Goal: Information Seeking & Learning: Learn about a topic

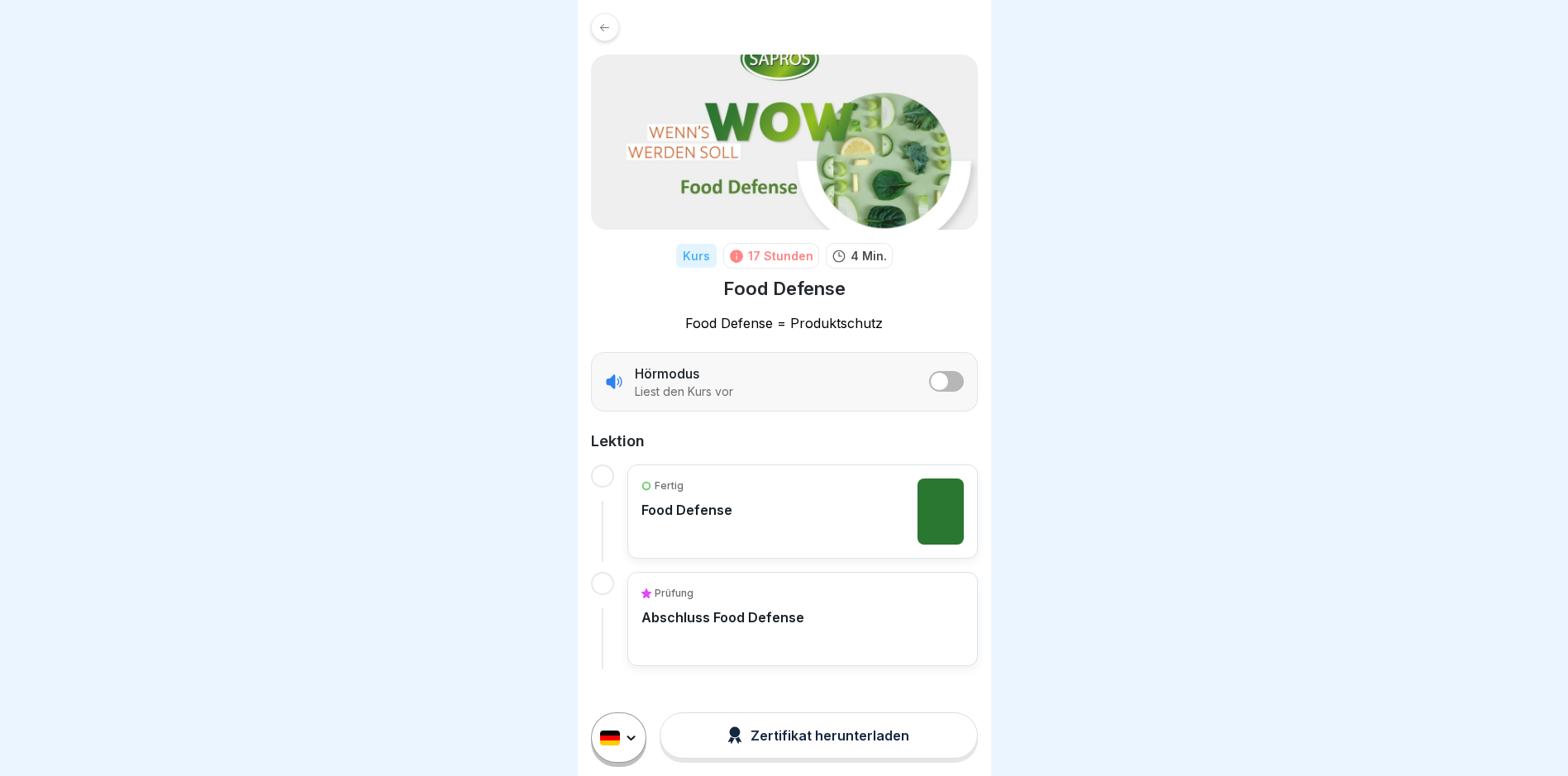
click at [602, 465] on div at bounding box center [602, 476] width 23 height 23
click at [596, 475] on div at bounding box center [602, 476] width 23 height 23
click at [607, 480] on div at bounding box center [602, 476] width 23 height 23
click at [605, 478] on div at bounding box center [602, 476] width 23 height 23
click at [674, 479] on div "Fertig Food Defense" at bounding box center [802, 511] width 350 height 94
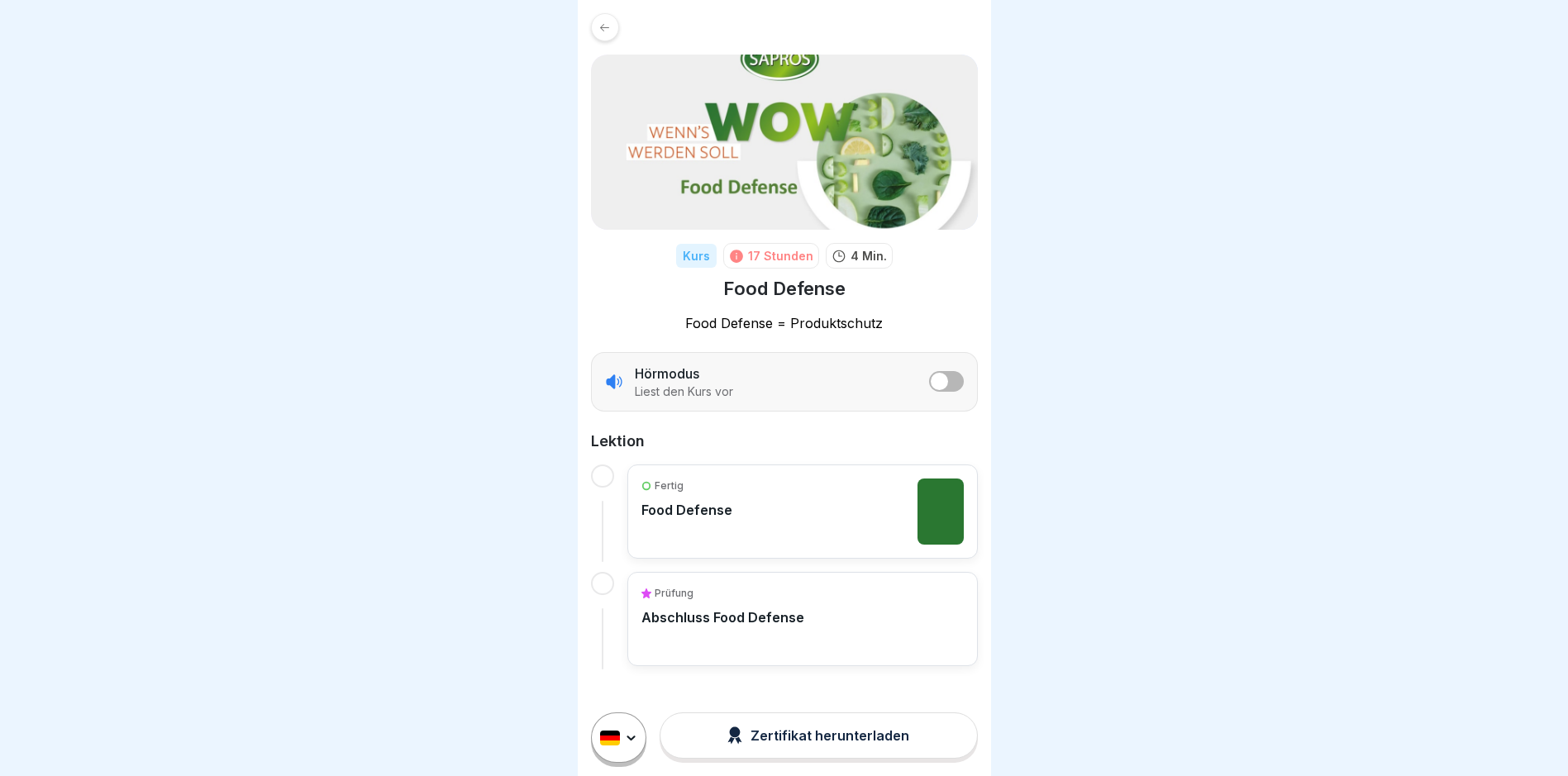
click at [778, 516] on div "Fertig Food Defense" at bounding box center [802, 511] width 322 height 66
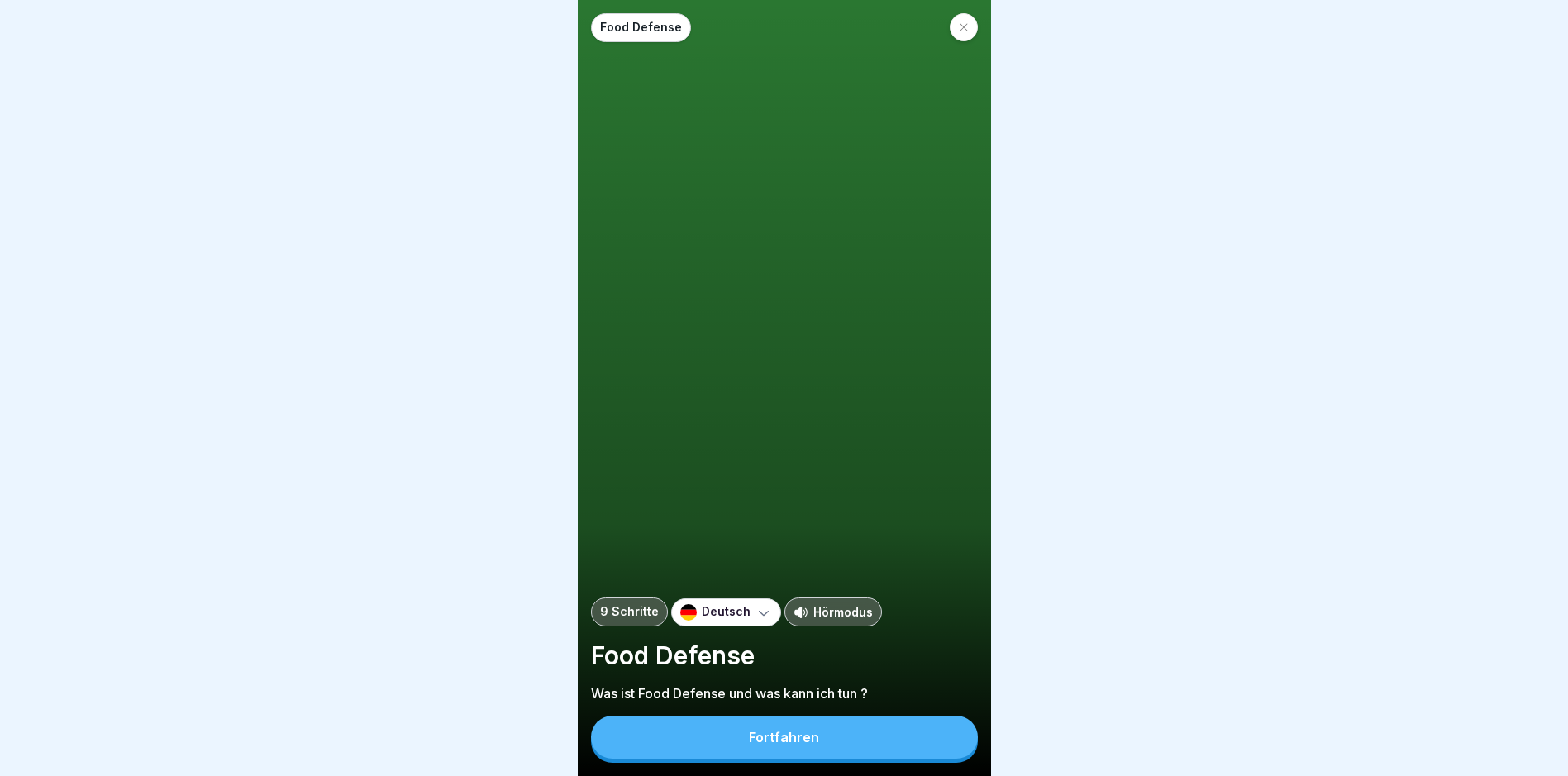
click at [866, 729] on button "Fortfahren" at bounding box center [784, 737] width 387 height 43
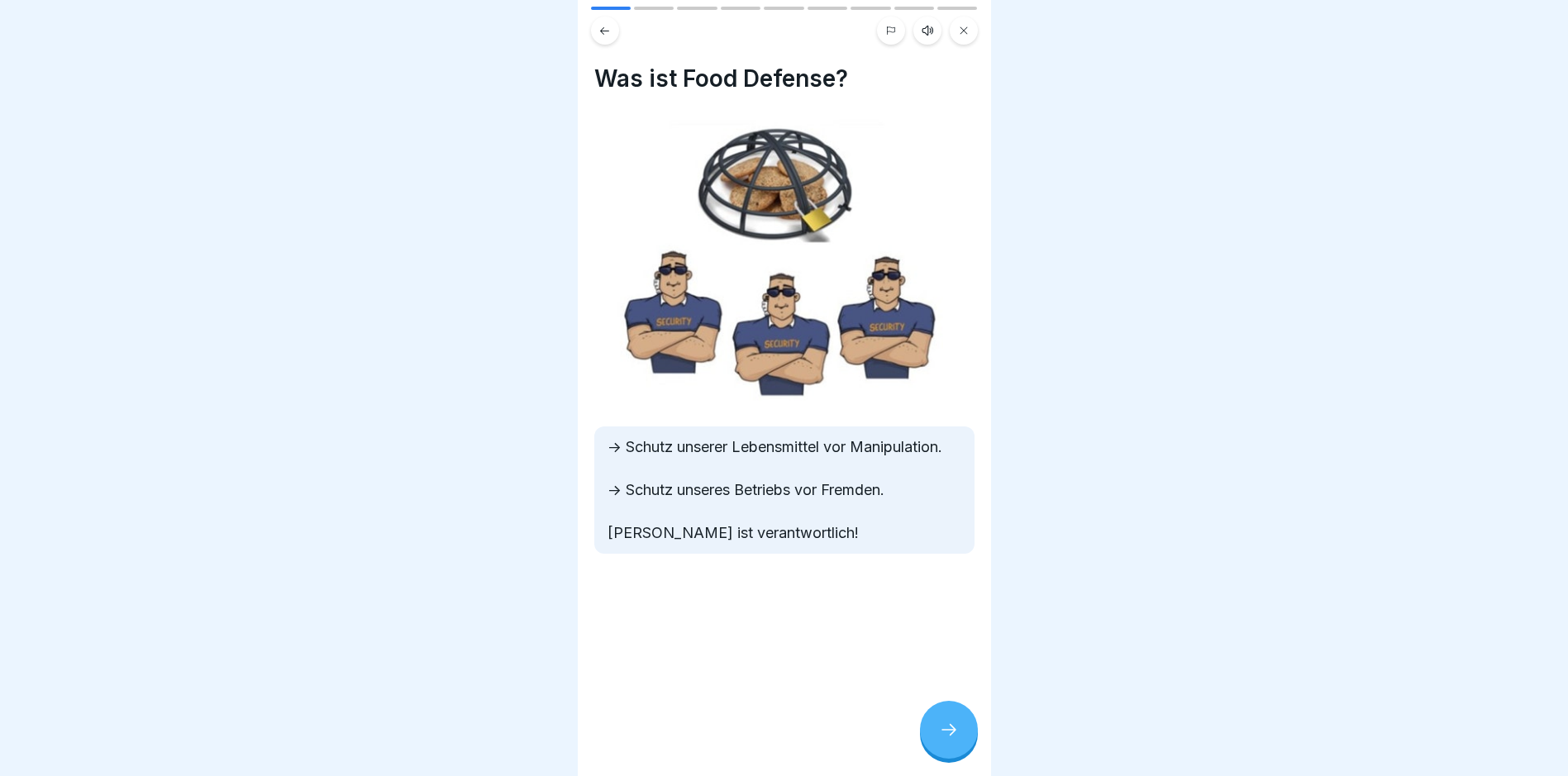
click at [929, 729] on div at bounding box center [949, 730] width 58 height 58
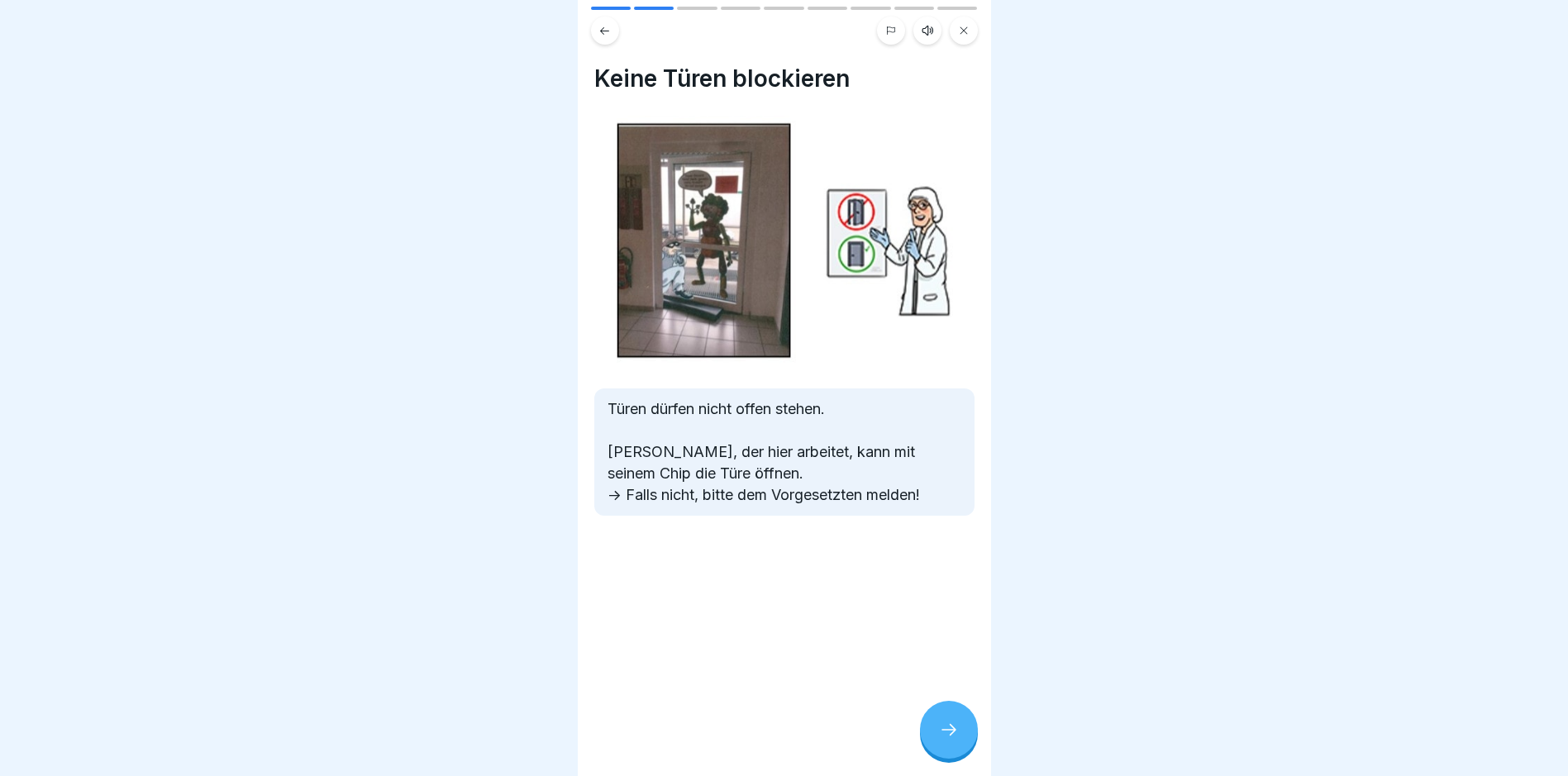
click at [944, 729] on icon at bounding box center [948, 729] width 20 height 20
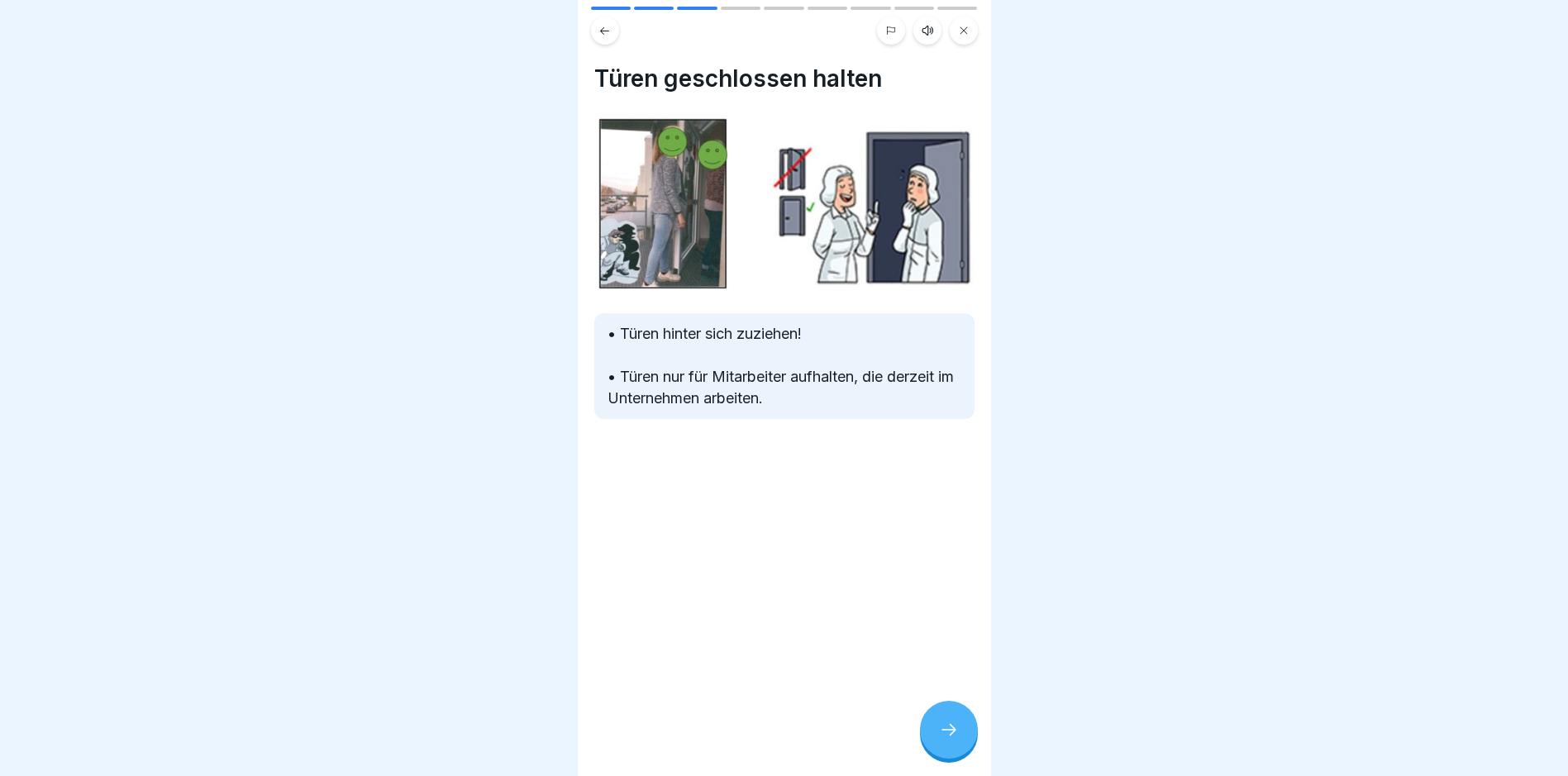
click at [944, 729] on icon at bounding box center [948, 729] width 20 height 20
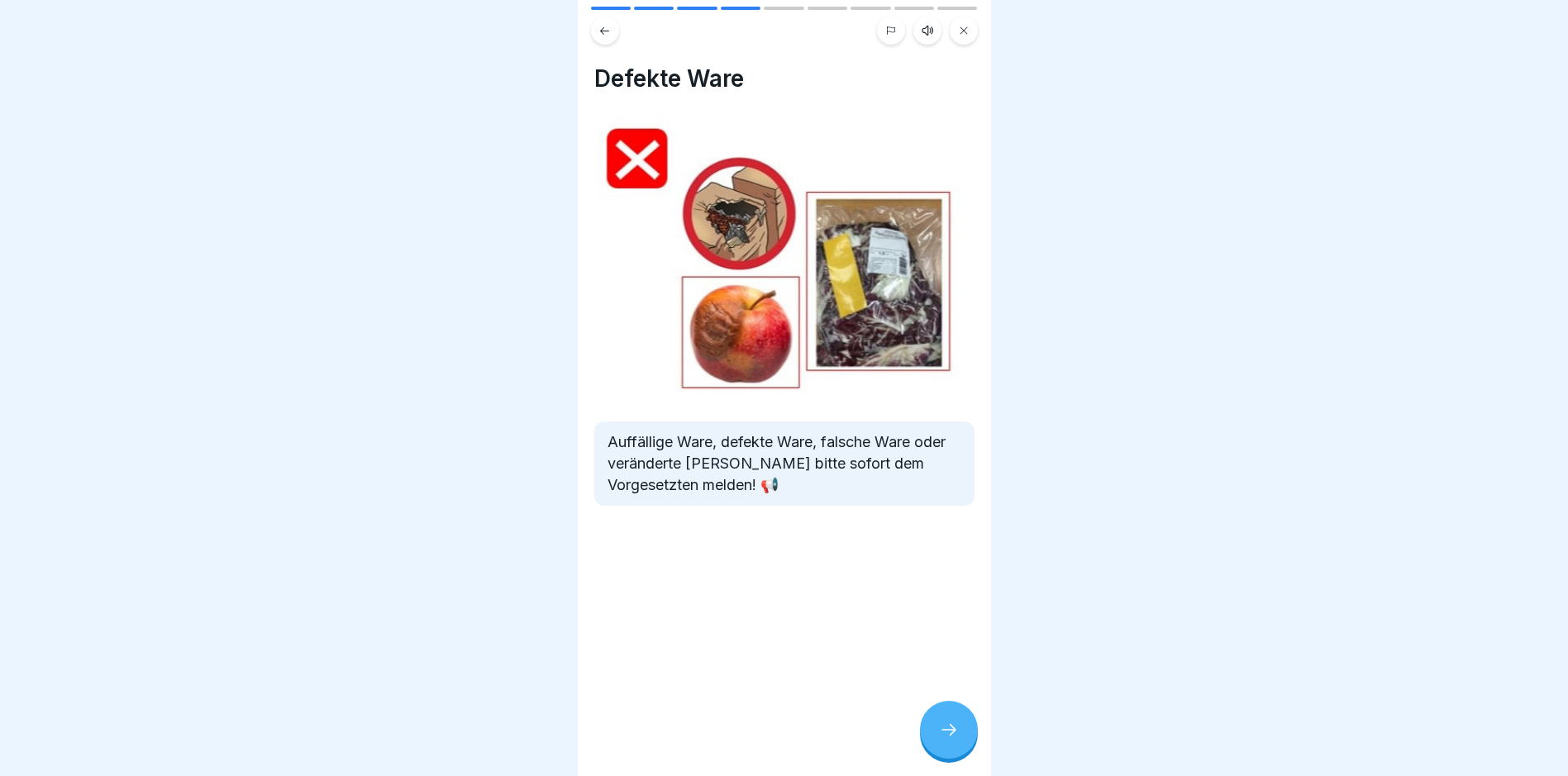
click at [944, 729] on icon at bounding box center [948, 729] width 20 height 20
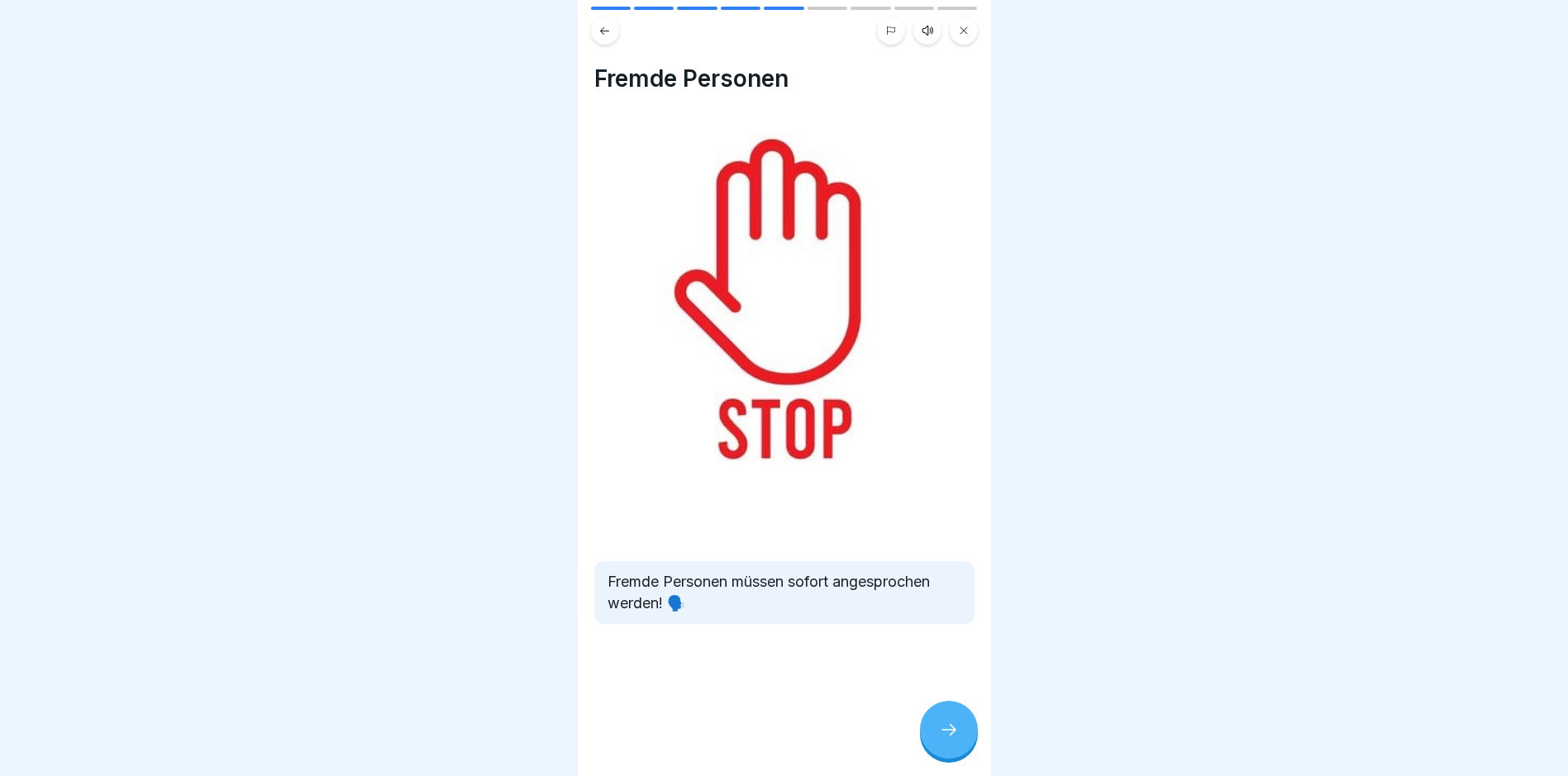
click at [944, 729] on icon at bounding box center [948, 729] width 20 height 20
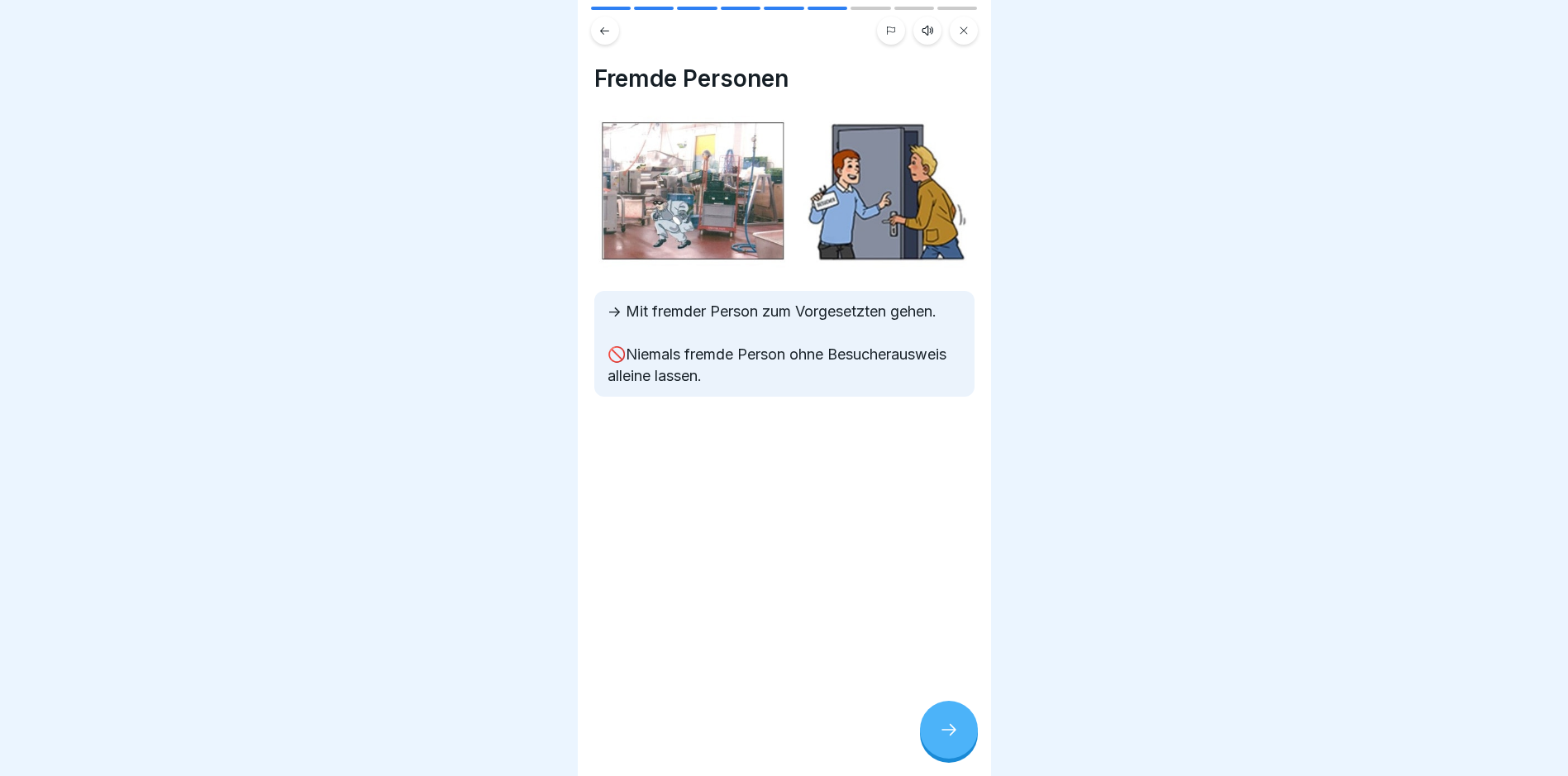
click at [945, 729] on icon at bounding box center [948, 729] width 20 height 20
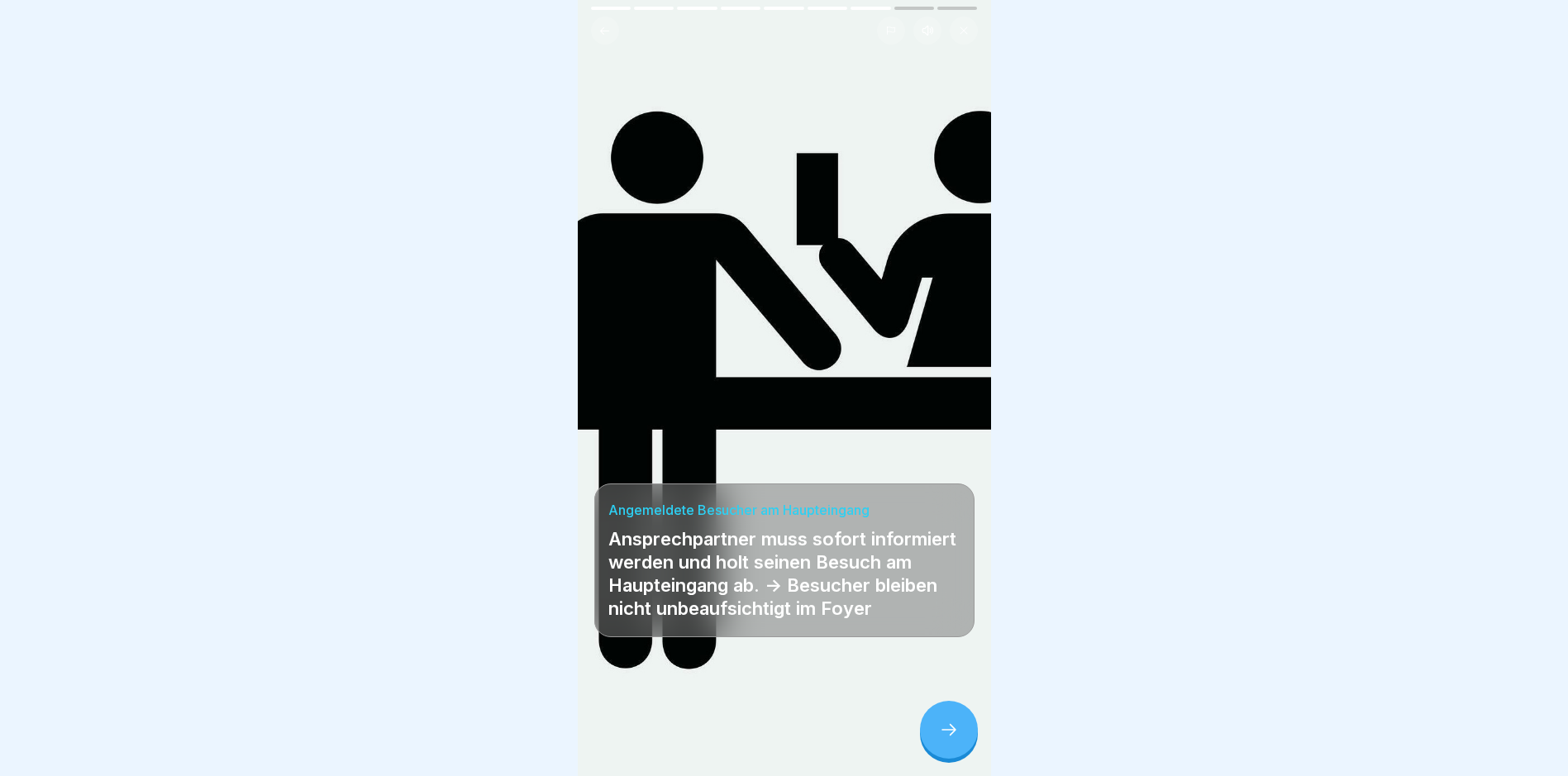
click at [946, 729] on icon at bounding box center [948, 729] width 20 height 20
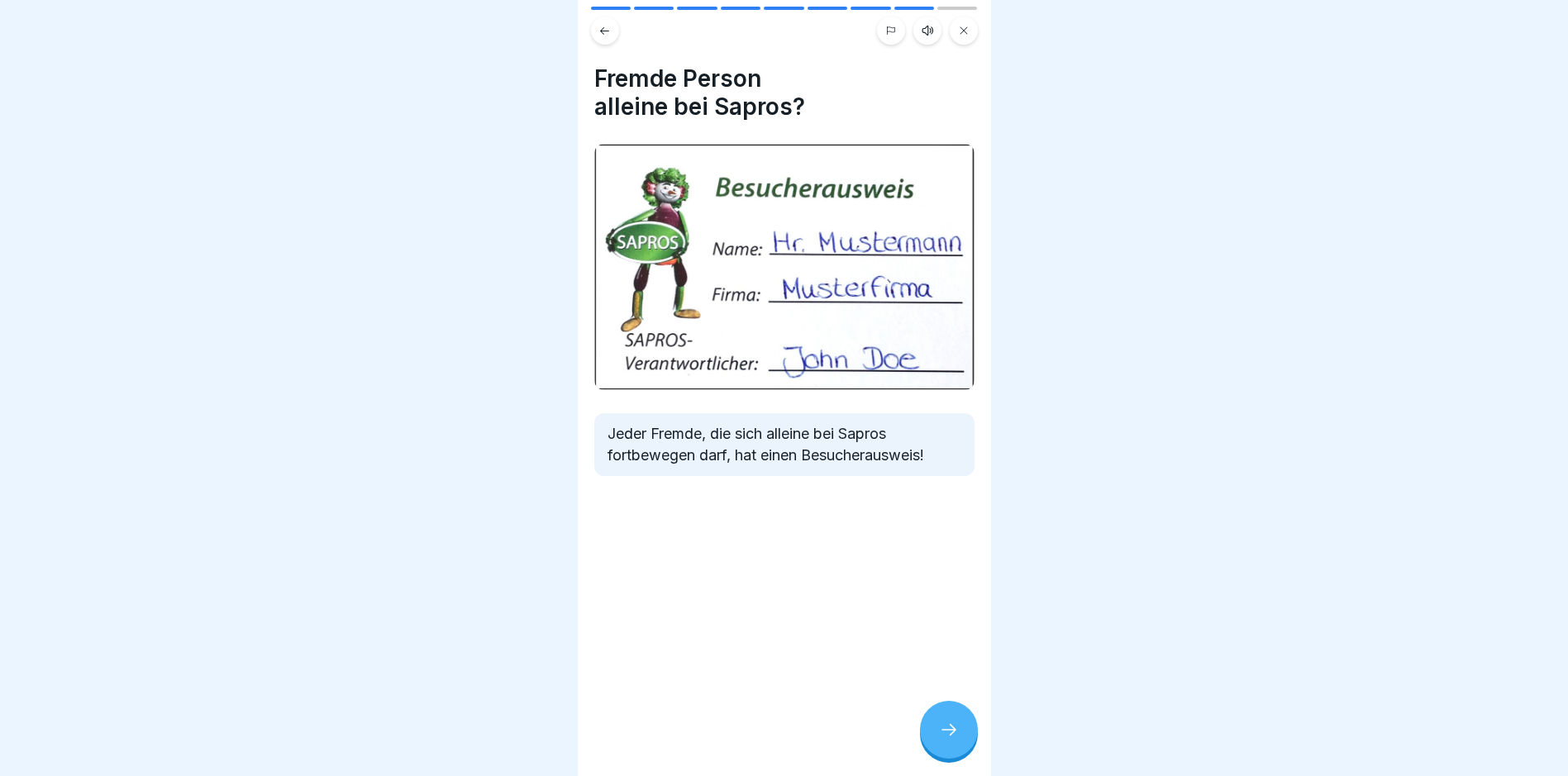
click at [946, 729] on icon at bounding box center [948, 729] width 20 height 20
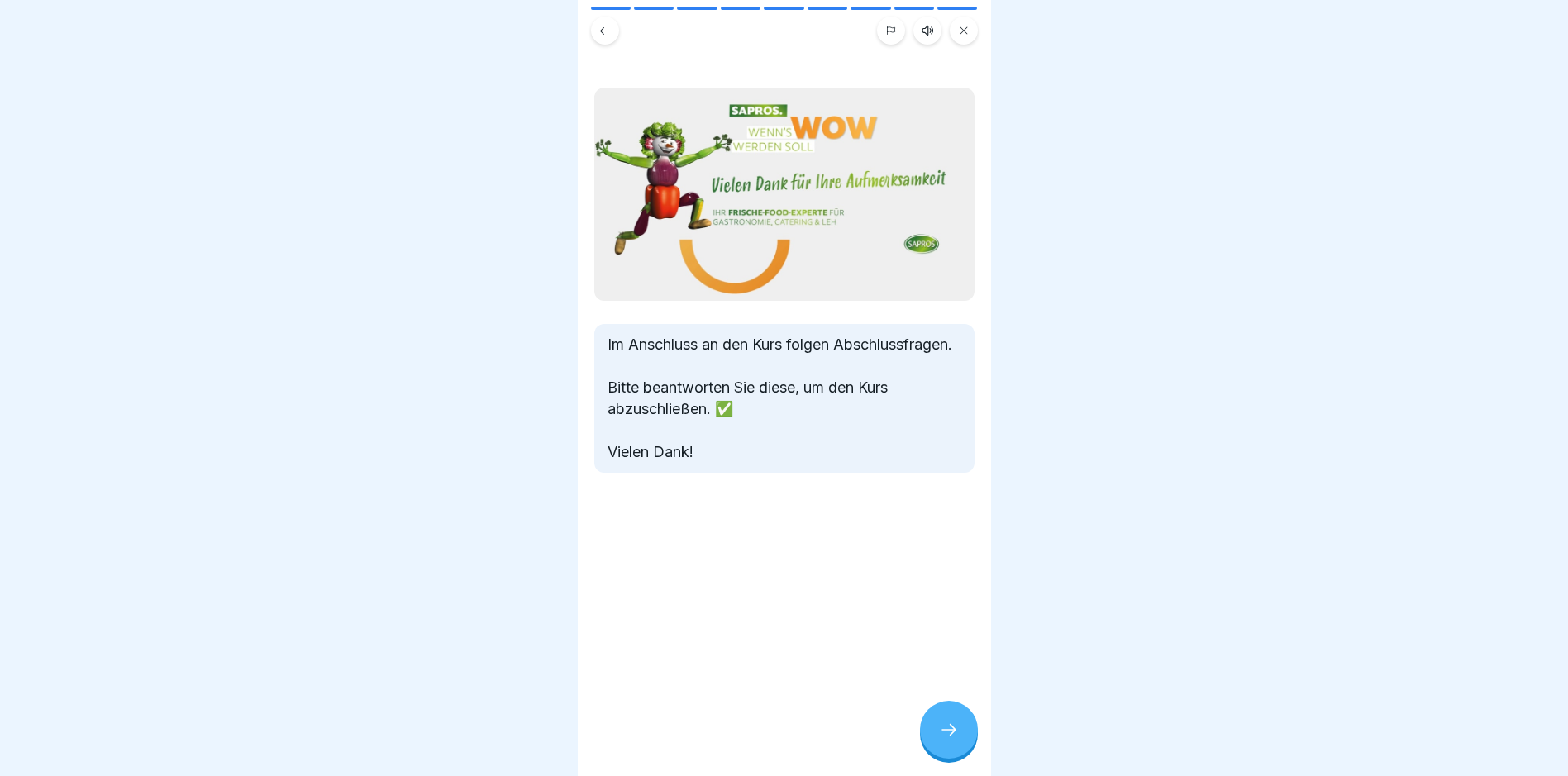
click at [948, 729] on icon at bounding box center [948, 729] width 20 height 20
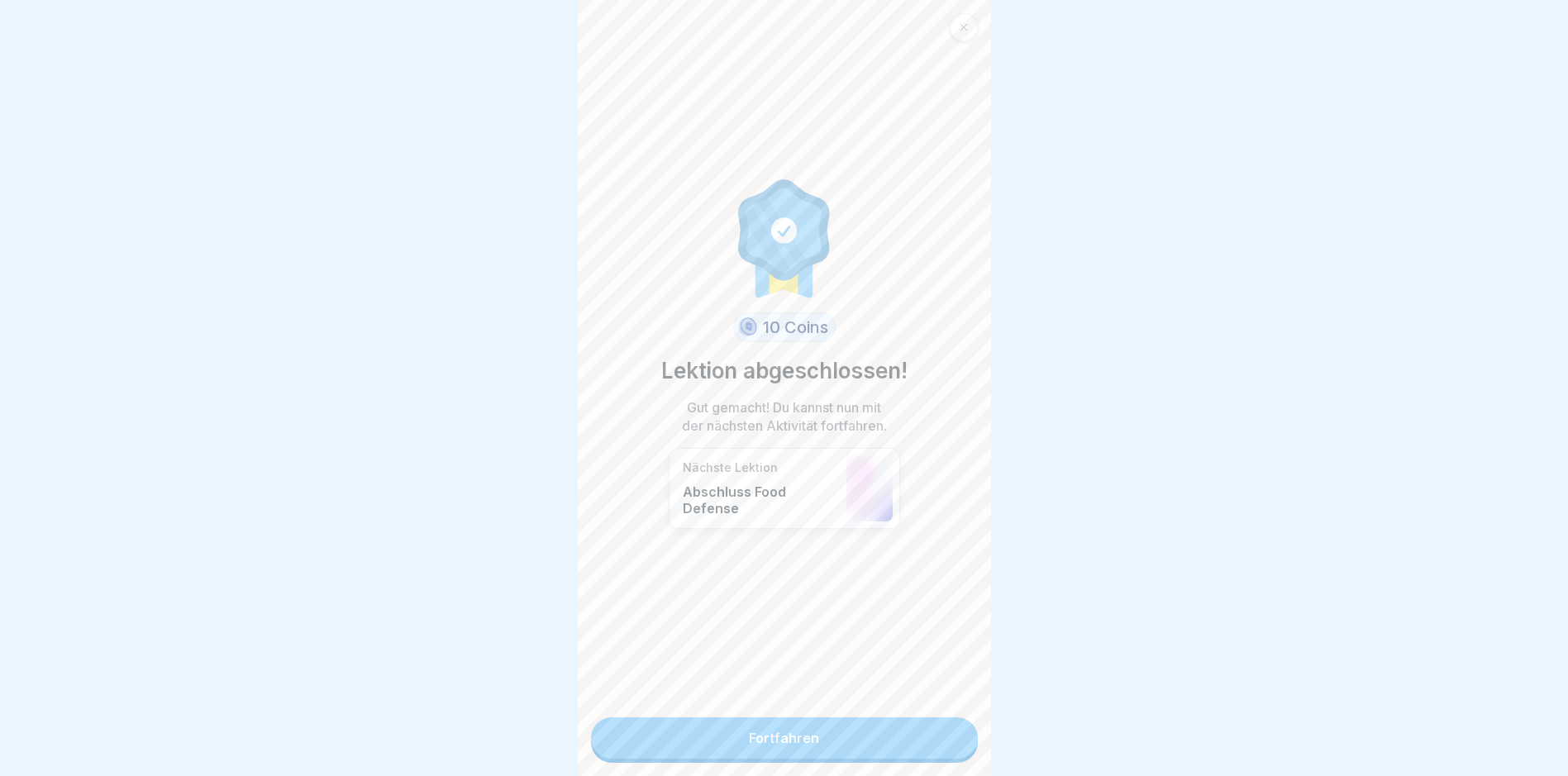
click at [906, 729] on div "10 Coins Lektion abgeschlossen! Gut gemacht! Du kannst nun mit der nächsten Akt…" at bounding box center [784, 388] width 413 height 776
click at [896, 729] on link "Fortfahren" at bounding box center [784, 738] width 387 height 42
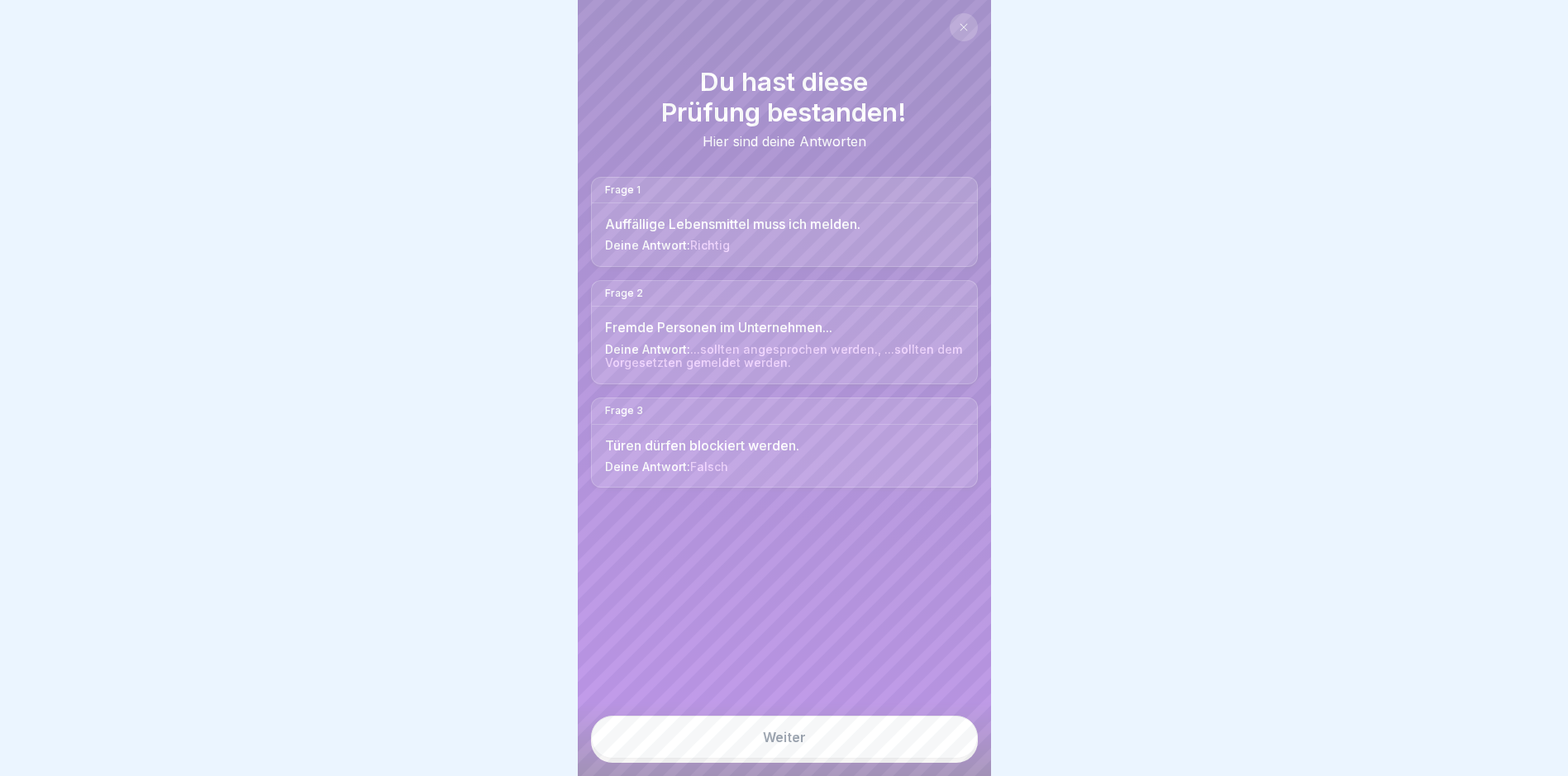
click at [820, 729] on link "Weiter" at bounding box center [784, 737] width 387 height 43
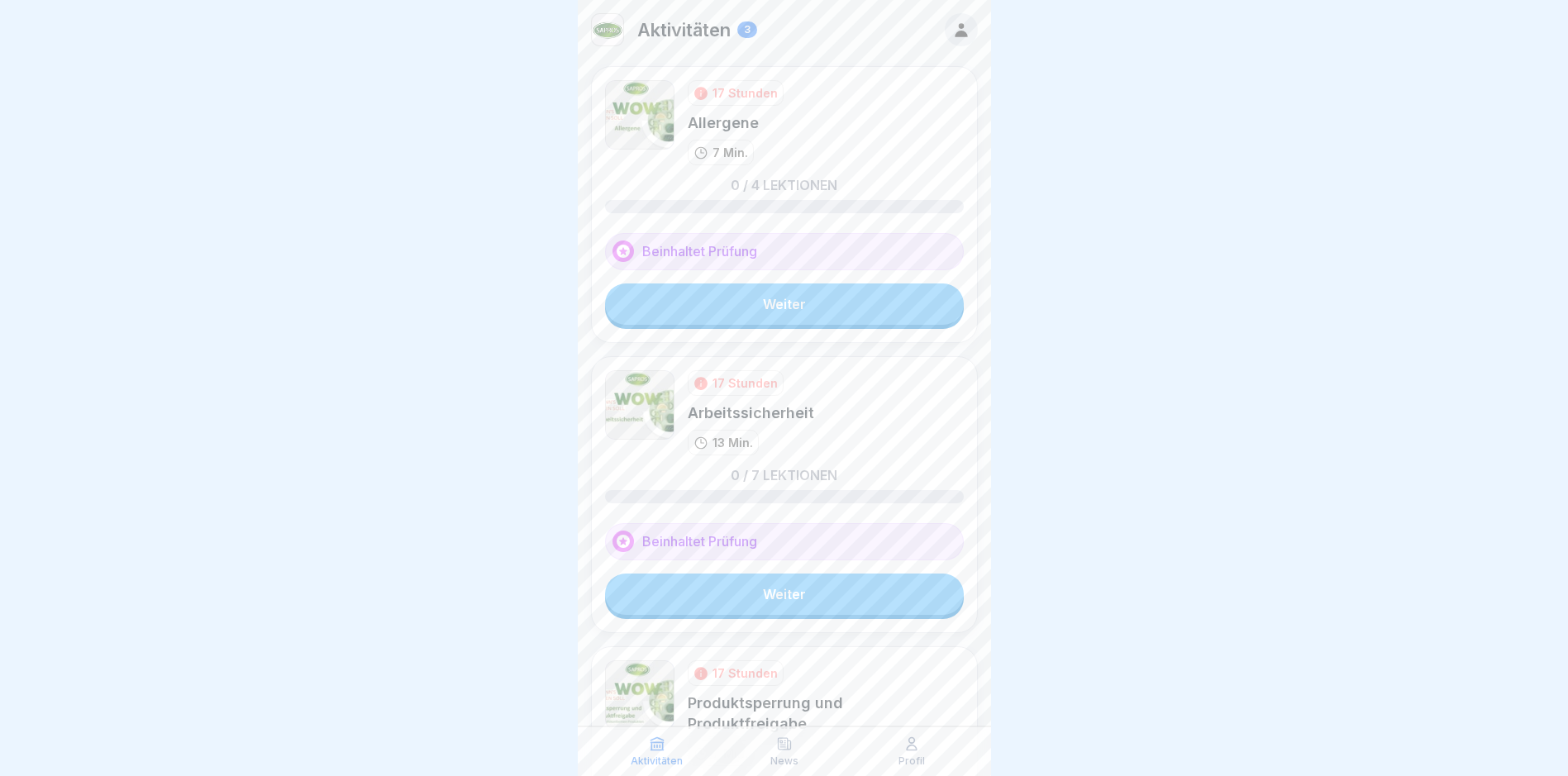
click at [766, 299] on link "Weiter" at bounding box center [784, 304] width 359 height 42
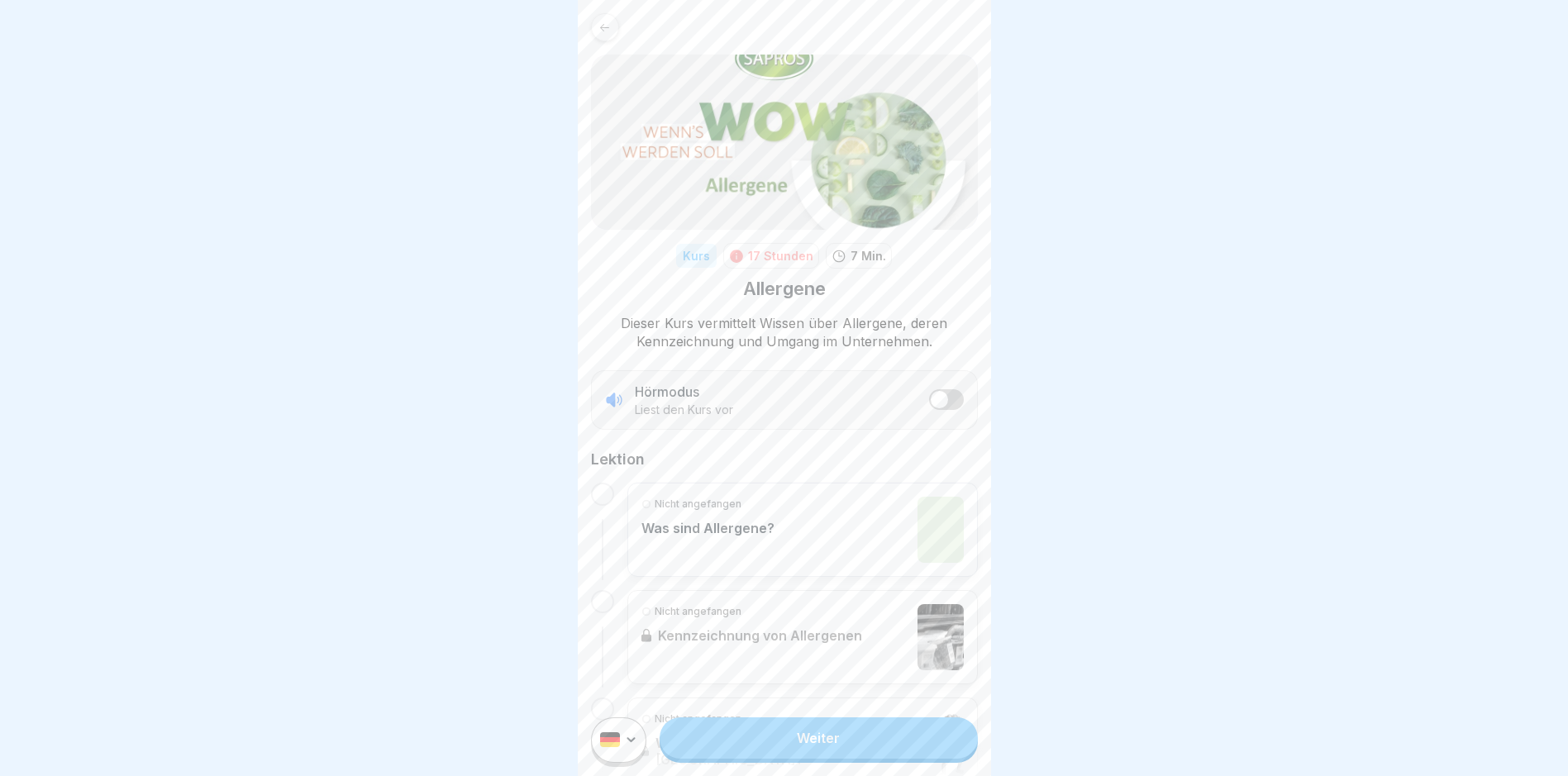
click at [862, 729] on link "Weiter" at bounding box center [818, 738] width 317 height 42
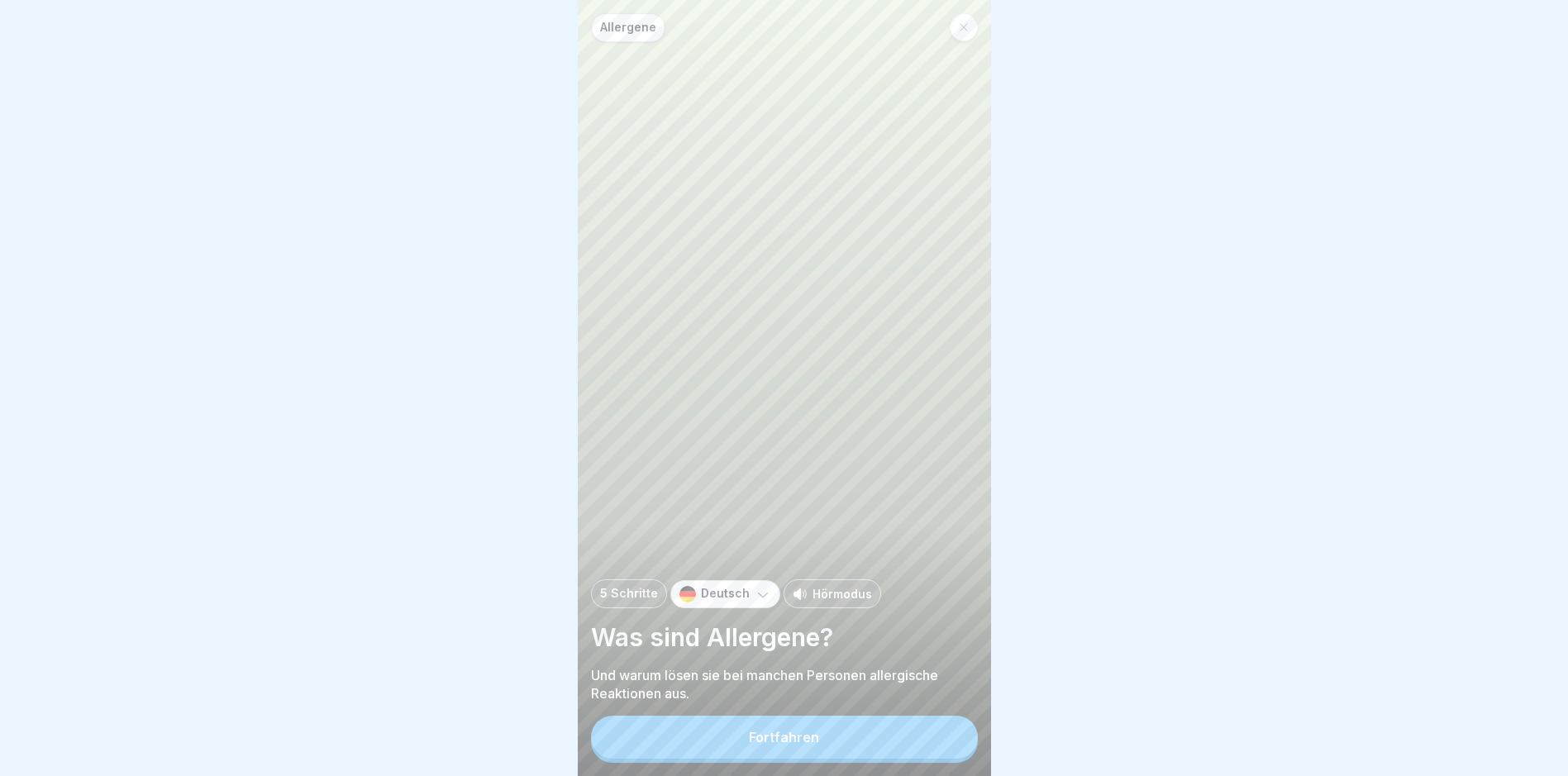
click at [756, 729] on div "Fortfahren" at bounding box center [784, 738] width 70 height 15
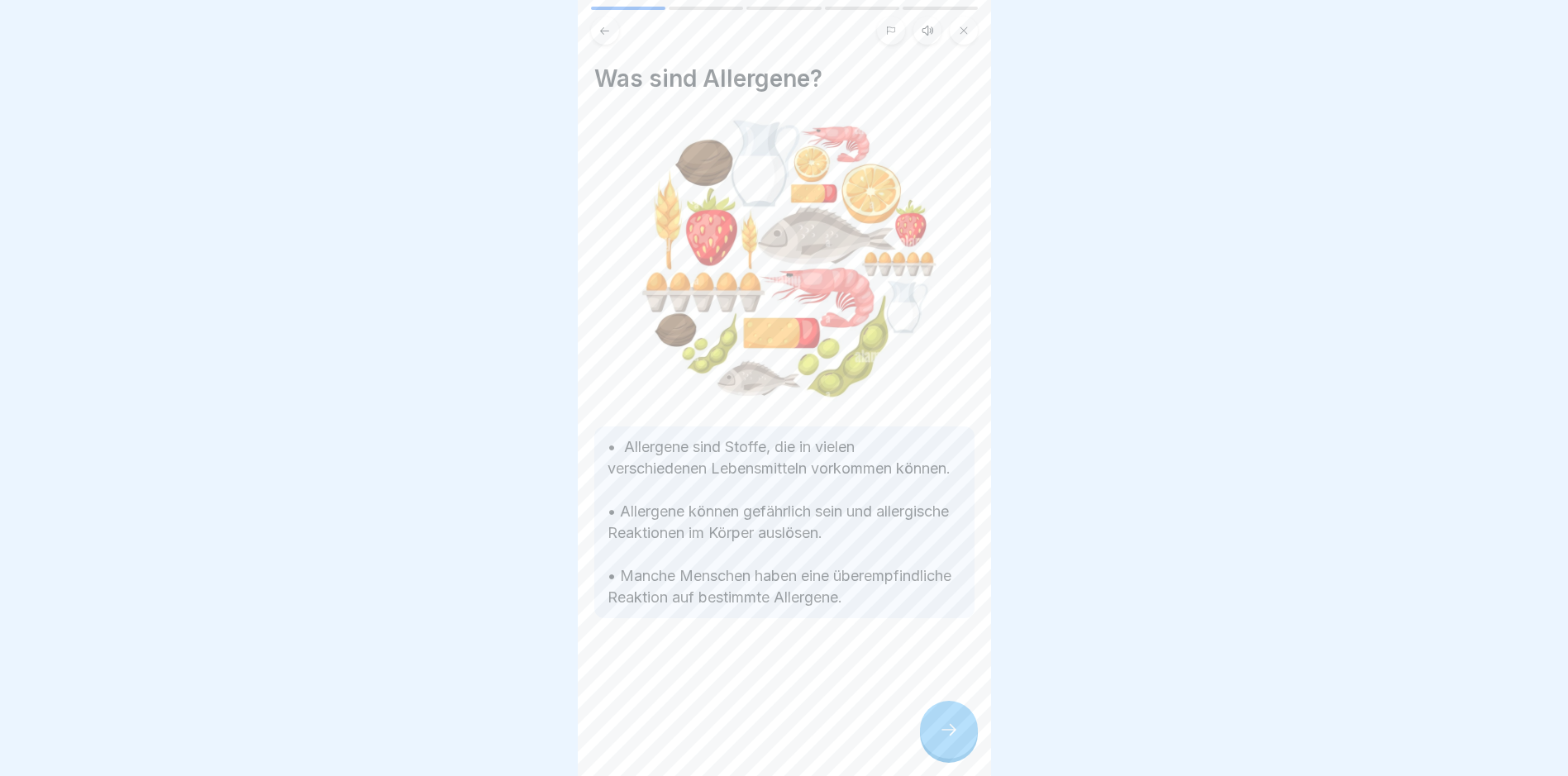
drag, startPoint x: 935, startPoint y: 729, endPoint x: 898, endPoint y: 731, distance: 37.1
click at [935, 728] on div at bounding box center [949, 730] width 58 height 58
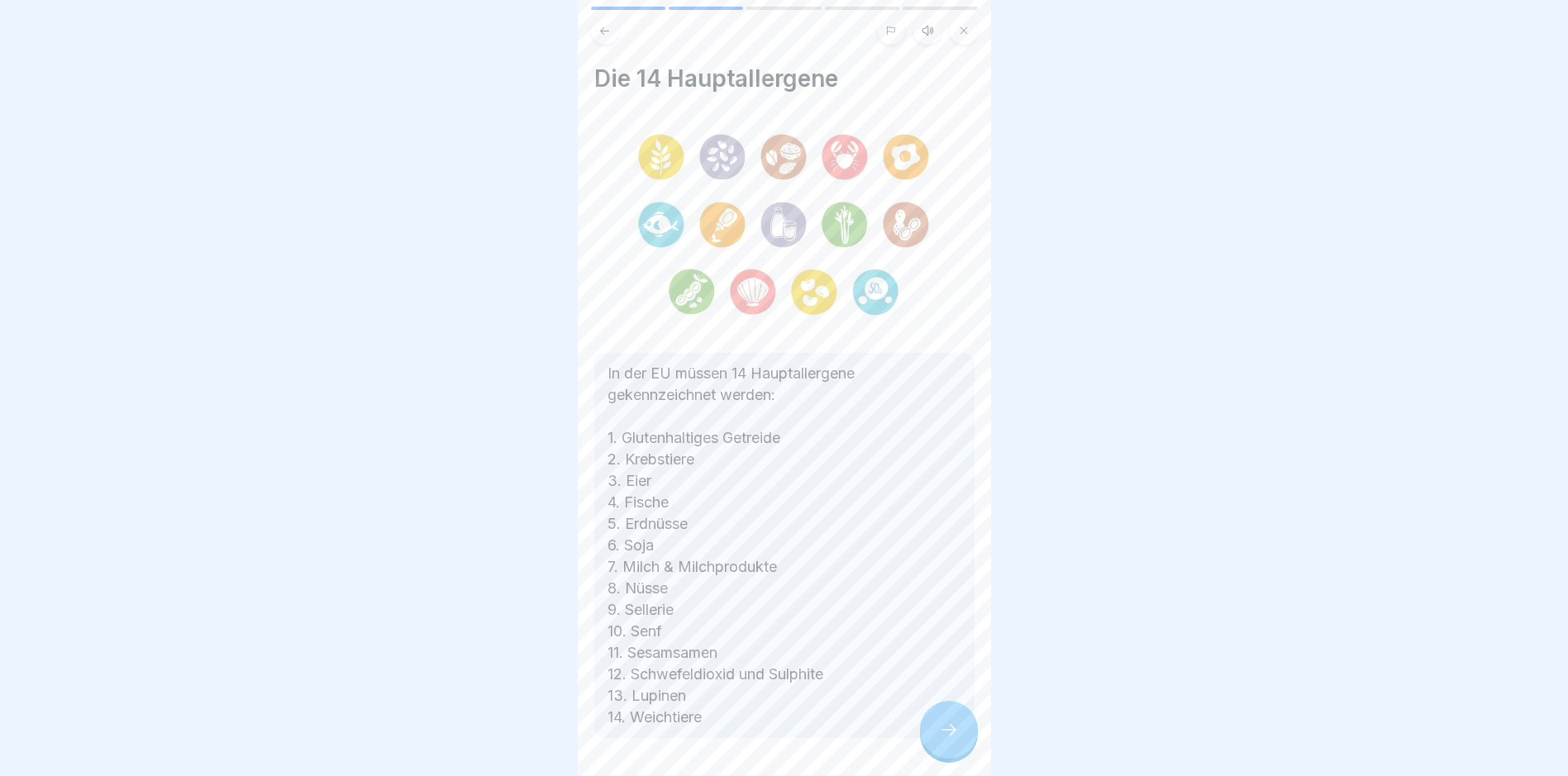
click at [941, 729] on icon at bounding box center [948, 729] width 20 height 20
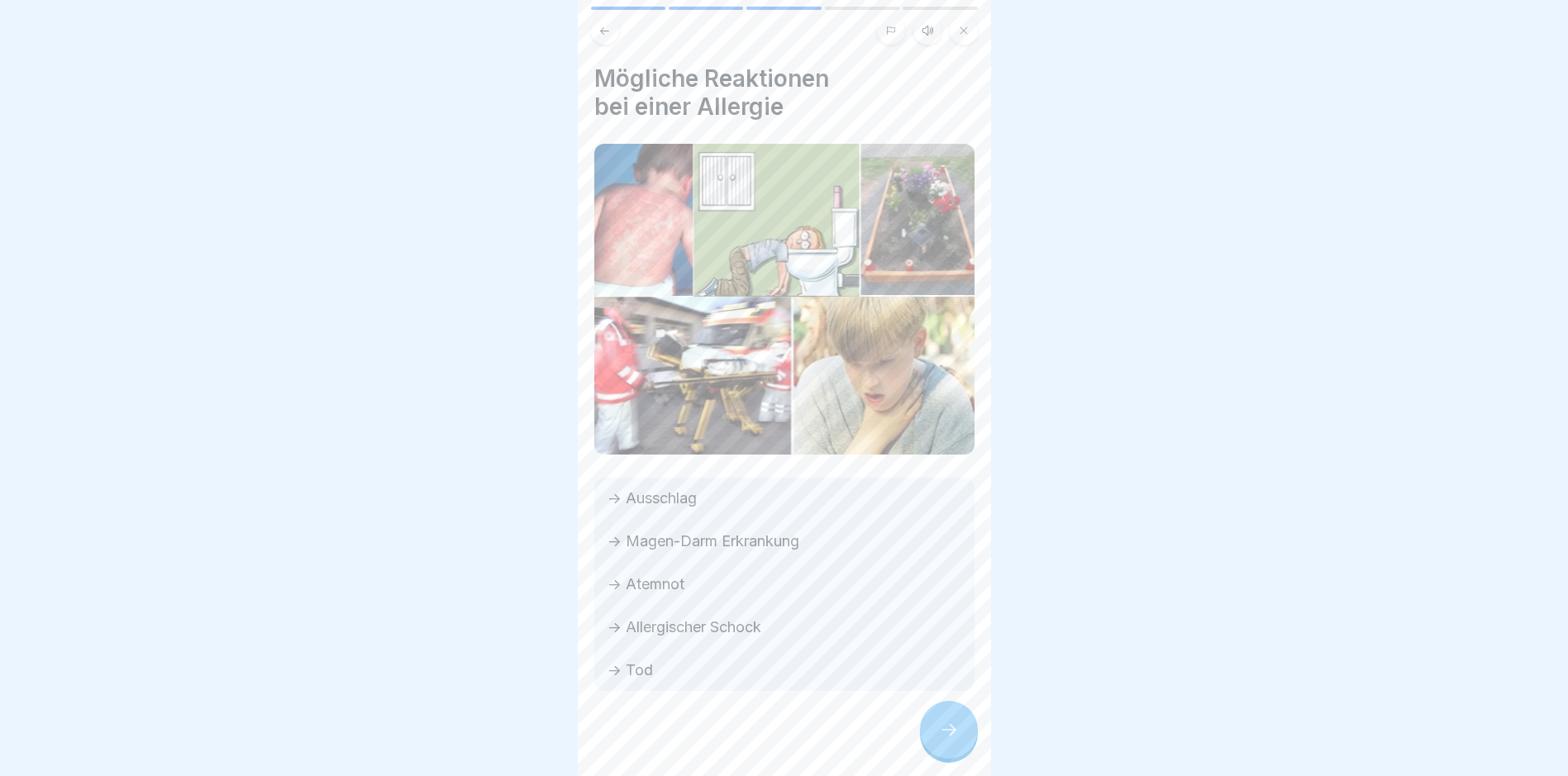
click at [957, 729] on icon at bounding box center [948, 729] width 20 height 20
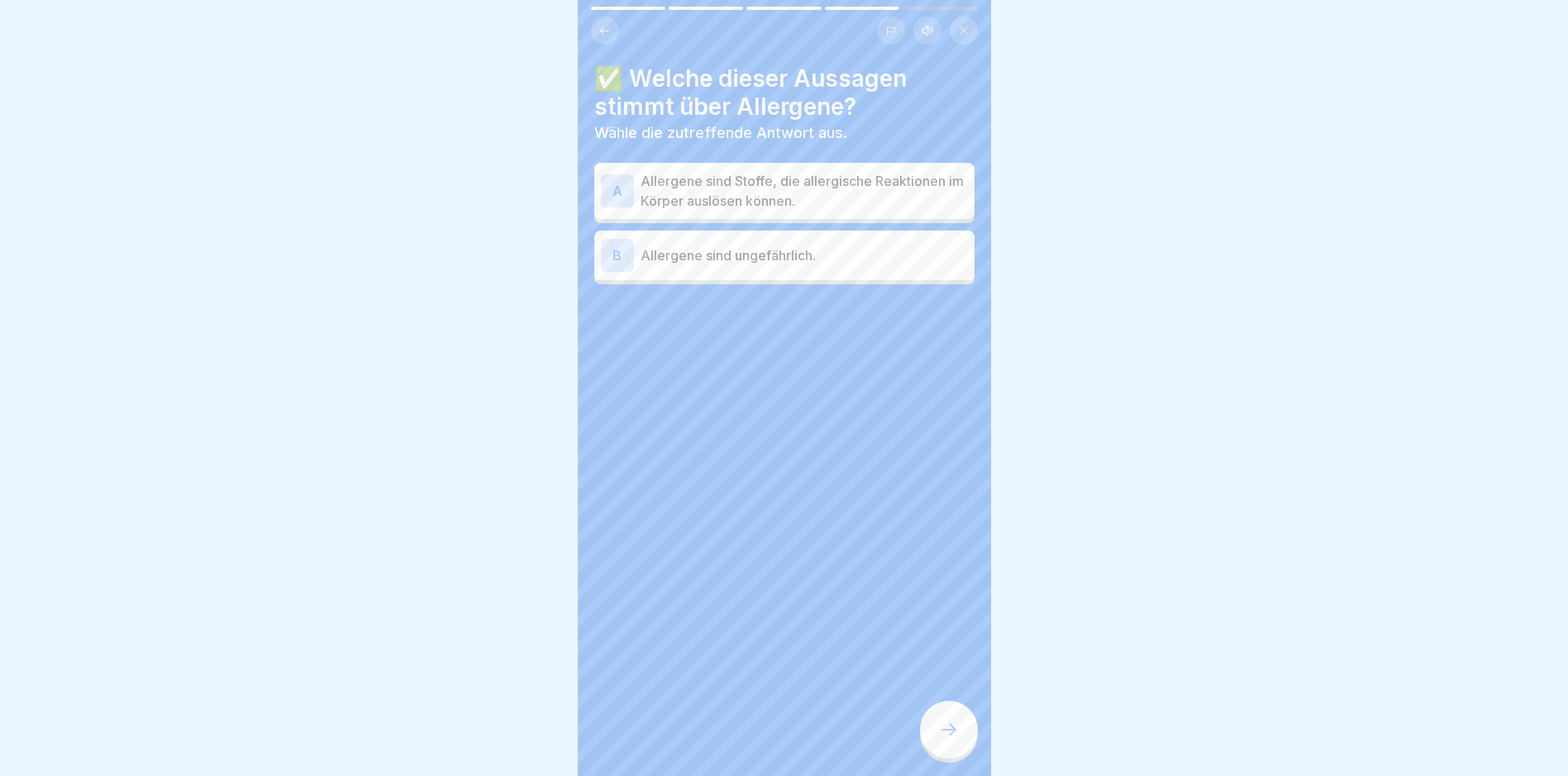
click at [784, 213] on div "A Allergene sind Stoffe, die allergische Reaktionen im Körper auslösen können." at bounding box center [784, 191] width 380 height 56
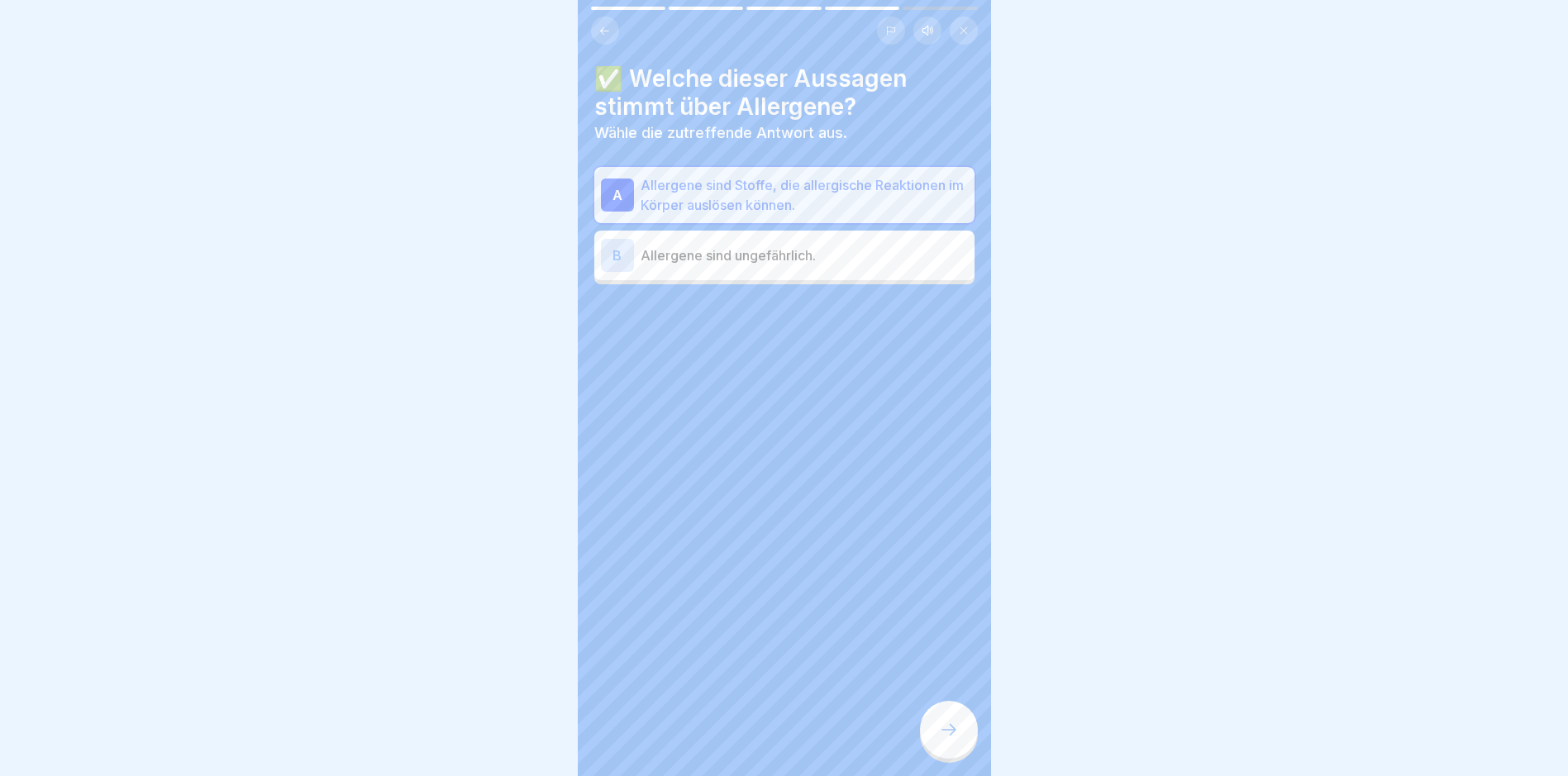
click at [955, 723] on div at bounding box center [949, 730] width 58 height 58
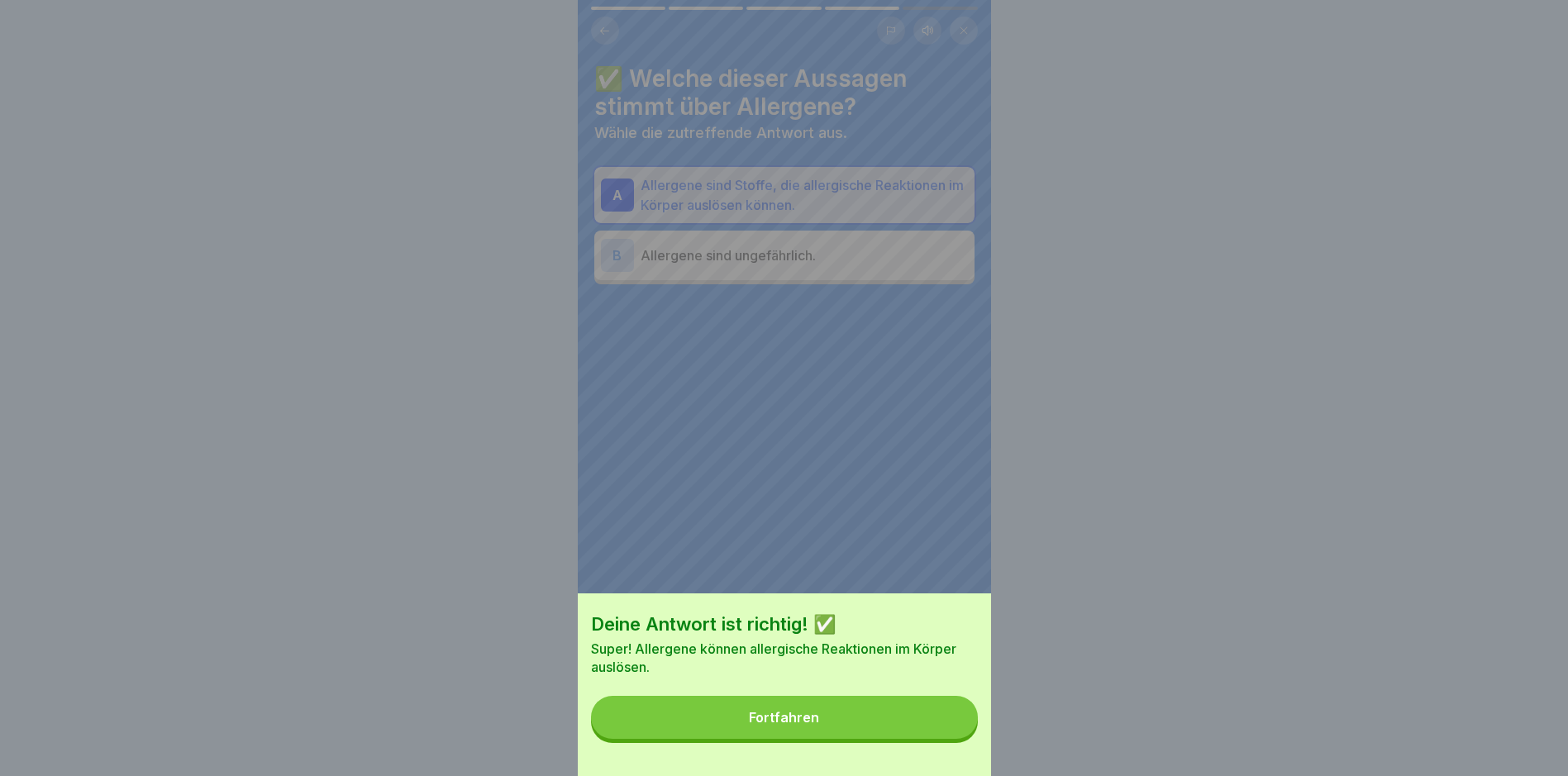
click at [766, 716] on button "Fortfahren" at bounding box center [784, 717] width 387 height 43
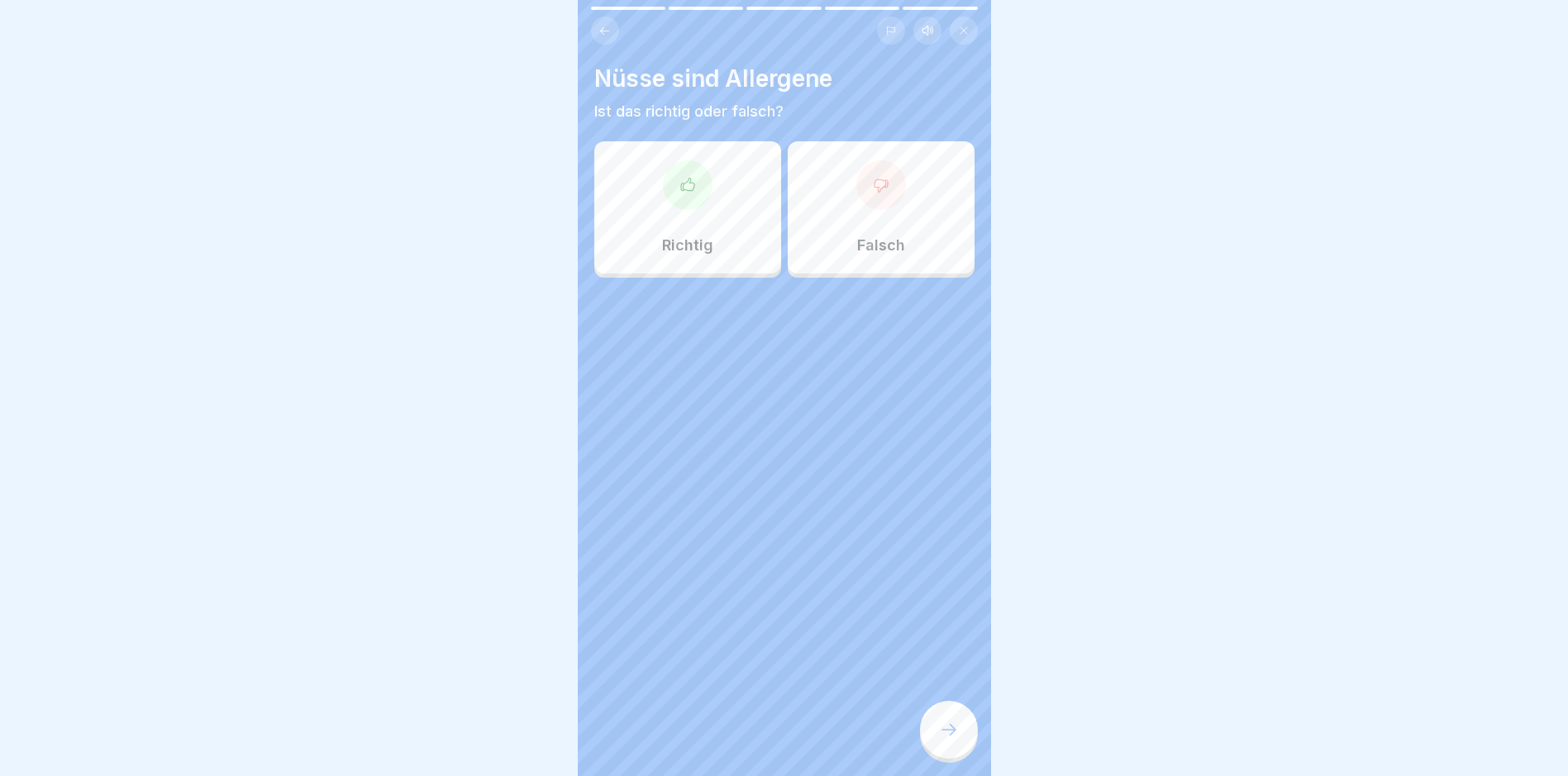
click at [672, 193] on div at bounding box center [688, 185] width 49 height 49
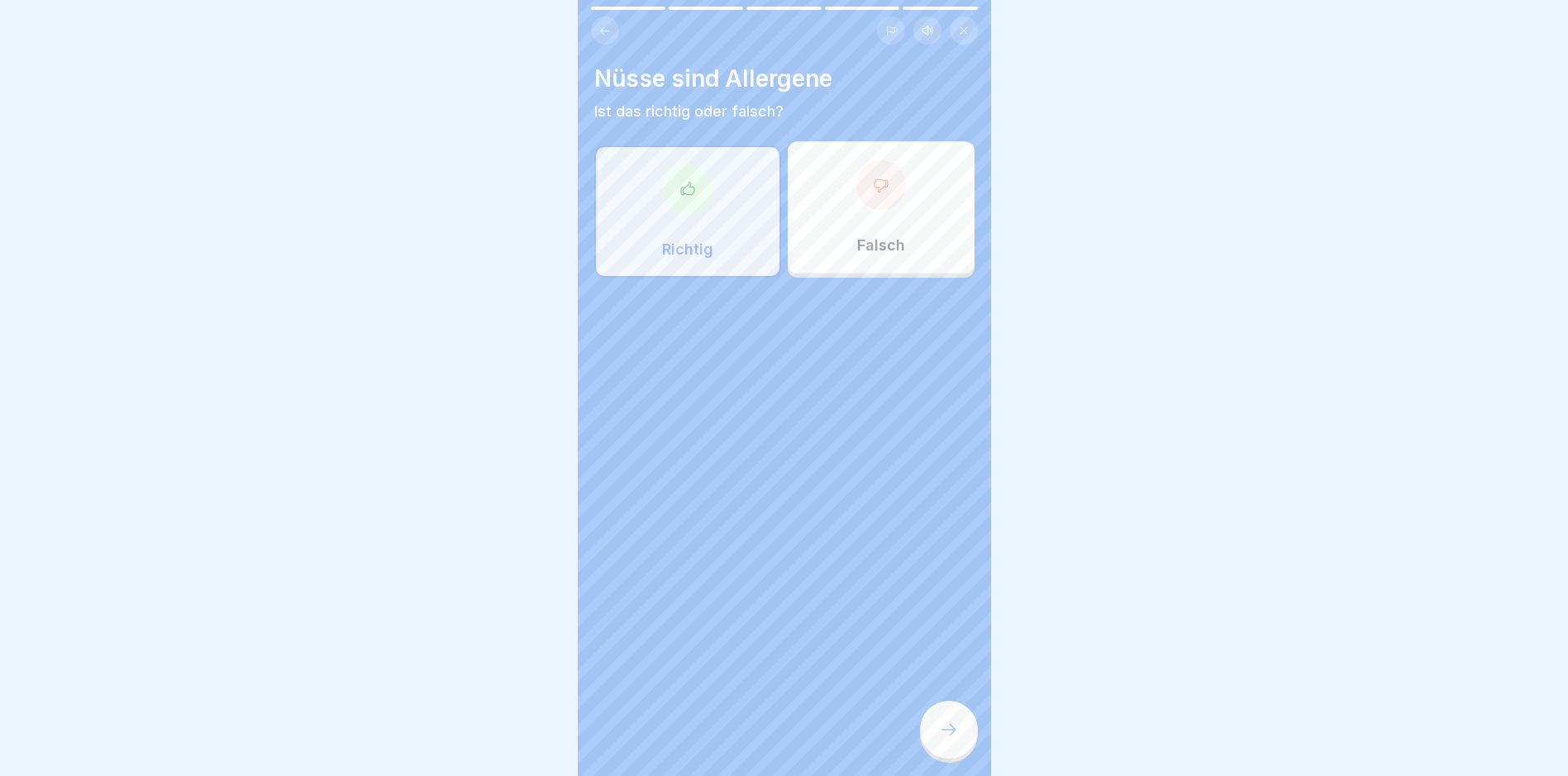
click at [930, 729] on div at bounding box center [949, 730] width 58 height 58
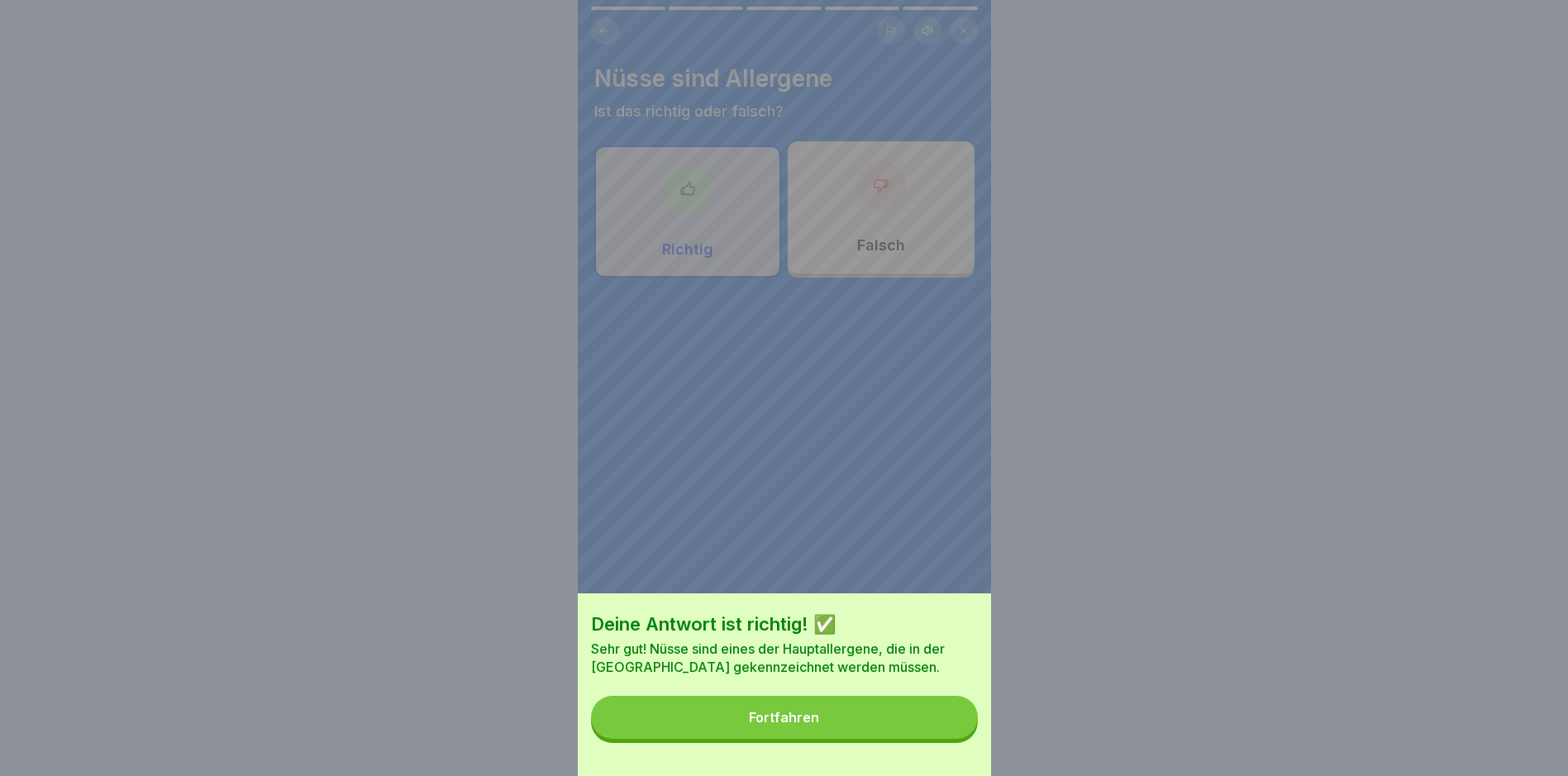
drag, startPoint x: 736, startPoint y: 717, endPoint x: 737, endPoint y: 727, distance: 10.0
click at [737, 726] on button "Fortfahren" at bounding box center [784, 717] width 387 height 43
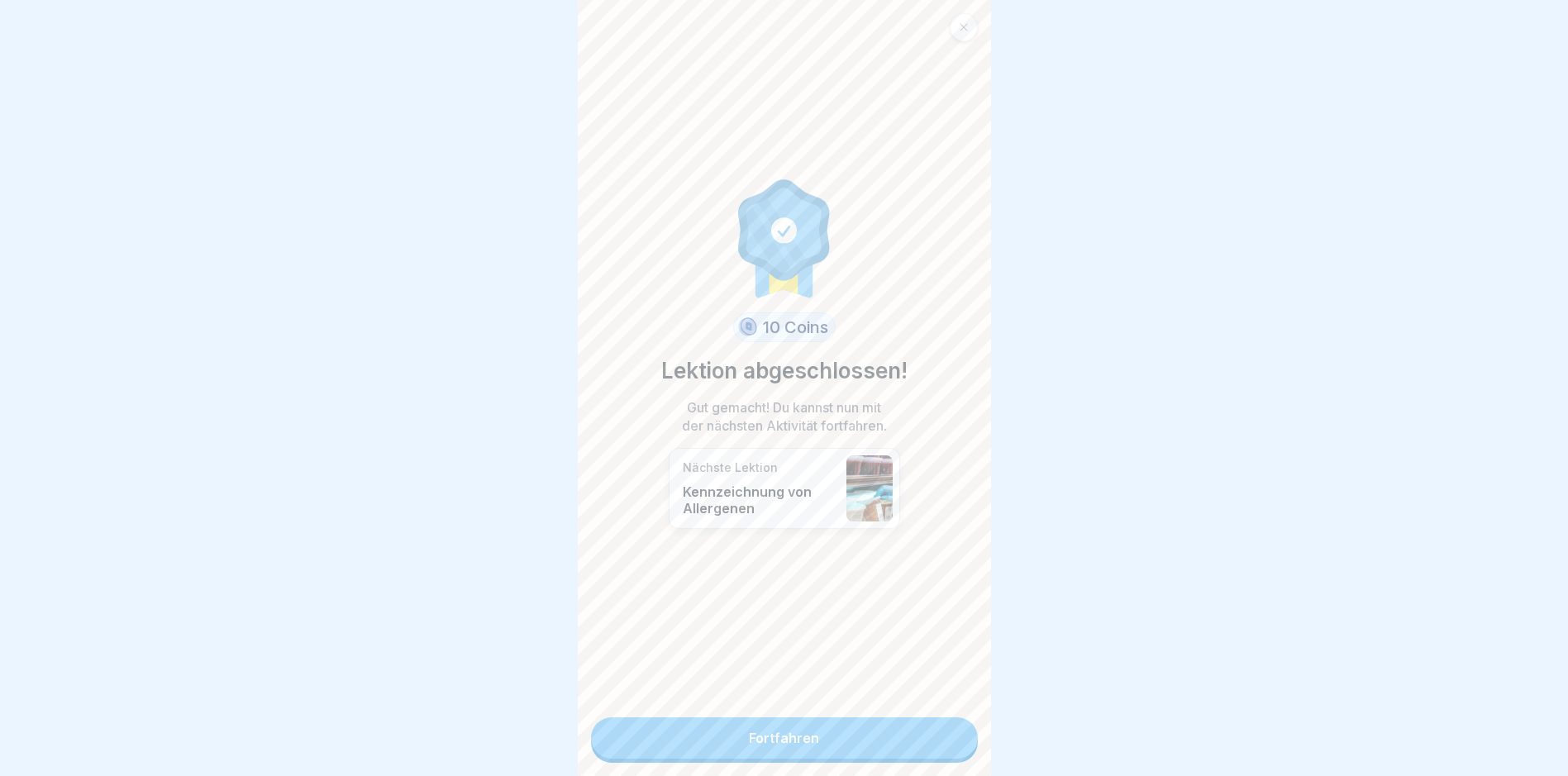
click at [796, 729] on link "Fortfahren" at bounding box center [784, 738] width 387 height 42
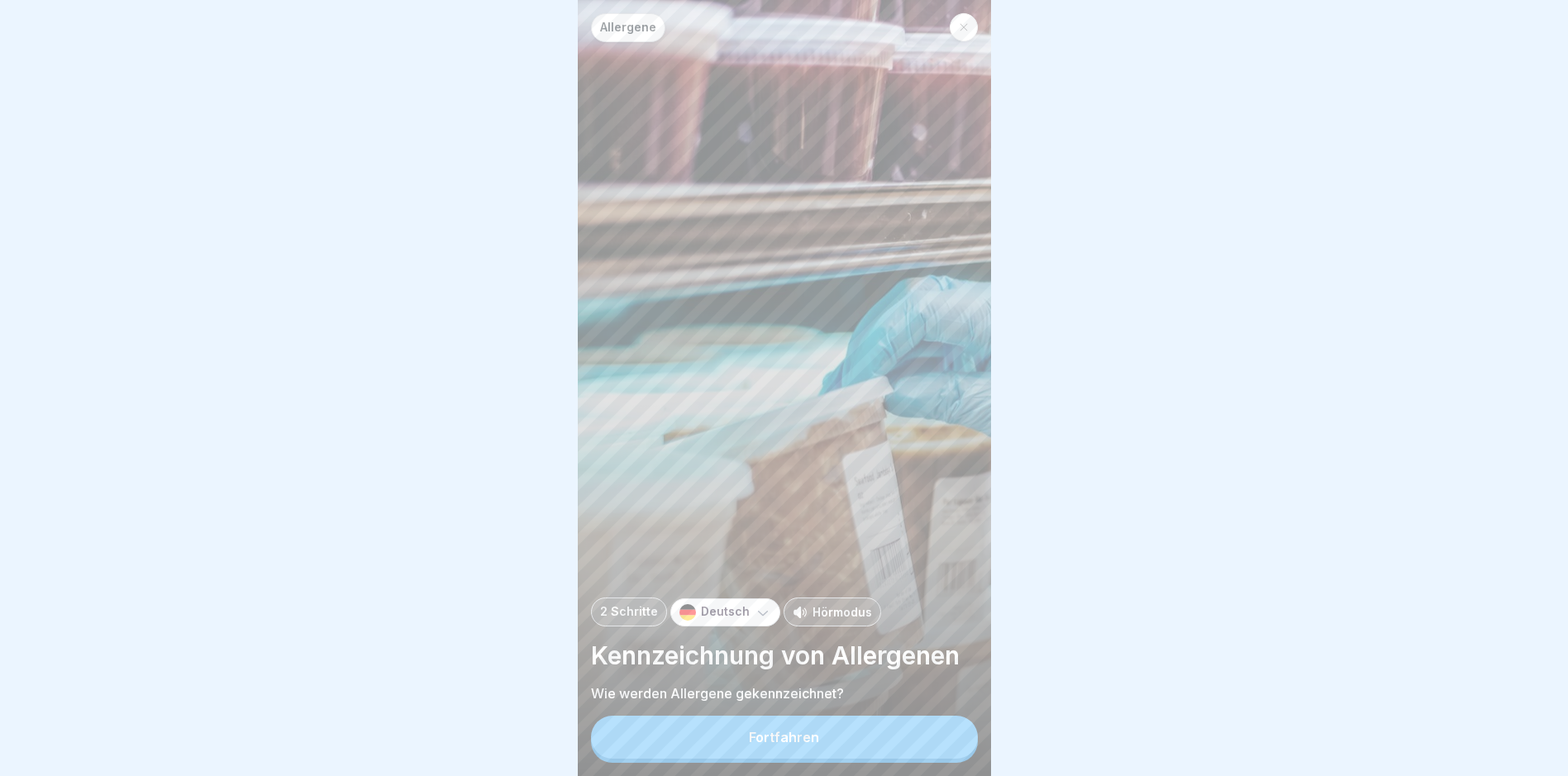
click at [785, 729] on div "Fortfahren" at bounding box center [784, 738] width 70 height 15
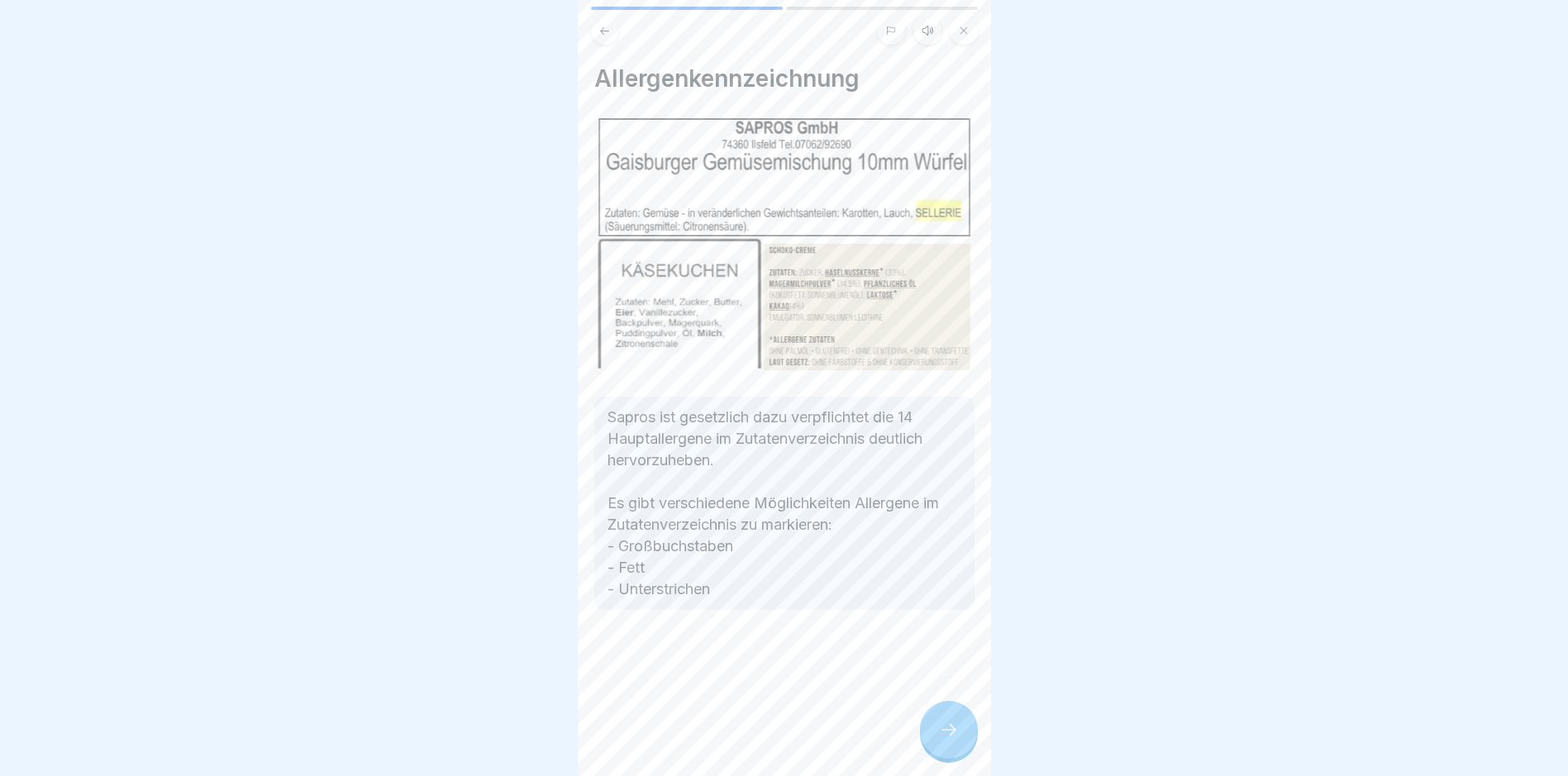
click at [930, 729] on div at bounding box center [949, 730] width 58 height 58
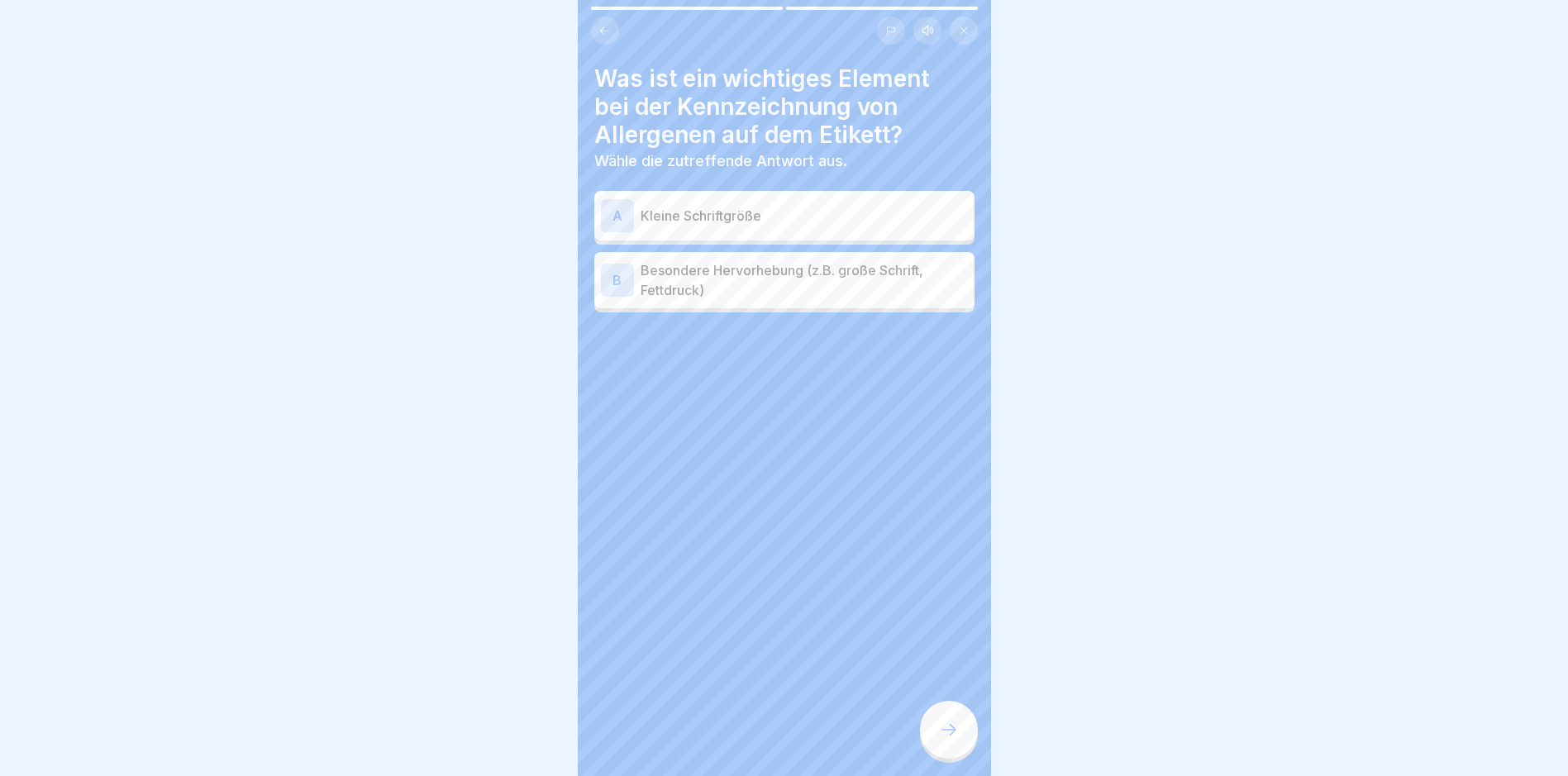
click at [771, 268] on p "Besondere Hervorhebung (z.B. große Schrift, Fettdruck)" at bounding box center [804, 280] width 327 height 40
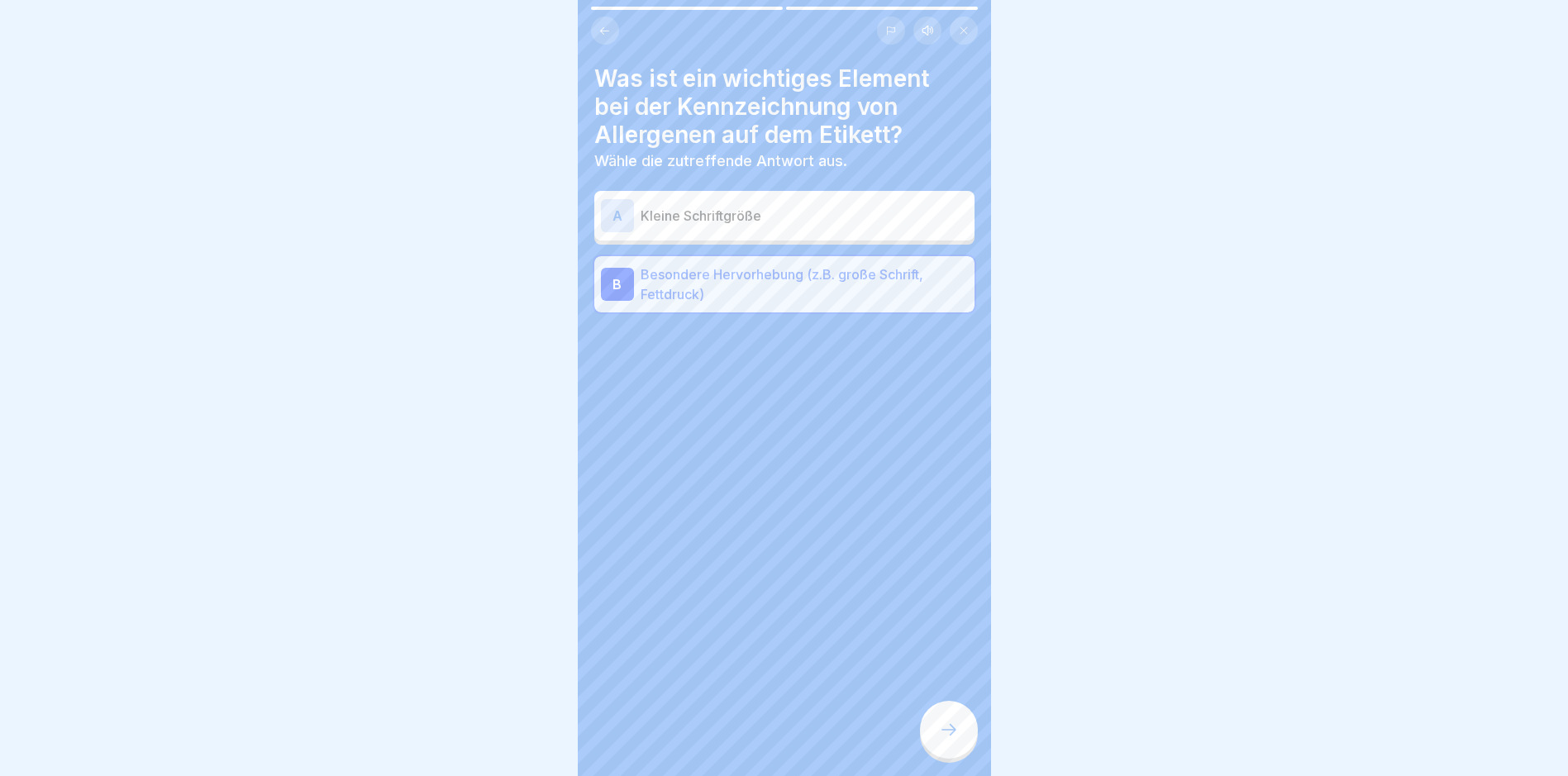
click at [955, 729] on icon at bounding box center [948, 729] width 20 height 20
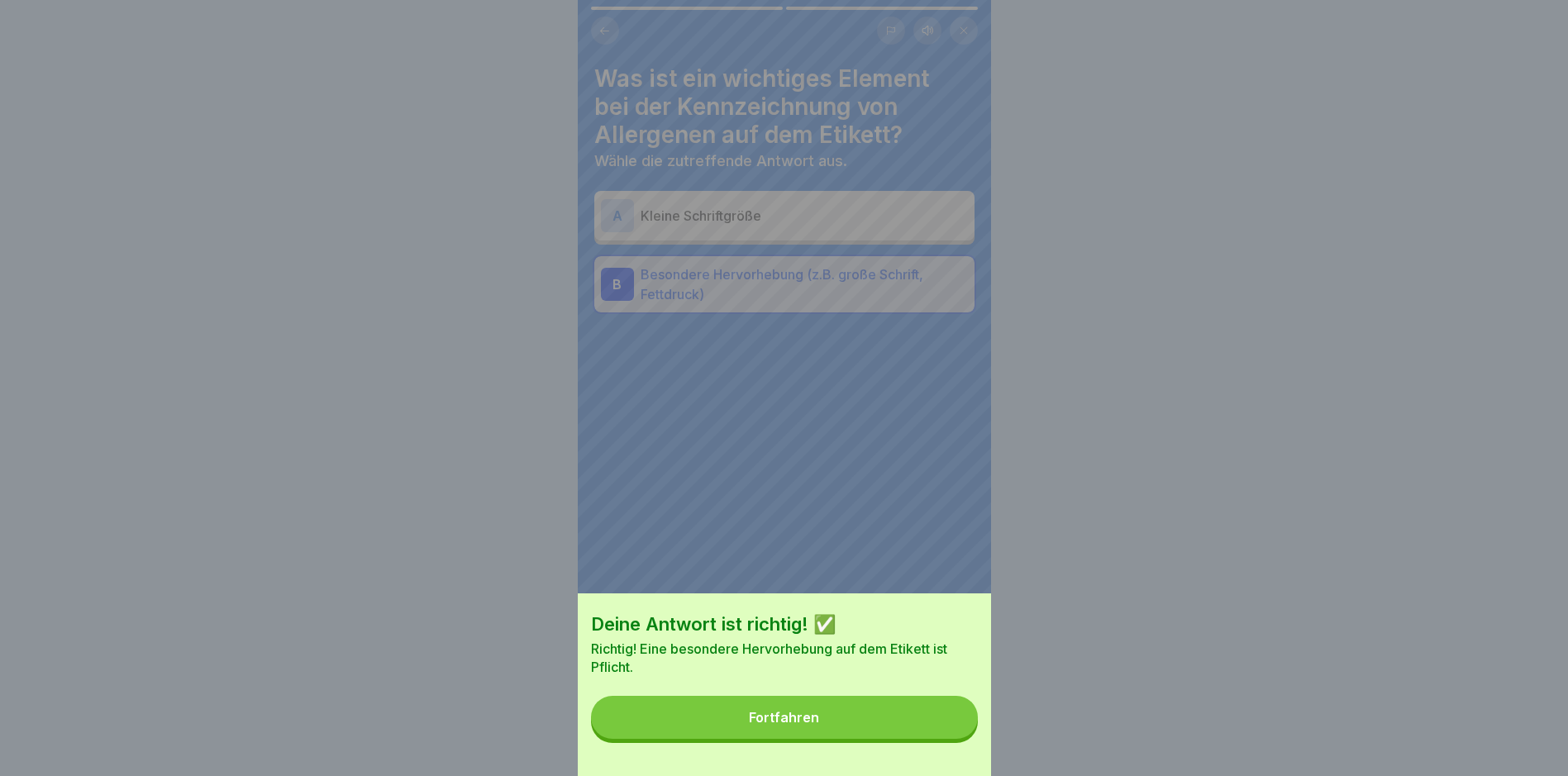
click at [870, 721] on button "Fortfahren" at bounding box center [784, 717] width 387 height 43
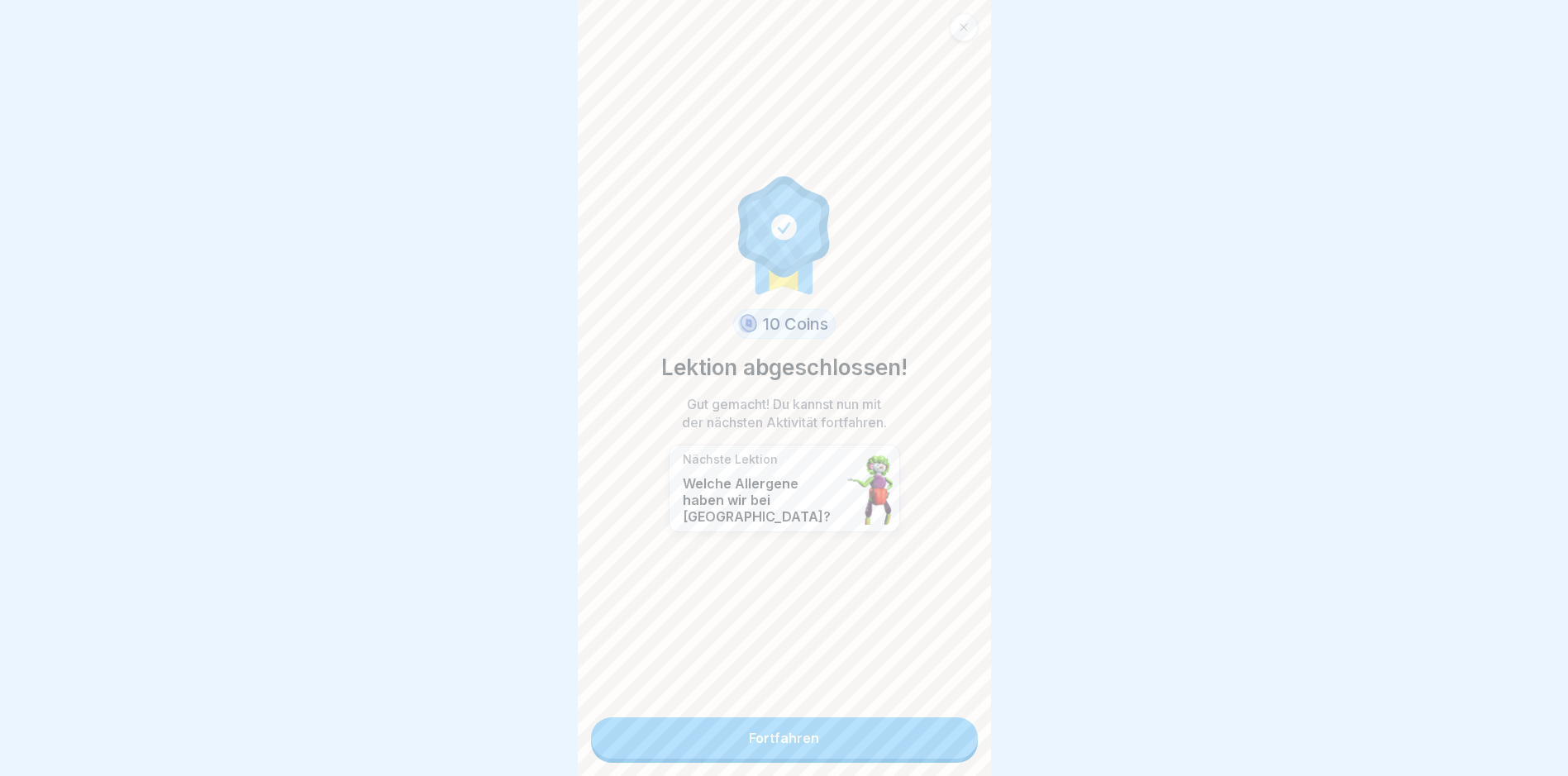
click at [806, 729] on link "Fortfahren" at bounding box center [784, 738] width 387 height 42
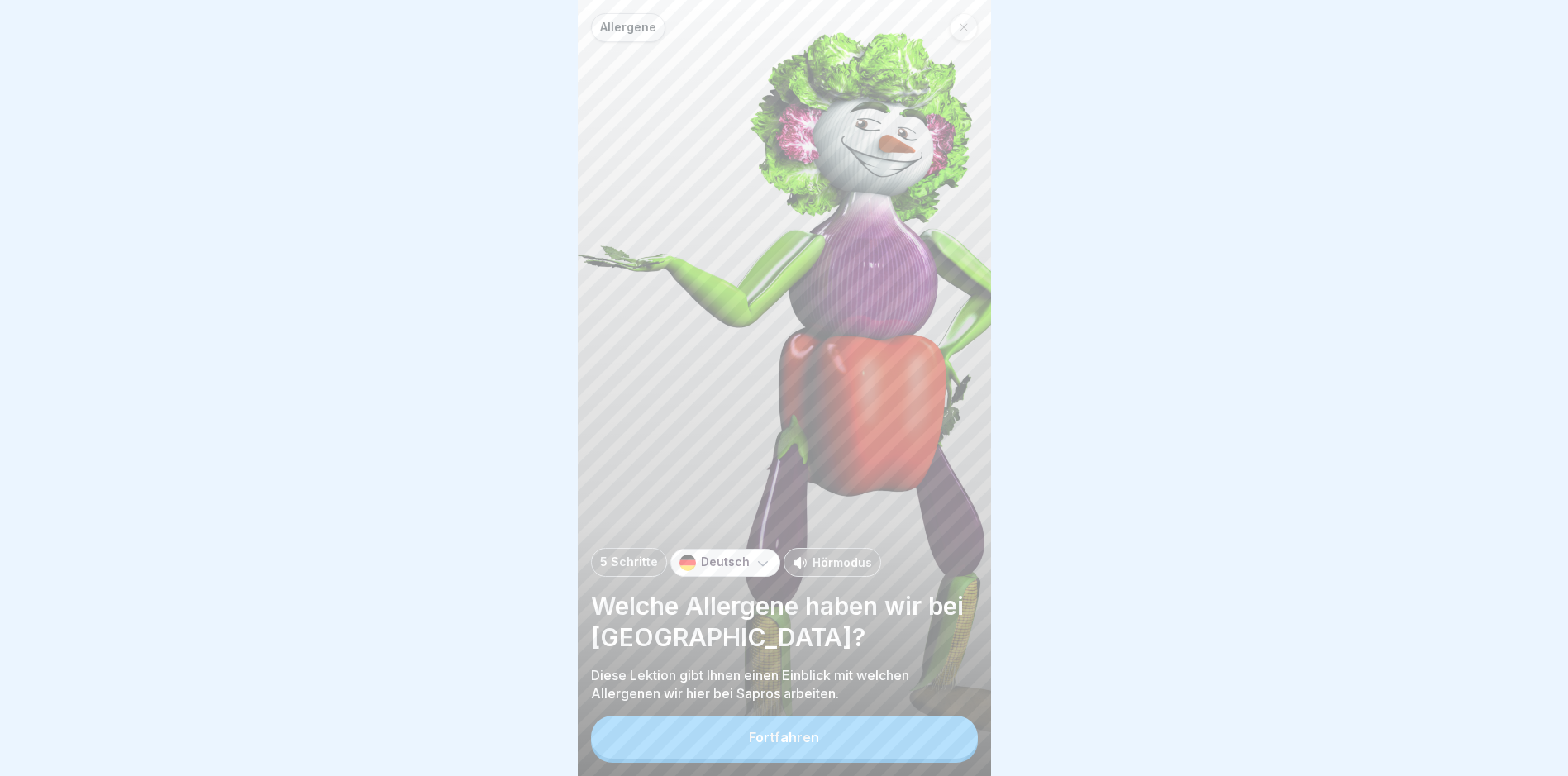
click at [799, 729] on button "Fortfahren" at bounding box center [784, 737] width 387 height 43
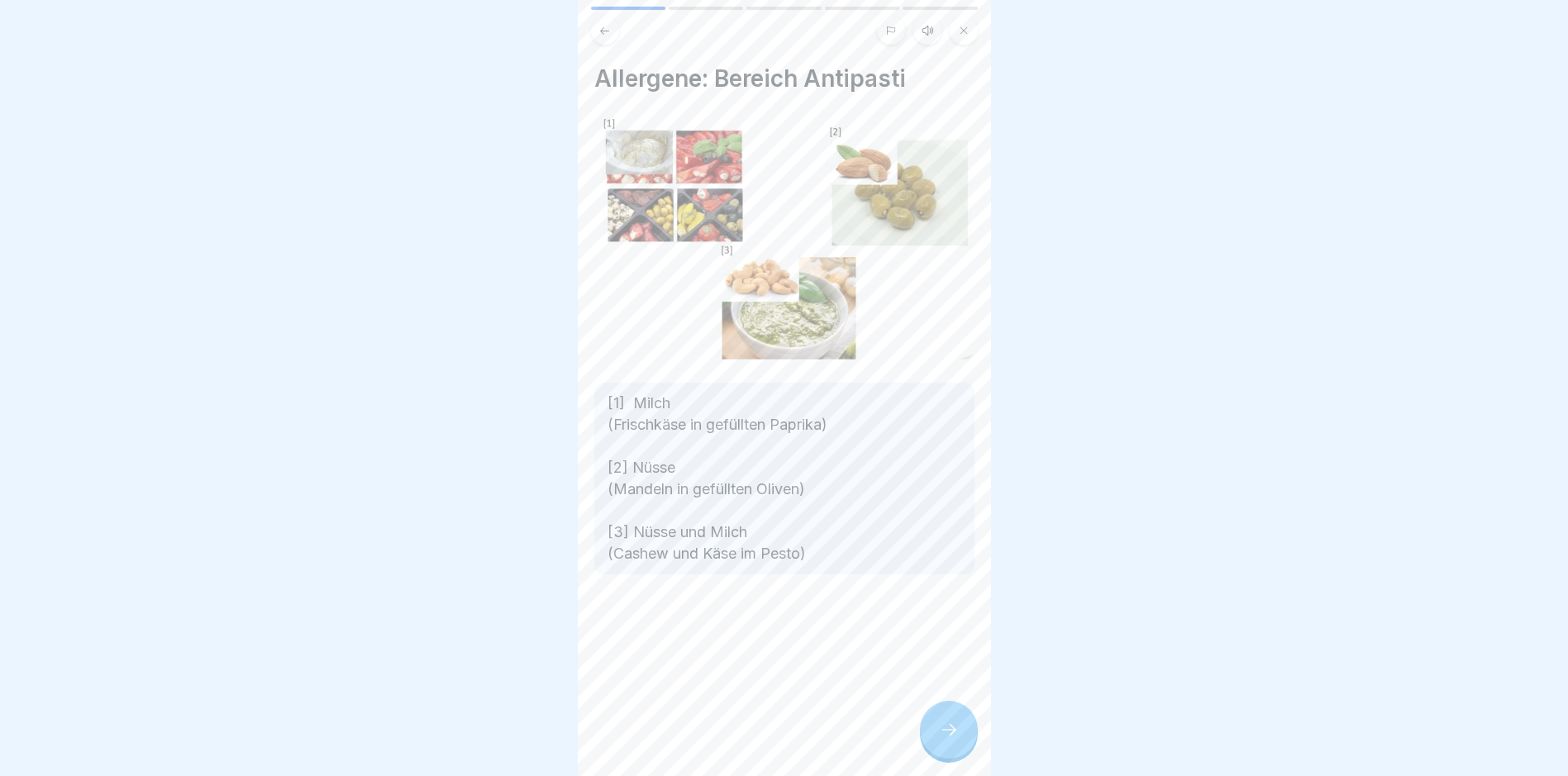
click at [941, 729] on icon at bounding box center [948, 729] width 20 height 20
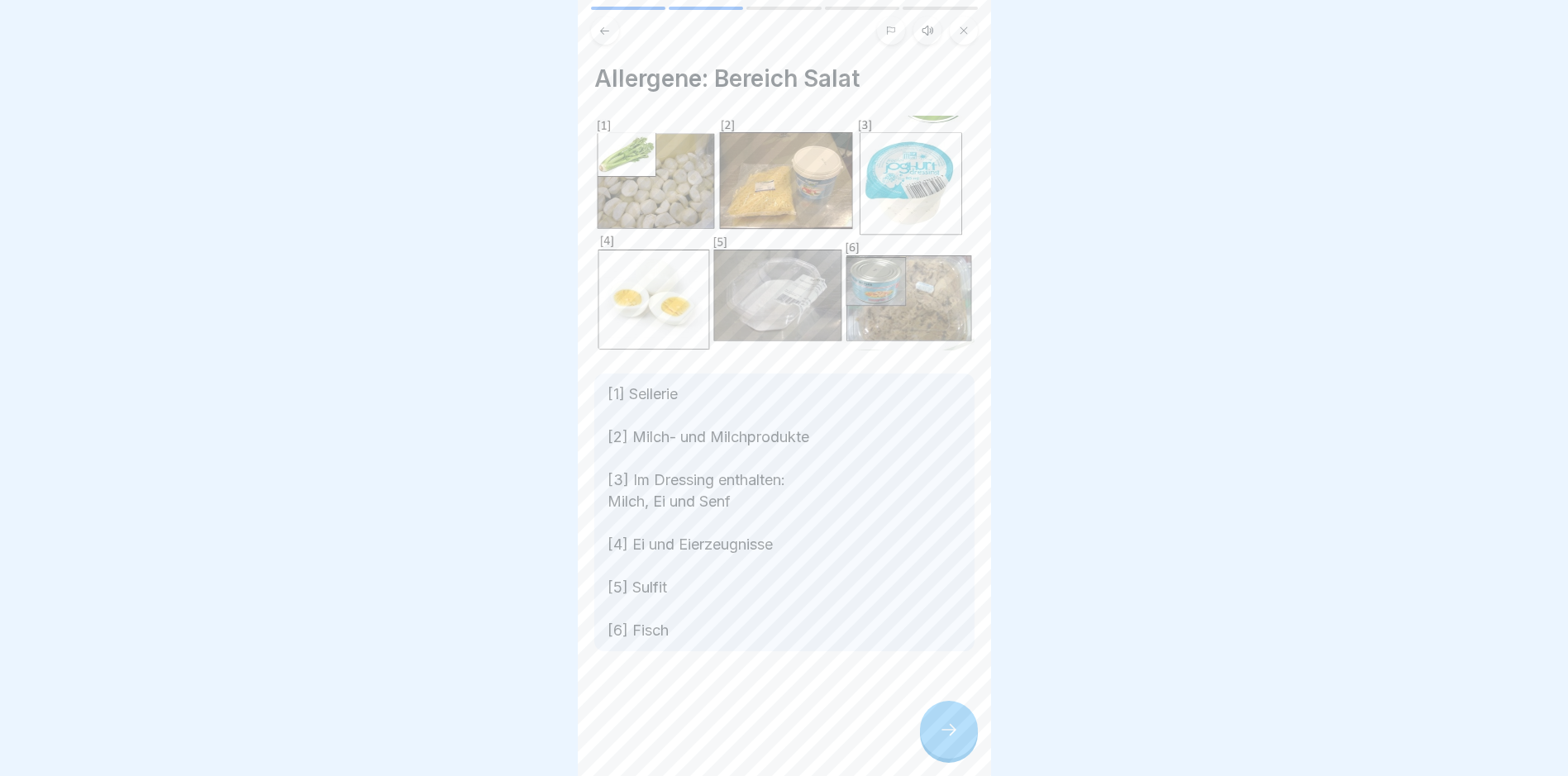
click at [922, 716] on div at bounding box center [784, 701] width 380 height 99
click at [939, 729] on div at bounding box center [949, 730] width 58 height 58
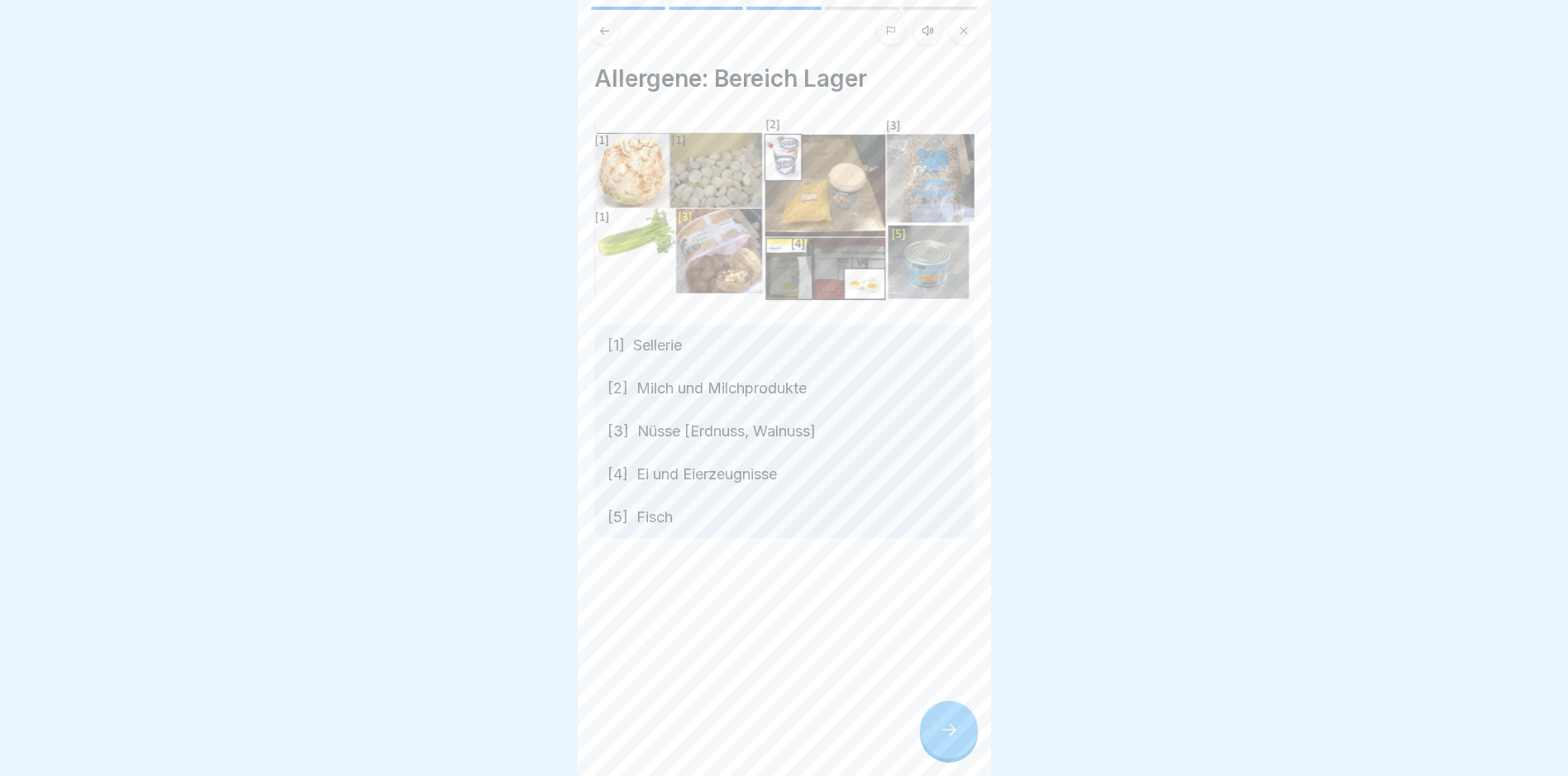
click at [950, 729] on div at bounding box center [949, 730] width 58 height 58
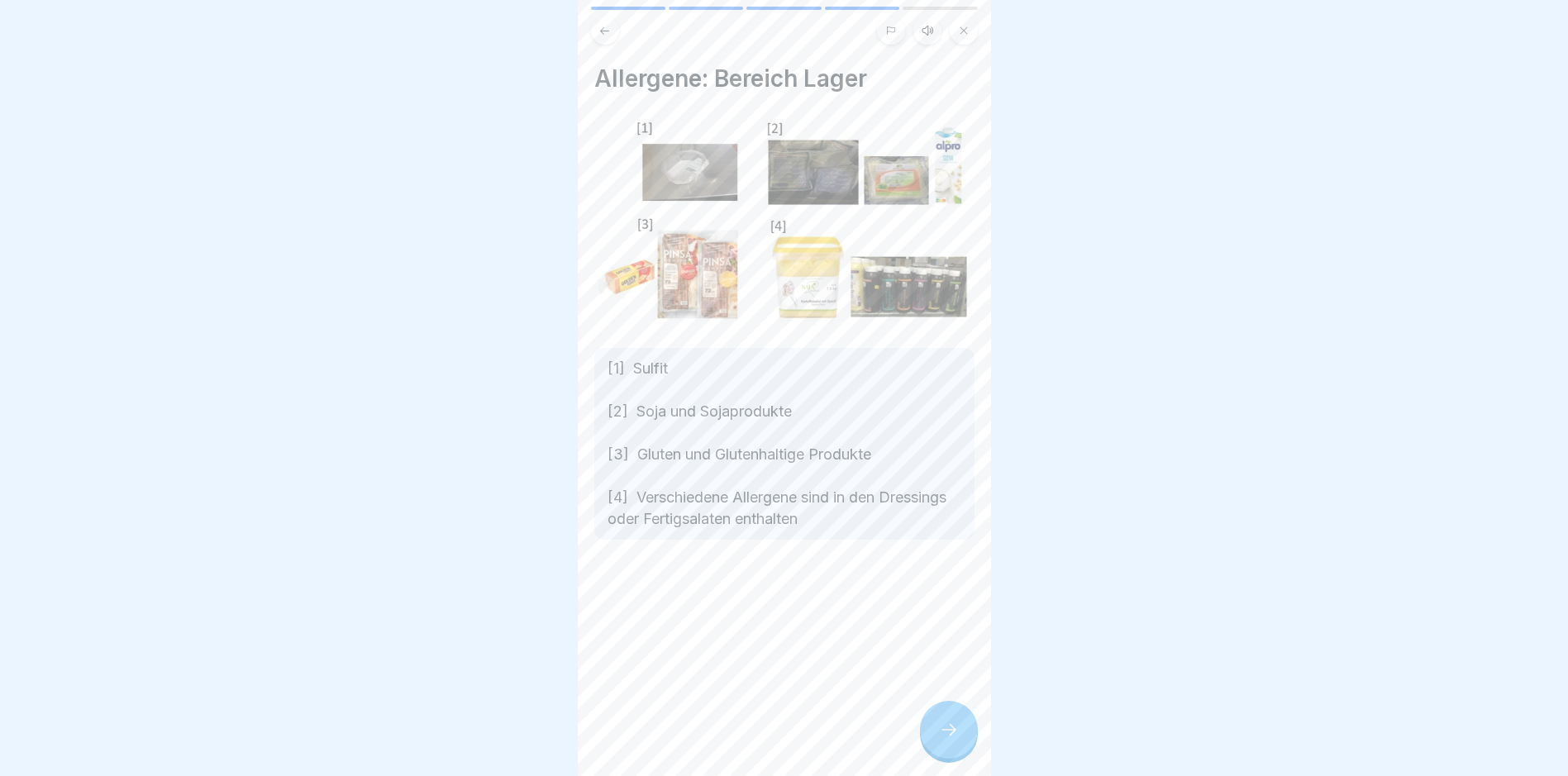
click at [950, 729] on icon at bounding box center [948, 729] width 20 height 20
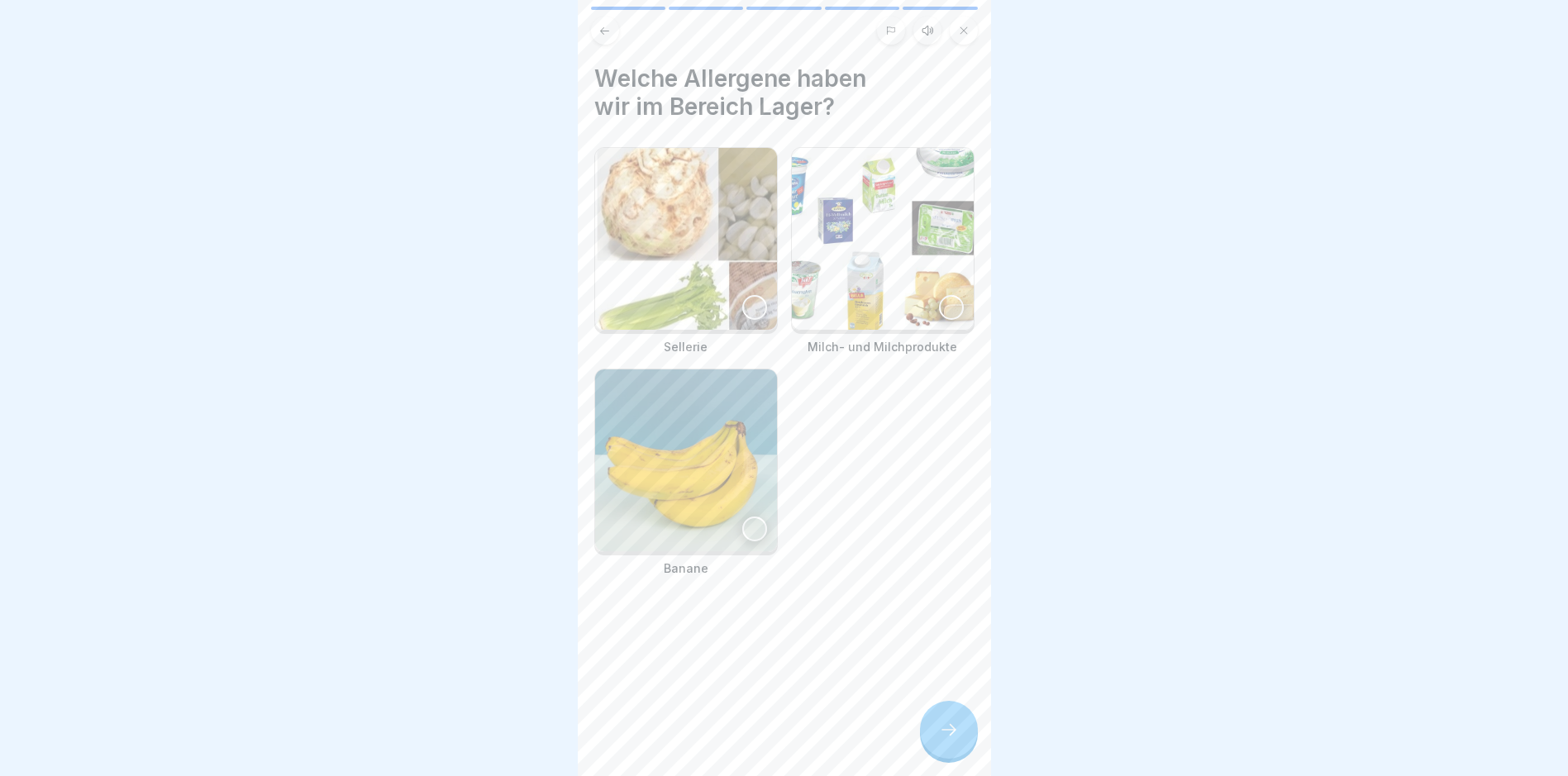
click at [610, 22] on button at bounding box center [605, 30] width 28 height 28
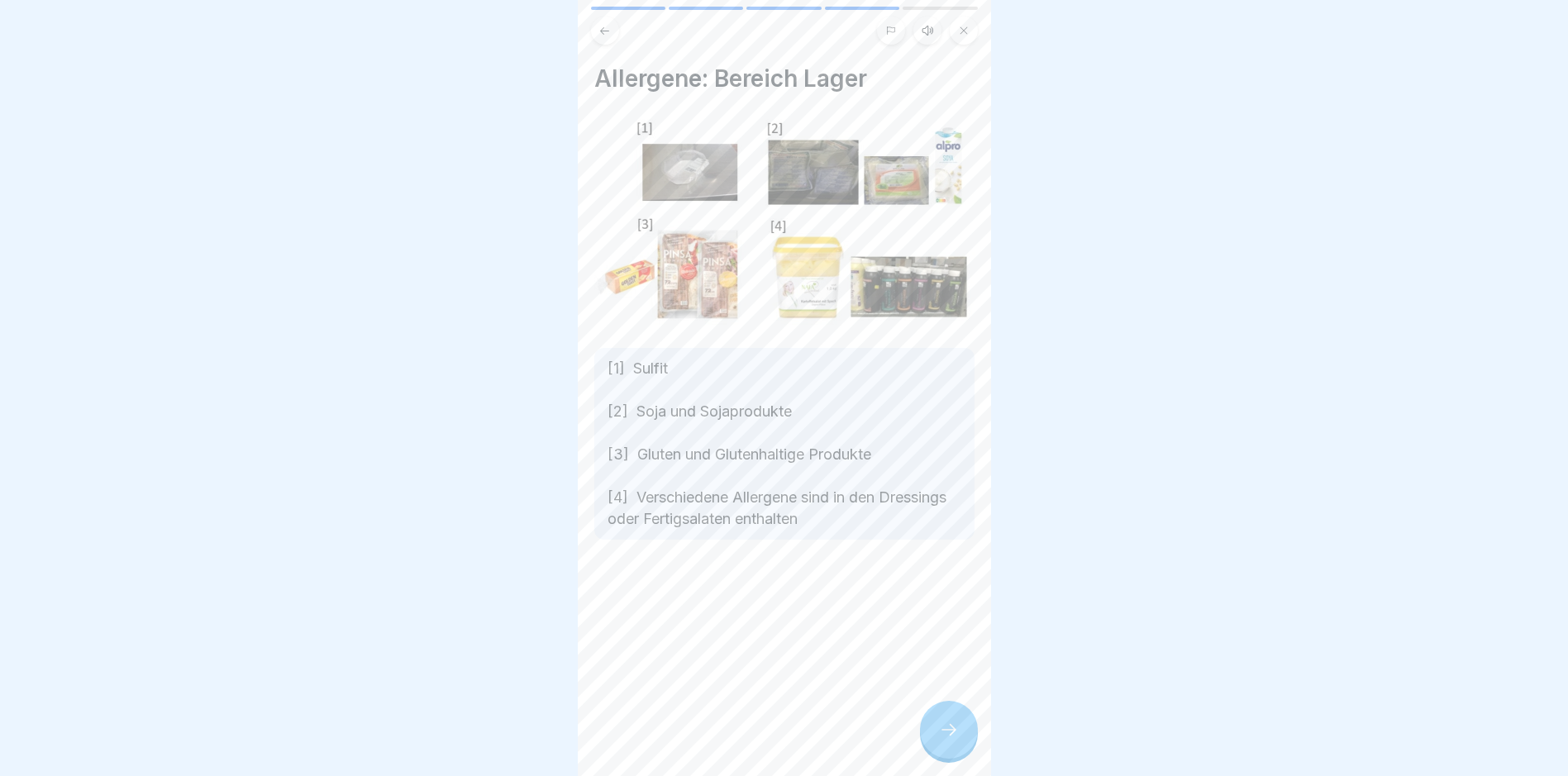
click at [953, 729] on div at bounding box center [949, 730] width 58 height 58
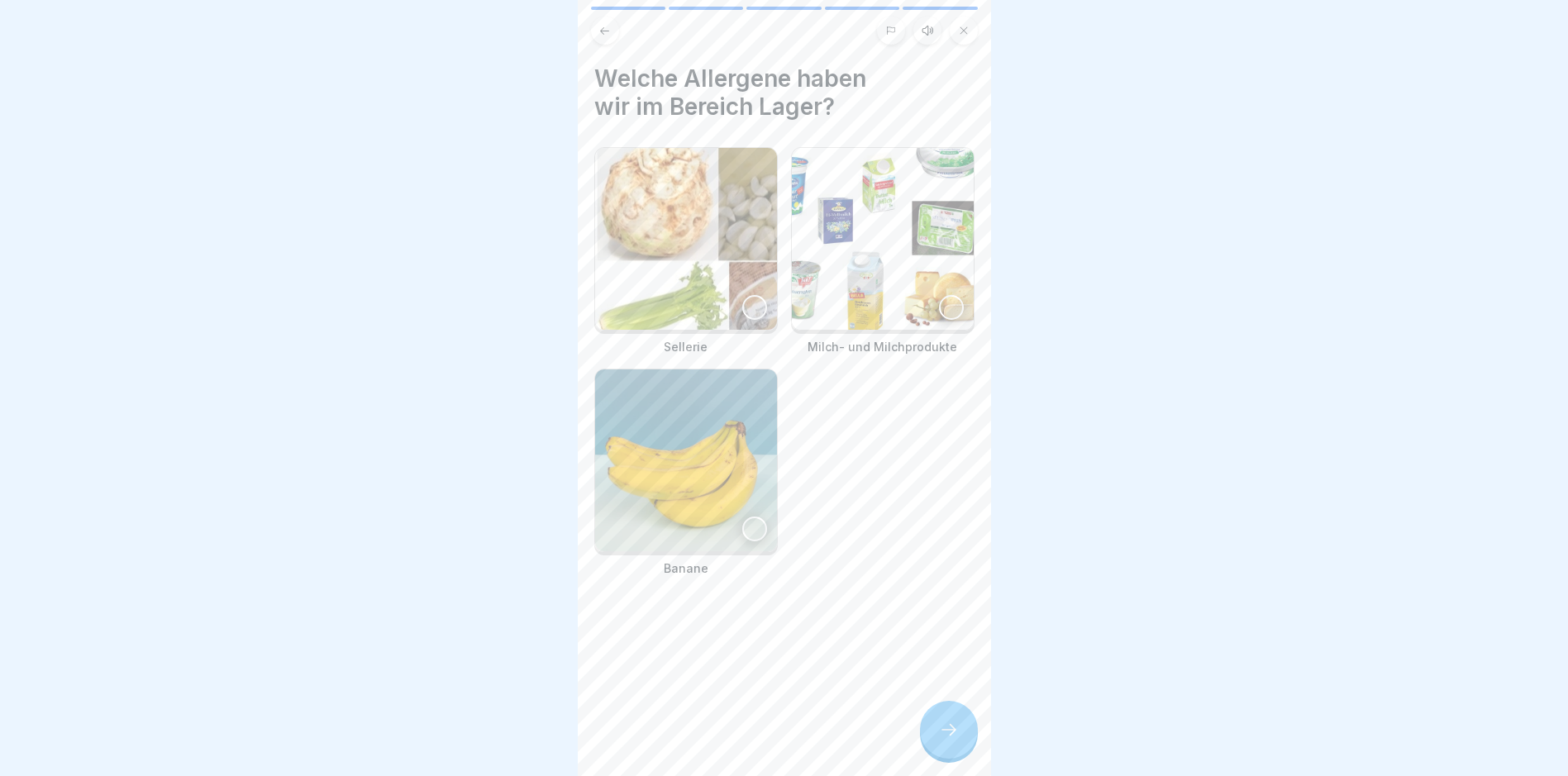
click at [876, 291] on img at bounding box center [883, 238] width 181 height 181
click at [931, 729] on div at bounding box center [949, 730] width 58 height 58
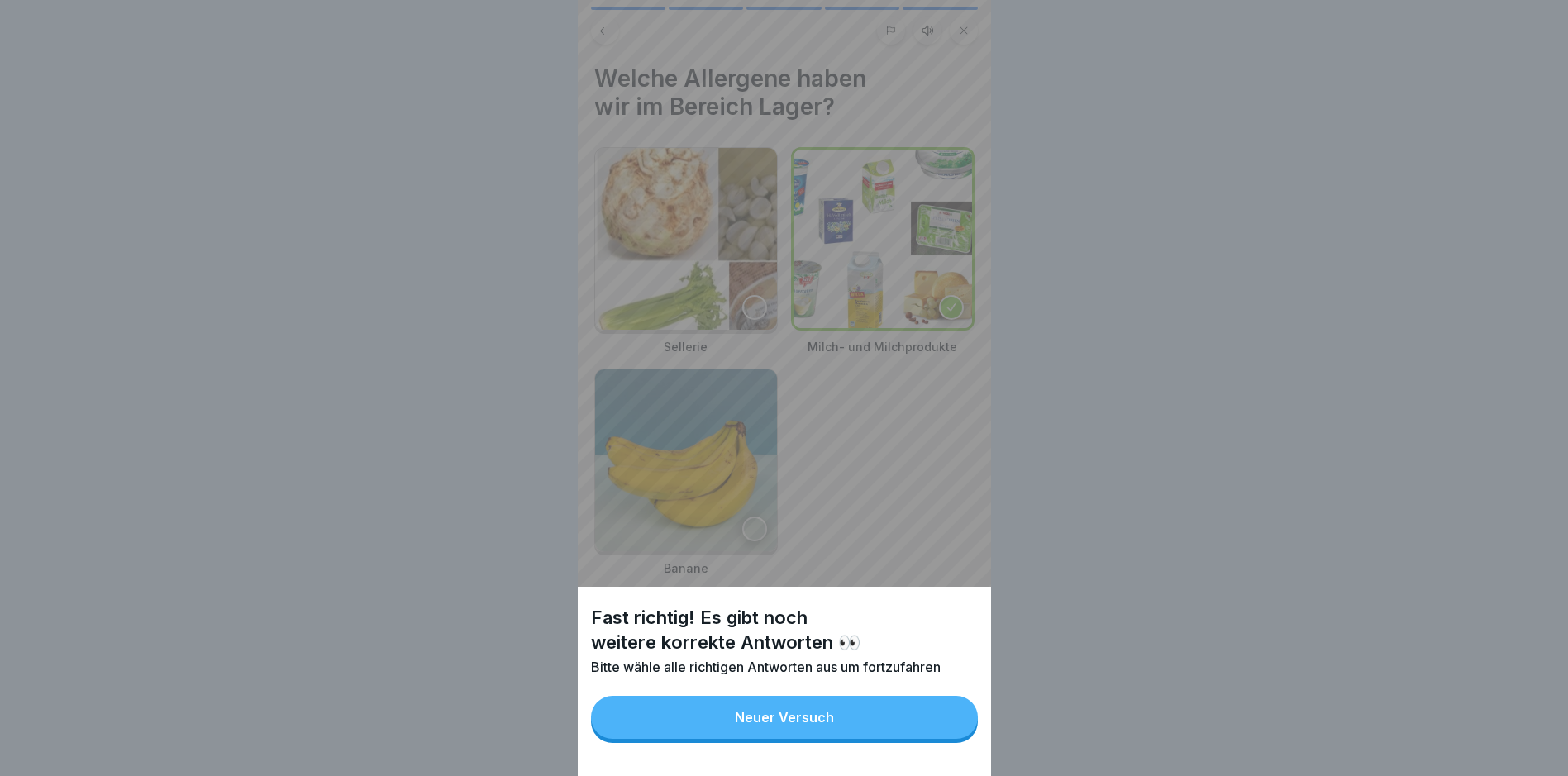
click at [872, 727] on button "Neuer Versuch" at bounding box center [784, 717] width 387 height 43
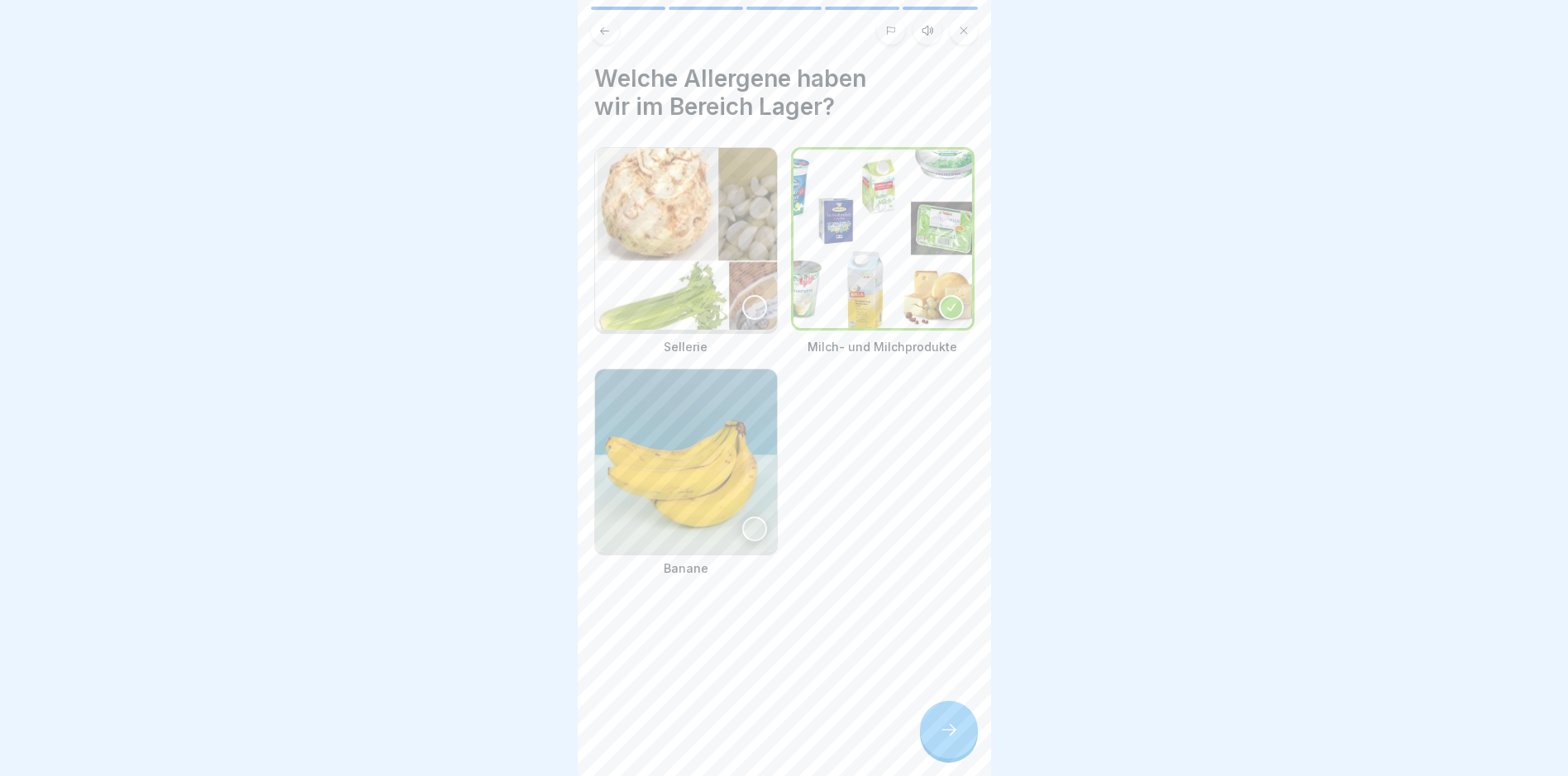
click at [672, 214] on img at bounding box center [686, 238] width 181 height 181
click at [739, 462] on img at bounding box center [686, 461] width 181 height 181
click at [931, 720] on div at bounding box center [949, 730] width 58 height 58
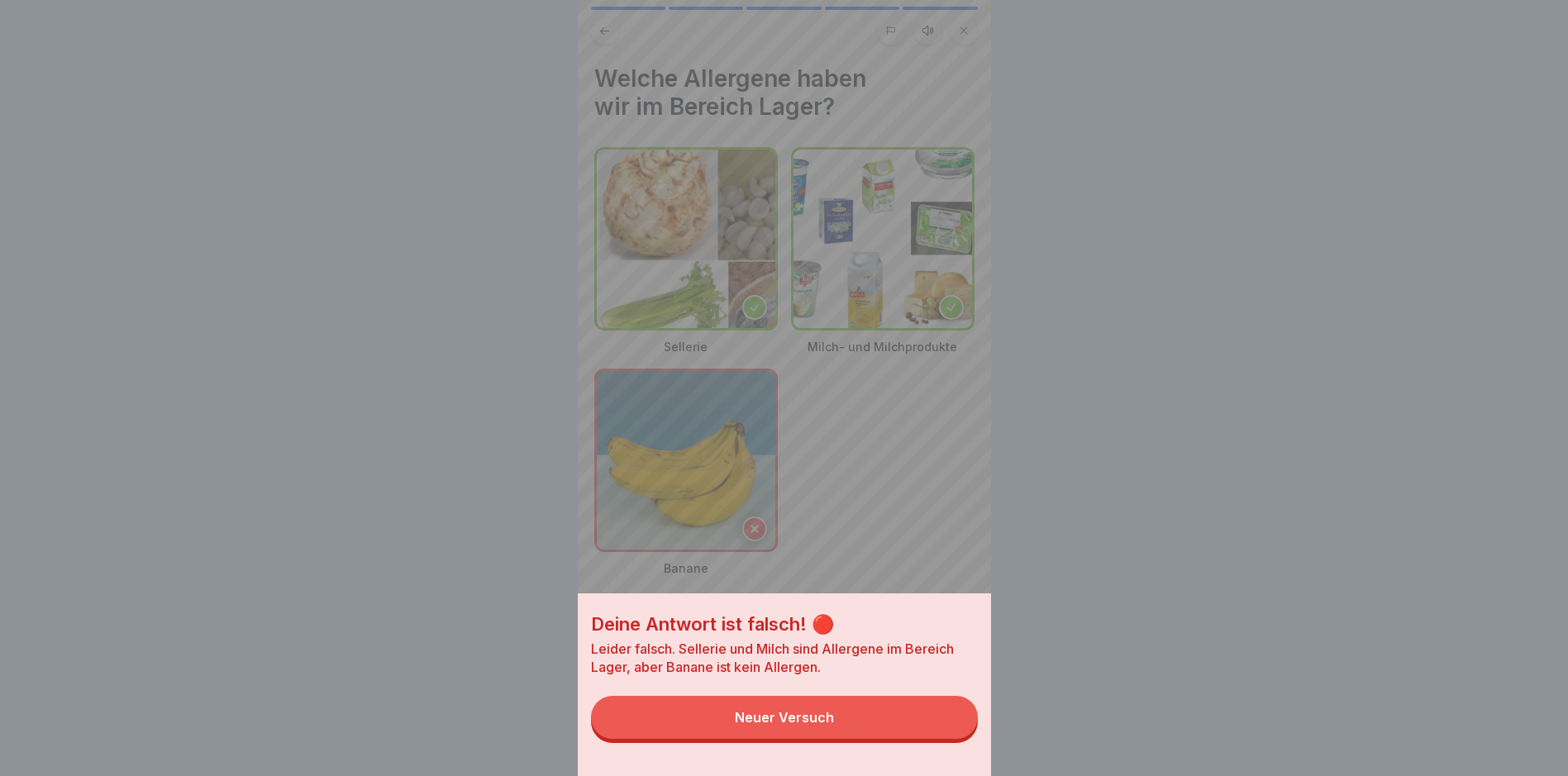
click at [848, 572] on div "Deine Antwort ist falsch! 🔴 Leider falsch. Sellerie und Milch sind Allergene im…" at bounding box center [784, 388] width 413 height 776
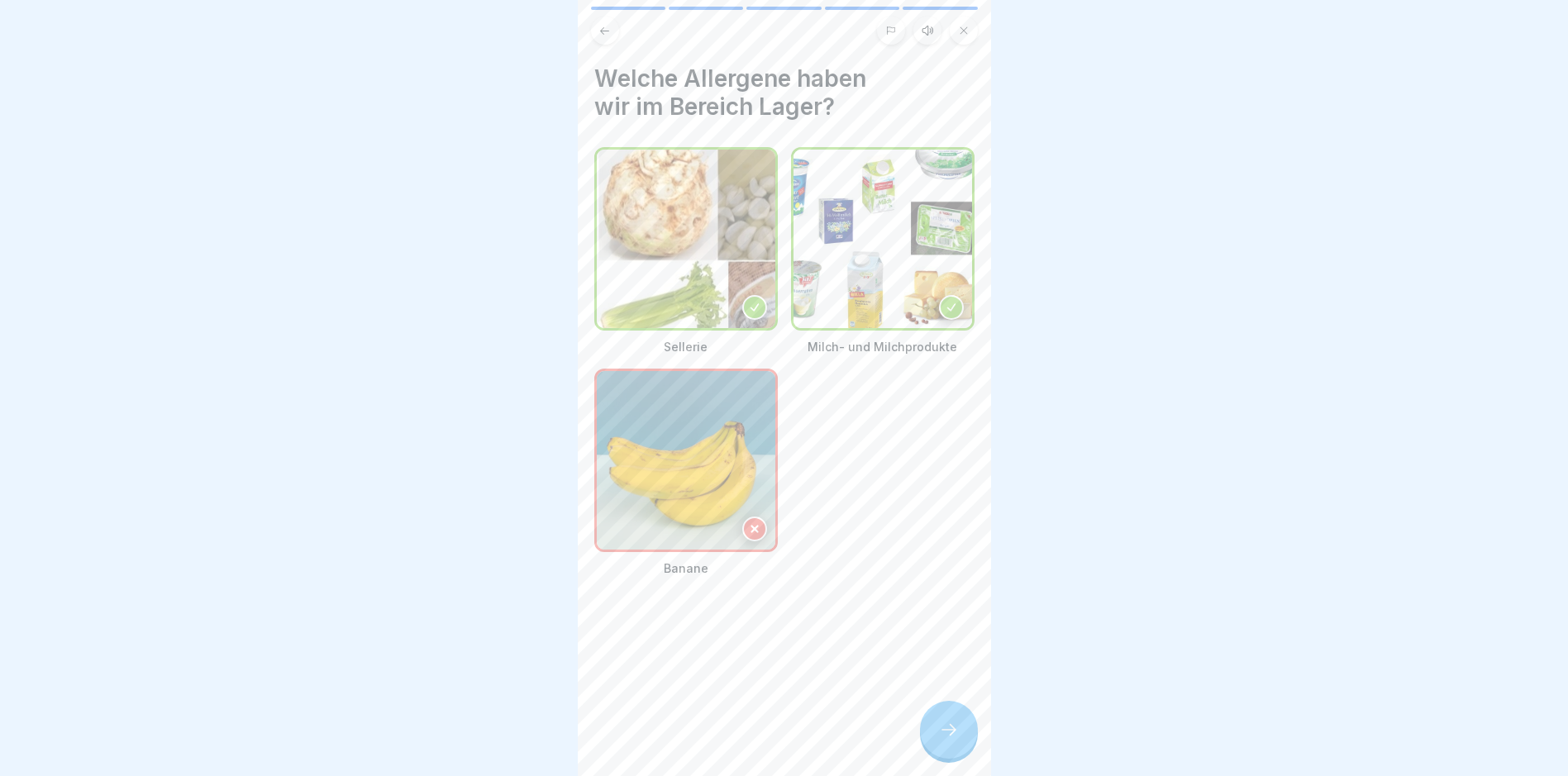
click at [736, 500] on img at bounding box center [686, 461] width 179 height 179
click at [761, 533] on img at bounding box center [686, 461] width 179 height 179
click at [742, 516] on div at bounding box center [754, 528] width 25 height 25
click at [605, 25] on icon at bounding box center [605, 31] width 13 height 13
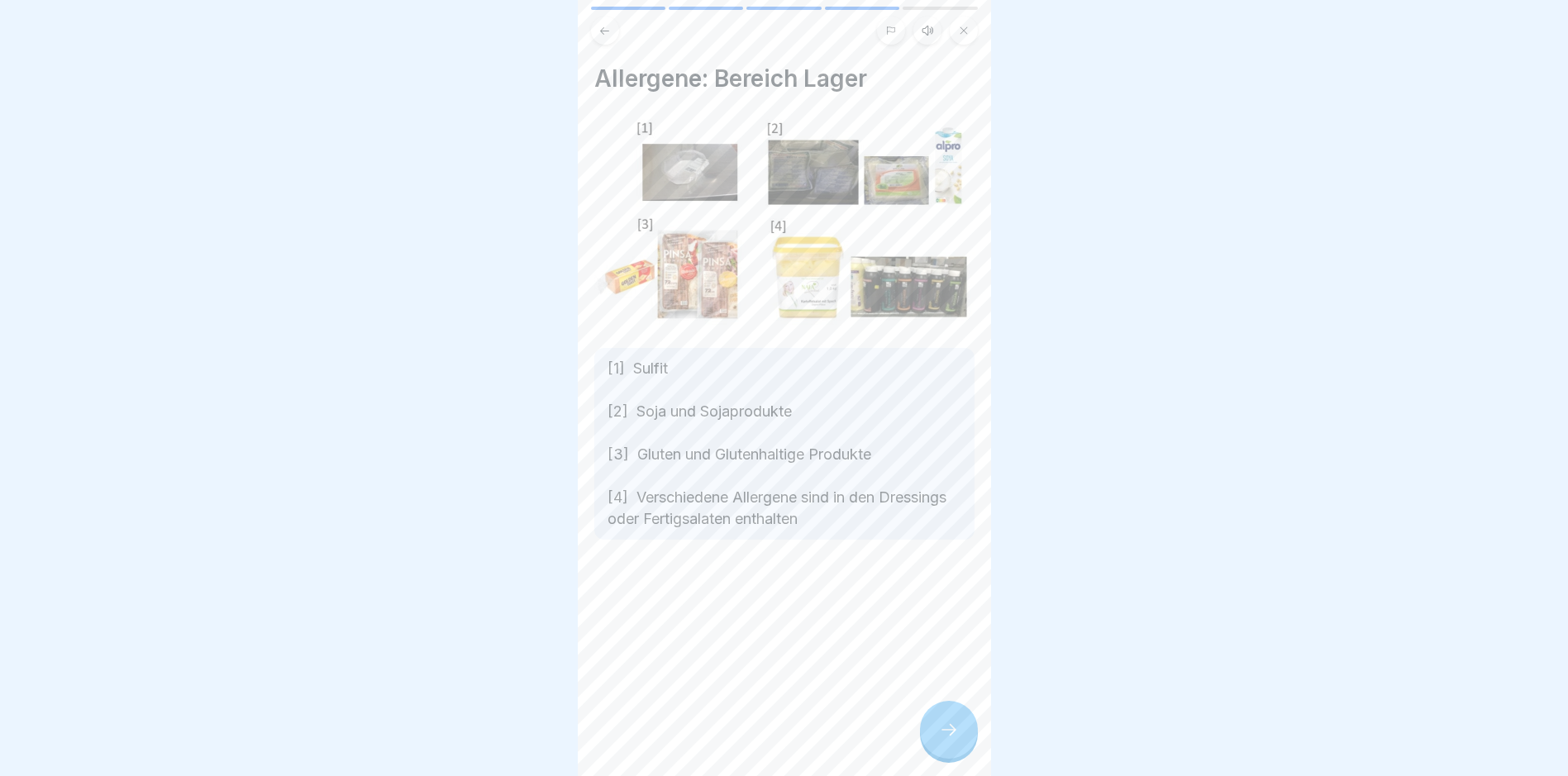
click at [941, 724] on div at bounding box center [949, 730] width 58 height 58
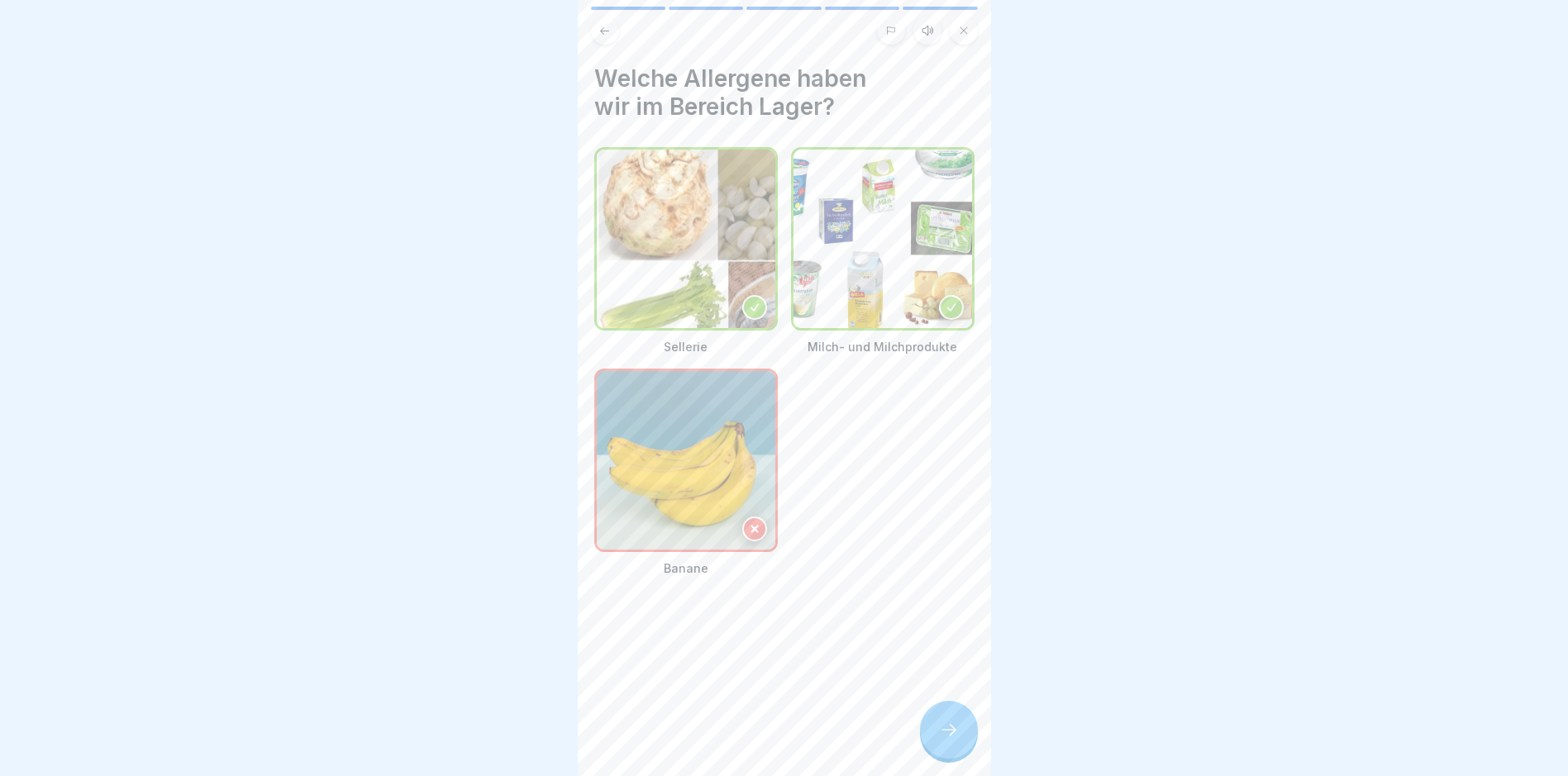
click at [745, 516] on div at bounding box center [754, 528] width 25 height 25
click at [951, 729] on div at bounding box center [949, 730] width 58 height 58
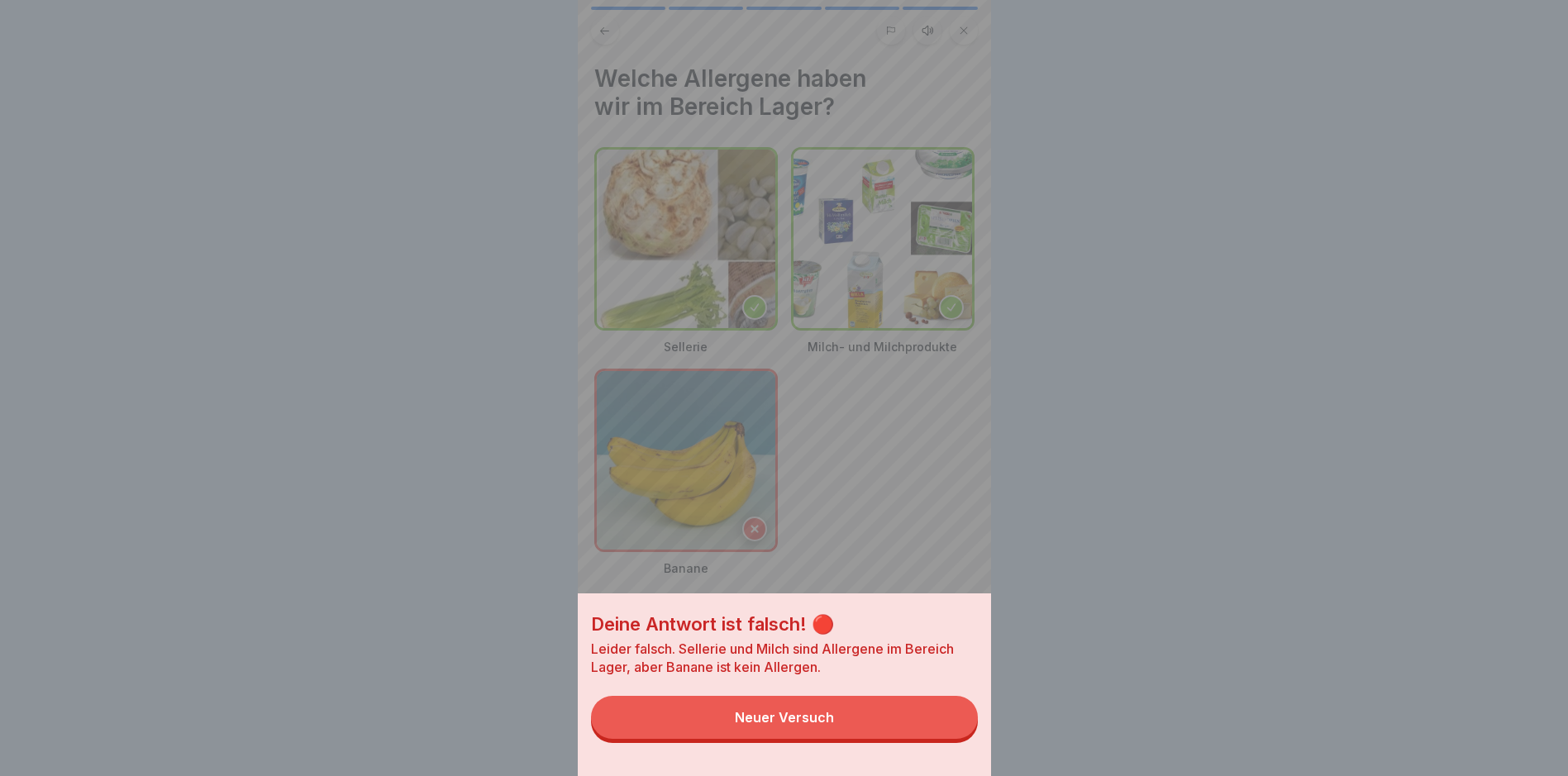
click at [873, 729] on button "Neuer Versuch" at bounding box center [784, 717] width 387 height 43
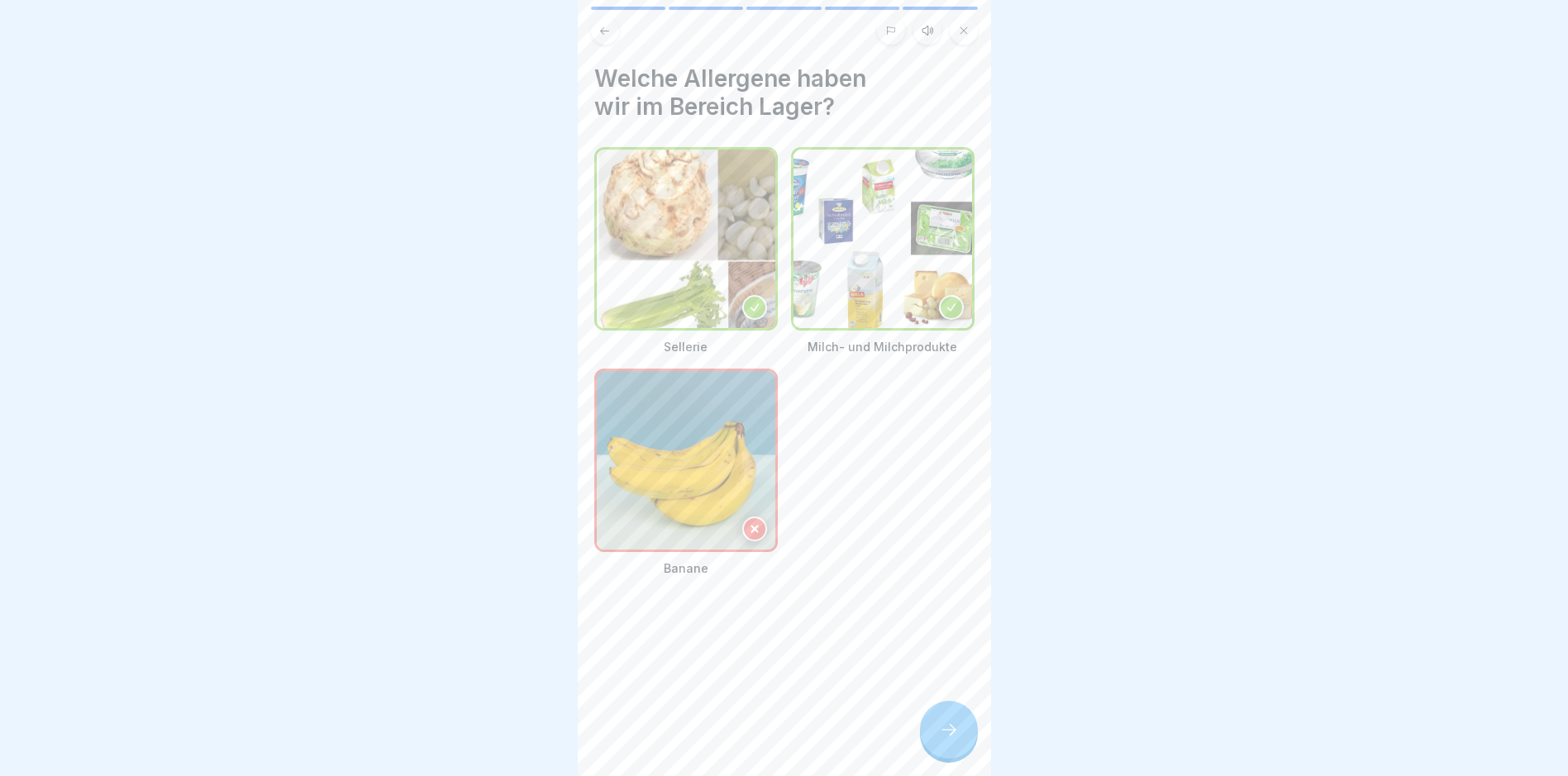
click at [711, 497] on img at bounding box center [686, 461] width 179 height 179
click at [696, 296] on img at bounding box center [686, 238] width 179 height 179
click at [853, 260] on img at bounding box center [883, 238] width 179 height 179
click at [762, 371] on img at bounding box center [686, 461] width 179 height 179
click at [683, 534] on img at bounding box center [686, 461] width 179 height 179
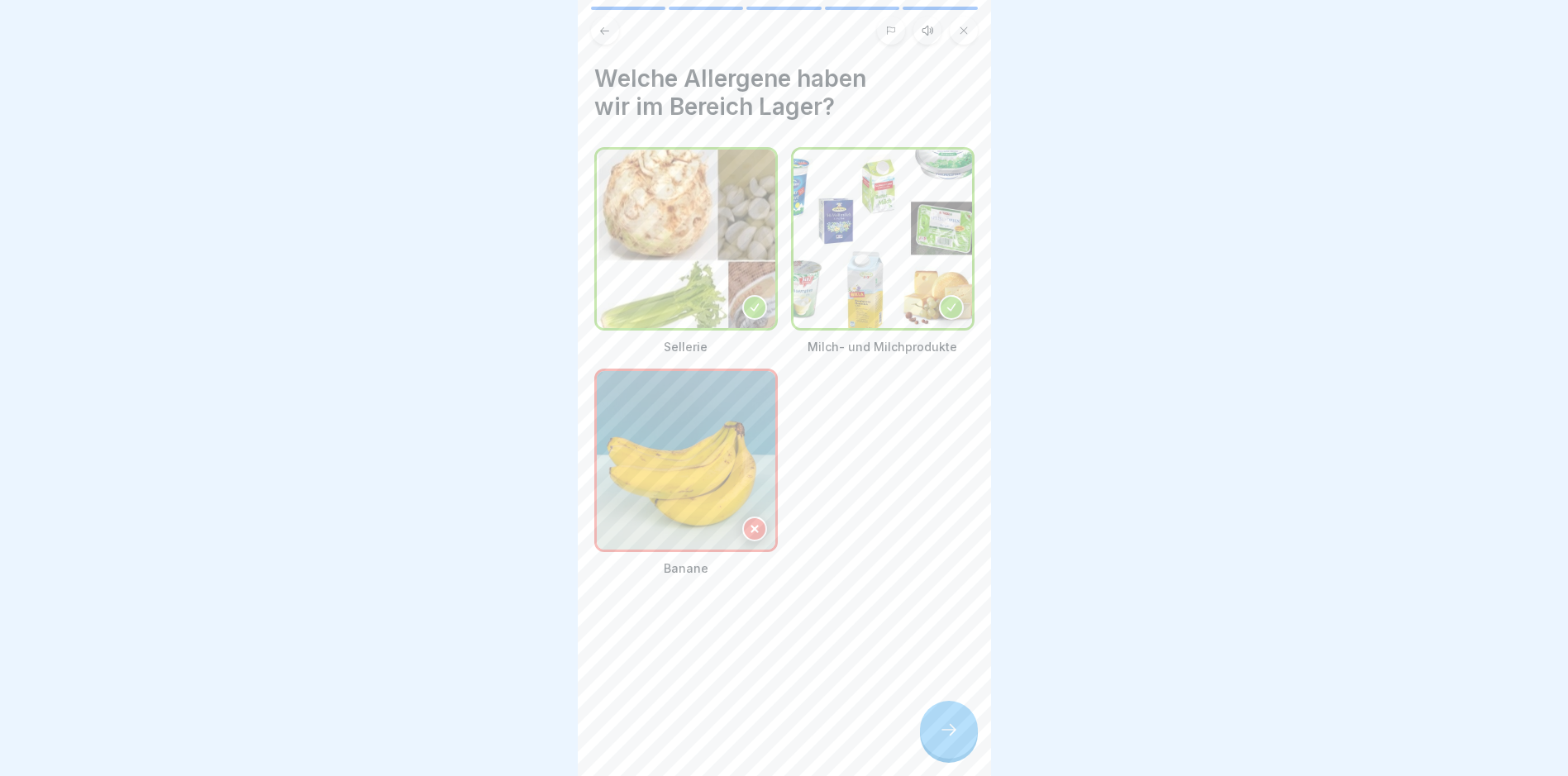
click at [680, 561] on p "Banane" at bounding box center [686, 568] width 183 height 16
click at [742, 517] on div at bounding box center [754, 528] width 25 height 25
click at [622, 36] on div at bounding box center [784, 30] width 387 height 28
click at [589, 33] on div at bounding box center [784, 25] width 413 height 38
click at [593, 30] on button at bounding box center [605, 30] width 28 height 28
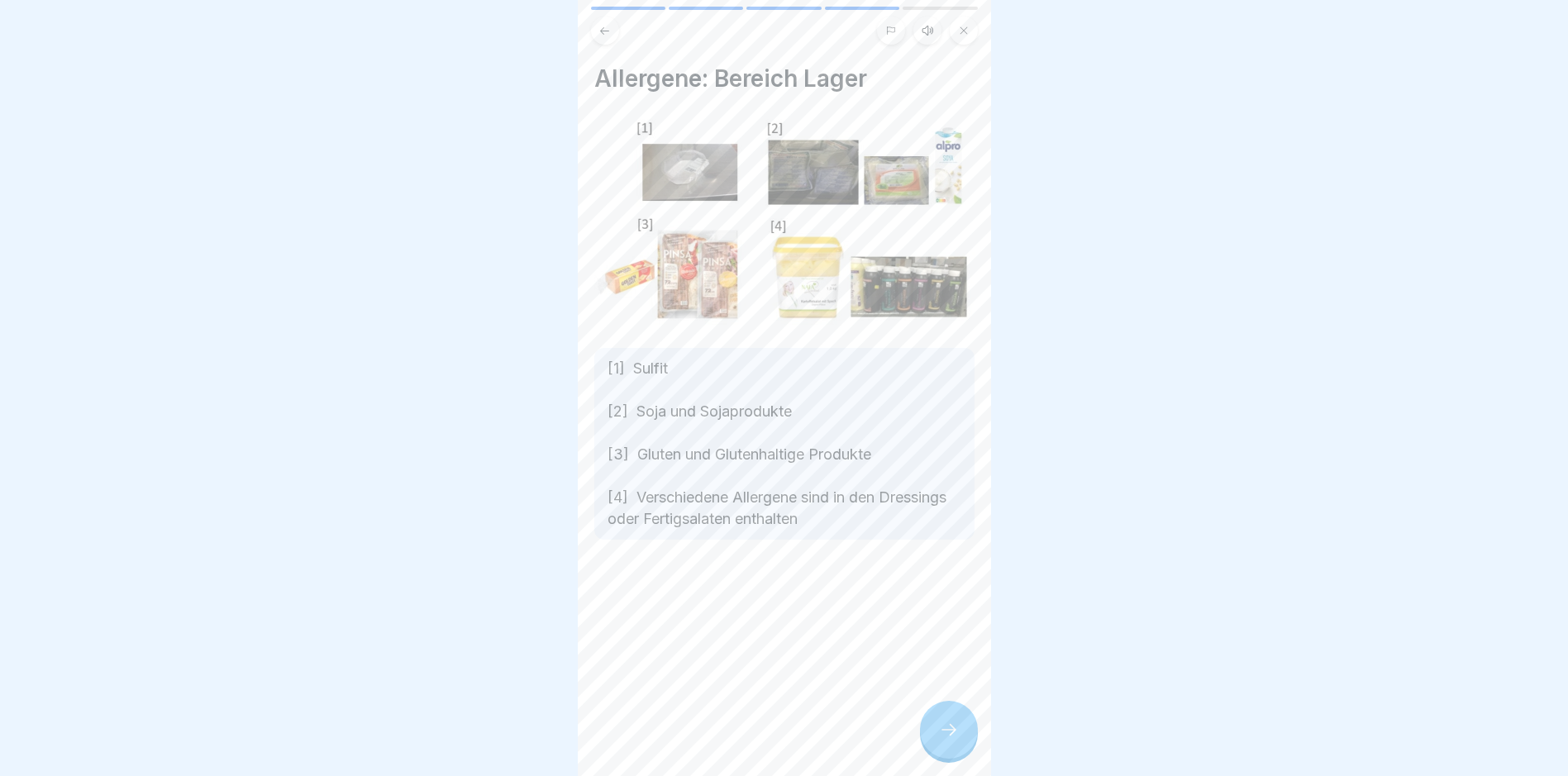
click at [588, 35] on div at bounding box center [784, 25] width 413 height 38
click at [588, 36] on div at bounding box center [784, 25] width 413 height 38
click at [600, 25] on icon at bounding box center [605, 31] width 13 height 13
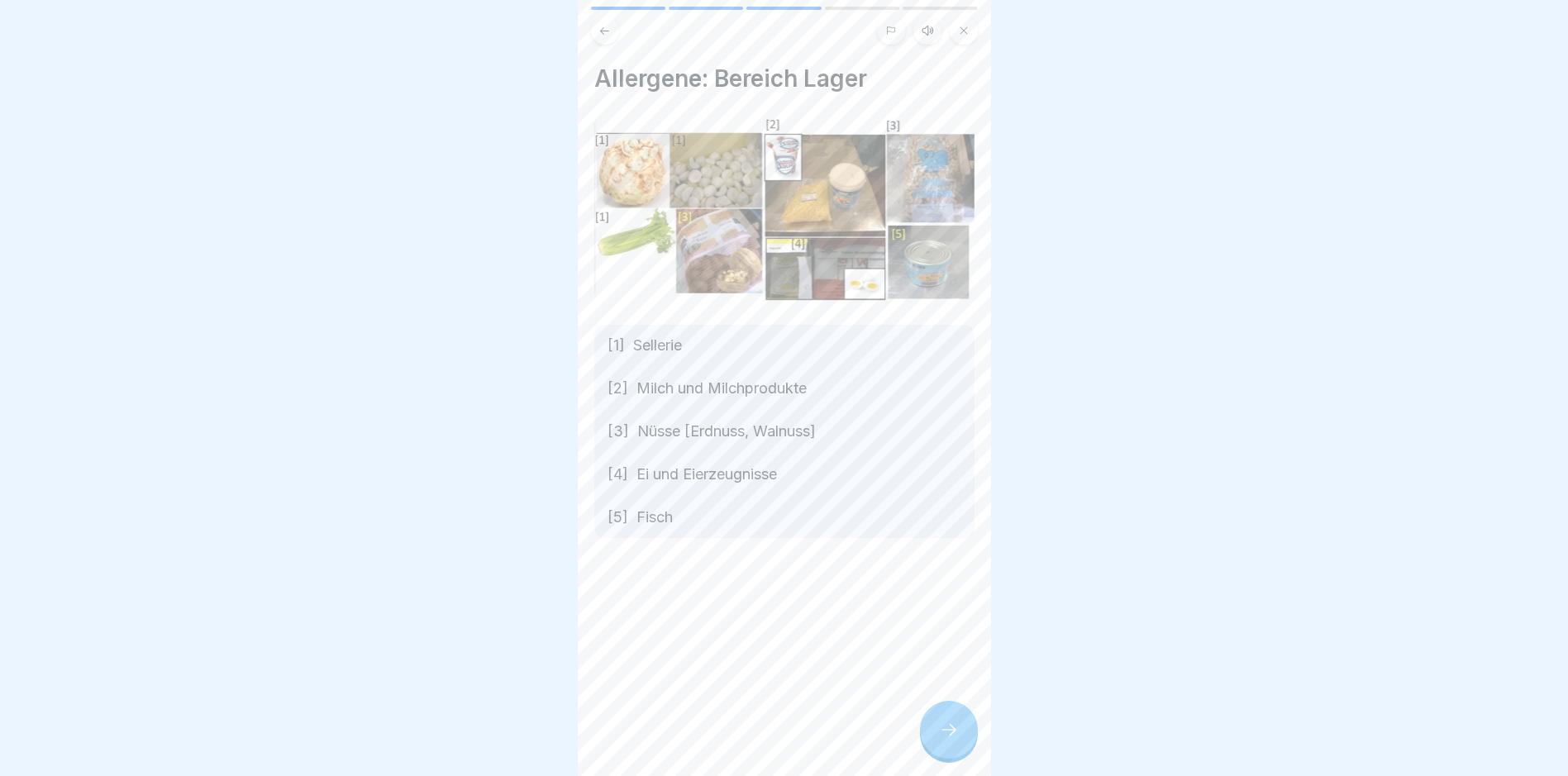
click at [600, 25] on icon at bounding box center [605, 31] width 13 height 13
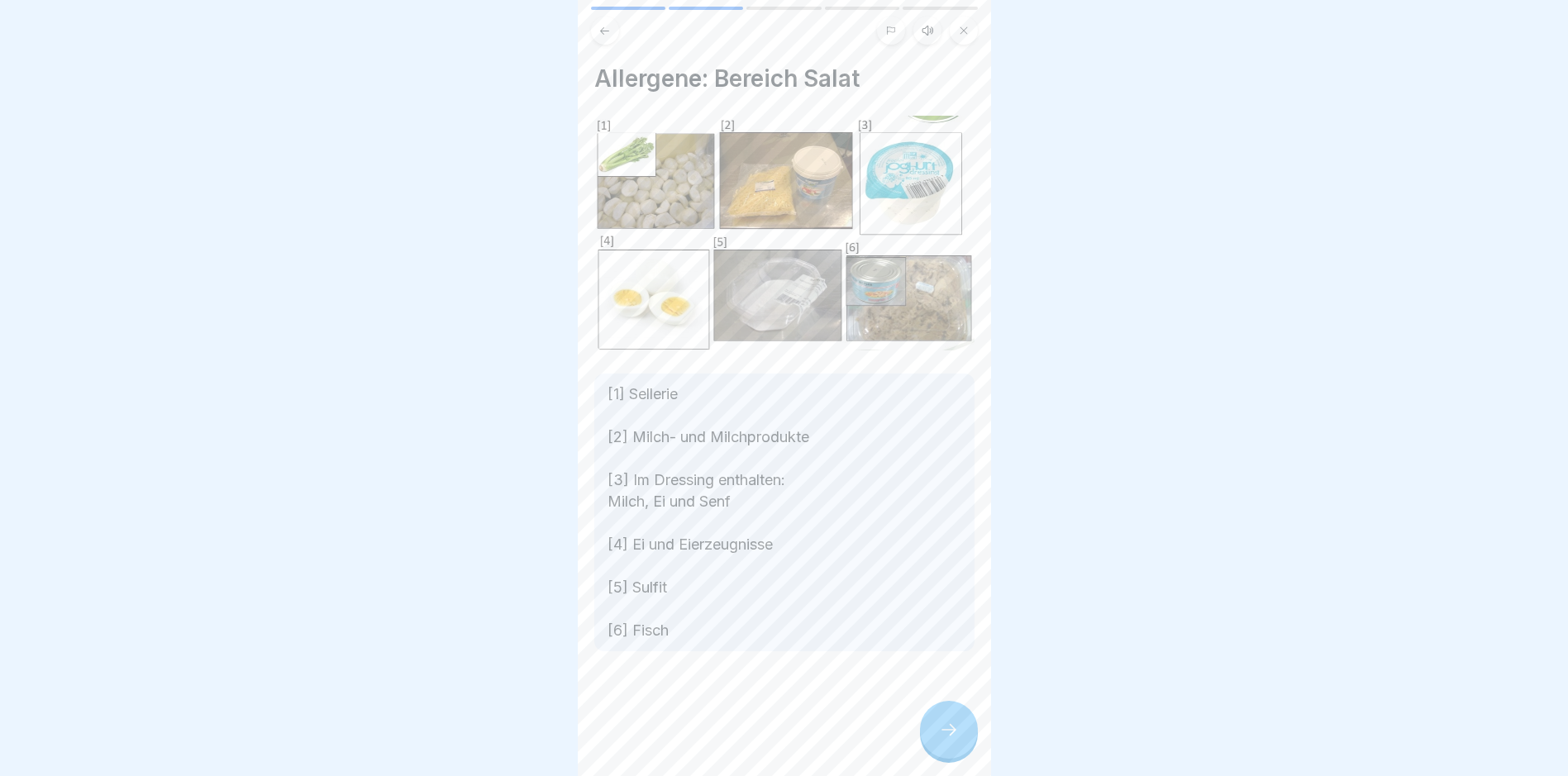
click at [968, 42] on button at bounding box center [963, 30] width 28 height 28
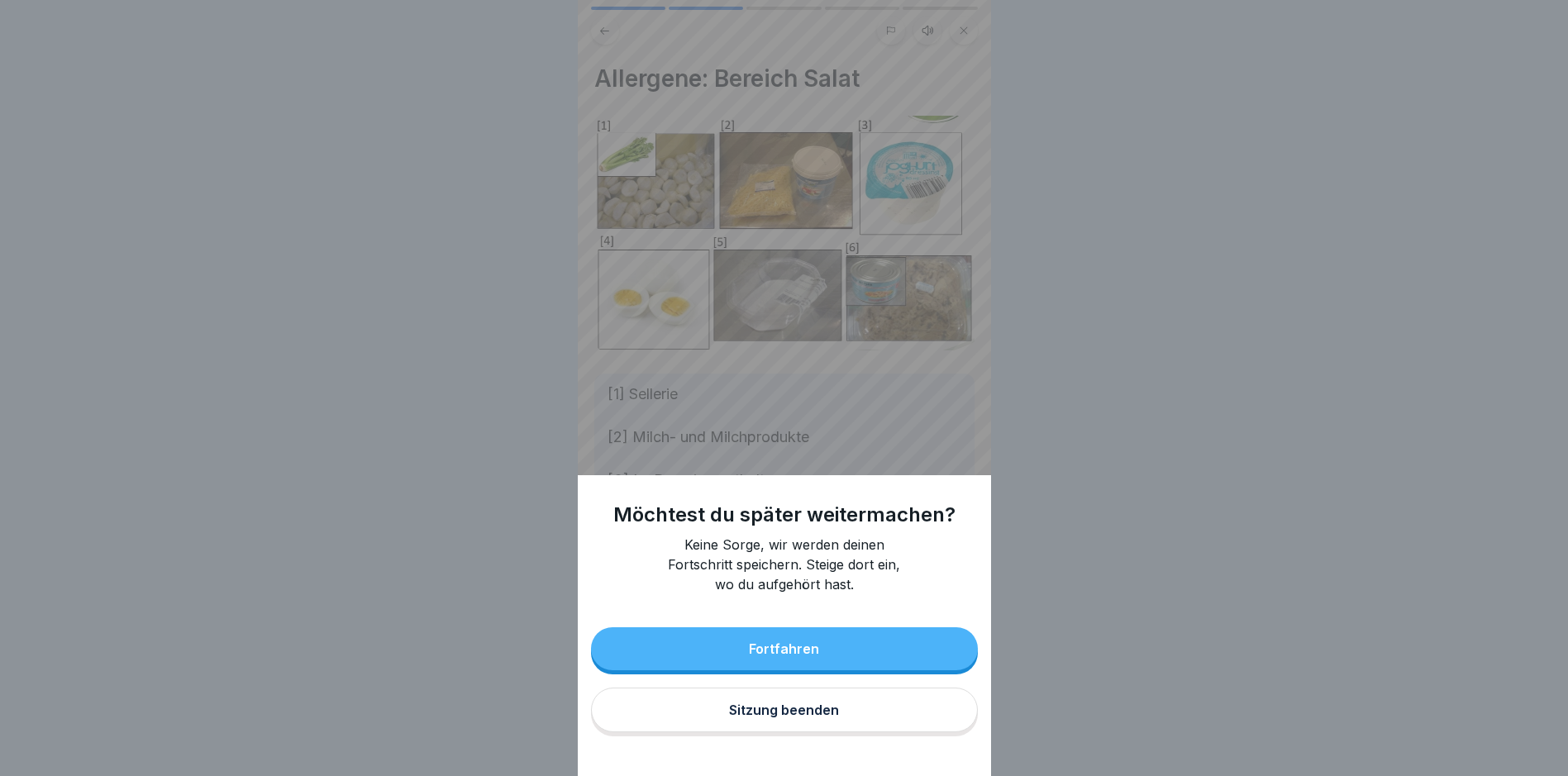
click at [795, 714] on button "Sitzung beenden" at bounding box center [784, 710] width 387 height 45
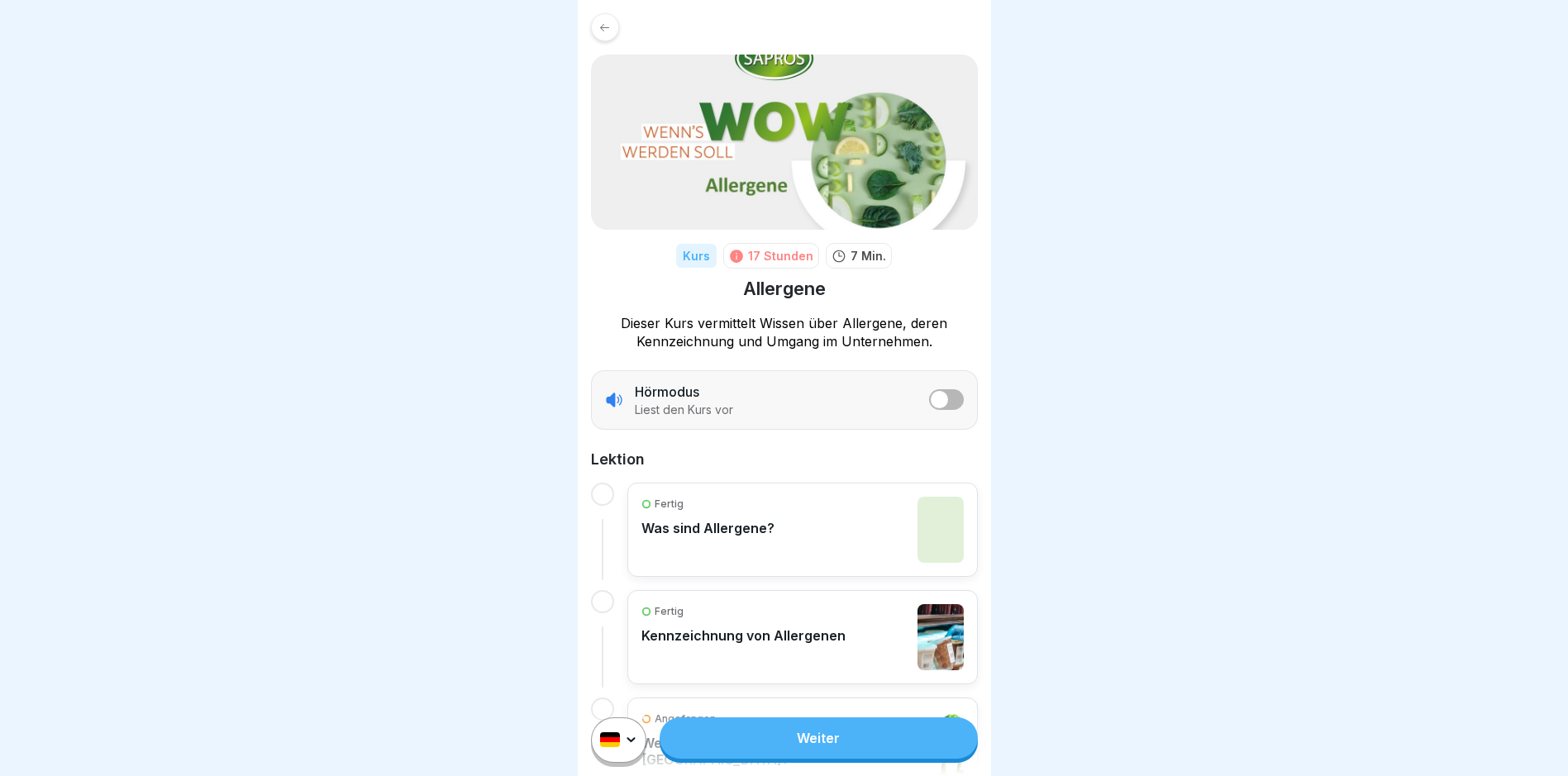
click at [751, 548] on div "Fertig Was sind Allergene?" at bounding box center [707, 530] width 133 height 66
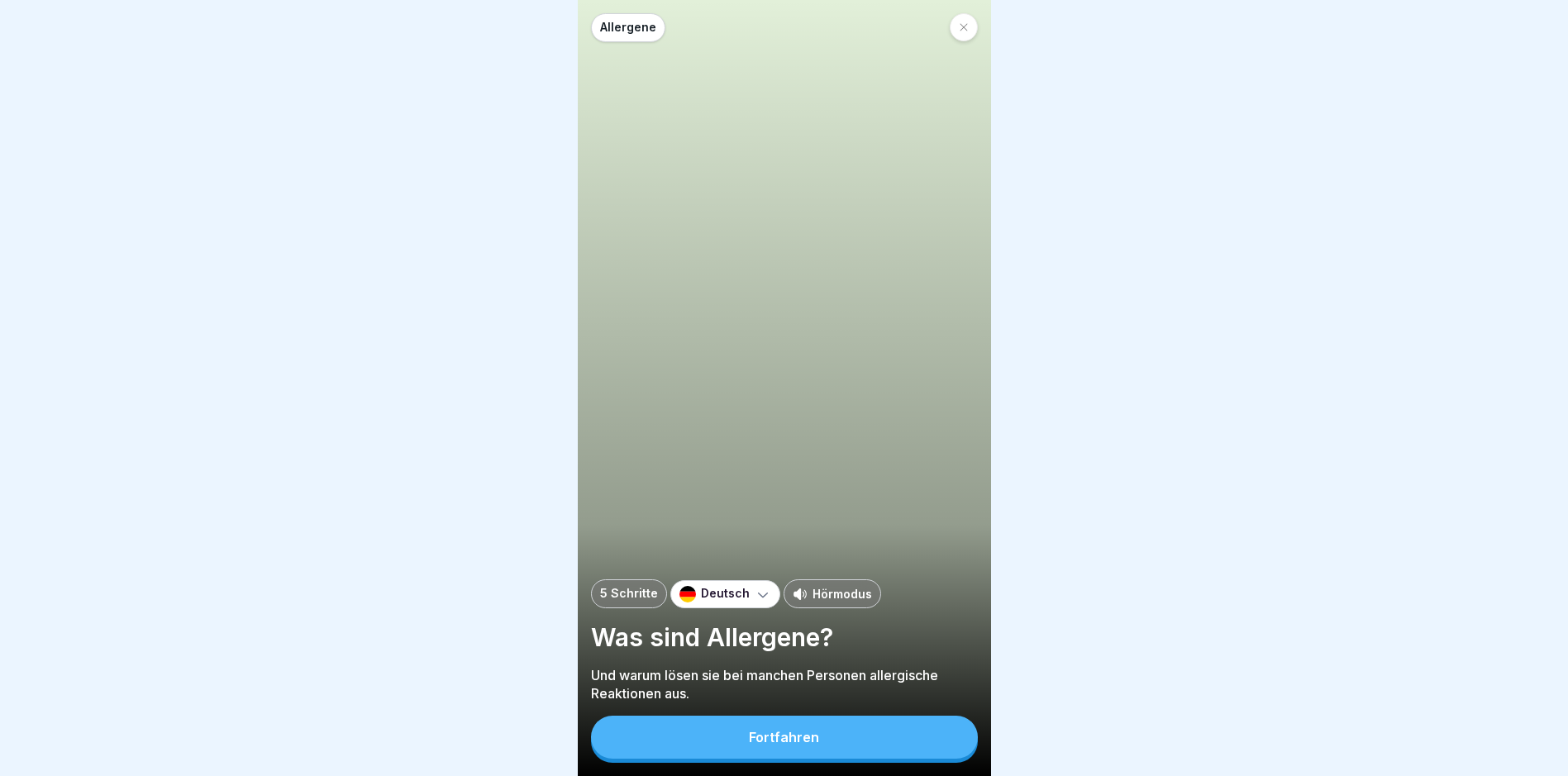
click at [740, 738] on button "Fortfahren" at bounding box center [784, 737] width 387 height 43
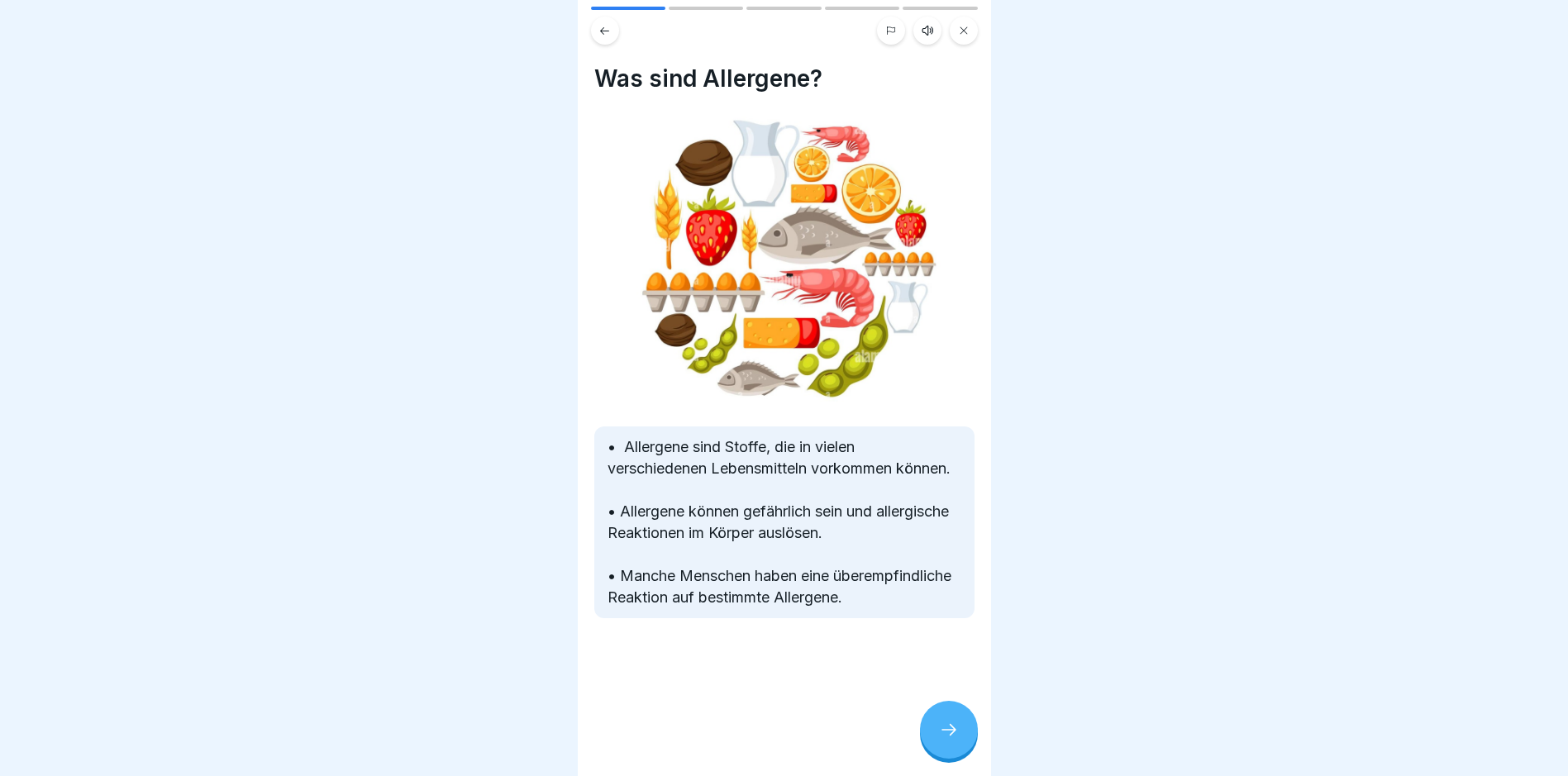
click at [940, 740] on icon at bounding box center [948, 729] width 20 height 20
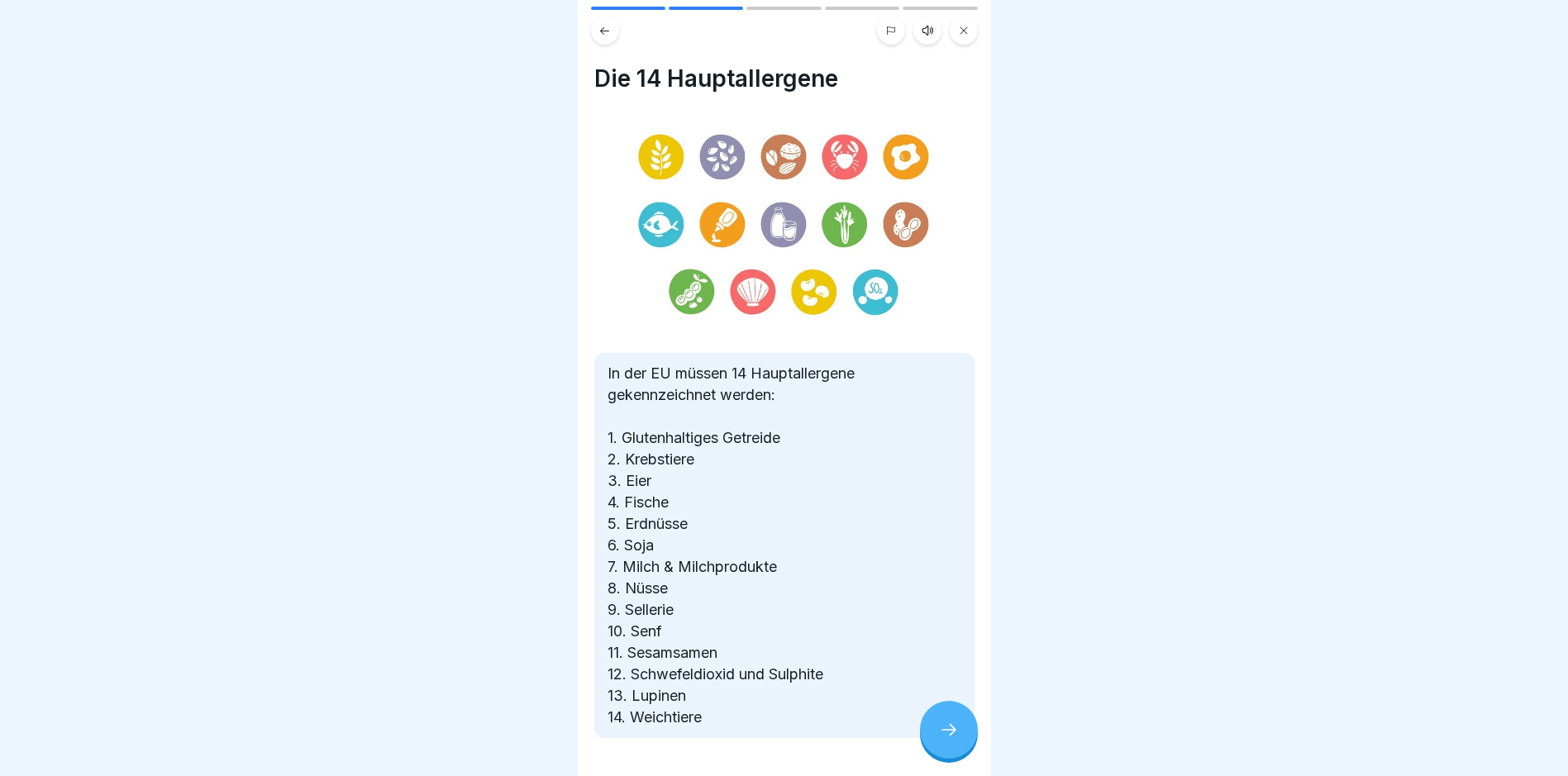
click at [941, 740] on icon at bounding box center [948, 729] width 20 height 20
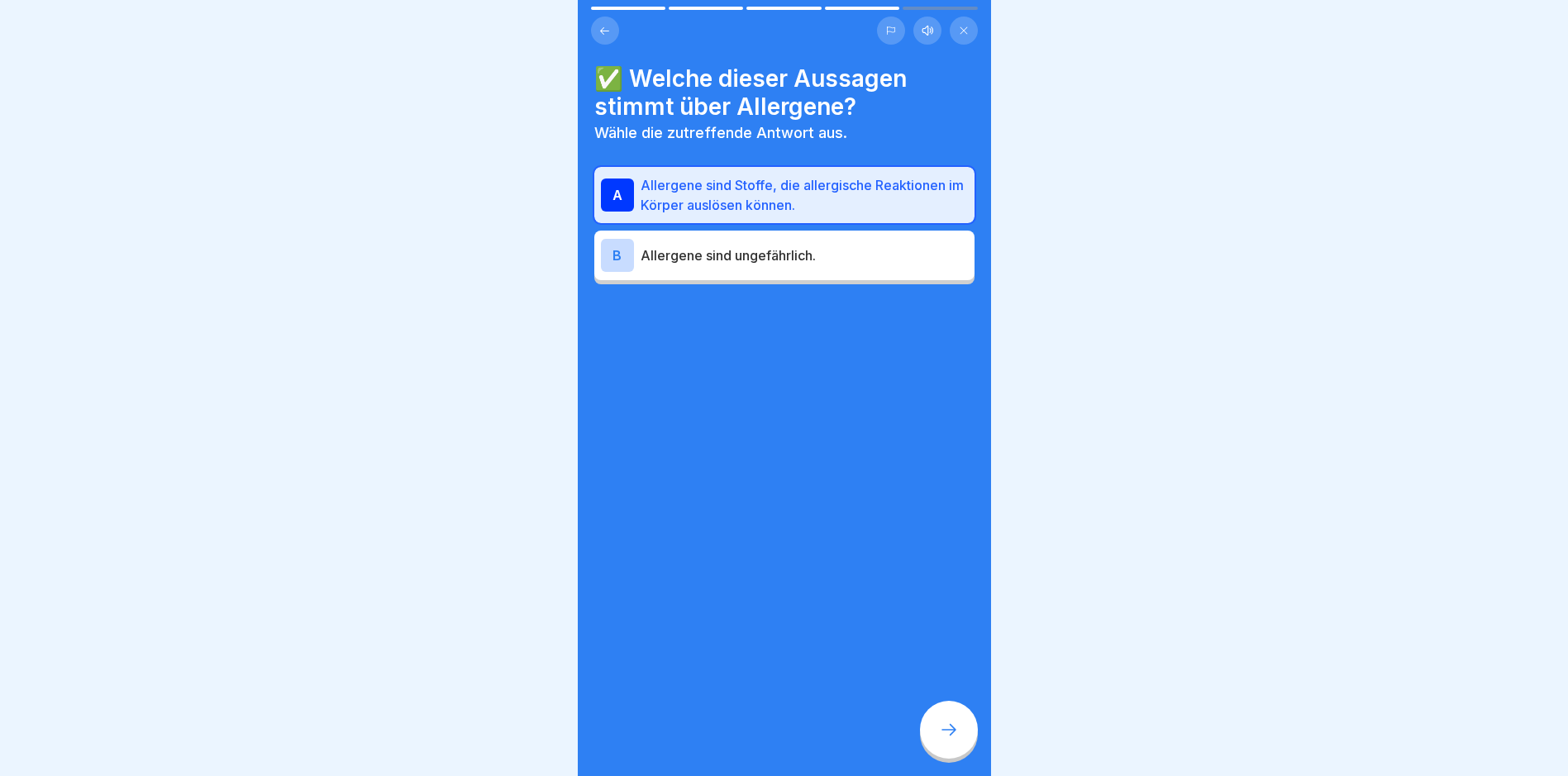
click at [941, 740] on icon at bounding box center [948, 729] width 20 height 20
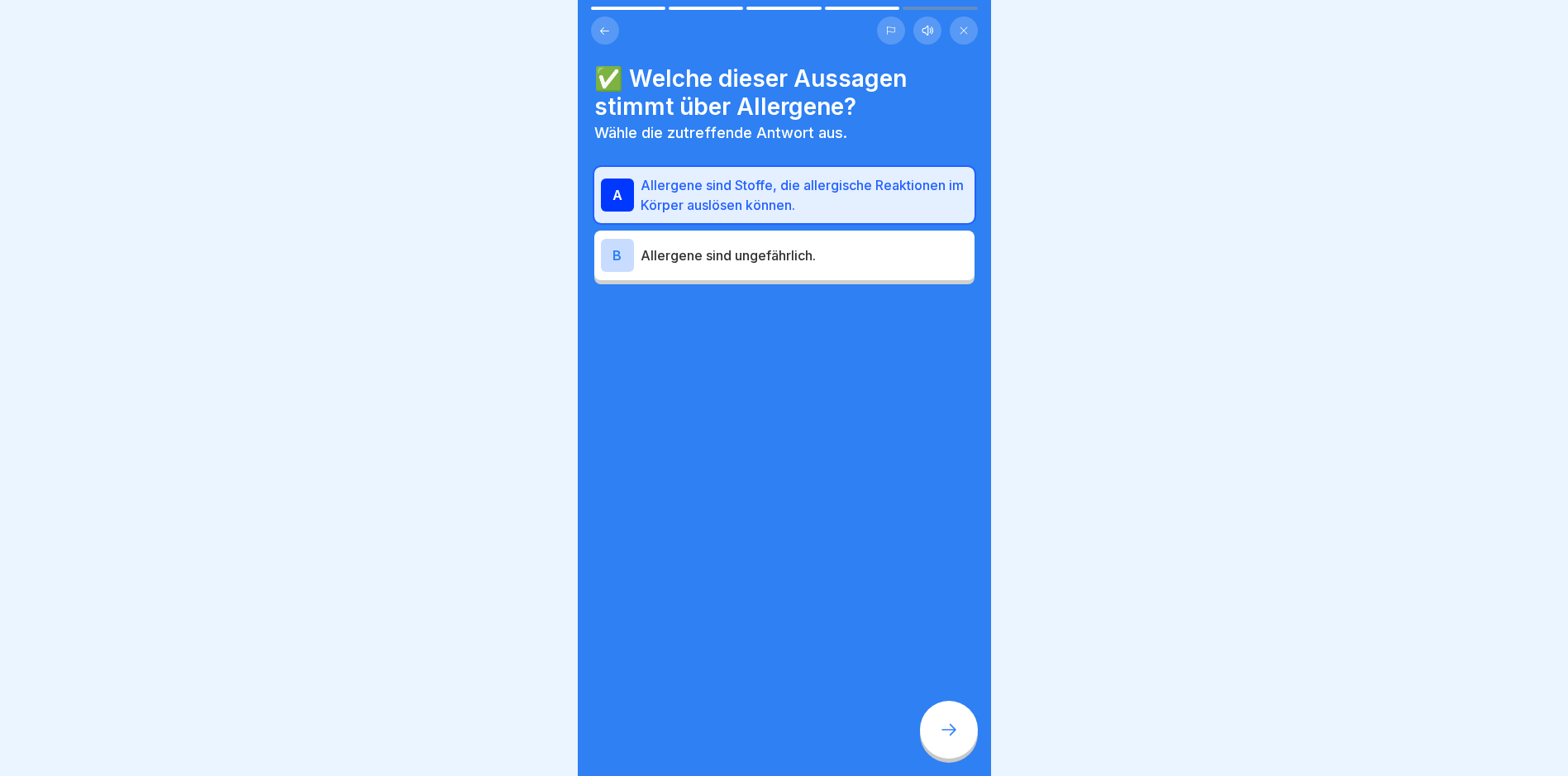
click at [600, 36] on button at bounding box center [605, 30] width 28 height 28
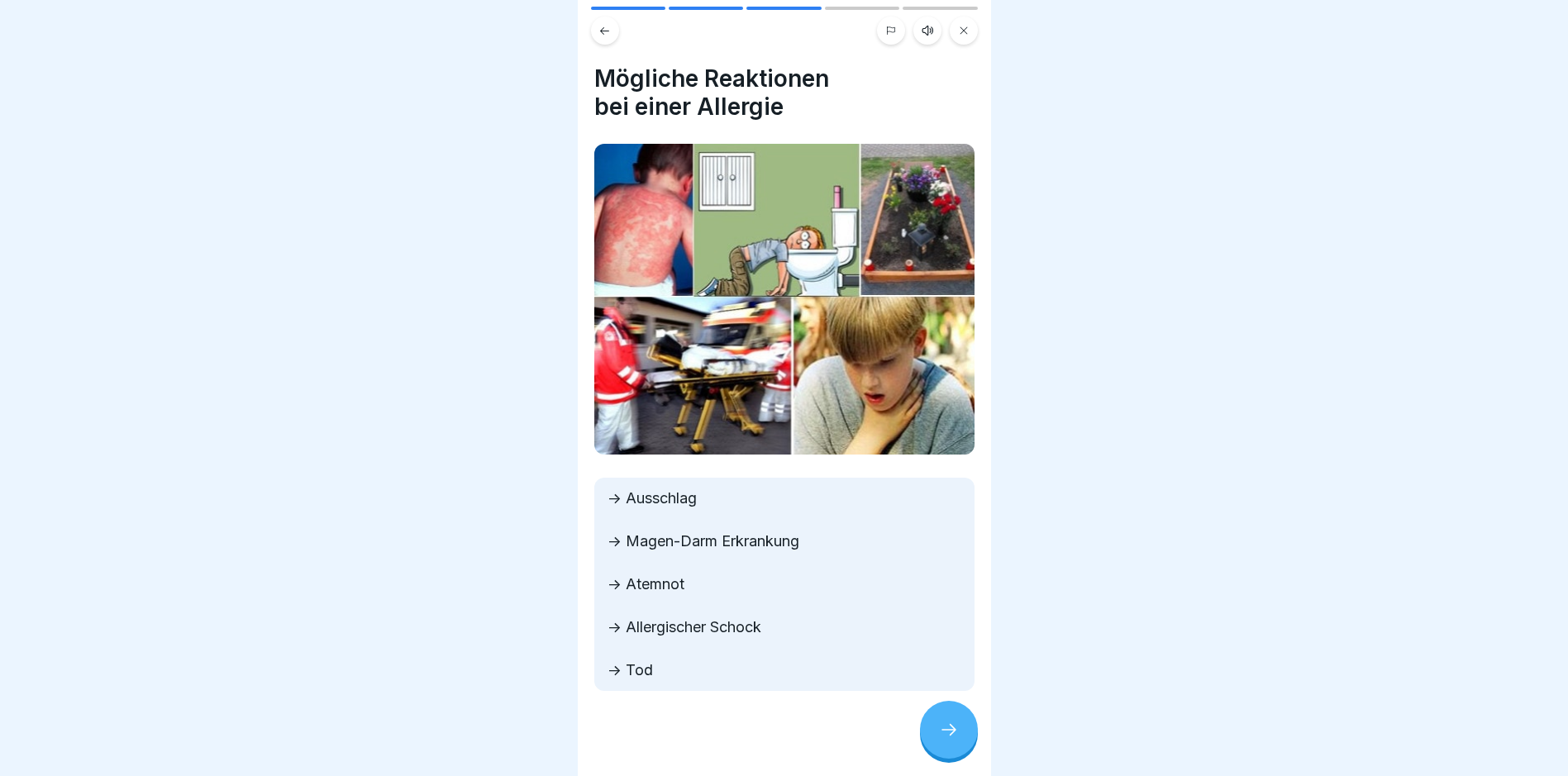
click at [936, 727] on div at bounding box center [949, 730] width 58 height 58
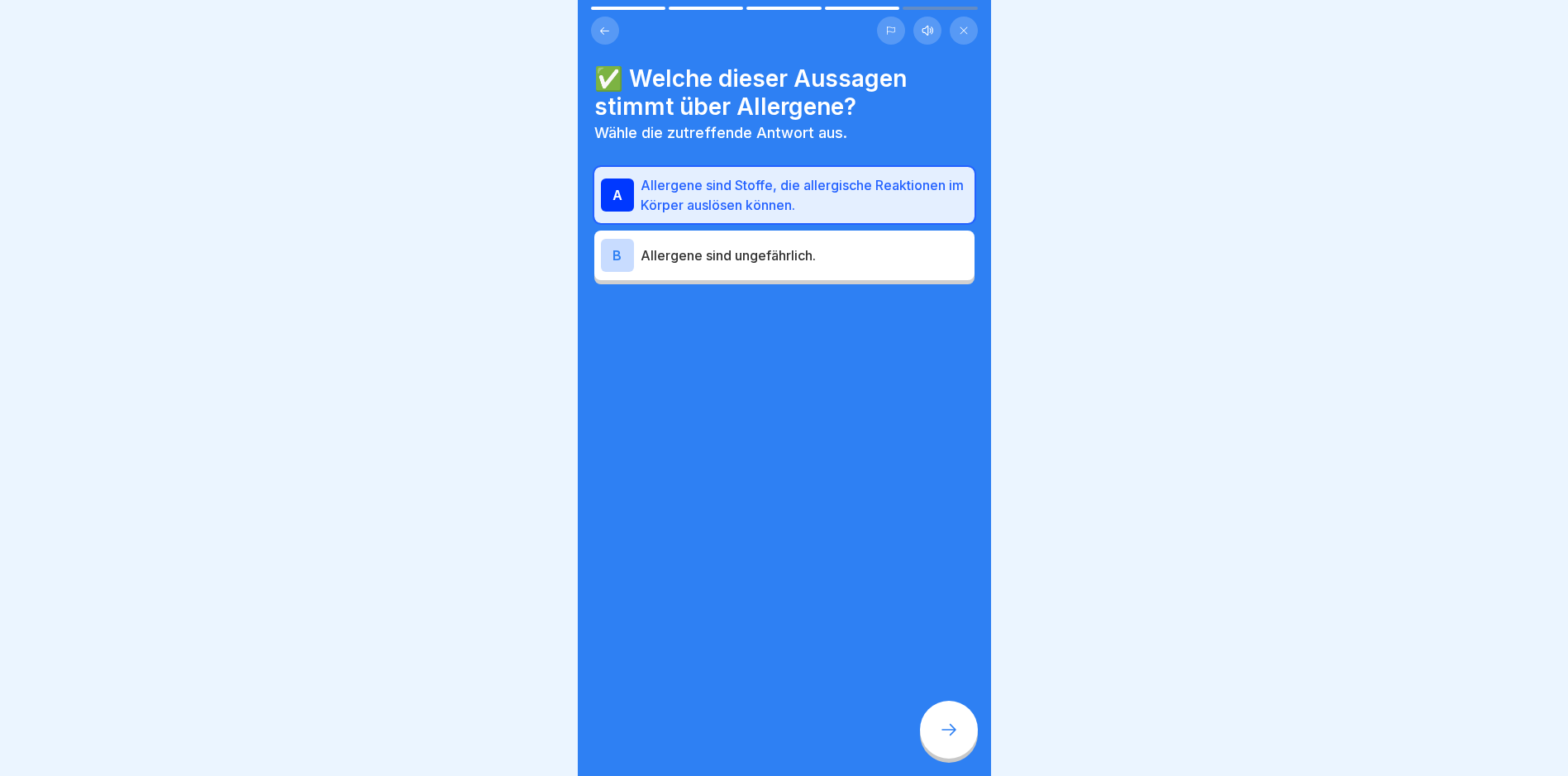
click at [788, 208] on p "Allergene sind Stoffe, die allergische Reaktionen im Körper auslösen können." at bounding box center [804, 195] width 327 height 40
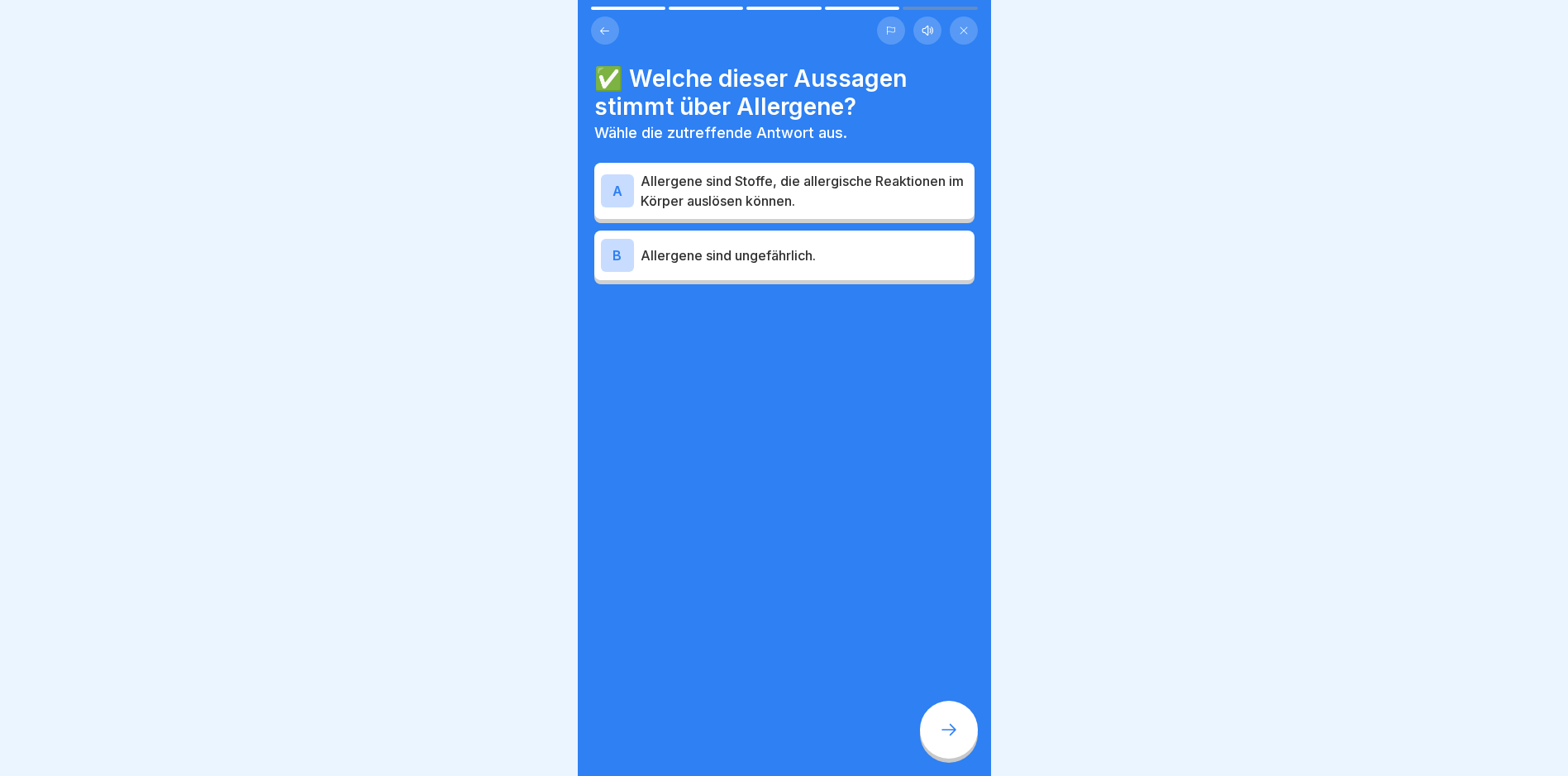
click at [799, 201] on p "Allergene sind Stoffe, die allergische Reaktionen im Körper auslösen können." at bounding box center [804, 191] width 327 height 40
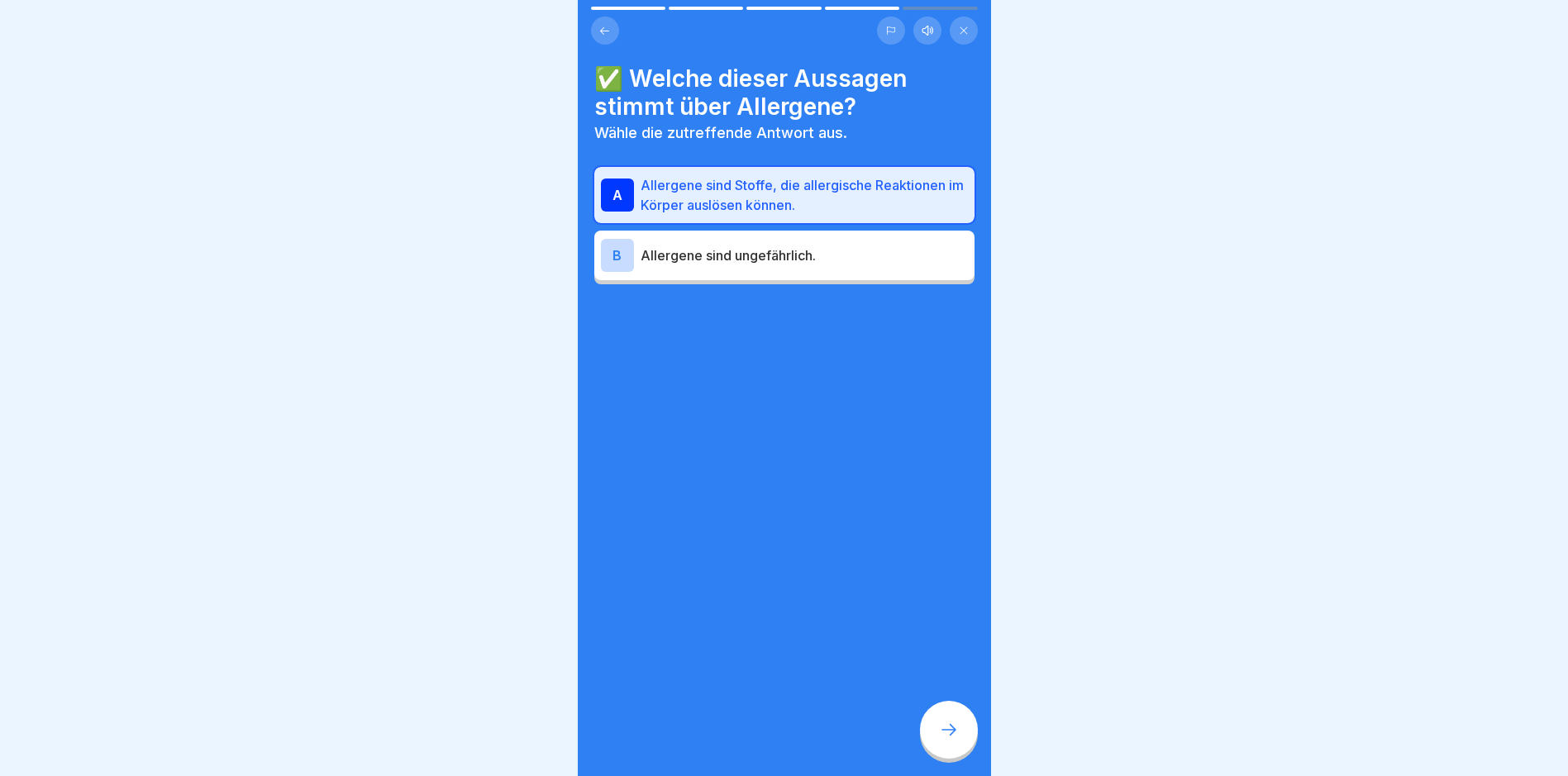
click at [942, 735] on icon at bounding box center [948, 729] width 20 height 20
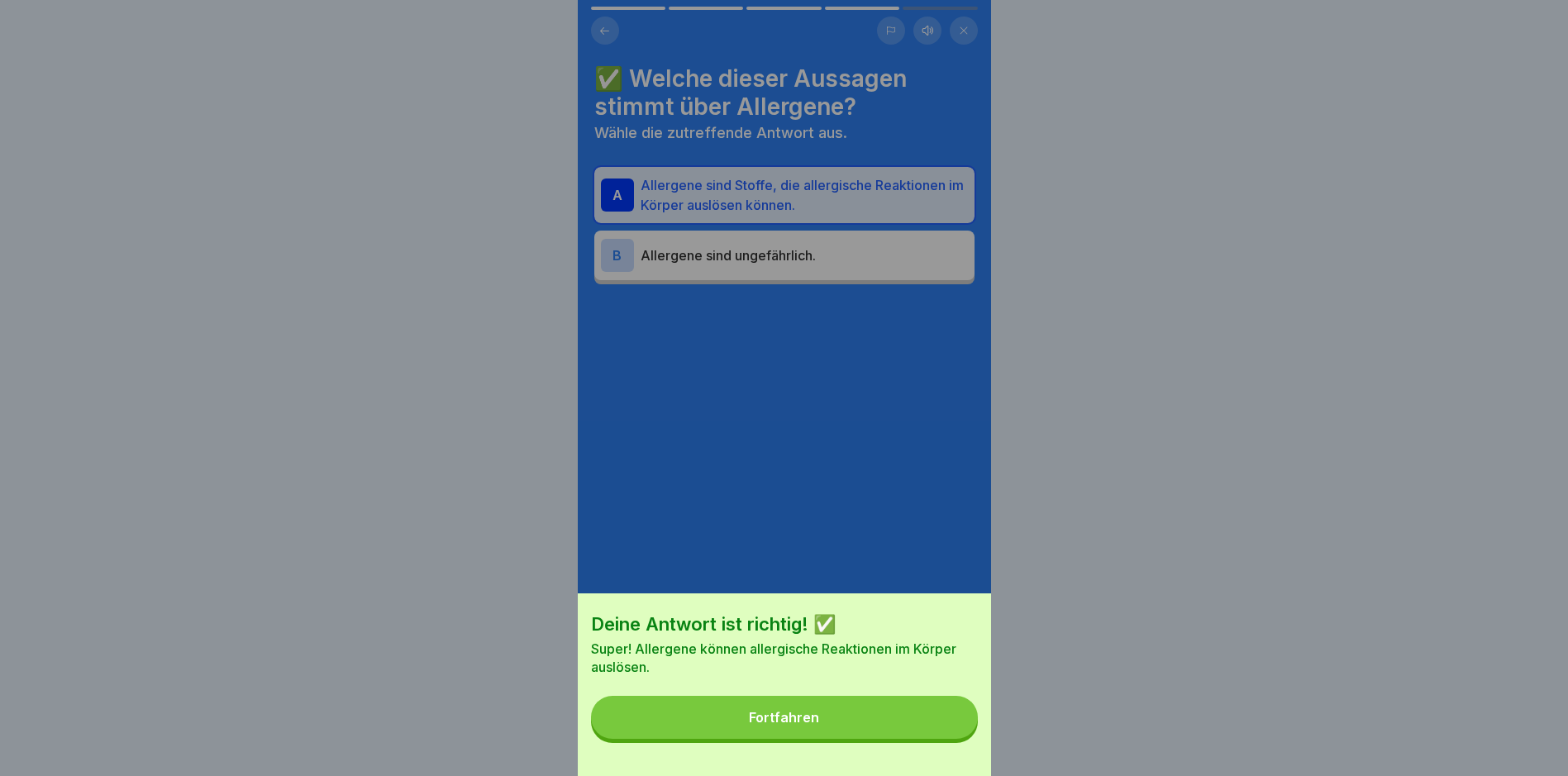
click at [892, 751] on div "Deine Antwort ist richtig! ✅ Super! Allergene können allergische Reaktionen im …" at bounding box center [784, 684] width 413 height 182
click at [872, 736] on button "Fortfahren" at bounding box center [784, 717] width 387 height 43
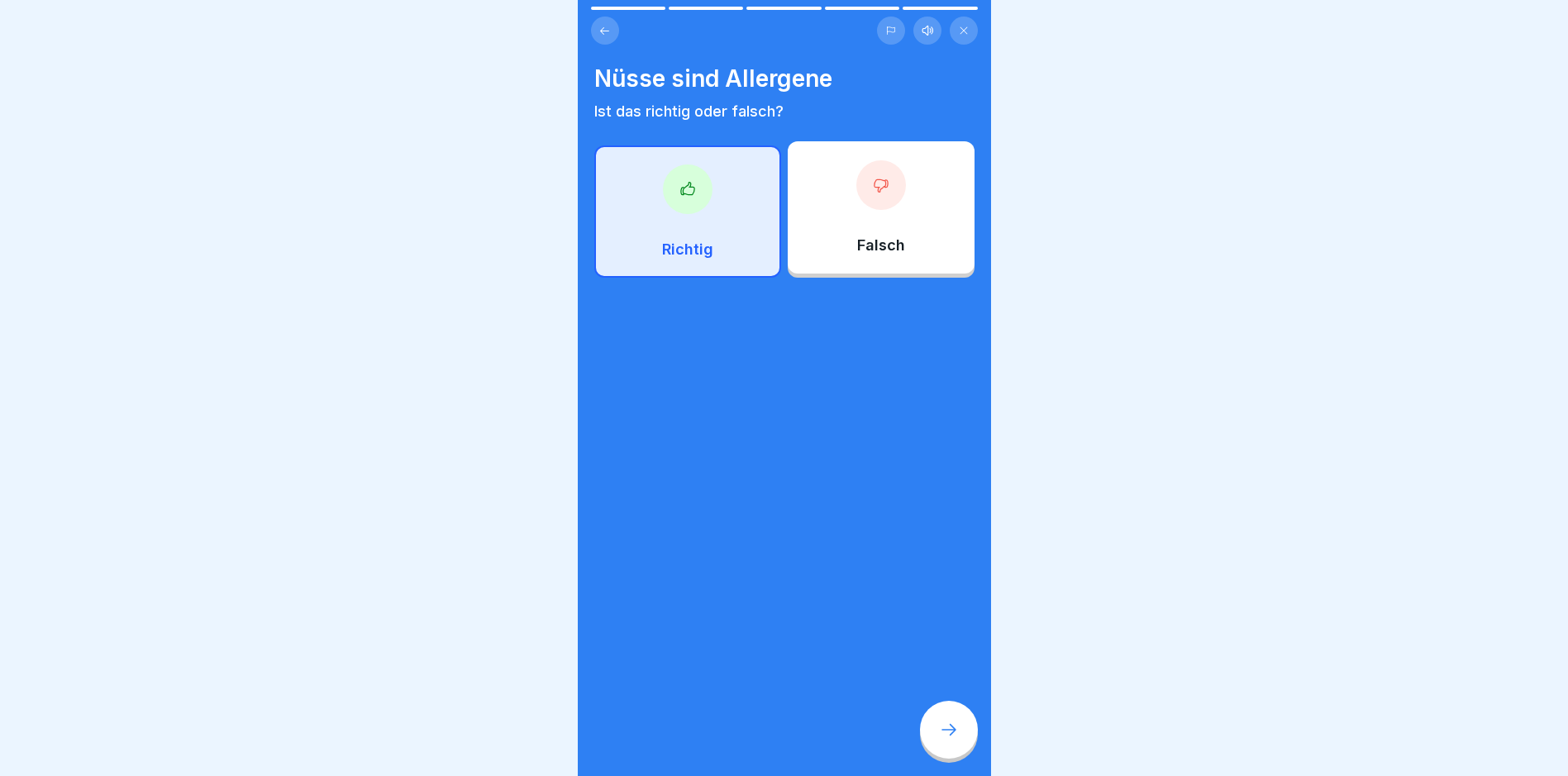
click at [923, 731] on div at bounding box center [949, 730] width 58 height 58
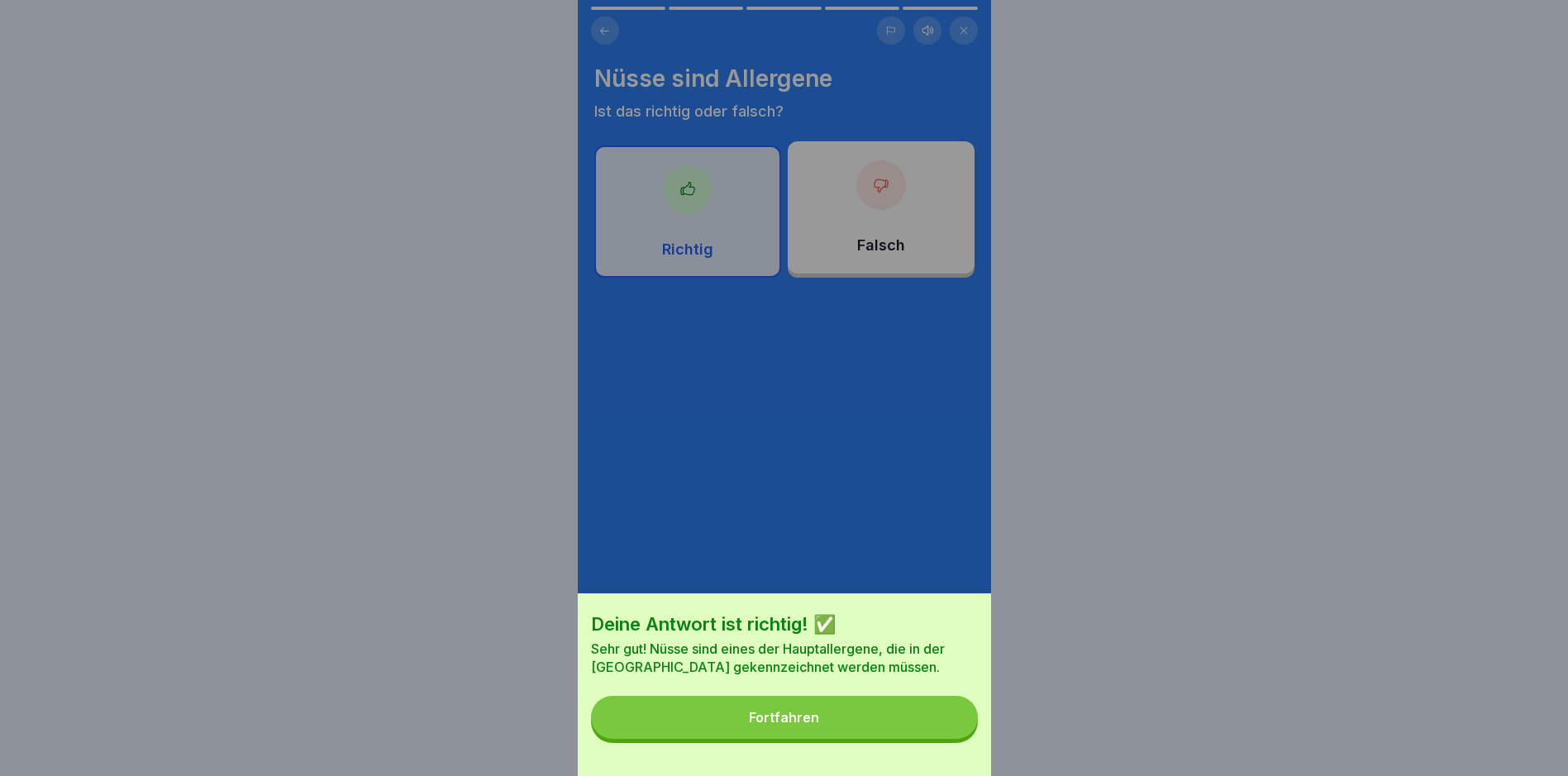
click at [911, 737] on button "Fortfahren" at bounding box center [784, 717] width 387 height 43
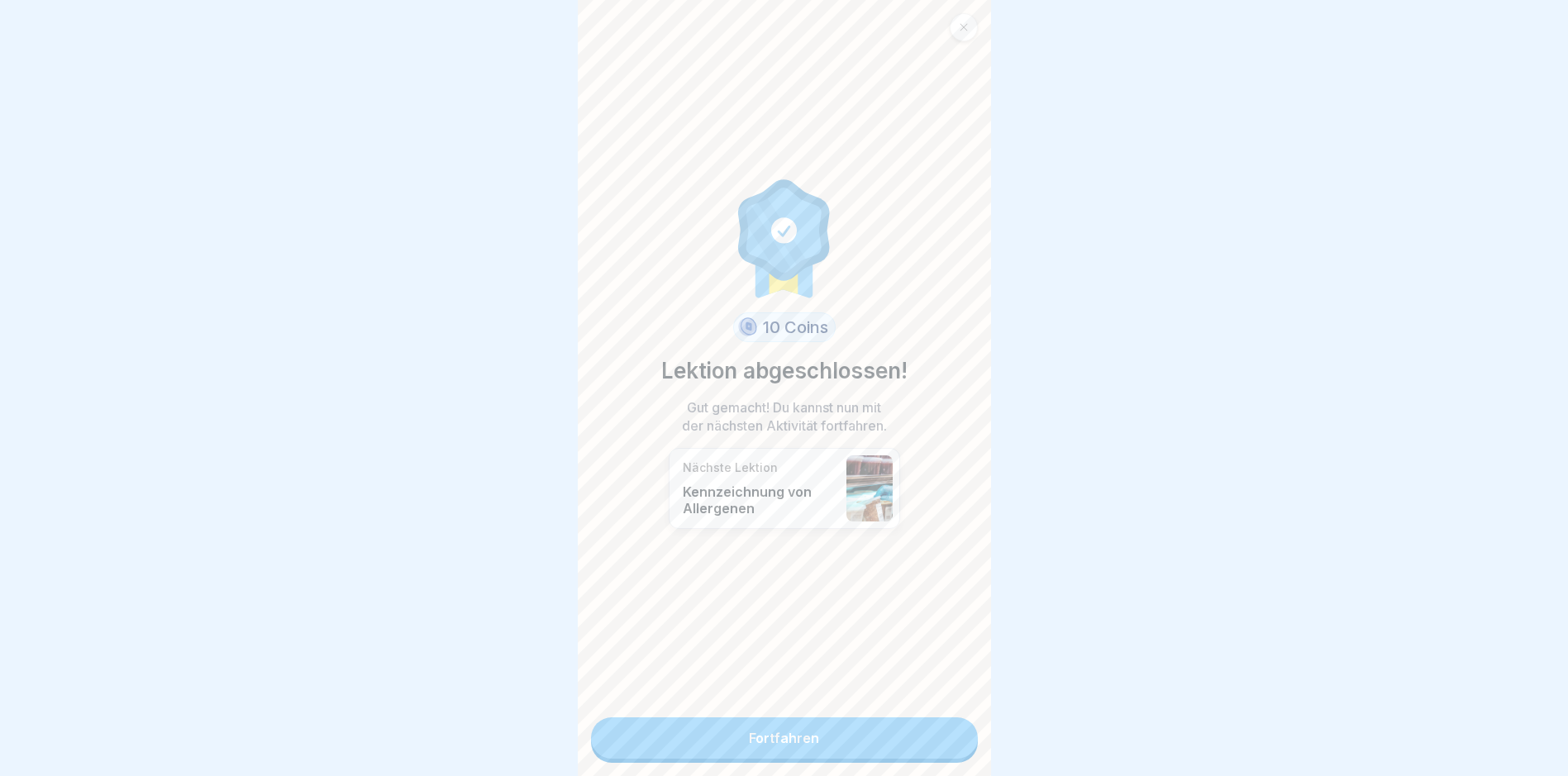
click at [928, 734] on link "Fortfahren" at bounding box center [784, 738] width 387 height 42
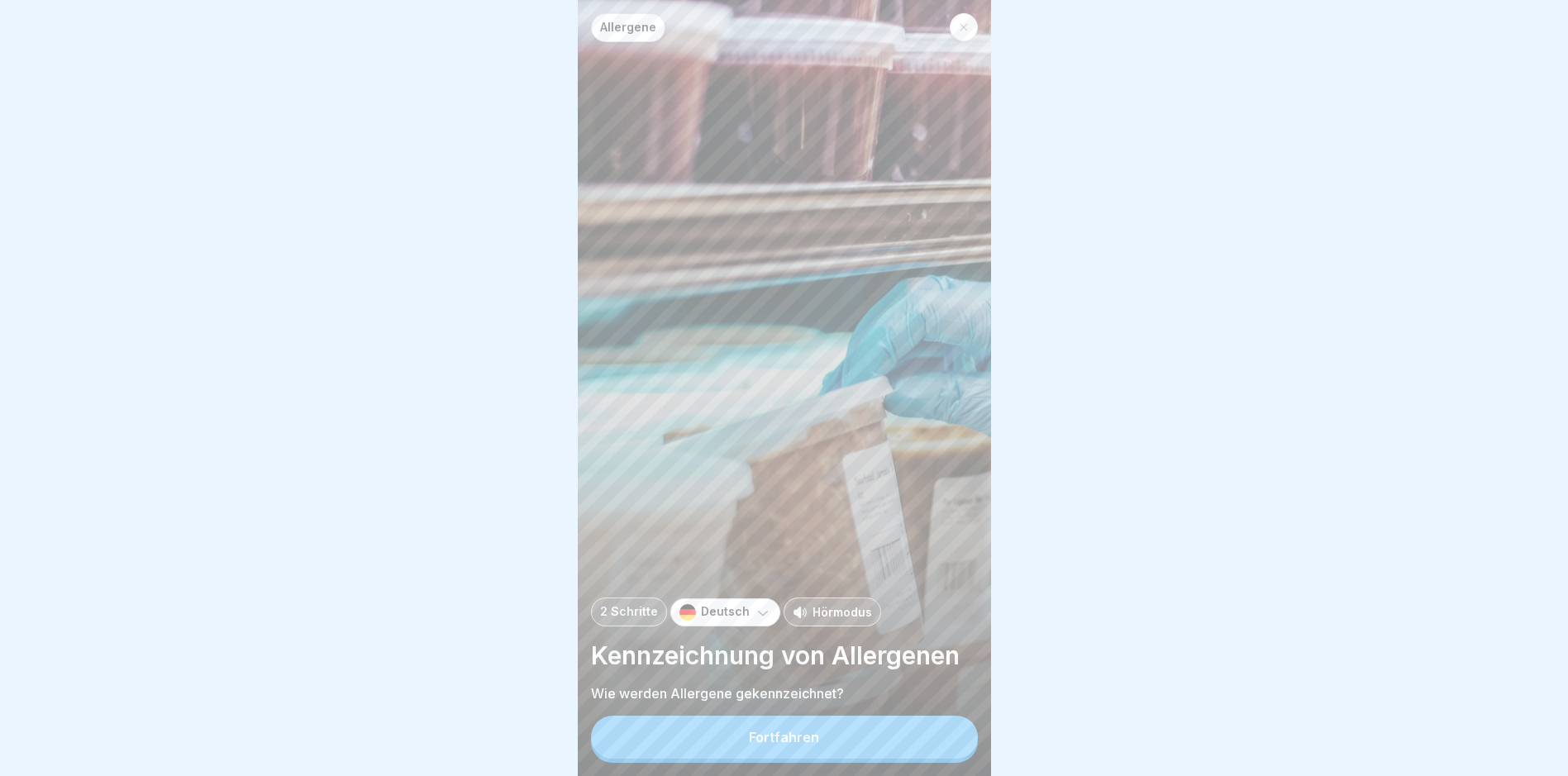
click at [928, 734] on button "Fortfahren" at bounding box center [784, 737] width 387 height 43
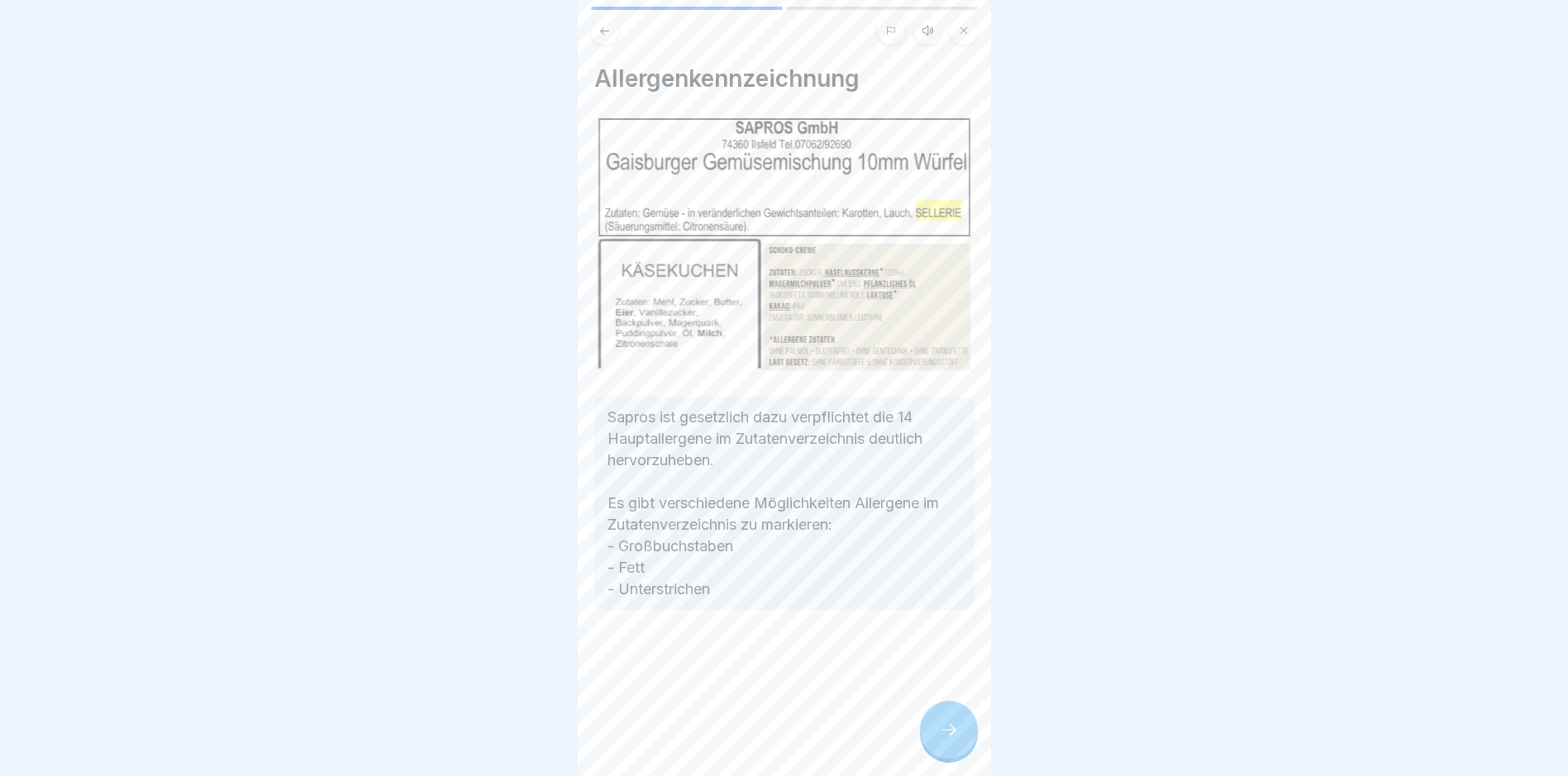
click at [928, 734] on div at bounding box center [949, 730] width 58 height 58
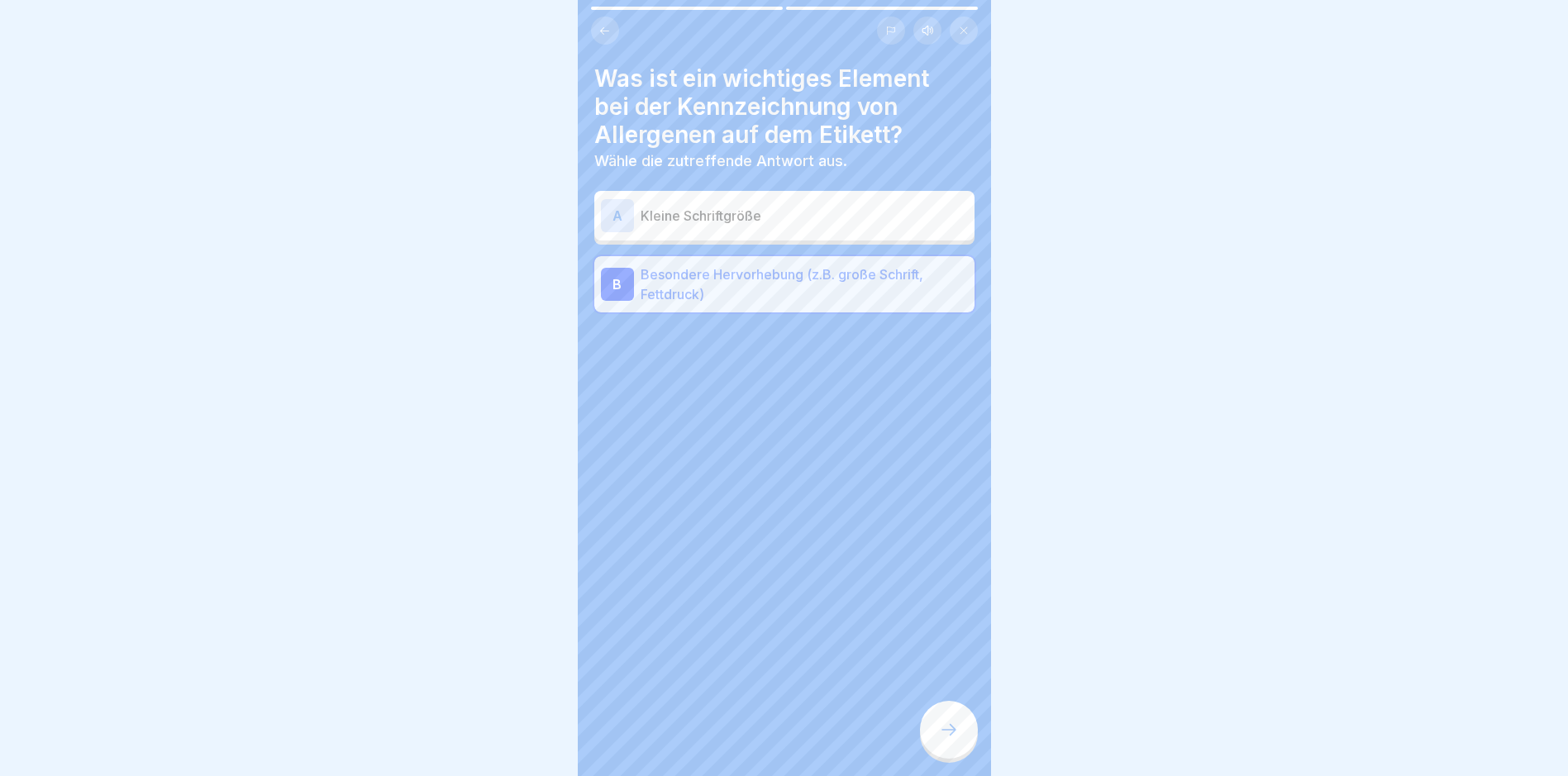
click at [951, 740] on icon at bounding box center [948, 729] width 20 height 20
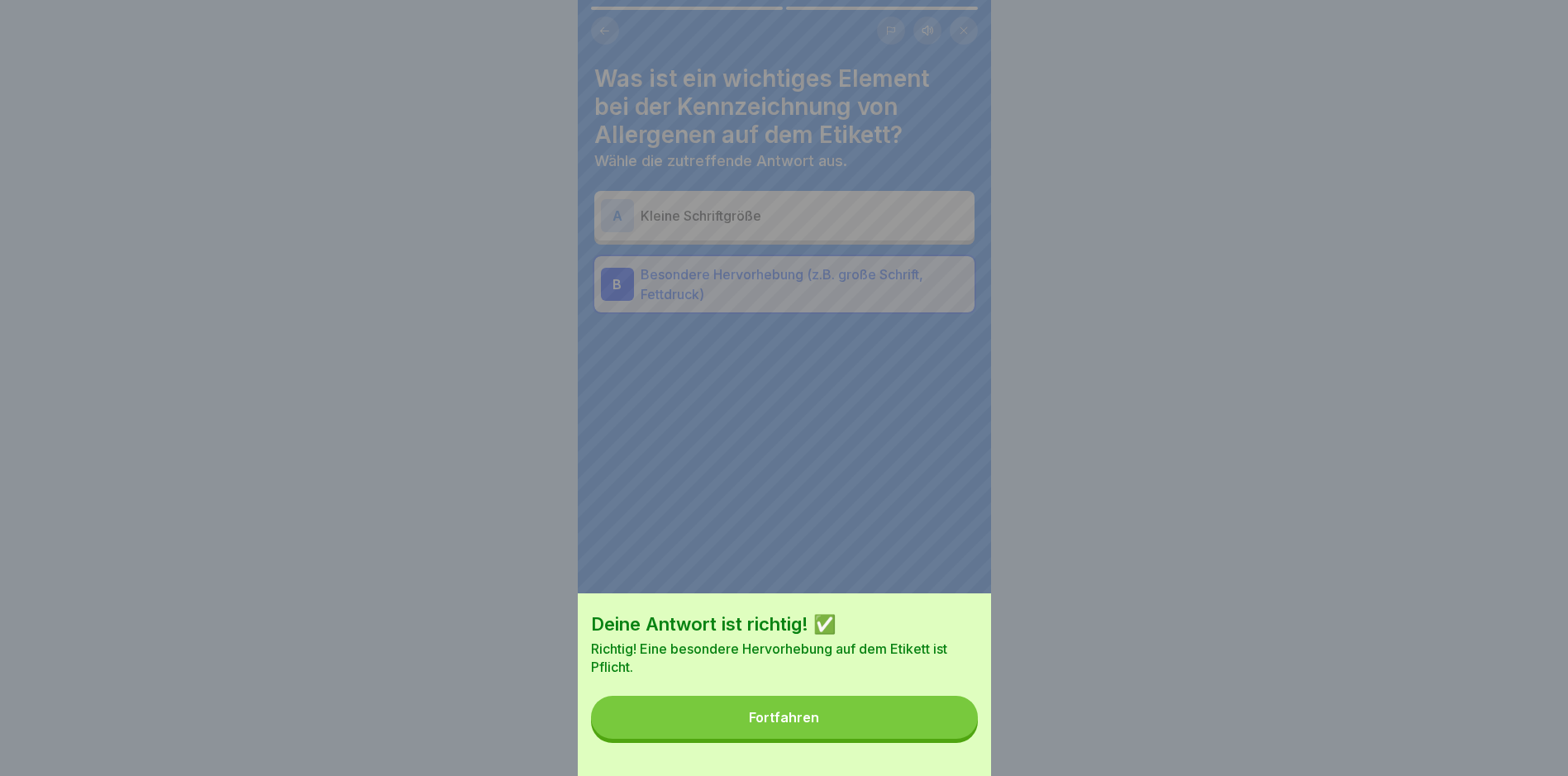
click at [950, 739] on button "Fortfahren" at bounding box center [784, 717] width 387 height 43
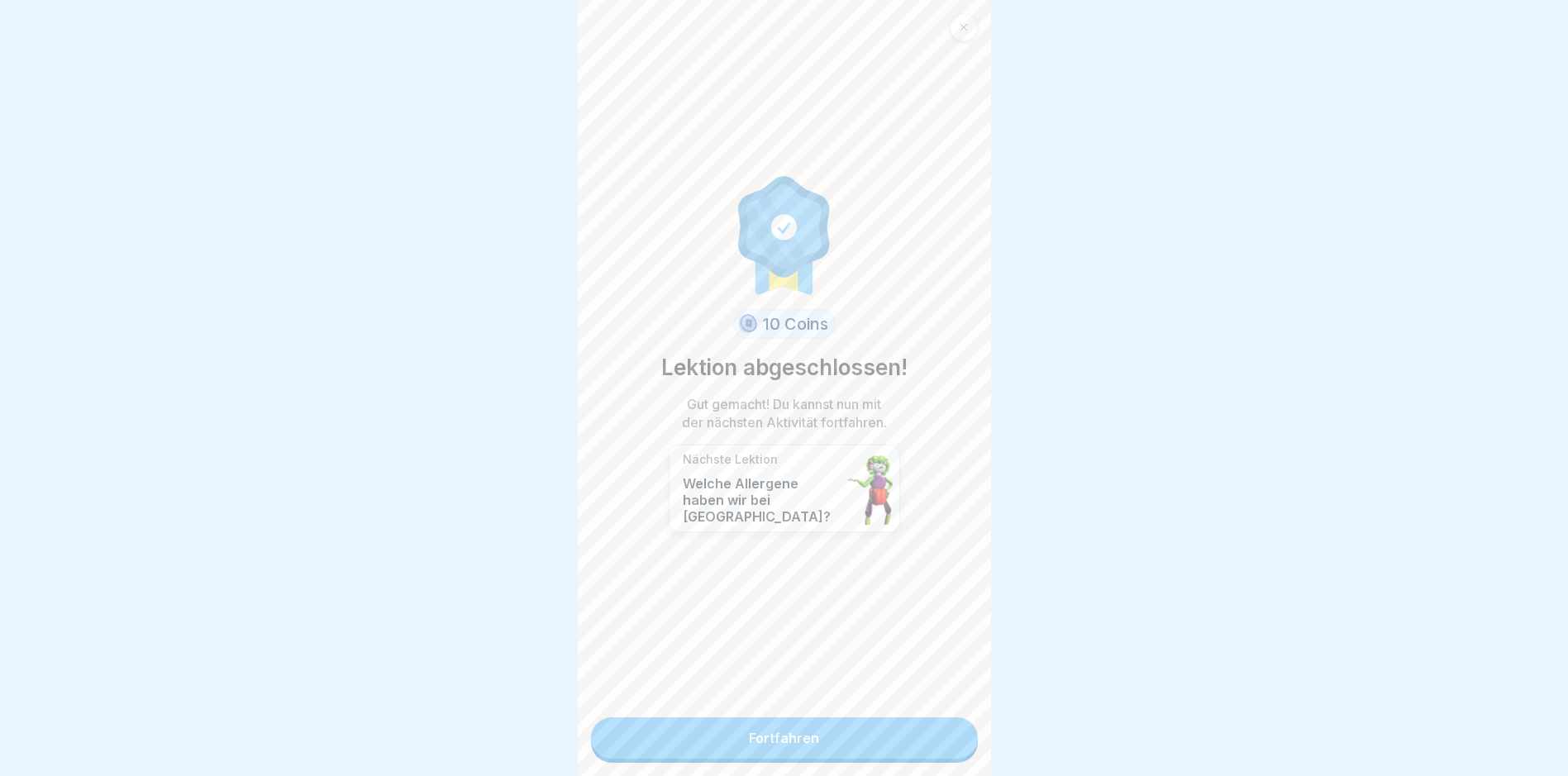
click at [950, 745] on link "Fortfahren" at bounding box center [784, 738] width 387 height 42
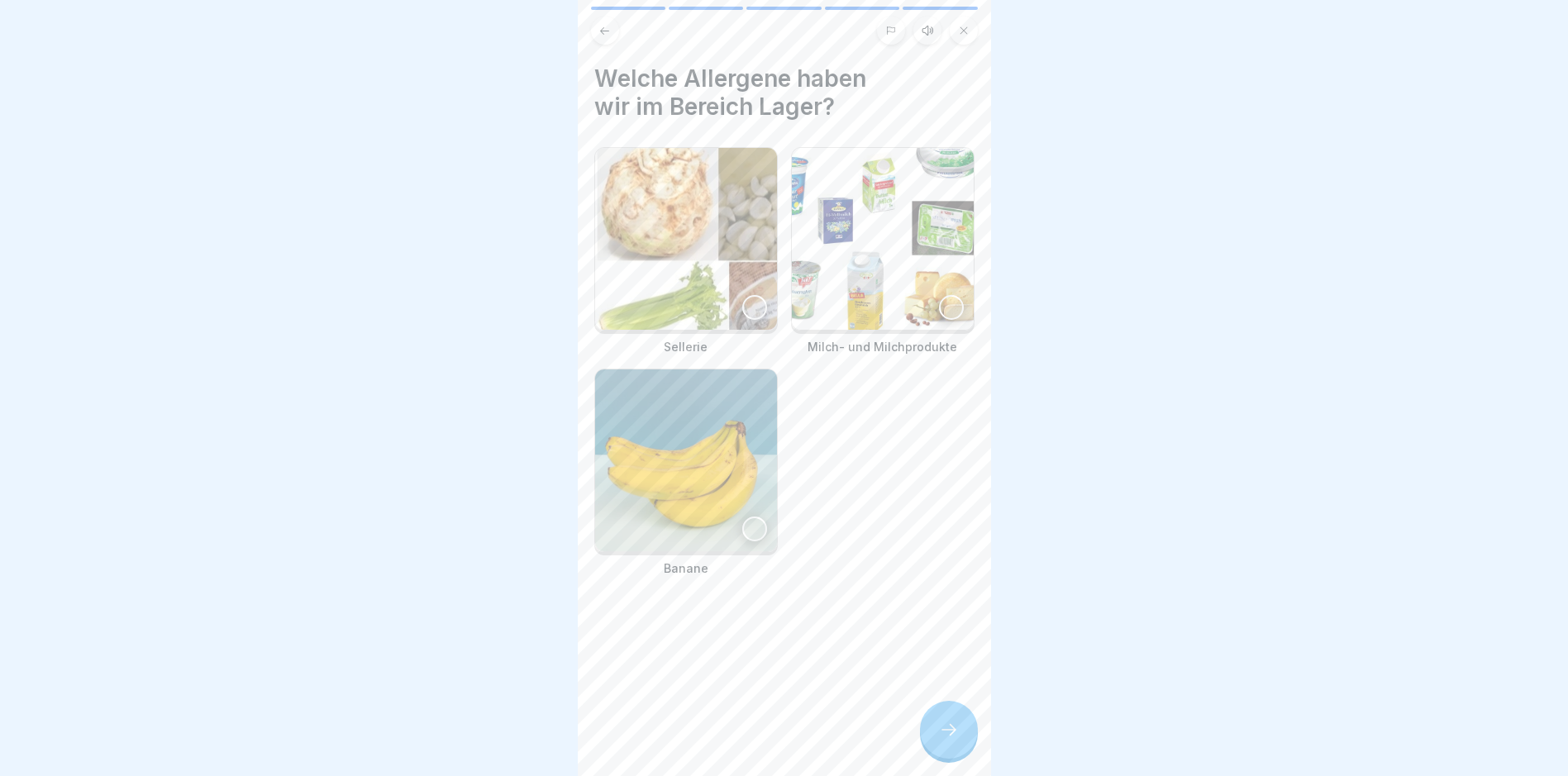
click at [697, 229] on img at bounding box center [686, 238] width 181 height 181
click at [834, 204] on img at bounding box center [883, 238] width 181 height 181
click at [962, 716] on div "Allergene 5 Schritte Deutsch Hörmodus Welche Allergene haben wir bei [GEOGRAPHI…" at bounding box center [784, 388] width 413 height 776
click at [963, 734] on div at bounding box center [949, 730] width 58 height 58
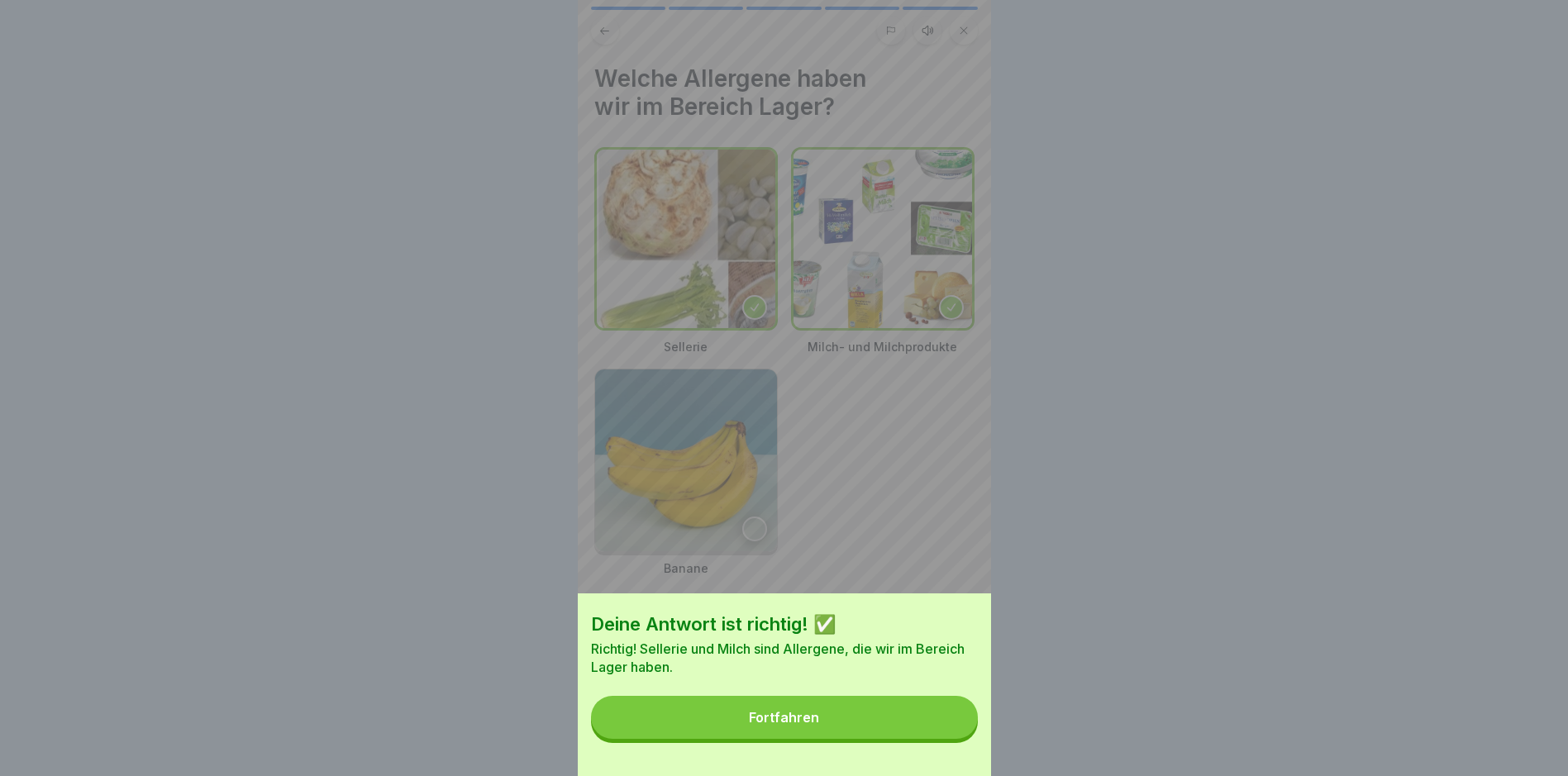
click at [908, 715] on button "Fortfahren" at bounding box center [784, 717] width 387 height 43
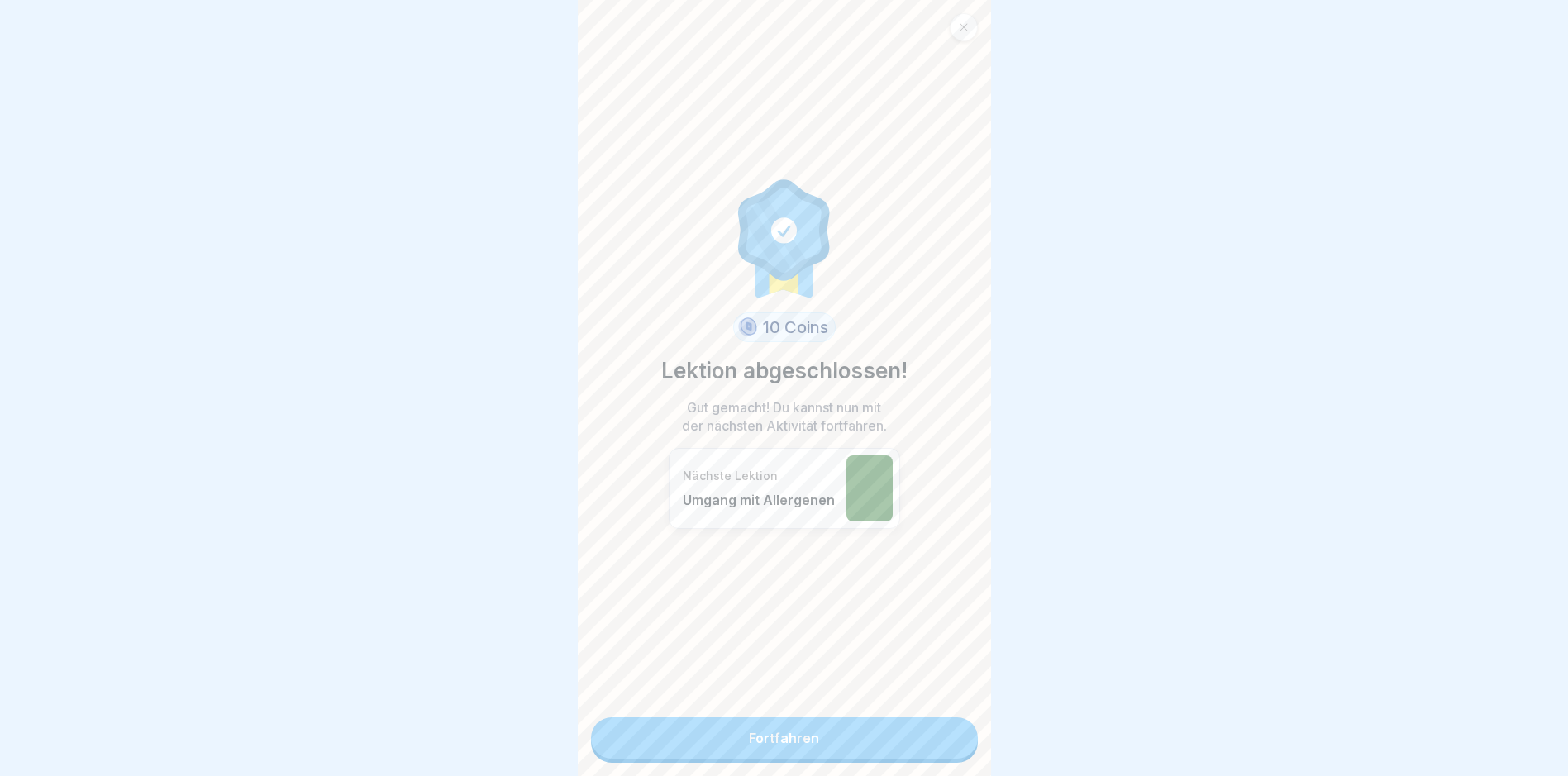
click at [880, 769] on div "10 Coins Lektion abgeschlossen! Gut gemacht! Du kannst nun mit der nächsten Akt…" at bounding box center [784, 388] width 413 height 776
click at [873, 740] on link "Fortfahren" at bounding box center [784, 738] width 387 height 42
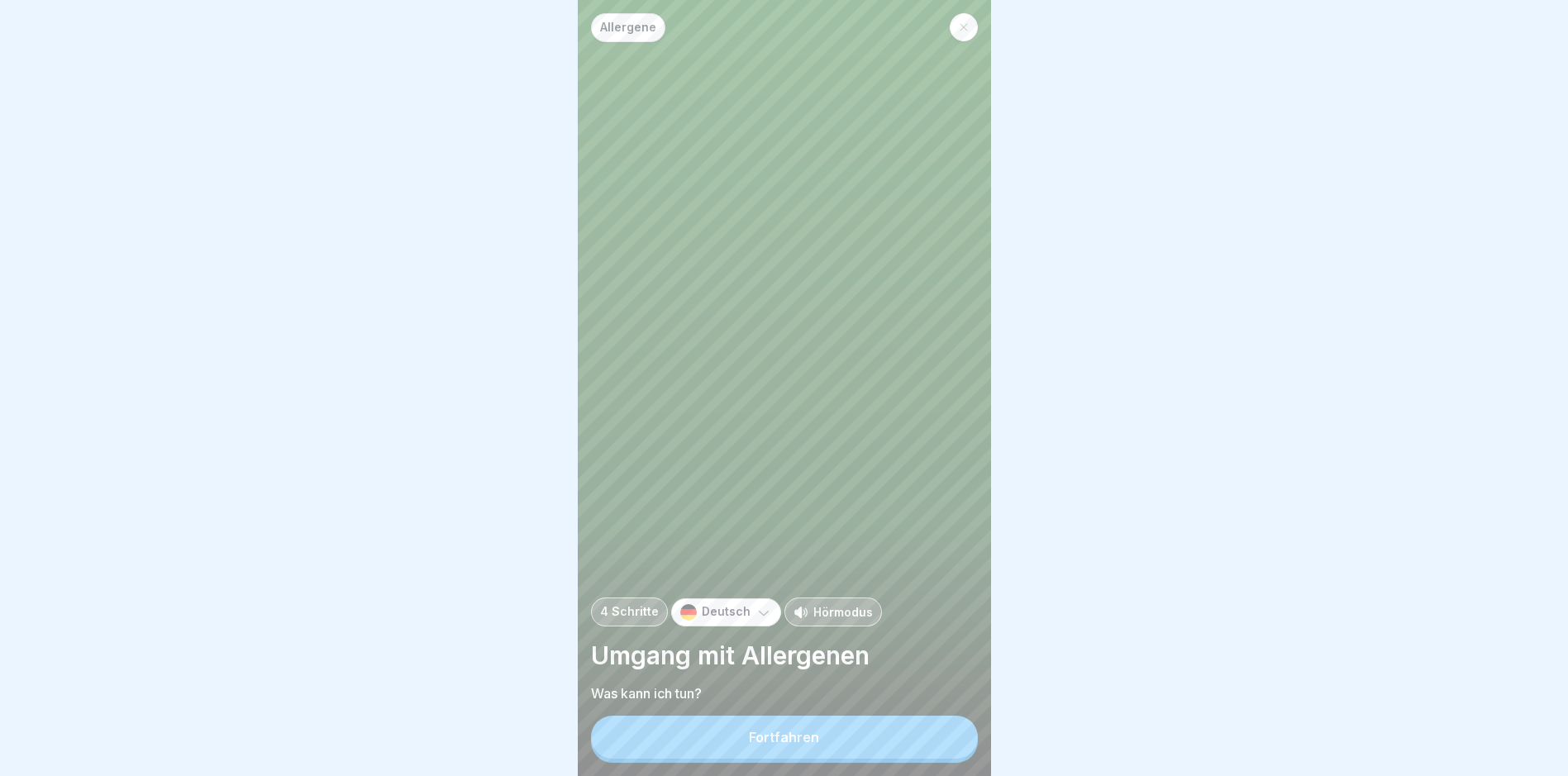
click at [862, 740] on button "Fortfahren" at bounding box center [784, 737] width 387 height 43
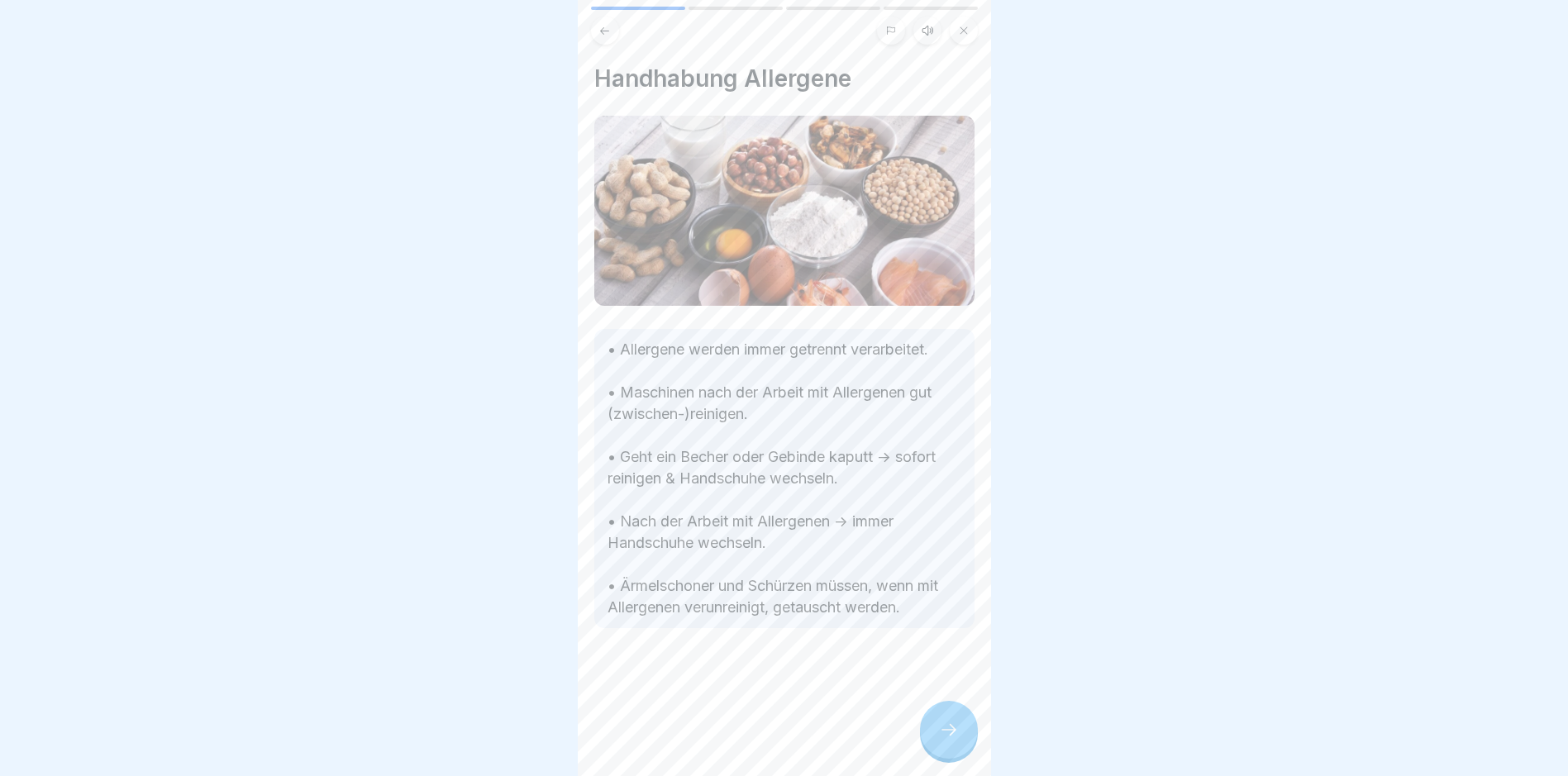
click at [910, 732] on div "Handhabung Allergene • Allergene werden immer getrennt verarbeitet. • Maschinen…" at bounding box center [784, 388] width 413 height 776
click at [961, 758] on div at bounding box center [949, 730] width 58 height 58
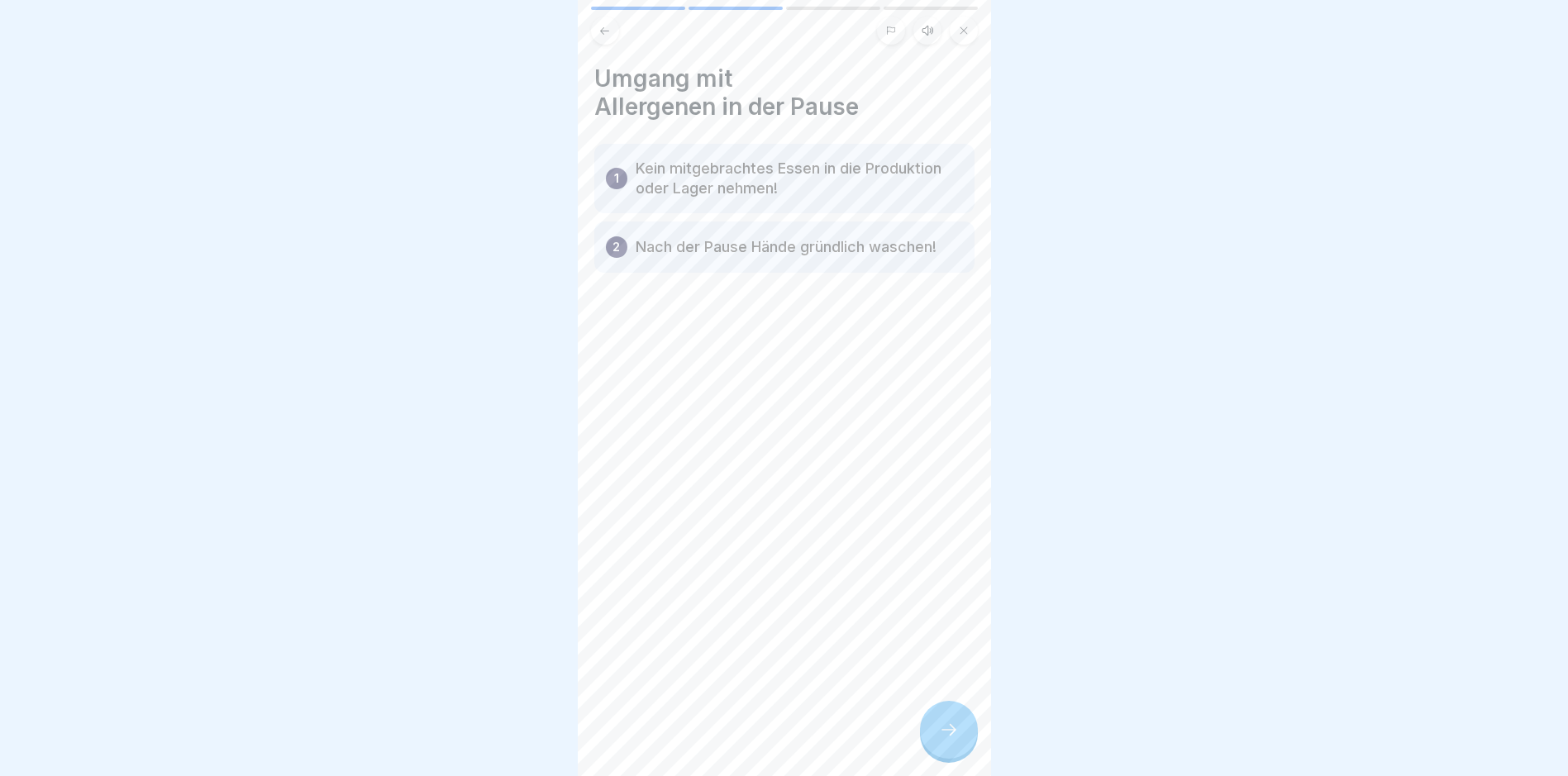
click at [800, 248] on p "Nach der Pause Hände gründlich waschen!" at bounding box center [786, 247] width 301 height 20
click at [778, 167] on p "Kein mitgebrachtes Essen in die Produktion oder Lager nehmen!" at bounding box center [800, 178] width 327 height 40
click at [941, 729] on div at bounding box center [949, 730] width 58 height 58
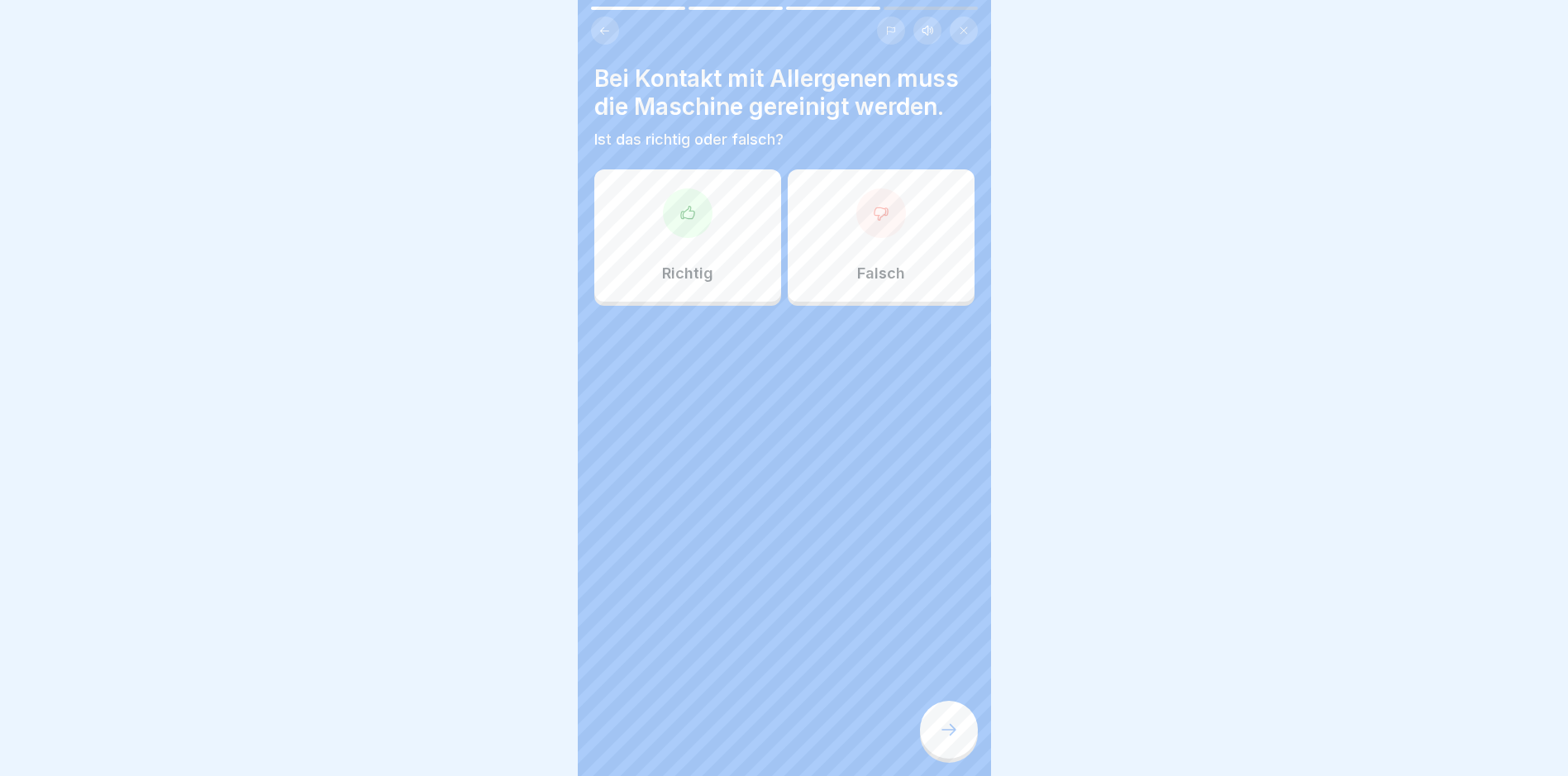
click at [679, 209] on icon at bounding box center [687, 213] width 16 height 16
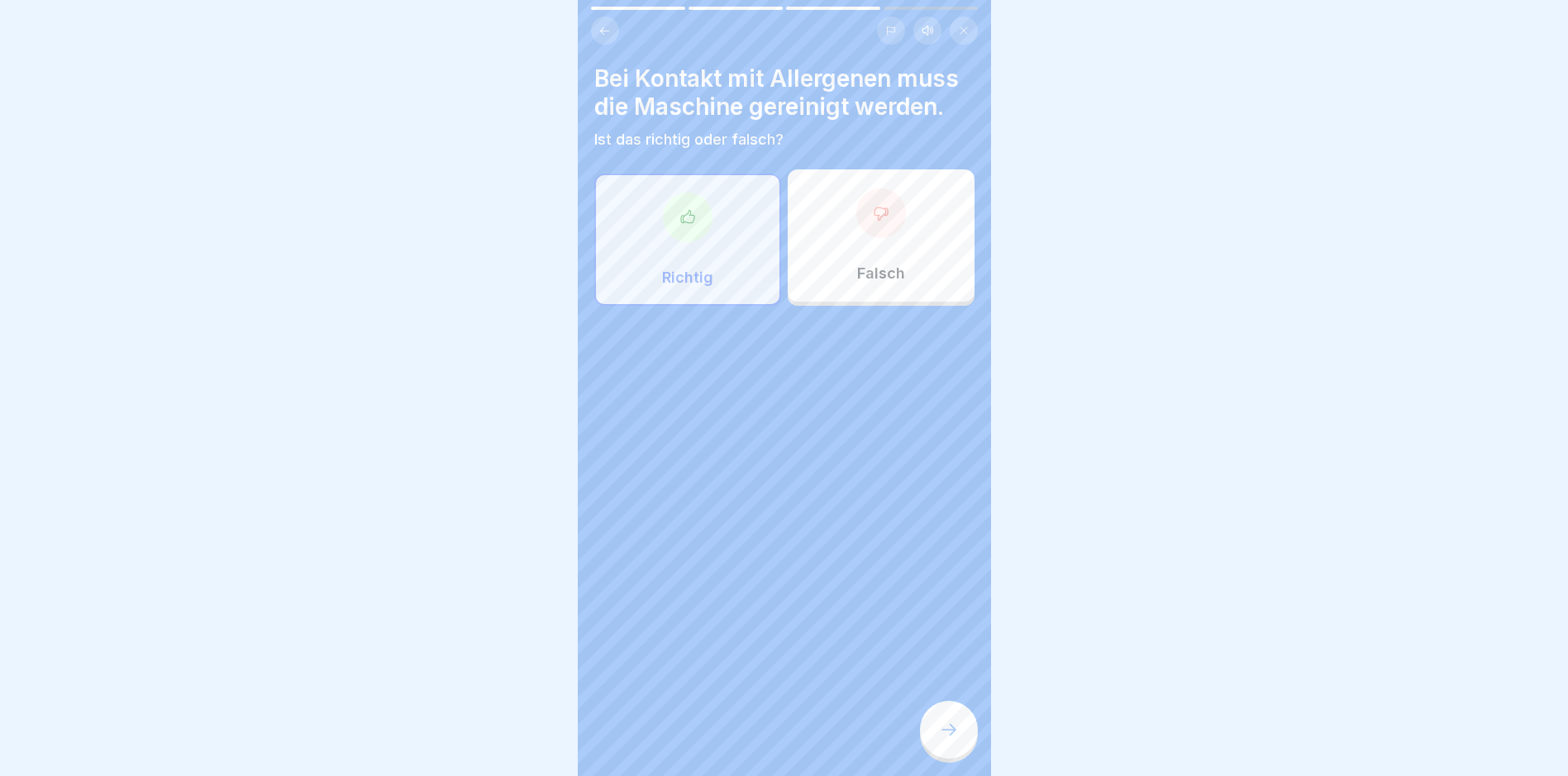
click at [939, 726] on div at bounding box center [949, 730] width 58 height 58
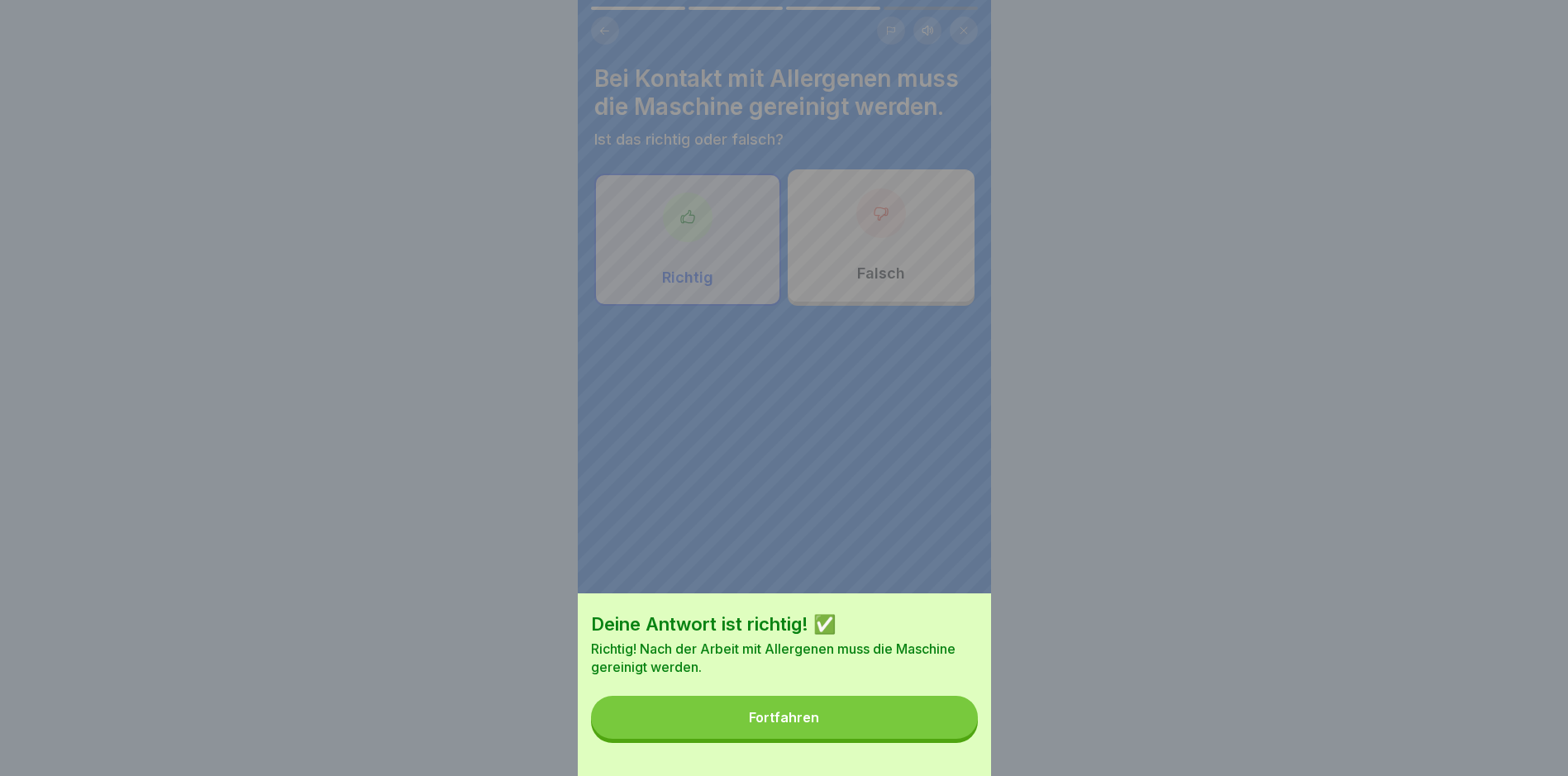
drag, startPoint x: 915, startPoint y: 733, endPoint x: 872, endPoint y: 684, distance: 65.2
click at [914, 733] on button "Fortfahren" at bounding box center [784, 717] width 387 height 43
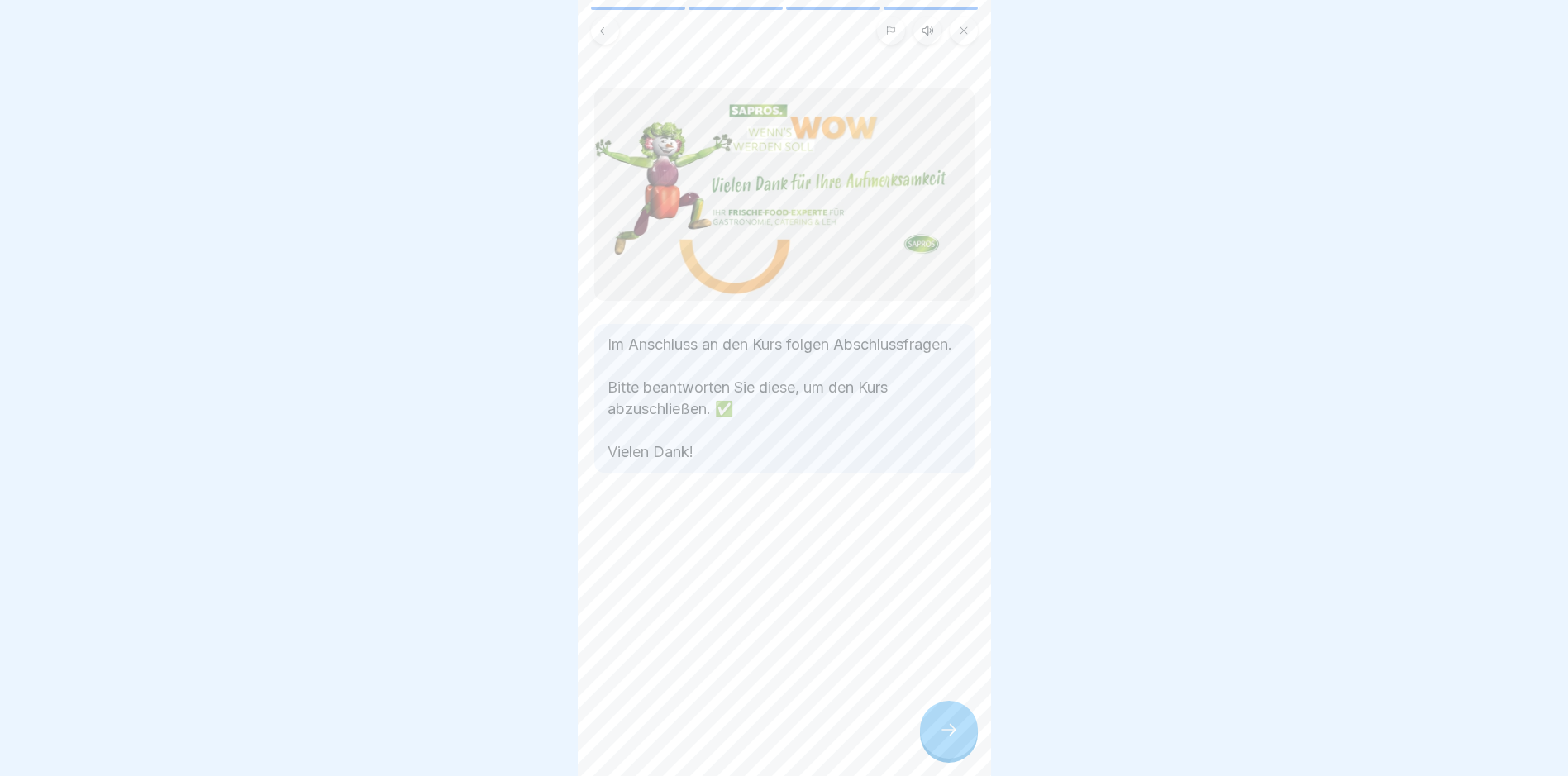
drag, startPoint x: 949, startPoint y: 716, endPoint x: 907, endPoint y: 656, distance: 73.2
click at [946, 712] on div "Allergene 4 Schritte Deutsch Hörmodus Umgang mit Allergenen Was kann ich tun? F…" at bounding box center [784, 388] width 413 height 776
click at [934, 738] on div at bounding box center [949, 730] width 58 height 58
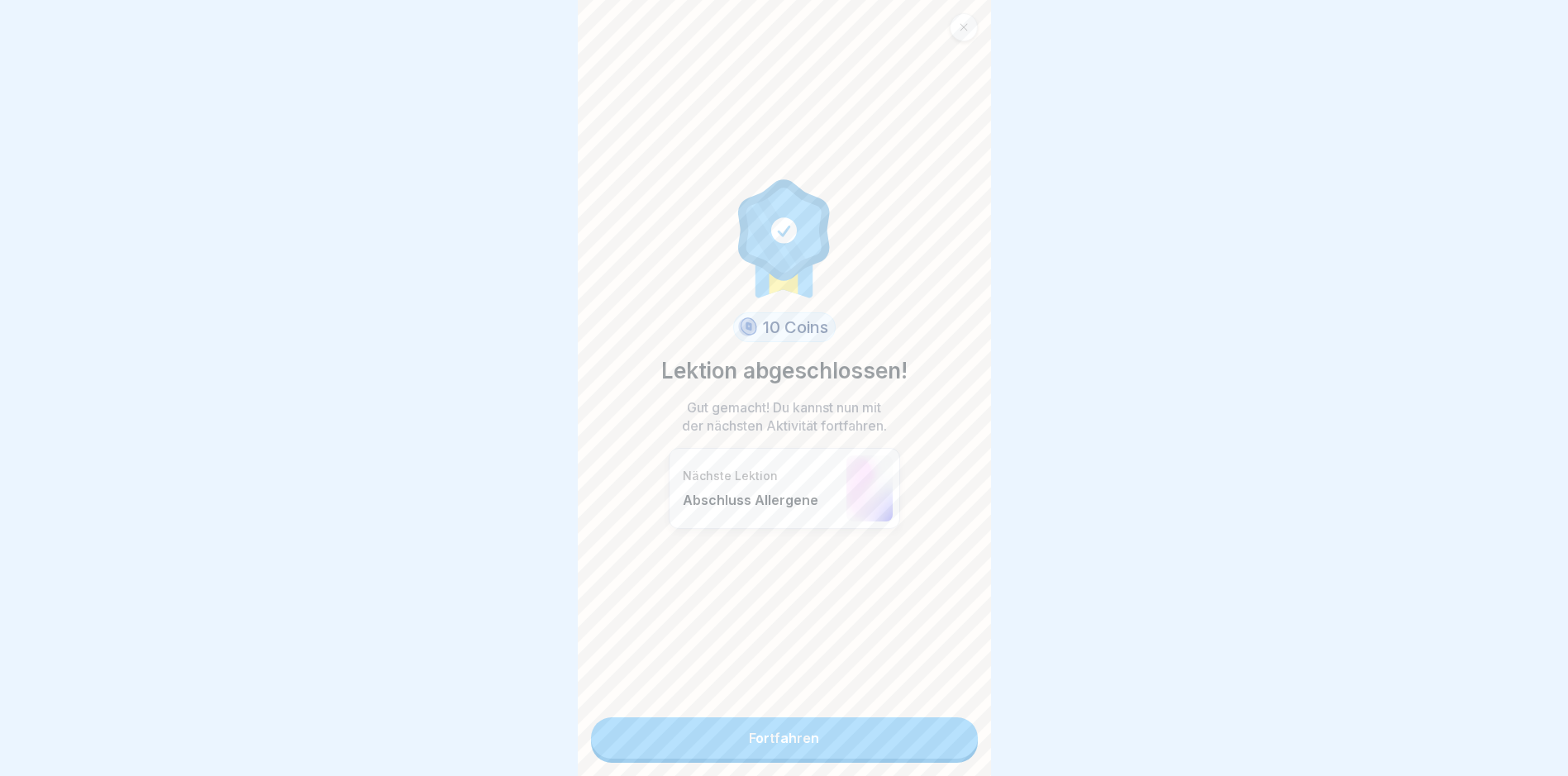
click at [896, 758] on link "Fortfahren" at bounding box center [784, 738] width 387 height 42
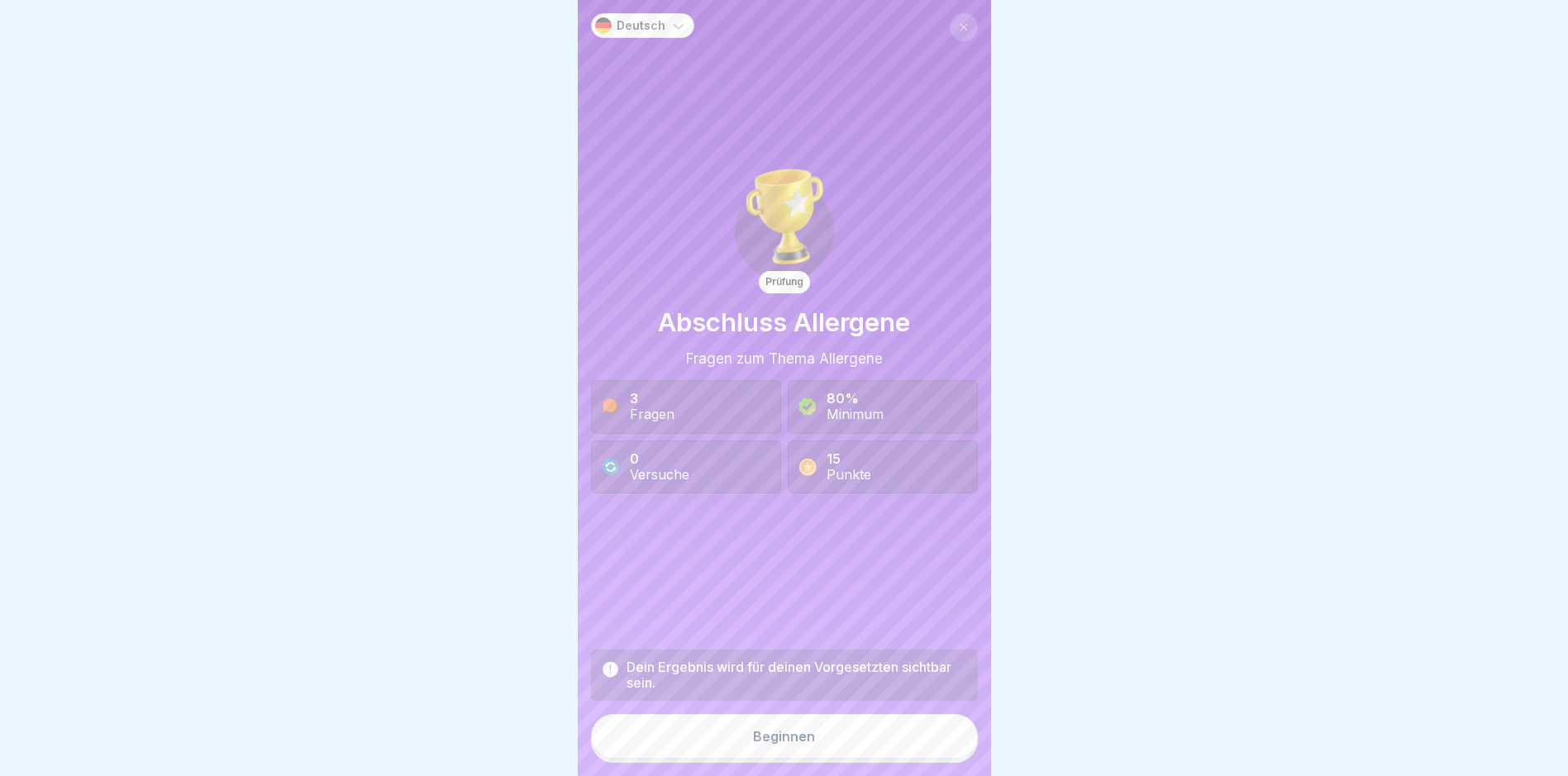
click at [873, 759] on button "Beginnen" at bounding box center [784, 736] width 387 height 45
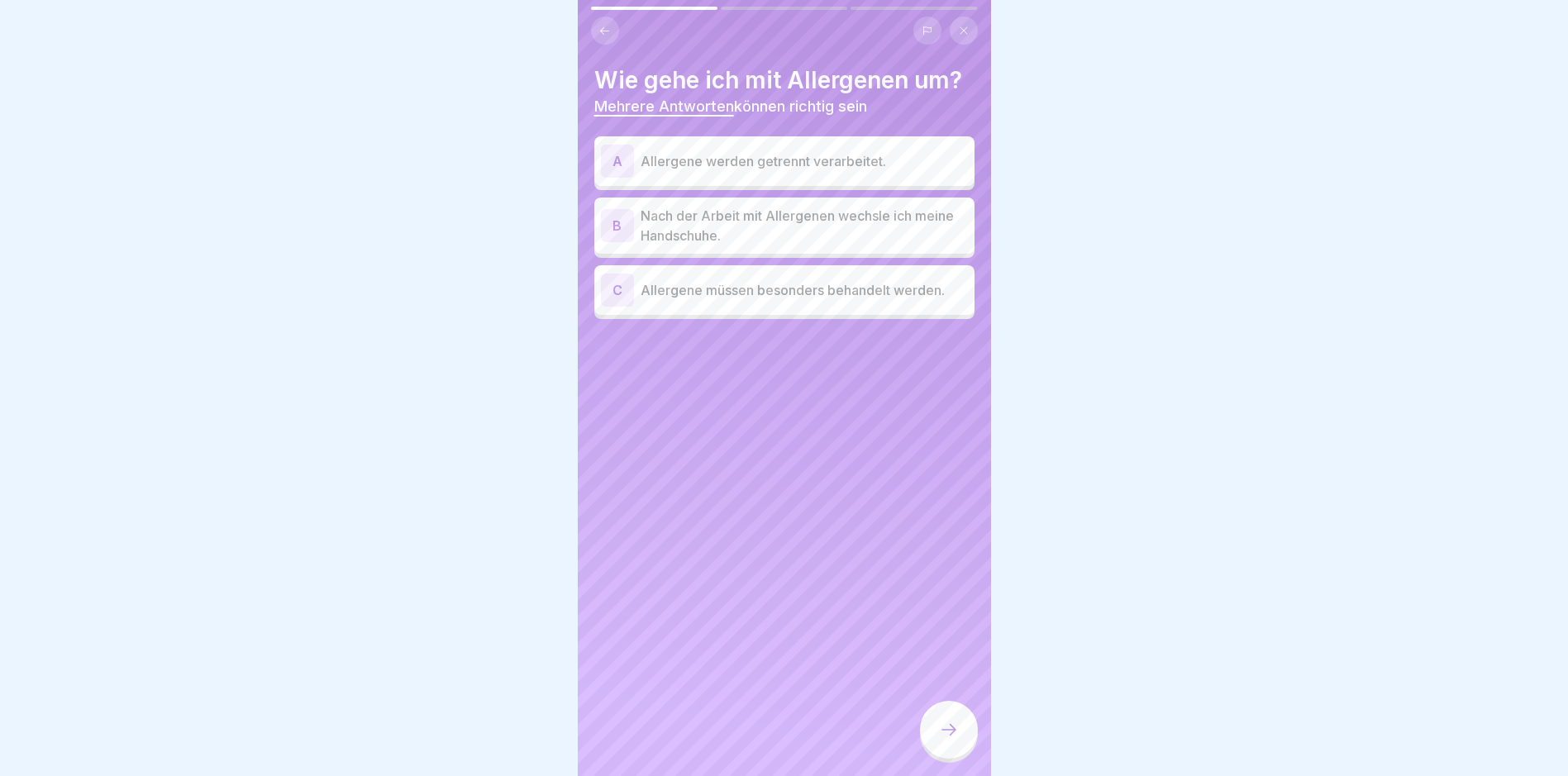
click at [881, 159] on p "Allergene werden getrennt verarbeitet." at bounding box center [804, 160] width 327 height 20
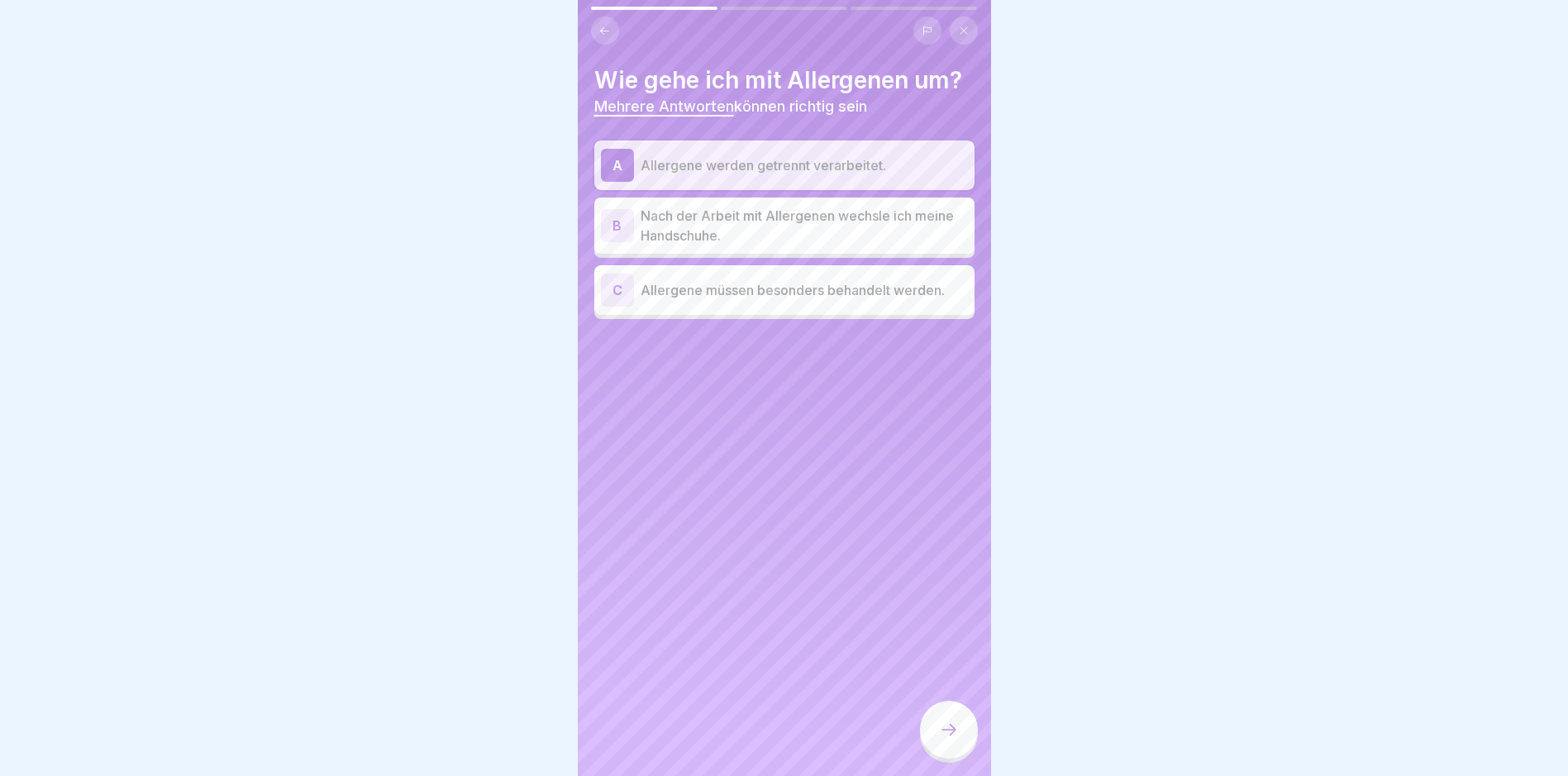
click at [865, 219] on p "Nach der Arbeit mit Allergenen wechsle ich meine Handschuhe." at bounding box center [804, 226] width 327 height 40
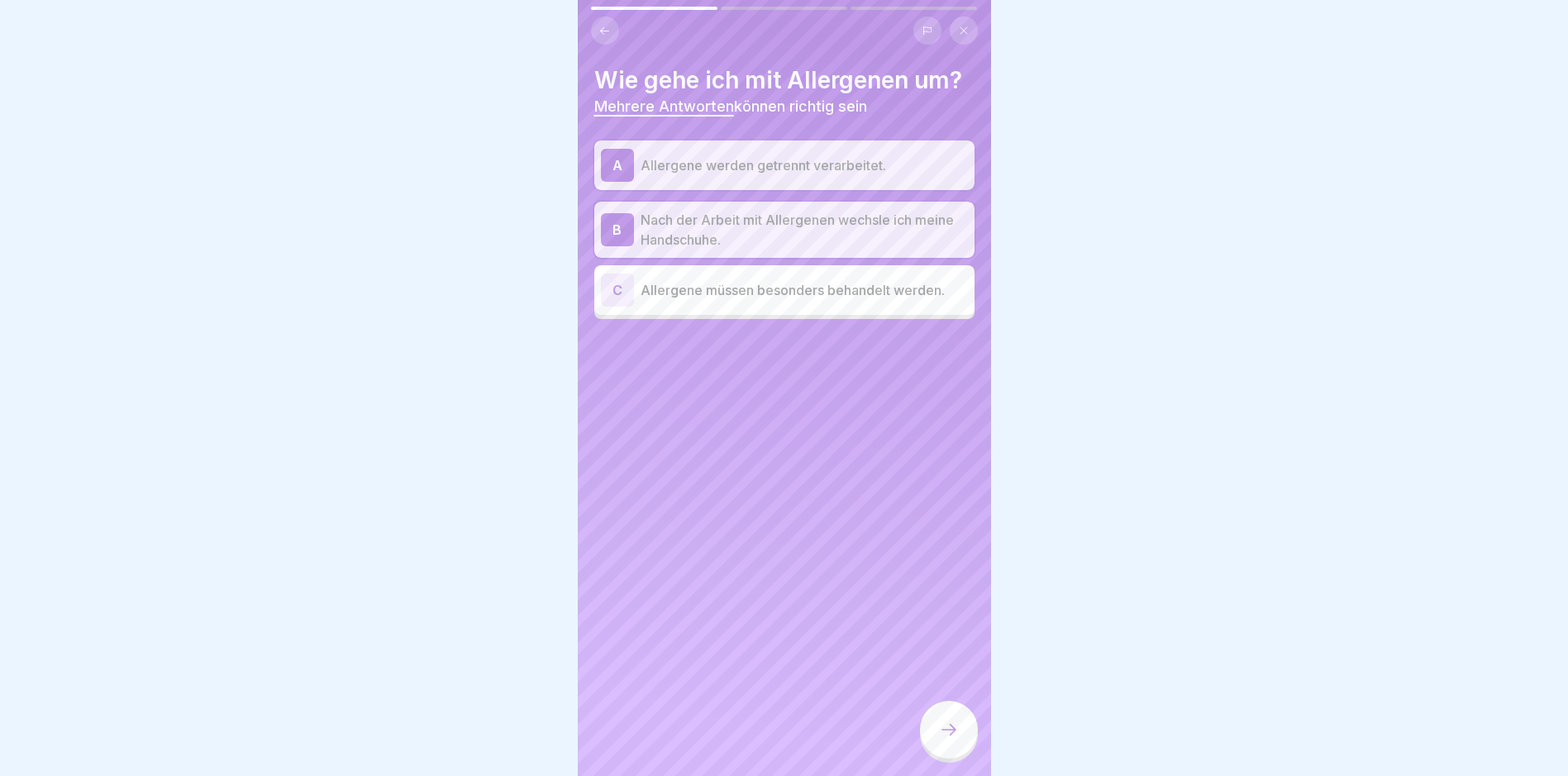
click at [865, 292] on p "Allergene müssen besonders behandelt werden." at bounding box center [804, 289] width 327 height 20
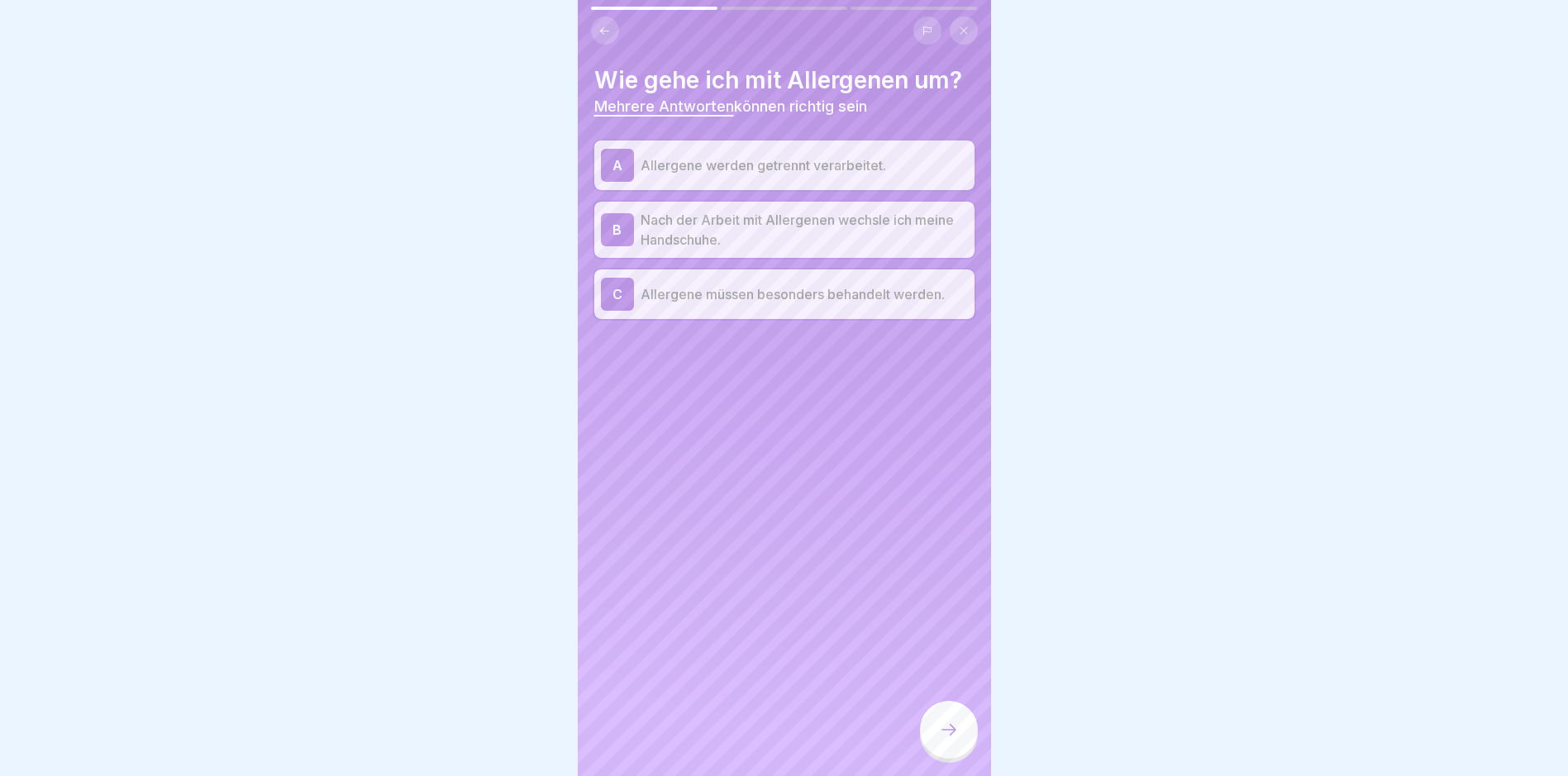
click at [958, 740] on icon at bounding box center [948, 729] width 20 height 20
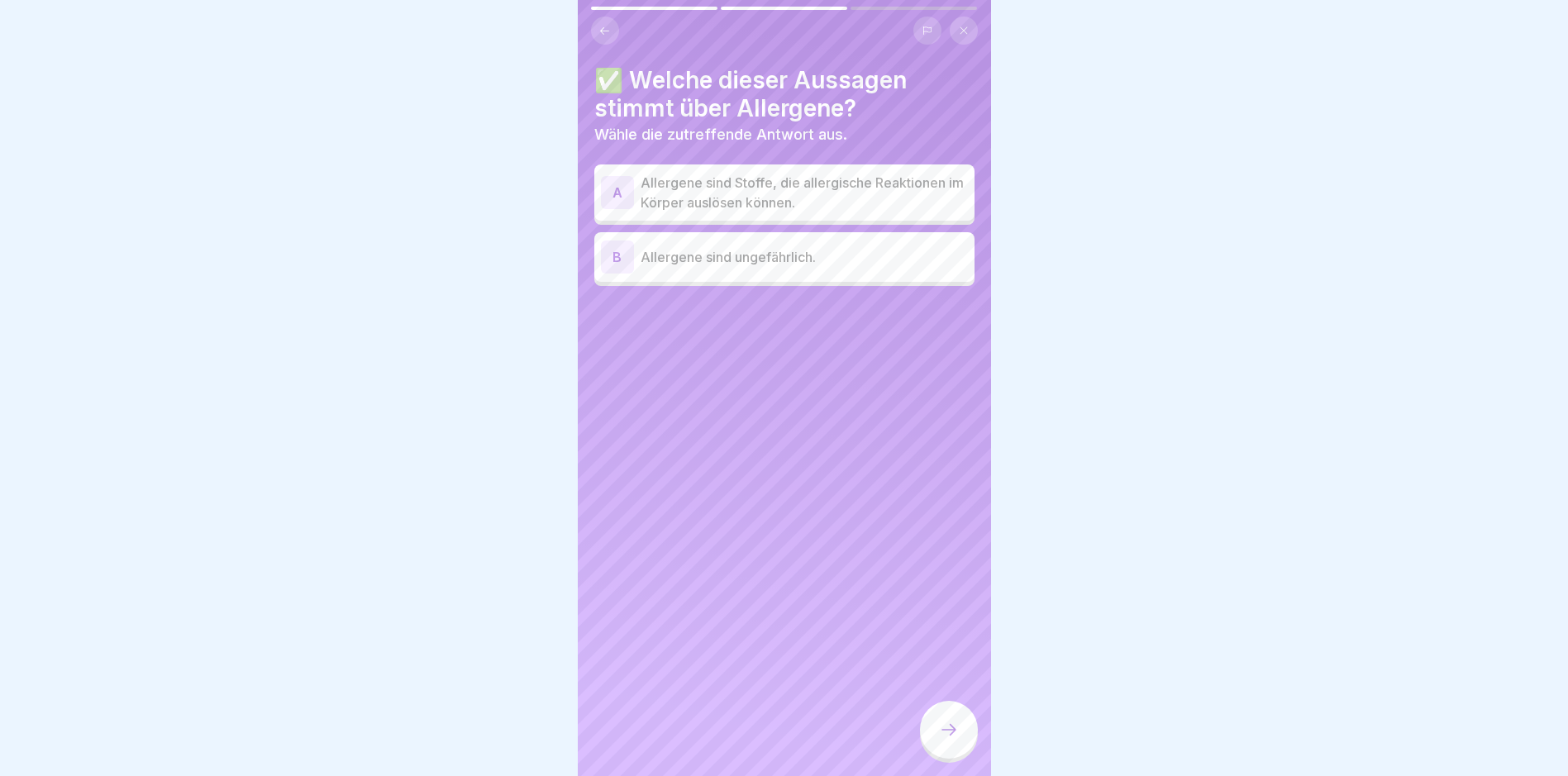
click at [786, 195] on p "Allergene sind Stoffe, die allergische Reaktionen im Körper auslösen können." at bounding box center [804, 193] width 327 height 40
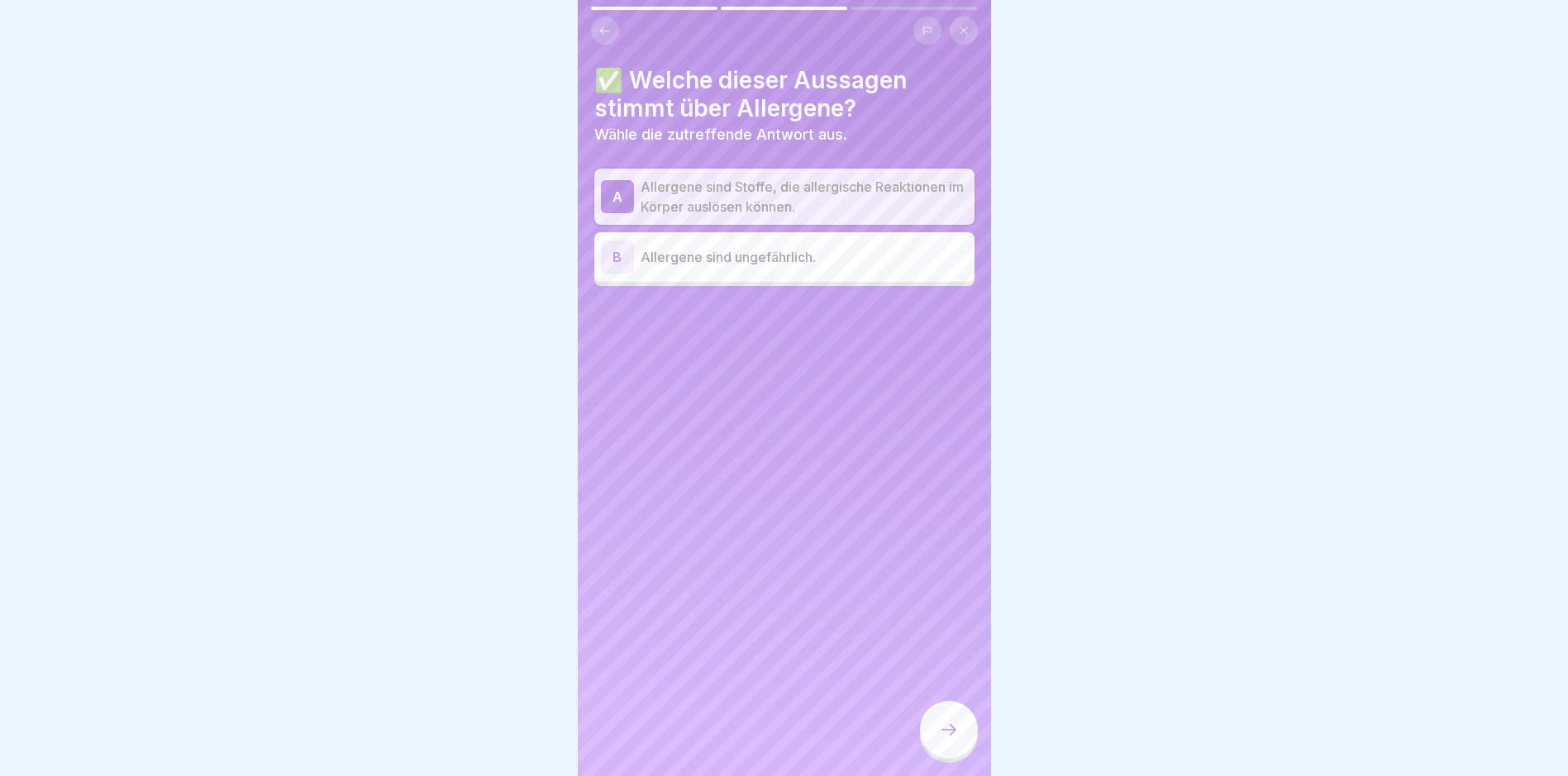
click at [968, 757] on div at bounding box center [949, 730] width 58 height 58
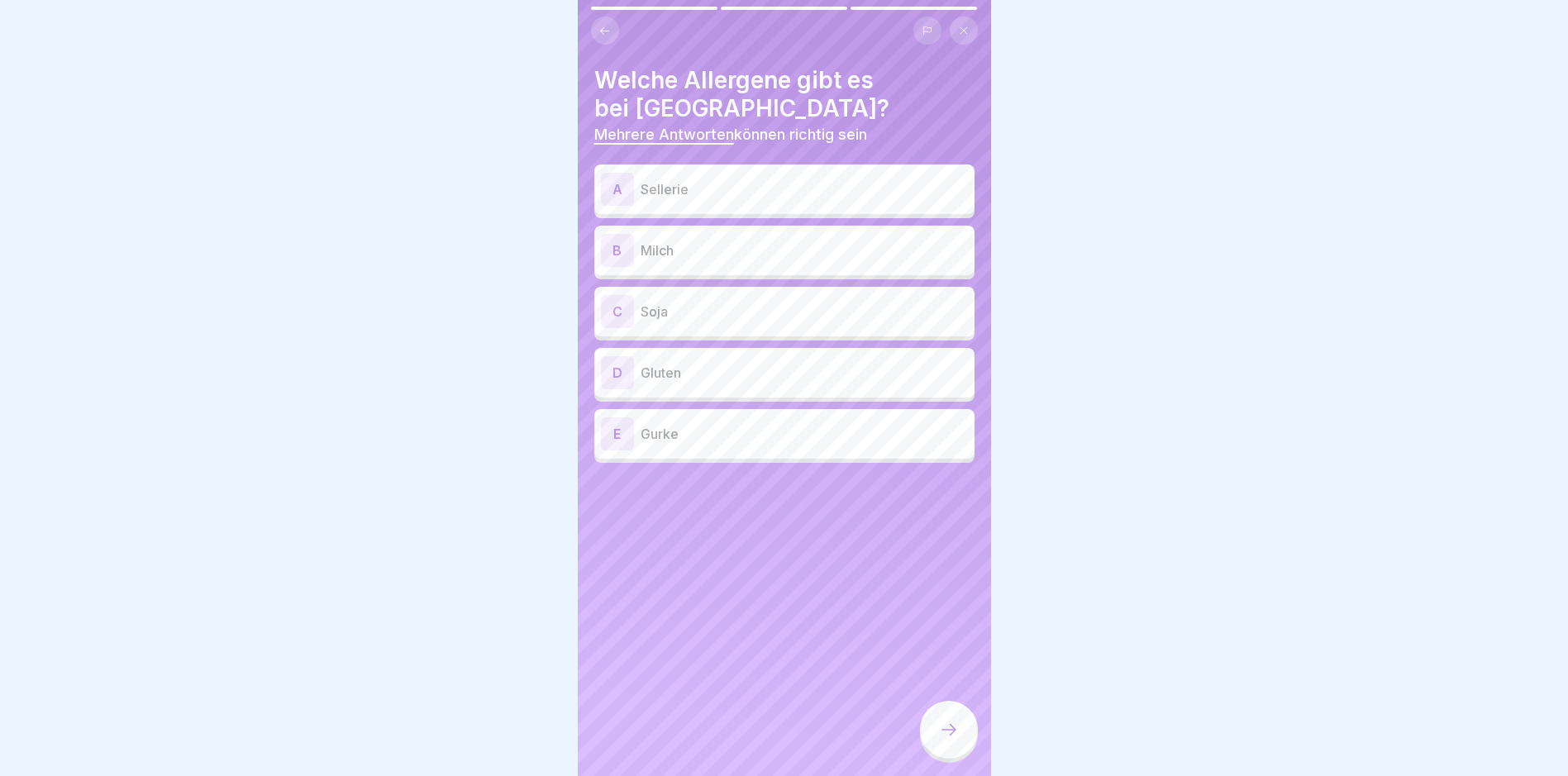
click at [681, 180] on p "Sellerie" at bounding box center [804, 189] width 327 height 20
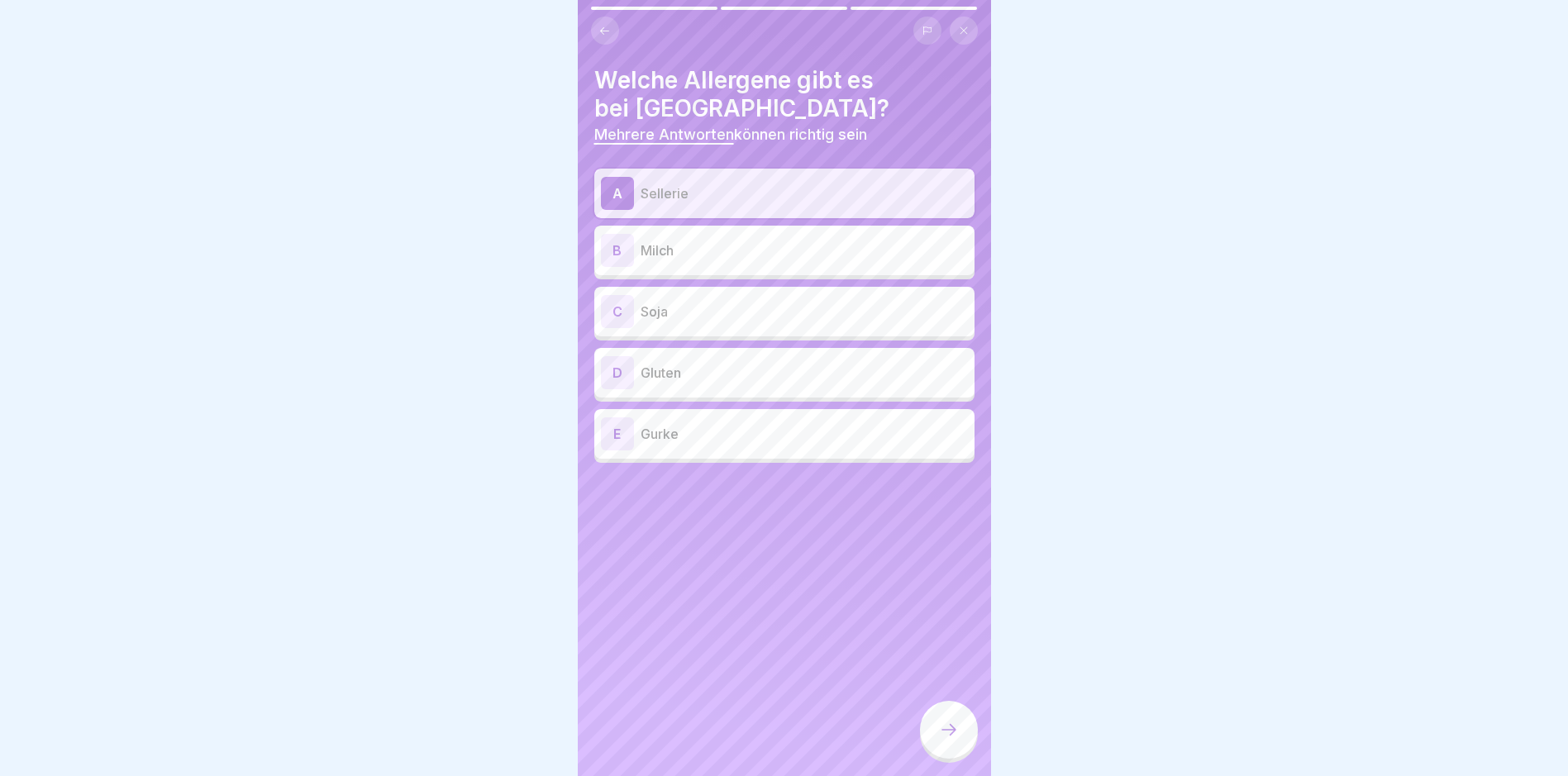
click at [703, 271] on div "B Milch" at bounding box center [784, 250] width 380 height 49
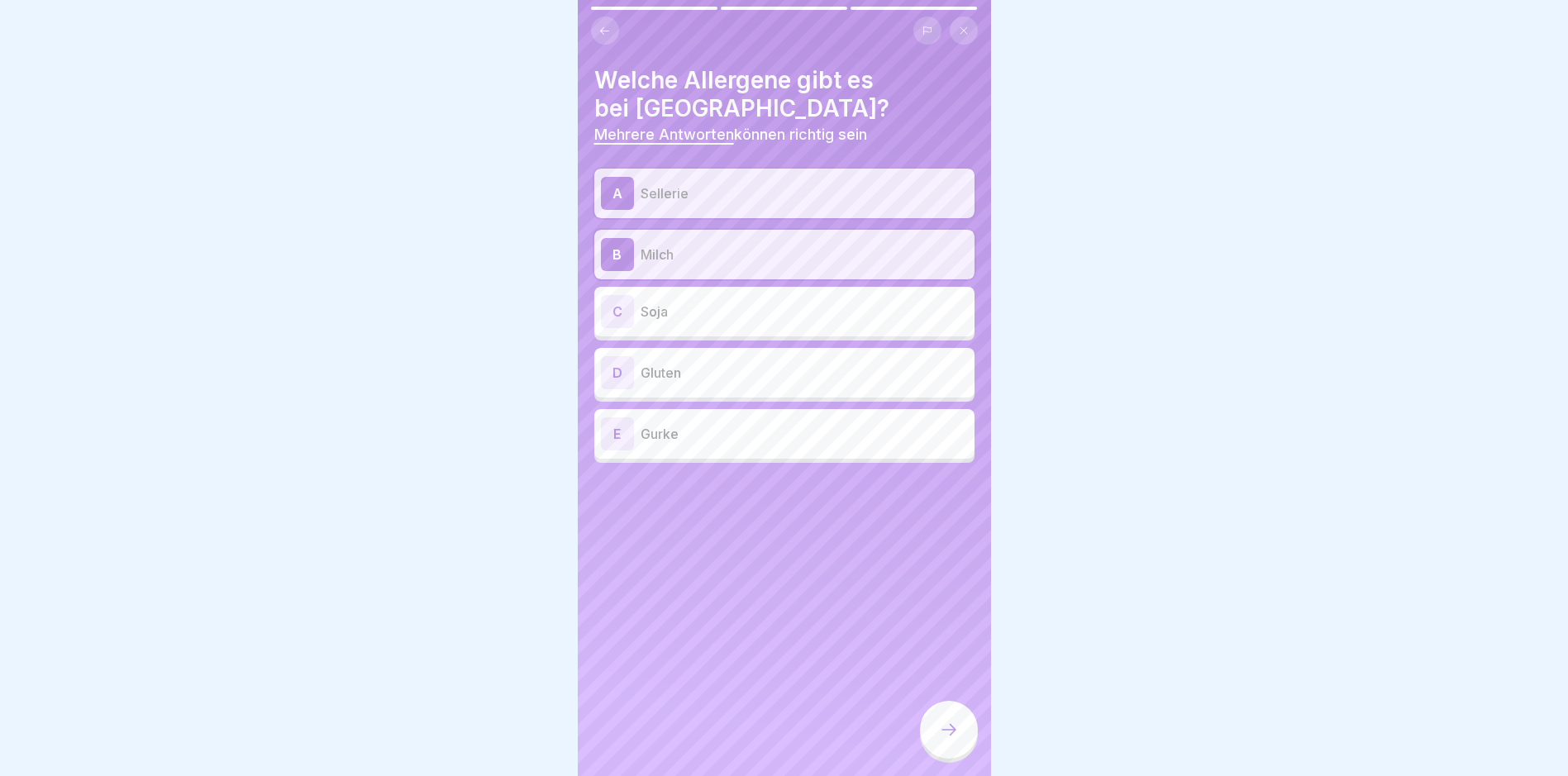
click at [713, 324] on div "C Soja" at bounding box center [784, 311] width 367 height 33
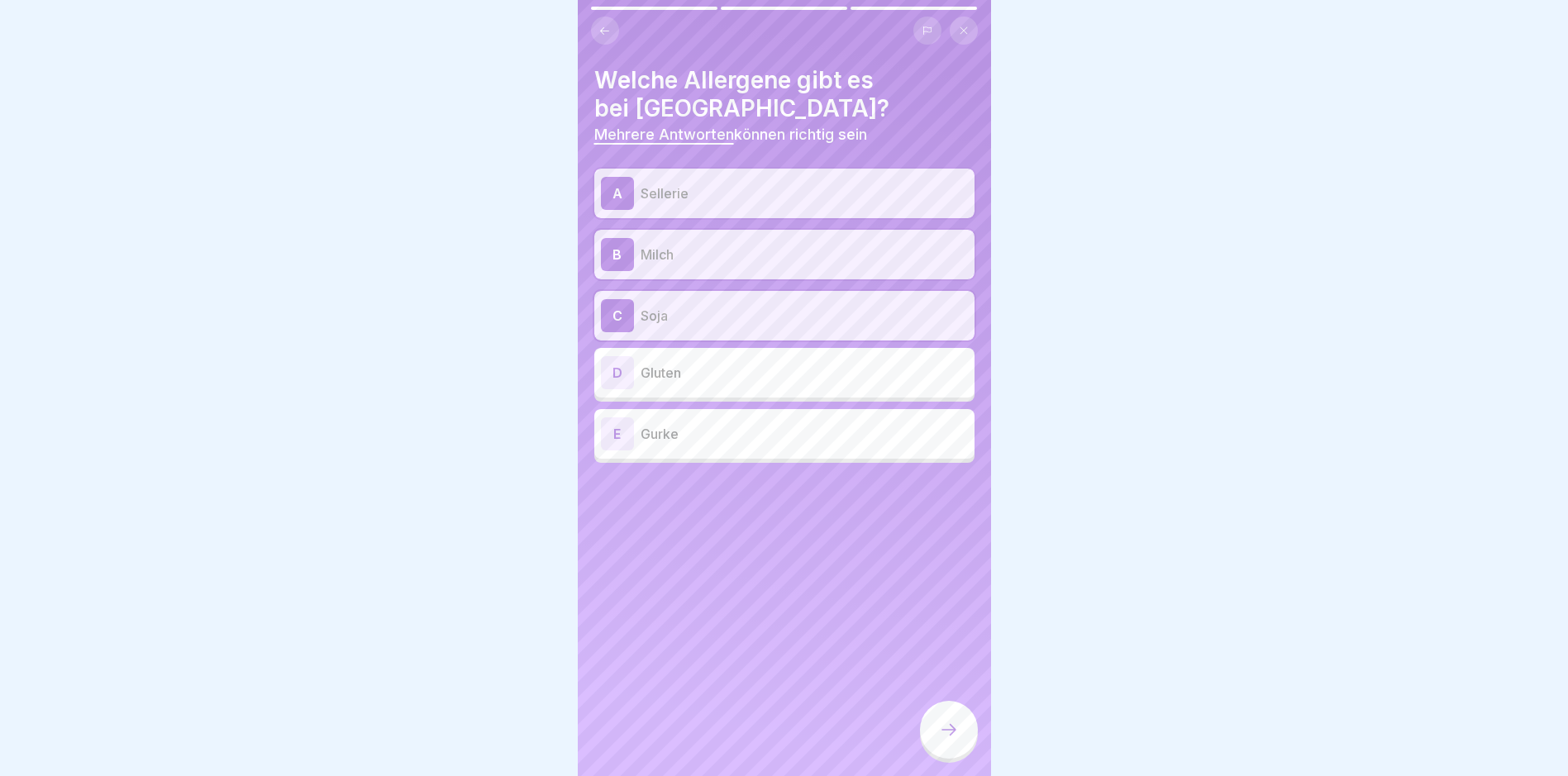
click at [727, 381] on p "Gluten" at bounding box center [804, 372] width 327 height 20
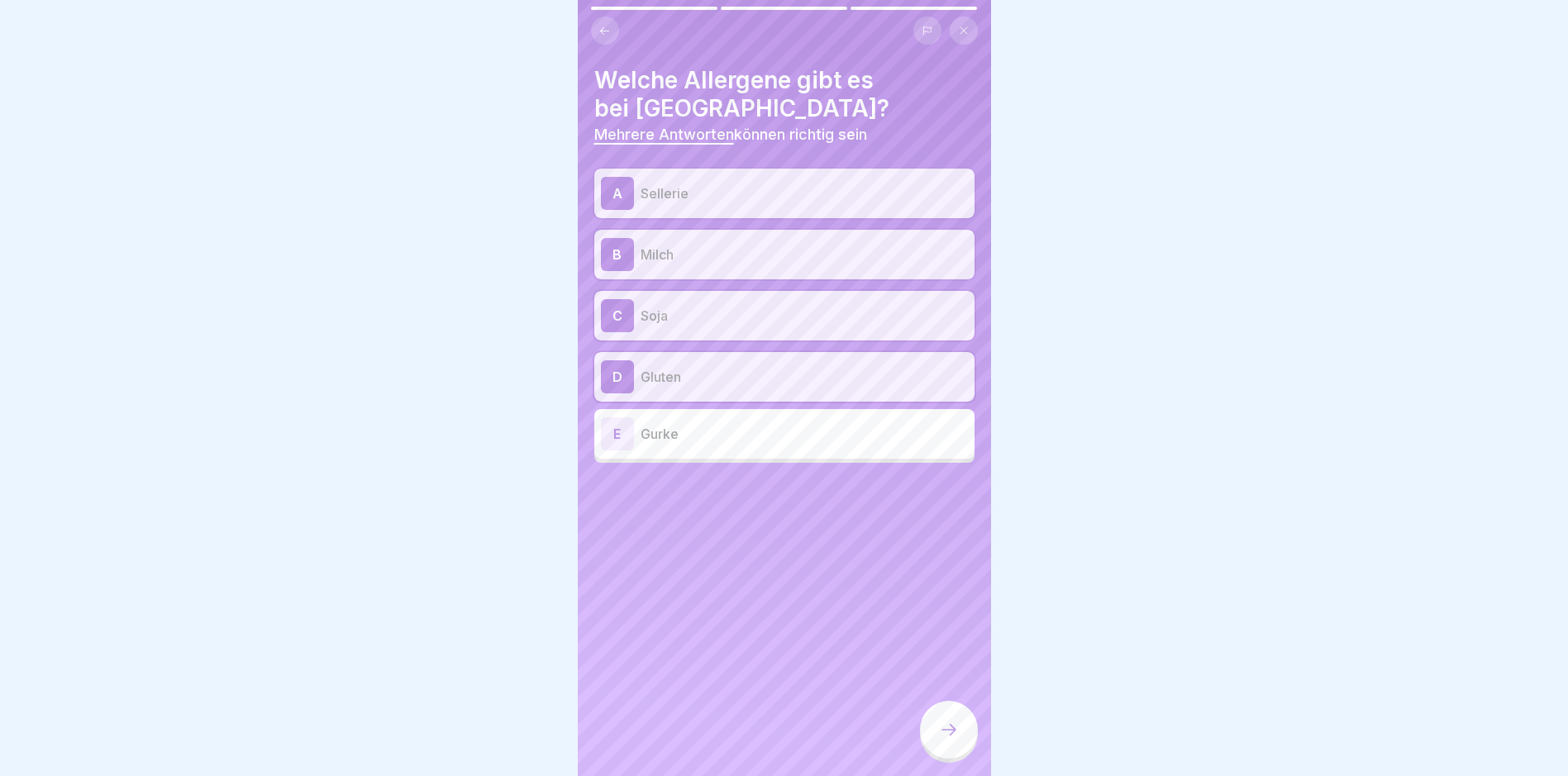
click at [944, 740] on icon at bounding box center [948, 729] width 20 height 20
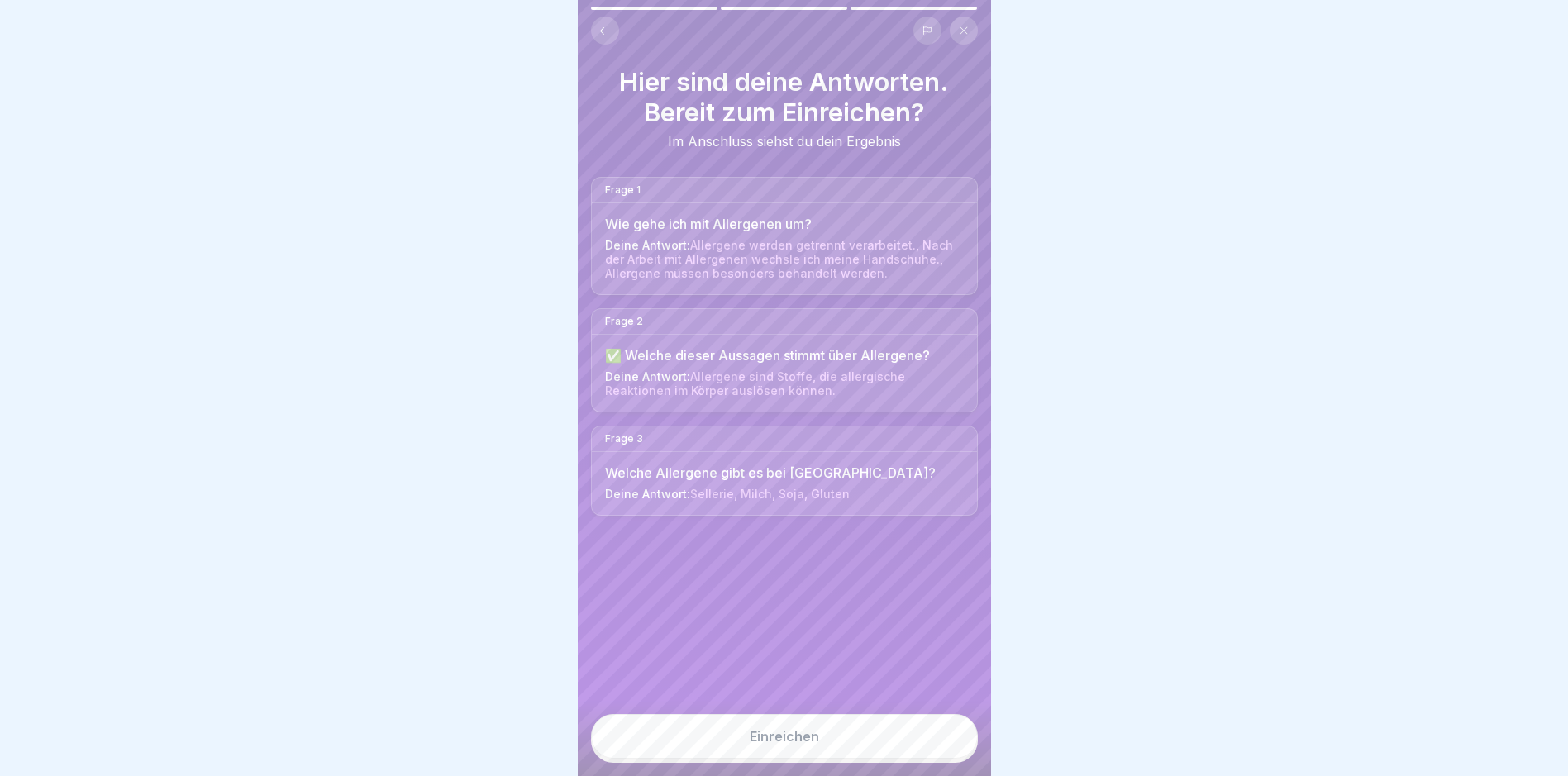
click at [859, 742] on button "Einreichen" at bounding box center [784, 736] width 387 height 45
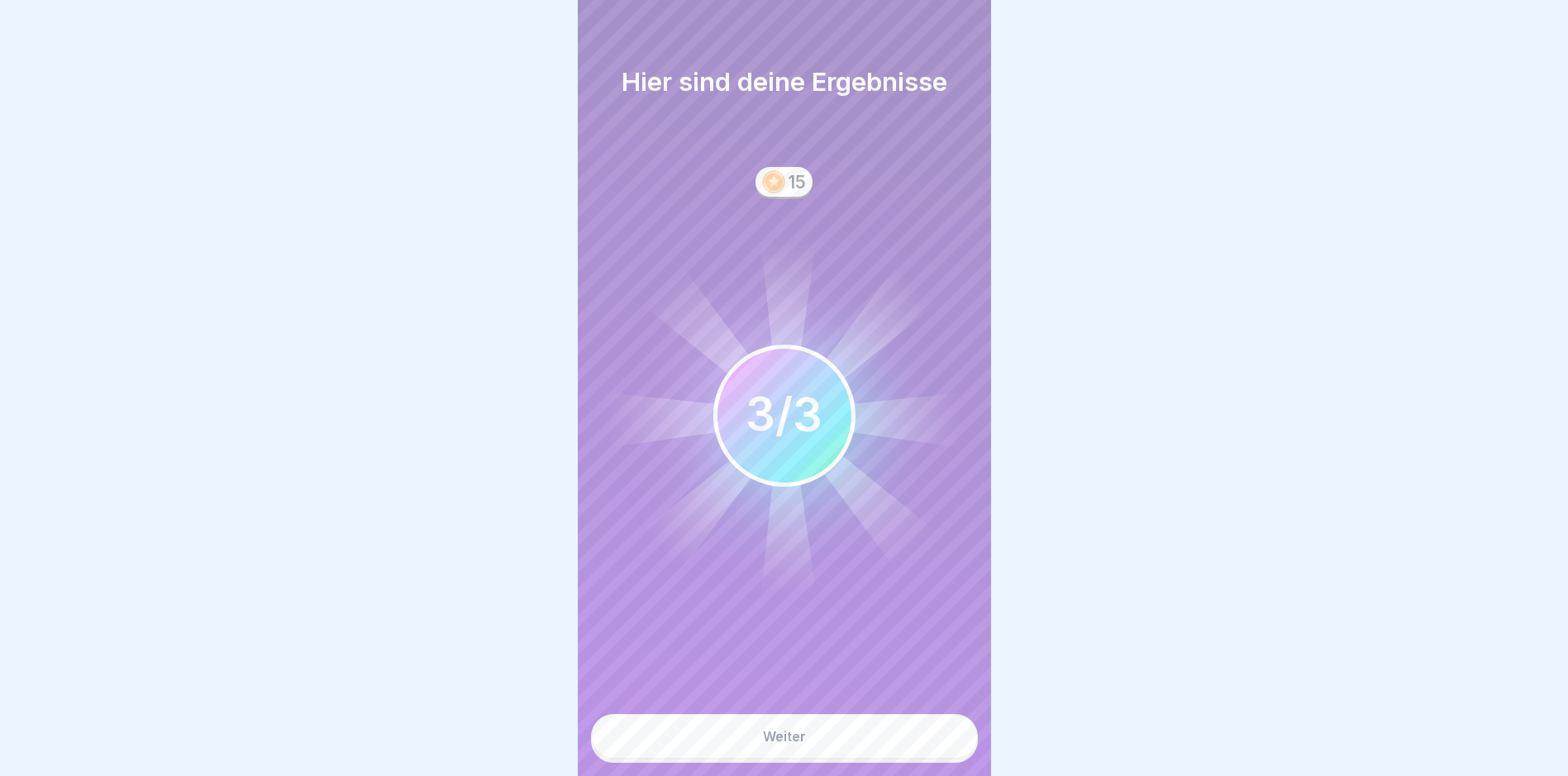
click at [873, 745] on button "Weiter" at bounding box center [784, 736] width 387 height 45
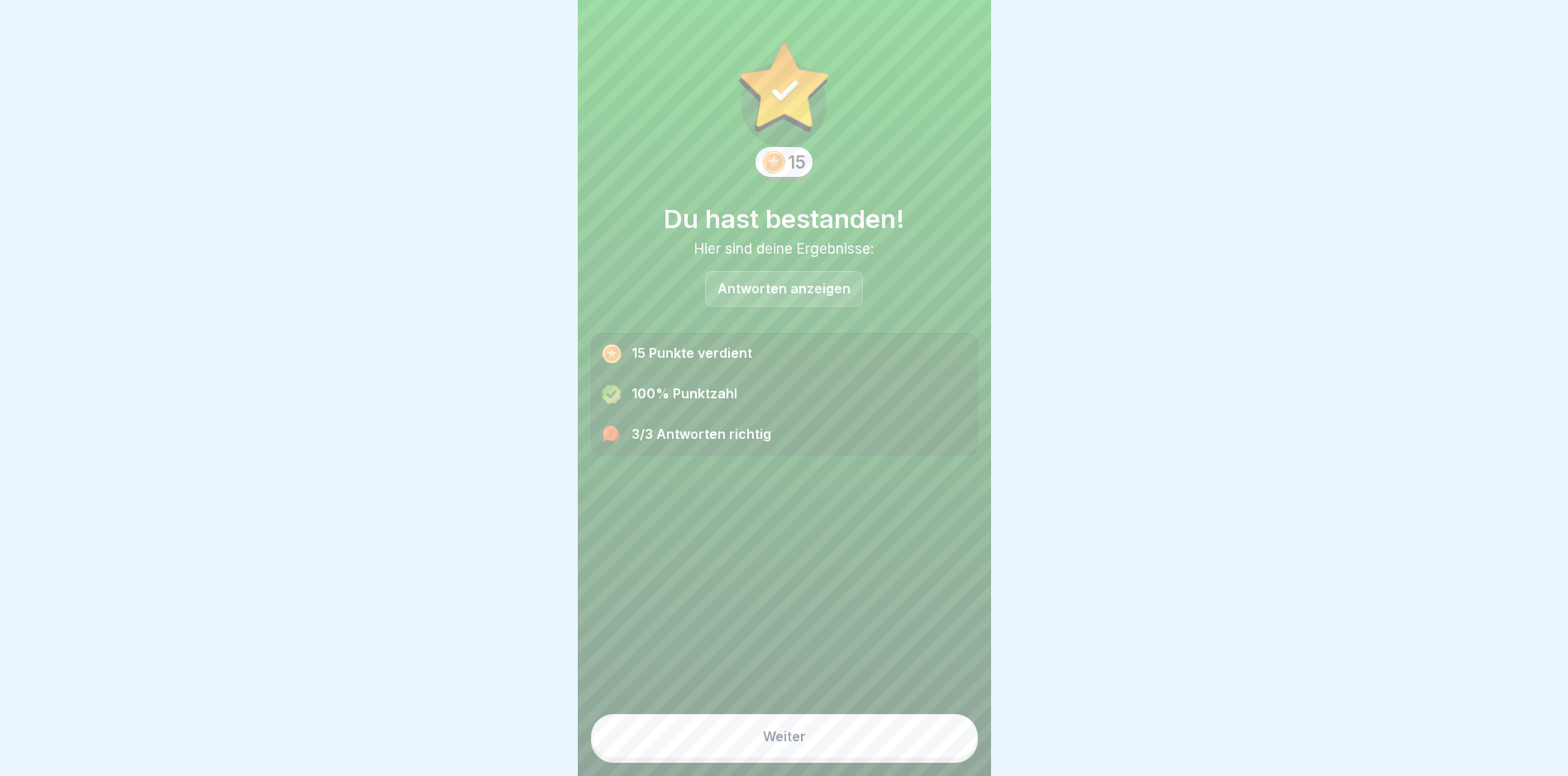
click at [848, 753] on button "Weiter" at bounding box center [784, 736] width 387 height 45
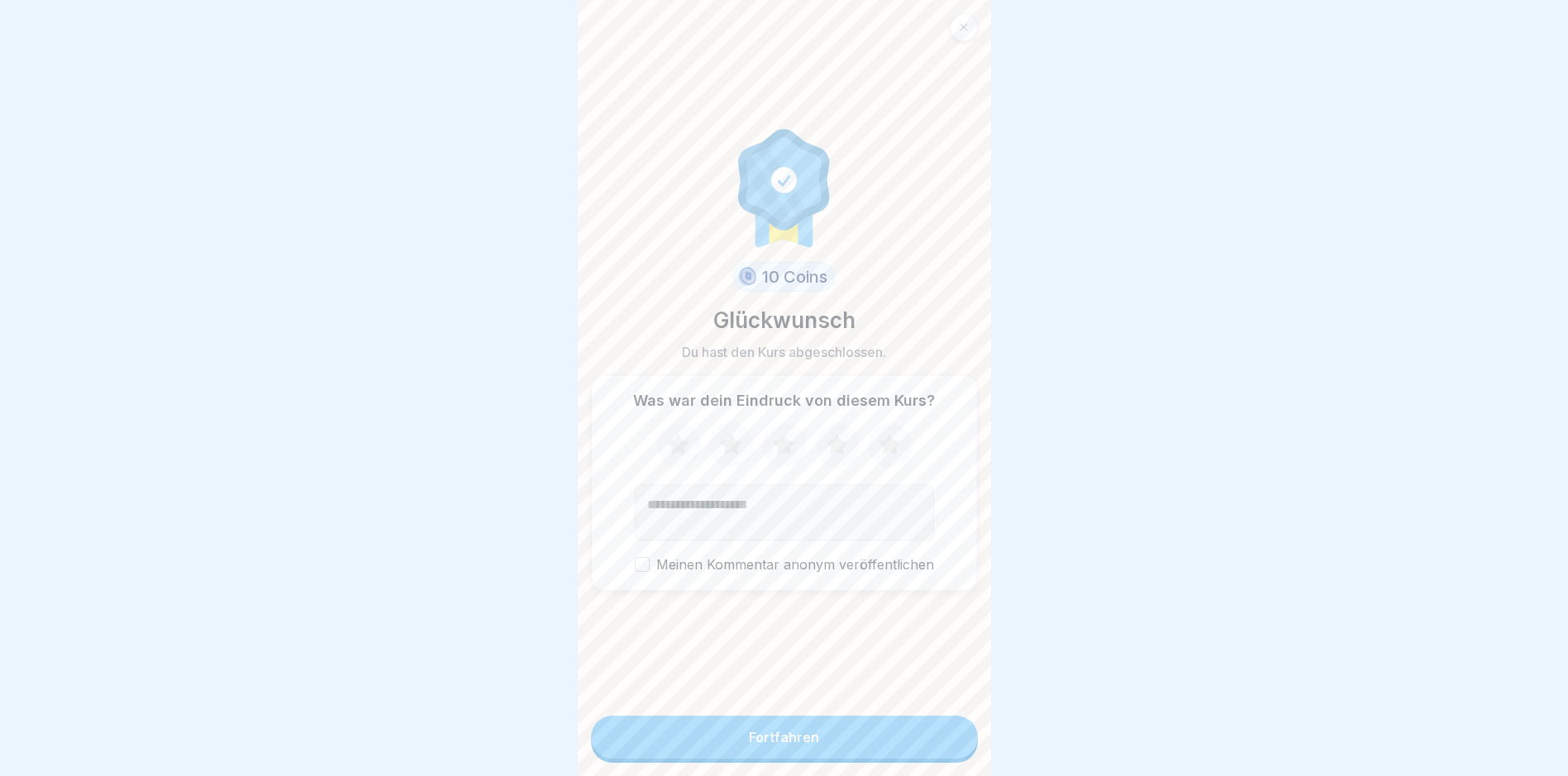
click at [865, 755] on button "Fortfahren" at bounding box center [784, 737] width 387 height 43
click at [867, 755] on button "Fortfahren" at bounding box center [784, 737] width 387 height 43
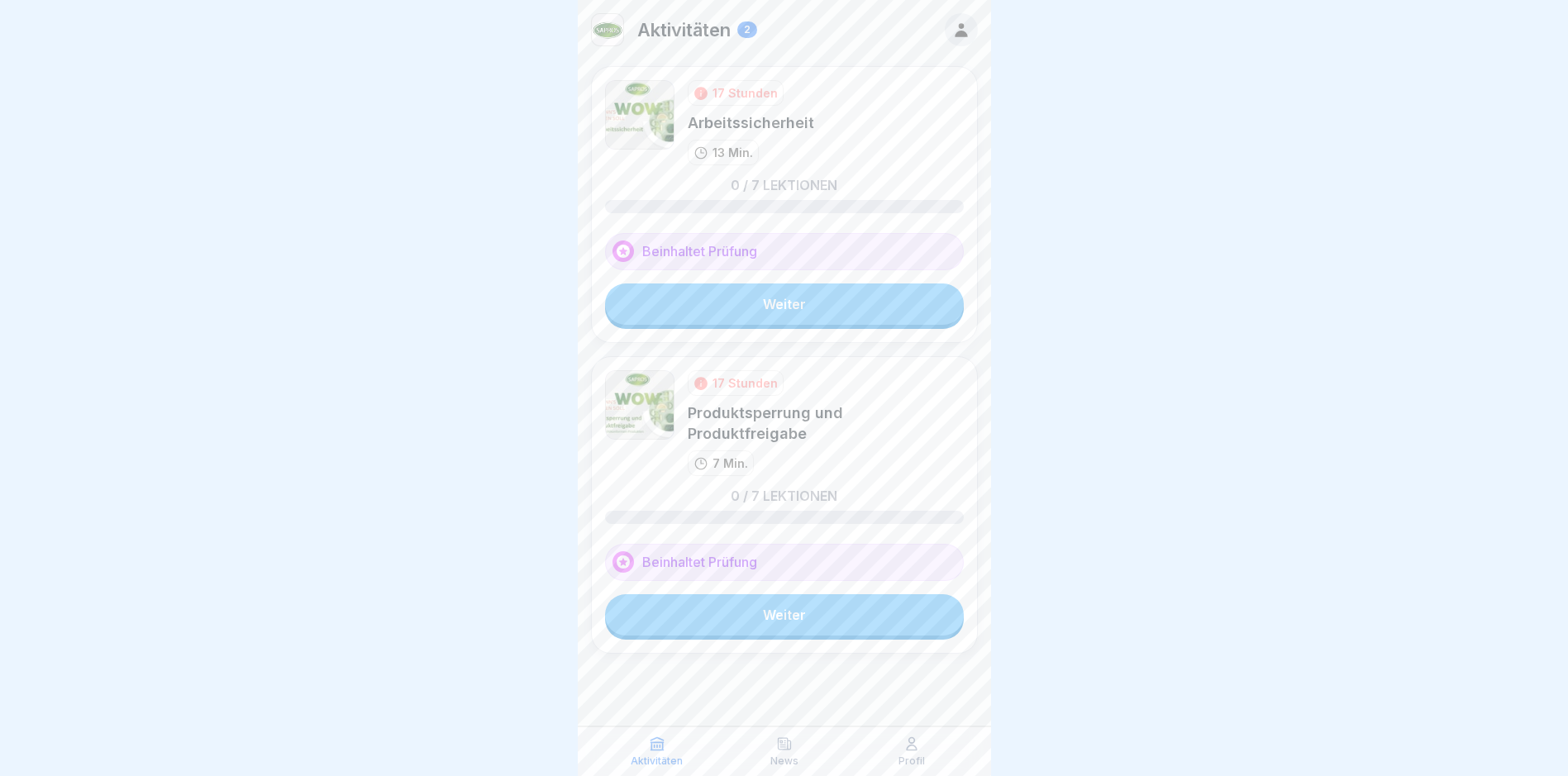
click at [798, 304] on link "Weiter" at bounding box center [784, 304] width 359 height 42
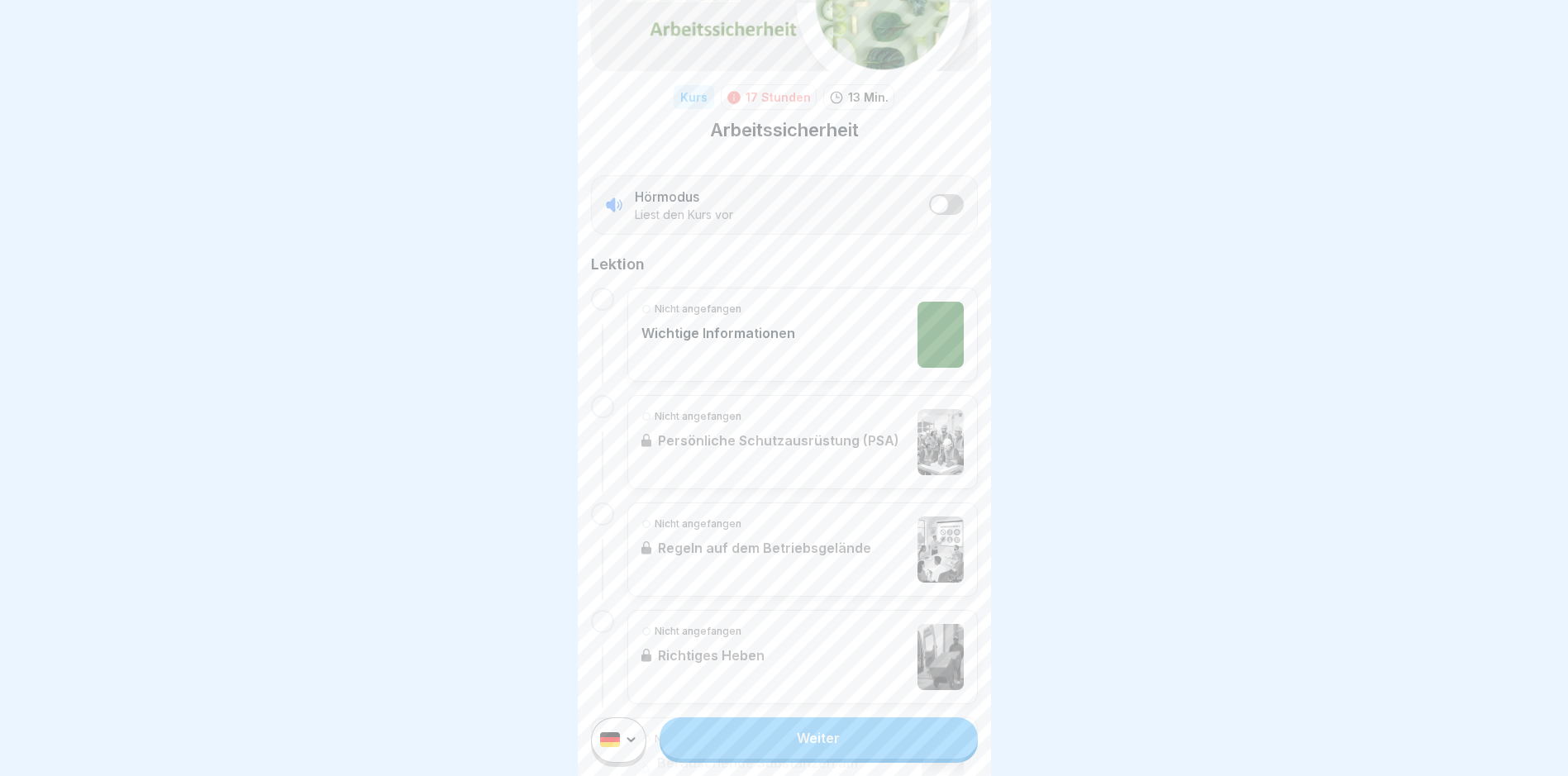
scroll to position [92, 0]
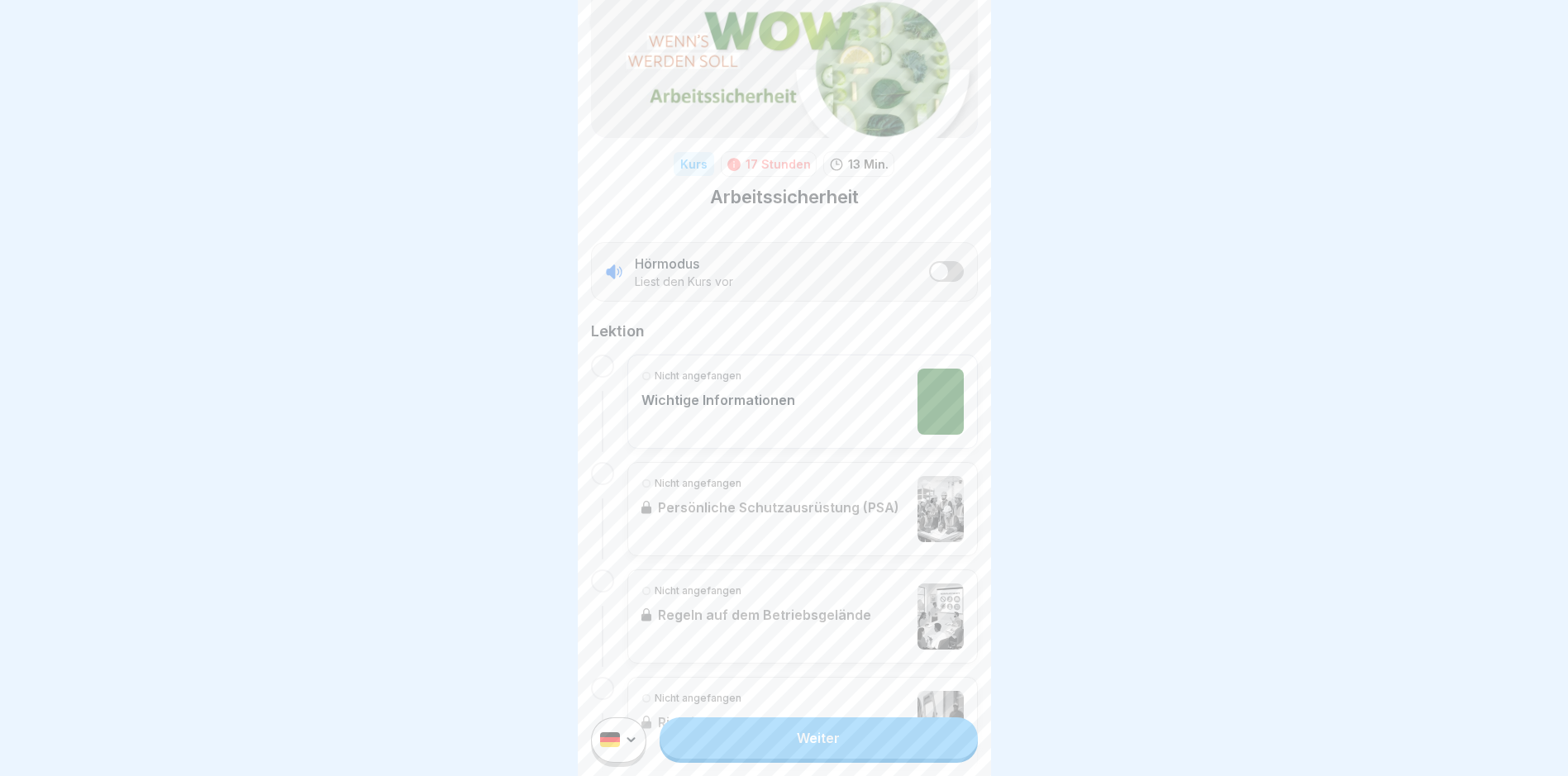
click at [820, 745] on link "Weiter" at bounding box center [818, 738] width 317 height 42
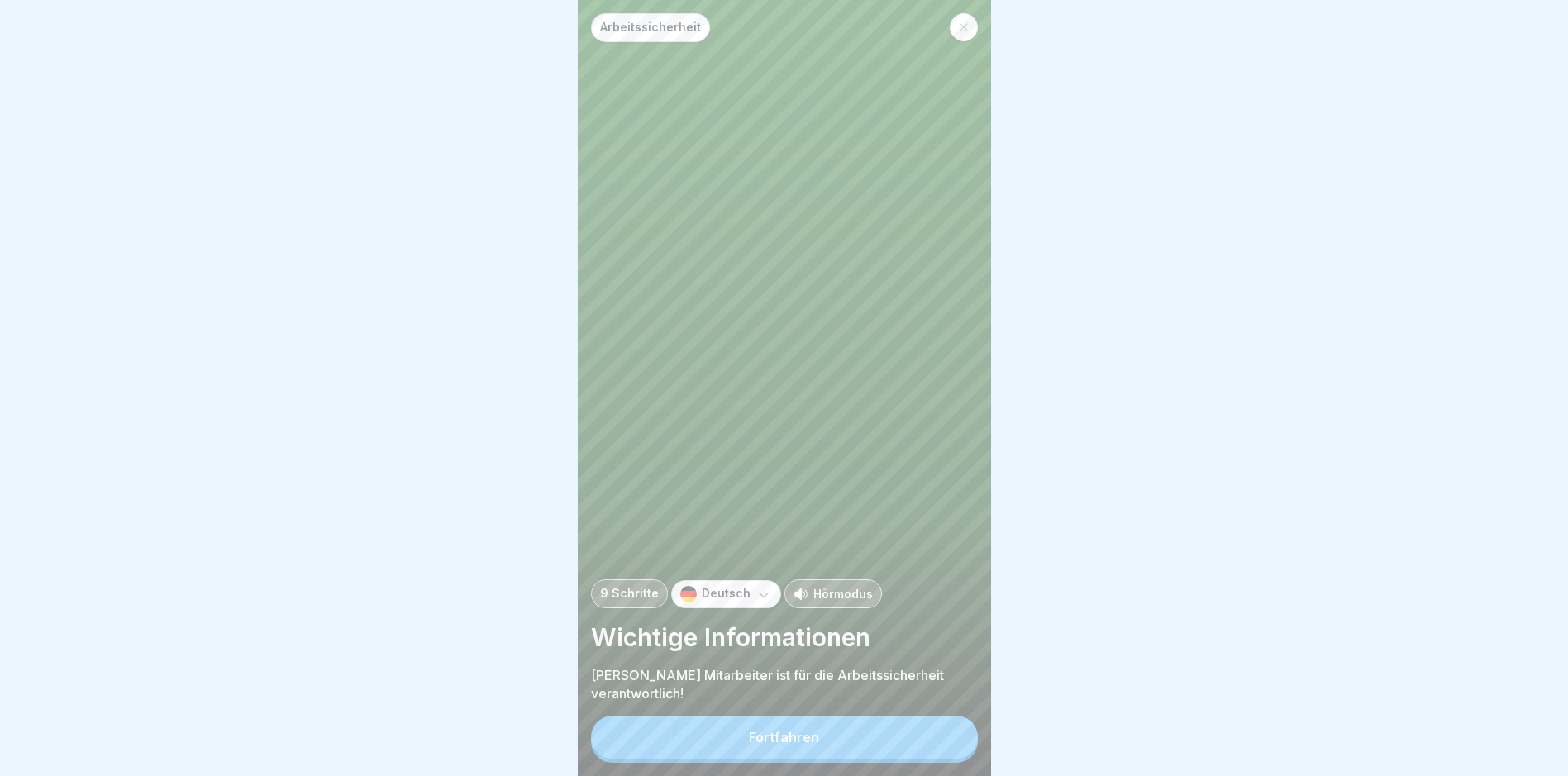
click at [807, 745] on div "Fortfahren" at bounding box center [784, 738] width 70 height 15
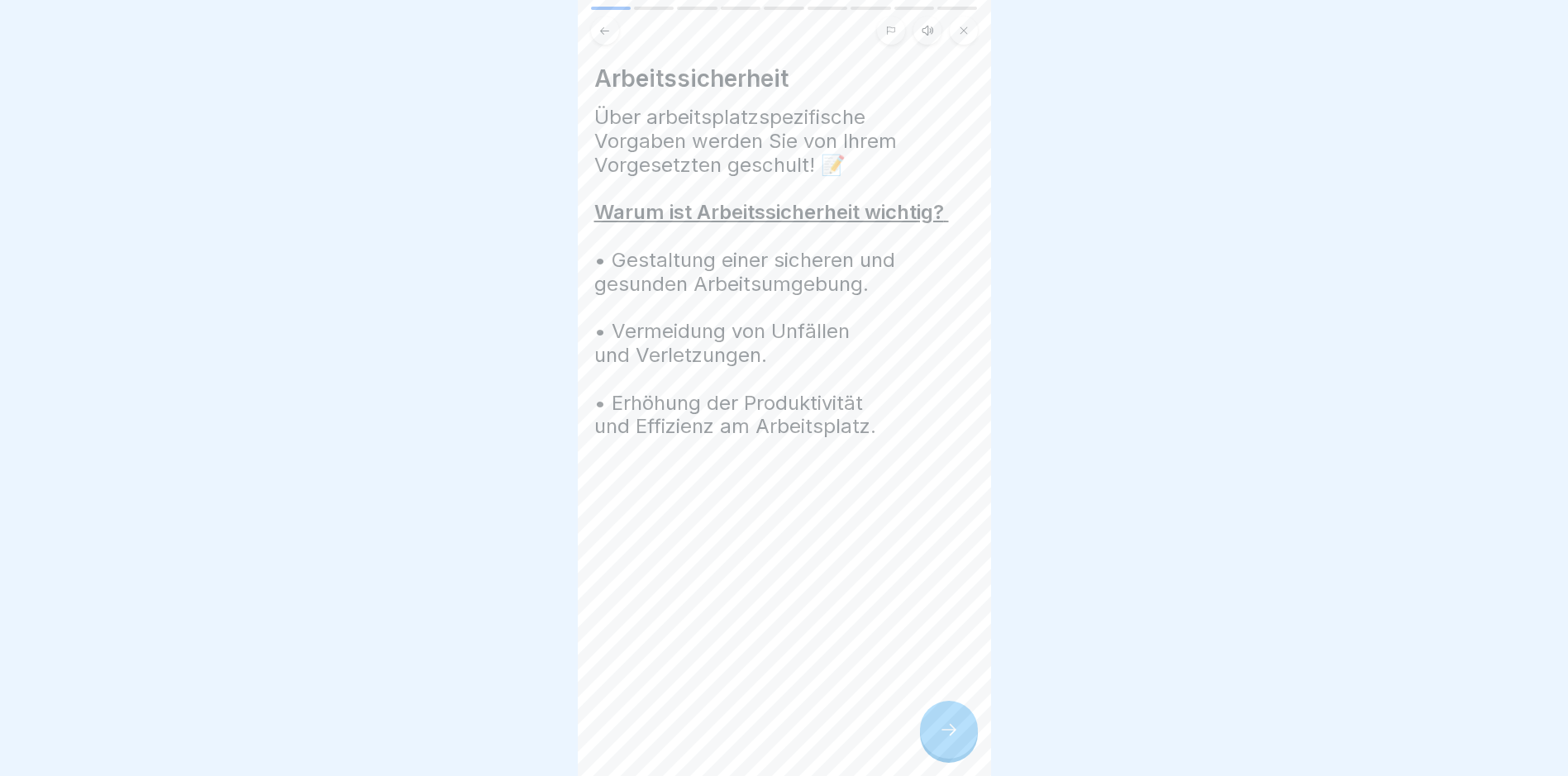
click at [947, 740] on icon at bounding box center [948, 729] width 20 height 20
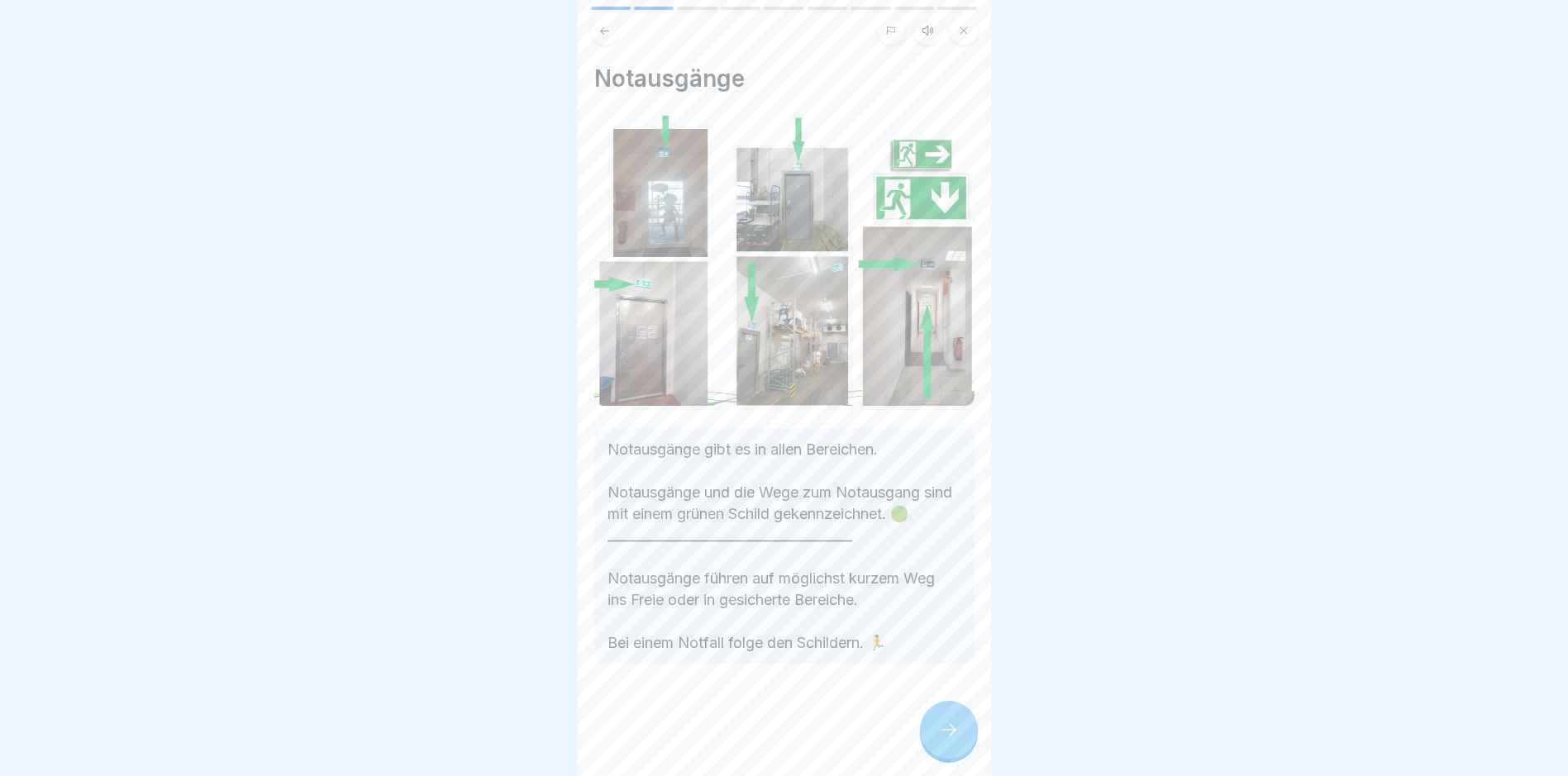
click at [945, 759] on div at bounding box center [949, 730] width 58 height 58
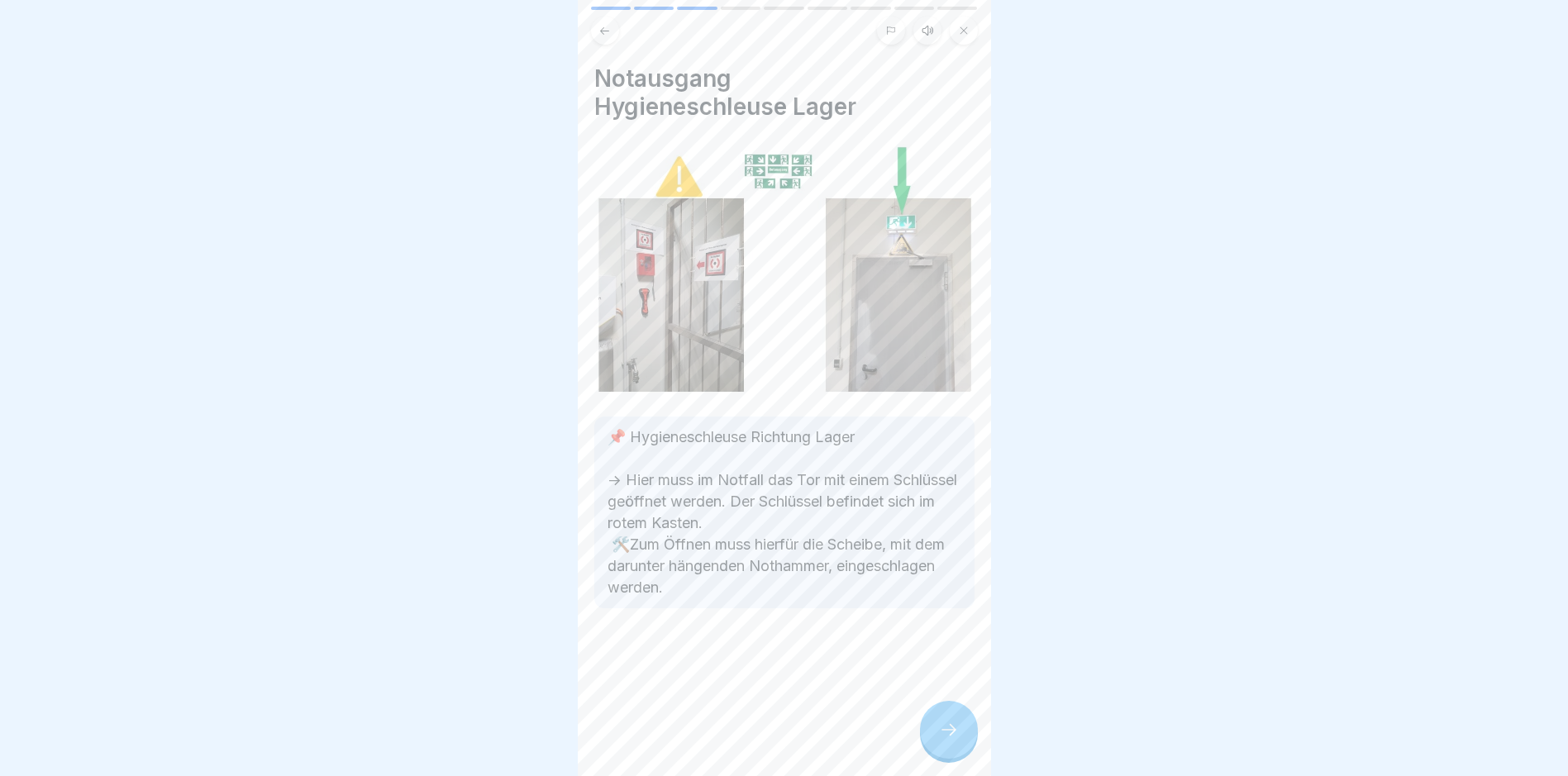
click at [928, 736] on div at bounding box center [949, 730] width 58 height 58
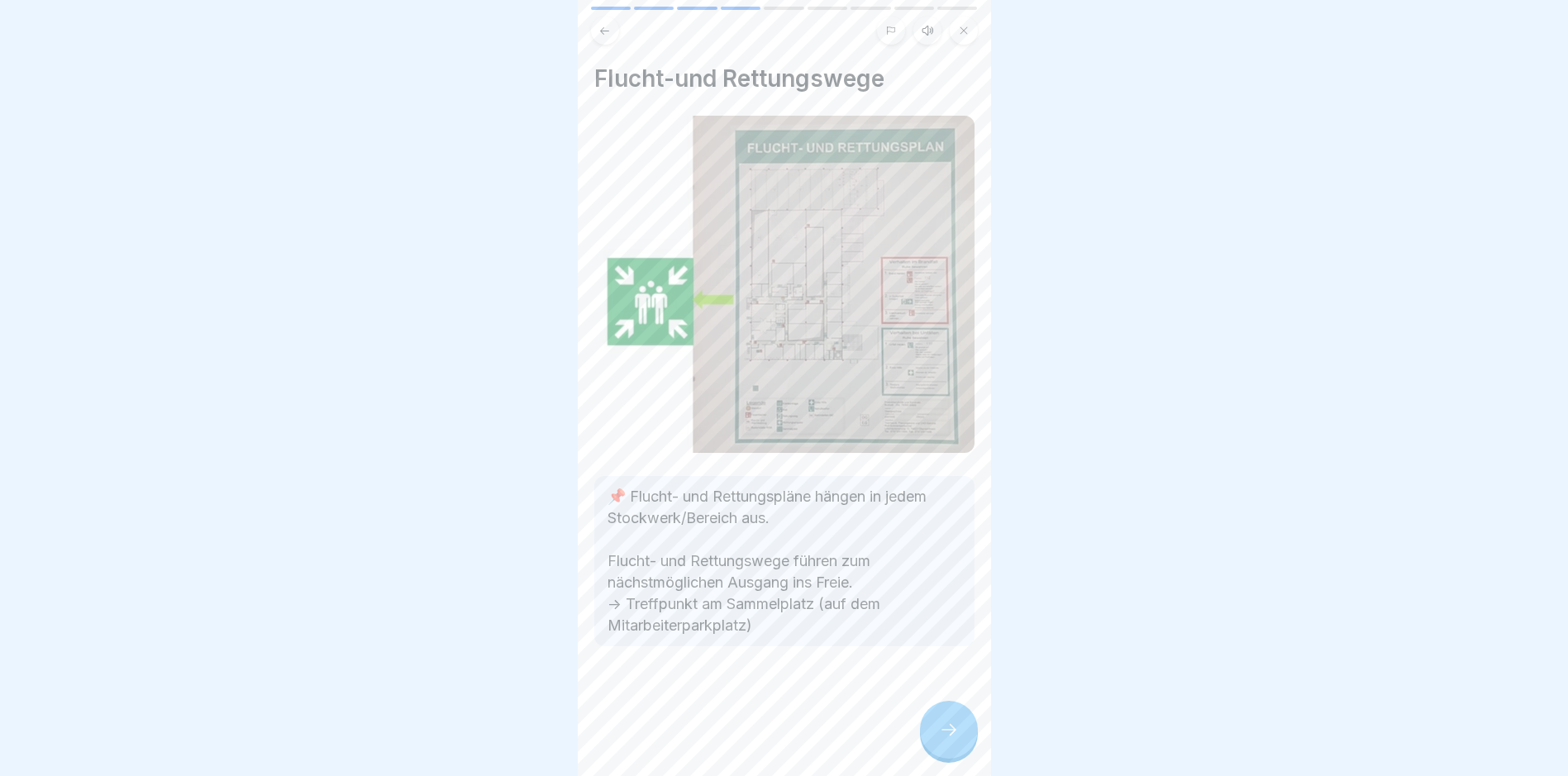
click at [928, 736] on div at bounding box center [949, 730] width 58 height 58
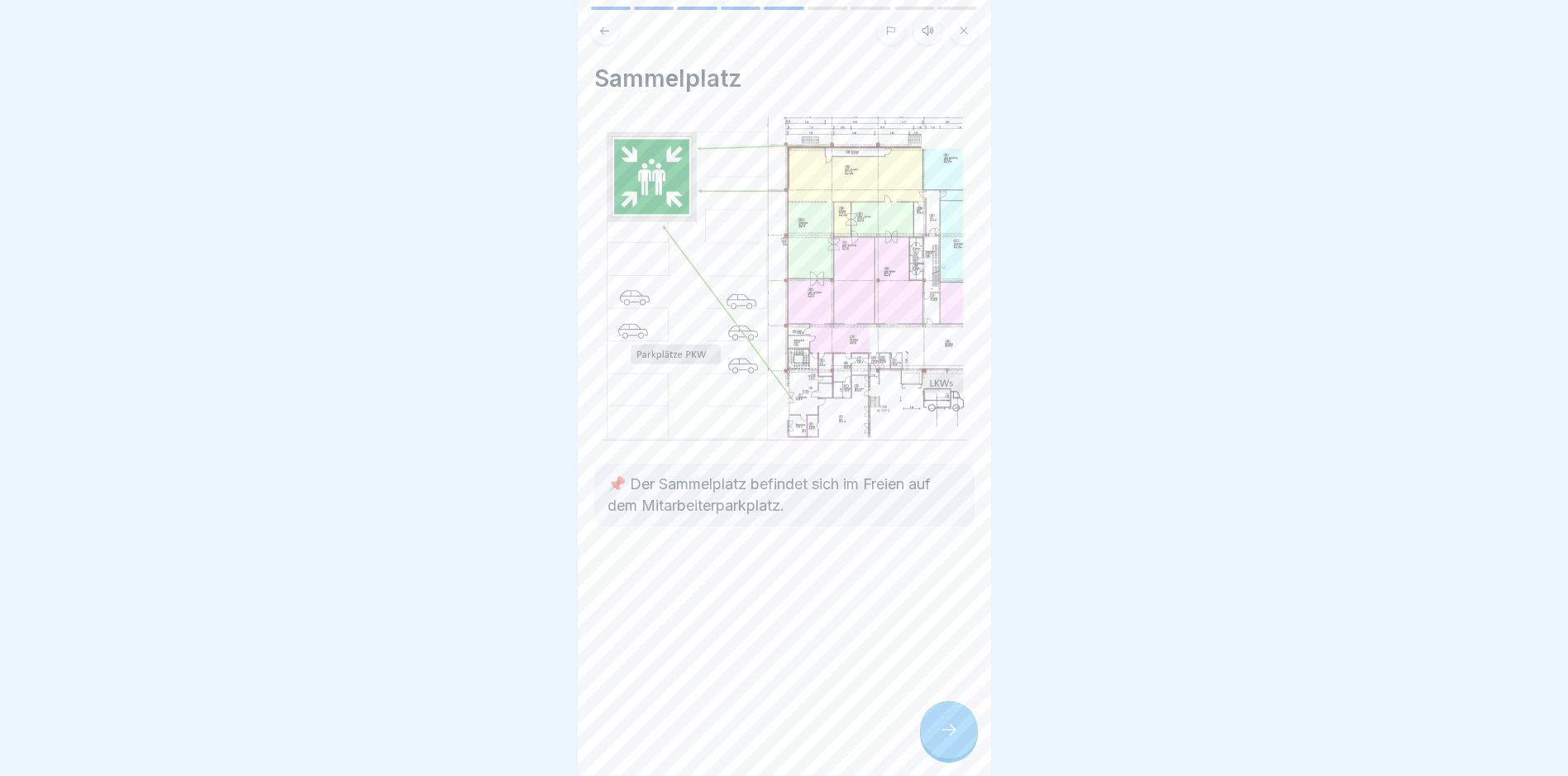
click at [928, 736] on div at bounding box center [949, 730] width 58 height 58
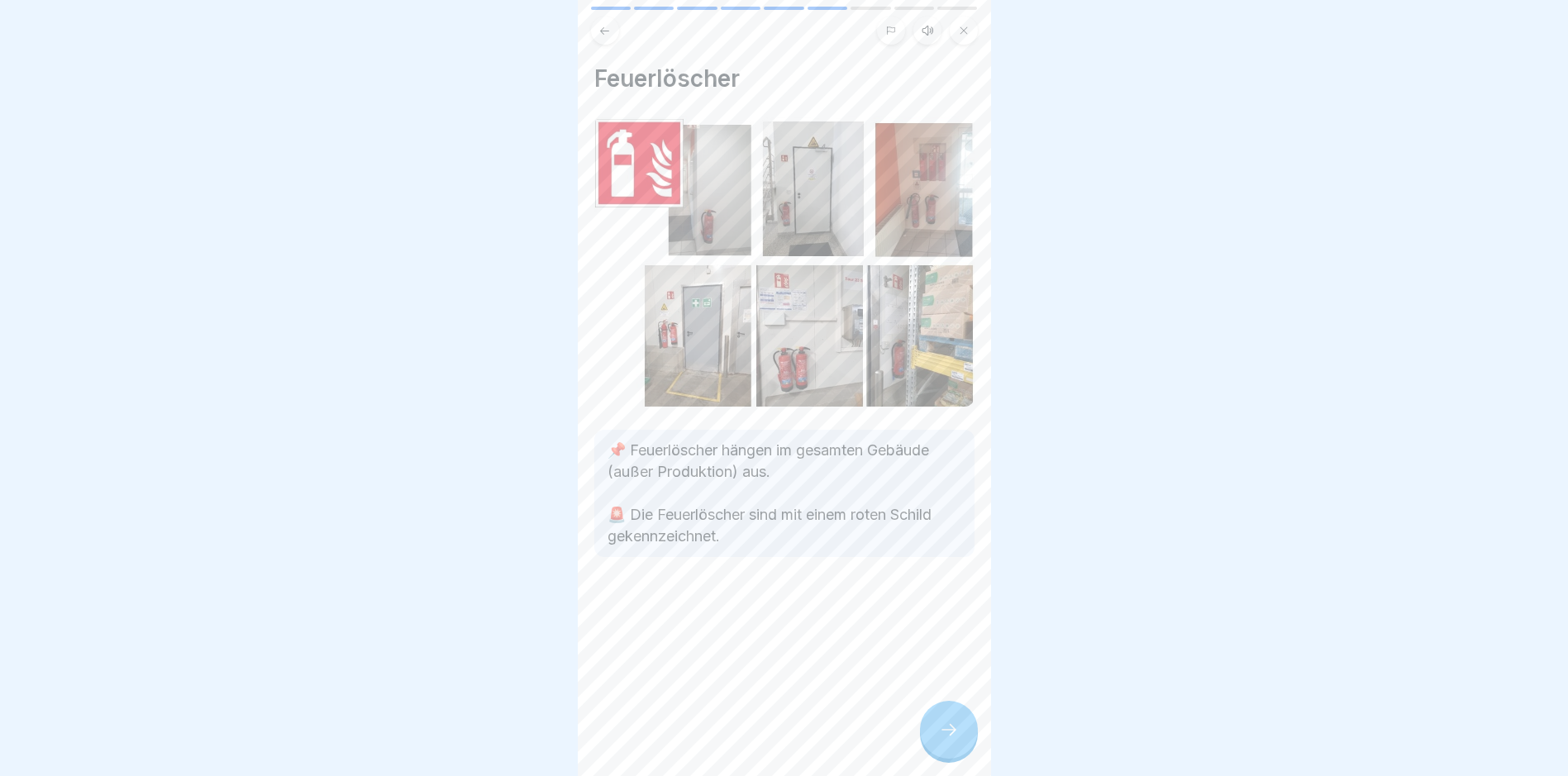
click at [934, 734] on div at bounding box center [949, 730] width 58 height 58
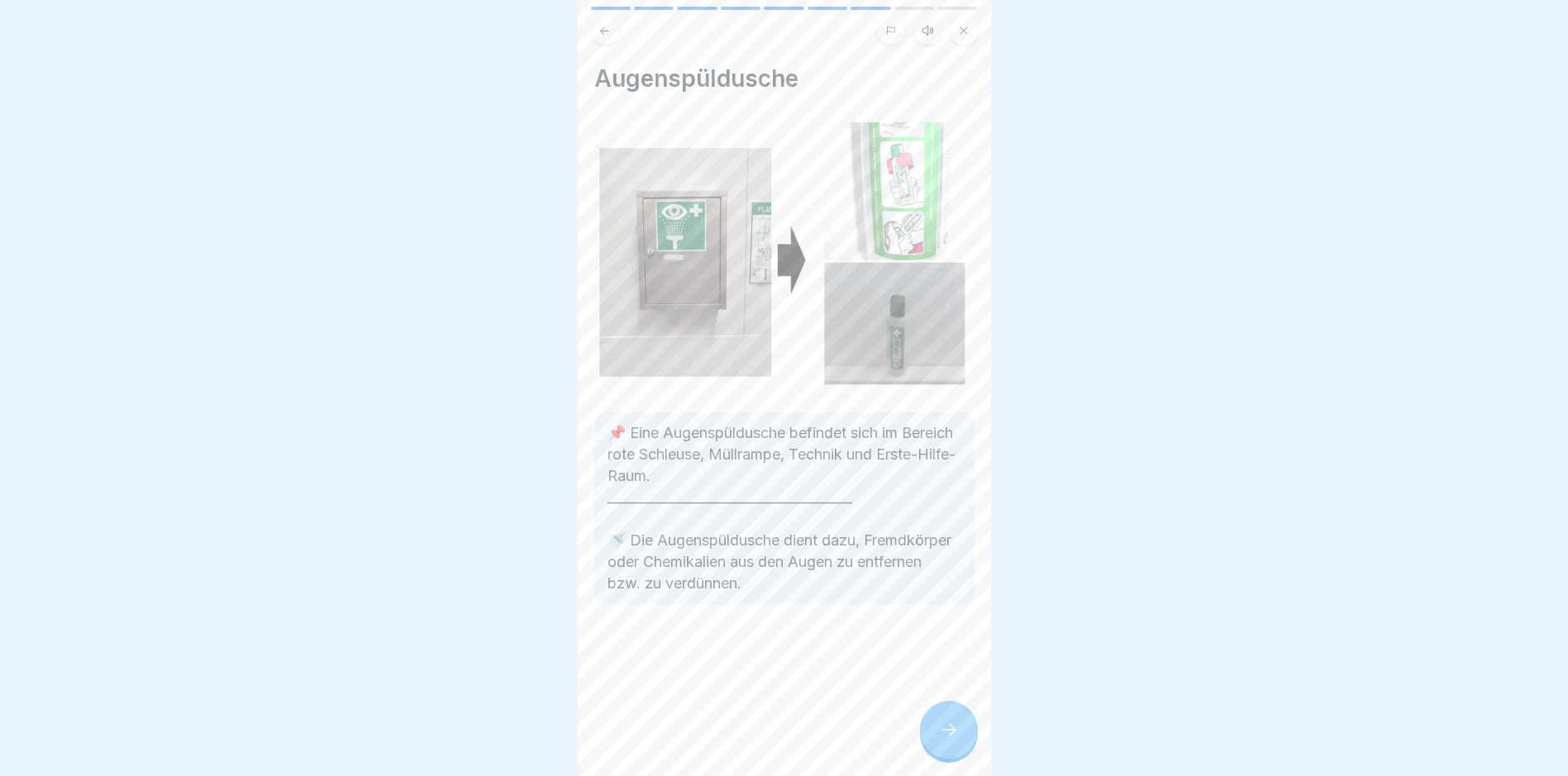
click at [934, 734] on div at bounding box center [949, 730] width 58 height 58
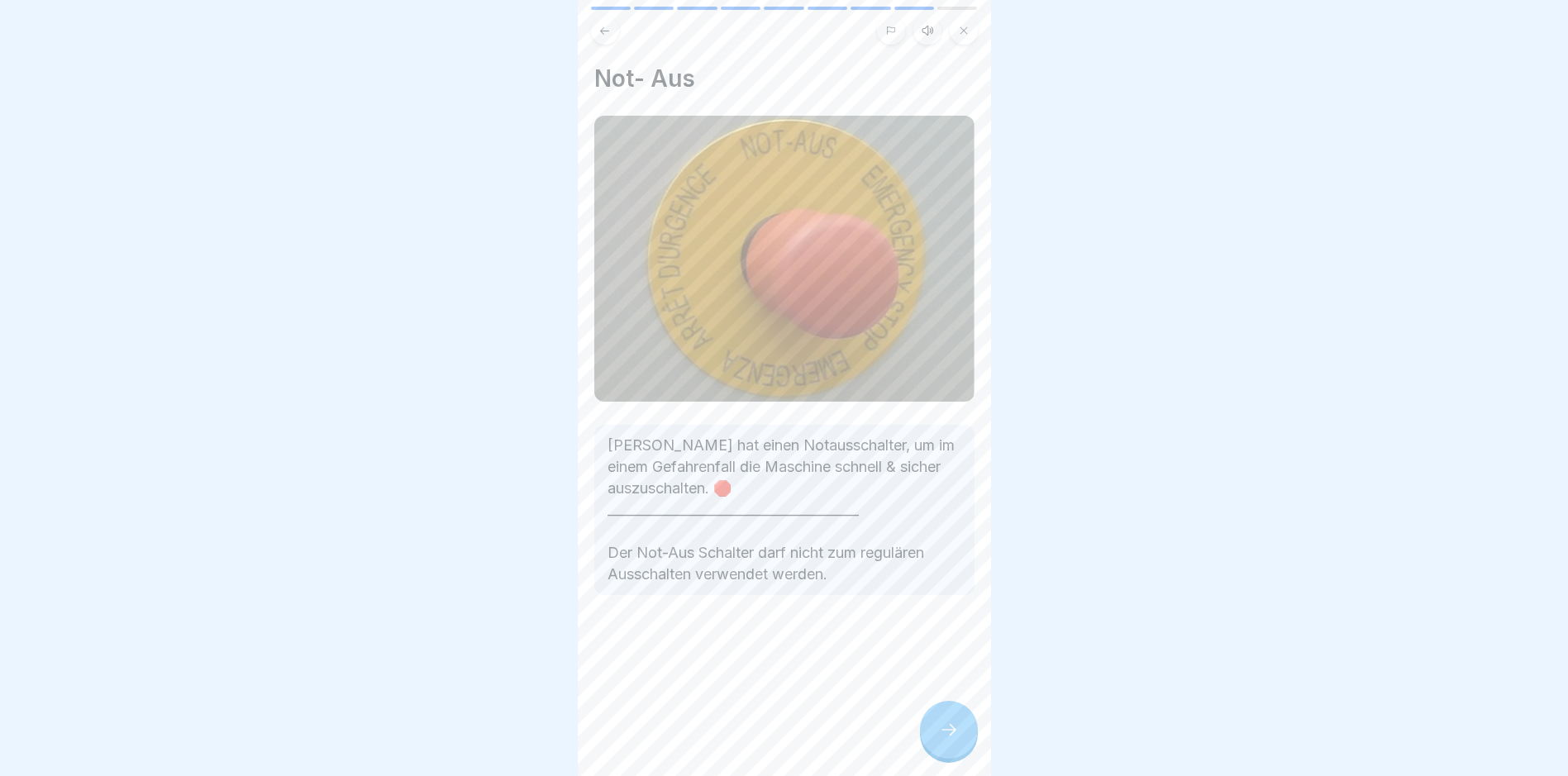
click at [934, 734] on div at bounding box center [949, 730] width 58 height 58
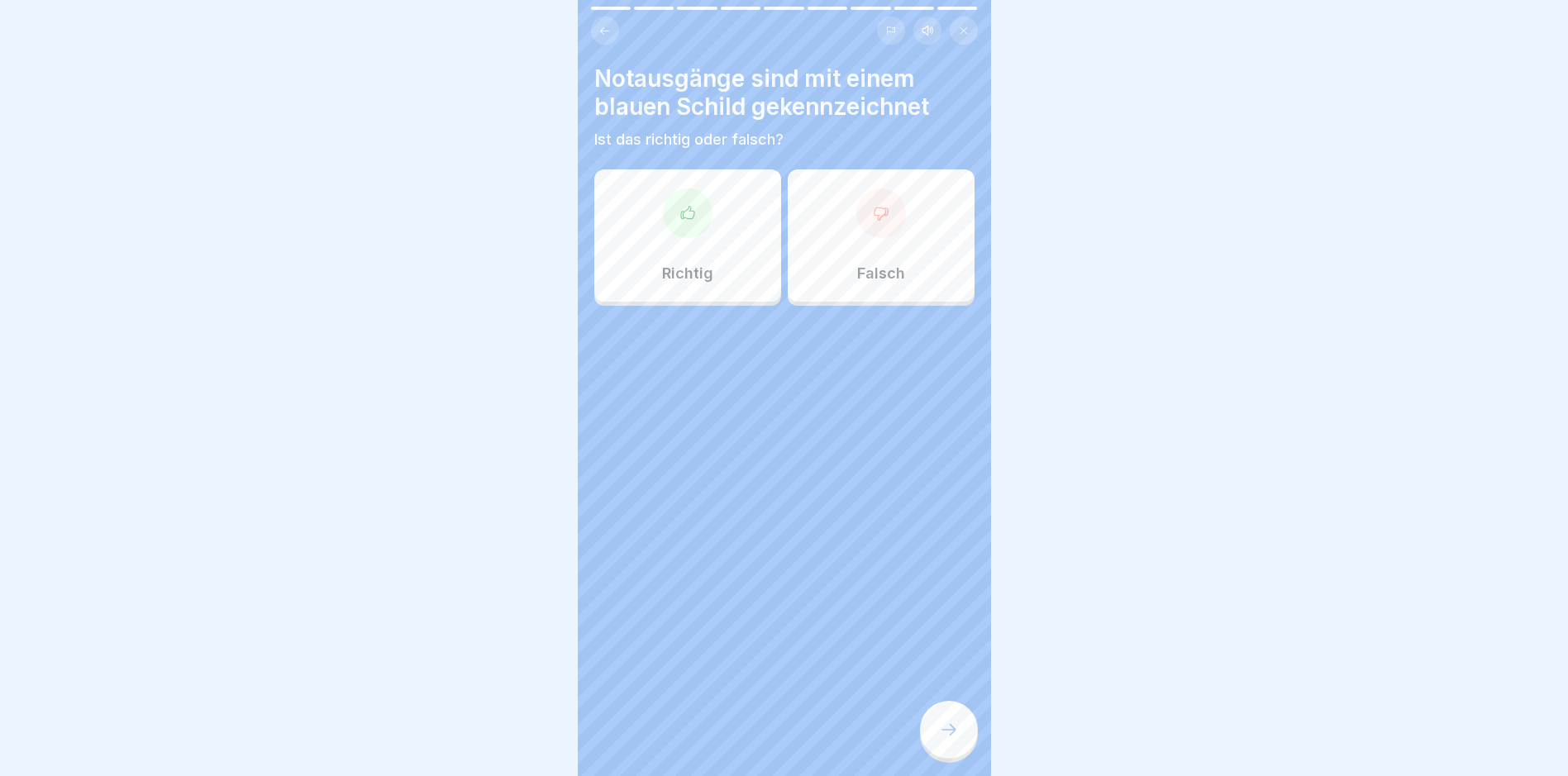
click at [903, 238] on div "Falsch" at bounding box center [881, 236] width 187 height 132
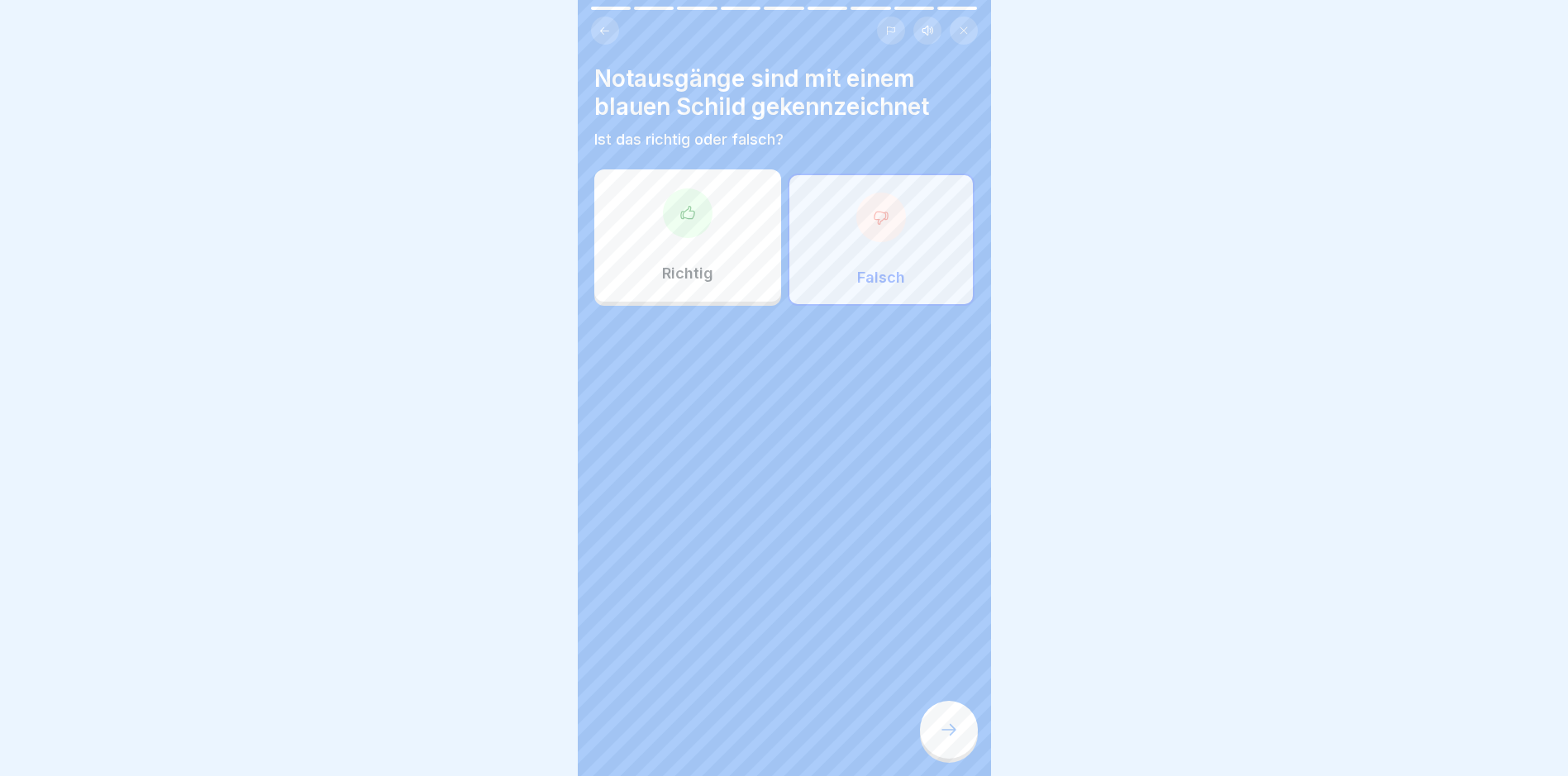
click at [946, 740] on icon at bounding box center [948, 729] width 20 height 20
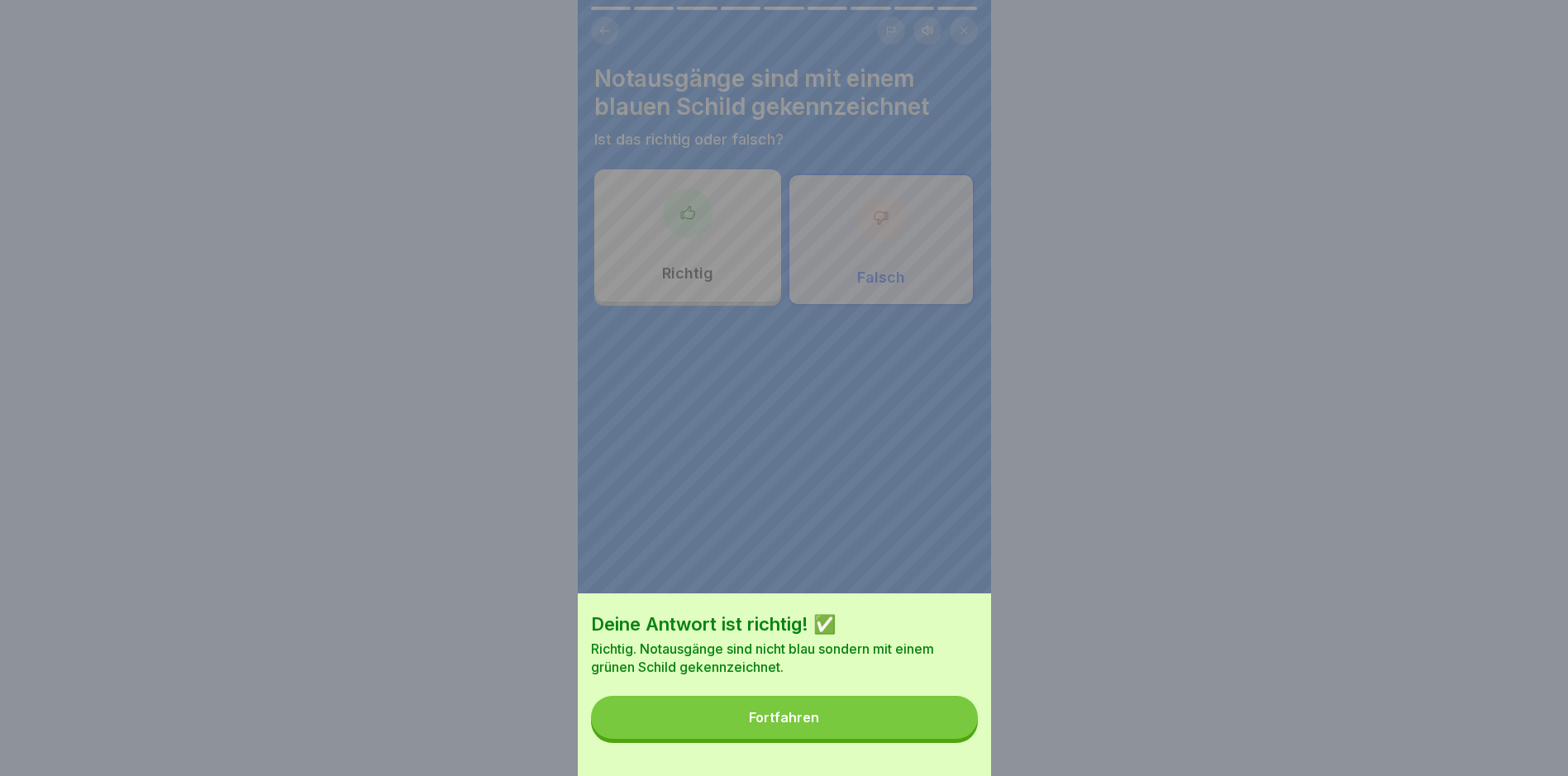
drag, startPoint x: 932, startPoint y: 749, endPoint x: 925, endPoint y: 734, distance: 16.6
click at [931, 739] on button "Fortfahren" at bounding box center [784, 717] width 387 height 43
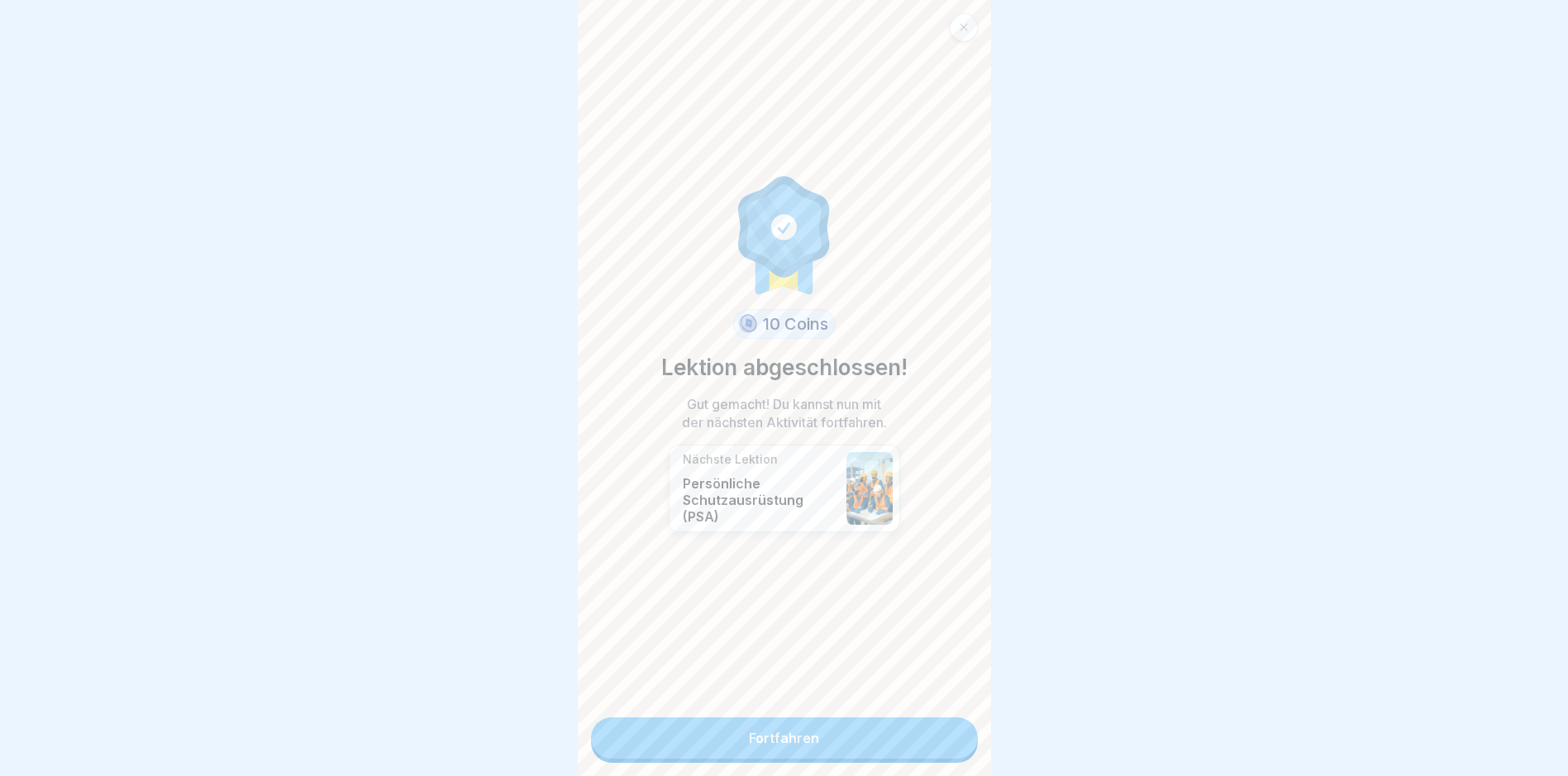
click at [893, 744] on link "Fortfahren" at bounding box center [784, 738] width 387 height 42
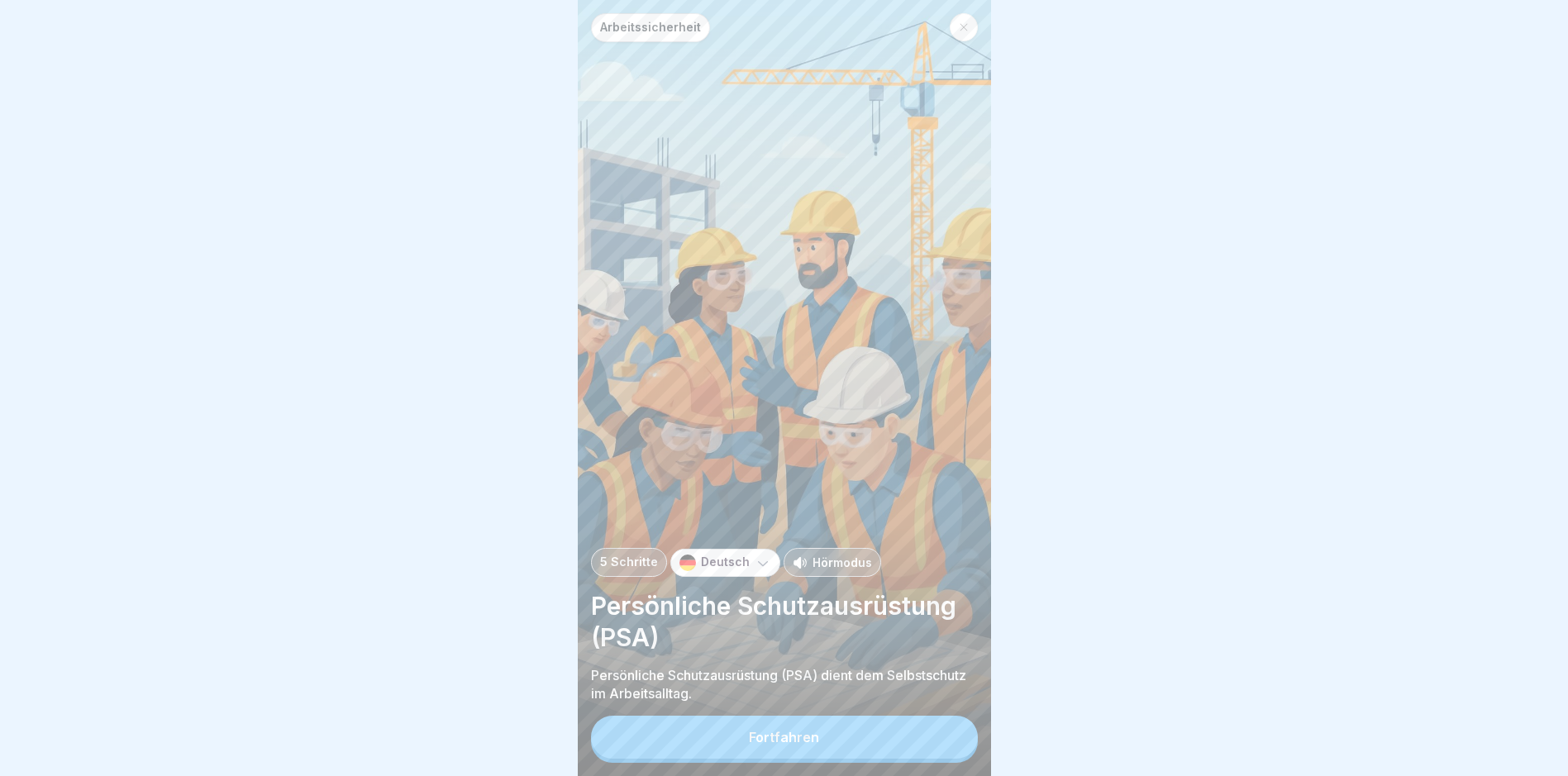
click at [890, 734] on button "Fortfahren" at bounding box center [784, 737] width 387 height 43
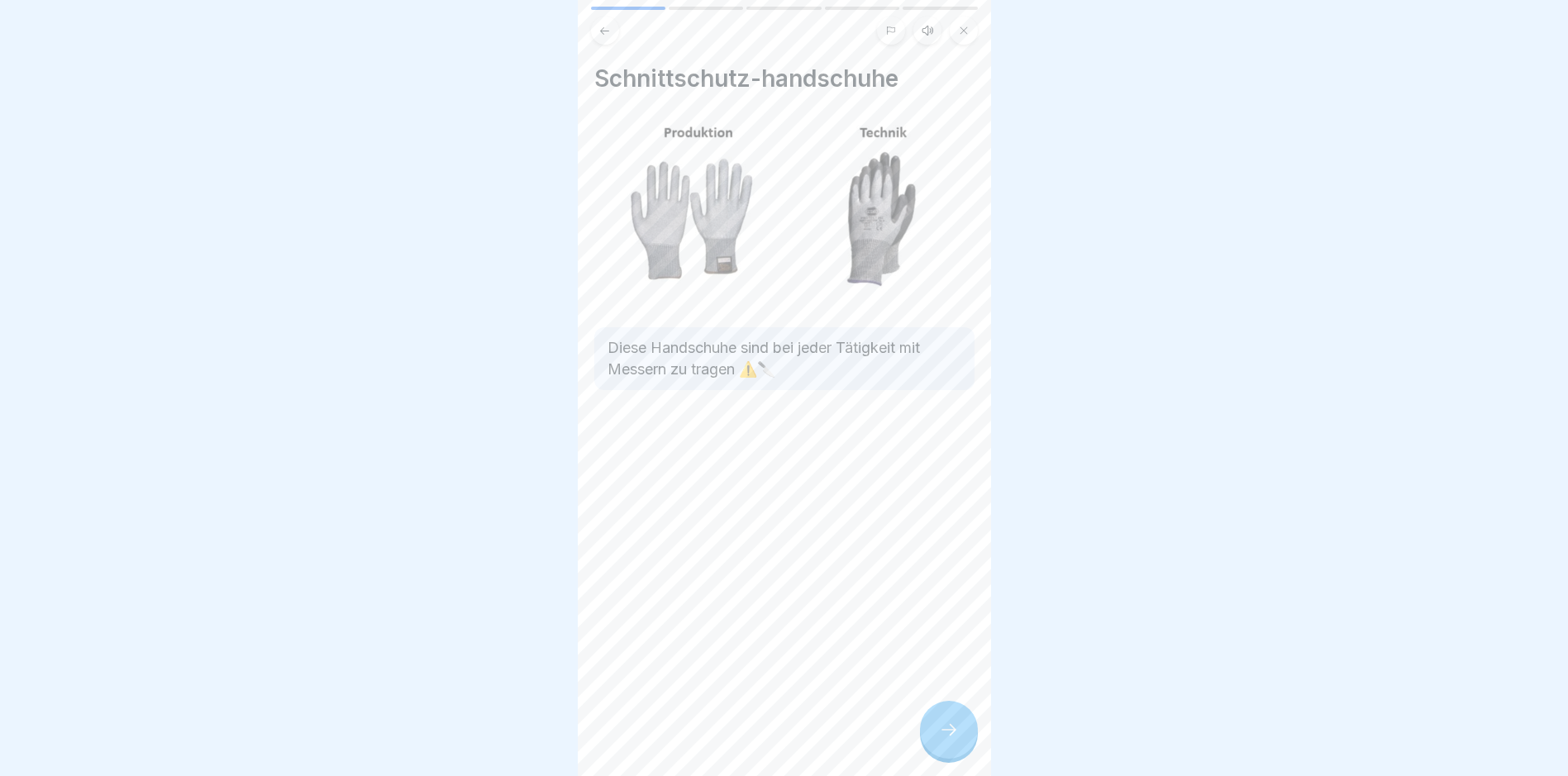
click at [930, 739] on div at bounding box center [949, 730] width 58 height 58
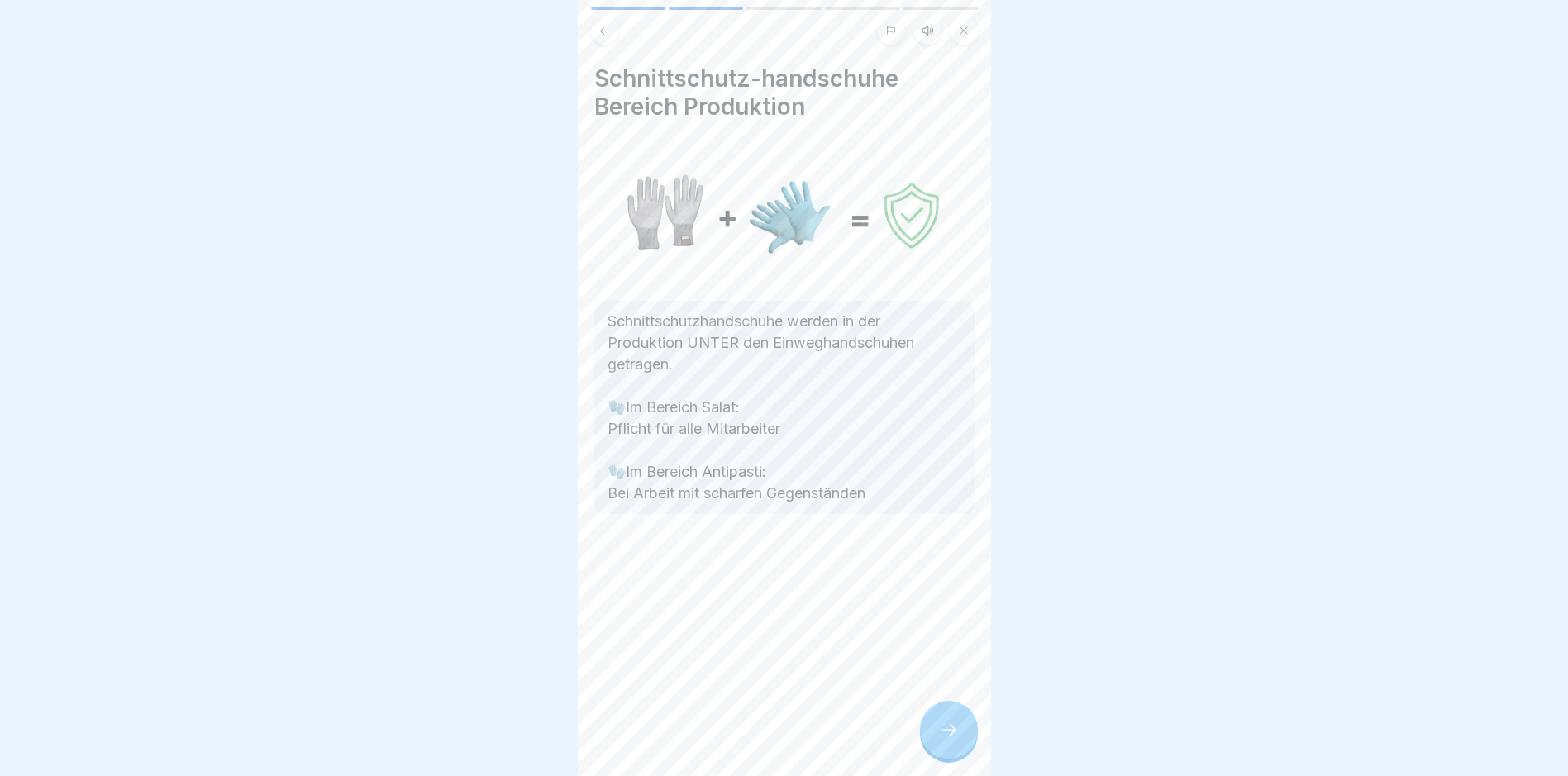
click at [930, 739] on div at bounding box center [949, 730] width 58 height 58
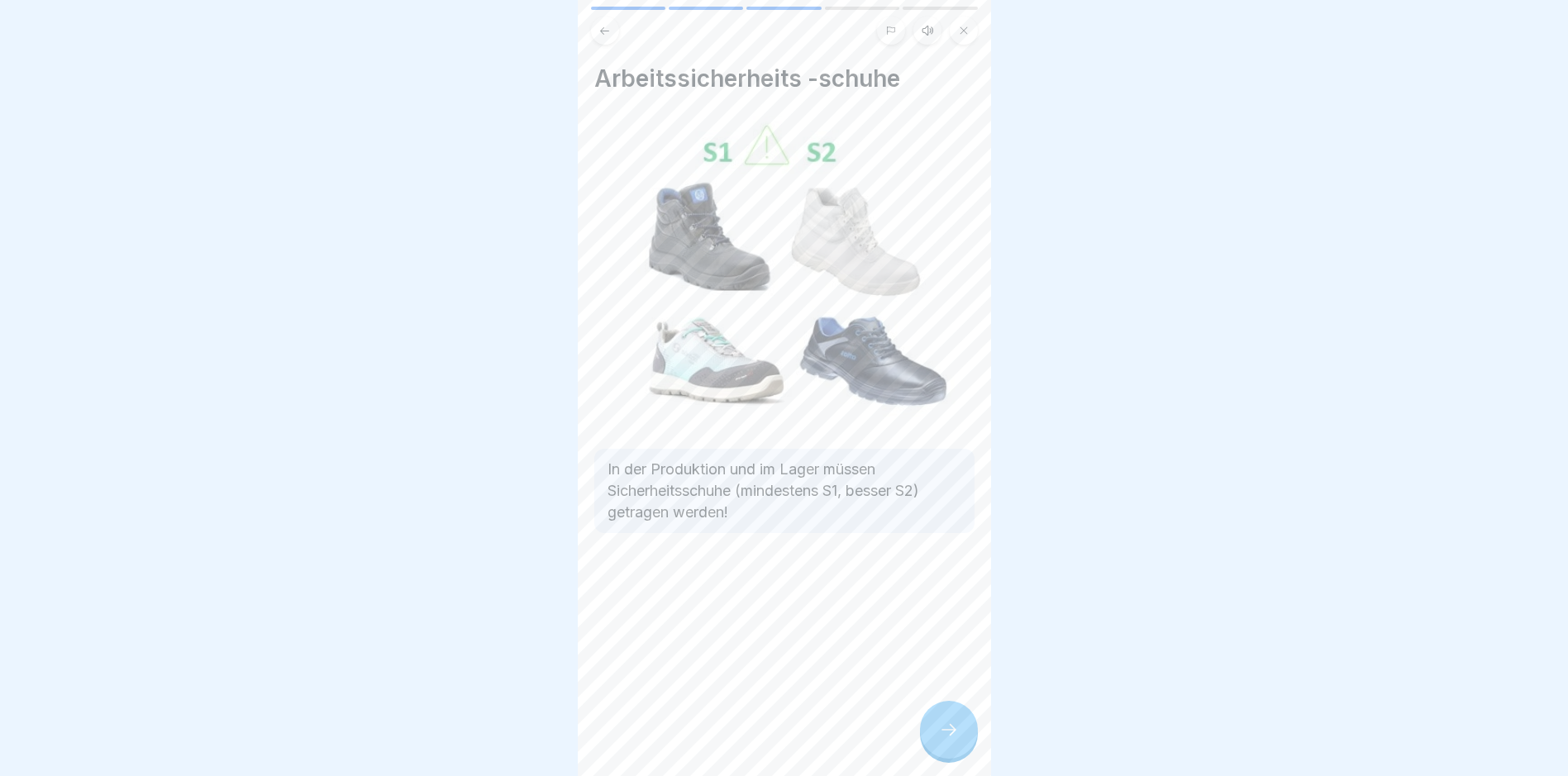
click at [930, 739] on div at bounding box center [949, 730] width 58 height 58
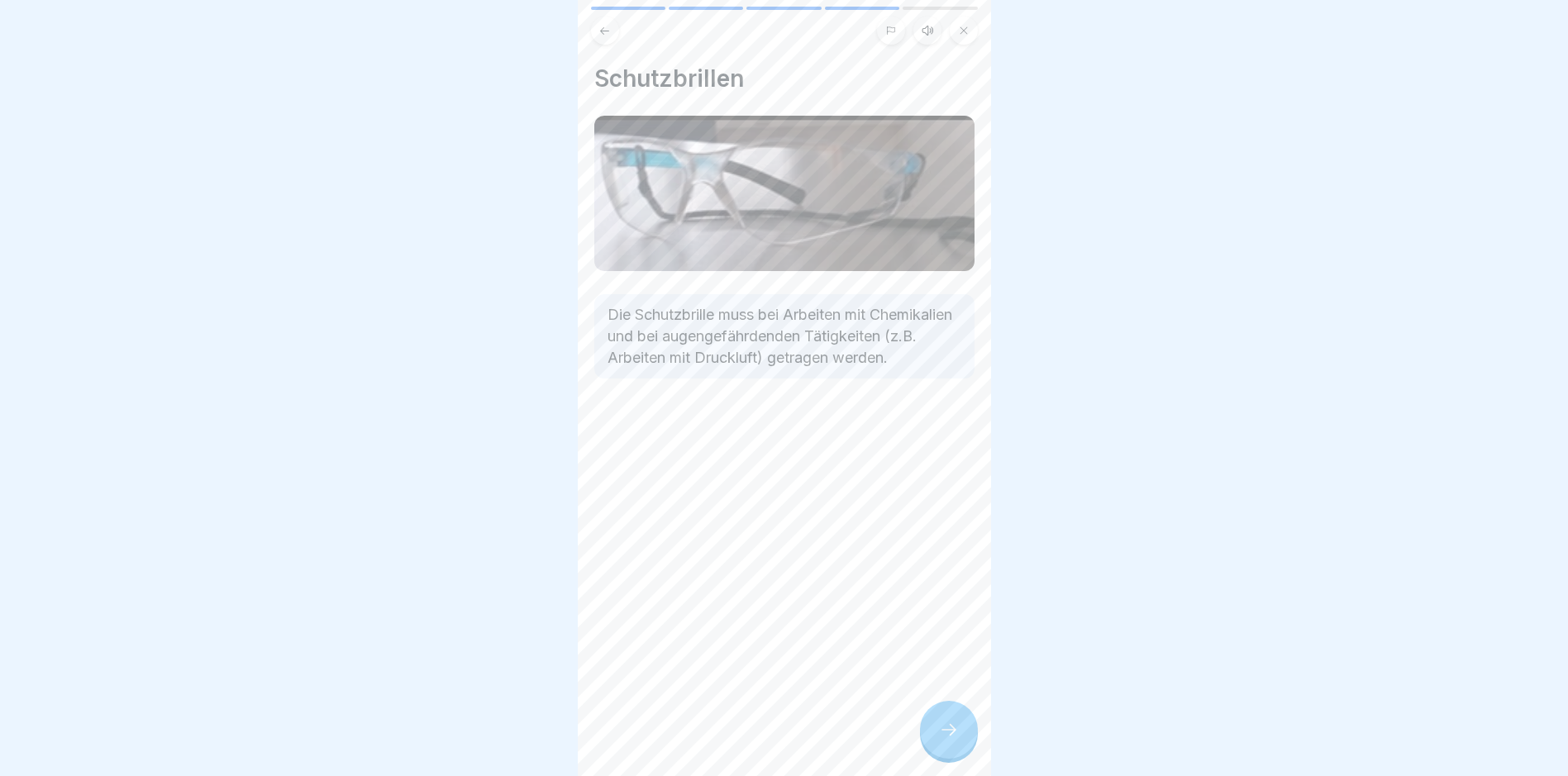
click at [931, 739] on div at bounding box center [949, 730] width 58 height 58
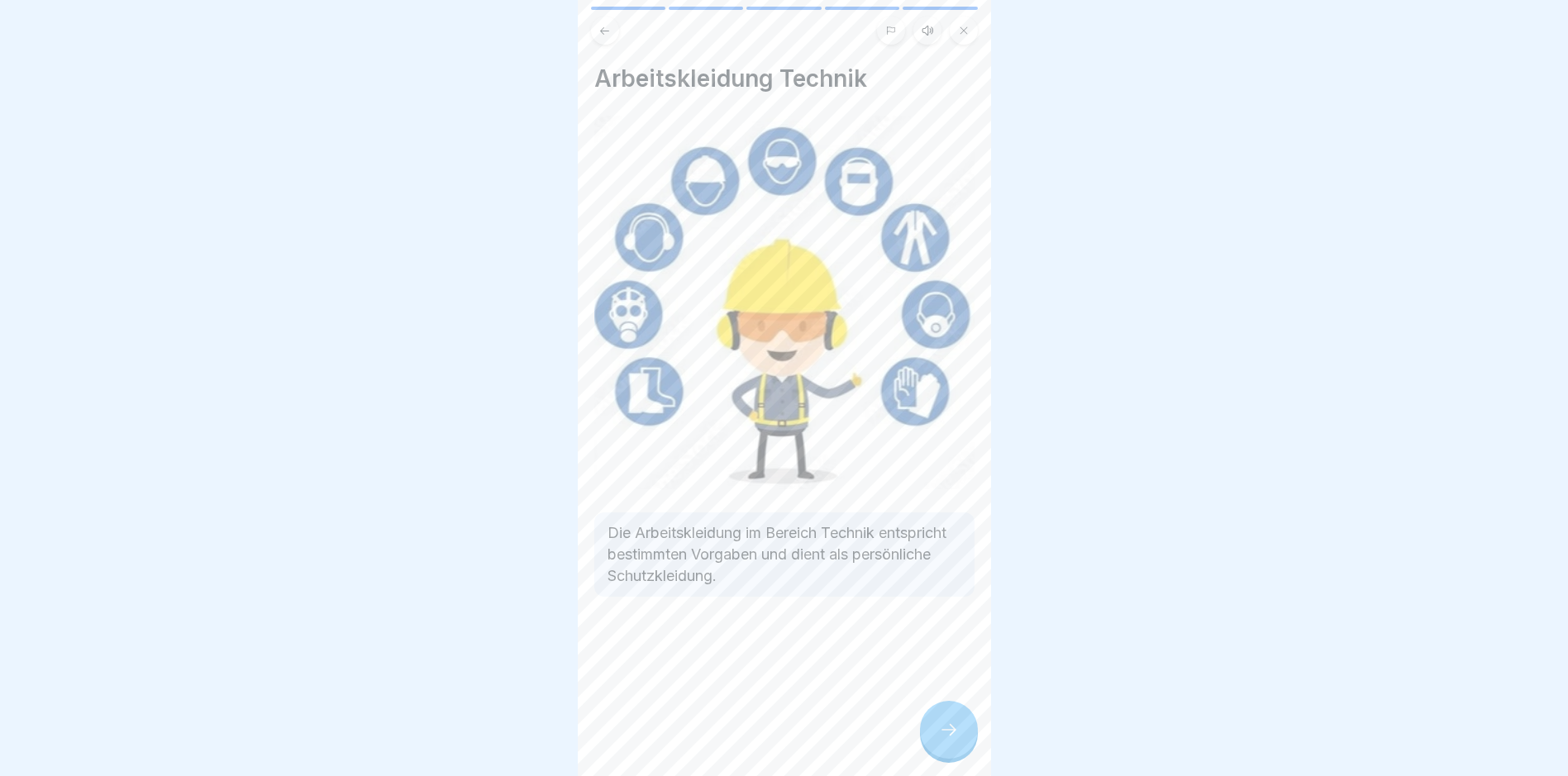
click at [956, 740] on icon at bounding box center [948, 729] width 20 height 20
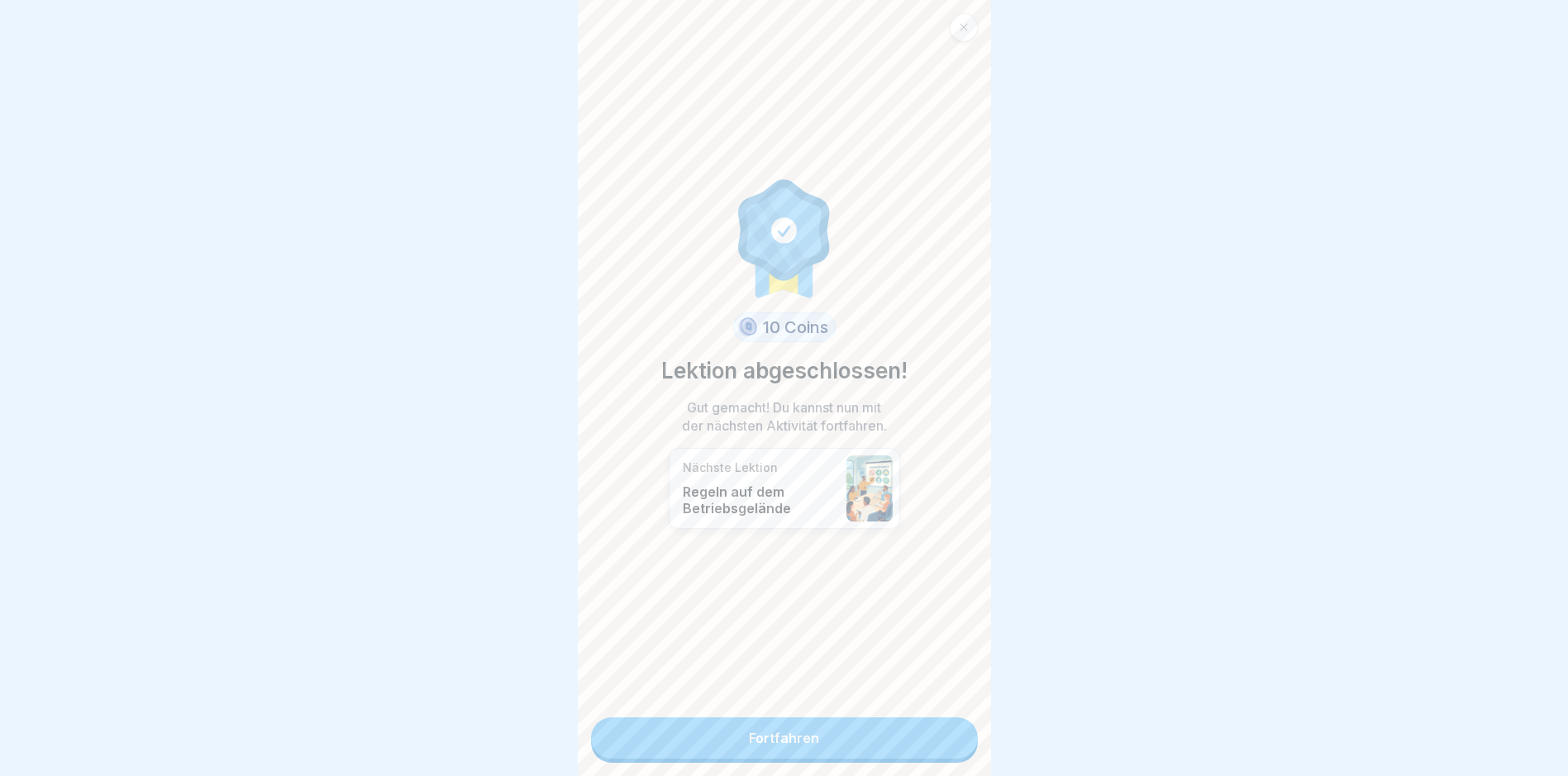
click at [956, 741] on link "Fortfahren" at bounding box center [784, 738] width 387 height 42
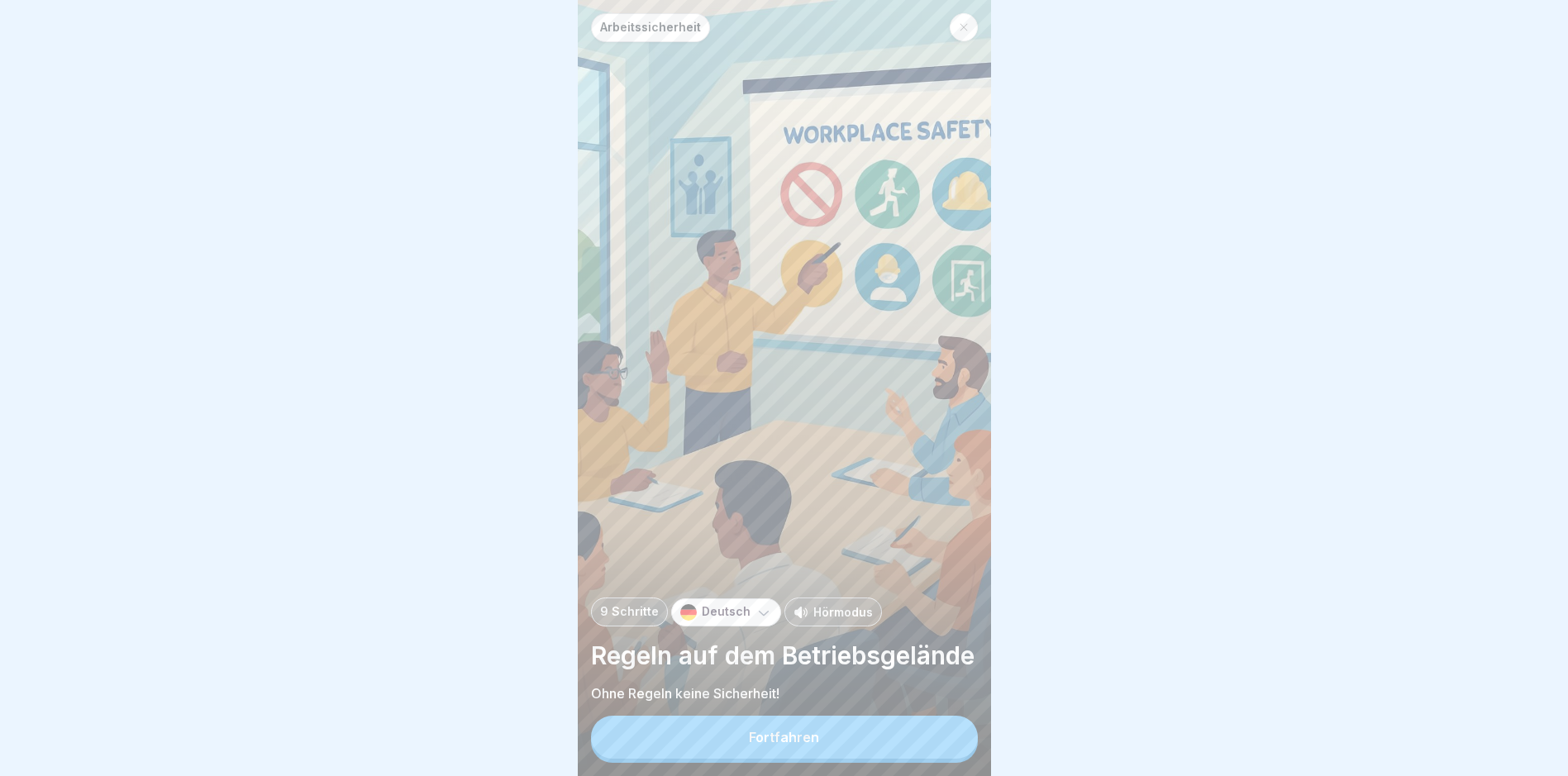
click at [956, 741] on button "Fortfahren" at bounding box center [784, 737] width 387 height 43
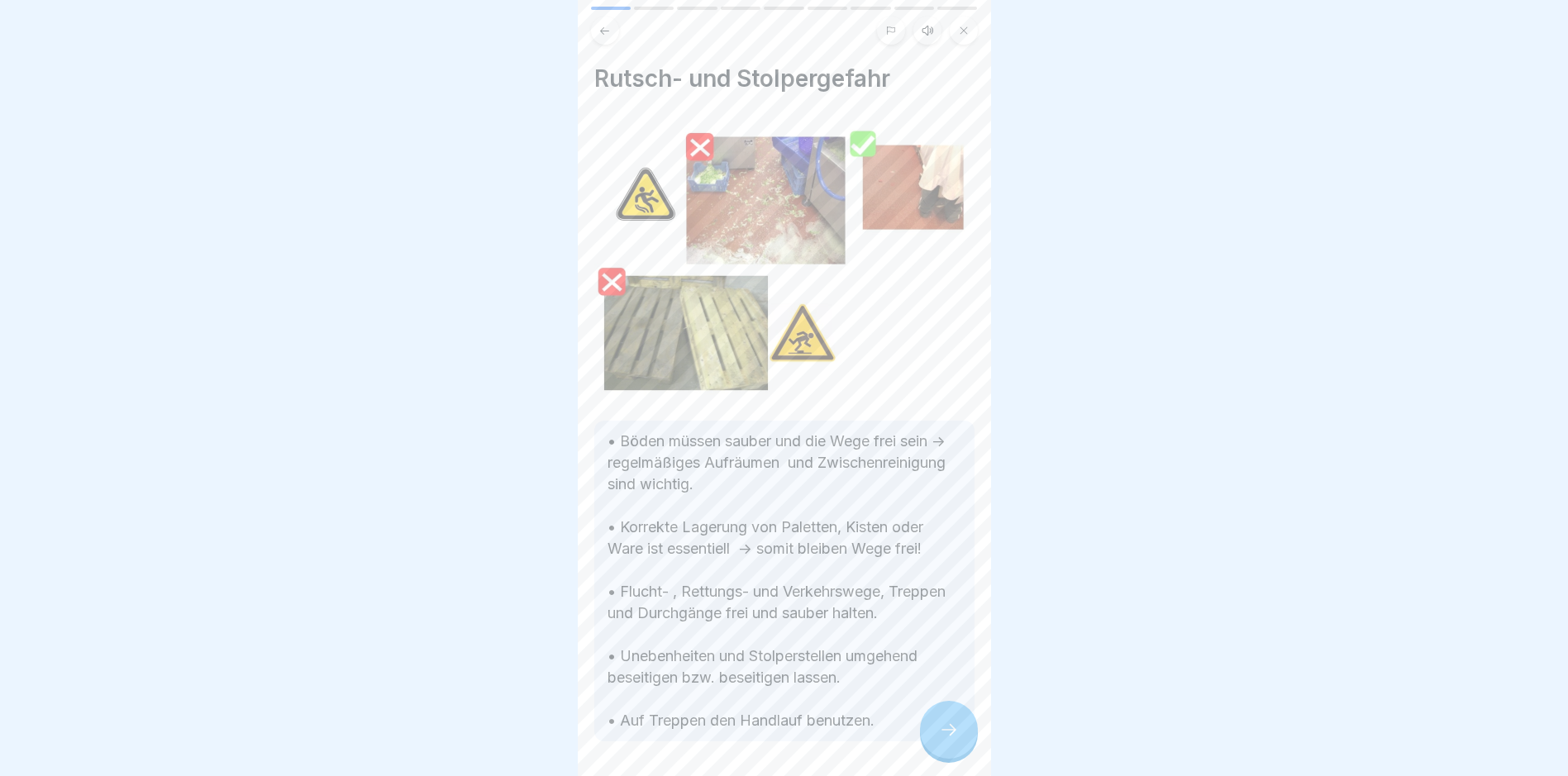
drag, startPoint x: 956, startPoint y: 741, endPoint x: 887, endPoint y: 685, distance: 88.9
click at [888, 685] on div "Arbeitssicherheit 9 Schritte Deutsch Hörmodus Regeln auf dem Betriebsgelände Oh…" at bounding box center [784, 388] width 413 height 776
click at [949, 734] on div at bounding box center [949, 730] width 58 height 58
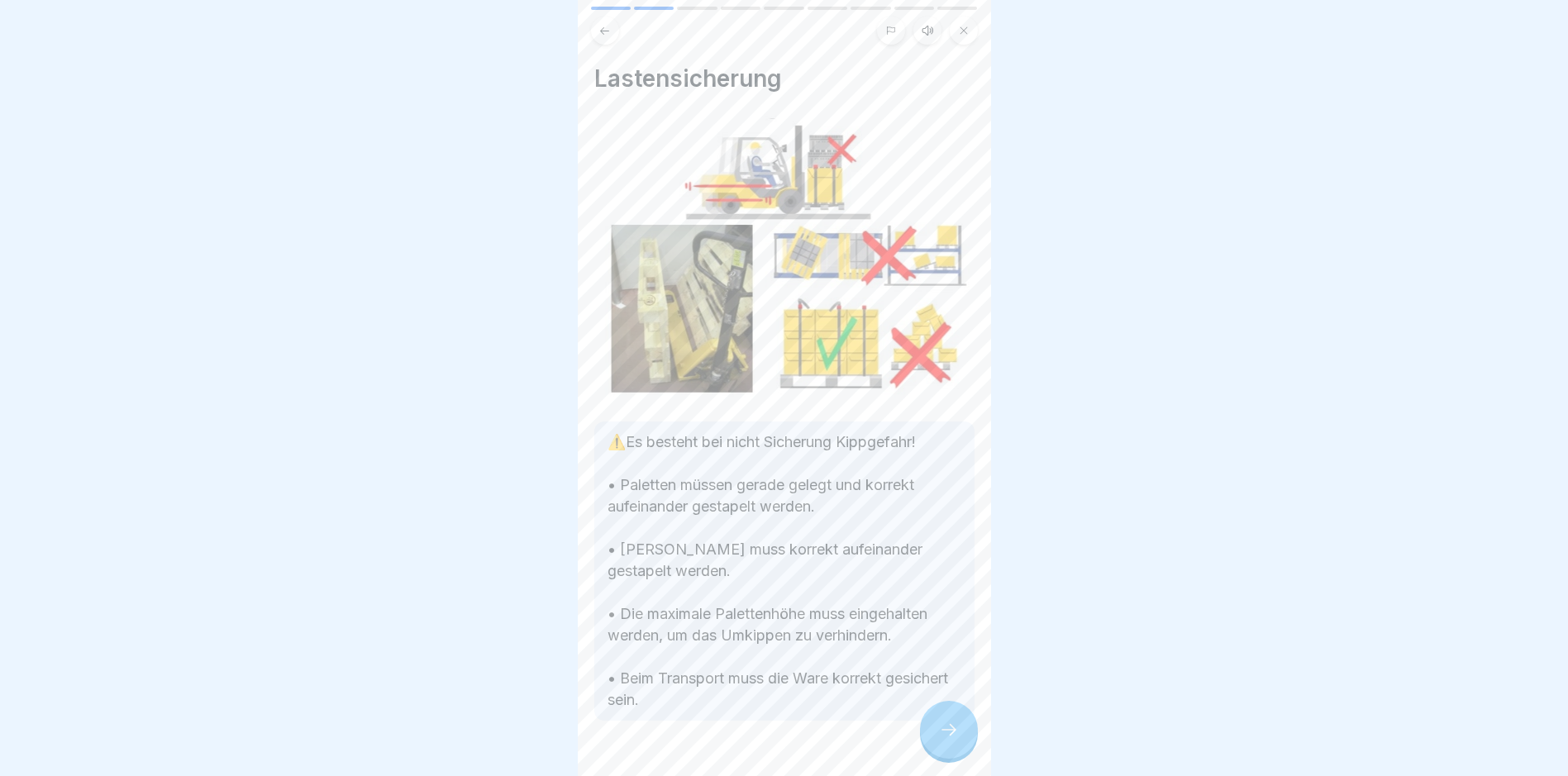
click at [949, 734] on div at bounding box center [949, 730] width 58 height 58
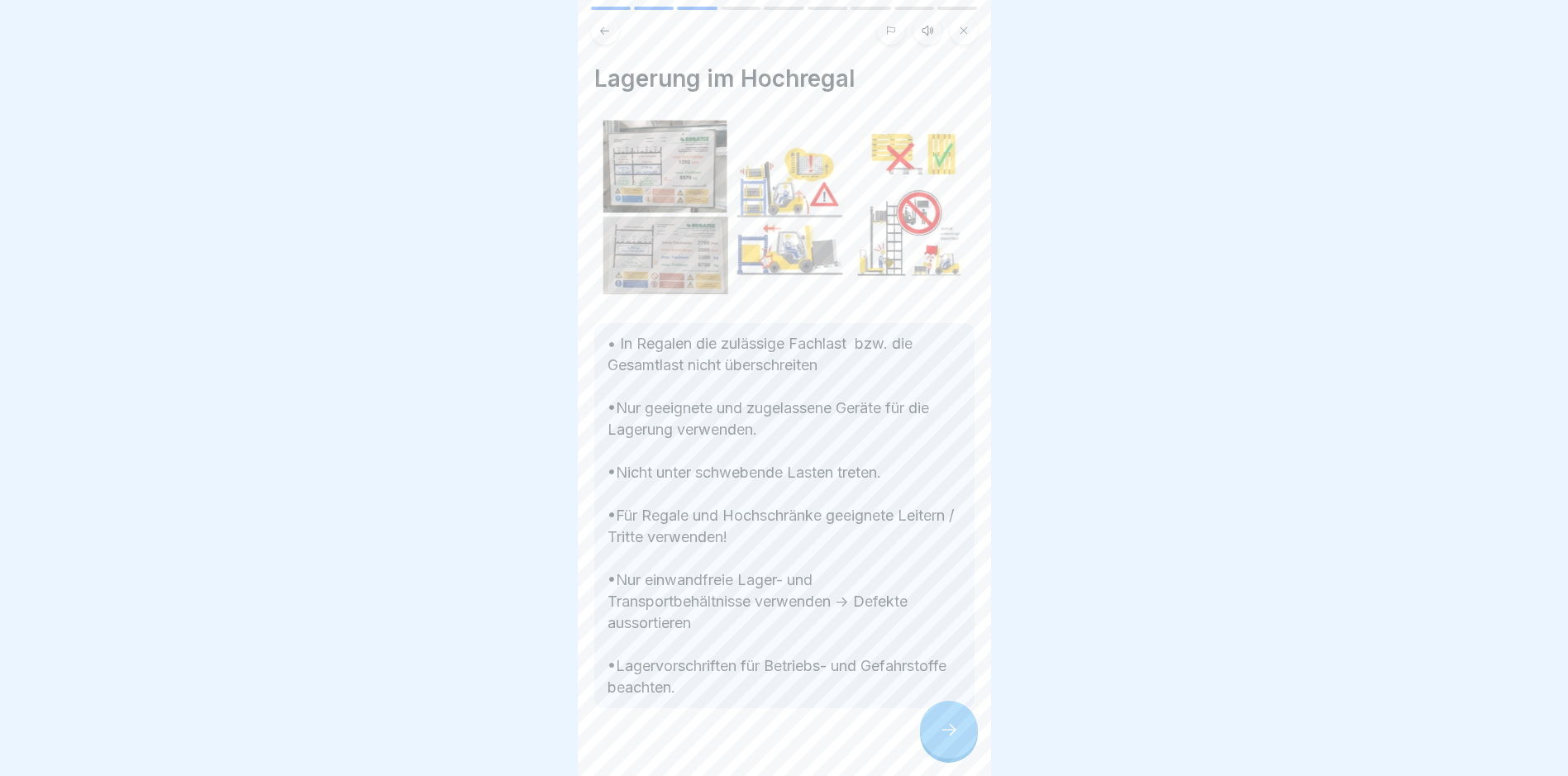
click at [953, 725] on div at bounding box center [949, 730] width 58 height 58
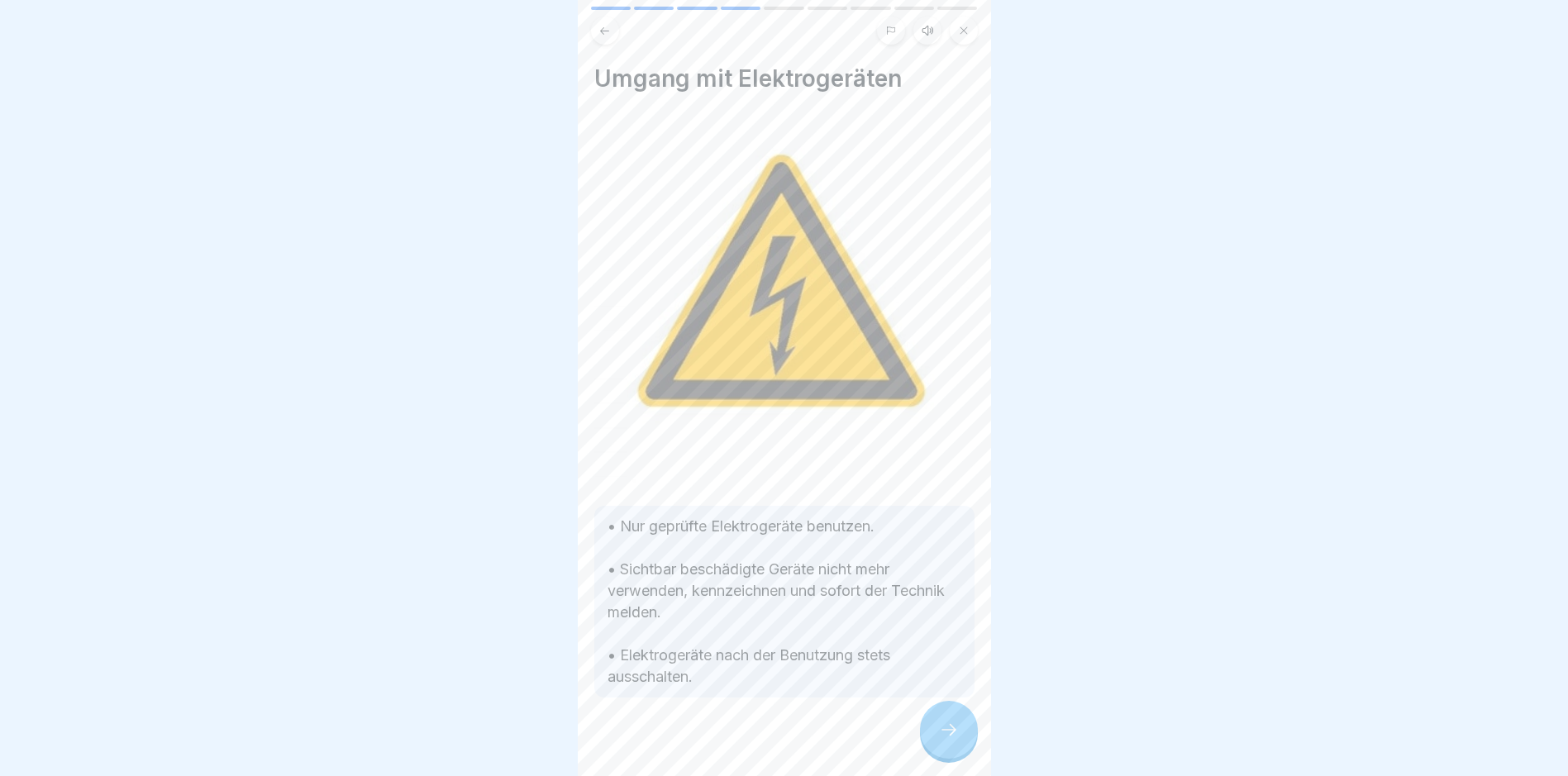
click at [953, 725] on div at bounding box center [949, 730] width 58 height 58
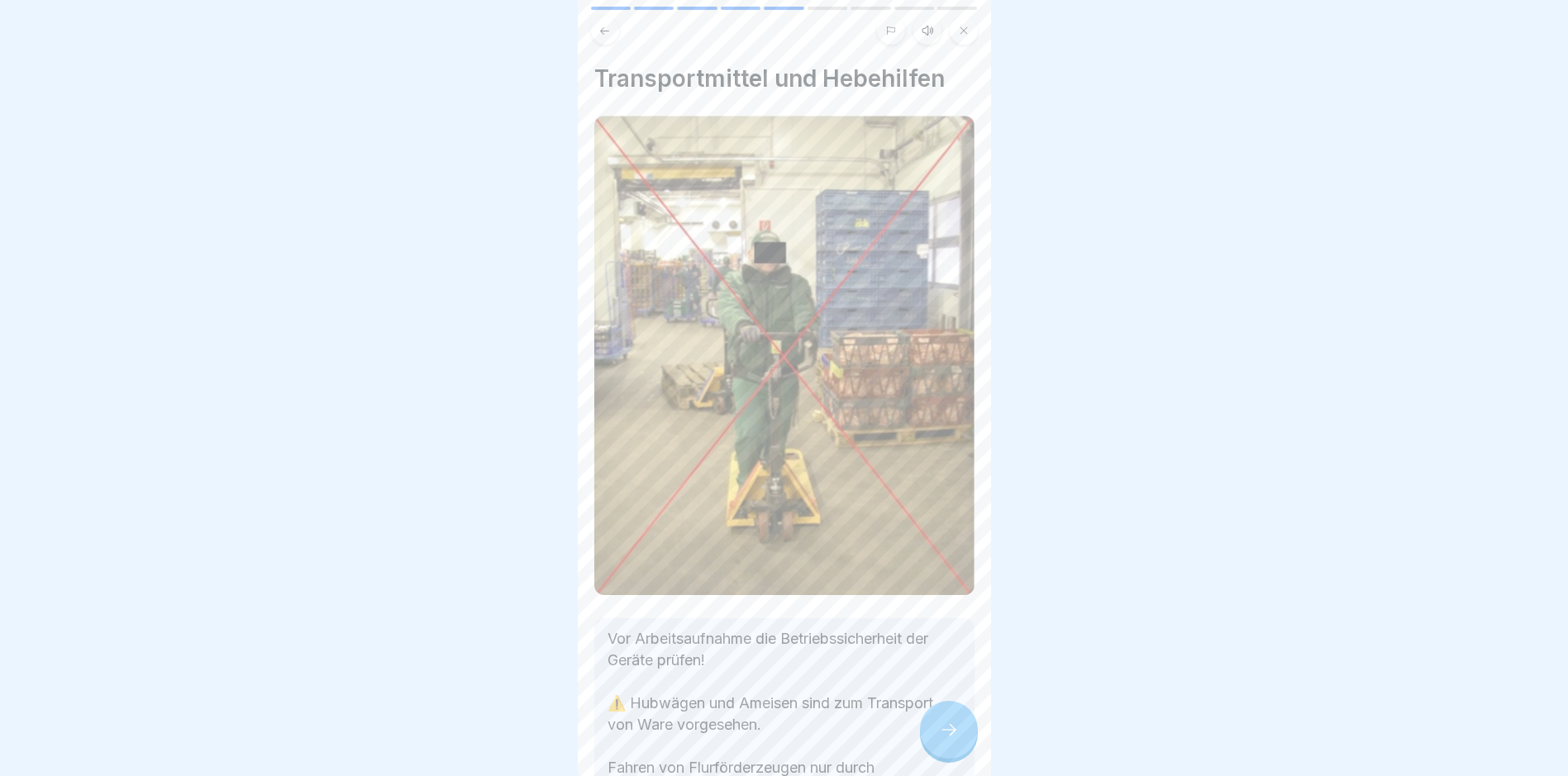
click at [953, 725] on div at bounding box center [949, 730] width 58 height 58
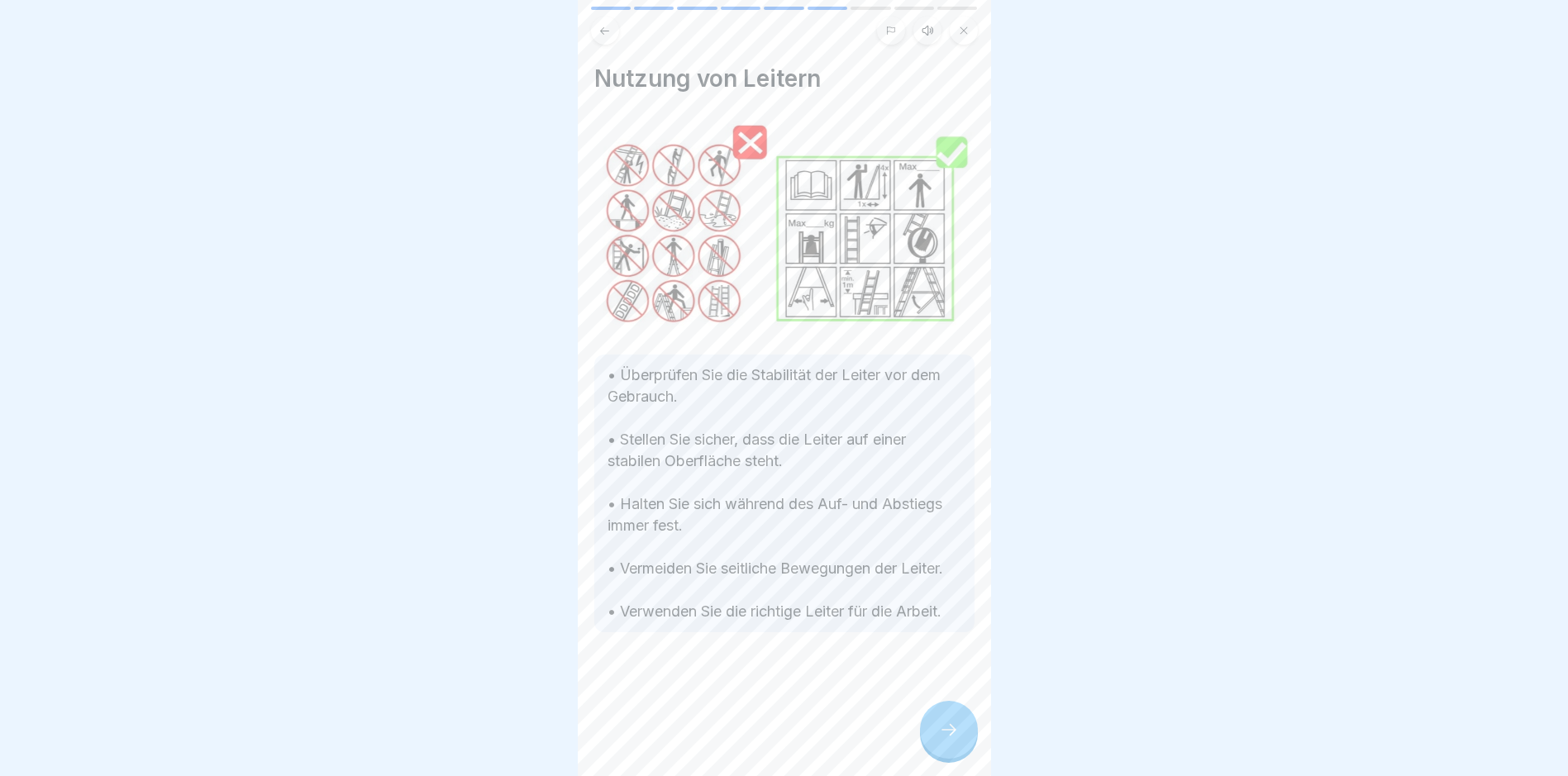
click at [953, 725] on div at bounding box center [949, 730] width 58 height 58
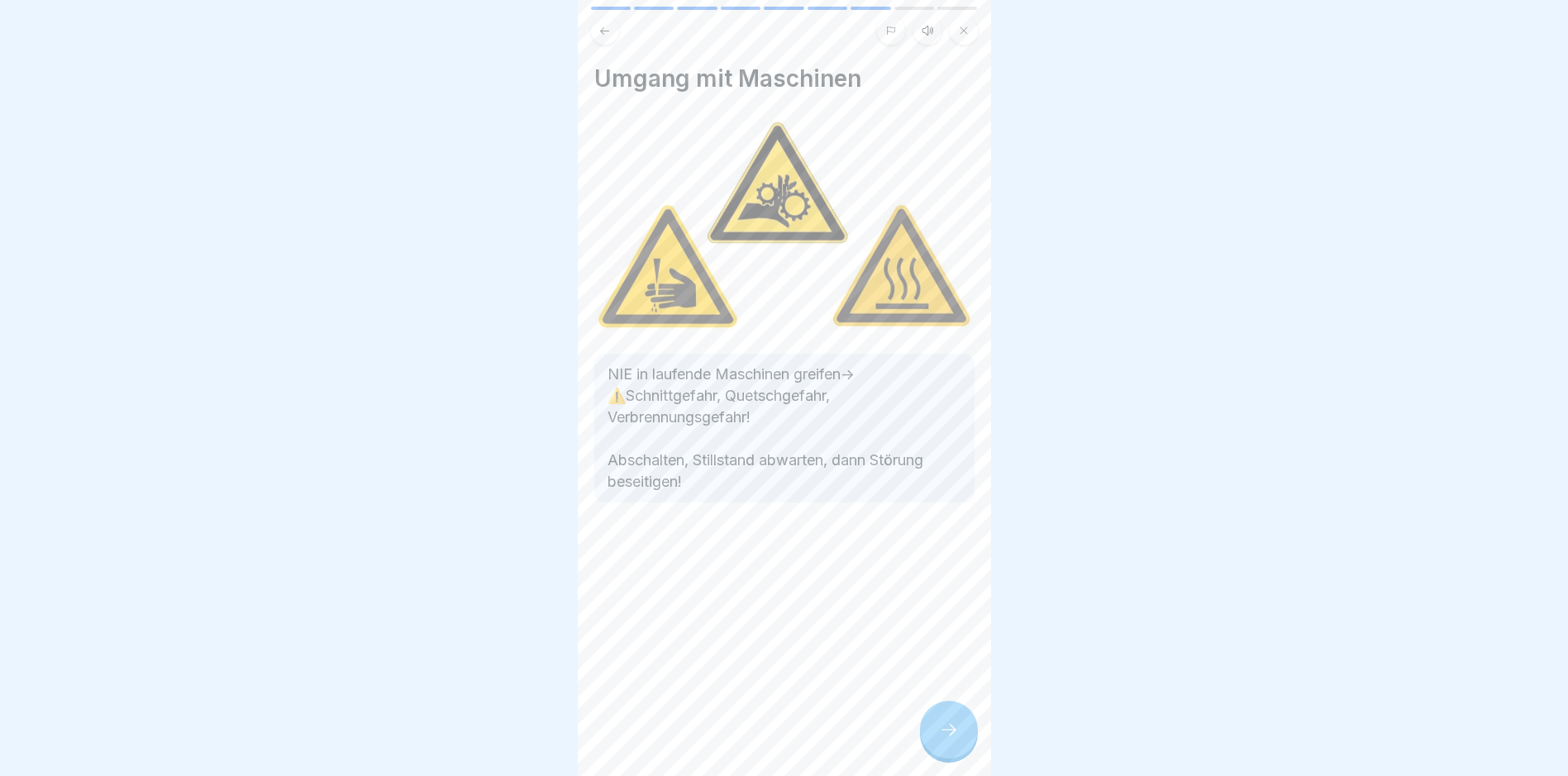
click at [953, 725] on div at bounding box center [949, 730] width 58 height 58
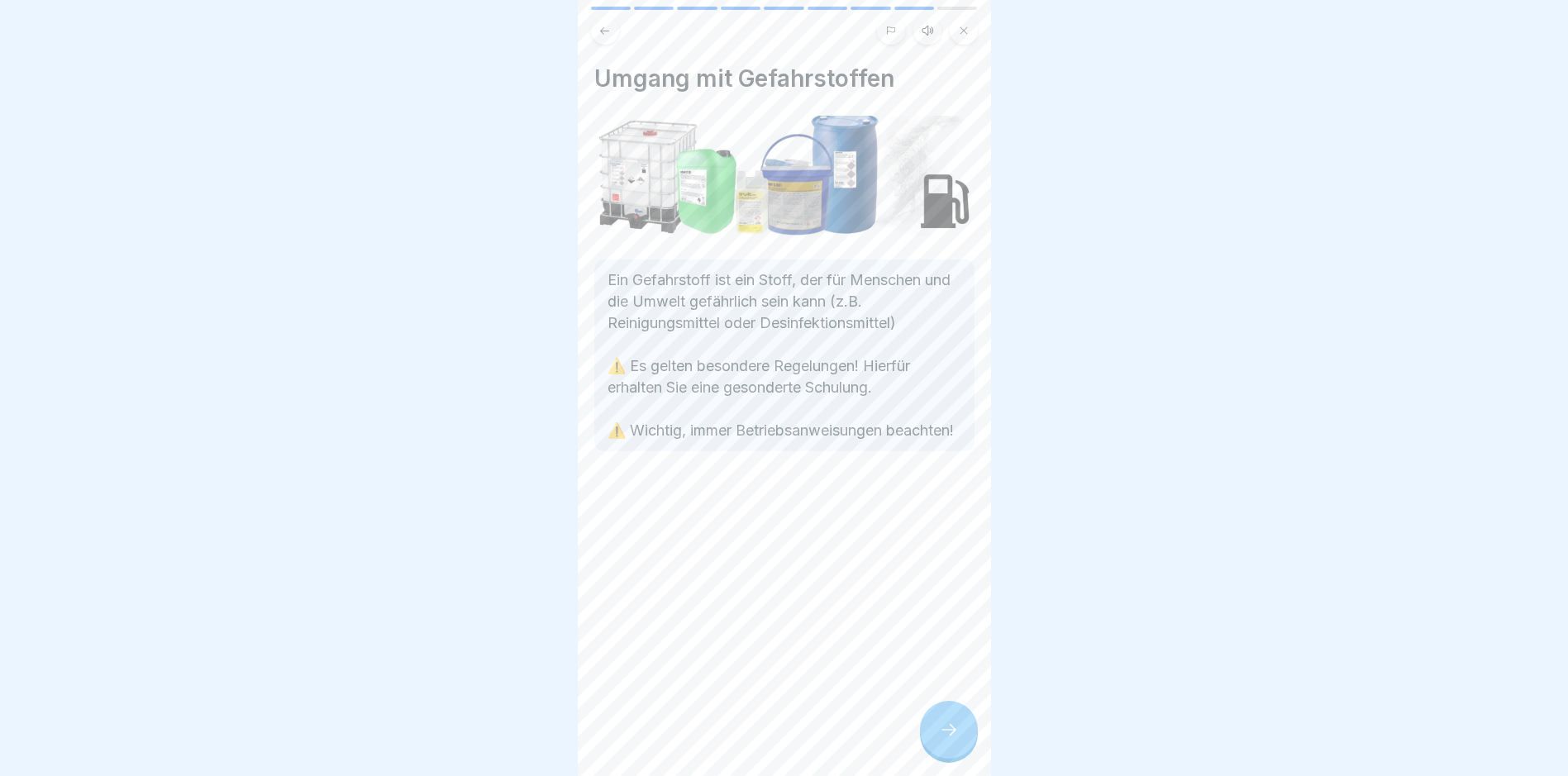
click at [953, 725] on div at bounding box center [949, 730] width 58 height 58
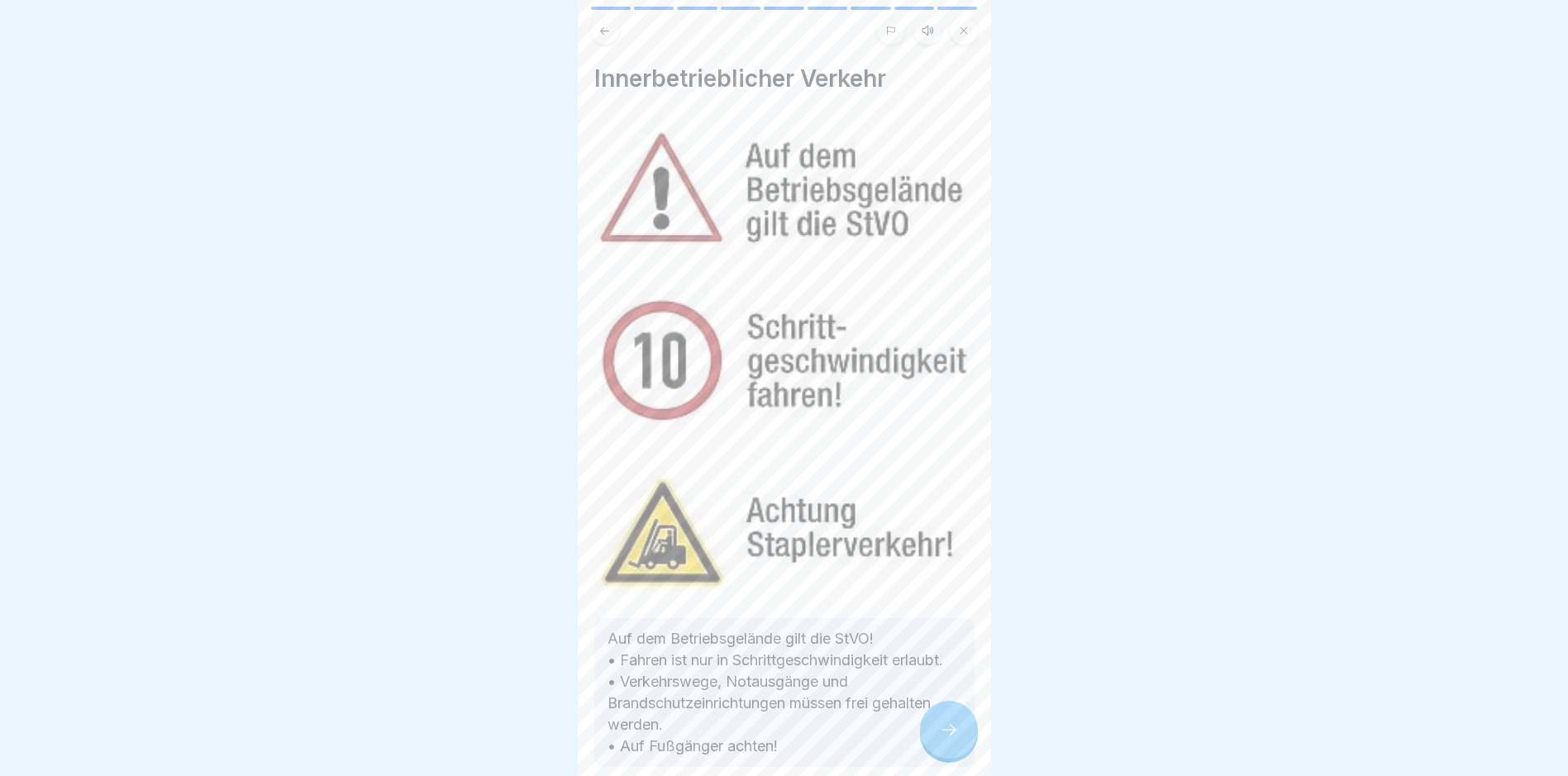
click at [953, 725] on div at bounding box center [949, 730] width 58 height 58
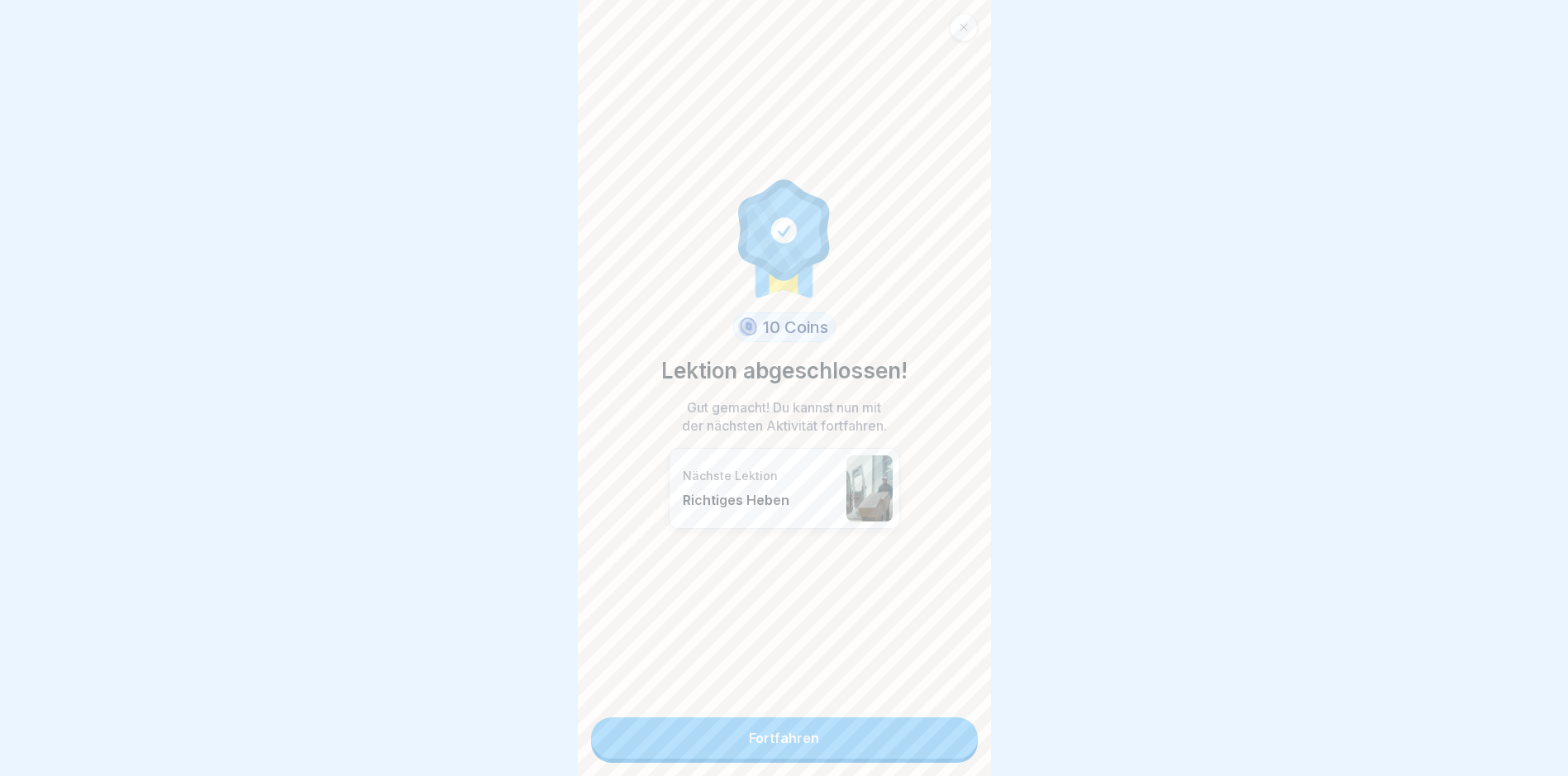
click at [953, 725] on link "Fortfahren" at bounding box center [784, 738] width 387 height 42
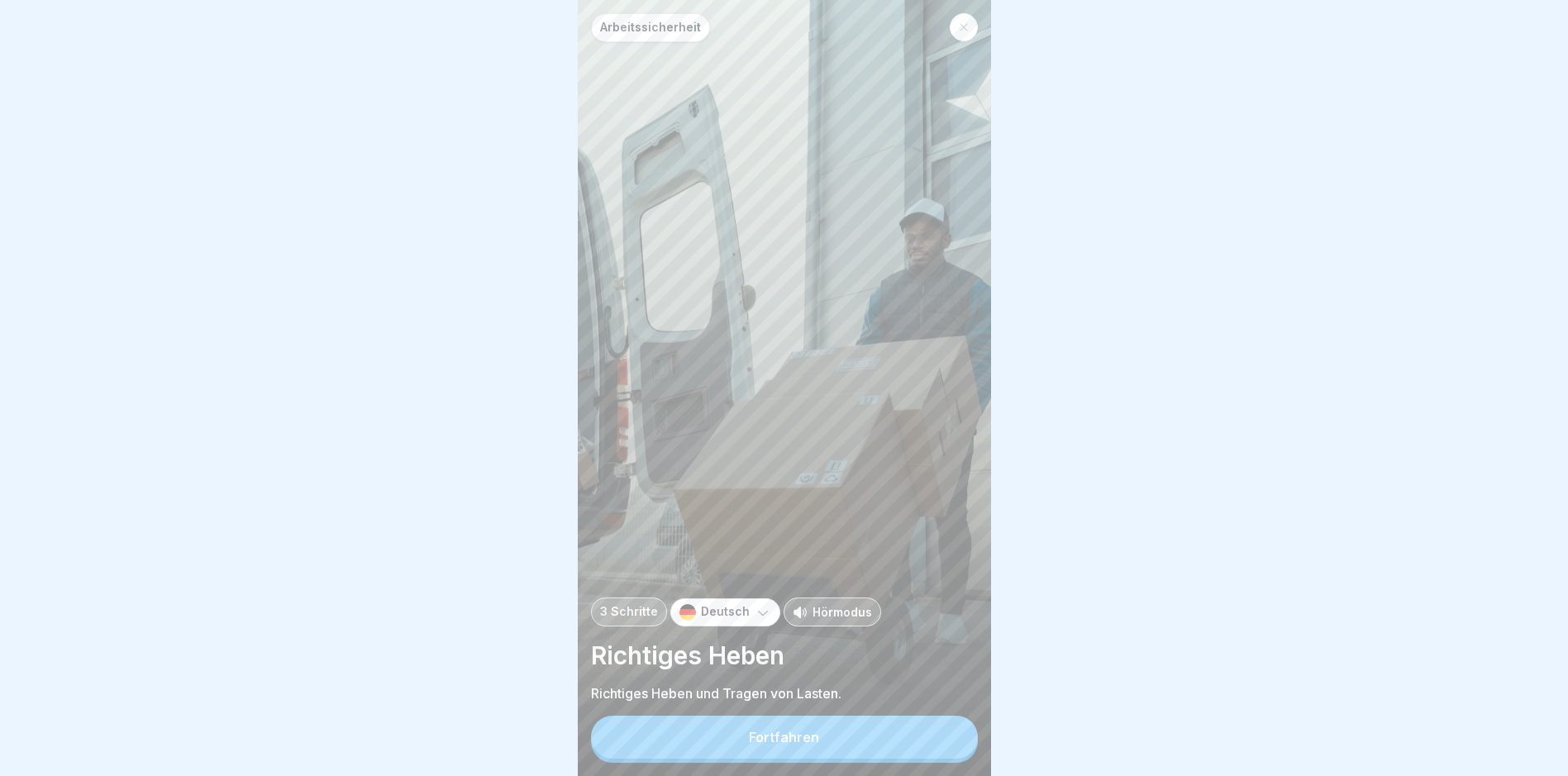
click at [922, 748] on button "Fortfahren" at bounding box center [784, 737] width 387 height 43
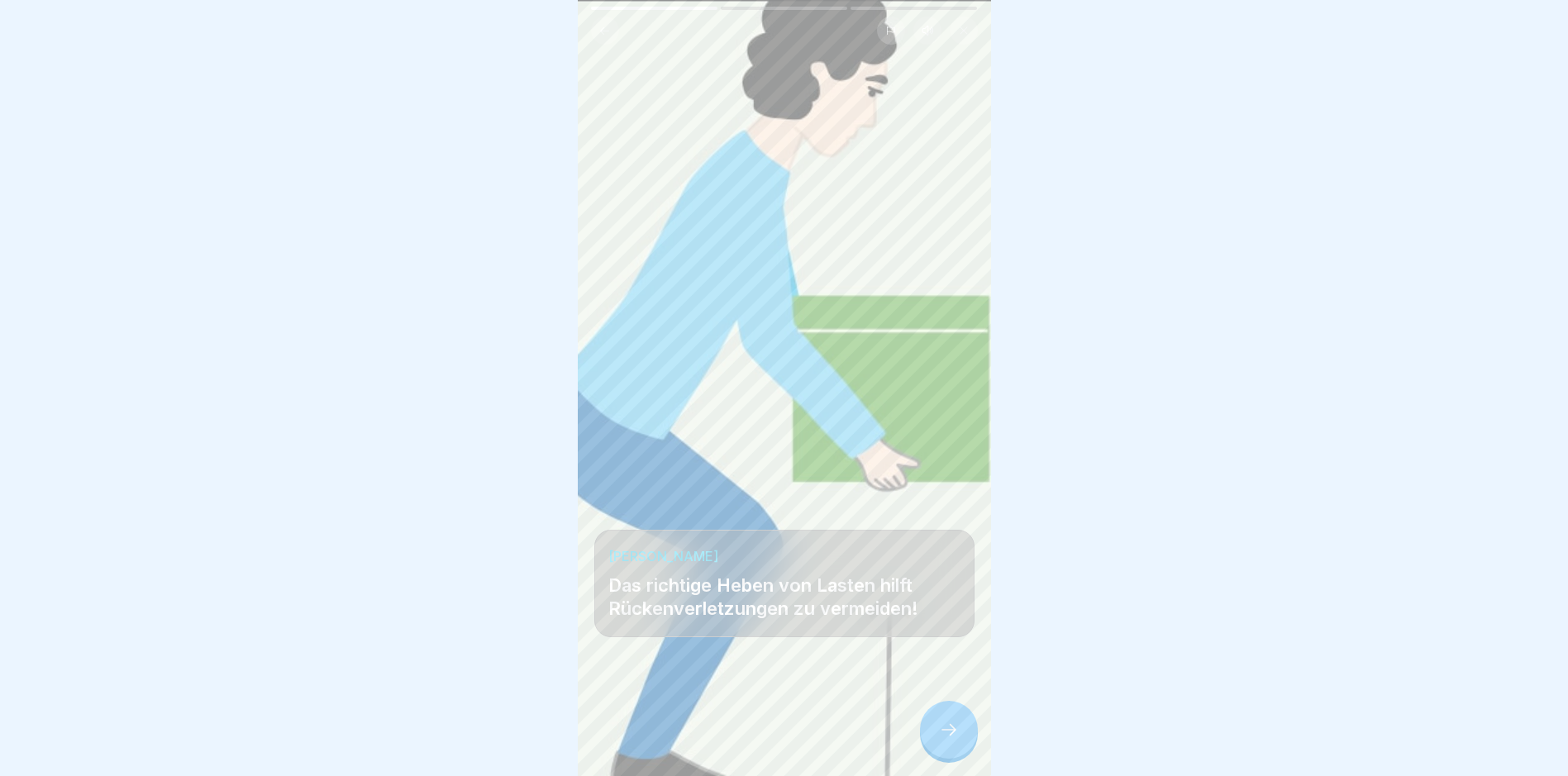
click at [974, 753] on div at bounding box center [949, 730] width 58 height 58
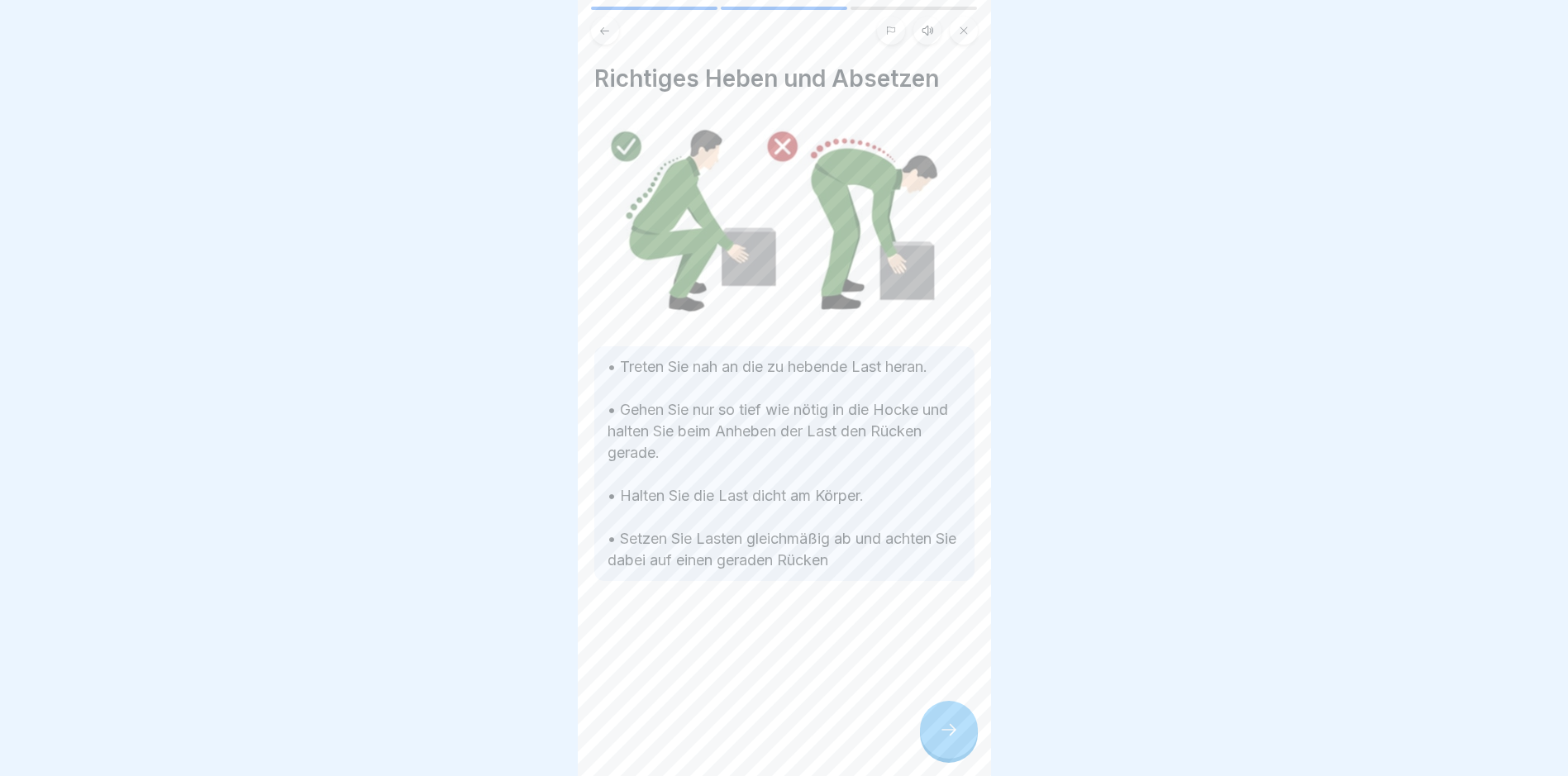
click at [974, 753] on div at bounding box center [949, 730] width 58 height 58
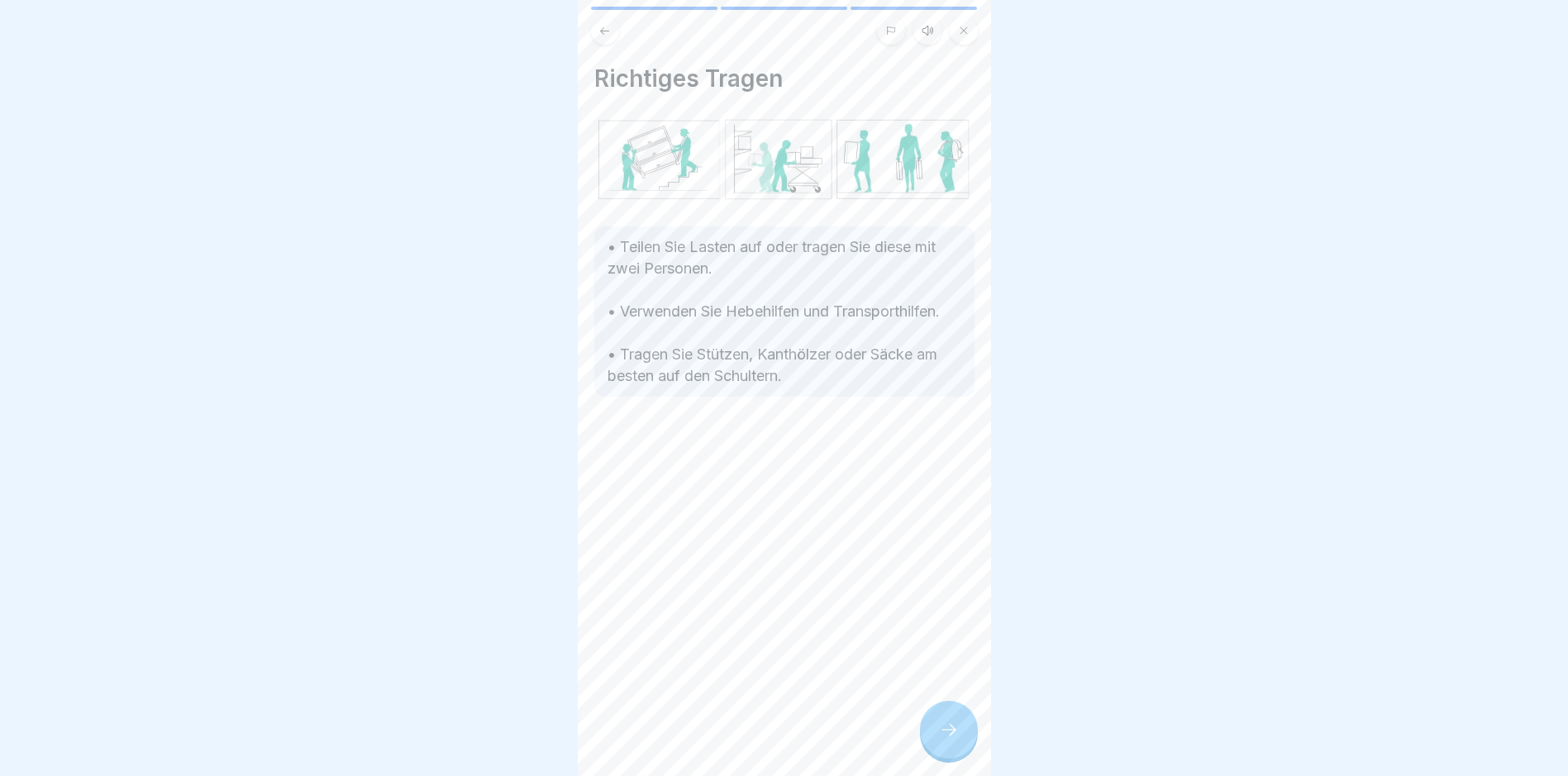
click at [968, 749] on div at bounding box center [949, 730] width 58 height 58
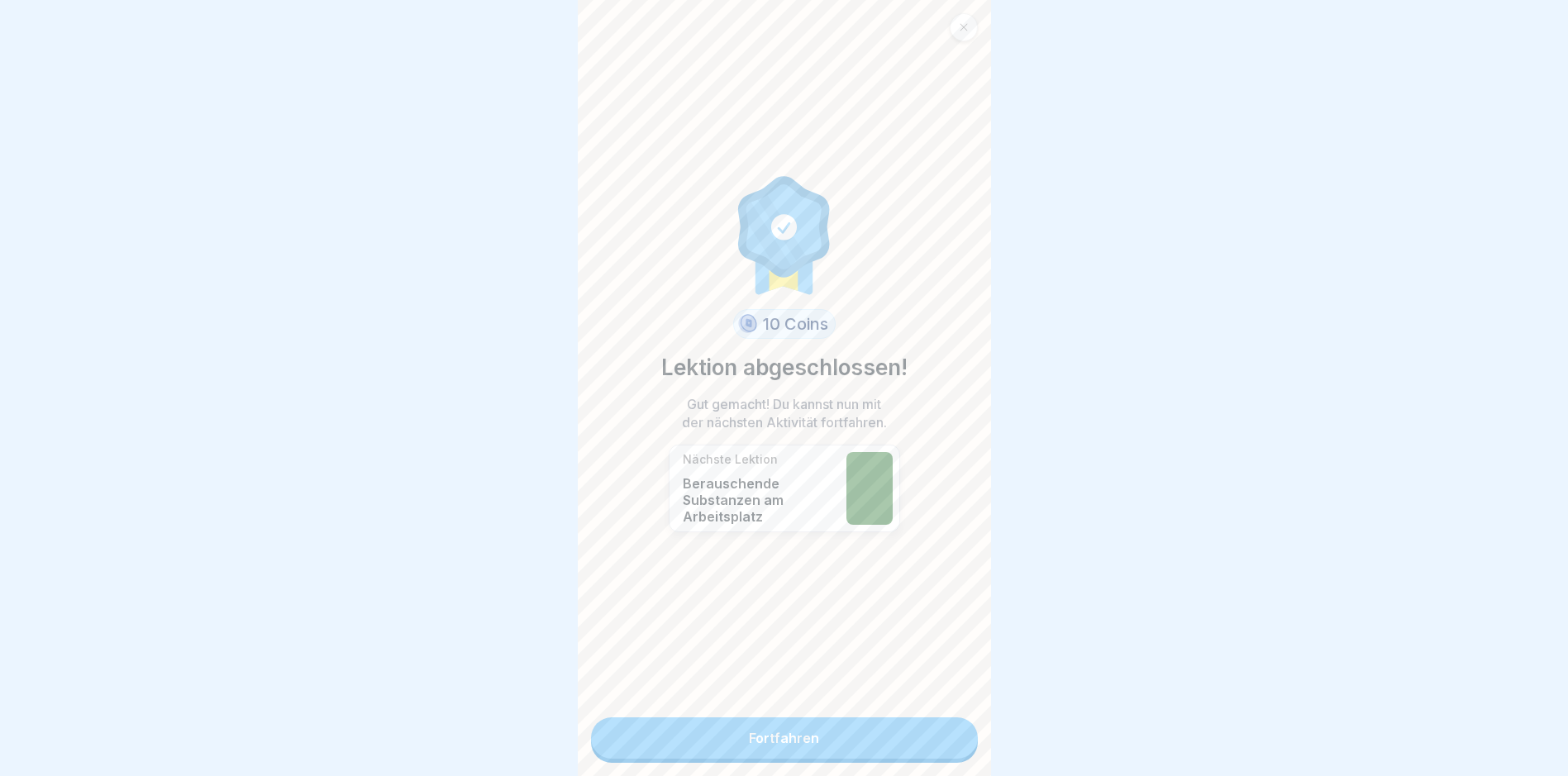
click at [968, 749] on div "10 Coins Lektion abgeschlossen! Gut gemacht! Du kannst nun mit der nächsten Akt…" at bounding box center [784, 388] width 413 height 776
click at [935, 742] on link "Fortfahren" at bounding box center [784, 738] width 387 height 42
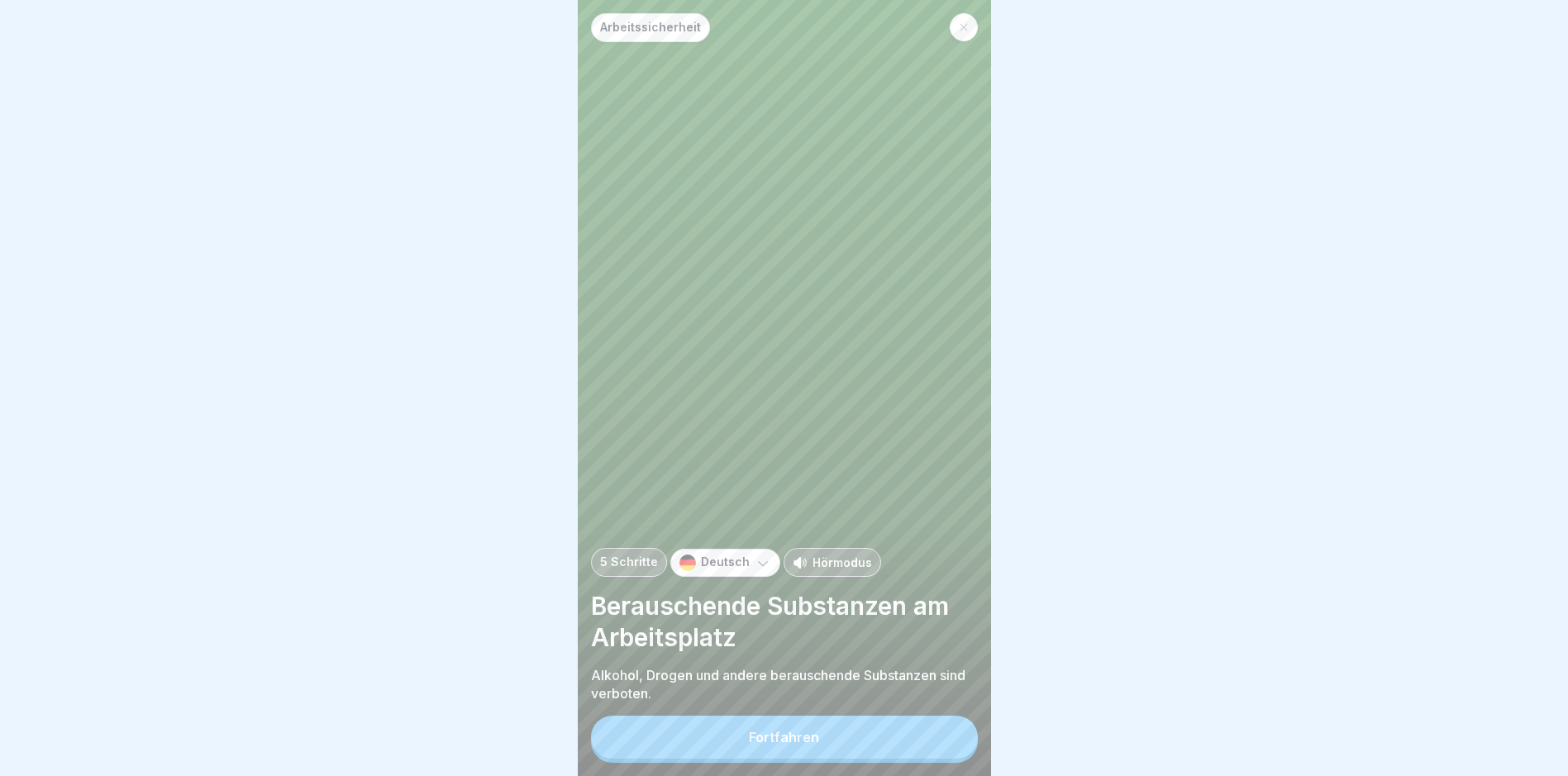
click at [935, 742] on button "Fortfahren" at bounding box center [784, 737] width 387 height 43
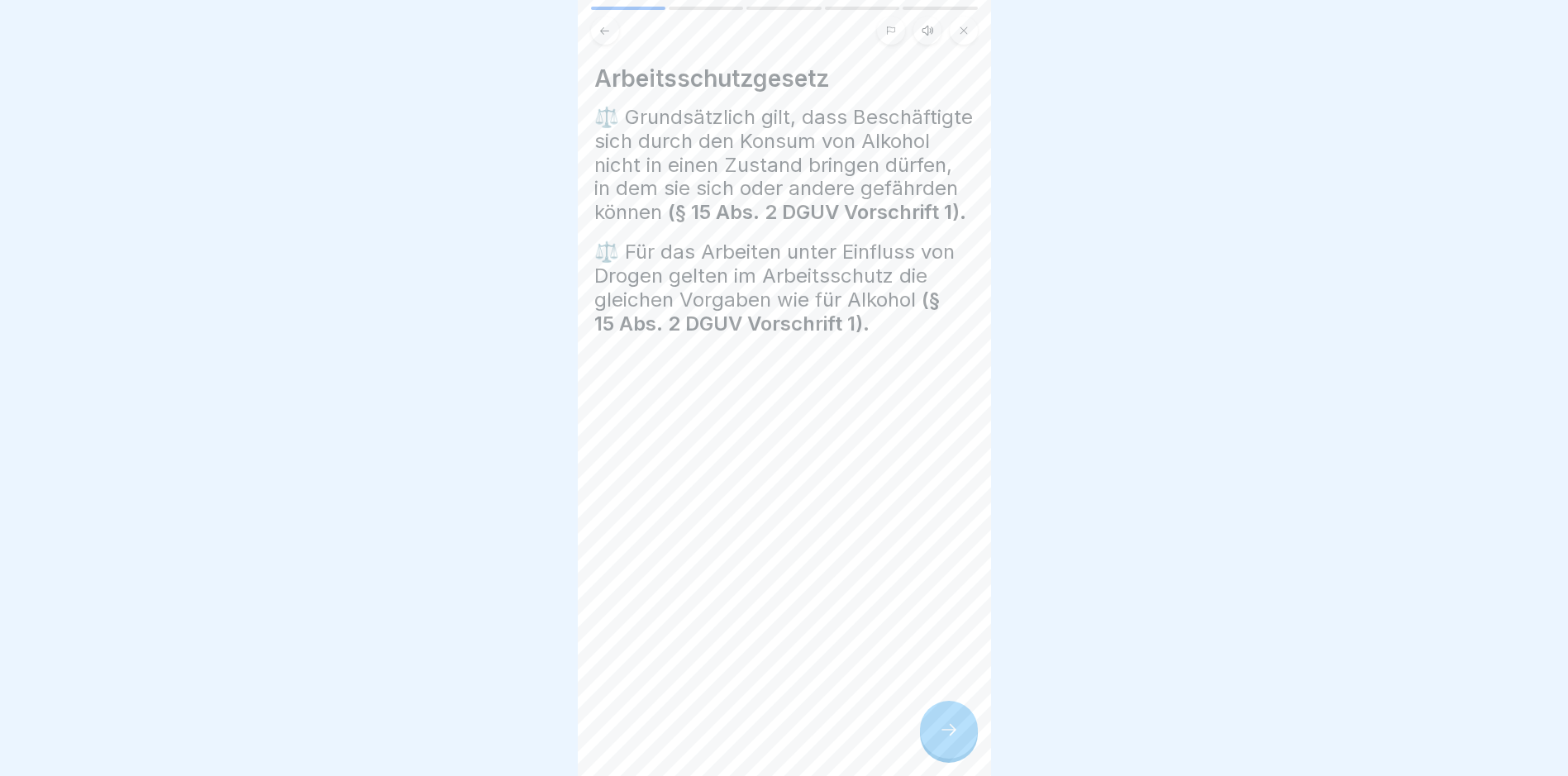
click at [938, 734] on div at bounding box center [949, 730] width 58 height 58
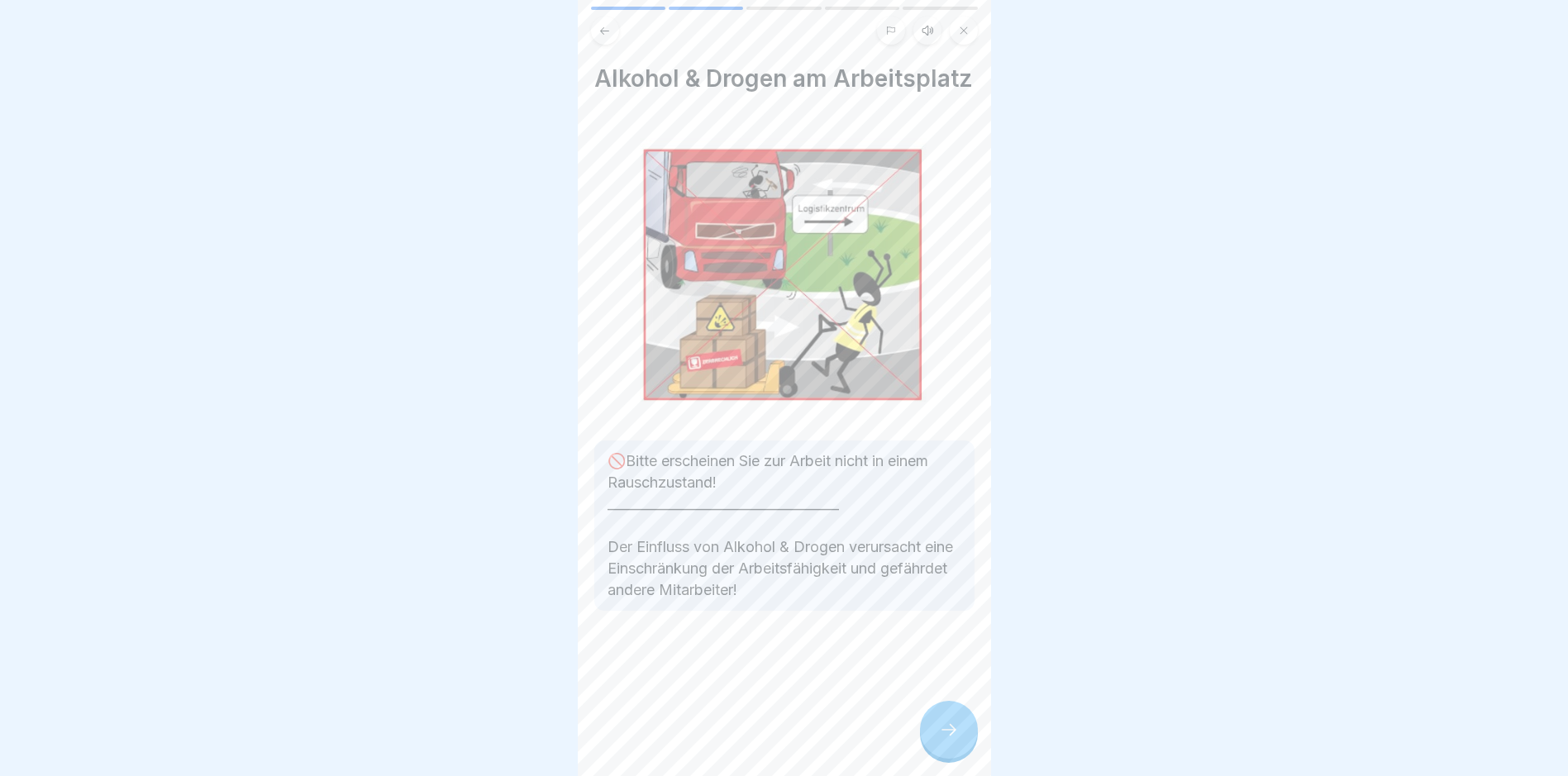
click at [938, 734] on div at bounding box center [949, 730] width 58 height 58
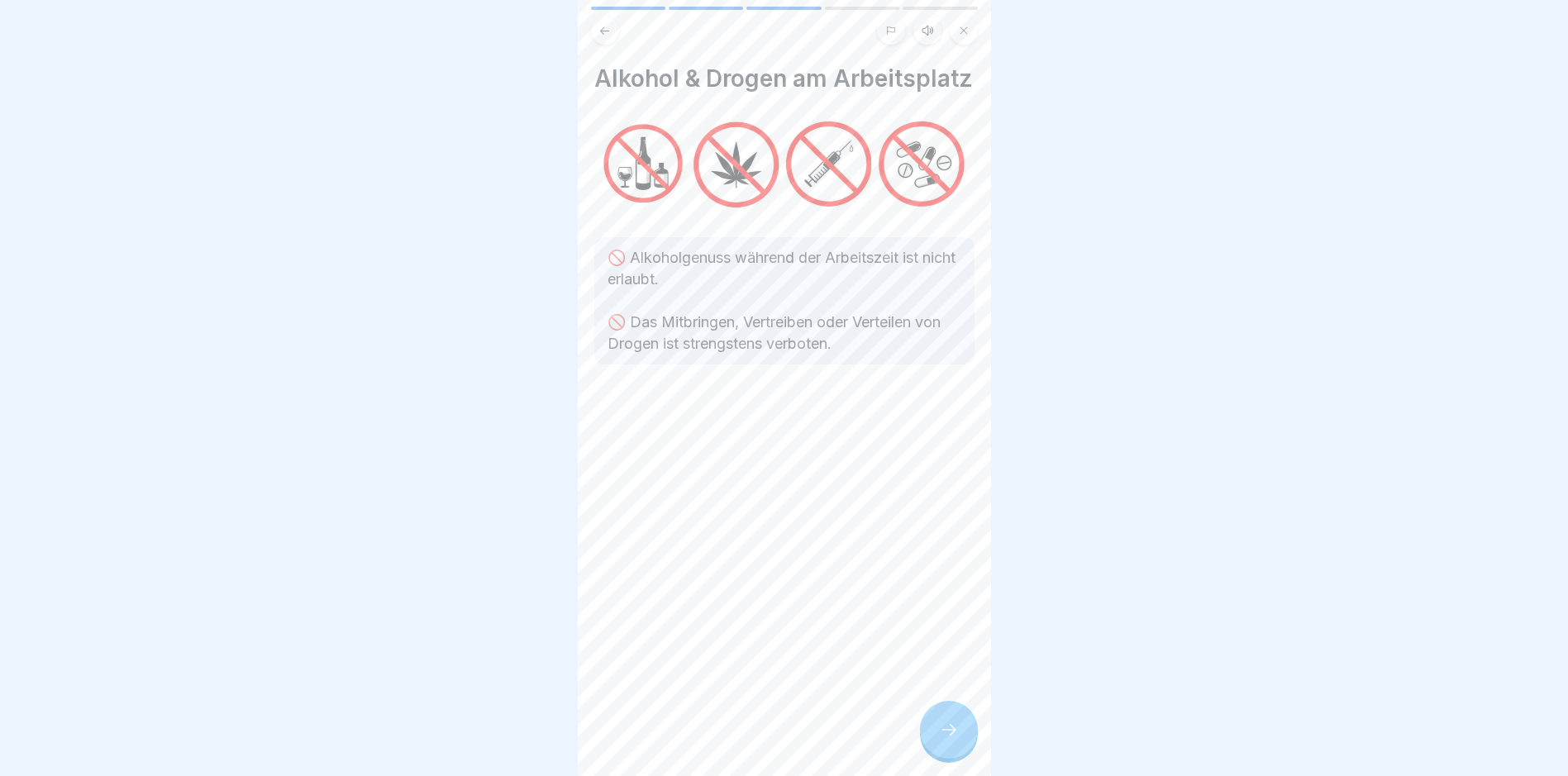
click at [938, 734] on div at bounding box center [949, 730] width 58 height 58
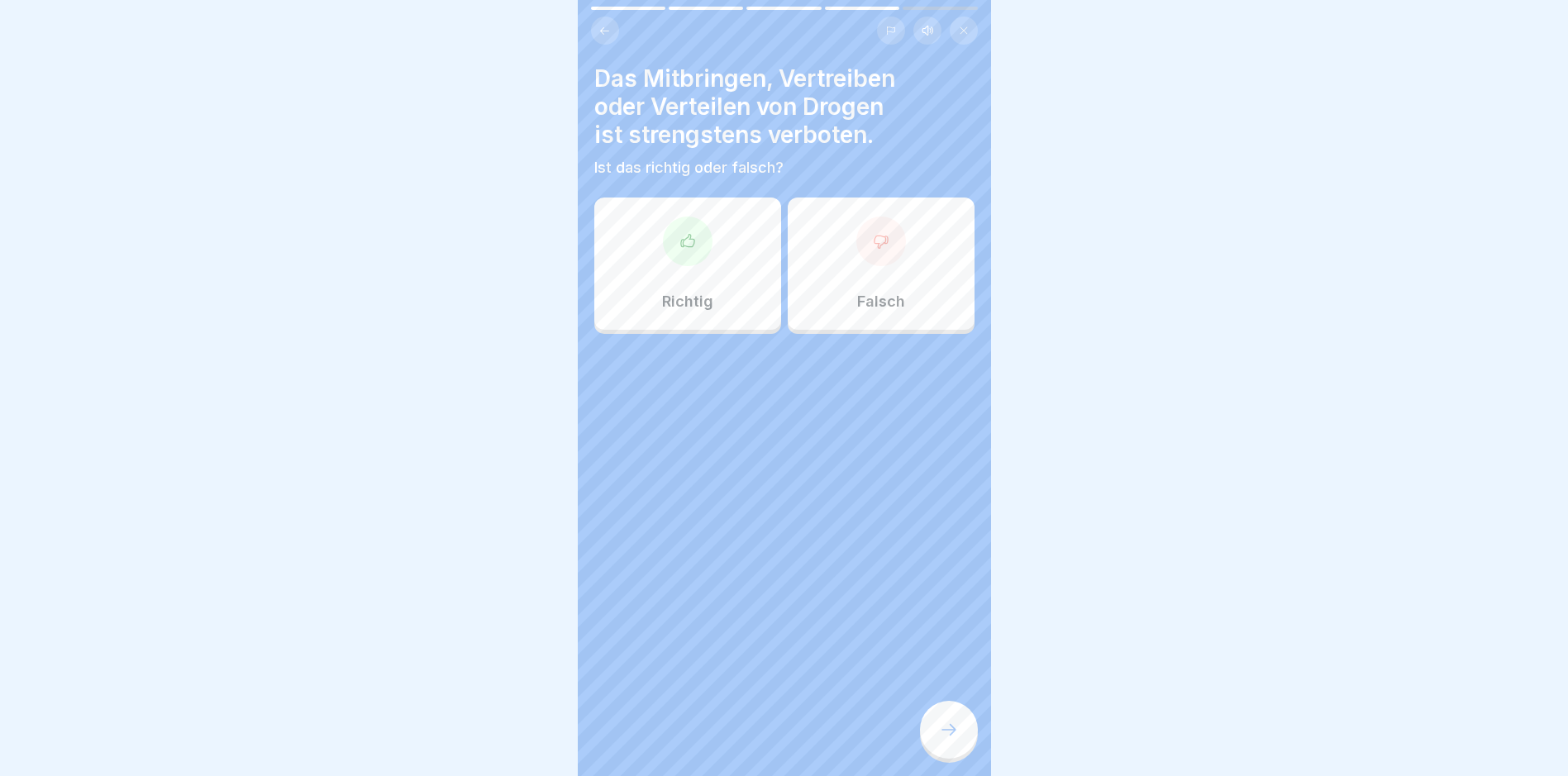
click at [593, 28] on button at bounding box center [605, 30] width 28 height 28
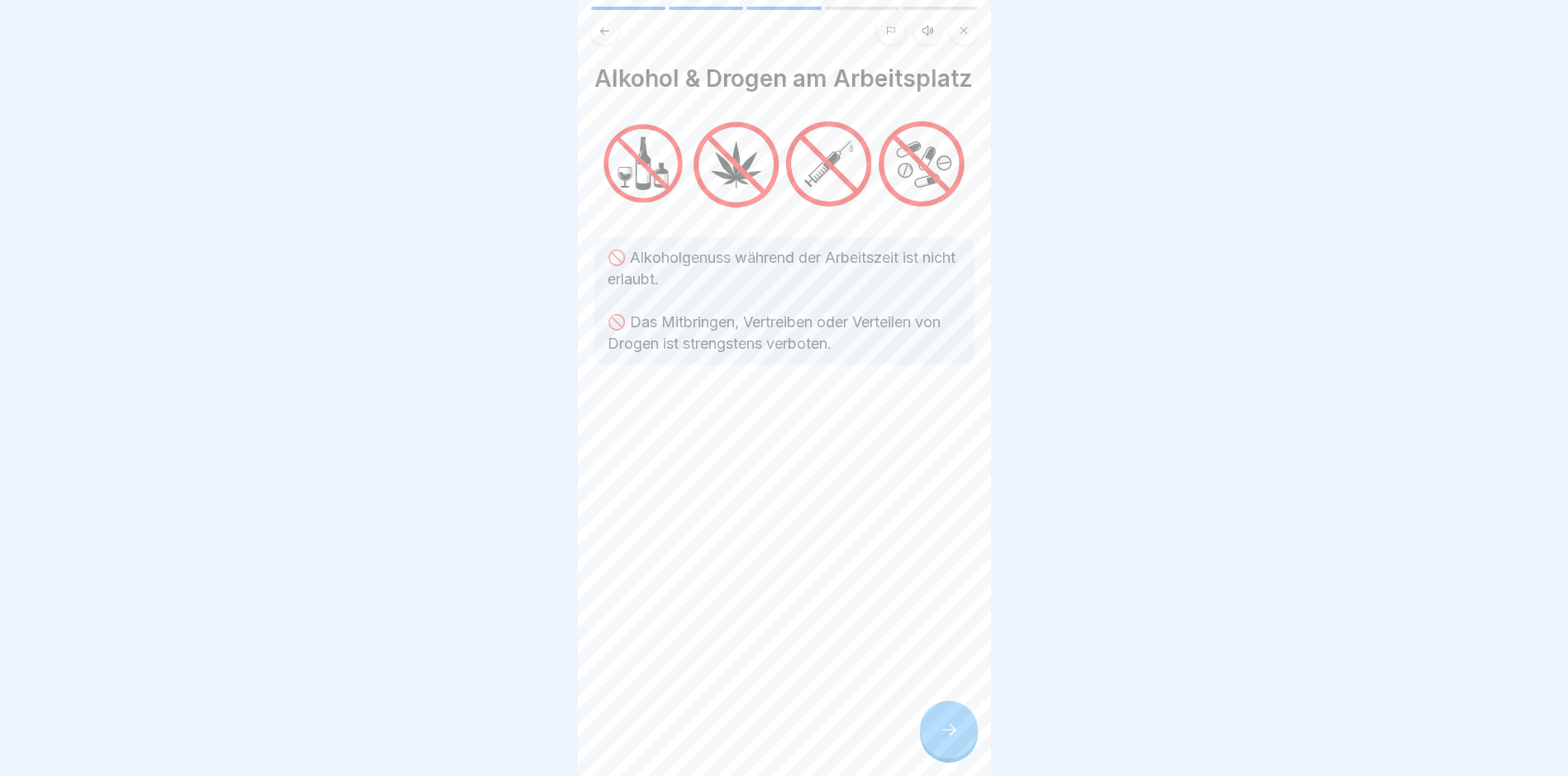
click at [942, 706] on div "Alkohol & Drogen am Arbeitsplatz 🚫 Alkoholgenuss während der Arbeitszeit ist ni…" at bounding box center [784, 388] width 413 height 776
click at [946, 736] on icon at bounding box center [948, 729] width 20 height 20
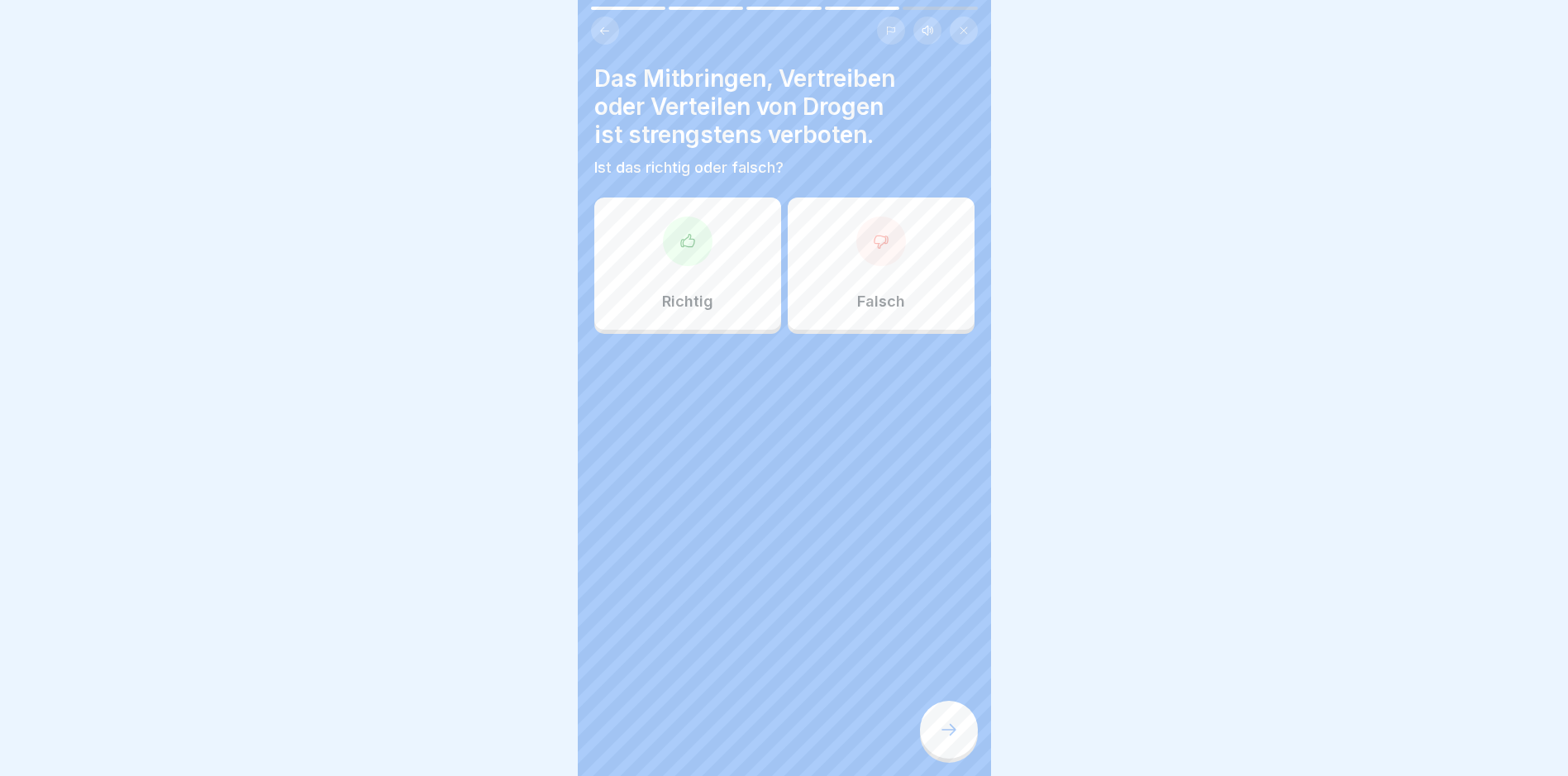
click at [695, 245] on div at bounding box center [688, 241] width 49 height 49
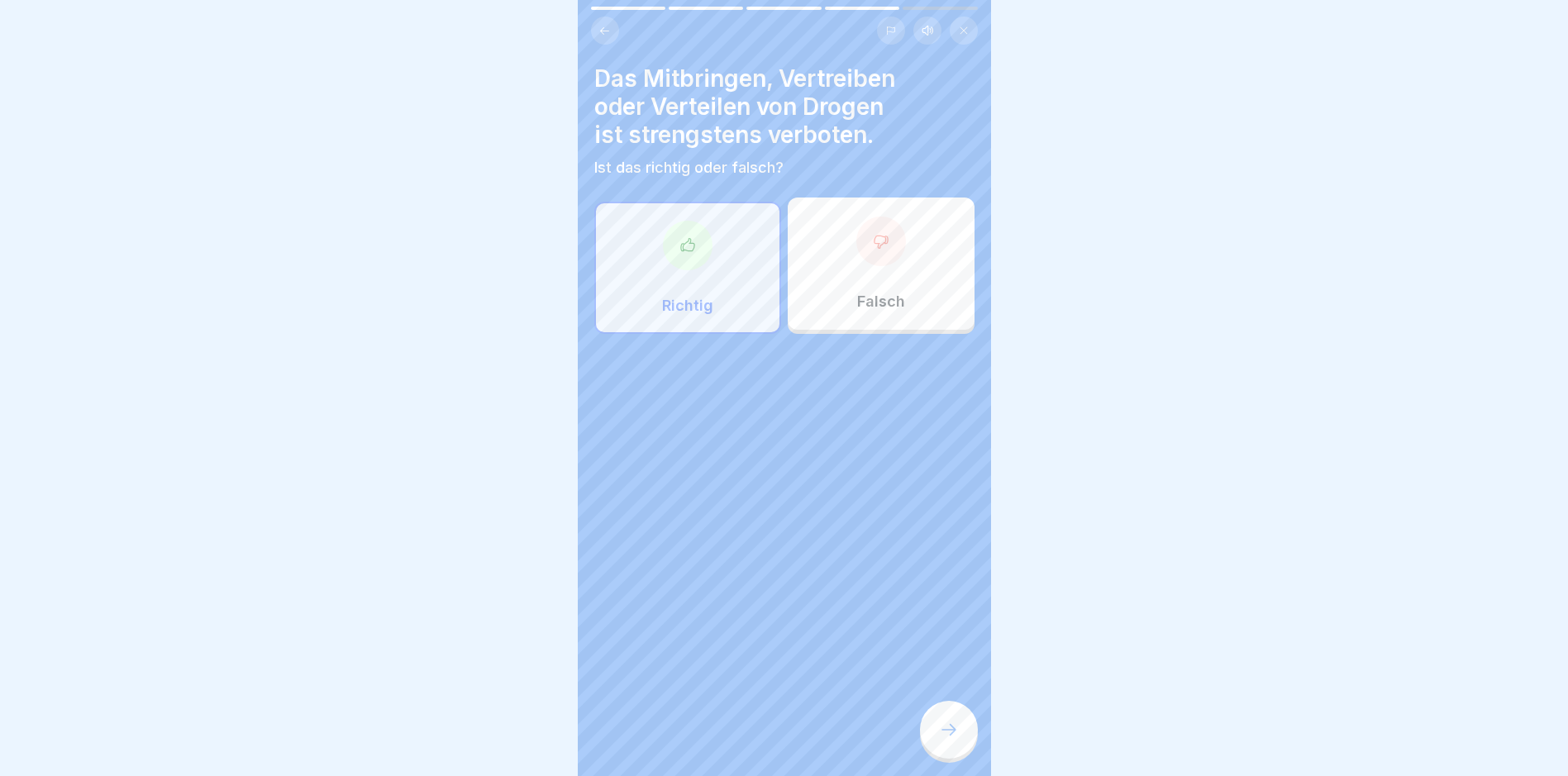
click at [967, 740] on div at bounding box center [949, 730] width 58 height 58
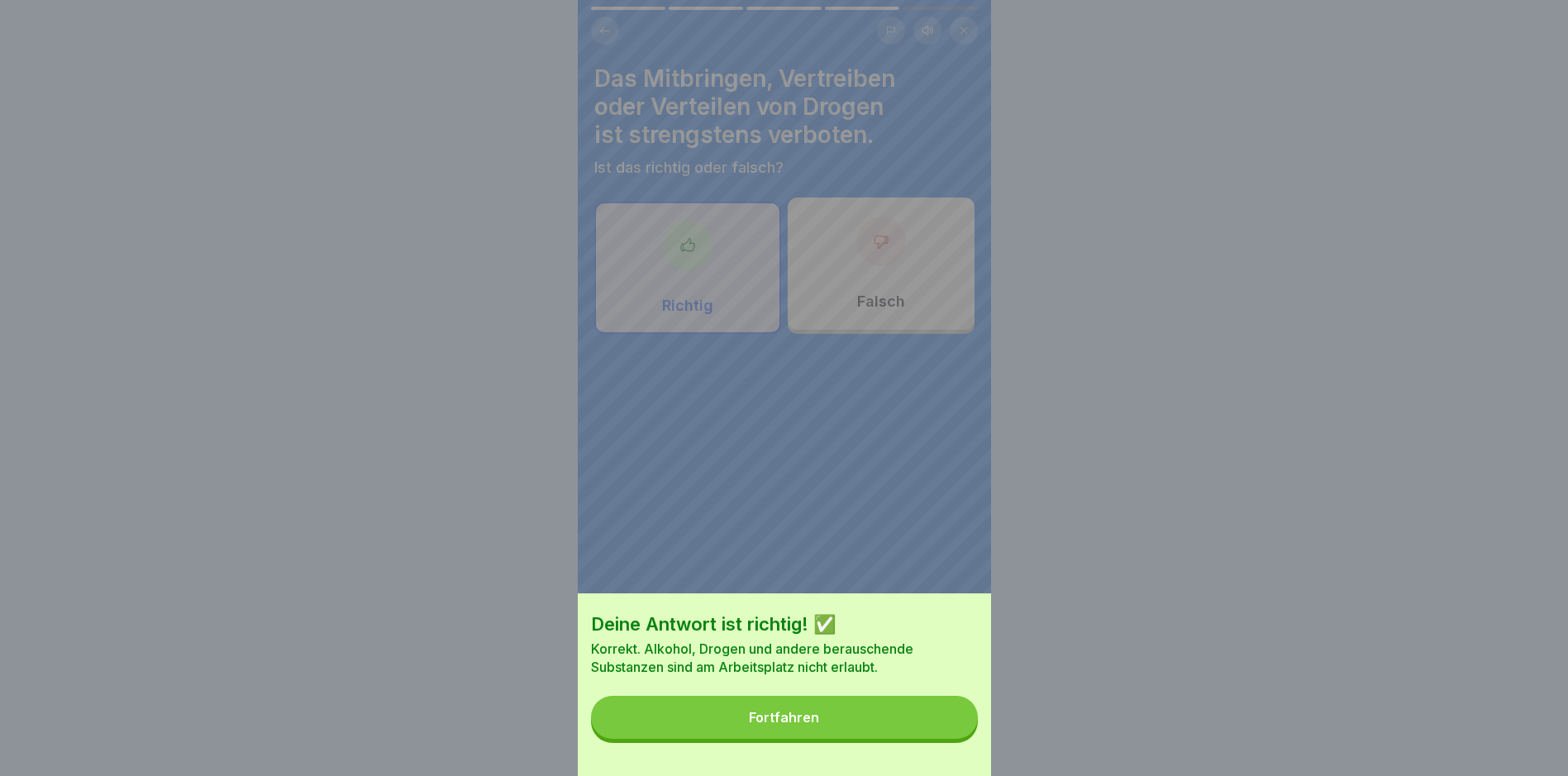
drag, startPoint x: 793, startPoint y: 718, endPoint x: 796, endPoint y: 708, distance: 10.4
click at [793, 717] on button "Fortfahren" at bounding box center [784, 717] width 387 height 43
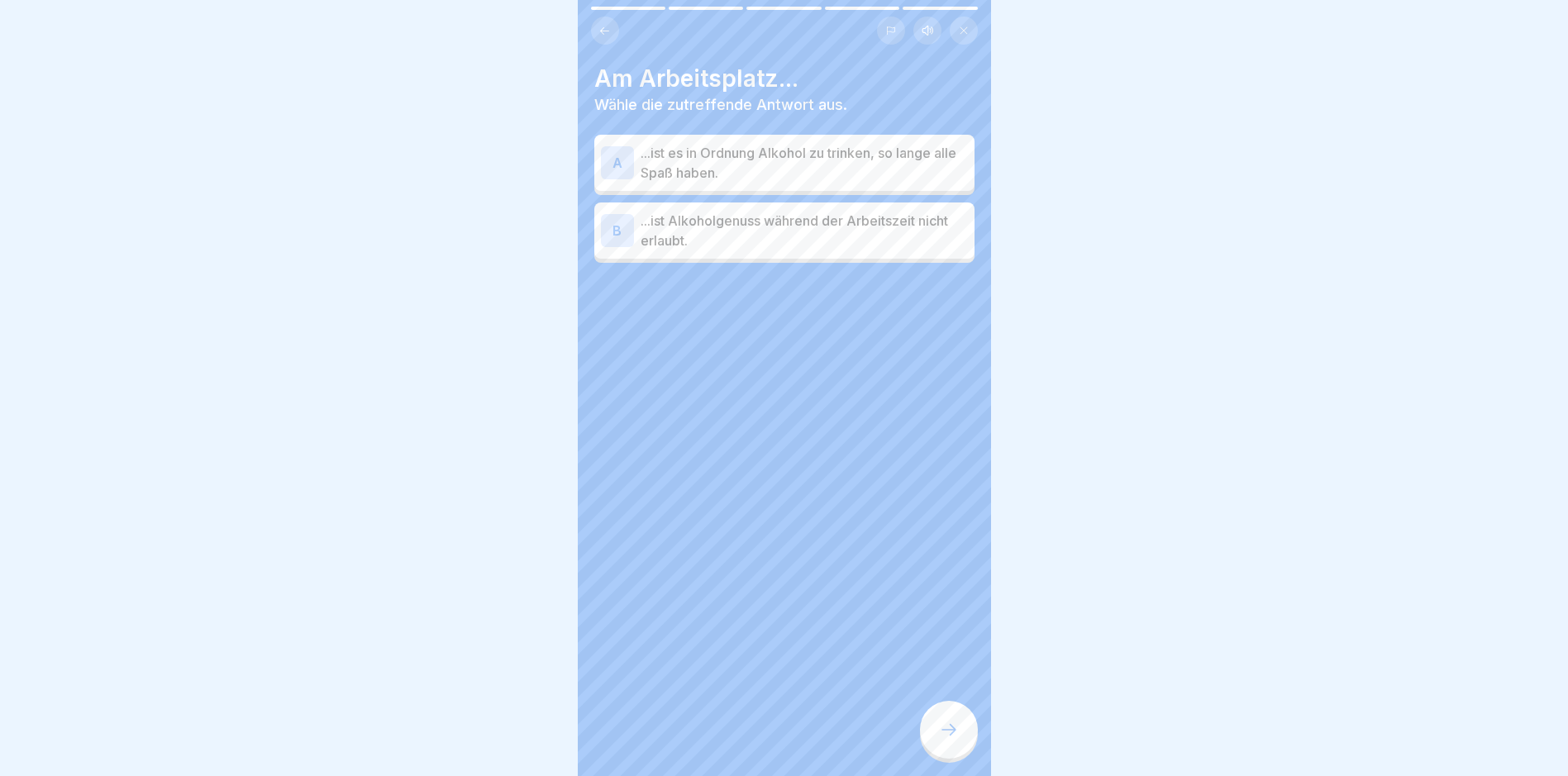
click at [748, 230] on p "...ist Alkoholgenuss während der Arbeitszeit nicht erlaubt." at bounding box center [804, 231] width 327 height 40
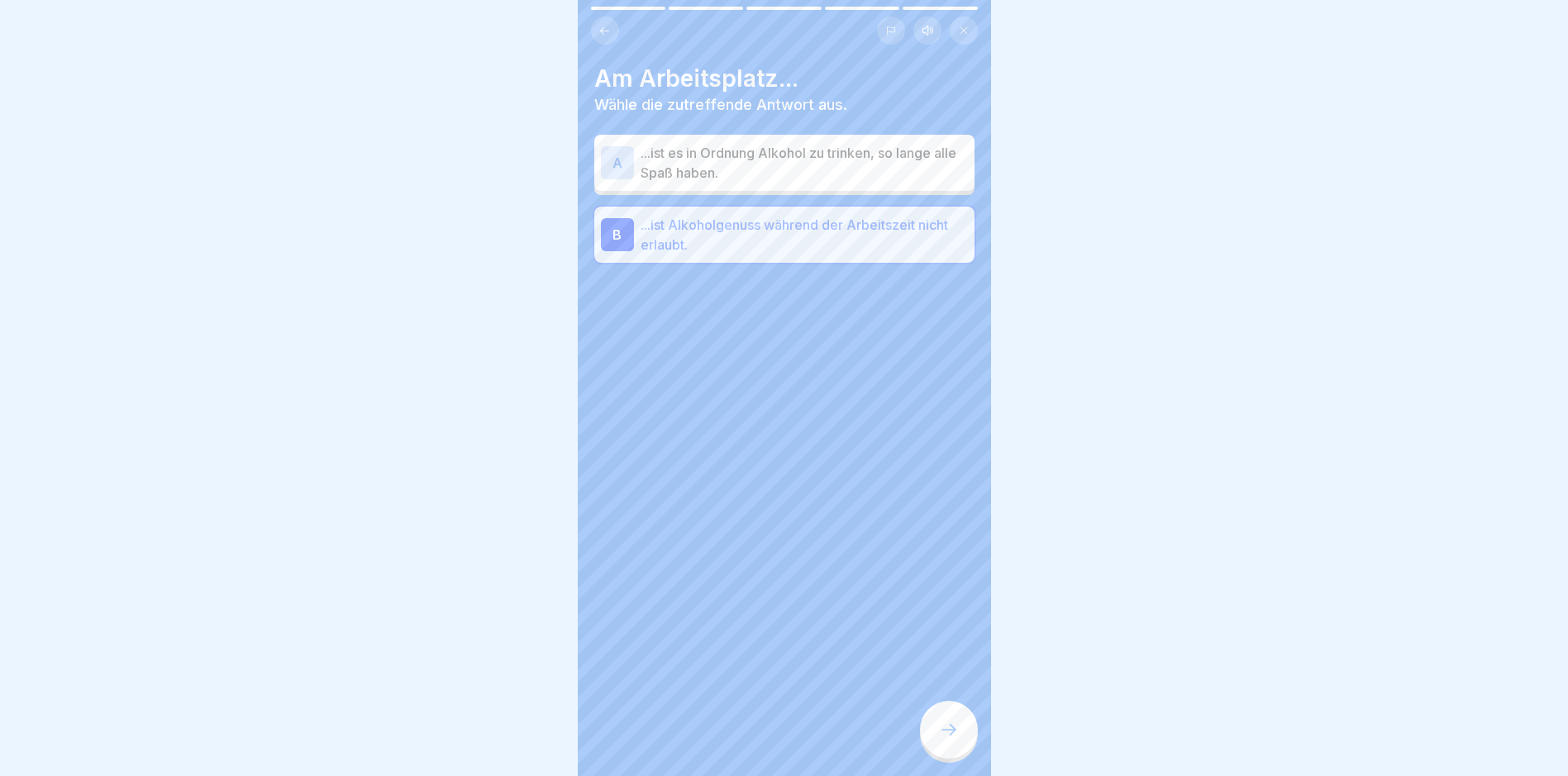
click at [968, 746] on div at bounding box center [949, 730] width 58 height 58
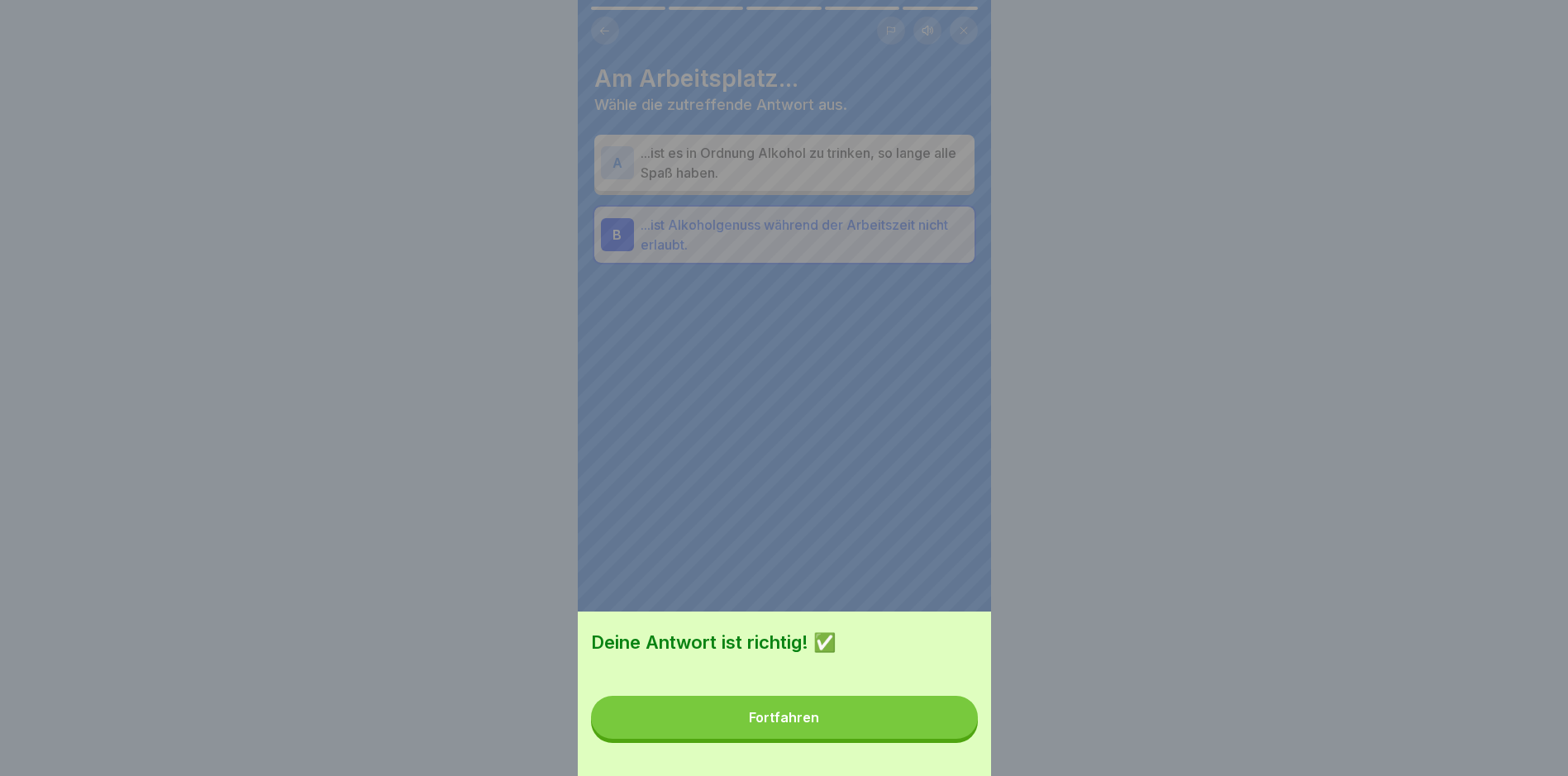
click at [968, 739] on button "Fortfahren" at bounding box center [784, 717] width 387 height 43
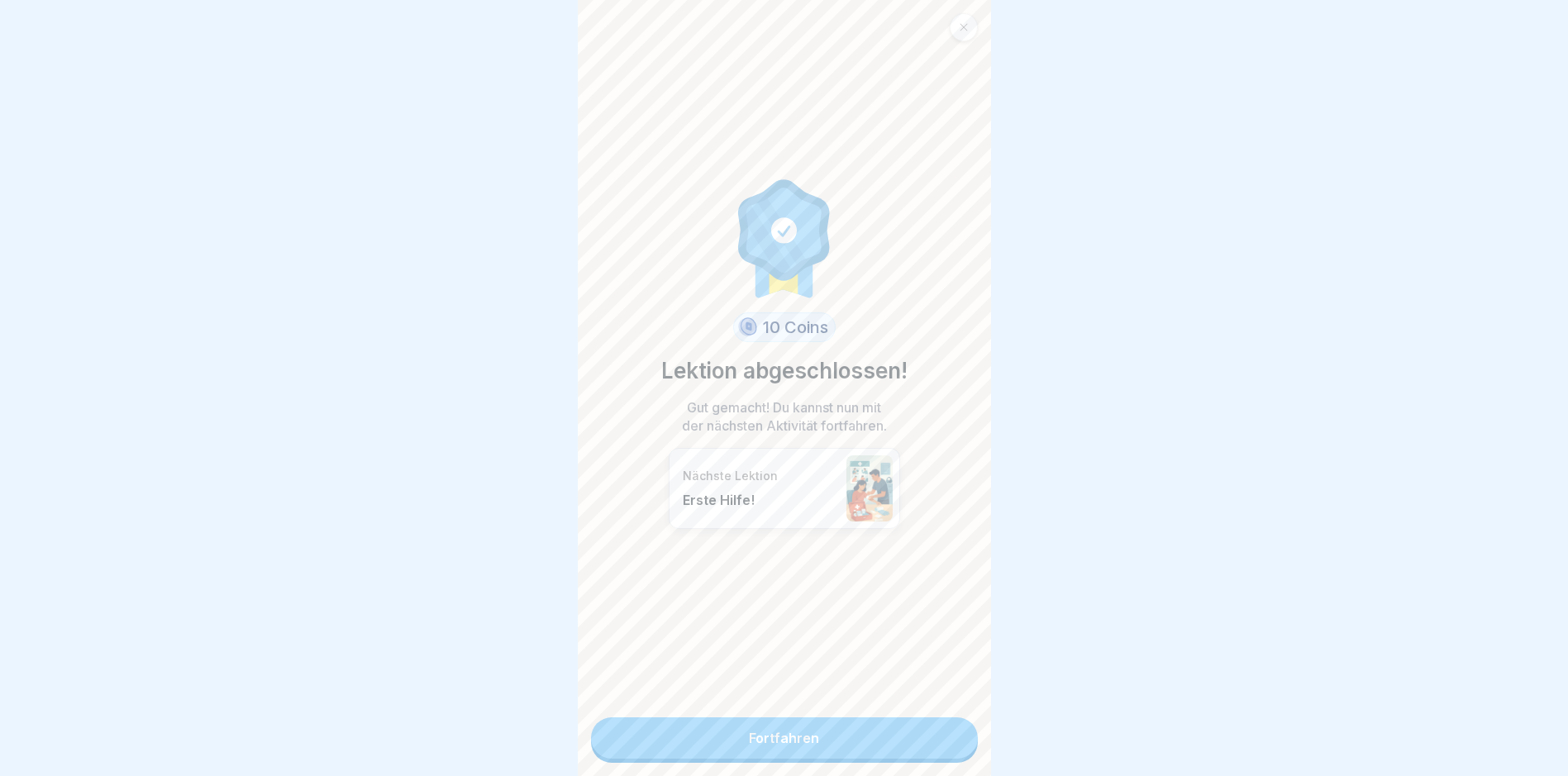
click at [963, 741] on link "Fortfahren" at bounding box center [784, 738] width 387 height 42
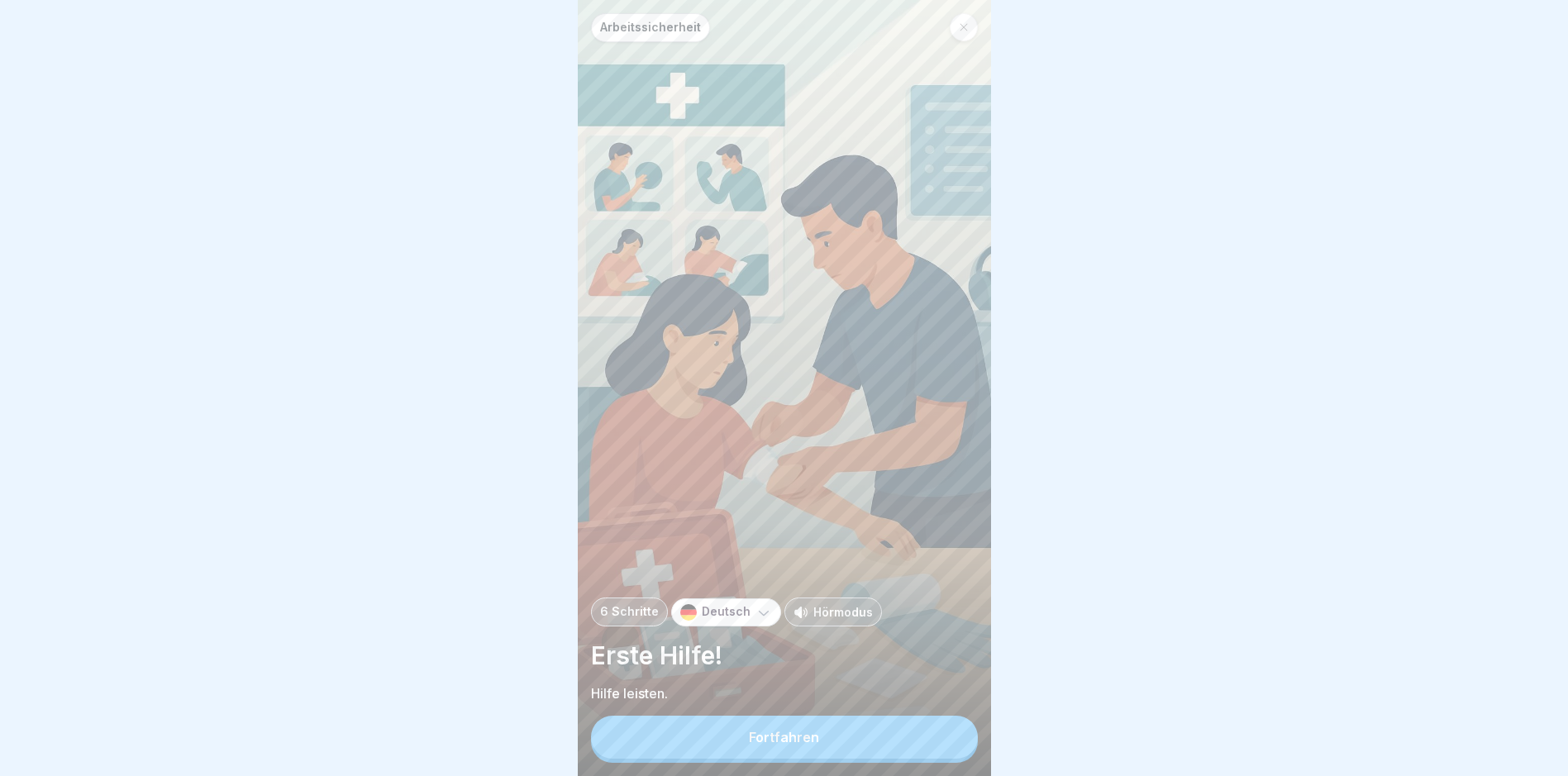
click at [879, 744] on button "Fortfahren" at bounding box center [784, 737] width 387 height 43
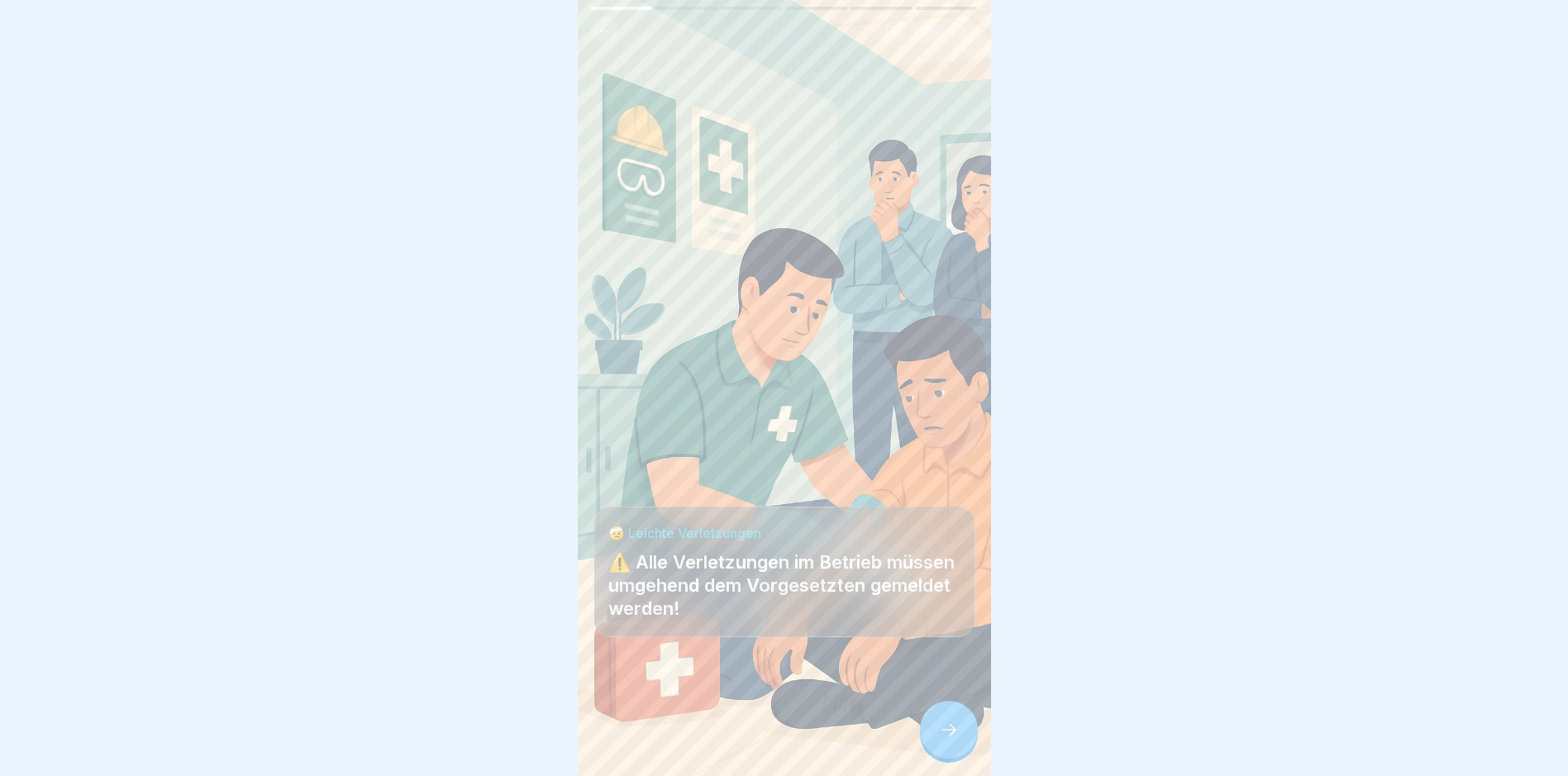
click at [928, 726] on div at bounding box center [949, 730] width 58 height 58
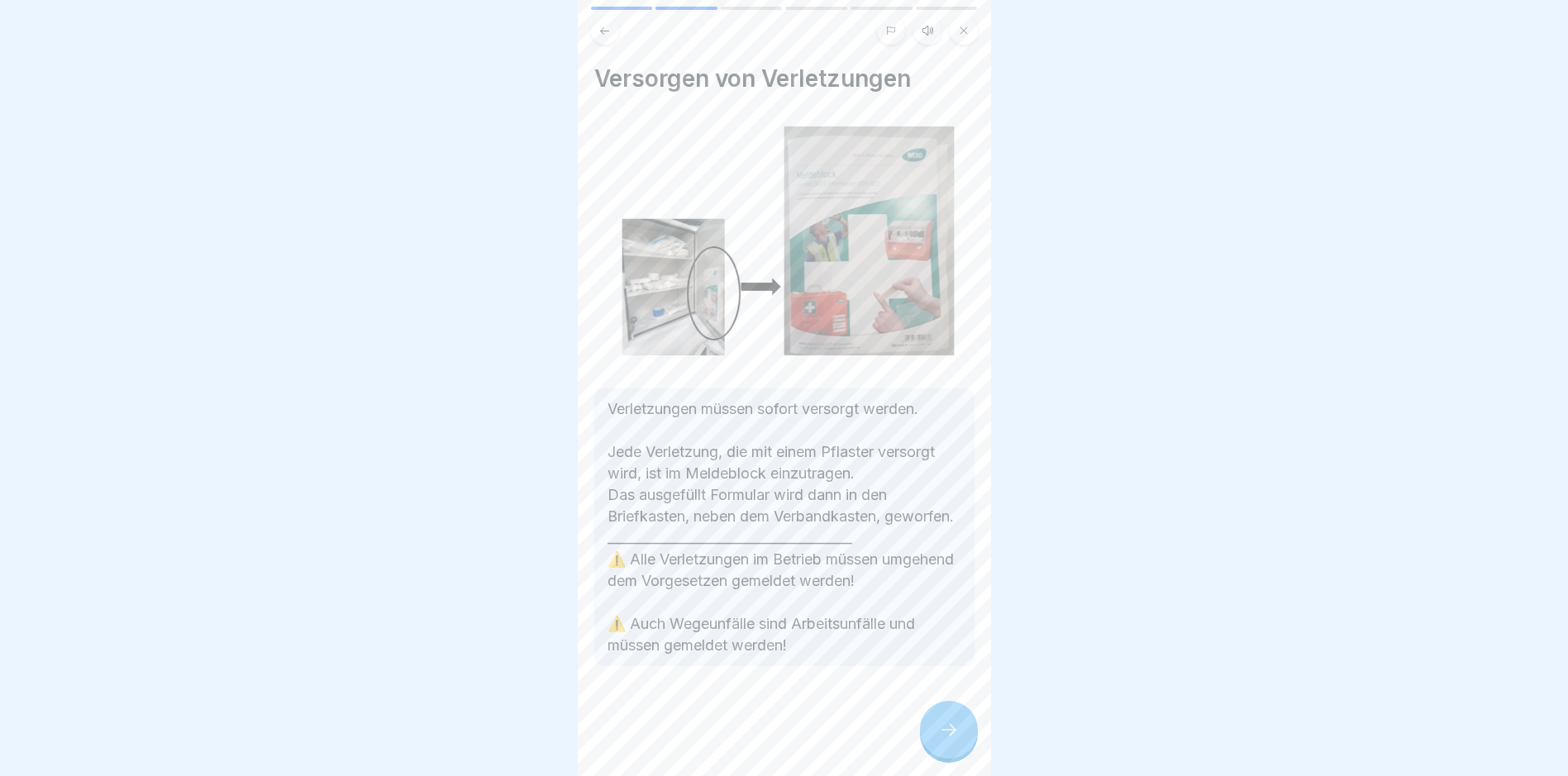
click at [924, 728] on div at bounding box center [949, 730] width 58 height 58
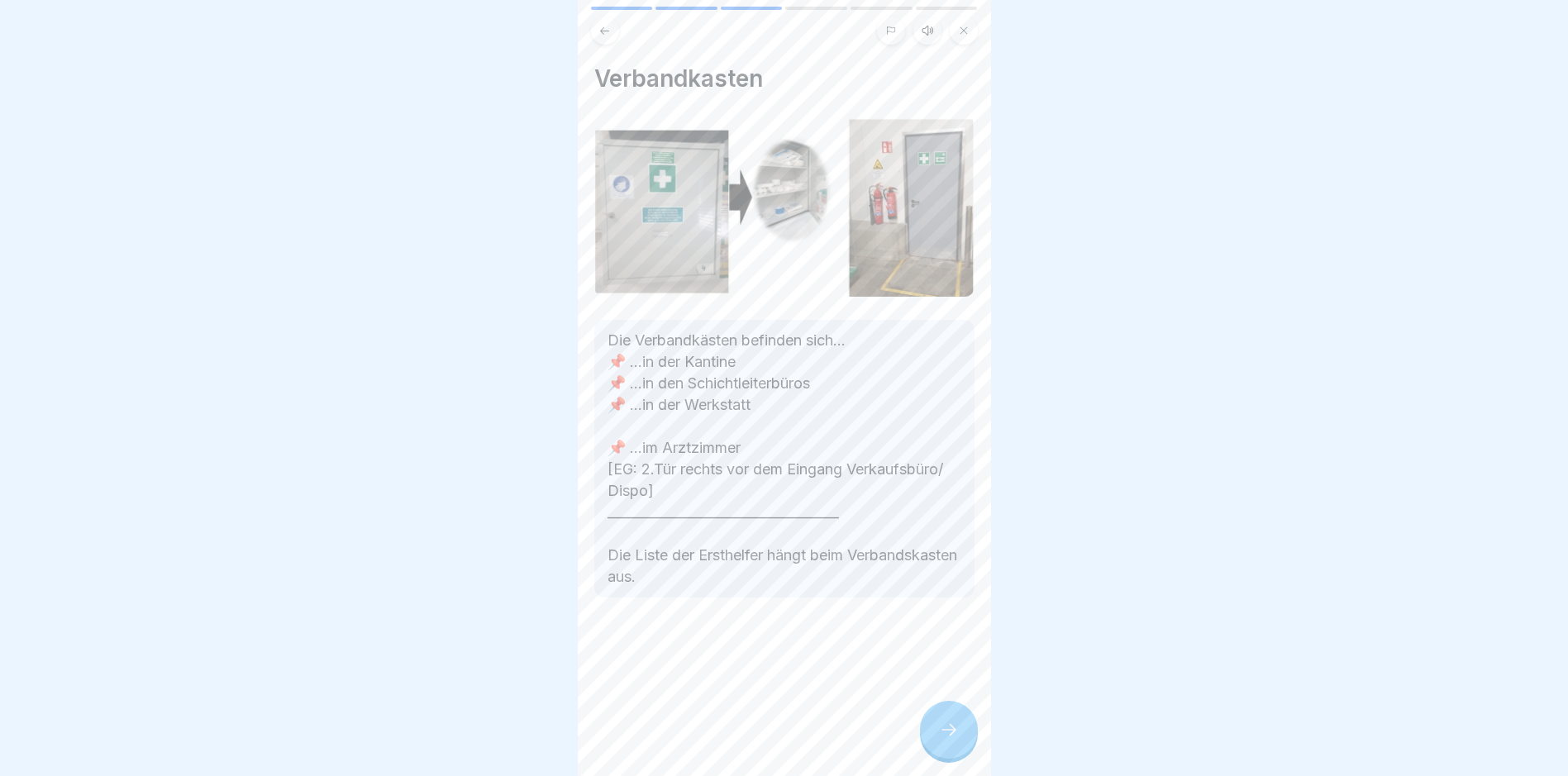
click at [924, 729] on div at bounding box center [949, 730] width 58 height 58
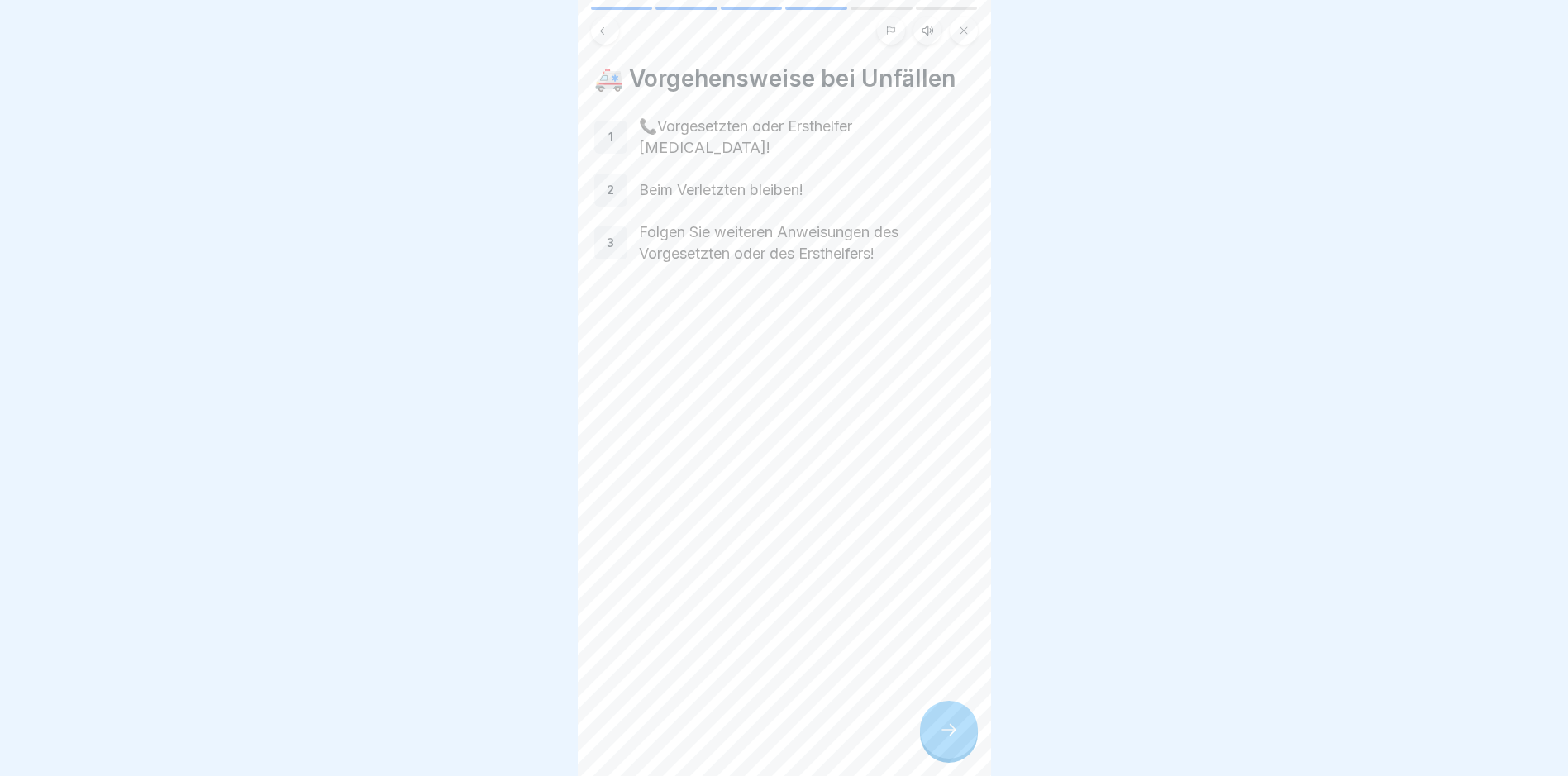
click at [924, 729] on div at bounding box center [949, 730] width 58 height 58
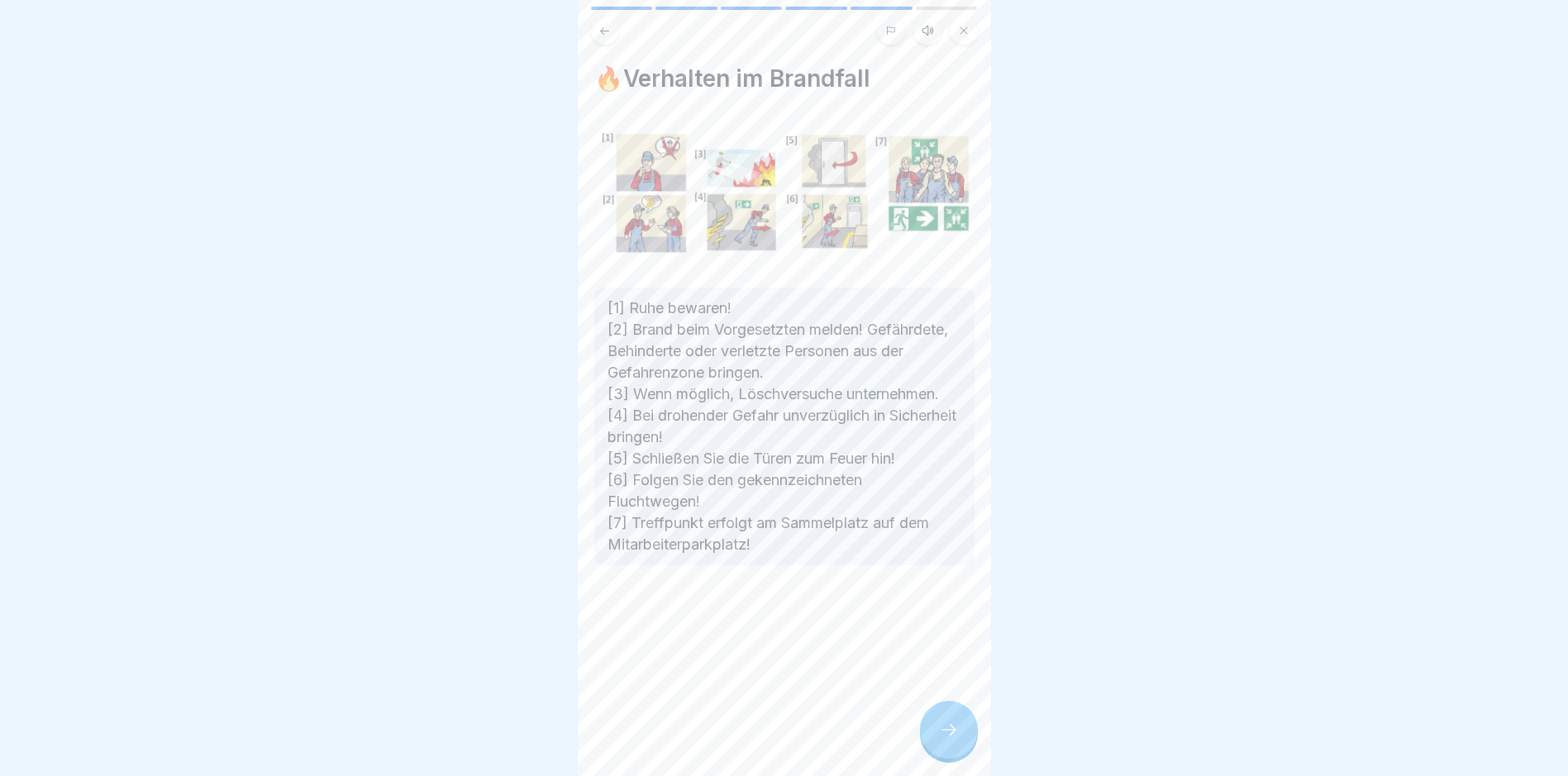
click at [922, 729] on div "🔥Verhalten im Brandfall [1] Ruhe bewaren! [2] Brand beim Vorgesetzten melden! G…" at bounding box center [784, 388] width 413 height 776
click at [925, 730] on div at bounding box center [949, 730] width 58 height 58
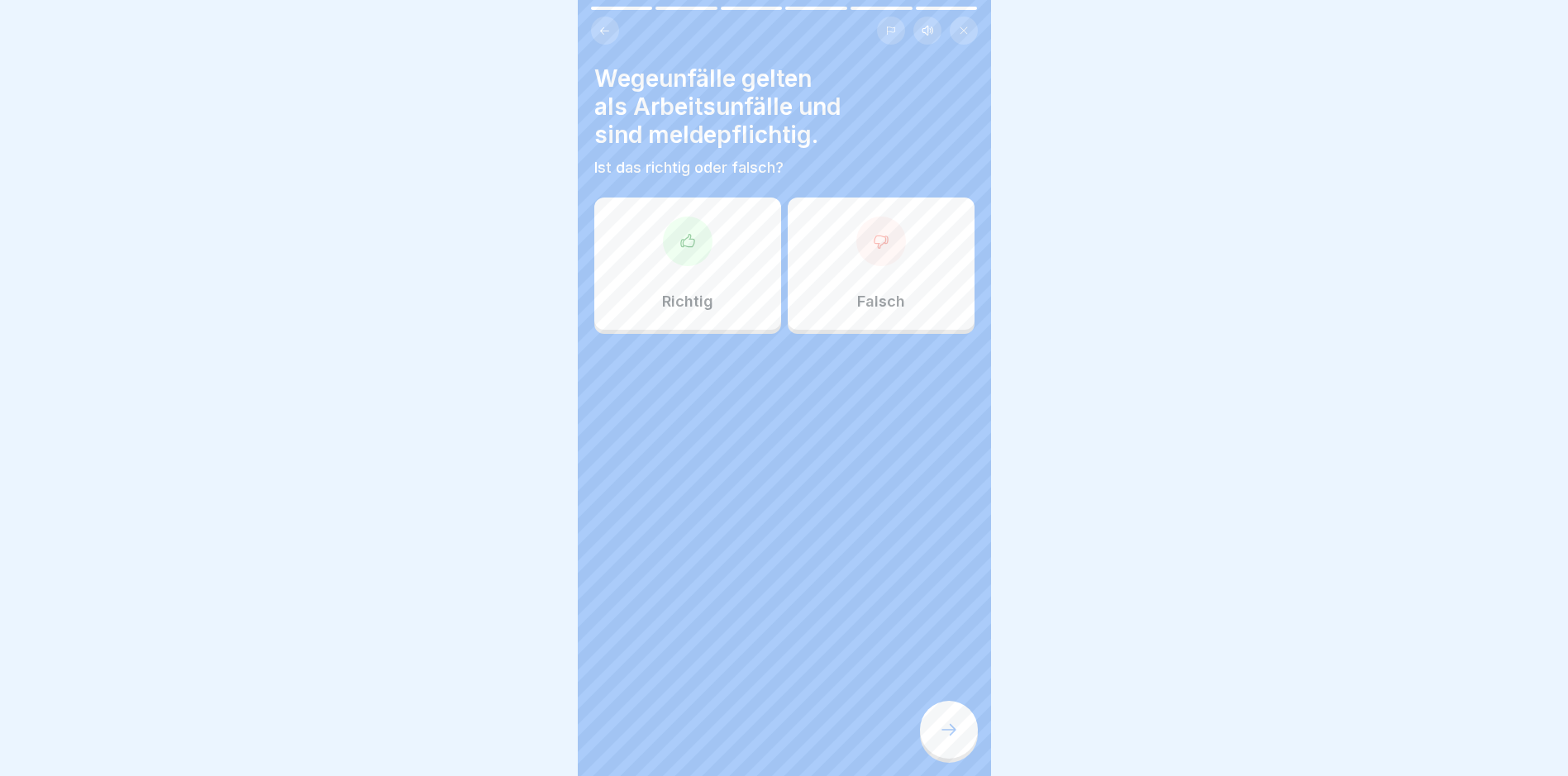
click at [711, 260] on div "Richtig" at bounding box center [688, 264] width 187 height 132
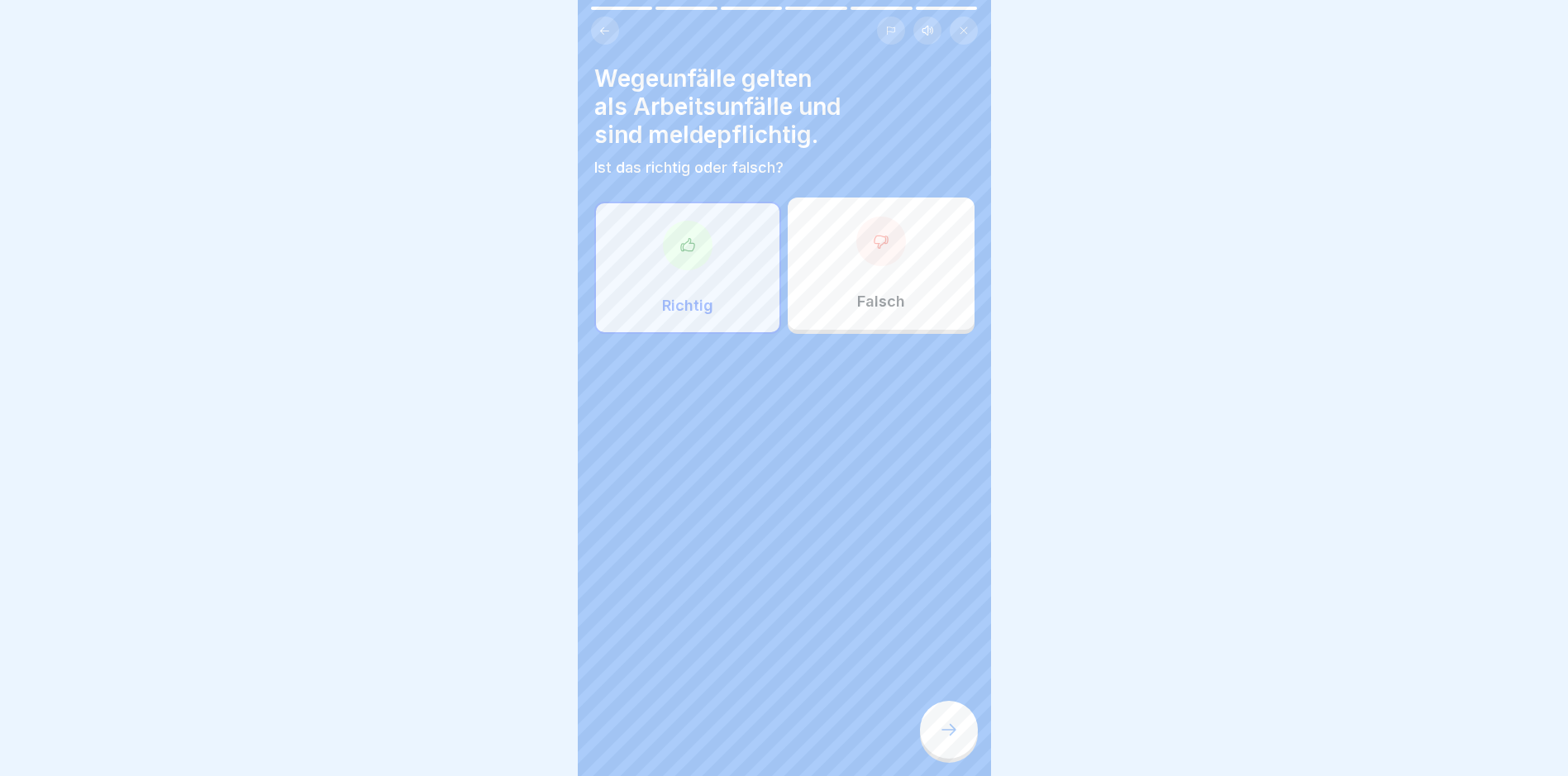
drag, startPoint x: 957, startPoint y: 732, endPoint x: 955, endPoint y: 742, distance: 10.2
click at [955, 742] on div at bounding box center [949, 730] width 58 height 58
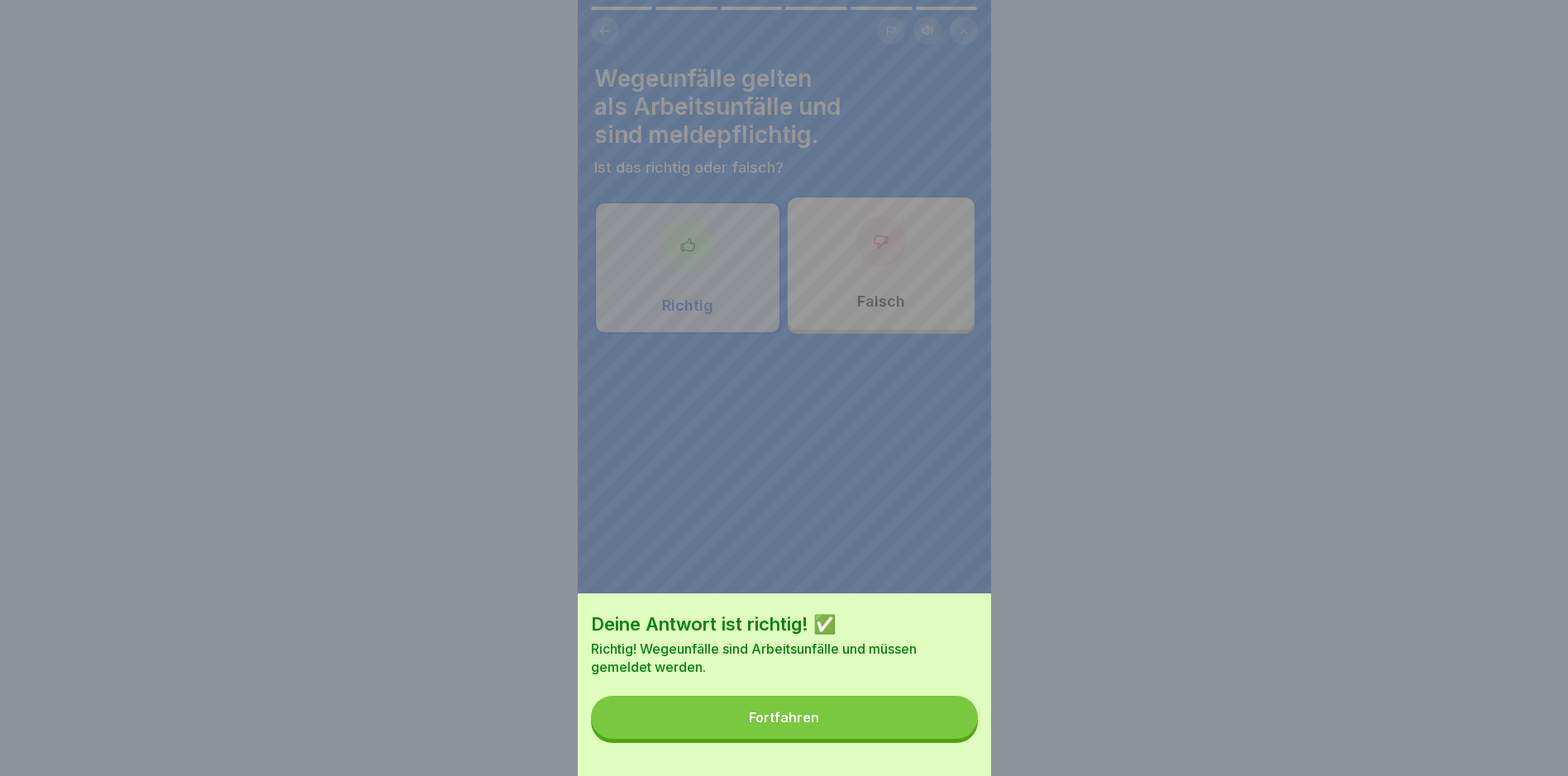
click at [952, 739] on button "Fortfahren" at bounding box center [784, 717] width 387 height 43
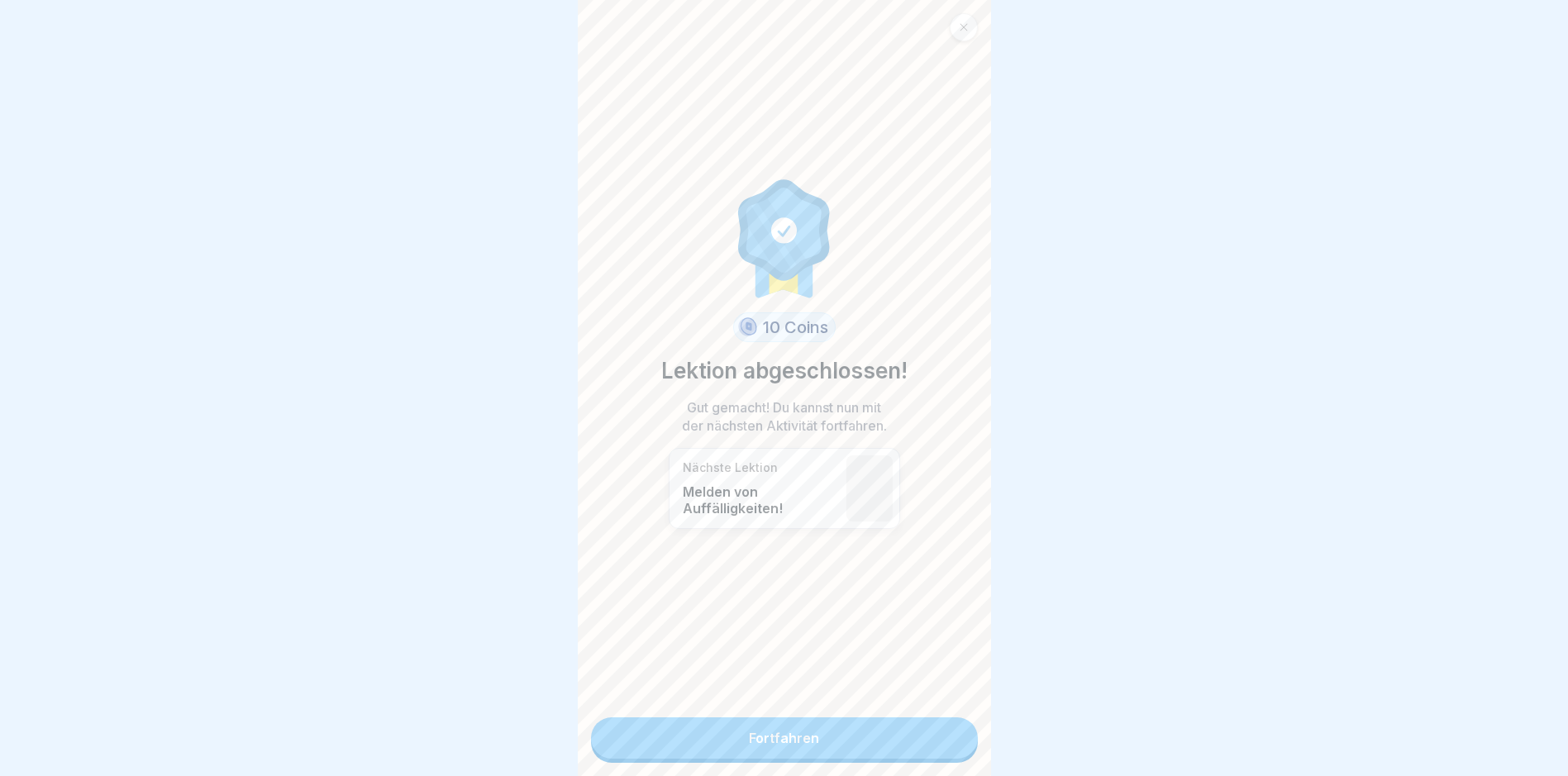
click at [952, 740] on link "Fortfahren" at bounding box center [784, 738] width 387 height 42
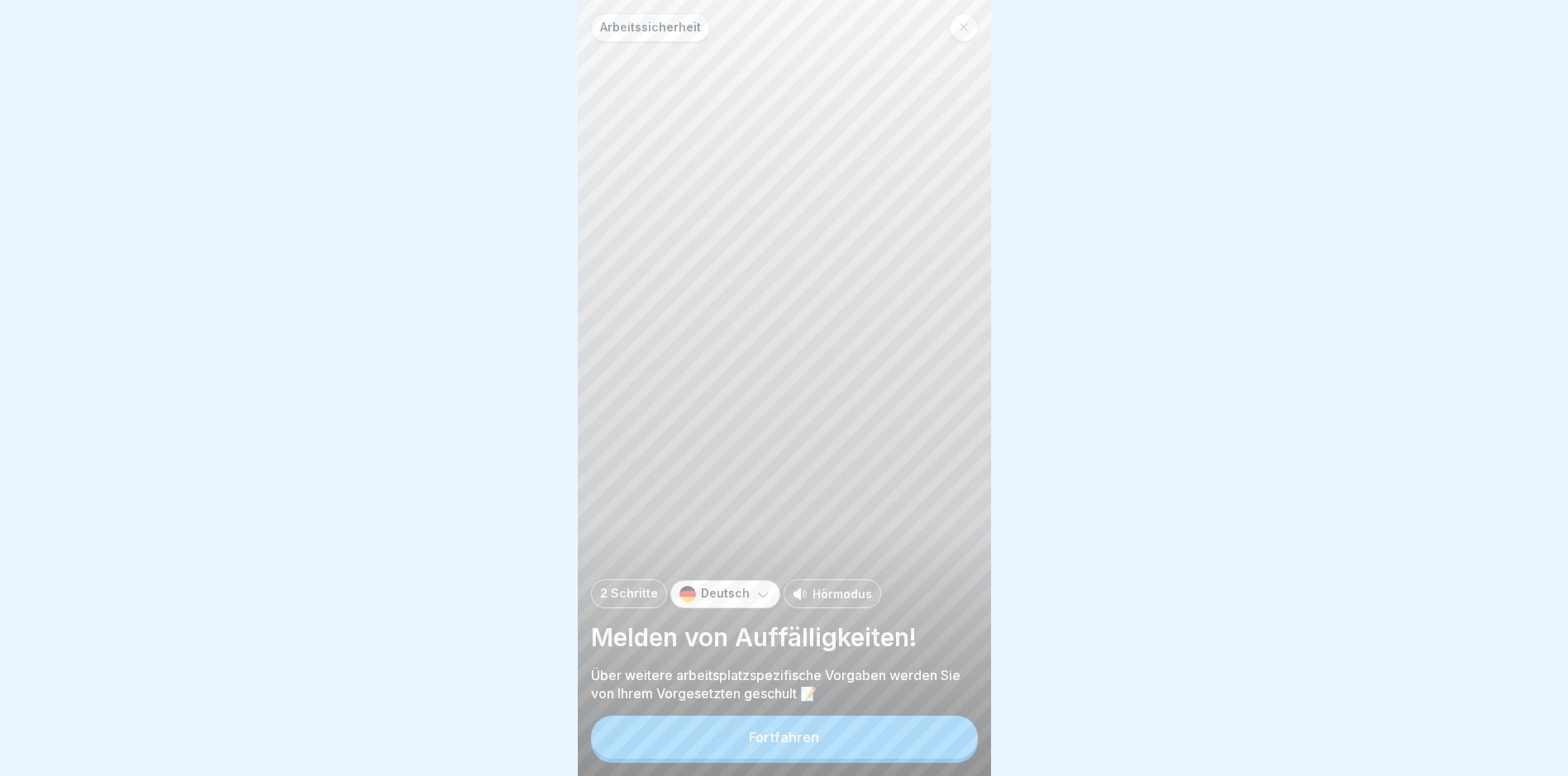
click at [940, 741] on button "Fortfahren" at bounding box center [784, 737] width 387 height 43
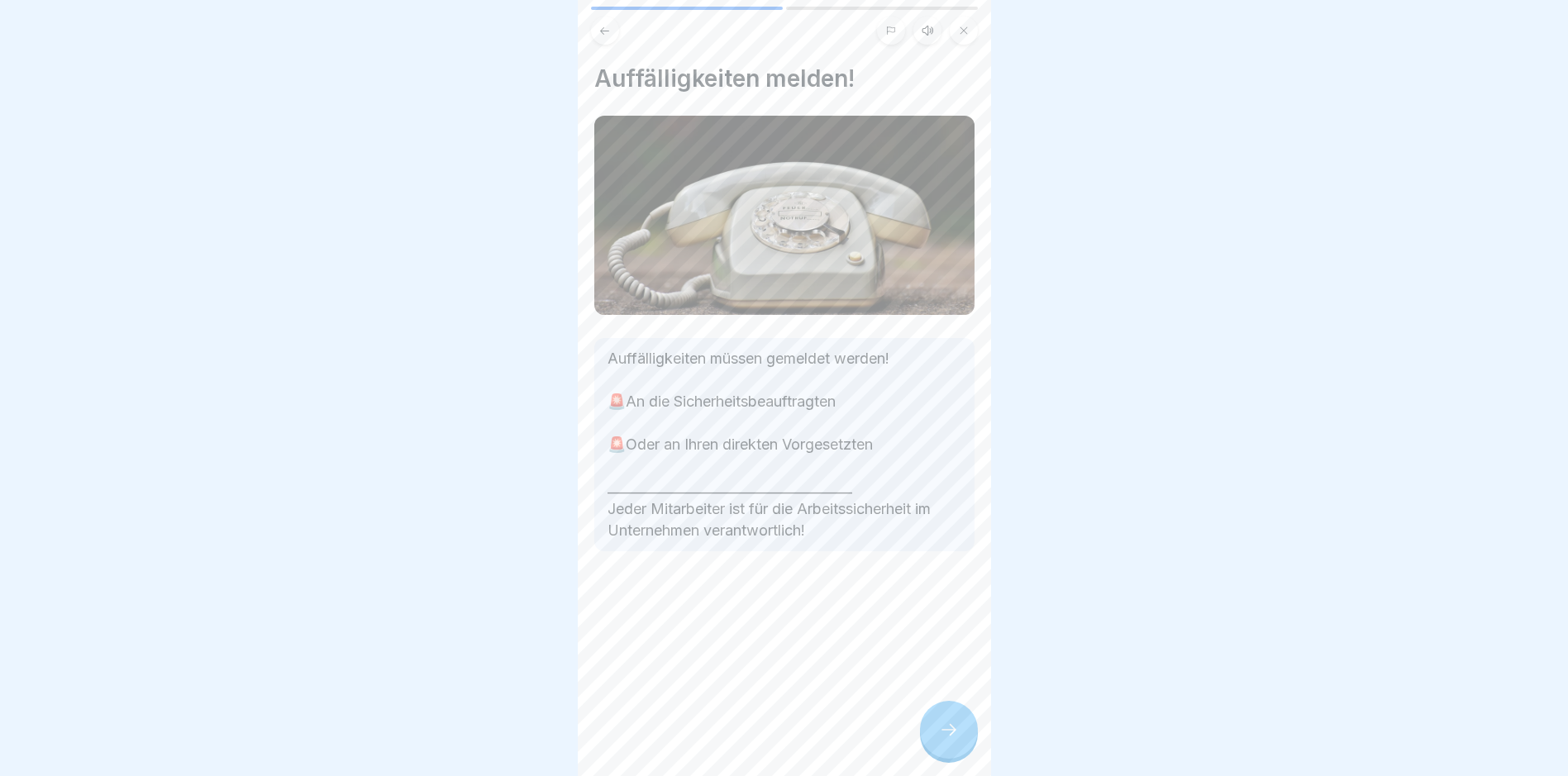
click at [935, 740] on div at bounding box center [949, 730] width 58 height 58
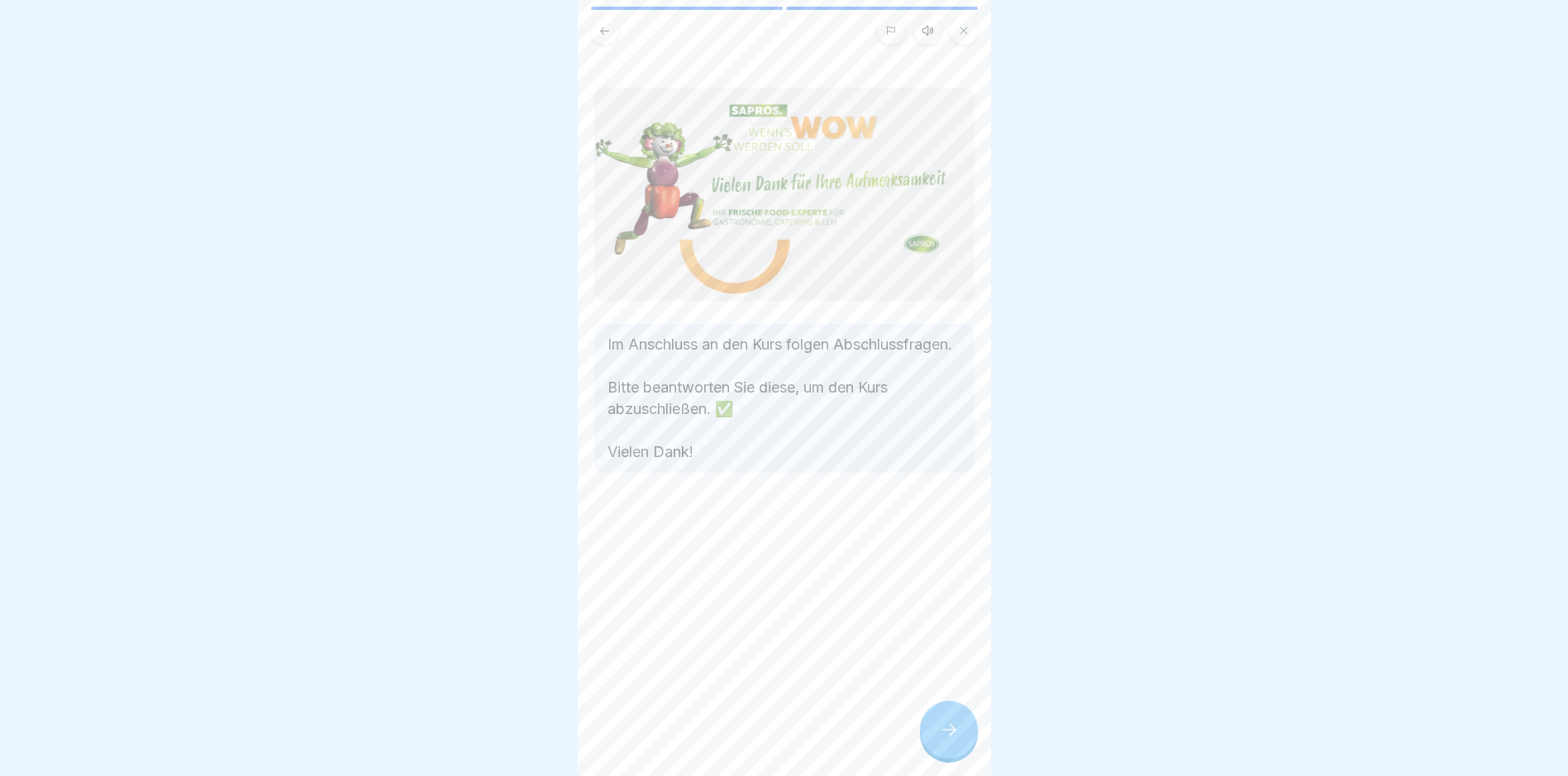
click at [935, 737] on div at bounding box center [949, 730] width 58 height 58
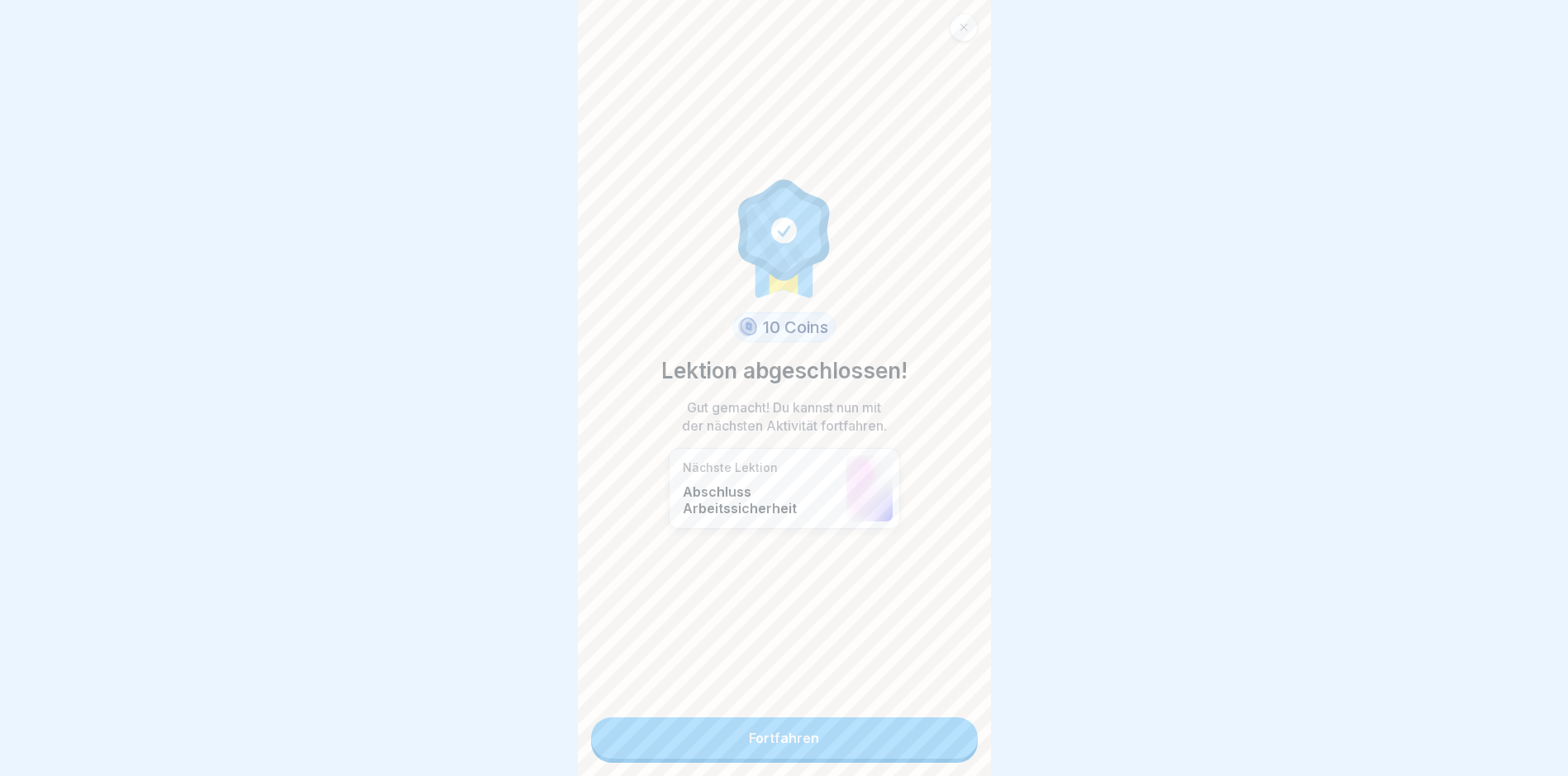
click at [935, 735] on link "Fortfahren" at bounding box center [784, 738] width 387 height 42
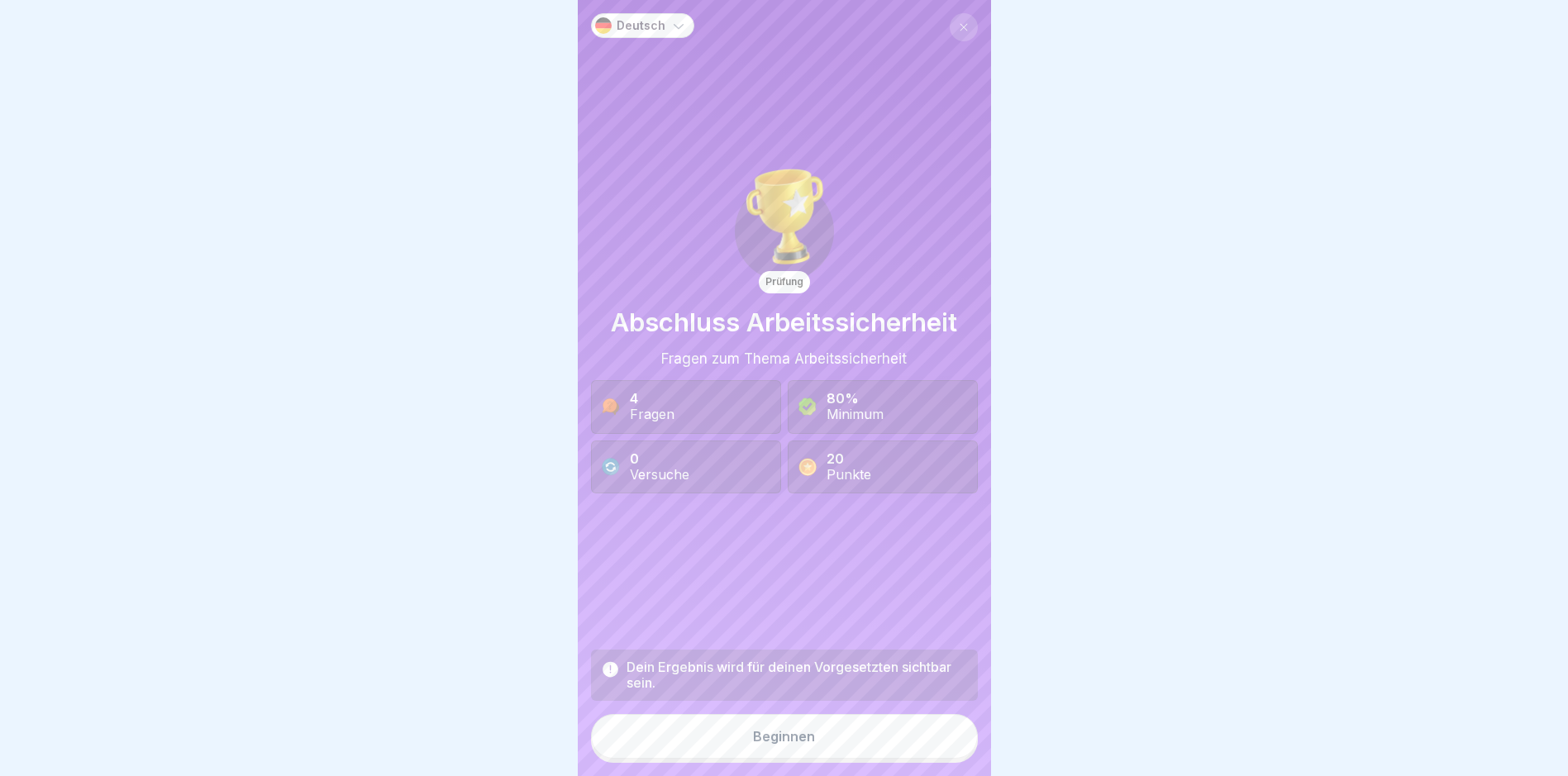
click at [920, 727] on div "Dein Ergebnis wird für deinen Vorgesetzten sichtbar sein. Beginnen" at bounding box center [784, 706] width 387 height 114
click at [886, 741] on button "Beginnen" at bounding box center [784, 736] width 387 height 45
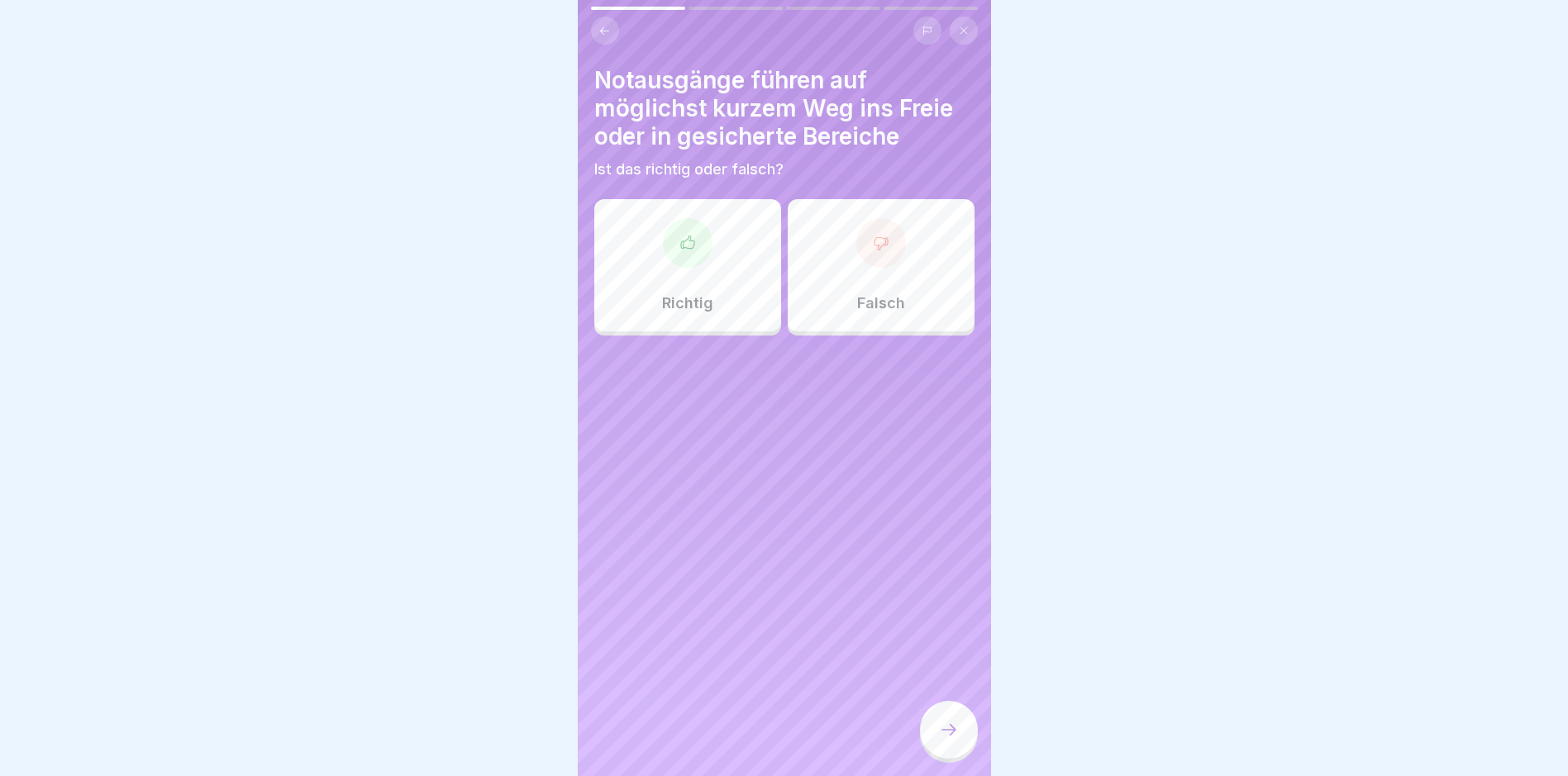
click at [721, 248] on div "Richtig" at bounding box center [688, 265] width 187 height 132
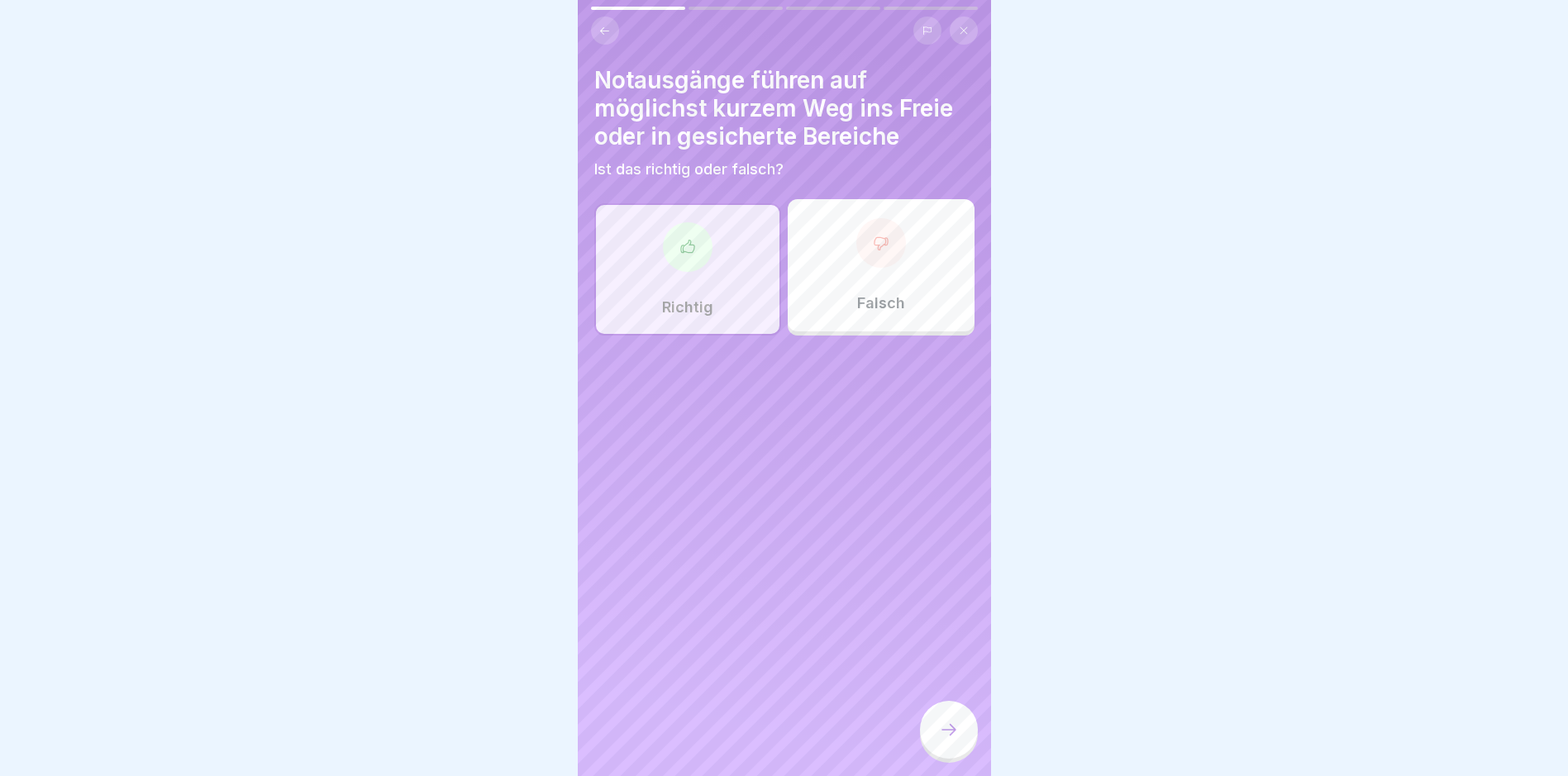
click at [934, 732] on div at bounding box center [949, 730] width 58 height 58
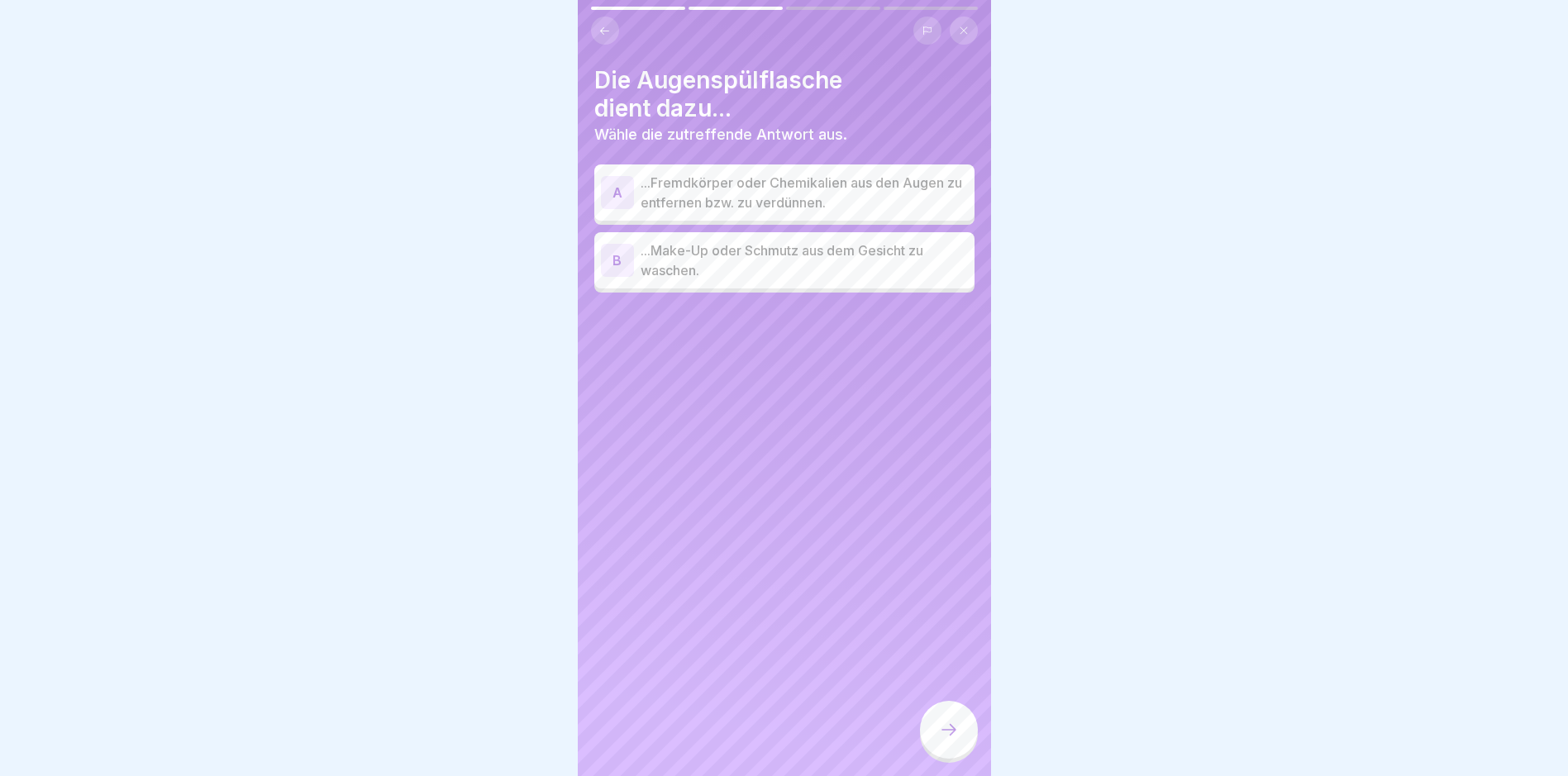
click at [772, 197] on p "...Fremdkörper oder Chemikalien aus den Augen zu entfernen bzw. zu verdünnen." at bounding box center [804, 193] width 327 height 40
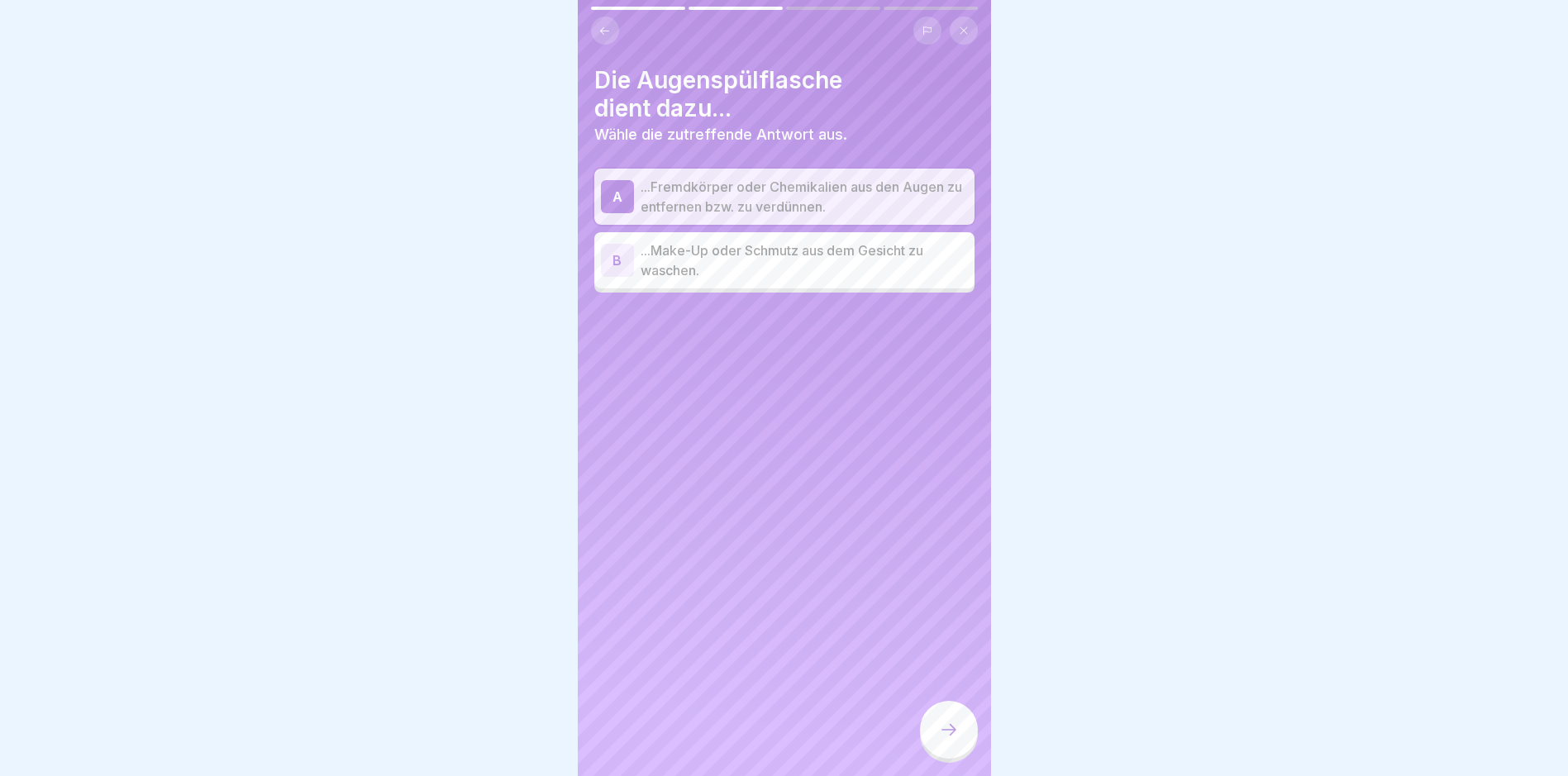
click at [934, 749] on div at bounding box center [949, 730] width 58 height 58
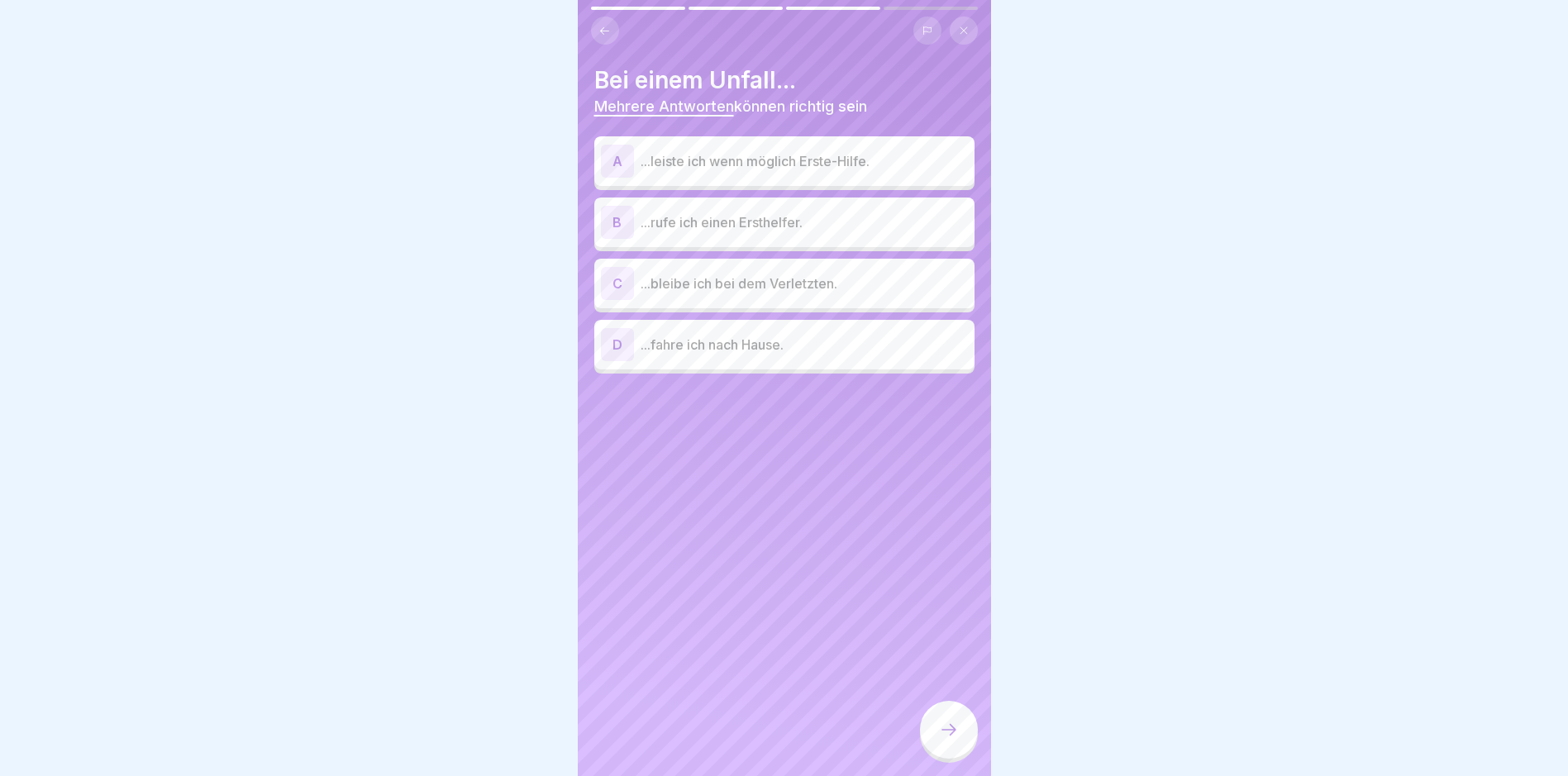
click at [839, 163] on p "...leiste ich wenn möglich Erste-Hilfe." at bounding box center [804, 160] width 327 height 20
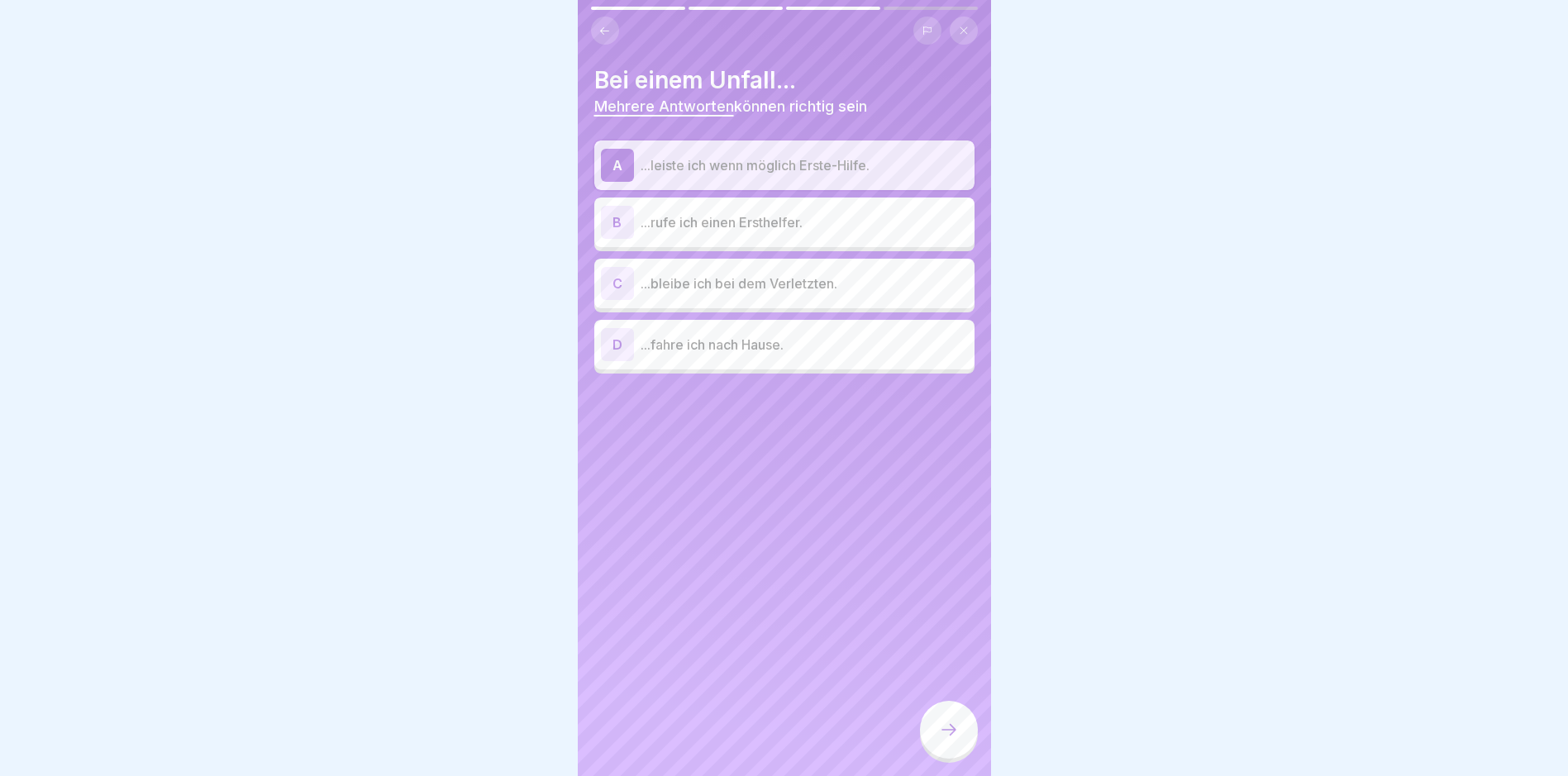
click at [833, 218] on p "...rufe ich einen Ersthelfer." at bounding box center [804, 221] width 327 height 20
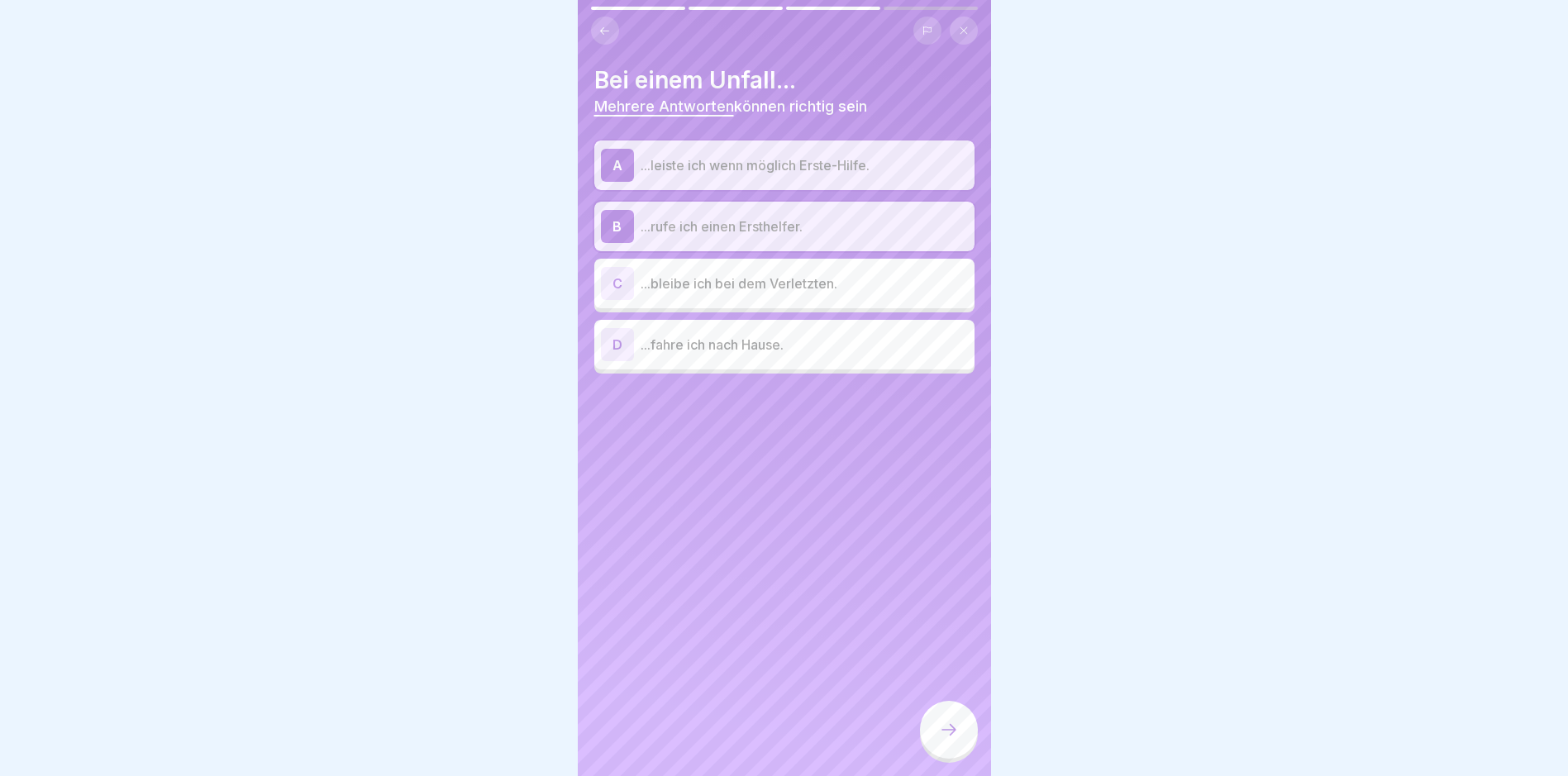
click at [861, 300] on div "C ...bleibe ich bei dem Verletzten." at bounding box center [784, 283] width 380 height 49
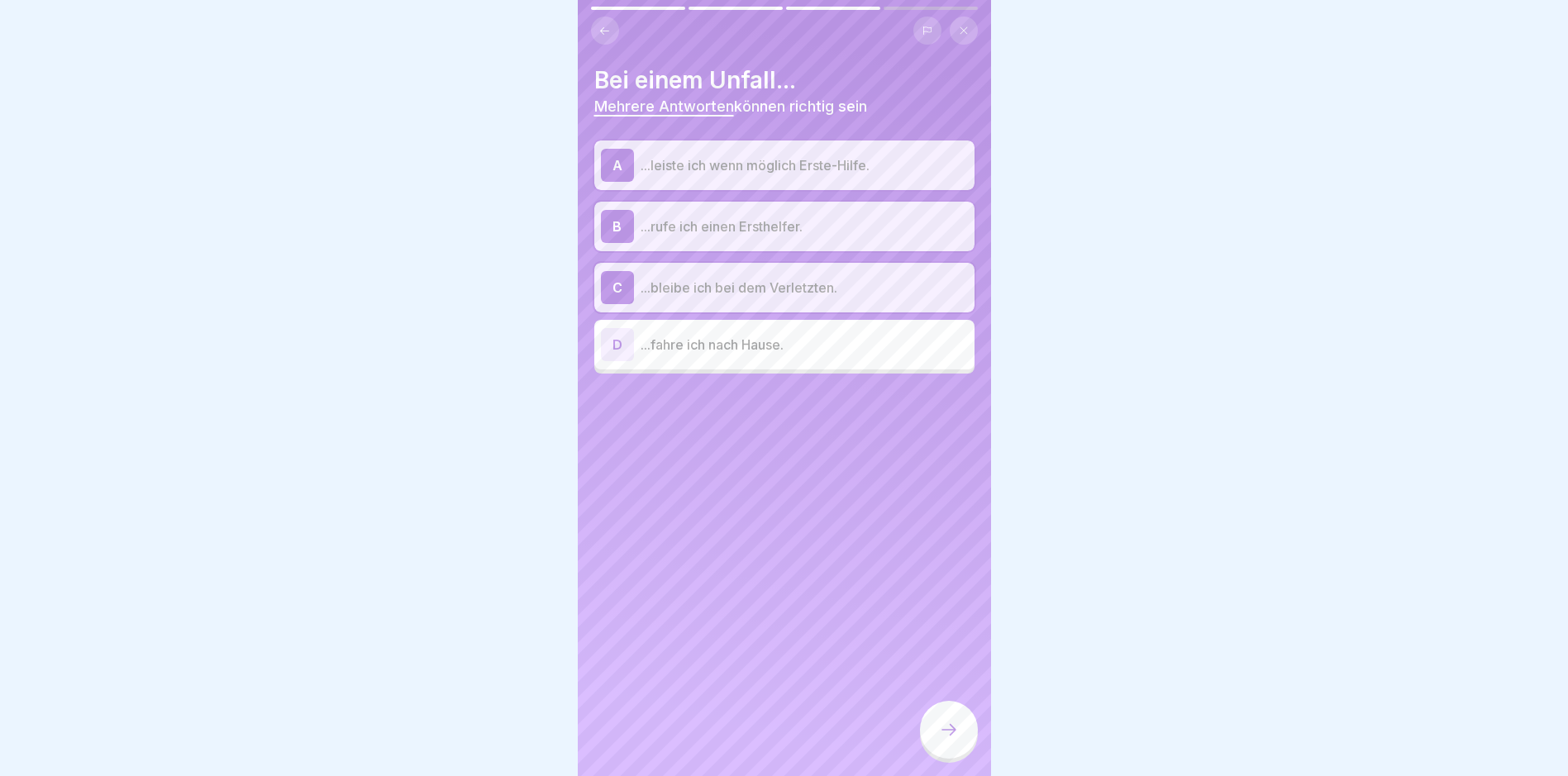
click at [953, 753] on div at bounding box center [949, 730] width 58 height 58
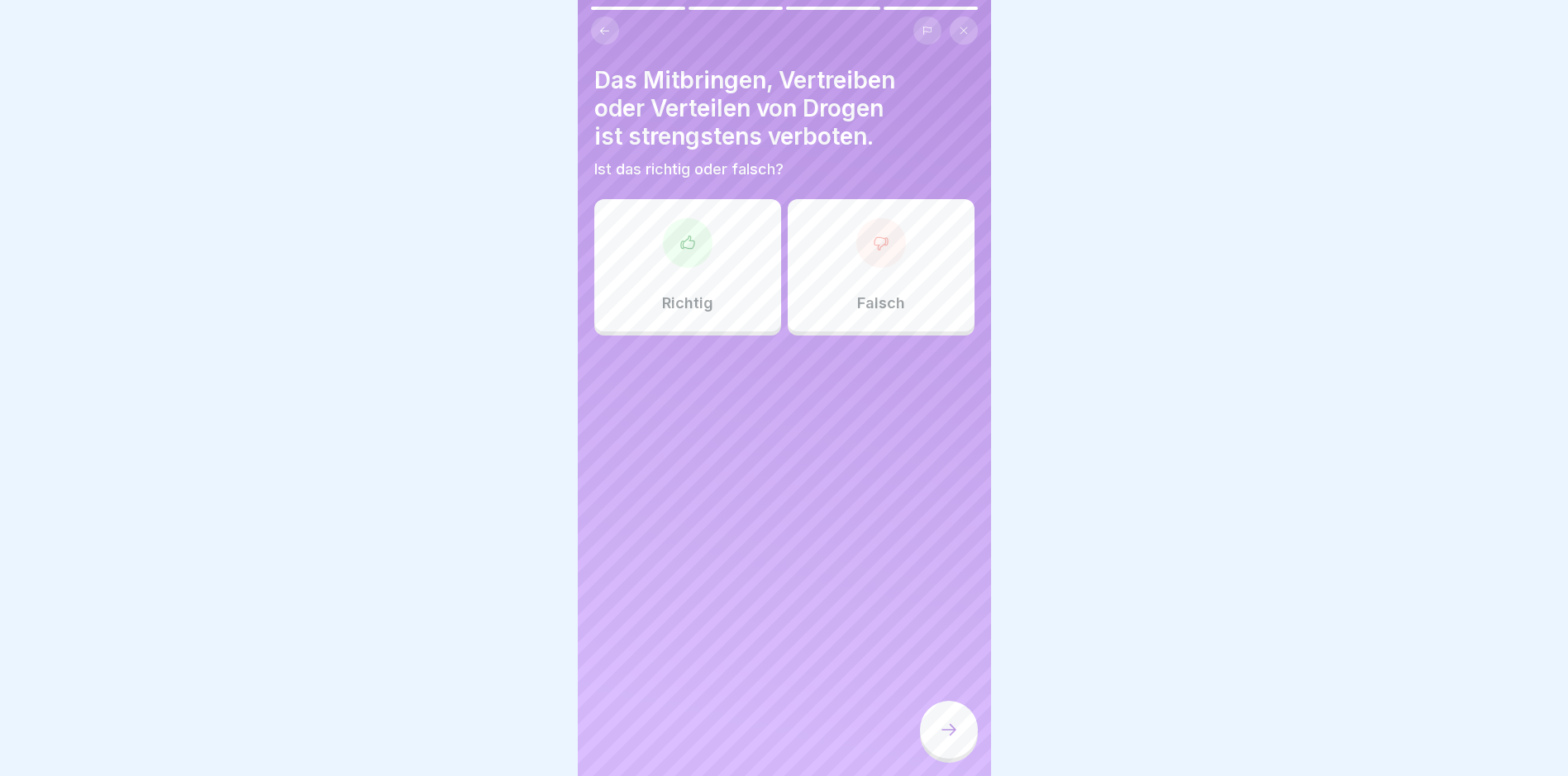
click at [712, 266] on div "Richtig" at bounding box center [688, 265] width 187 height 132
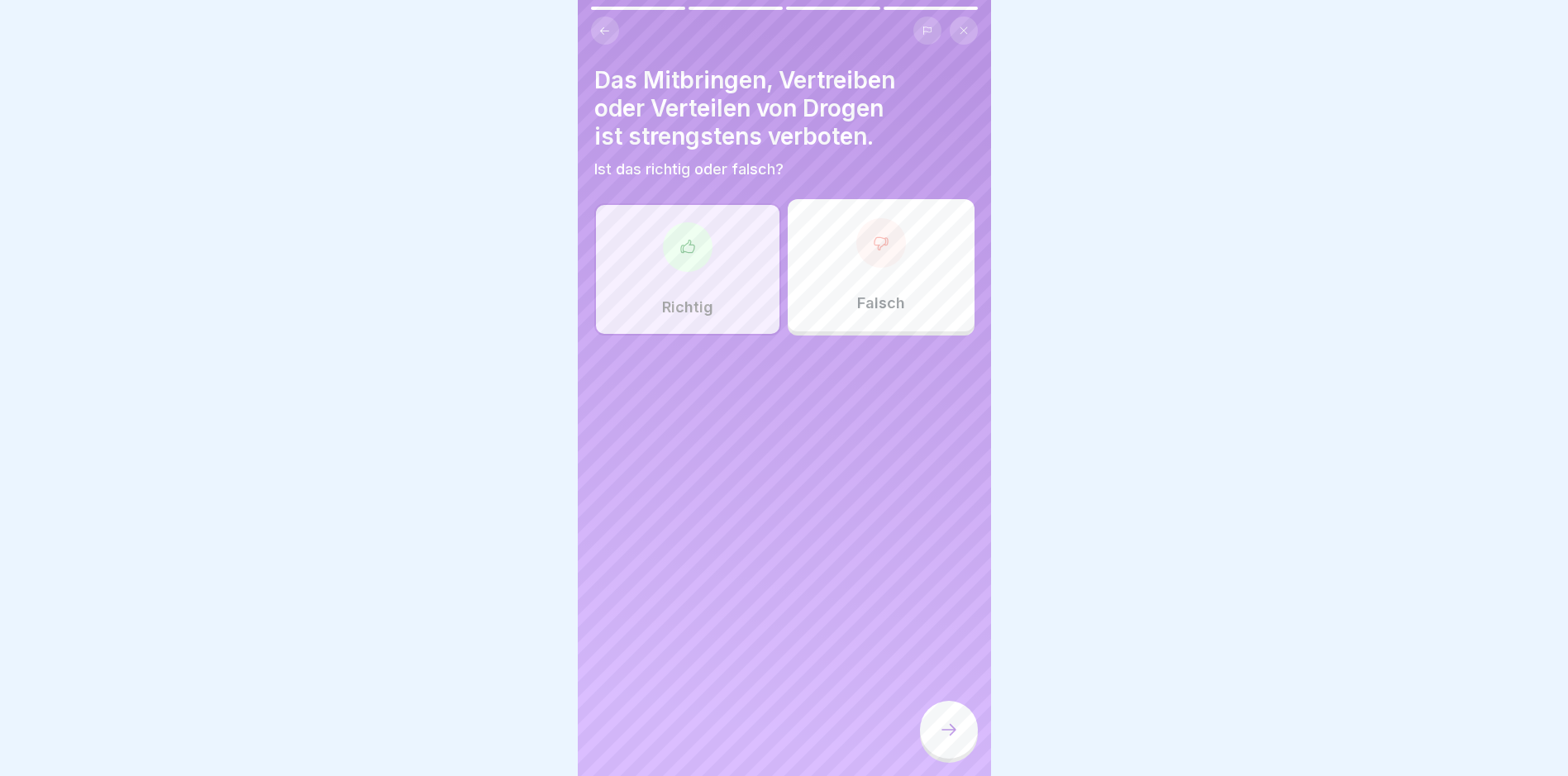
click at [939, 740] on icon at bounding box center [948, 729] width 20 height 20
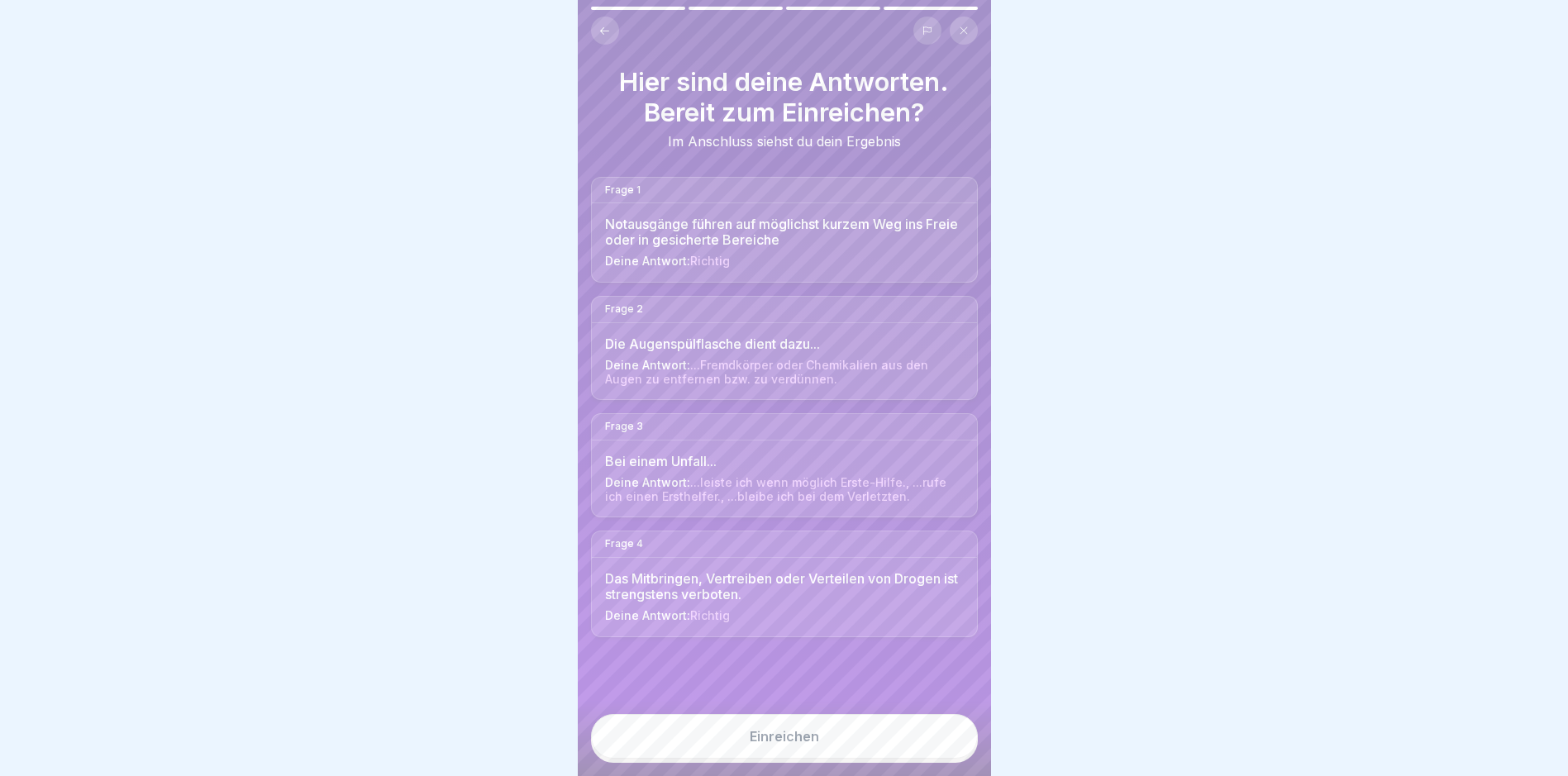
click at [939, 749] on button "Einreichen" at bounding box center [784, 736] width 387 height 45
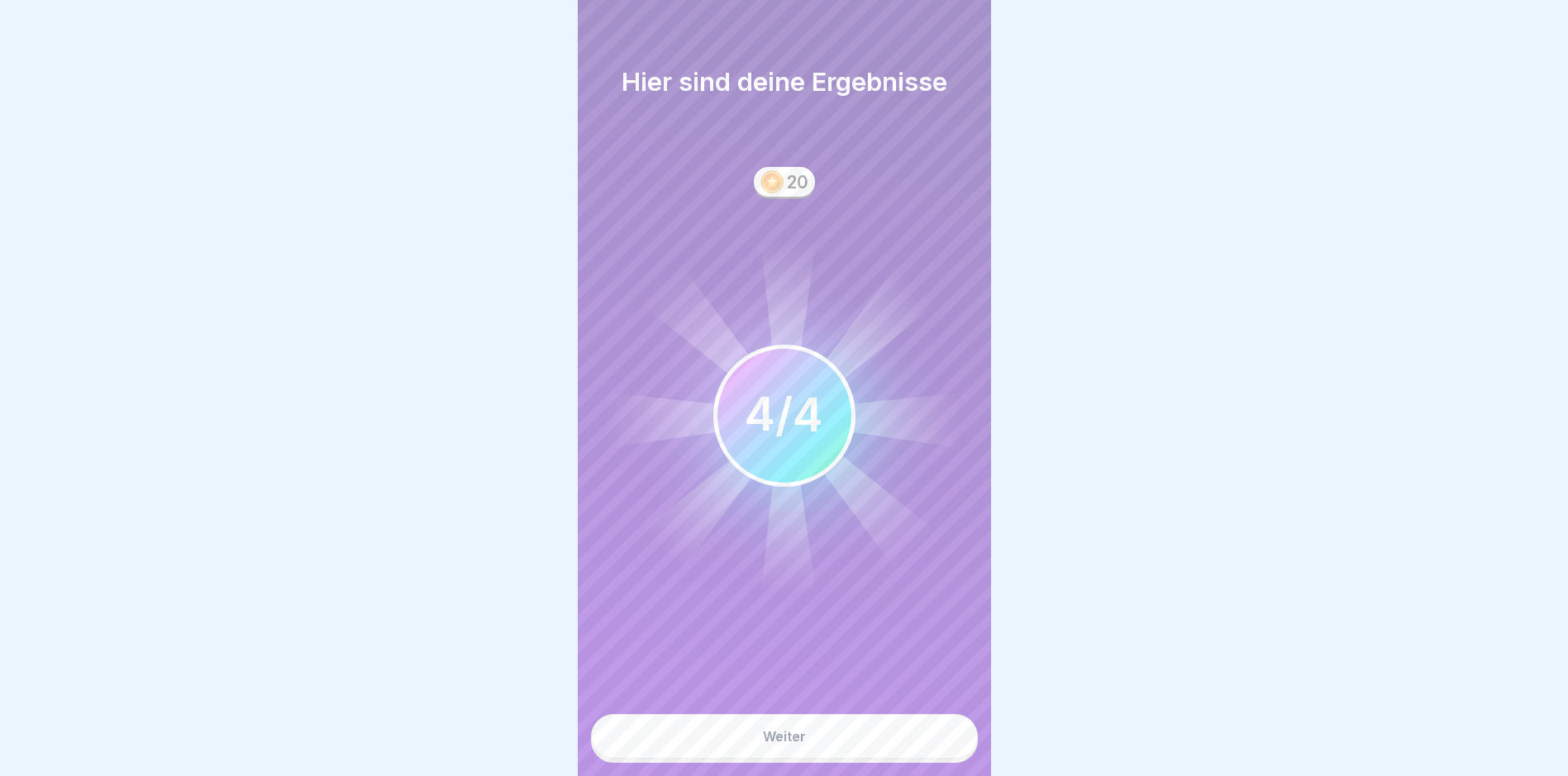
click at [939, 749] on button "Weiter" at bounding box center [784, 736] width 387 height 45
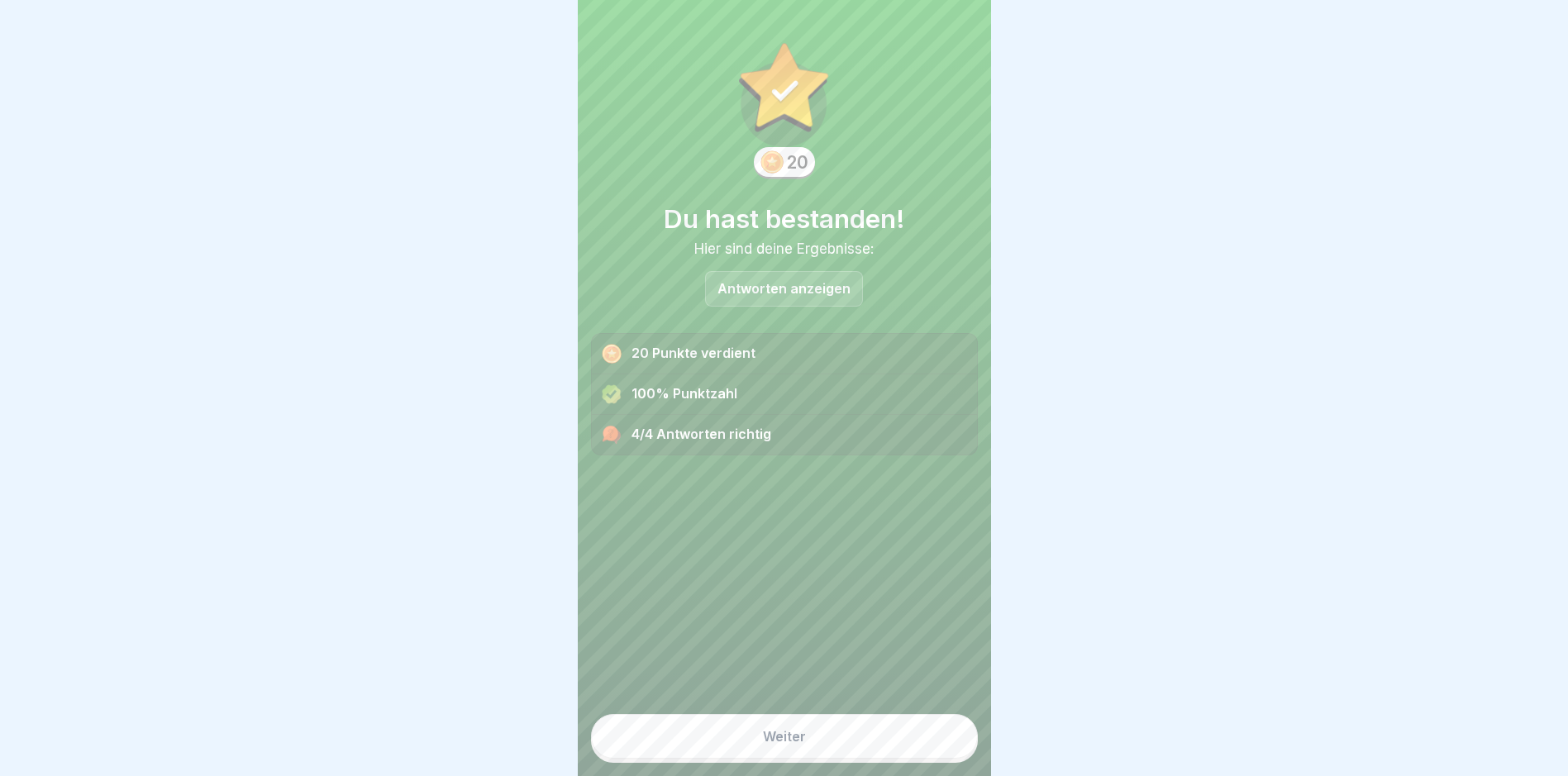
click at [939, 749] on button "Weiter" at bounding box center [784, 736] width 387 height 45
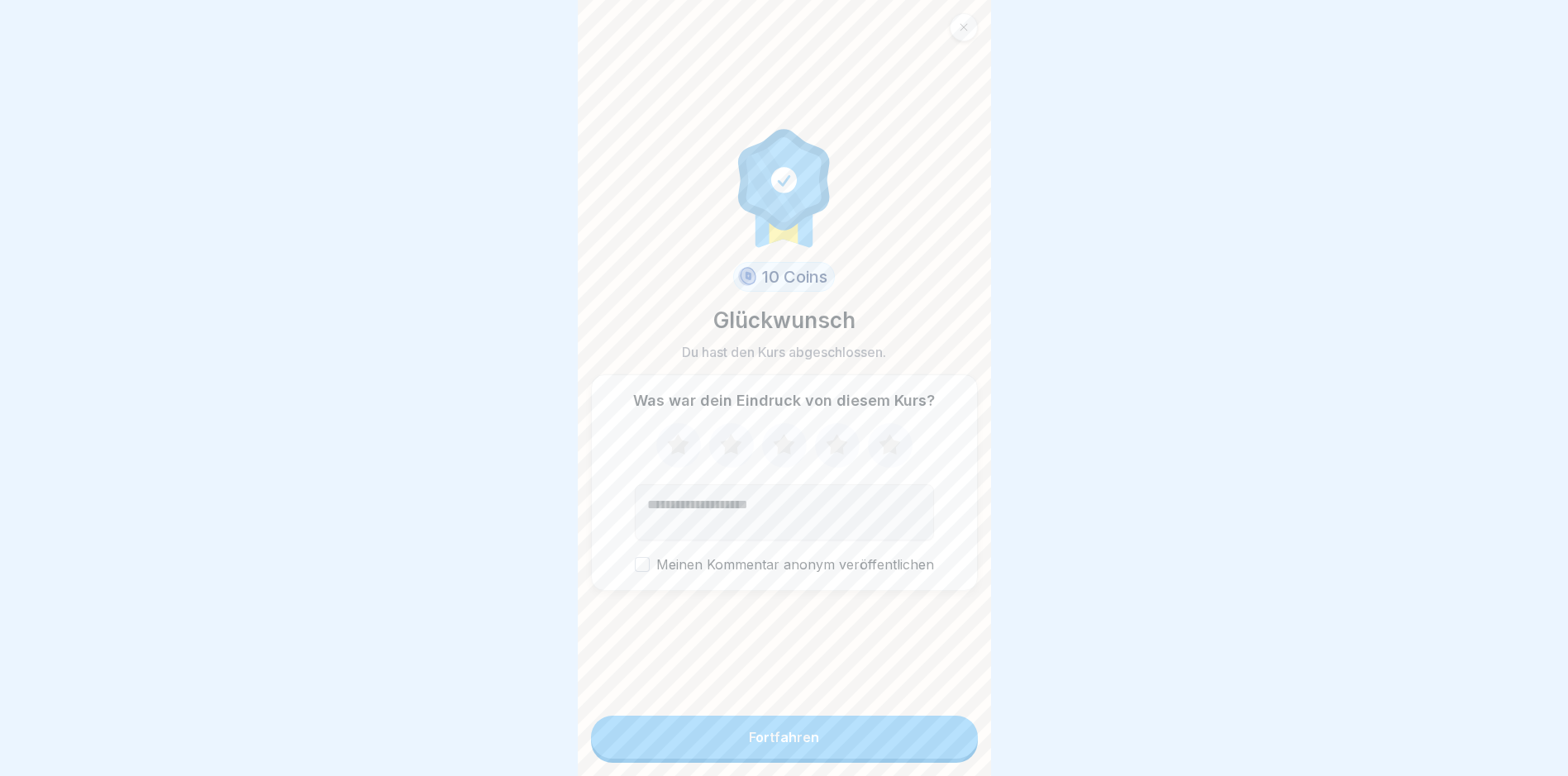
click at [939, 749] on button "Fortfahren" at bounding box center [784, 737] width 387 height 43
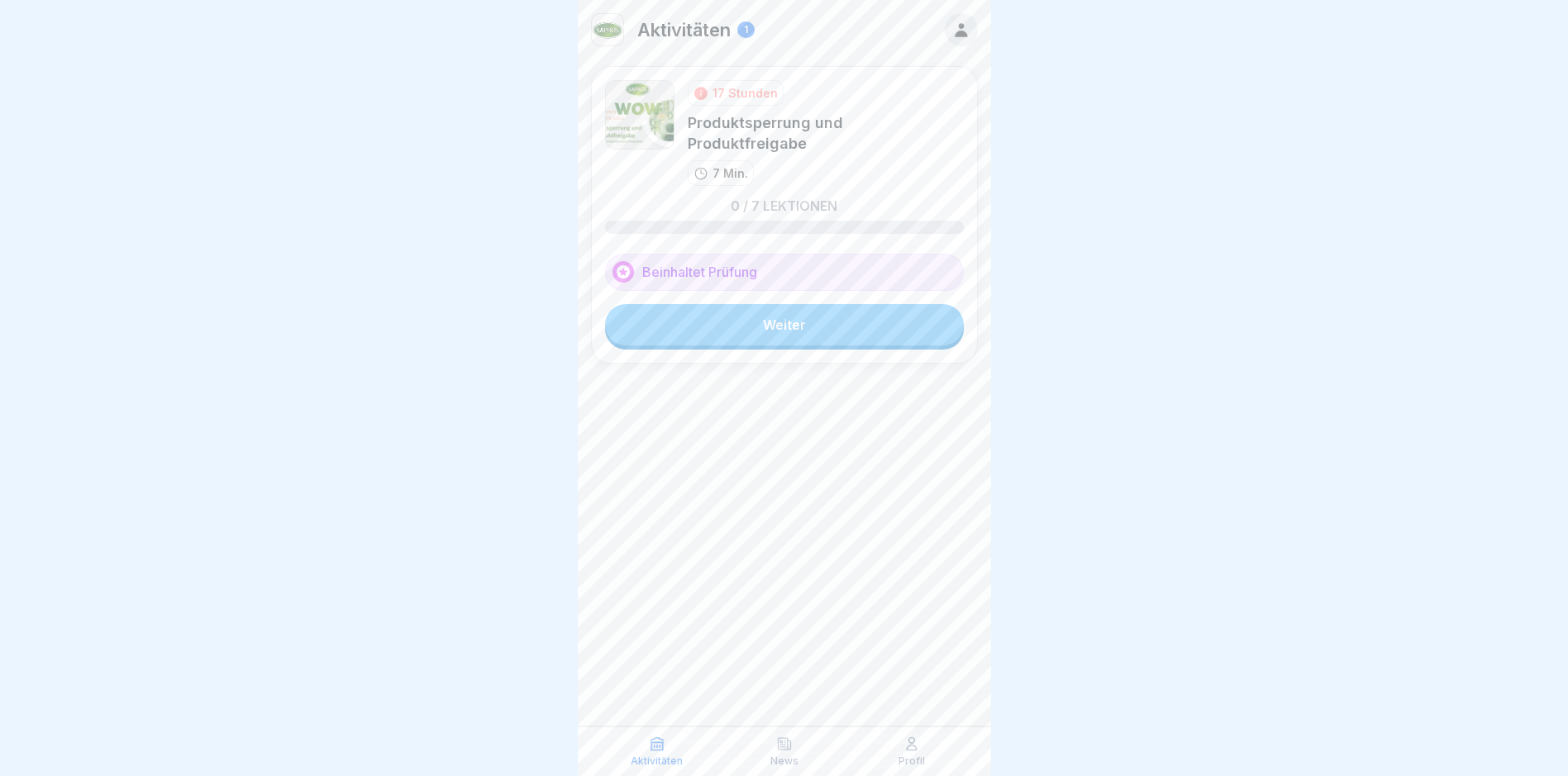
click at [813, 310] on link "Weiter" at bounding box center [784, 325] width 359 height 42
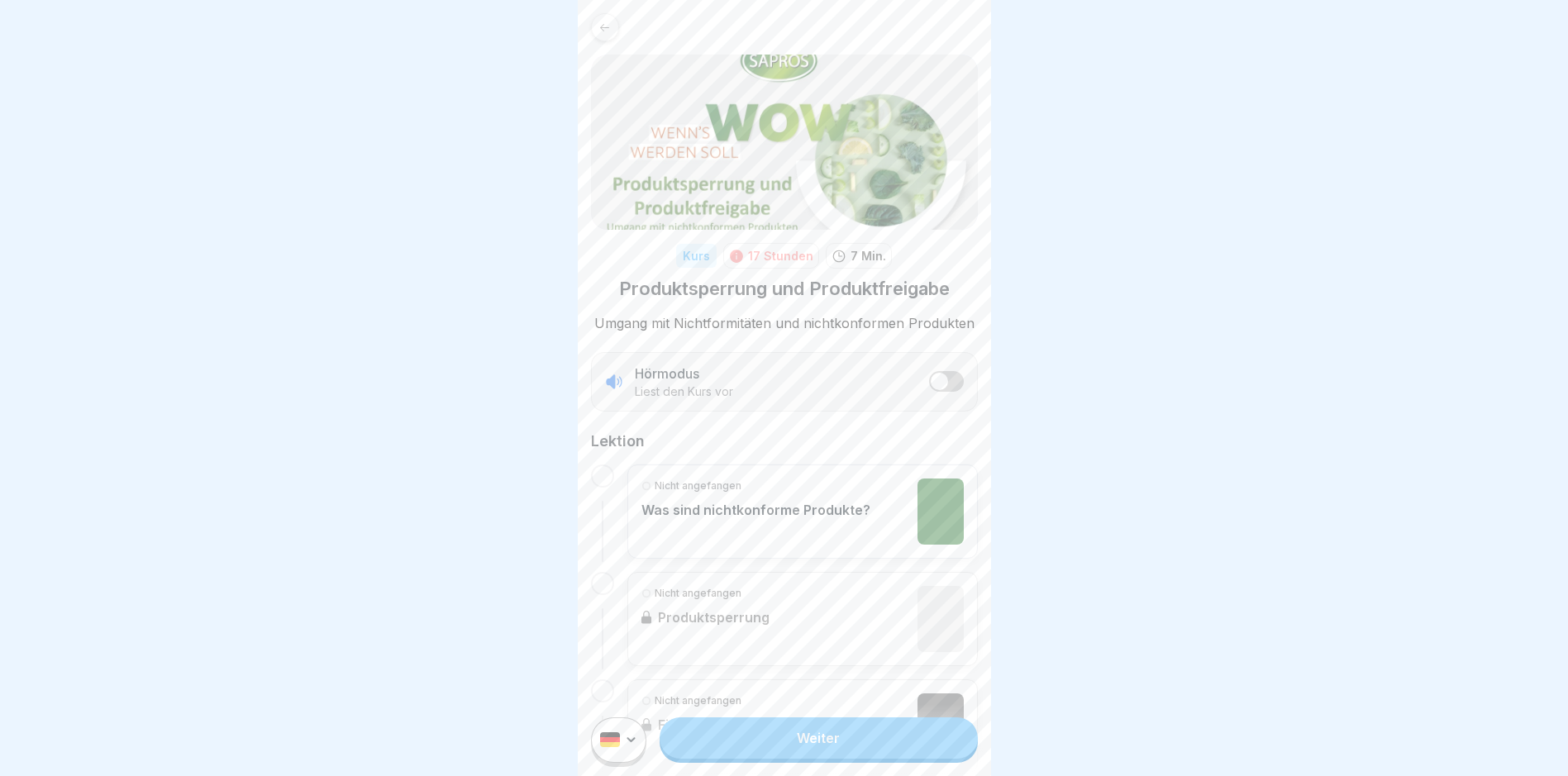
click at [826, 744] on link "Weiter" at bounding box center [818, 738] width 317 height 42
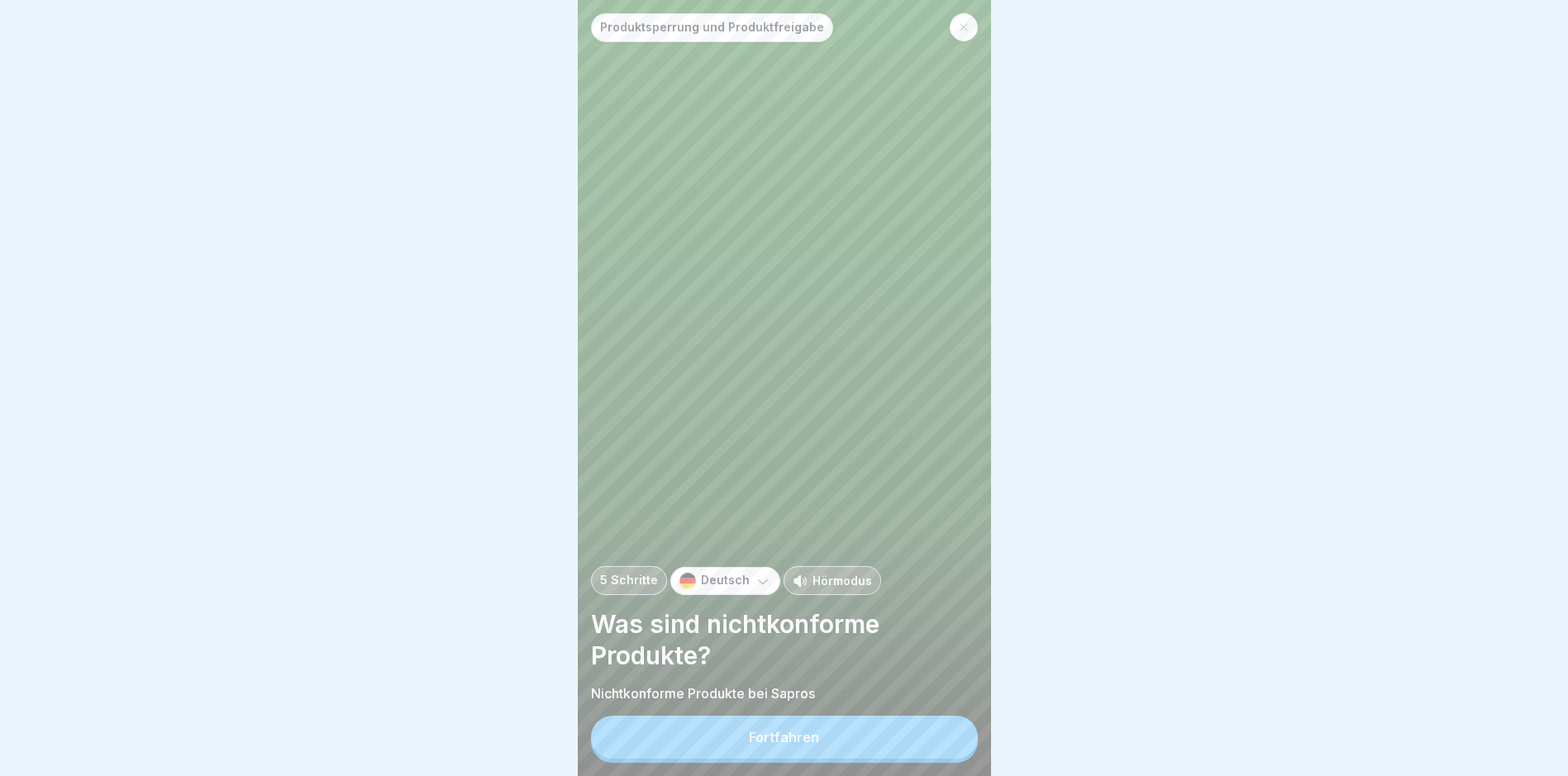
click at [826, 745] on button "Fortfahren" at bounding box center [784, 737] width 387 height 43
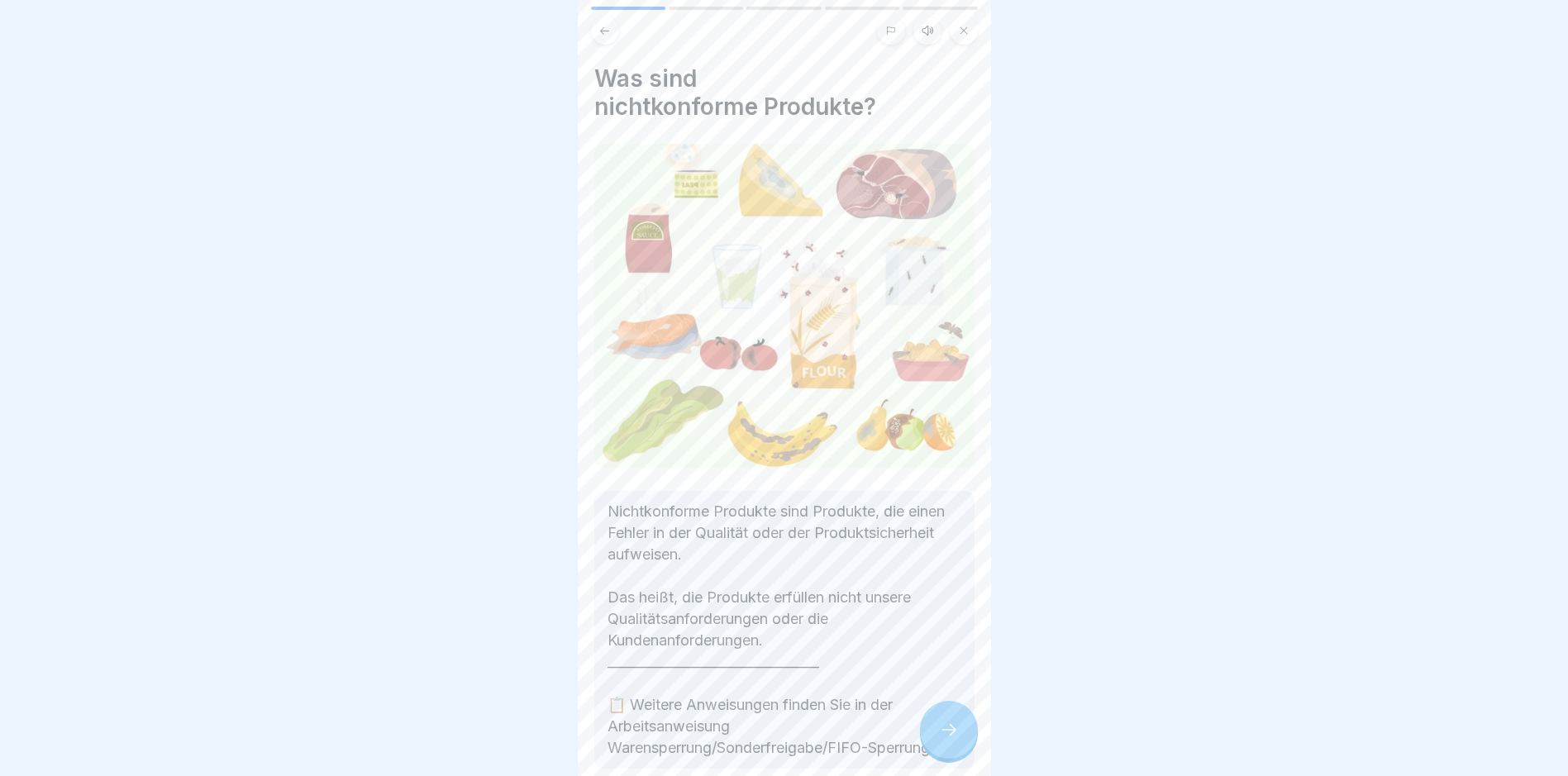
click at [948, 740] on icon at bounding box center [948, 729] width 20 height 20
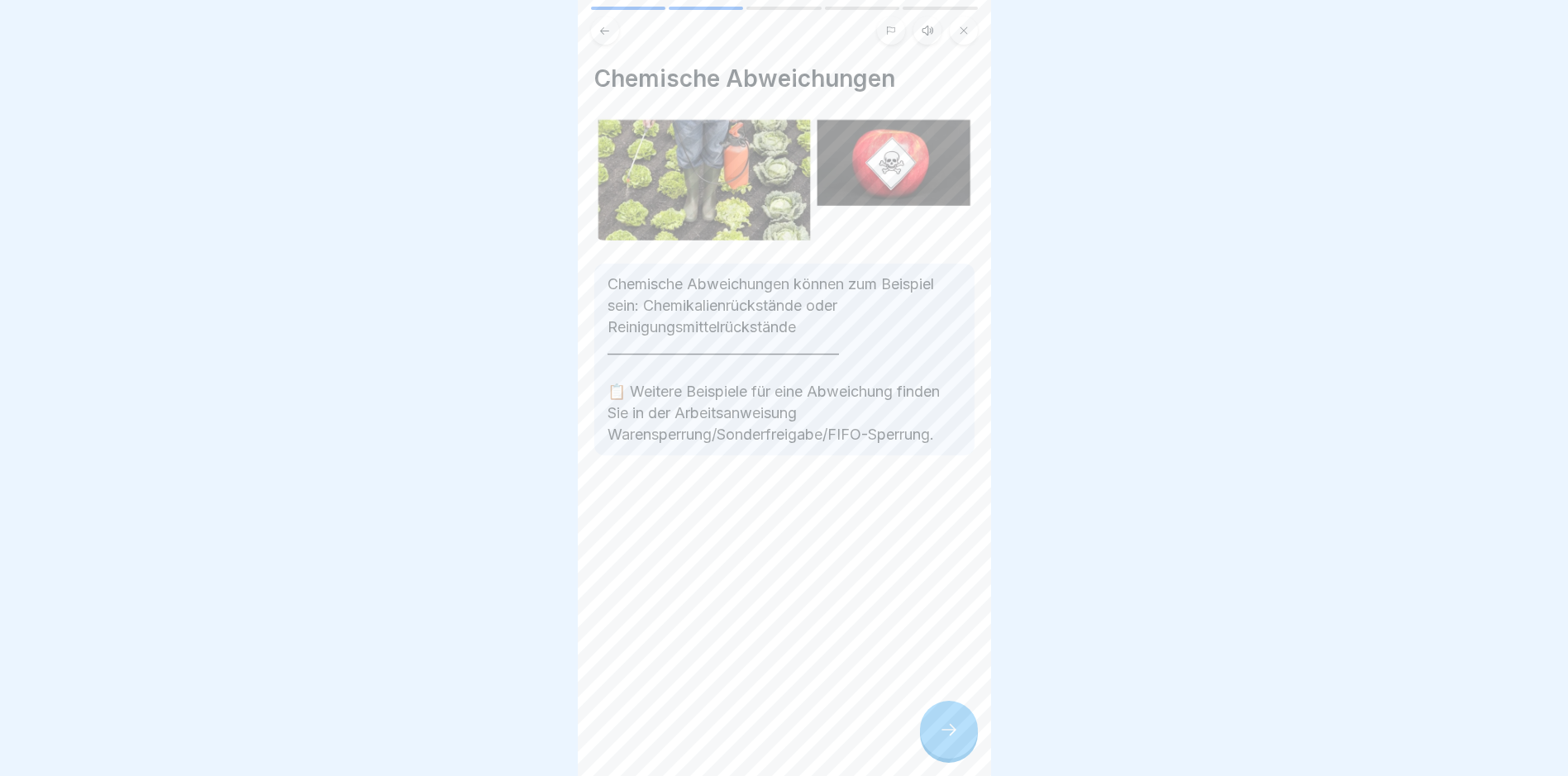
click at [948, 740] on icon at bounding box center [948, 729] width 20 height 20
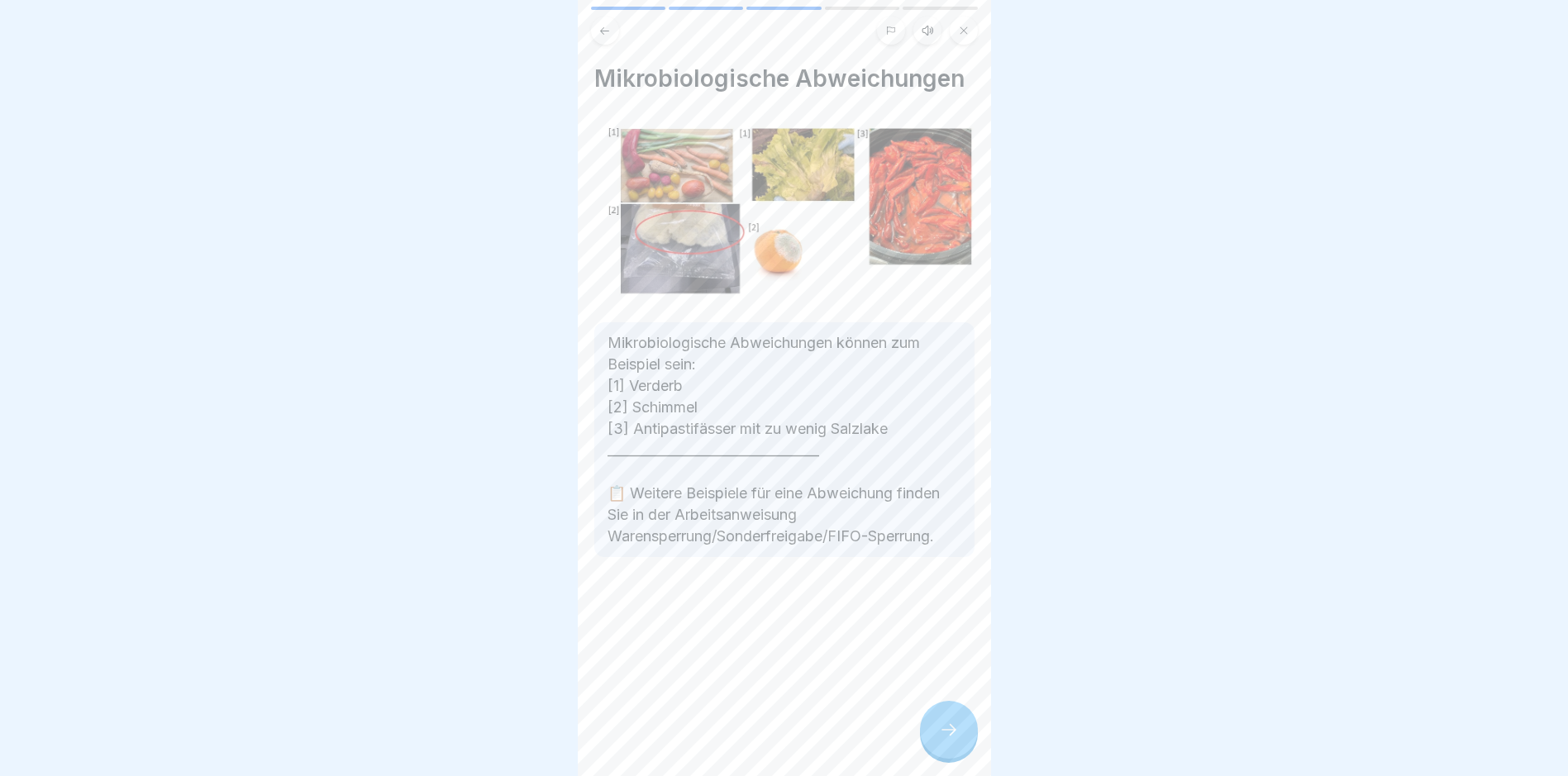
click at [948, 740] on icon at bounding box center [948, 729] width 20 height 20
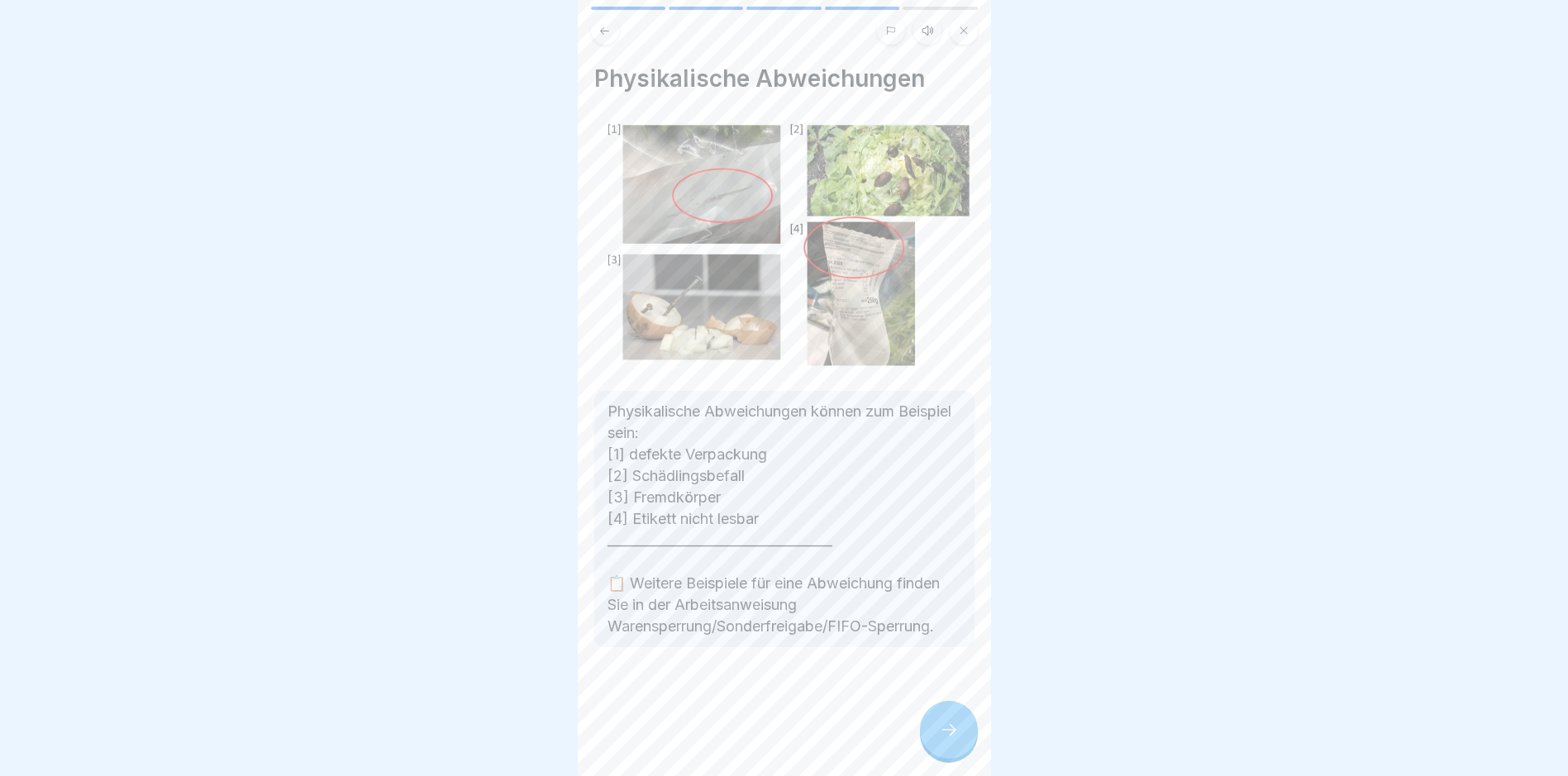
click at [948, 740] on icon at bounding box center [948, 729] width 20 height 20
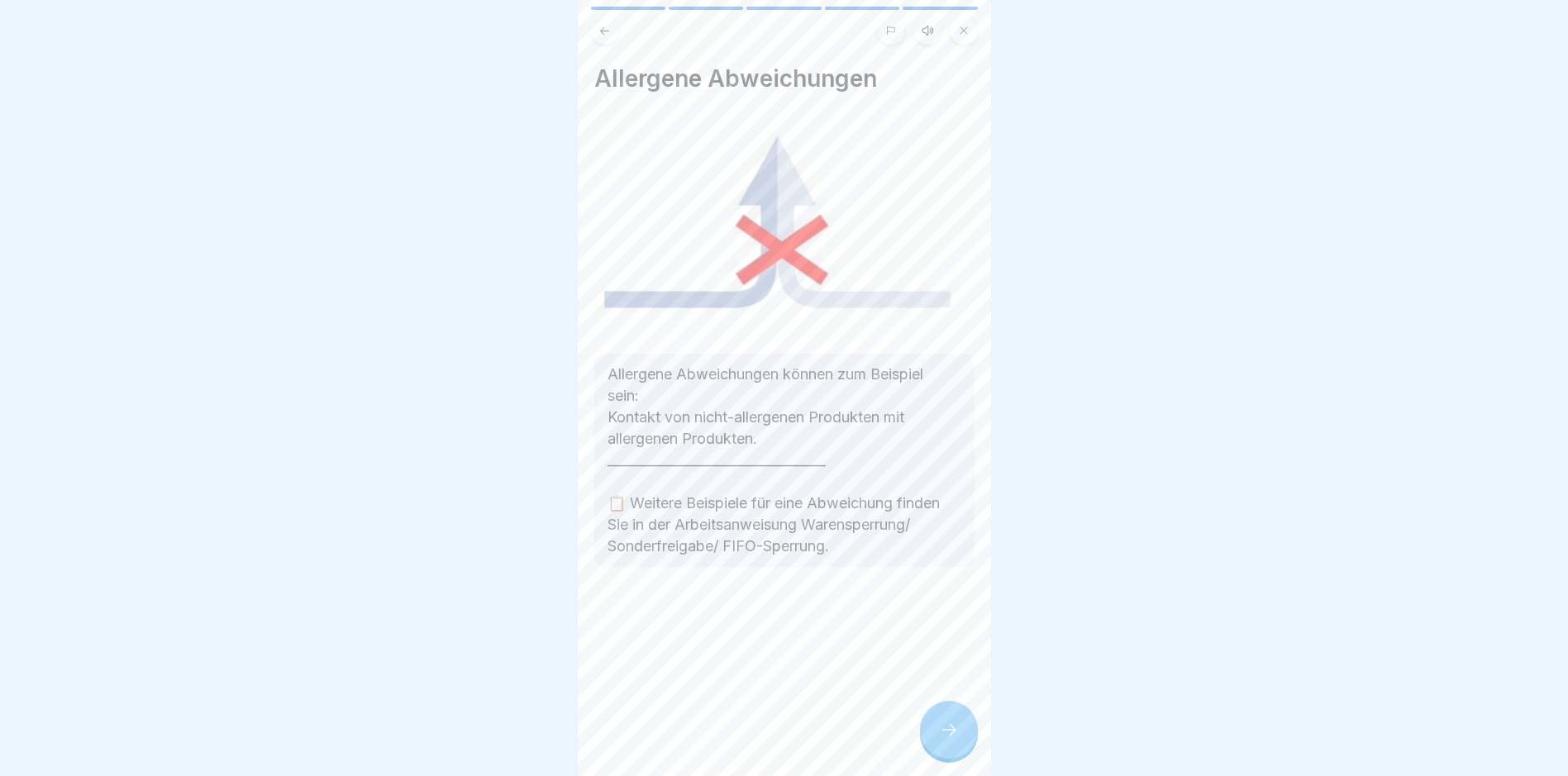
click at [607, 39] on button at bounding box center [605, 30] width 28 height 28
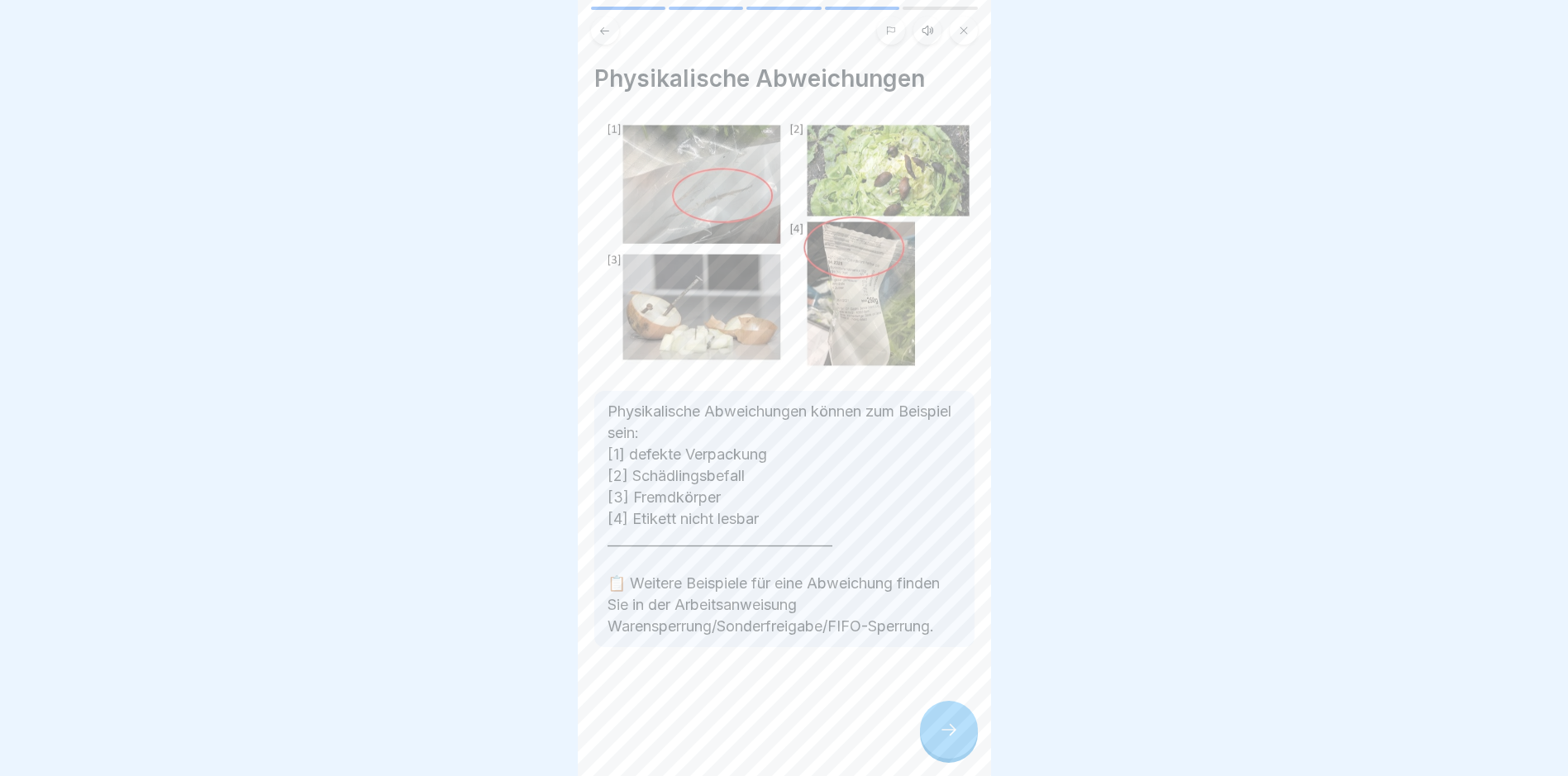
click at [928, 729] on div at bounding box center [949, 730] width 58 height 58
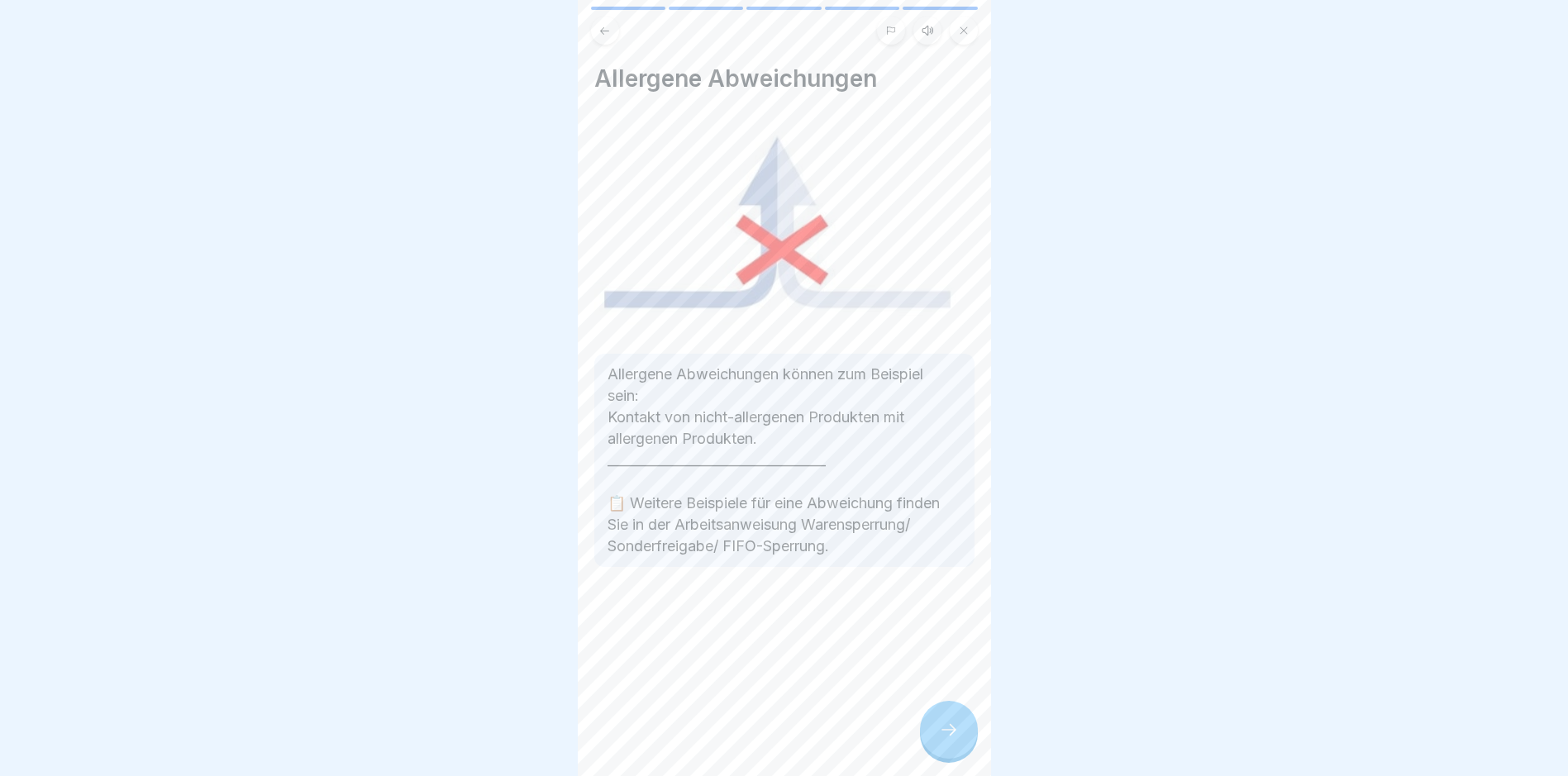
click at [928, 729] on div at bounding box center [949, 730] width 58 height 58
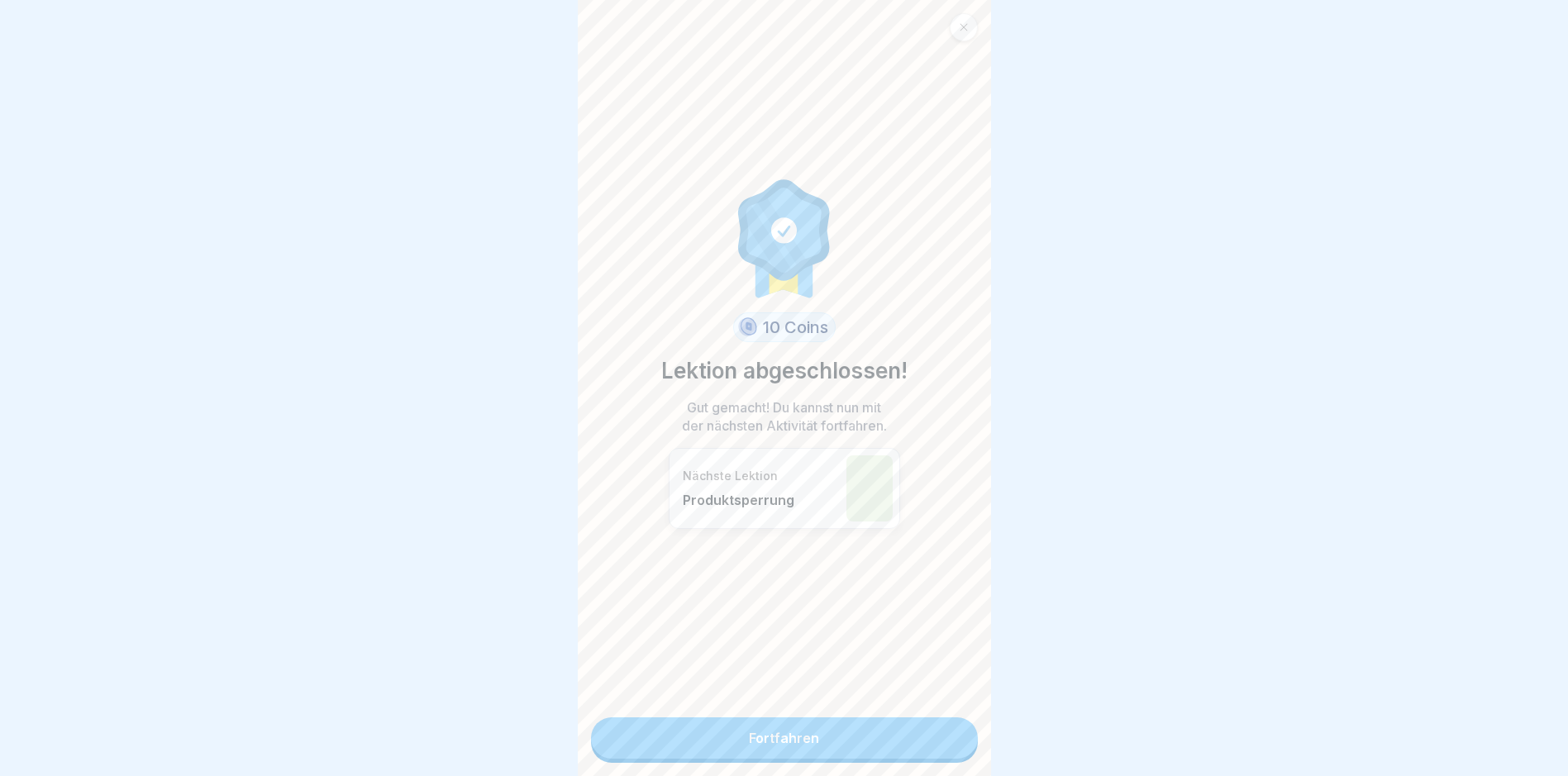
click at [928, 729] on link "Fortfahren" at bounding box center [784, 738] width 387 height 42
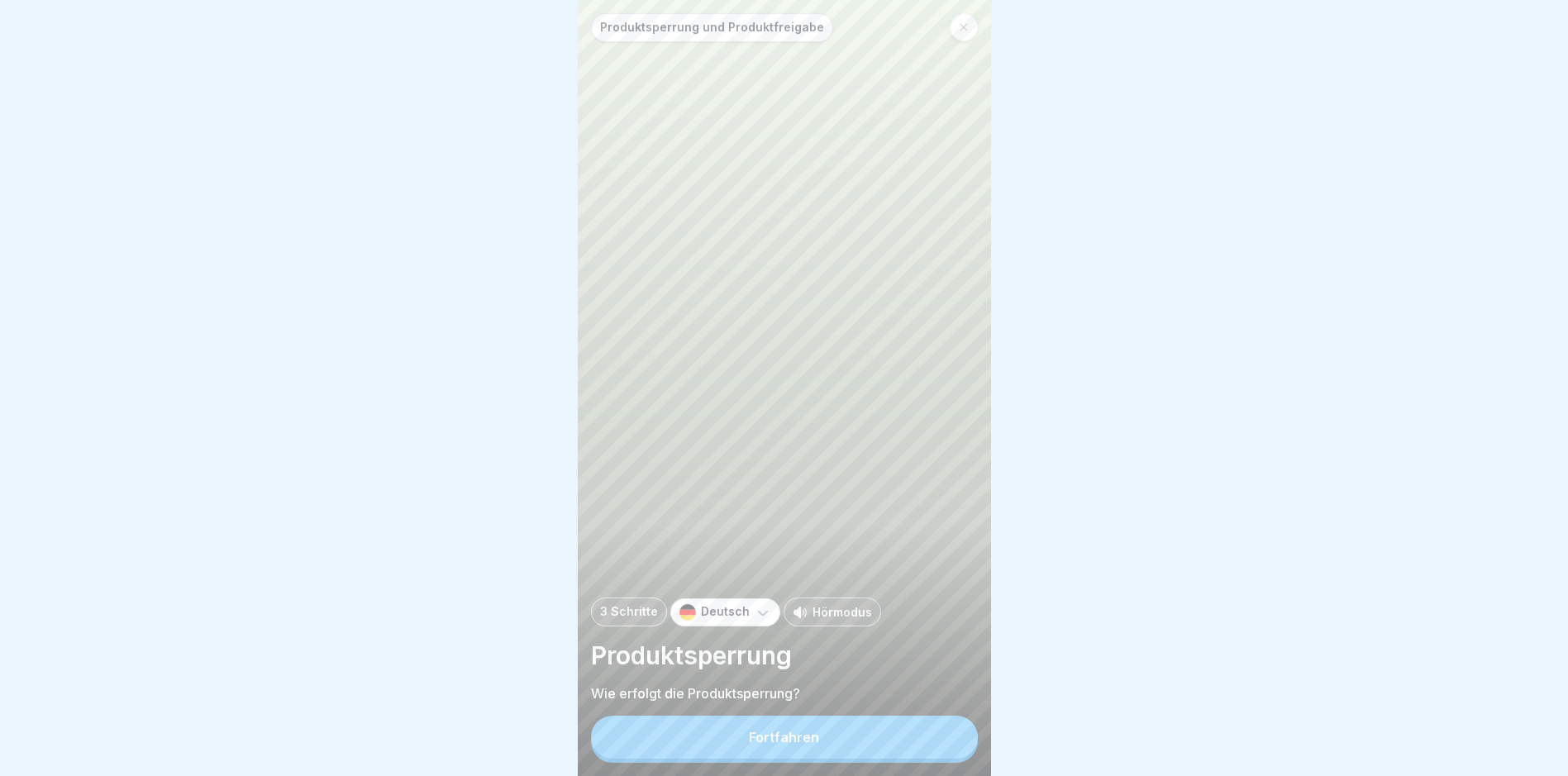
click at [928, 729] on div "Fortfahren" at bounding box center [784, 740] width 387 height 47
click at [904, 741] on button "Fortfahren" at bounding box center [784, 737] width 387 height 43
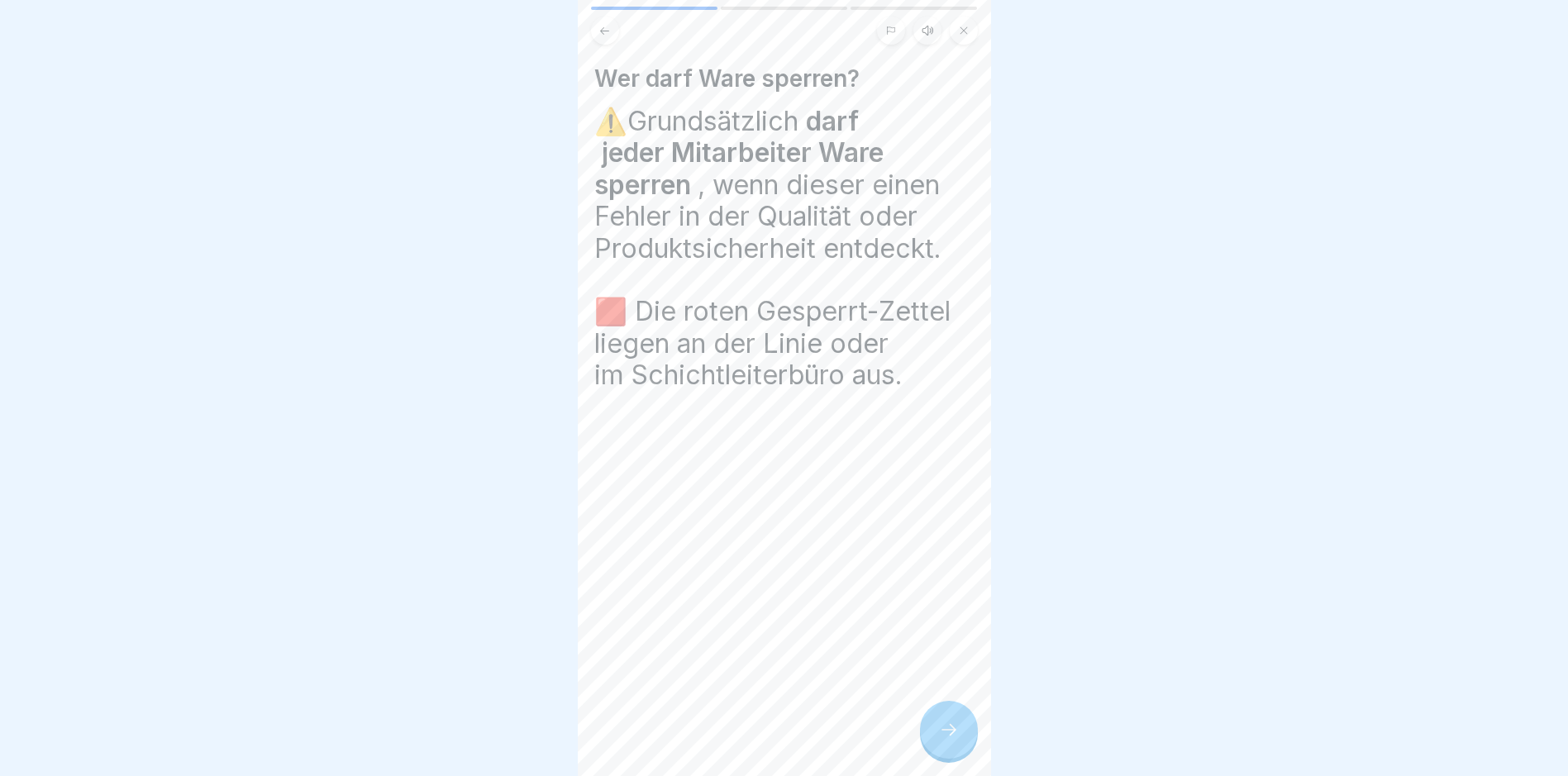
click at [966, 734] on div at bounding box center [949, 730] width 58 height 58
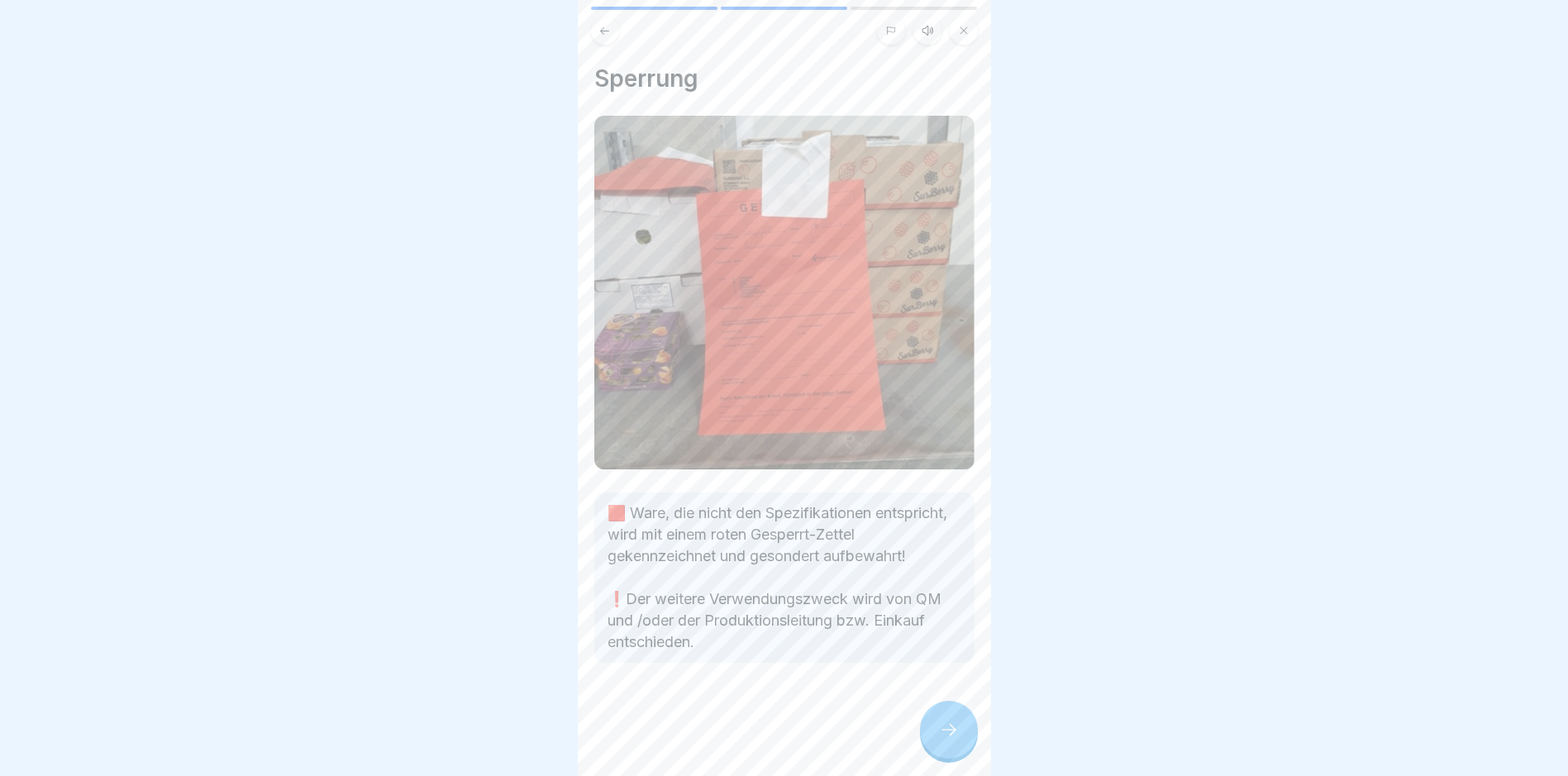
click at [965, 734] on div at bounding box center [949, 730] width 58 height 58
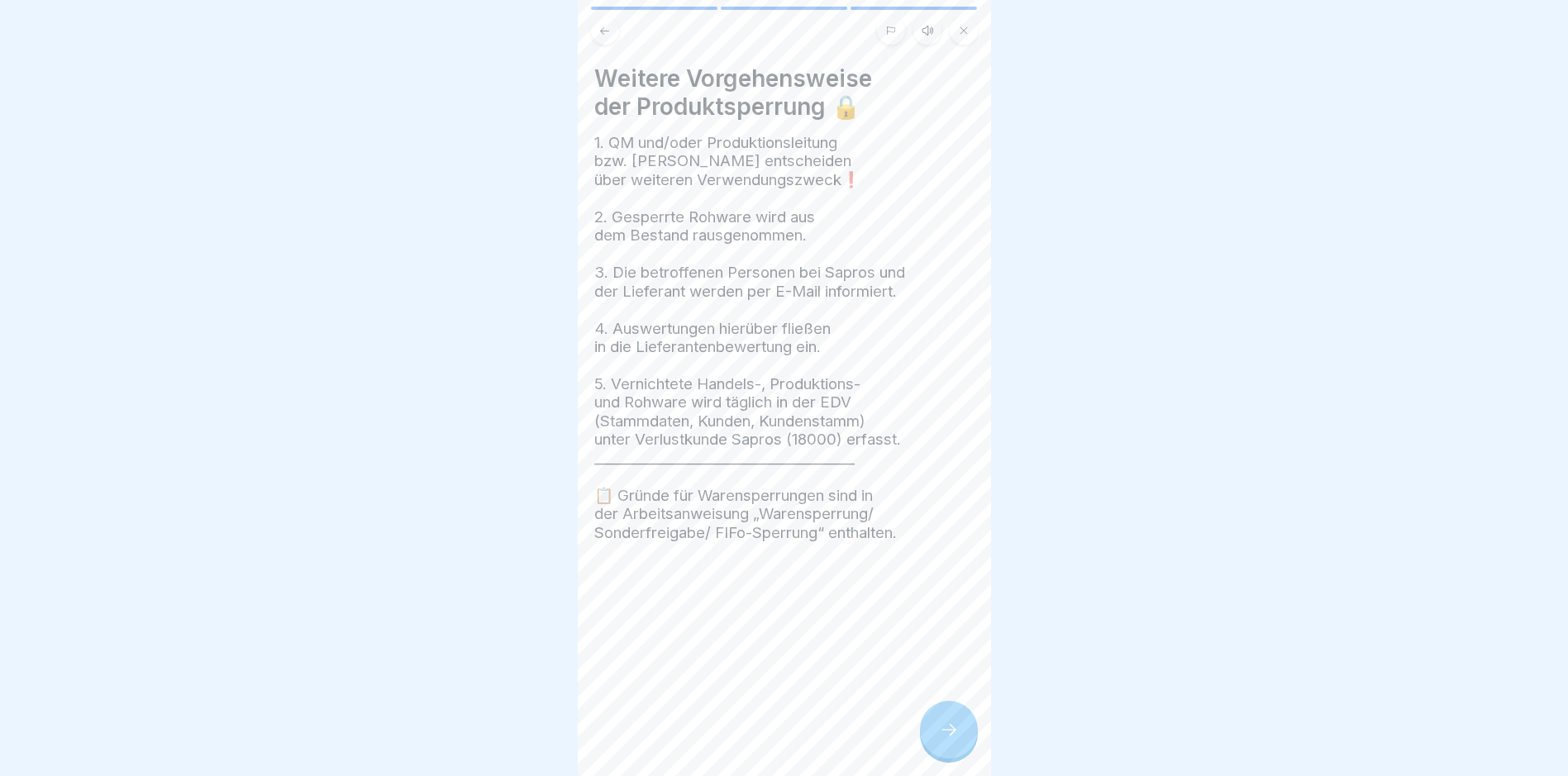
click at [965, 734] on div at bounding box center [949, 730] width 58 height 58
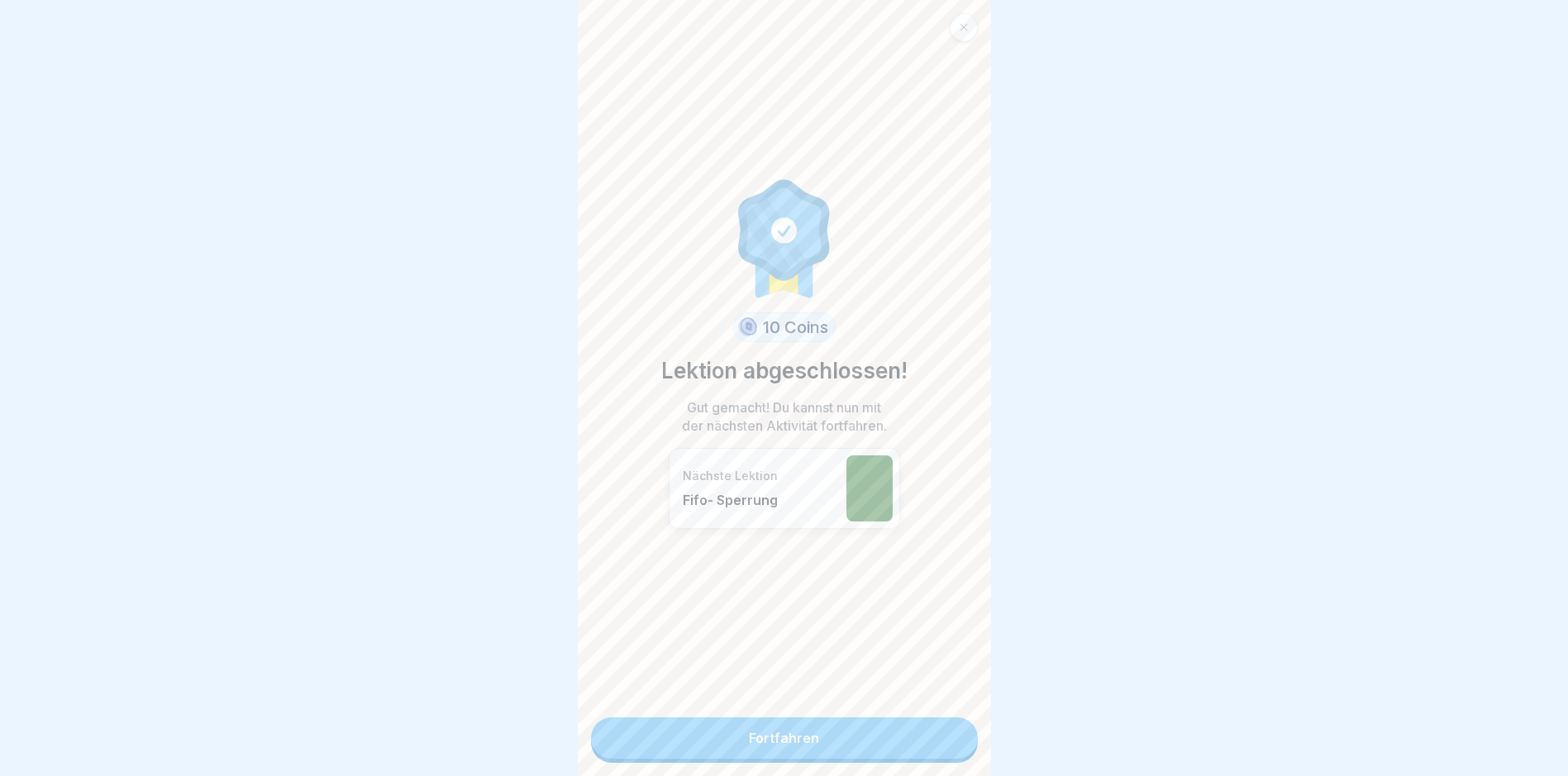
click at [965, 734] on div "10 Coins Lektion abgeschlossen! Gut gemacht! Du kannst nun mit der nächsten Akt…" at bounding box center [784, 388] width 413 height 776
click at [943, 740] on link "Fortfahren" at bounding box center [784, 738] width 387 height 42
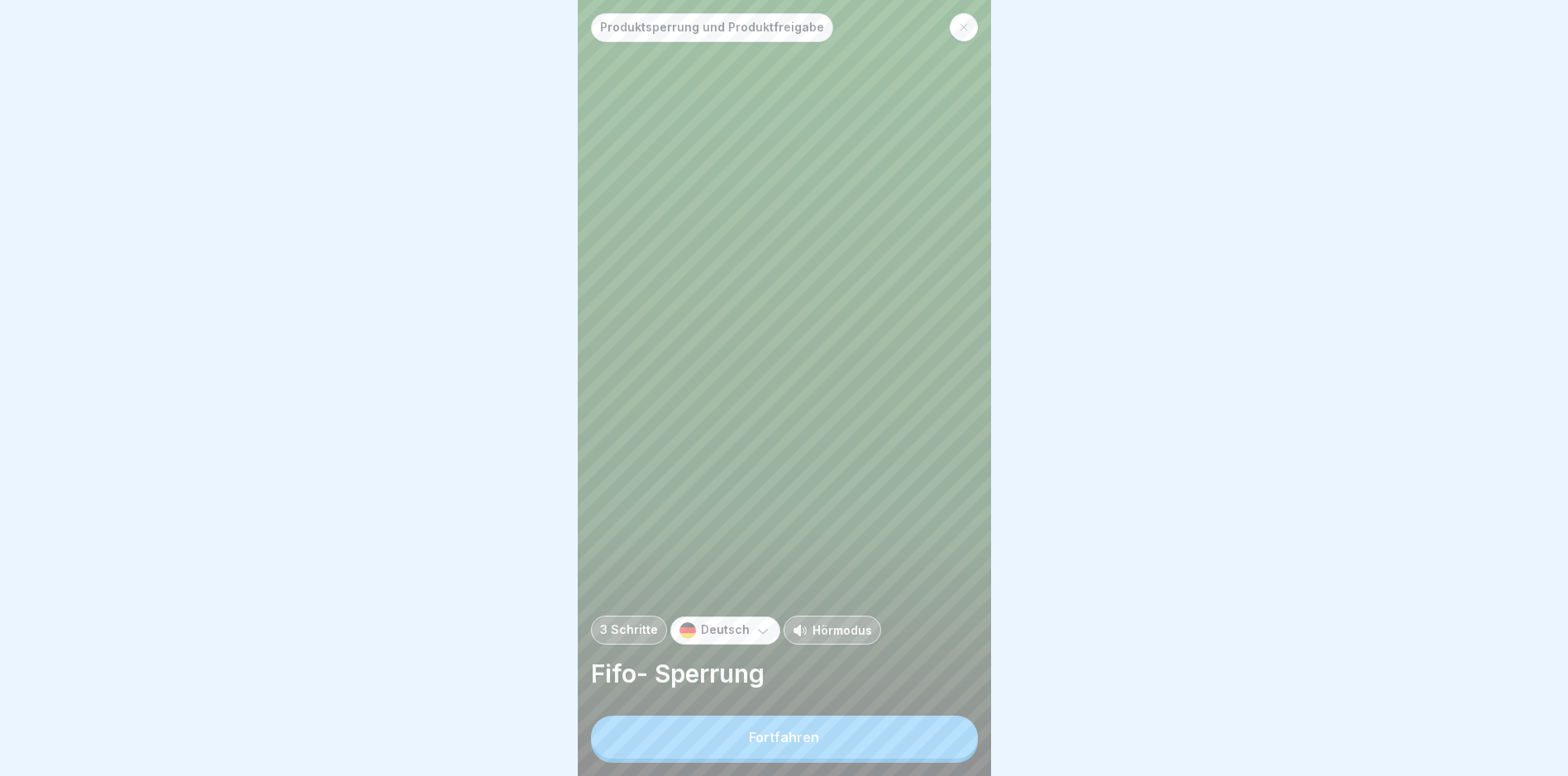
click at [926, 742] on button "Fortfahren" at bounding box center [784, 737] width 387 height 43
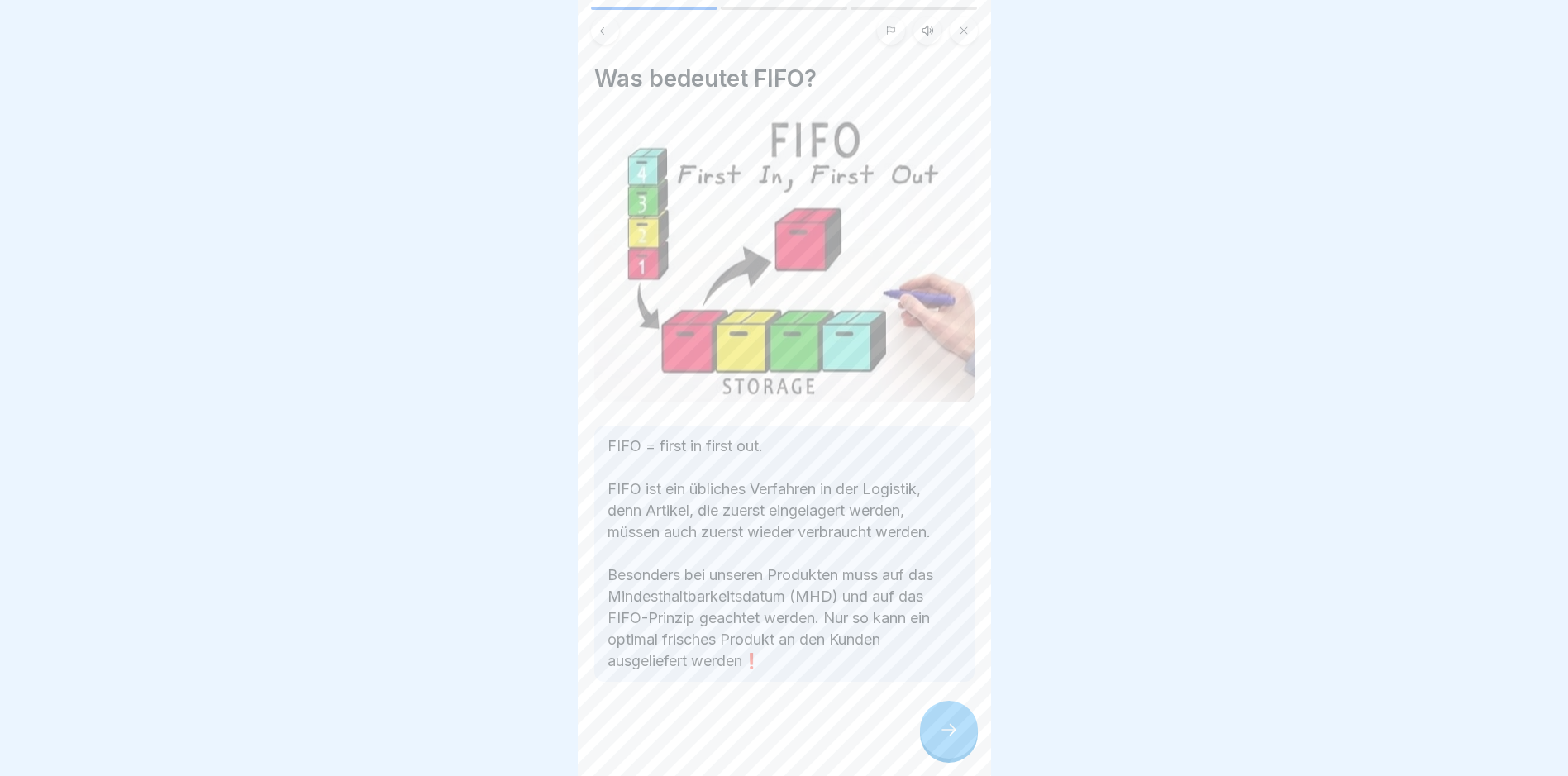
click at [941, 730] on div at bounding box center [949, 730] width 58 height 58
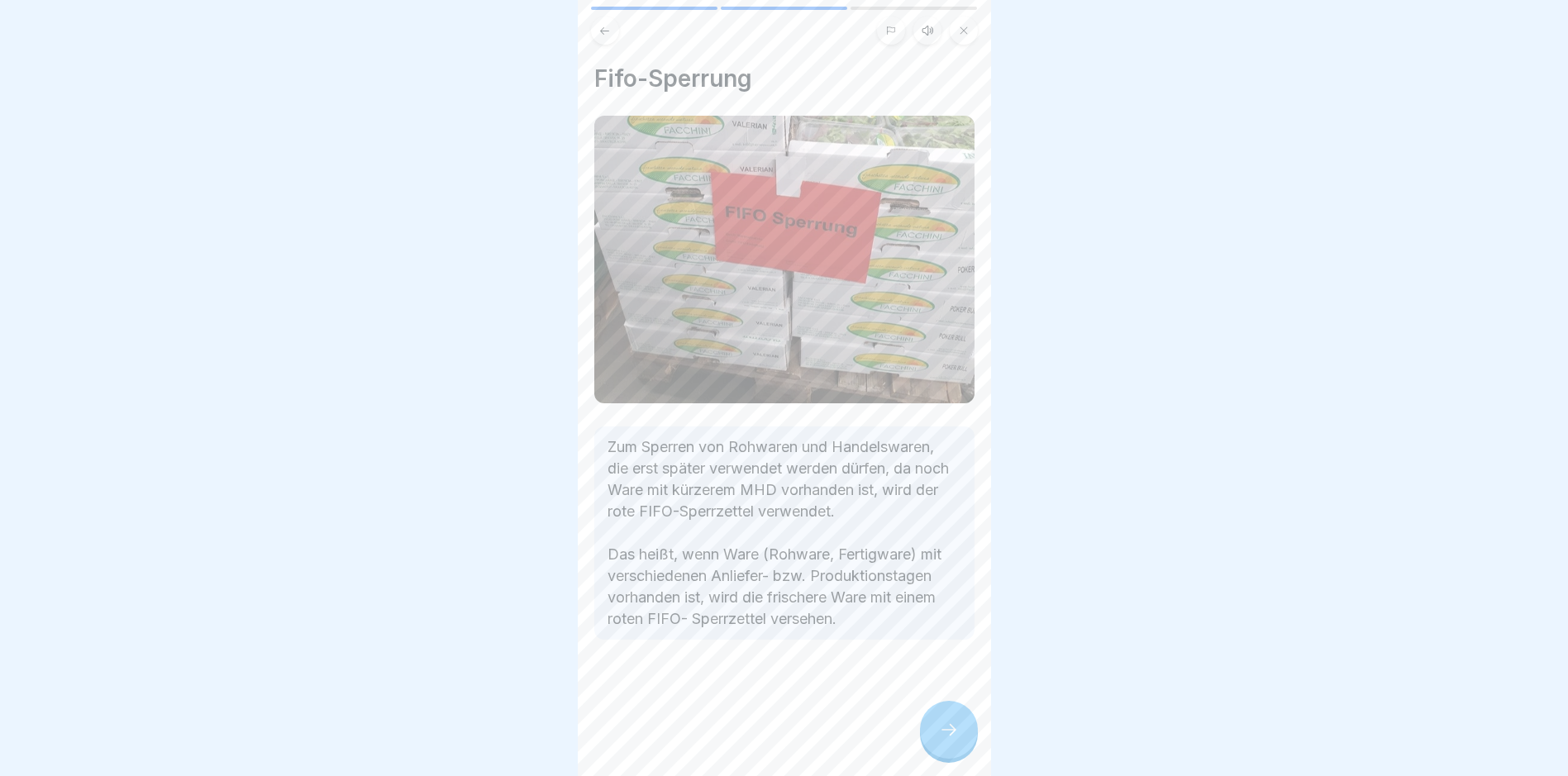
click at [604, 35] on icon at bounding box center [605, 31] width 13 height 13
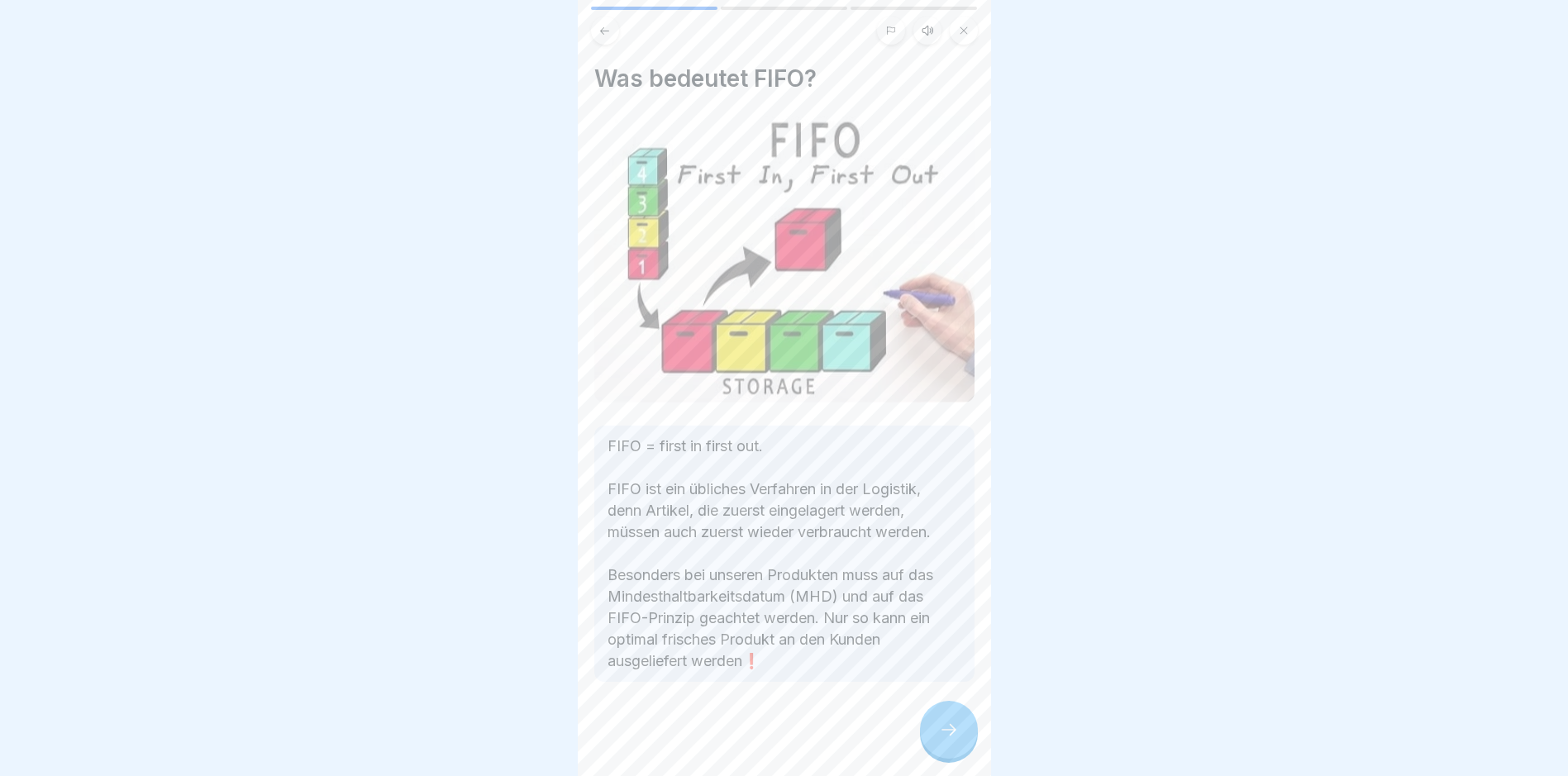
click at [946, 754] on div at bounding box center [949, 730] width 58 height 58
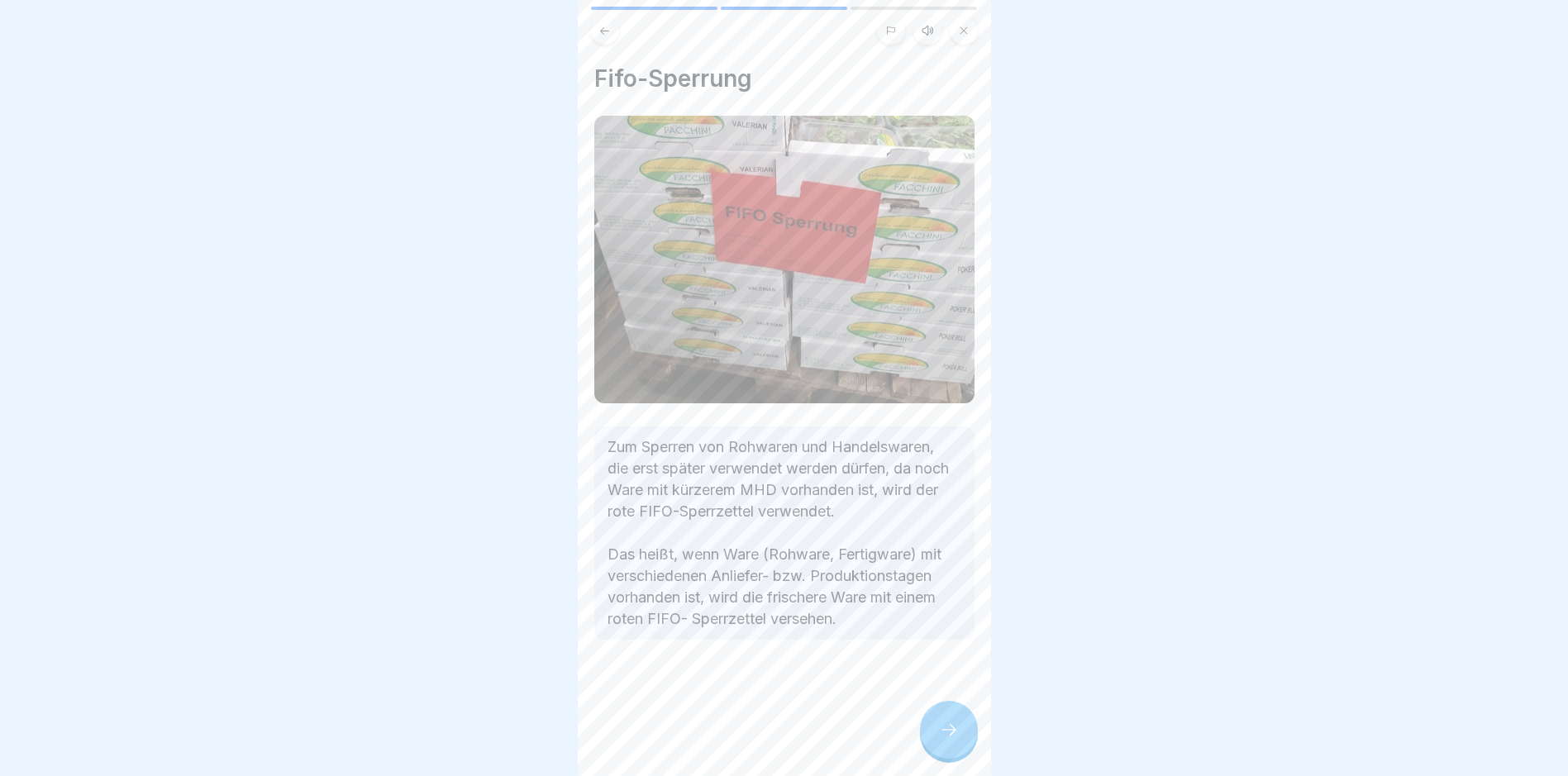
click at [950, 734] on icon at bounding box center [948, 729] width 20 height 20
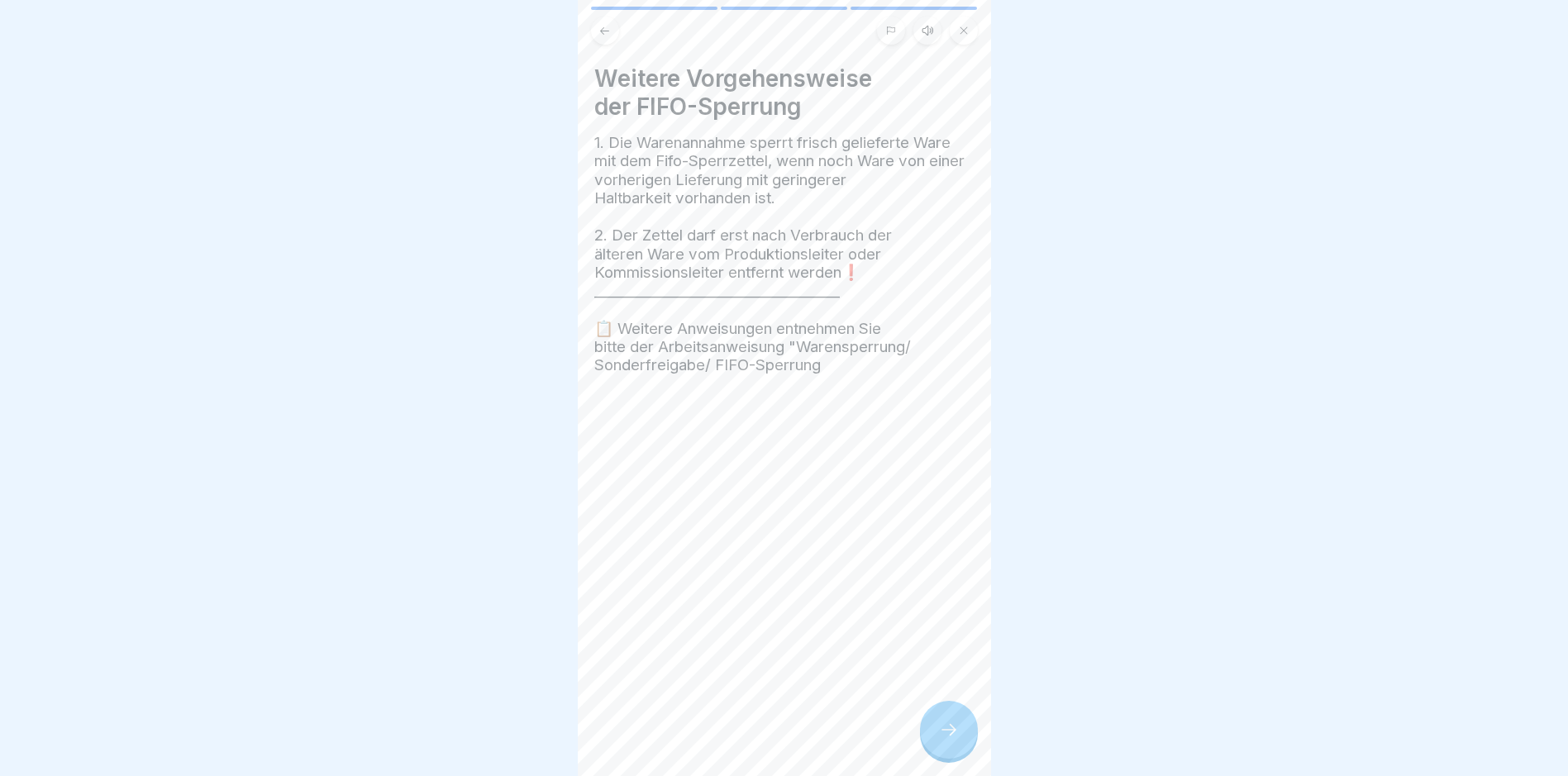
click at [965, 729] on div at bounding box center [949, 730] width 58 height 58
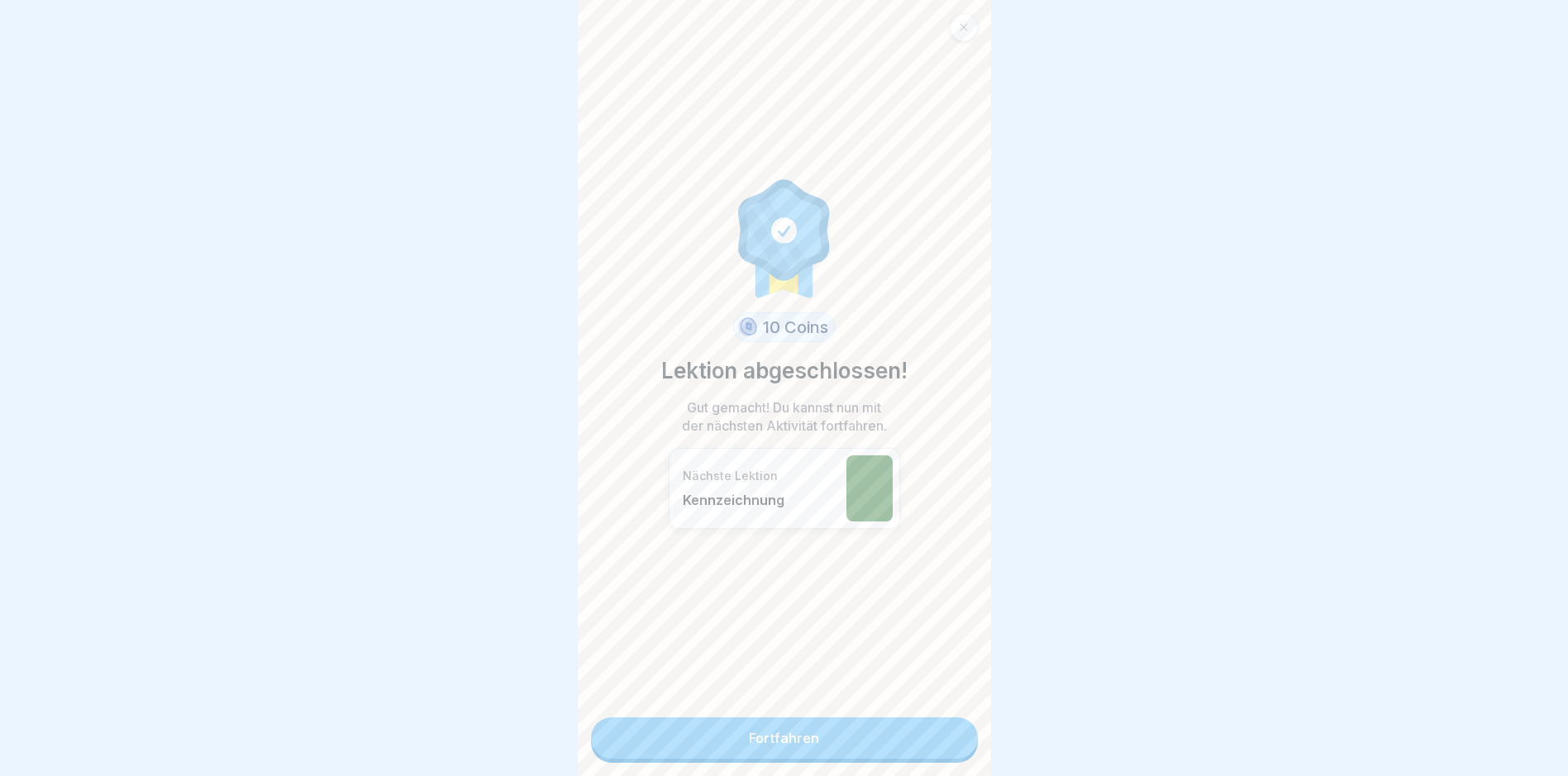
click at [910, 749] on link "Fortfahren" at bounding box center [784, 738] width 387 height 42
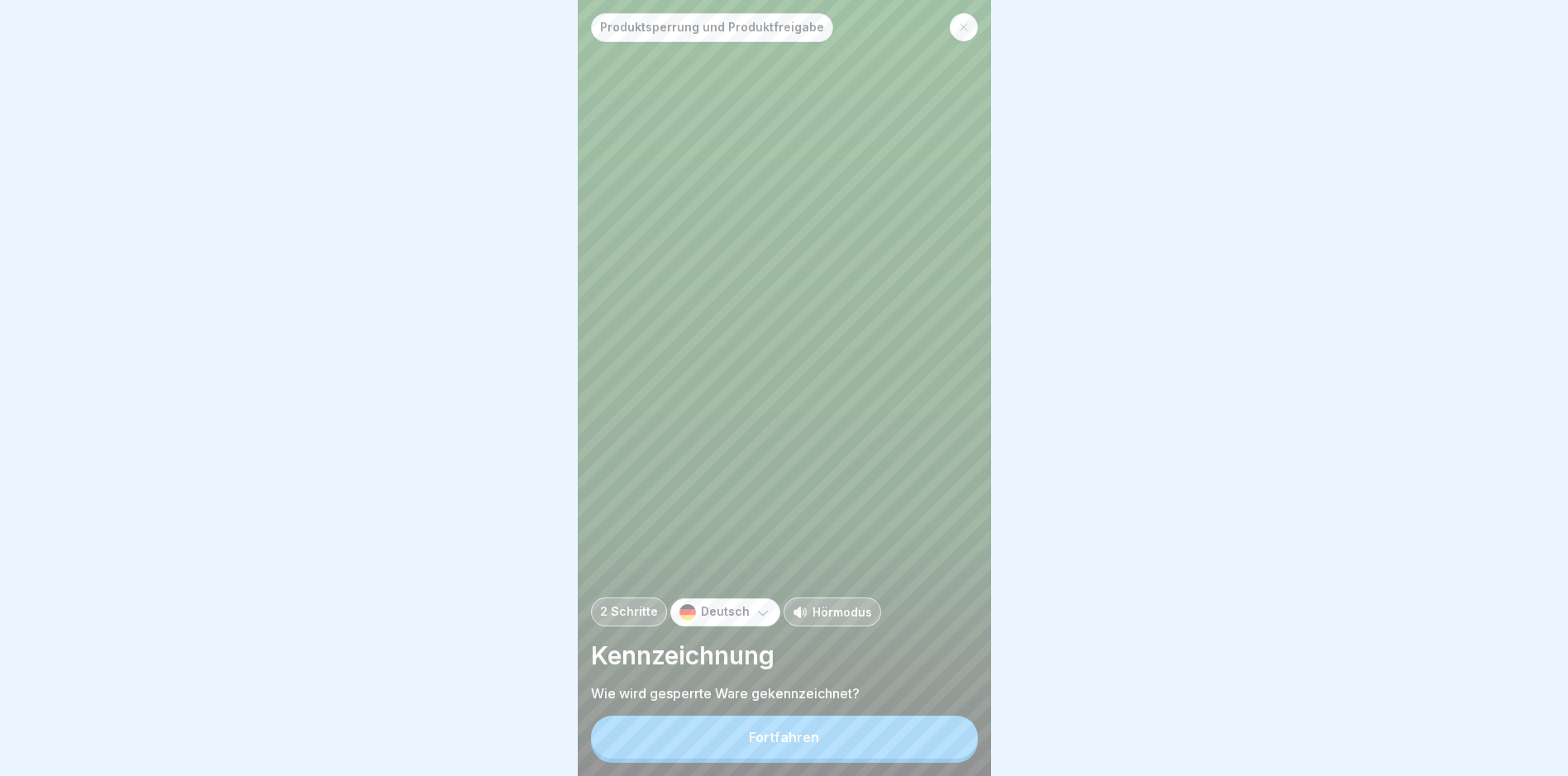
click at [884, 734] on button "Fortfahren" at bounding box center [784, 737] width 387 height 43
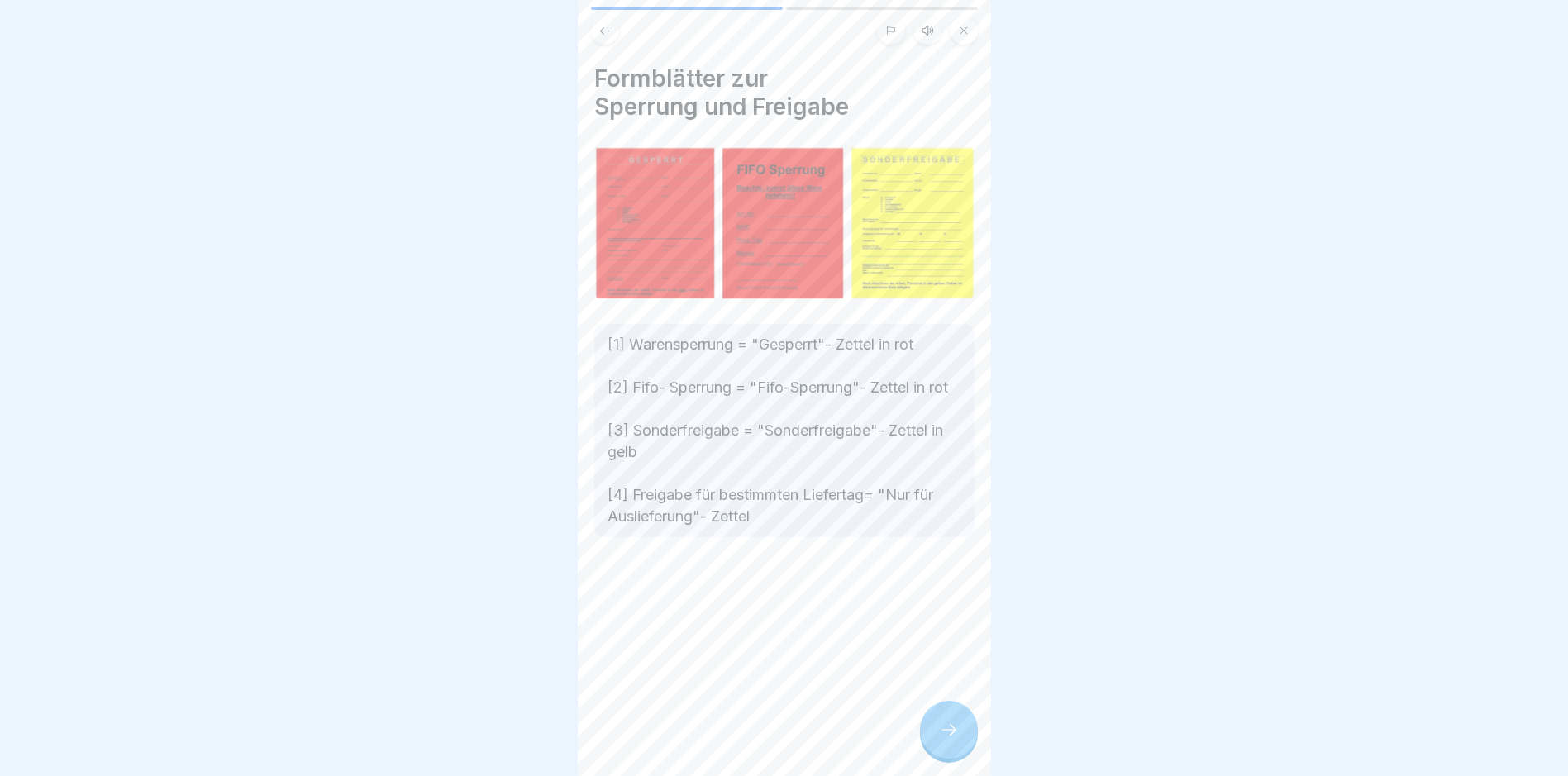
click at [935, 723] on div at bounding box center [949, 730] width 58 height 58
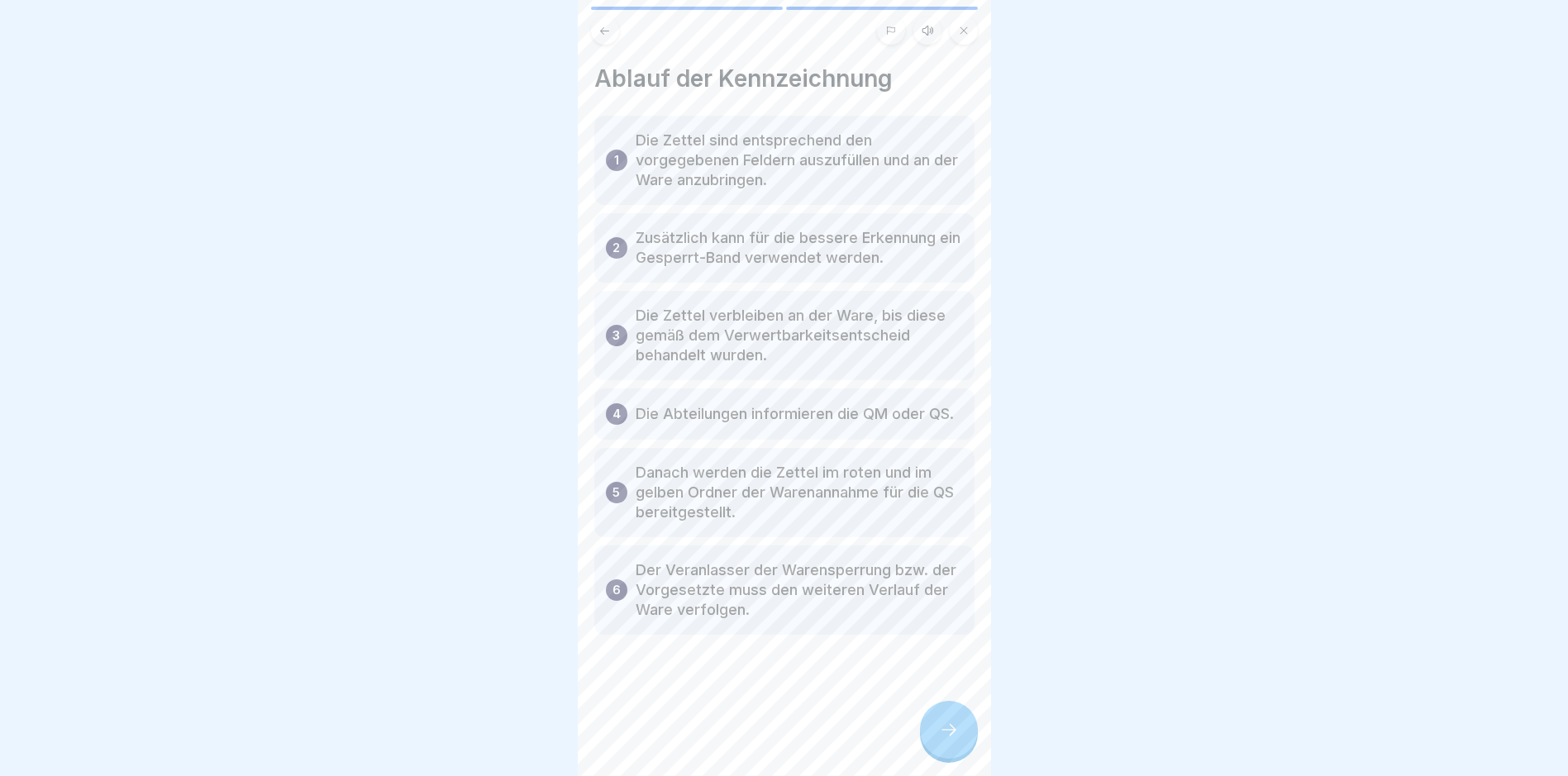
click at [940, 709] on div at bounding box center [784, 684] width 380 height 99
click at [948, 732] on div at bounding box center [949, 730] width 58 height 58
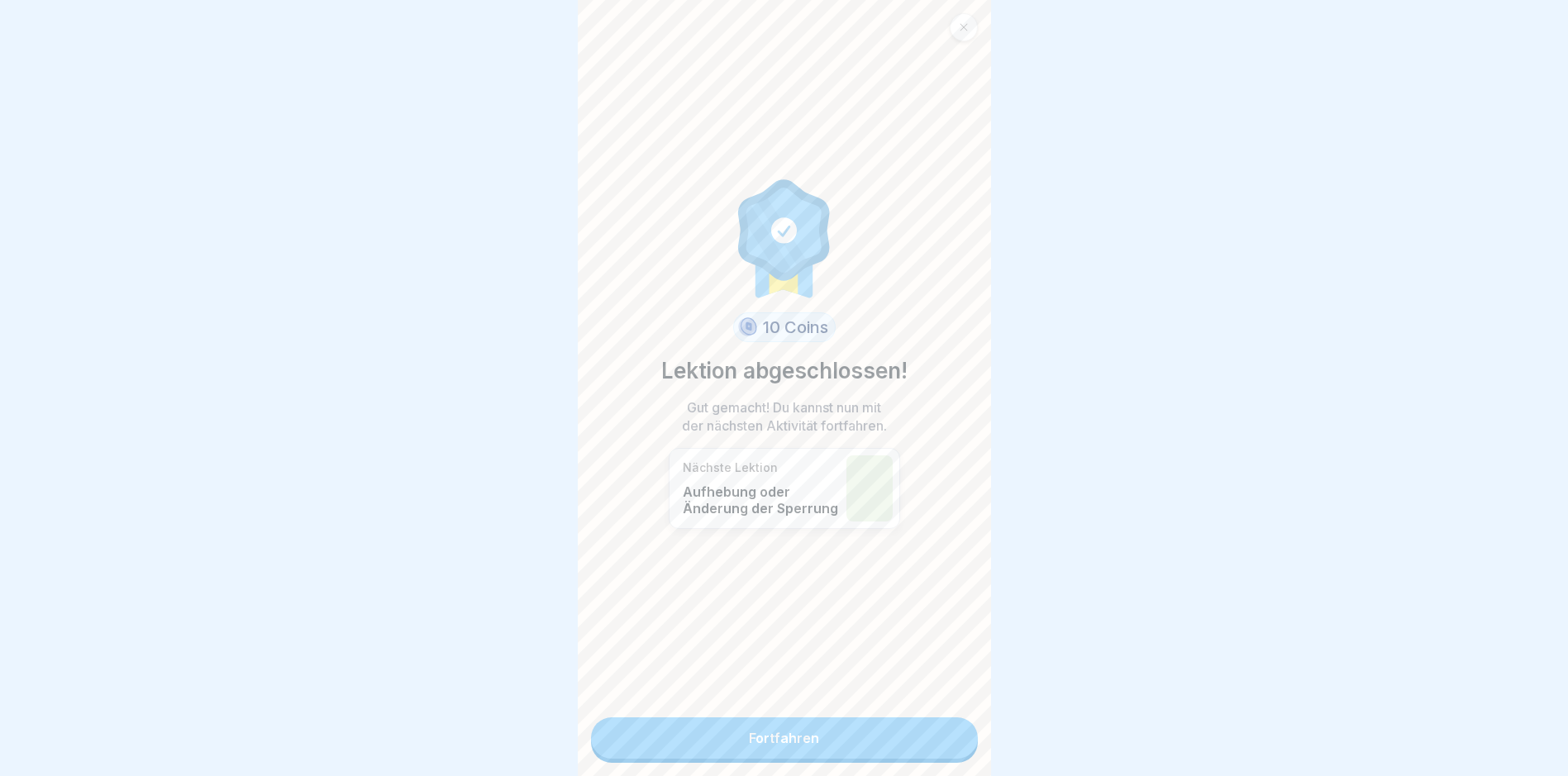
click at [948, 734] on link "Fortfahren" at bounding box center [784, 738] width 387 height 42
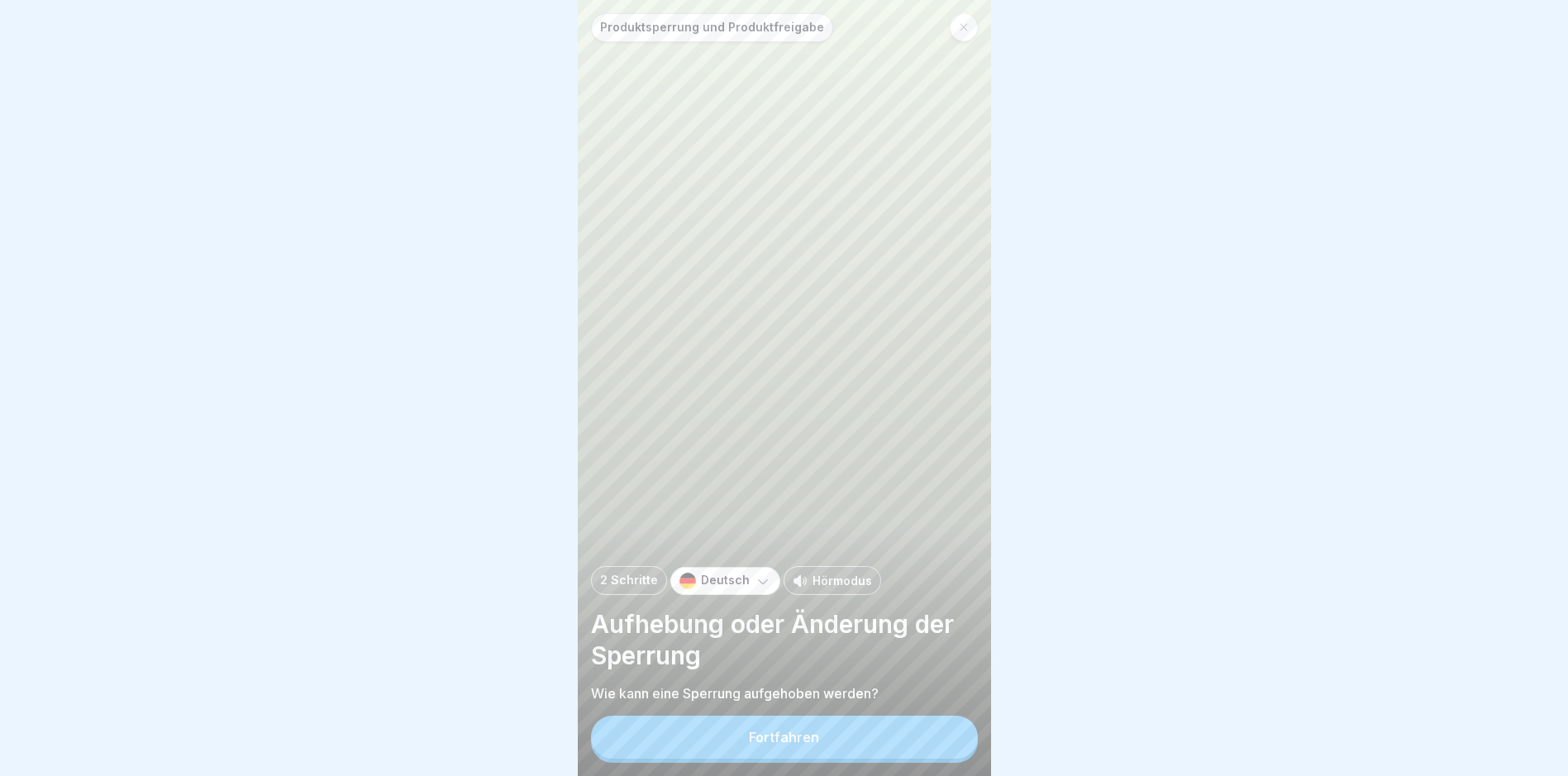
click at [909, 745] on button "Fortfahren" at bounding box center [784, 737] width 387 height 43
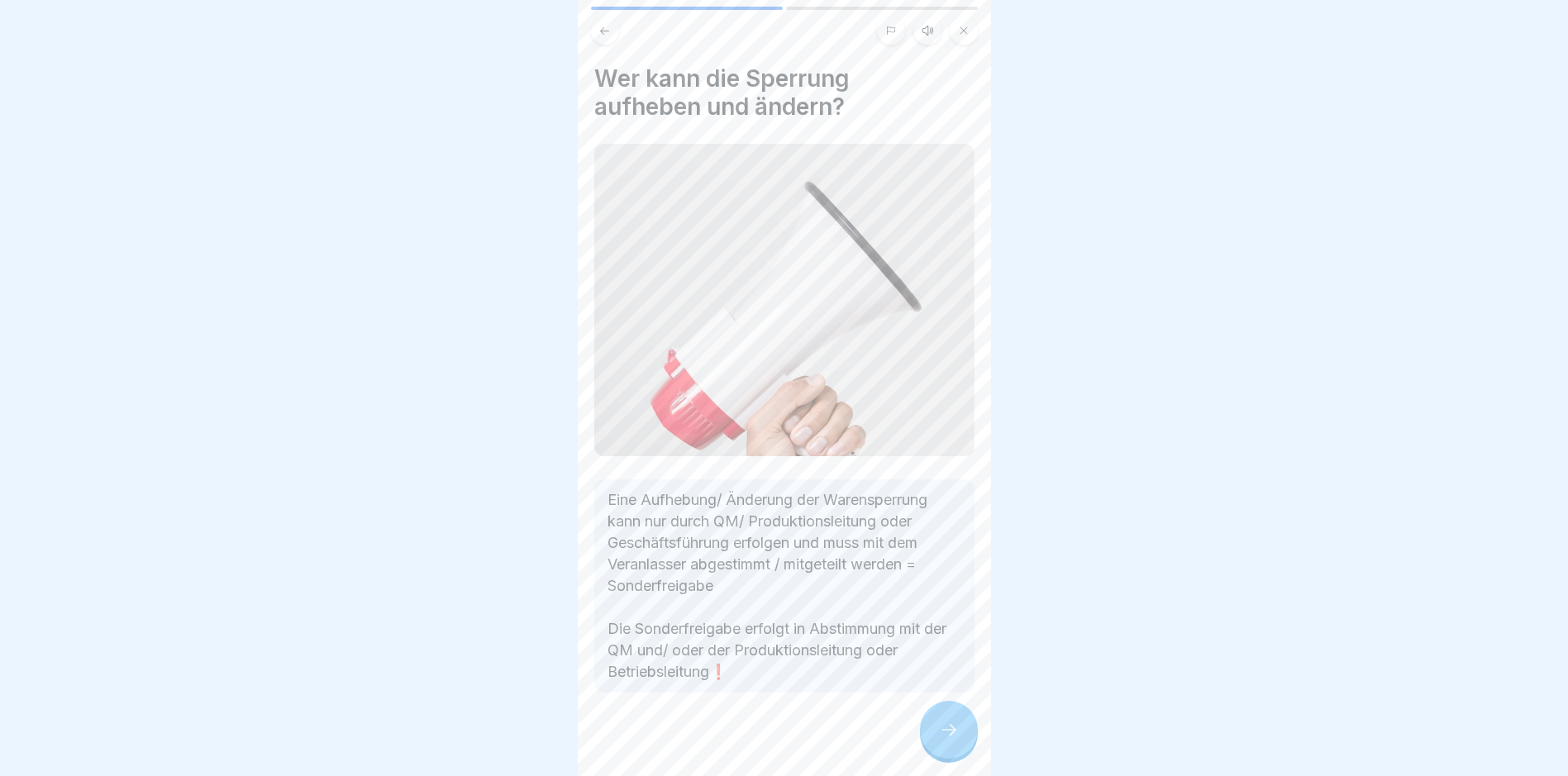
click at [924, 735] on div at bounding box center [949, 730] width 58 height 58
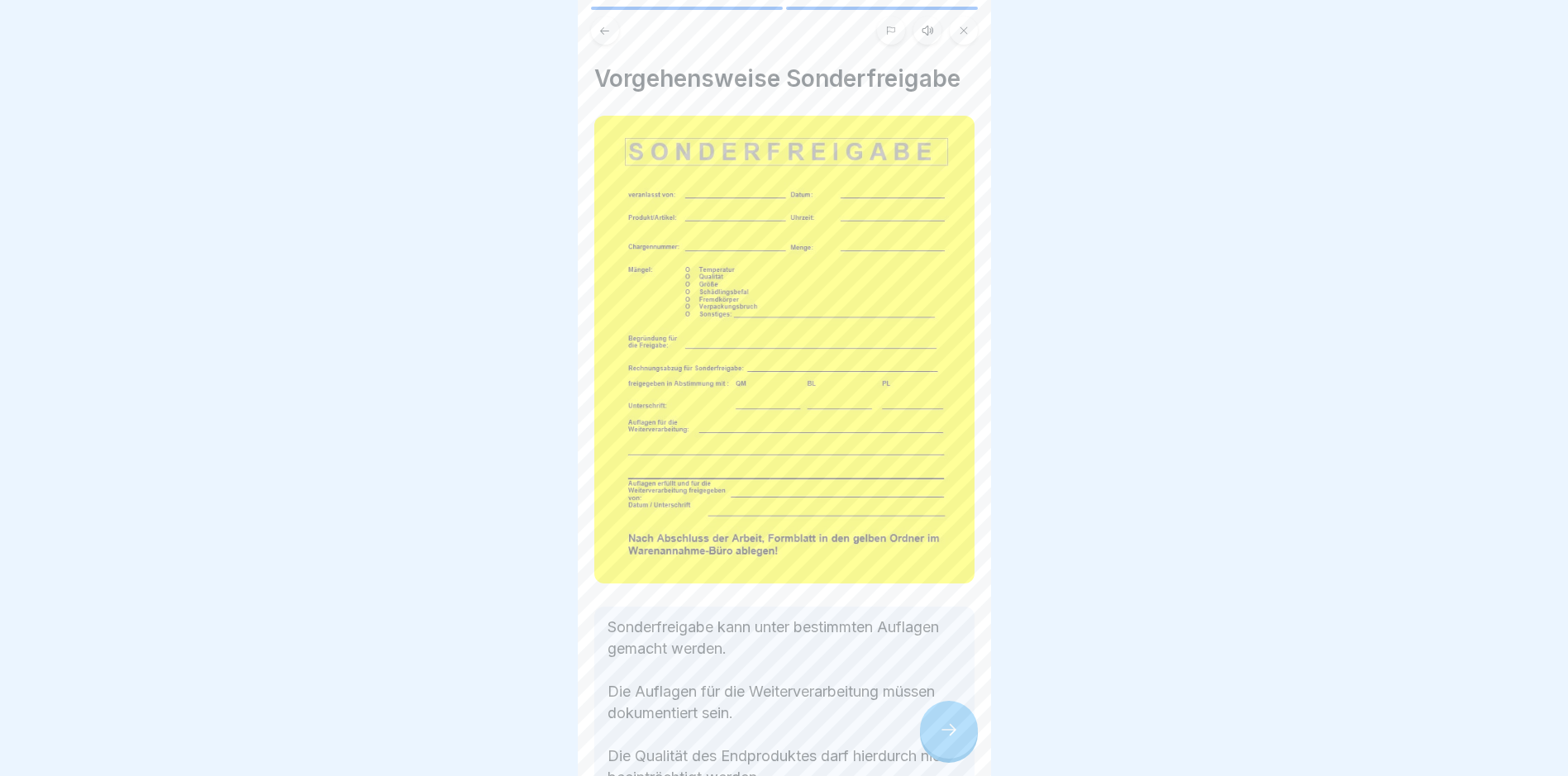
click at [940, 734] on icon at bounding box center [948, 729] width 20 height 20
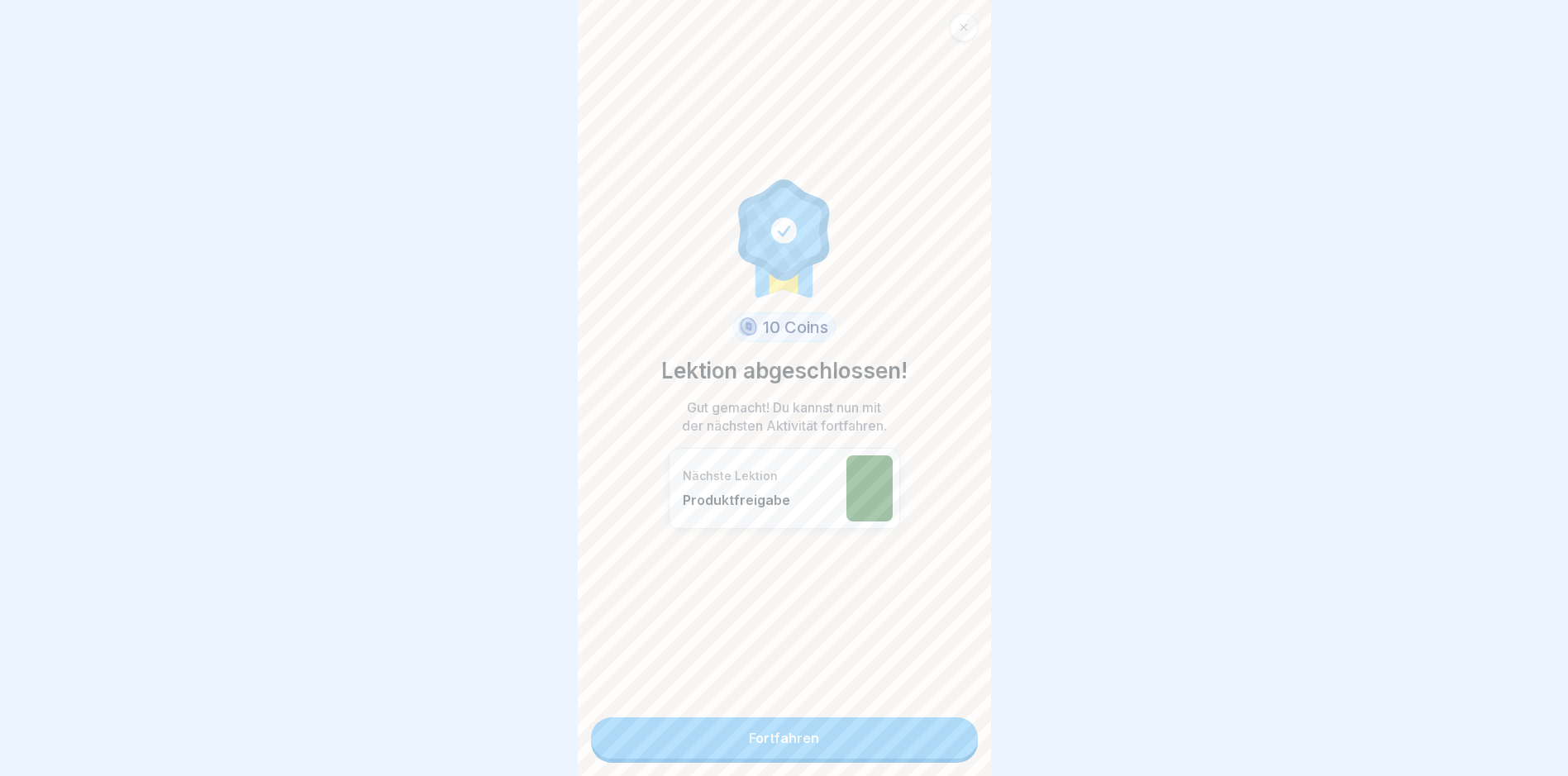
click at [940, 734] on link "Fortfahren" at bounding box center [784, 738] width 387 height 42
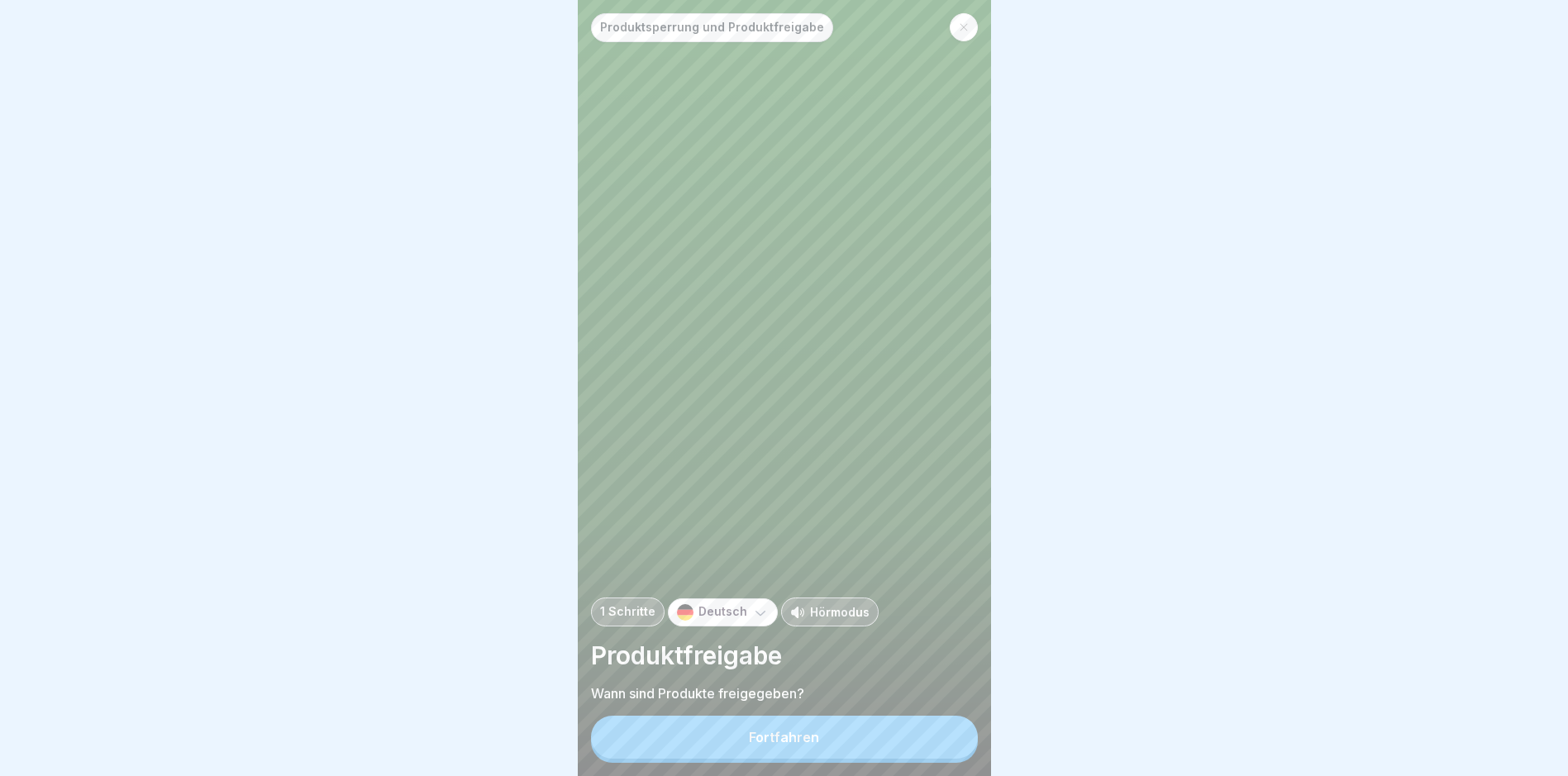
click at [935, 742] on button "Fortfahren" at bounding box center [784, 737] width 387 height 43
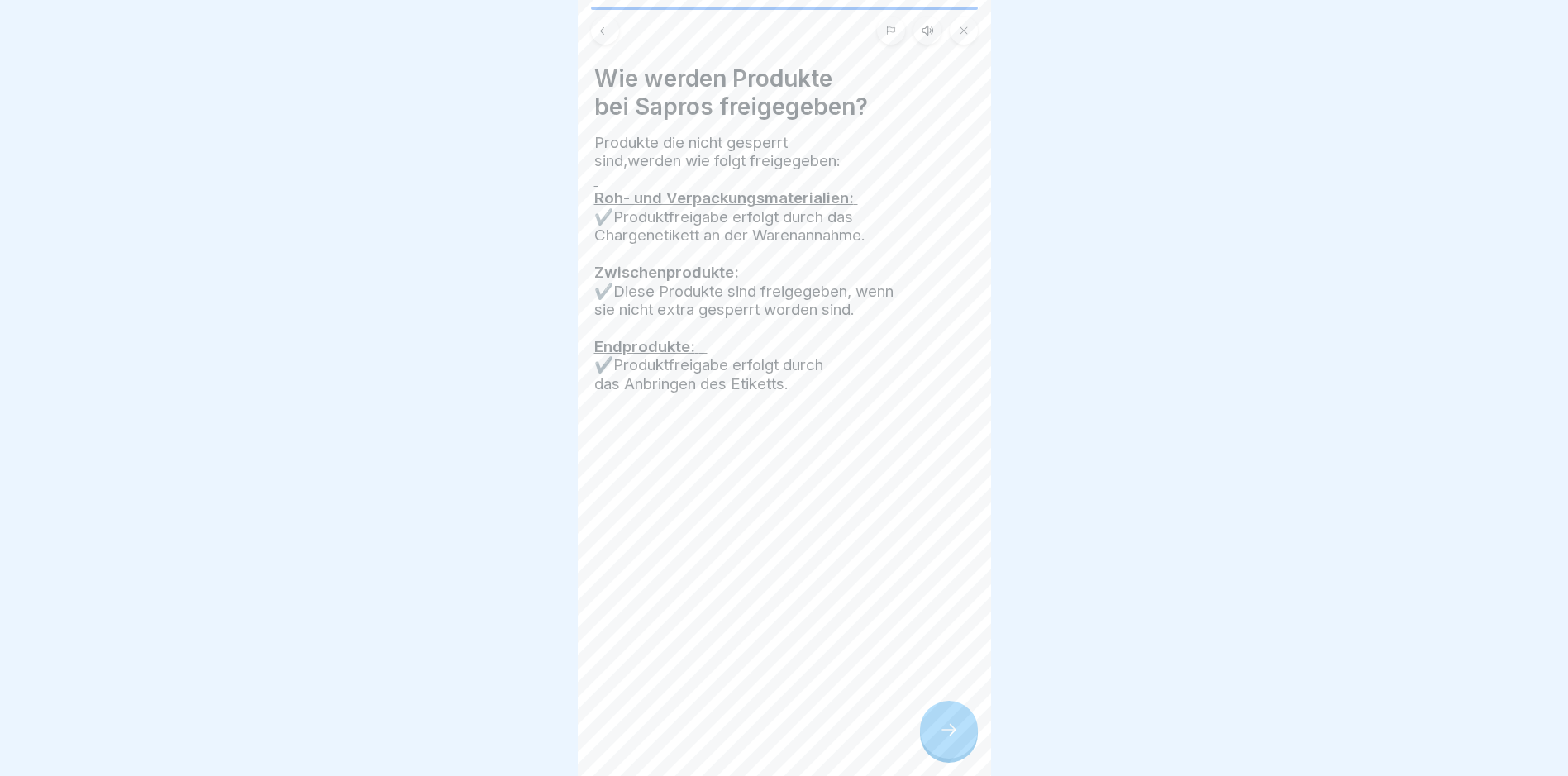
click at [940, 735] on icon at bounding box center [948, 729] width 20 height 20
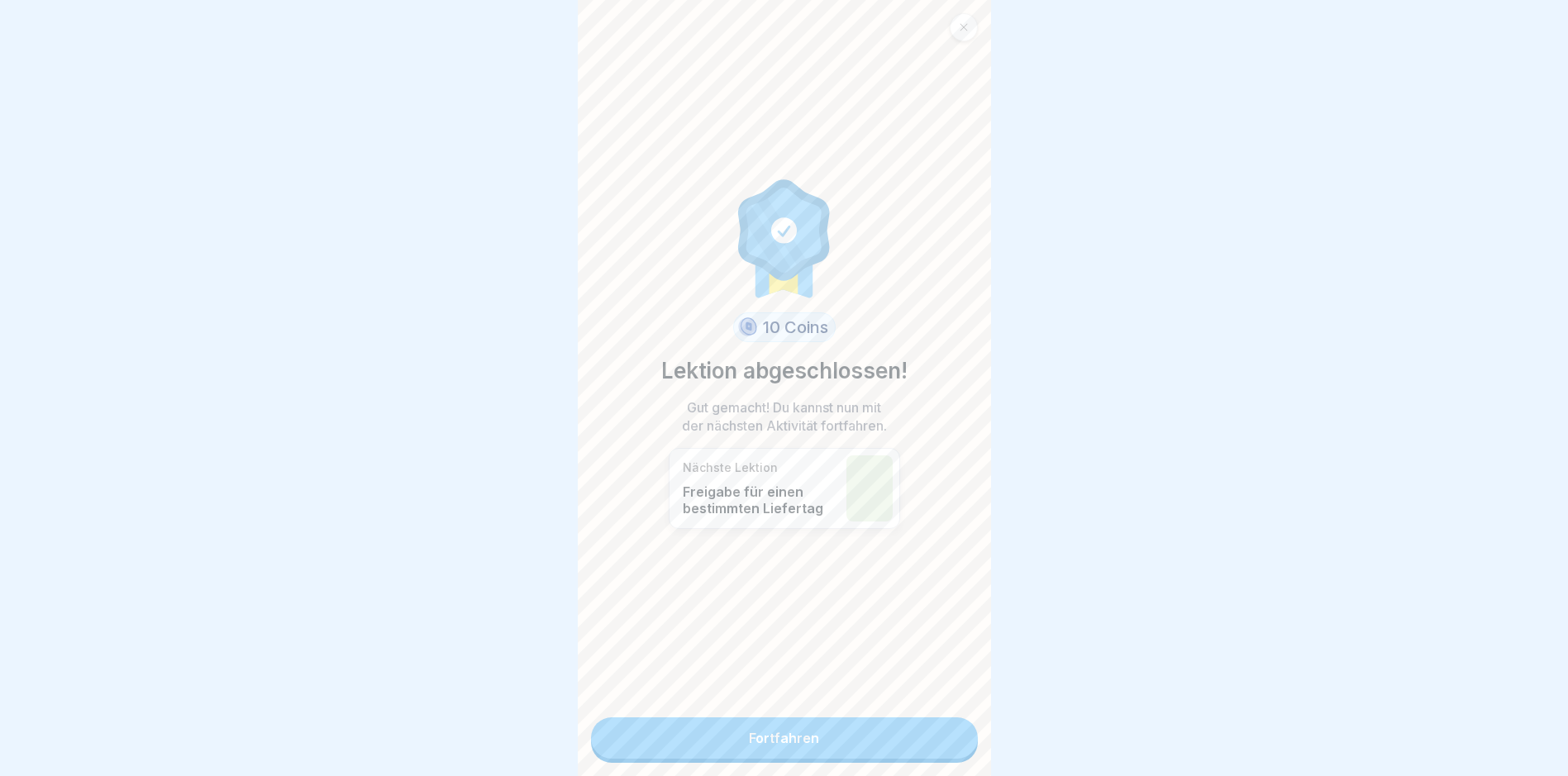
click at [940, 735] on link "Fortfahren" at bounding box center [784, 738] width 387 height 42
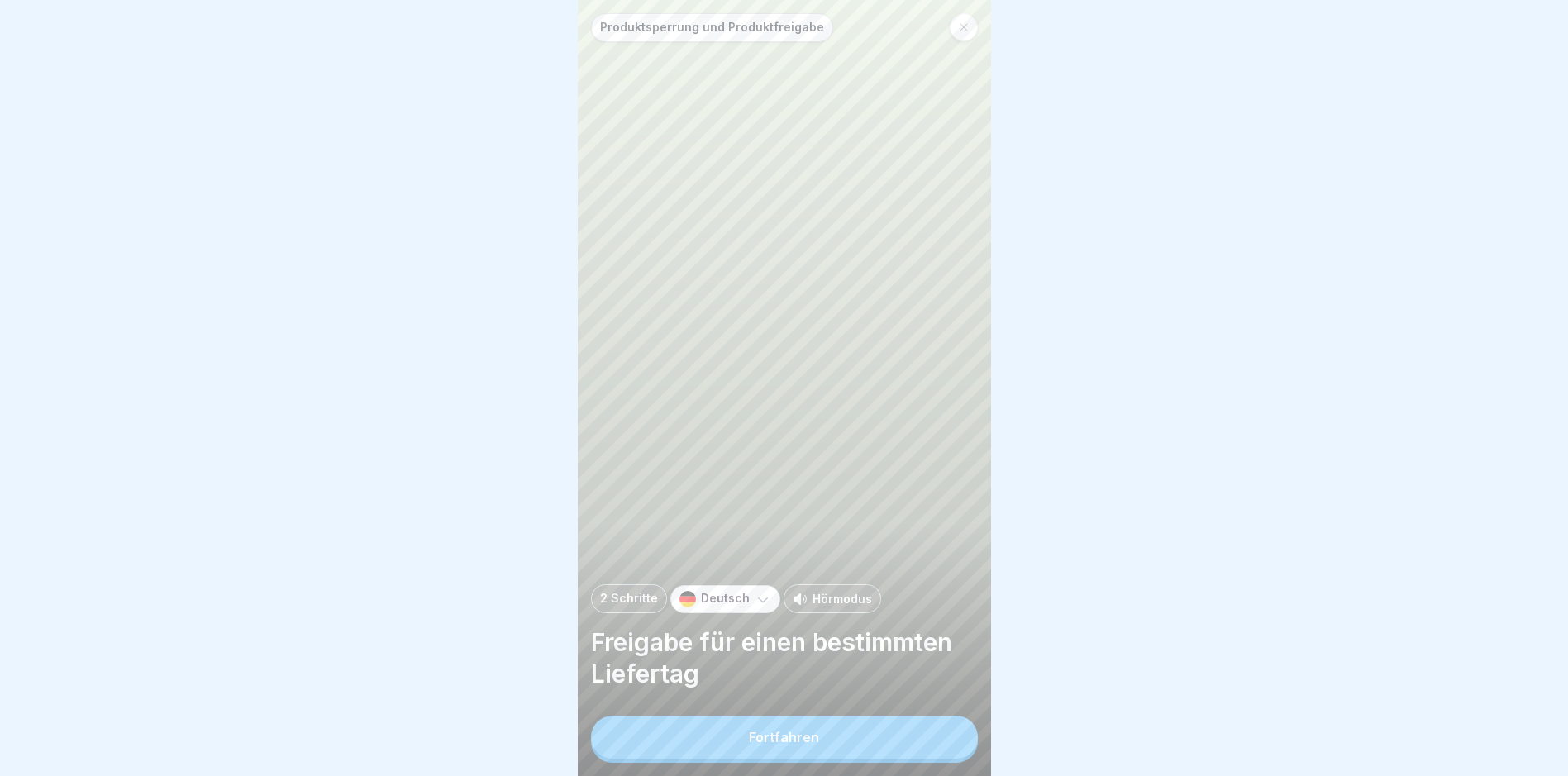
click at [943, 732] on button "Fortfahren" at bounding box center [784, 737] width 387 height 43
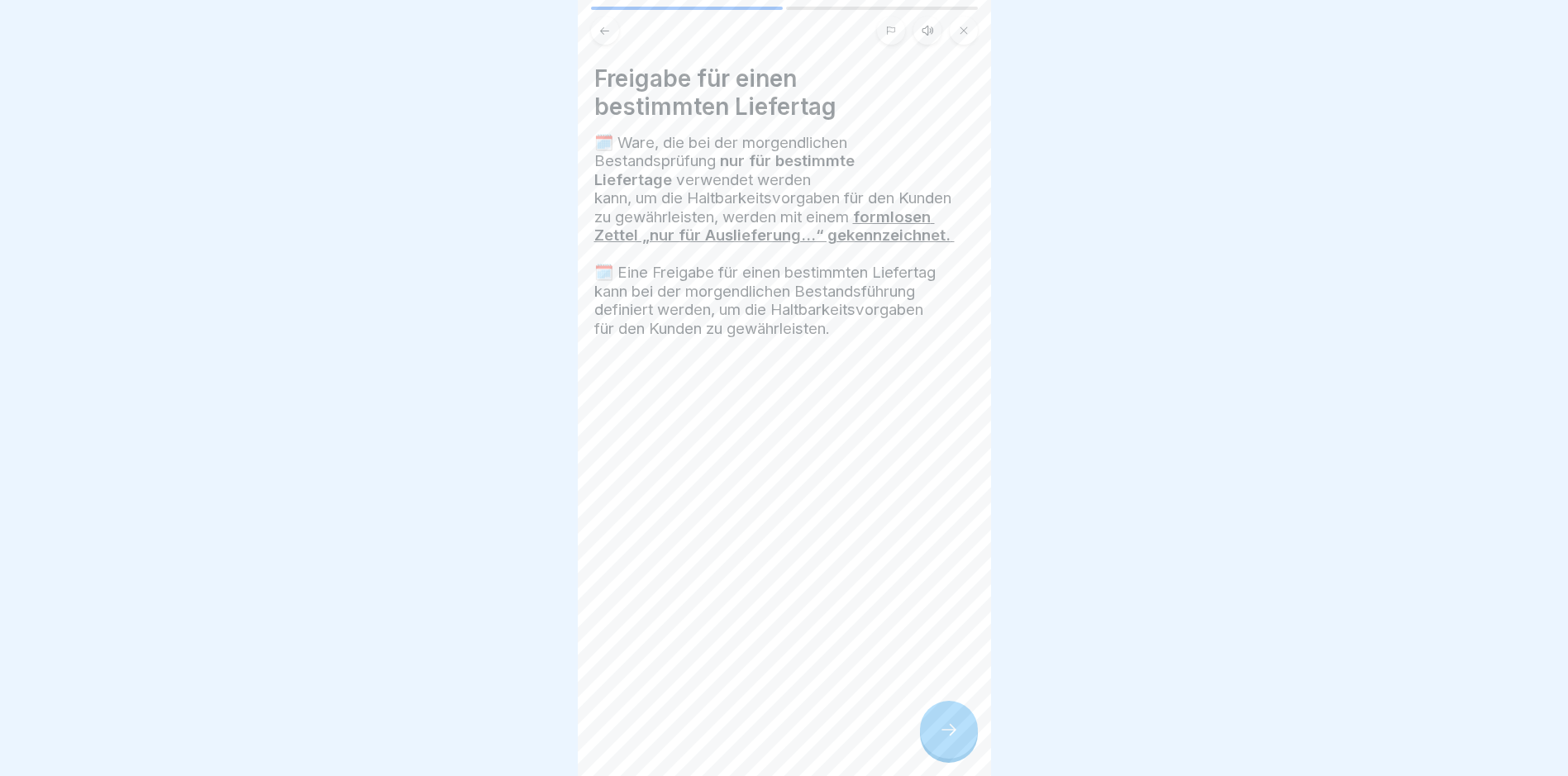
click at [945, 732] on div at bounding box center [949, 730] width 58 height 58
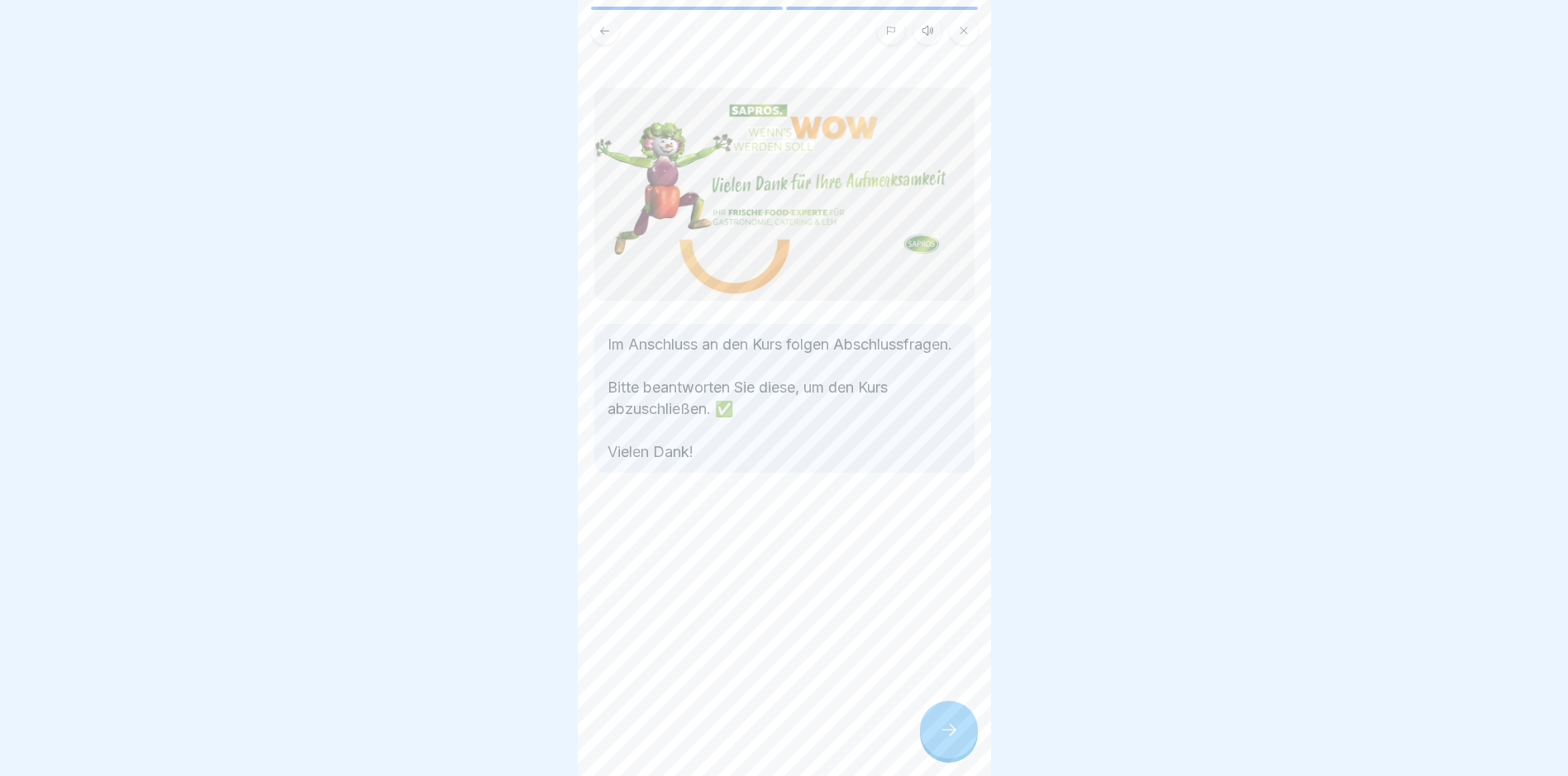
click at [945, 731] on div at bounding box center [949, 730] width 58 height 58
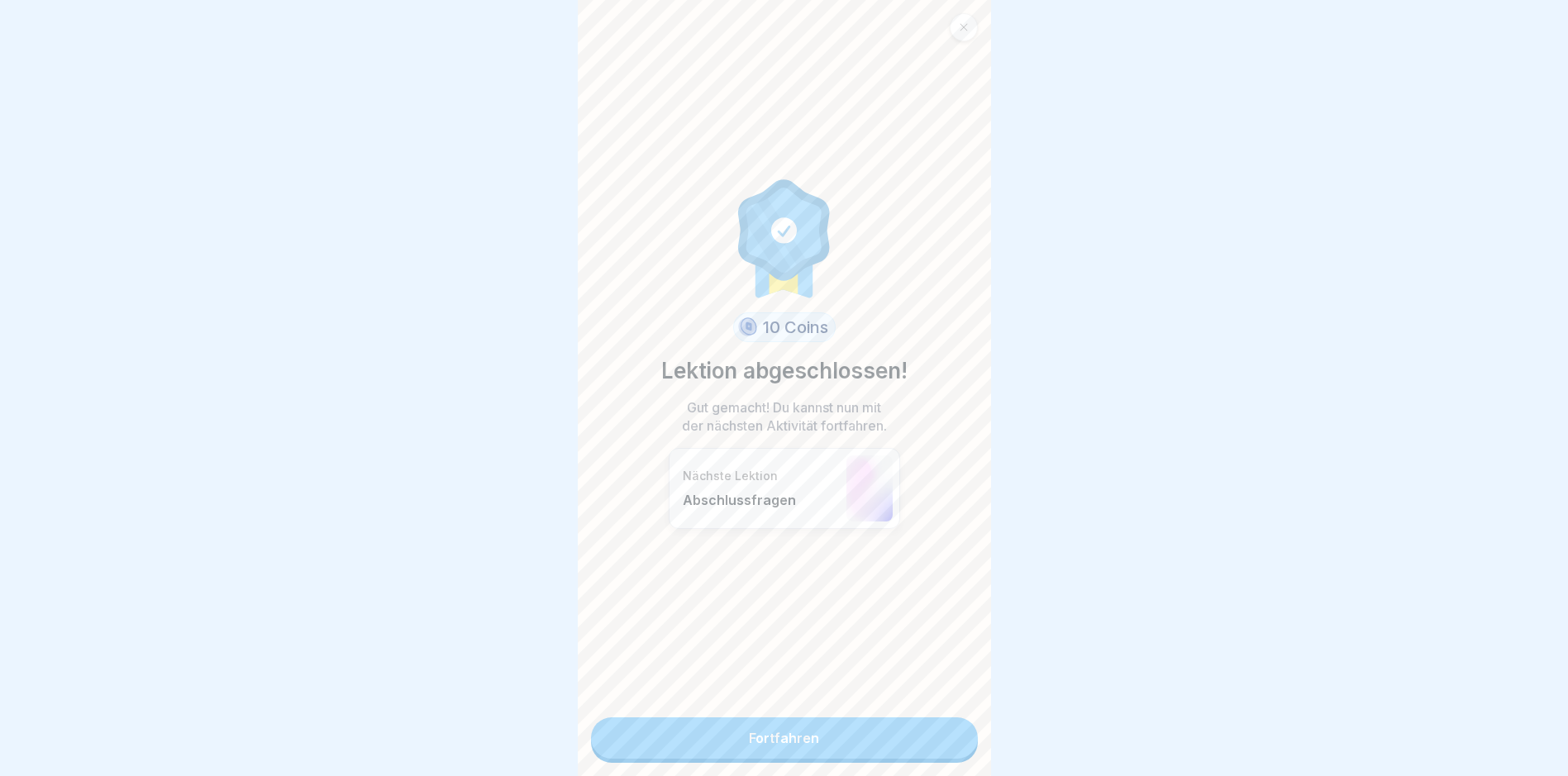
click at [945, 731] on link "Fortfahren" at bounding box center [784, 738] width 387 height 42
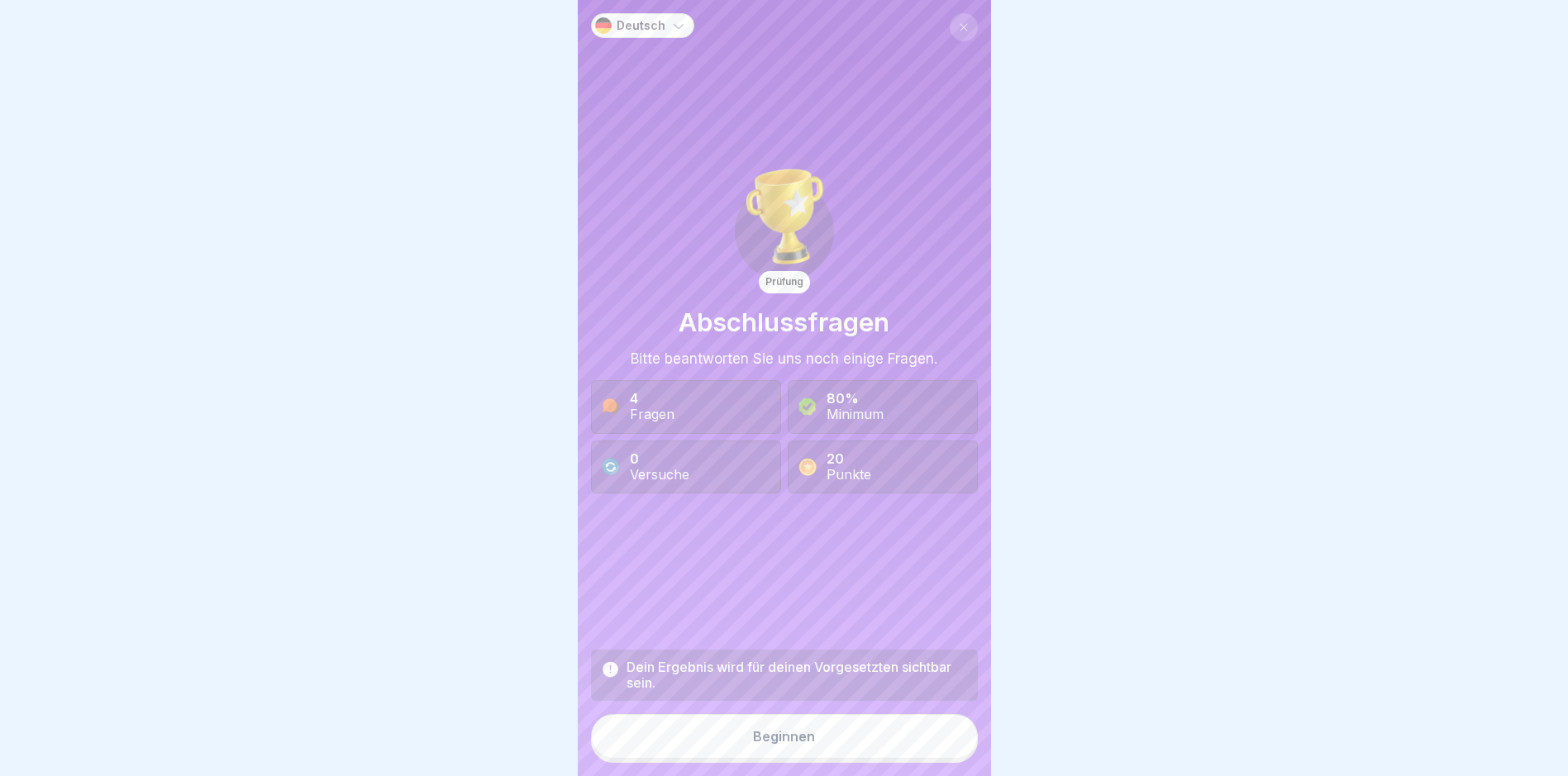
click at [941, 737] on button "Beginnen" at bounding box center [784, 736] width 387 height 45
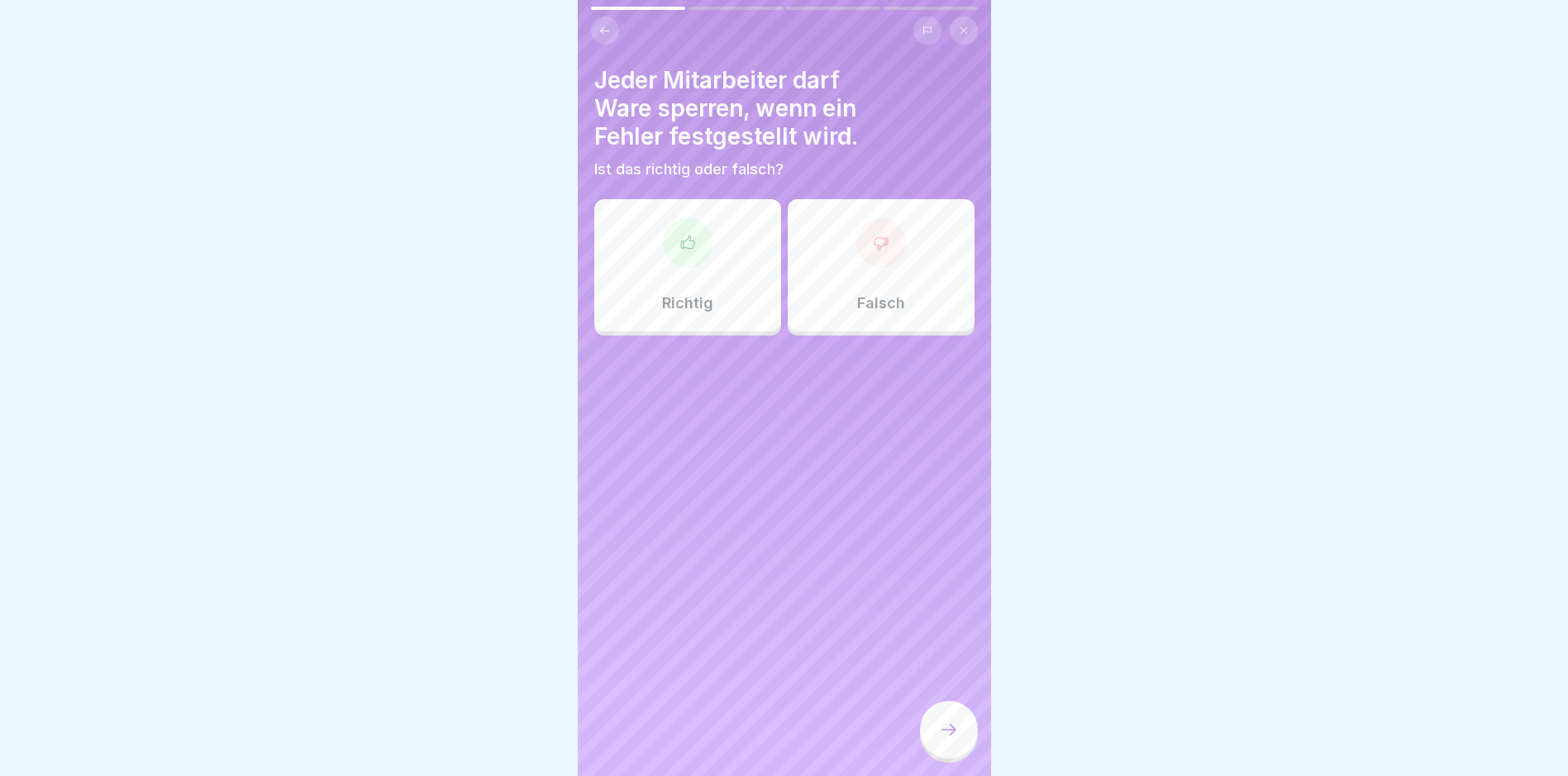
click at [819, 242] on div "Falsch" at bounding box center [881, 265] width 187 height 132
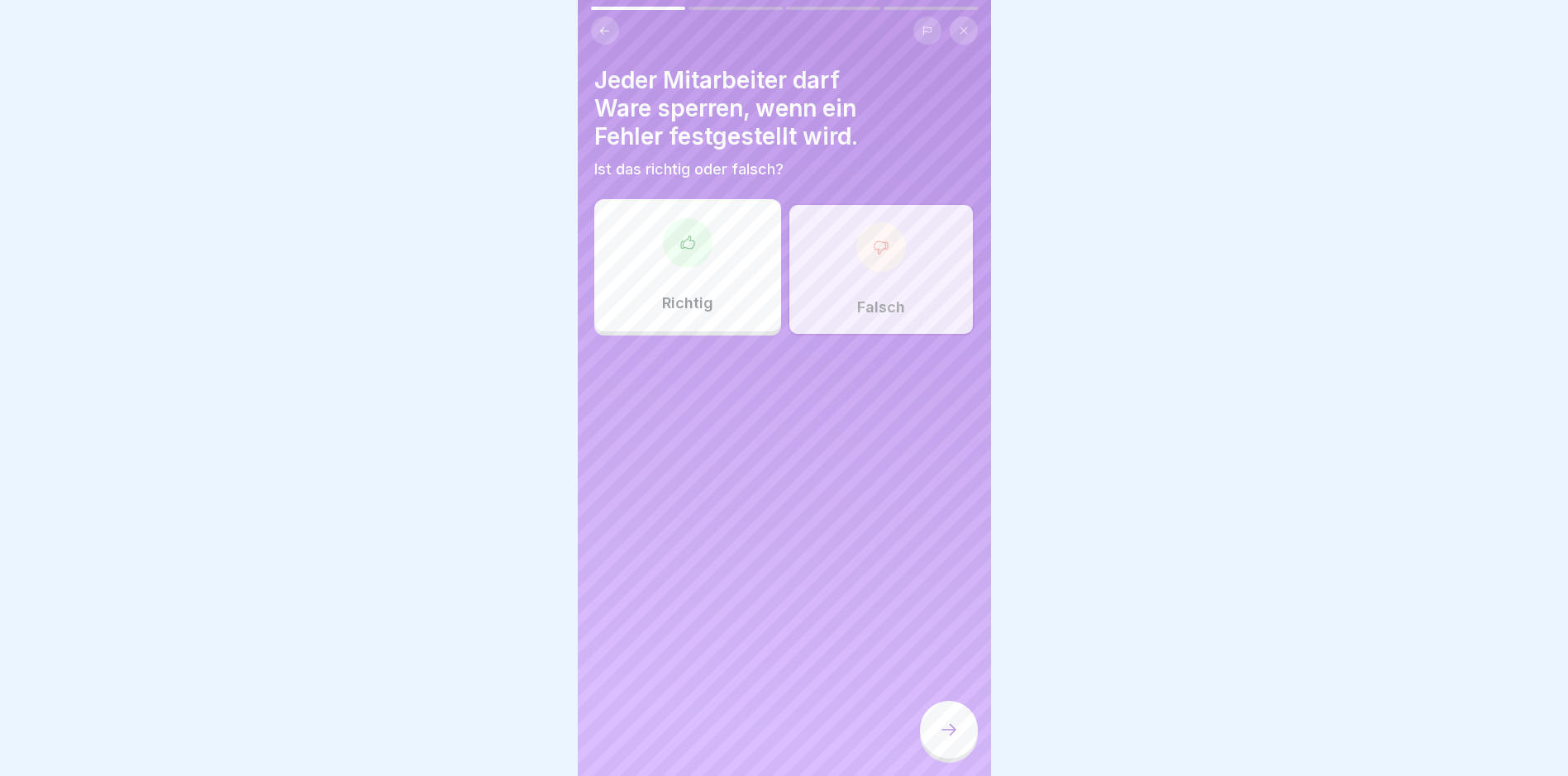
click at [963, 721] on div at bounding box center [949, 730] width 58 height 58
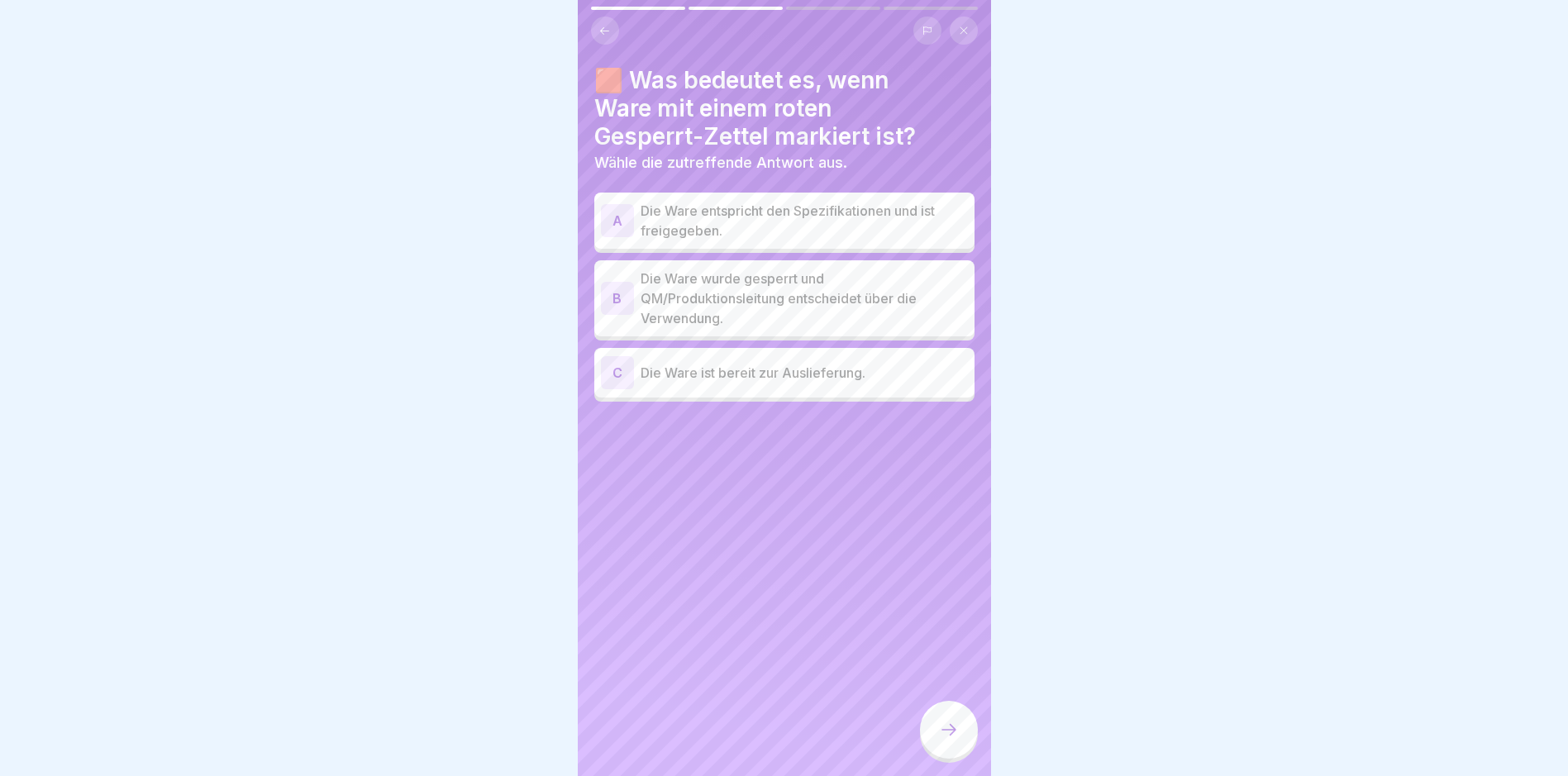
click at [779, 300] on p "Die Ware wurde gesperrt und QM/Produktionsleitung entscheidet über die Verwendu…" at bounding box center [804, 299] width 327 height 59
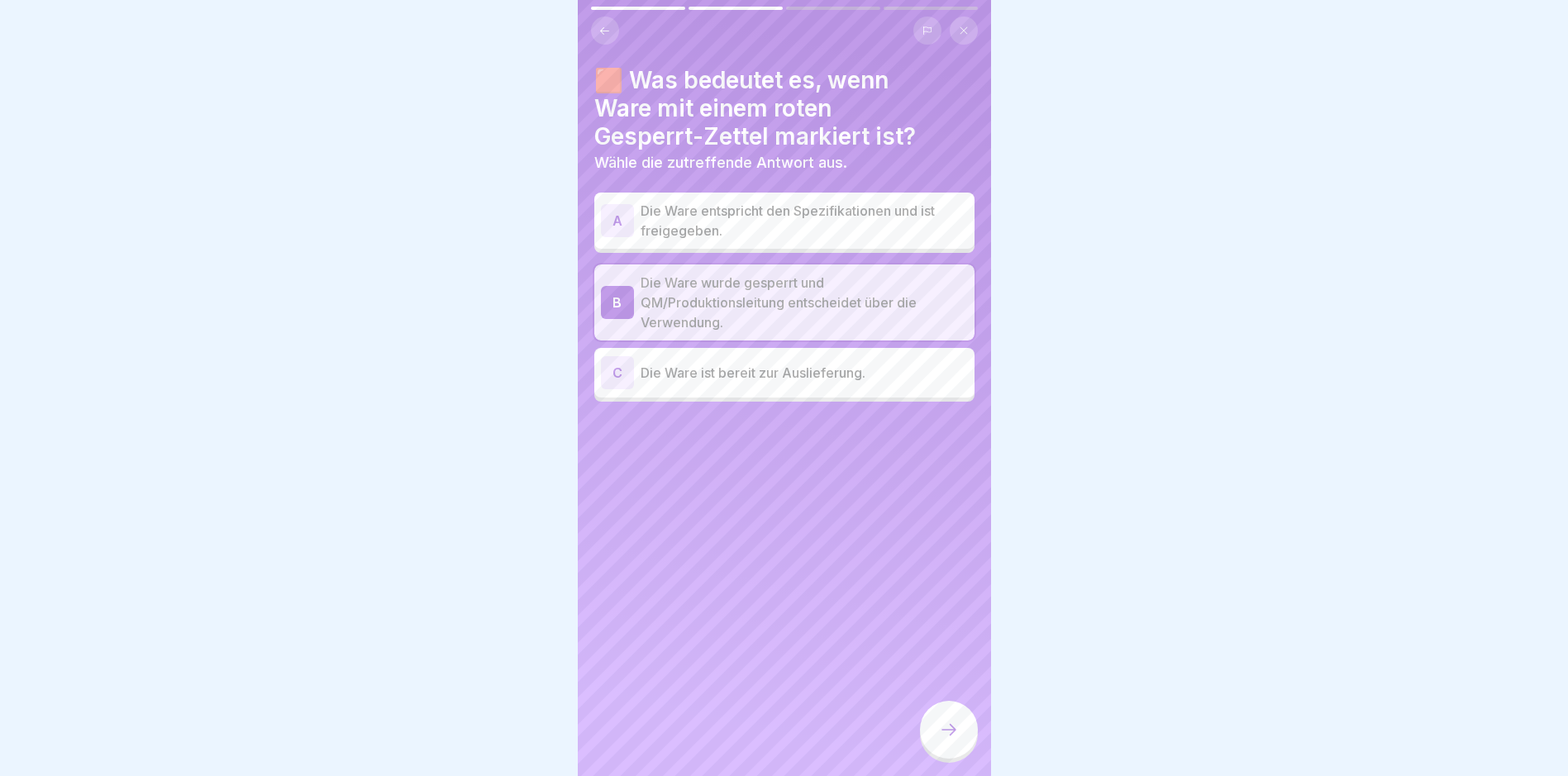
click at [940, 729] on div at bounding box center [949, 730] width 58 height 58
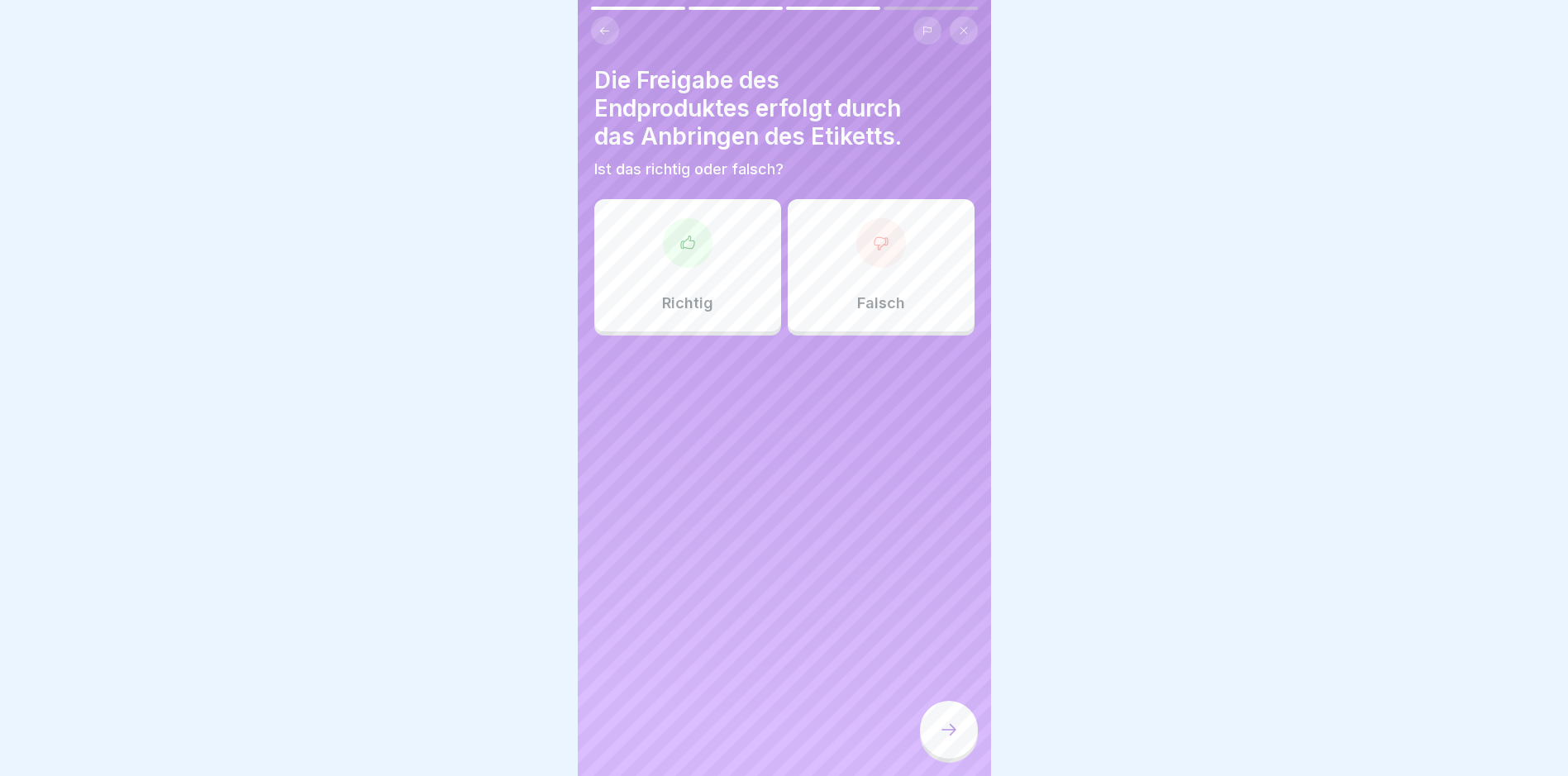
click at [716, 233] on div "Richtig" at bounding box center [688, 265] width 187 height 132
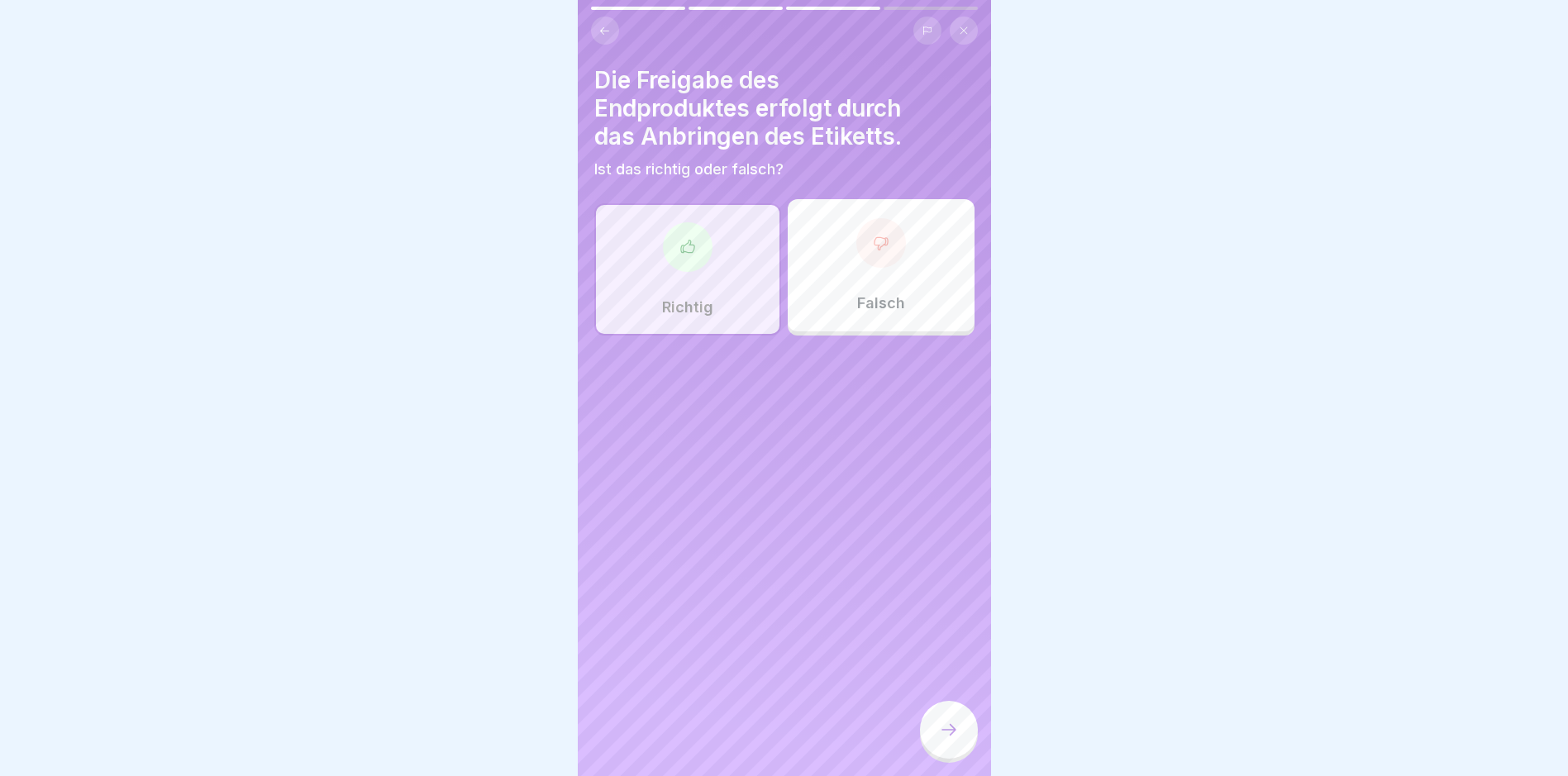
click at [963, 744] on div at bounding box center [949, 730] width 58 height 58
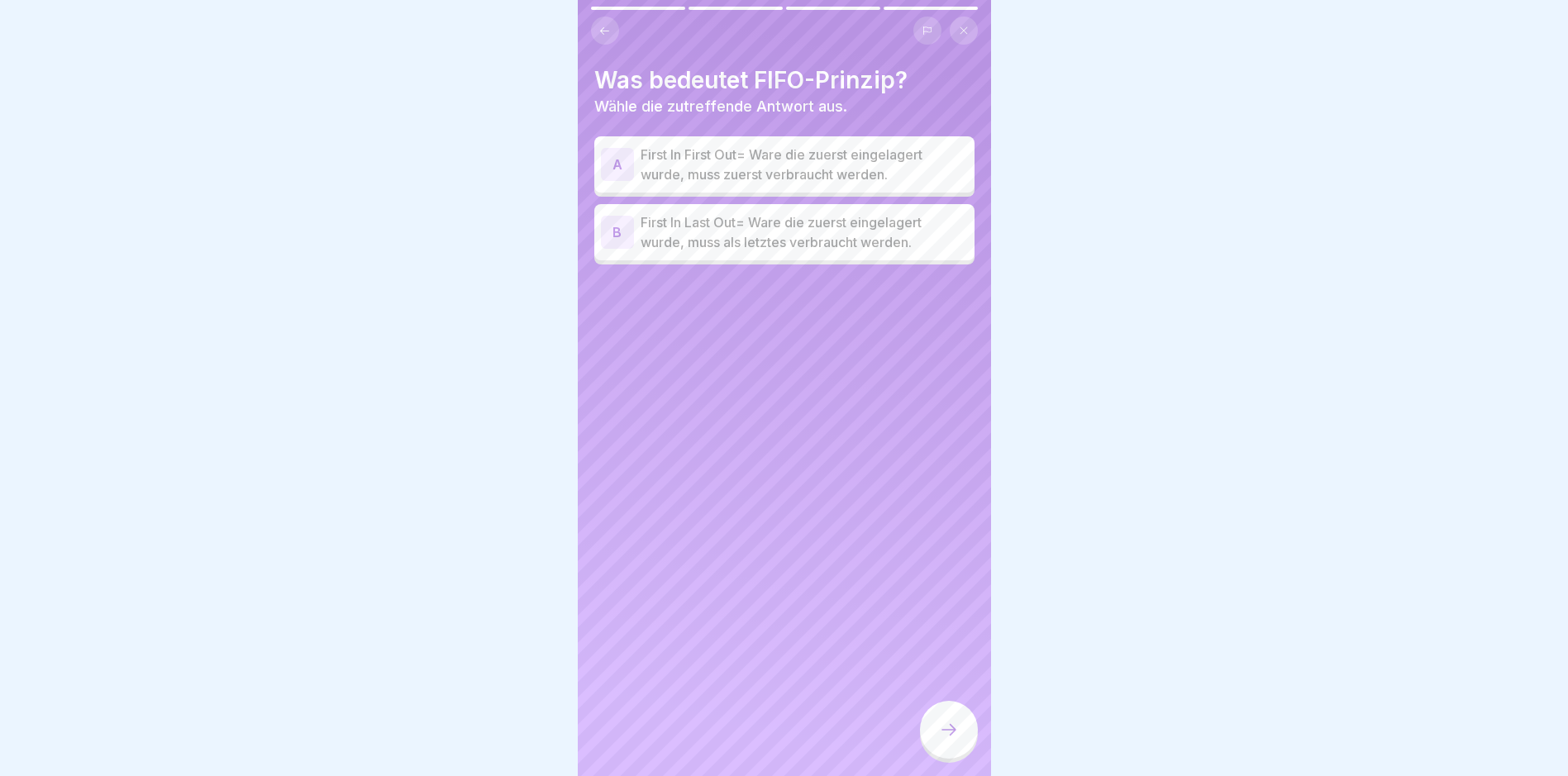
click at [793, 169] on p "First In First Out= Ware die zuerst eingelagert wurde, muss zuerst verbraucht w…" at bounding box center [804, 165] width 327 height 40
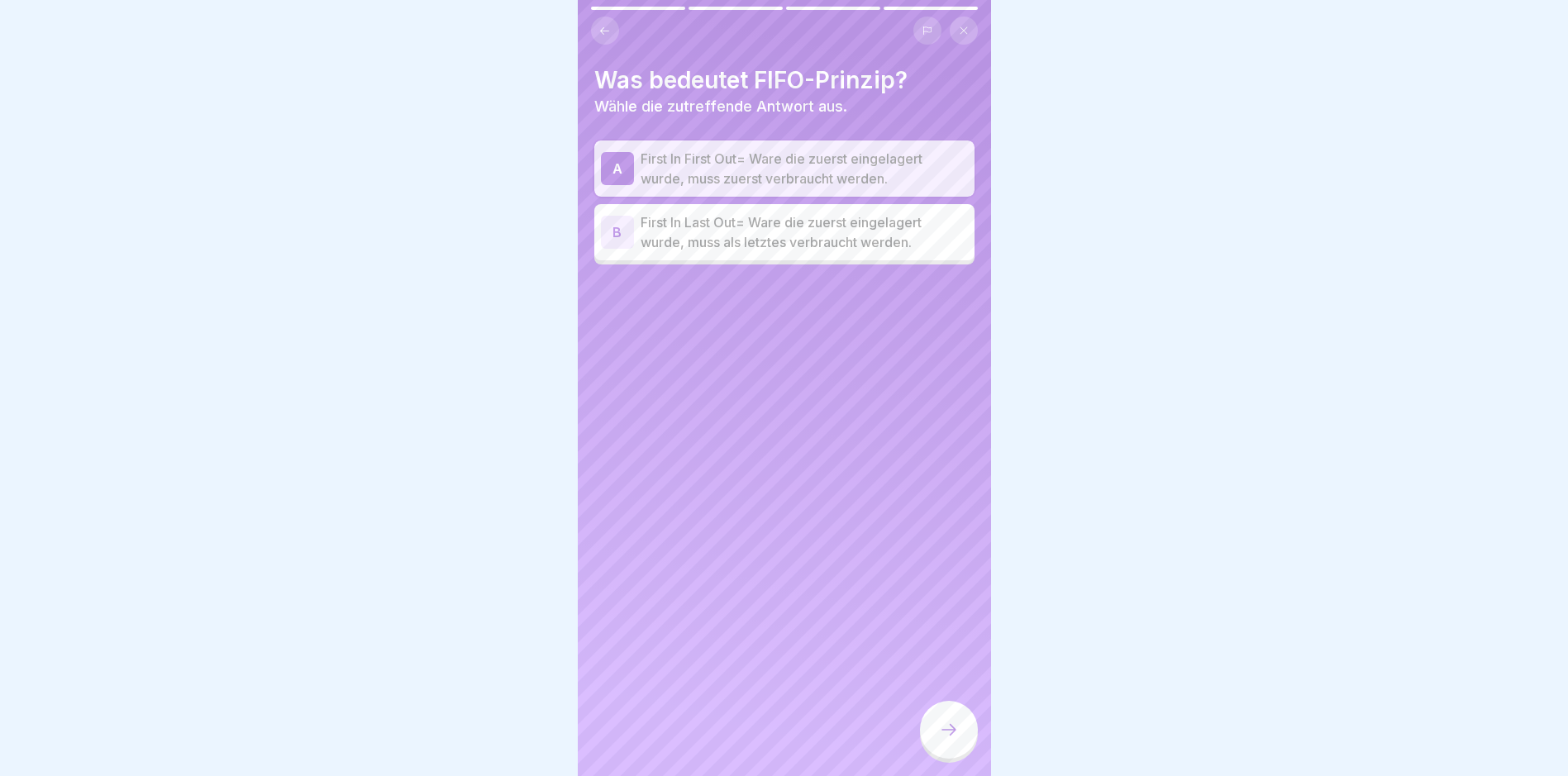
click at [961, 734] on div at bounding box center [949, 730] width 58 height 58
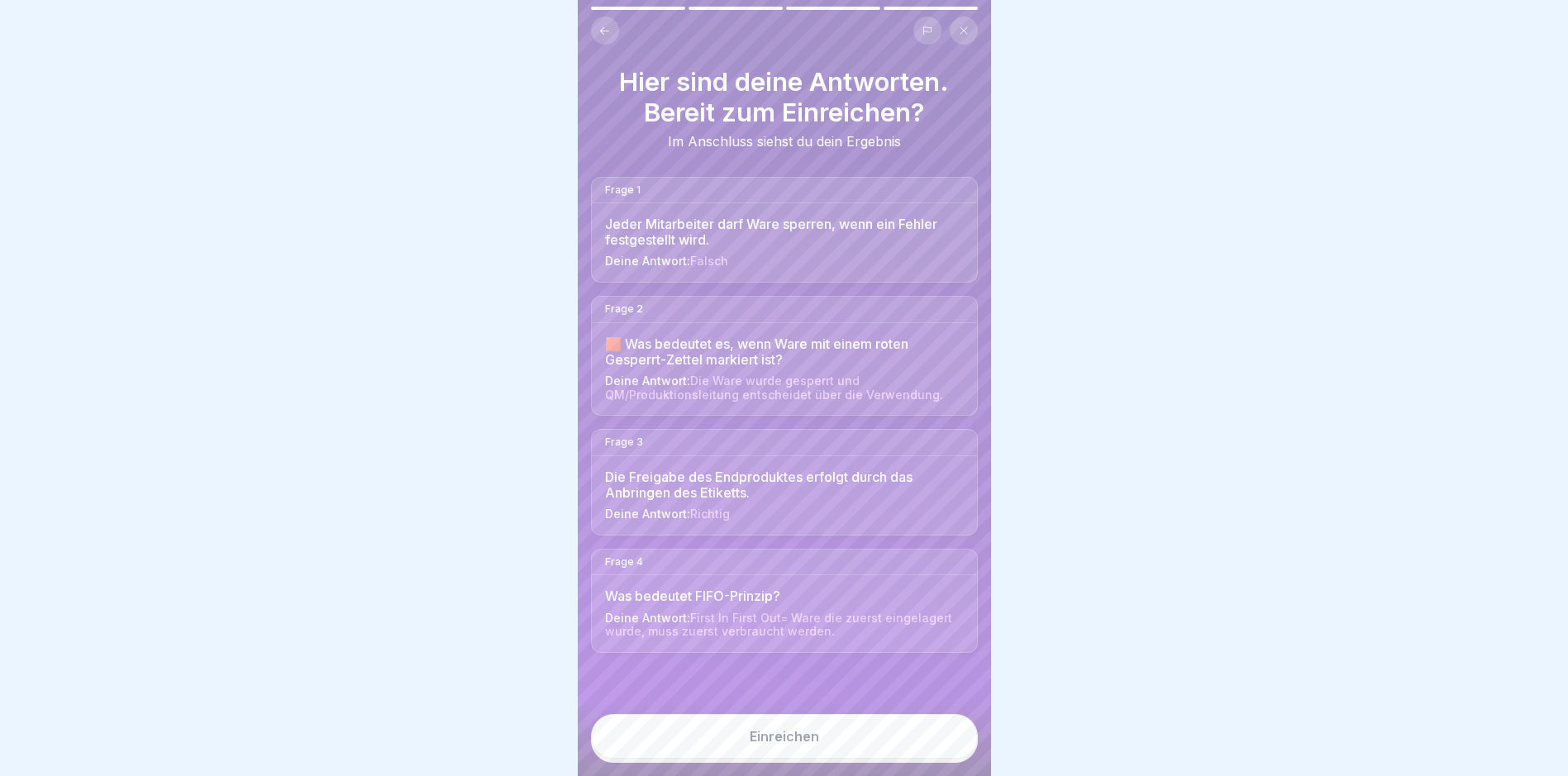
drag, startPoint x: 918, startPoint y: 745, endPoint x: 904, endPoint y: 744, distance: 14.0
click at [916, 744] on button "Einreichen" at bounding box center [784, 736] width 387 height 45
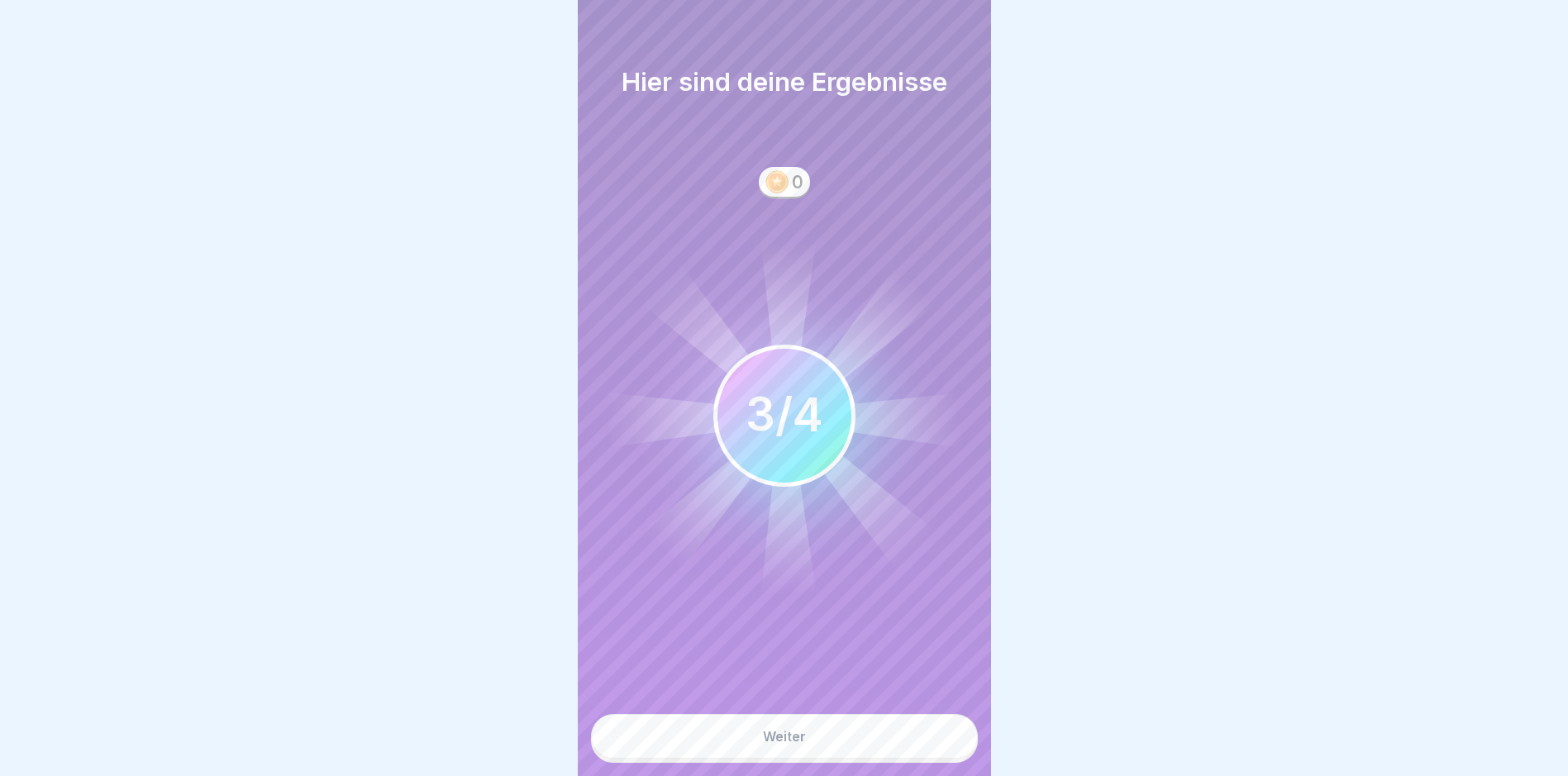
click at [890, 740] on button "Weiter" at bounding box center [784, 736] width 387 height 45
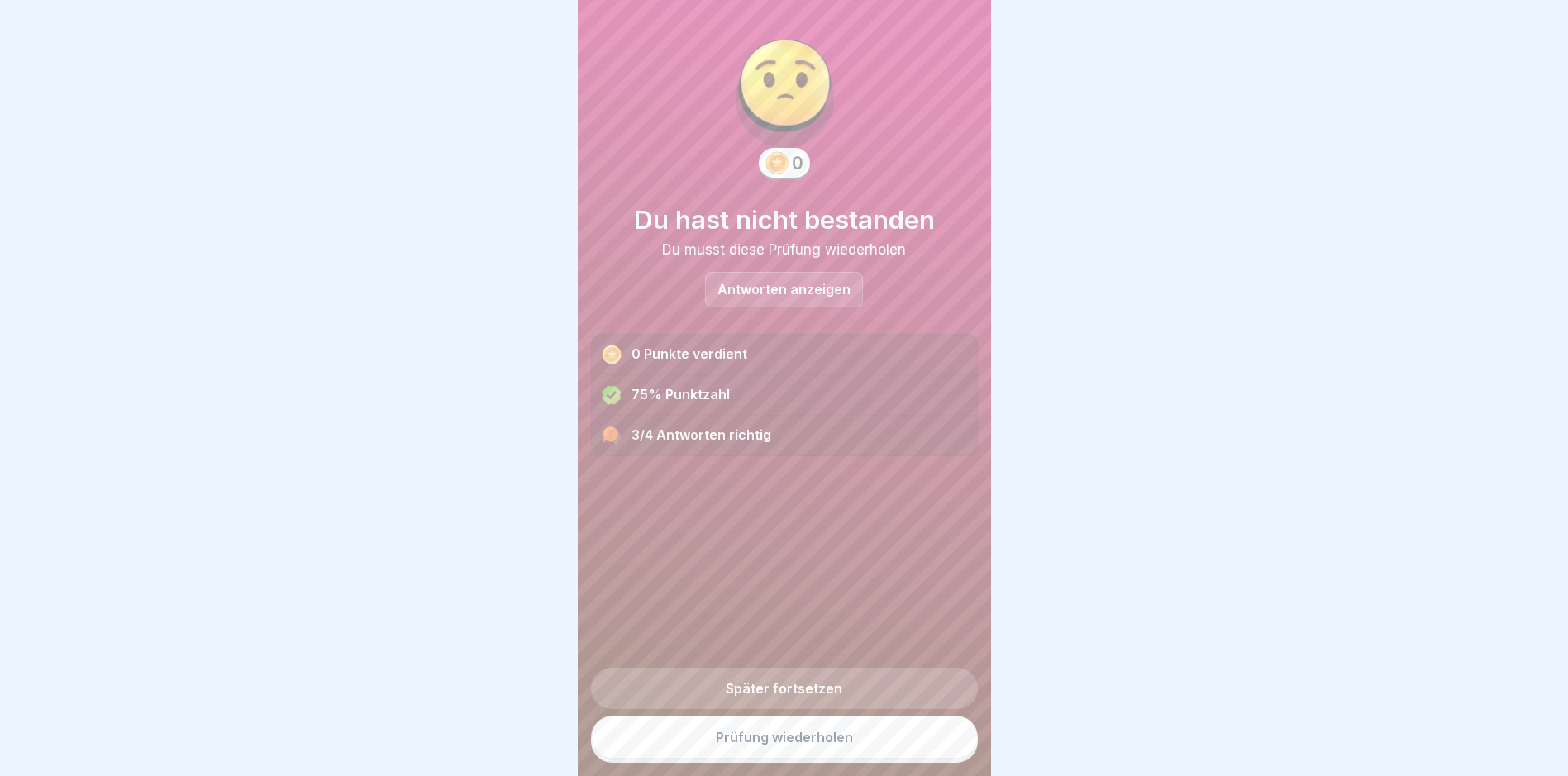
click at [890, 741] on link "Prüfung wiederholen" at bounding box center [784, 737] width 387 height 43
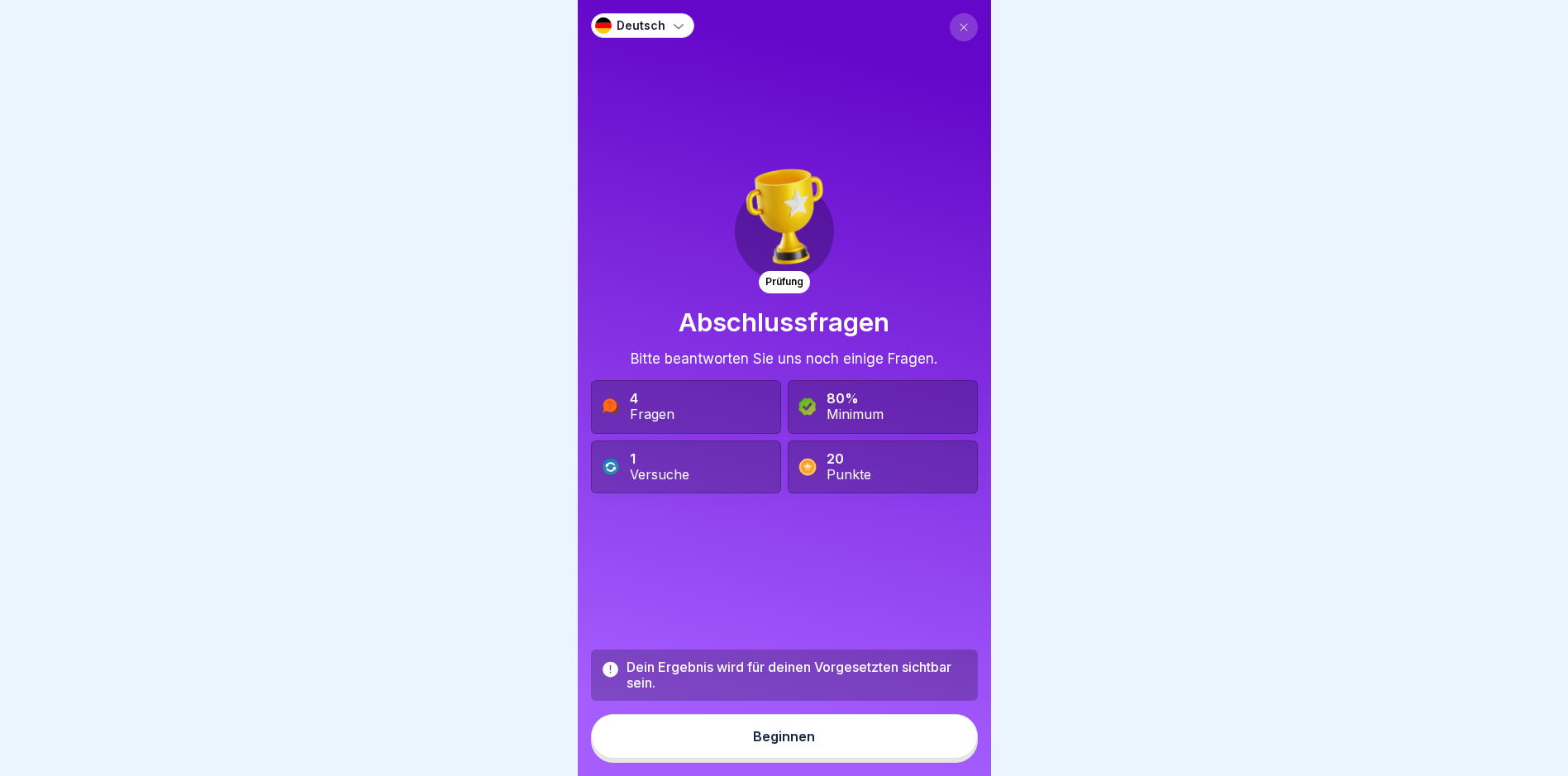
drag, startPoint x: 0, startPoint y: 0, endPoint x: 890, endPoint y: 740, distance: 1157.5
click at [890, 740] on button "Beginnen" at bounding box center [784, 736] width 387 height 45
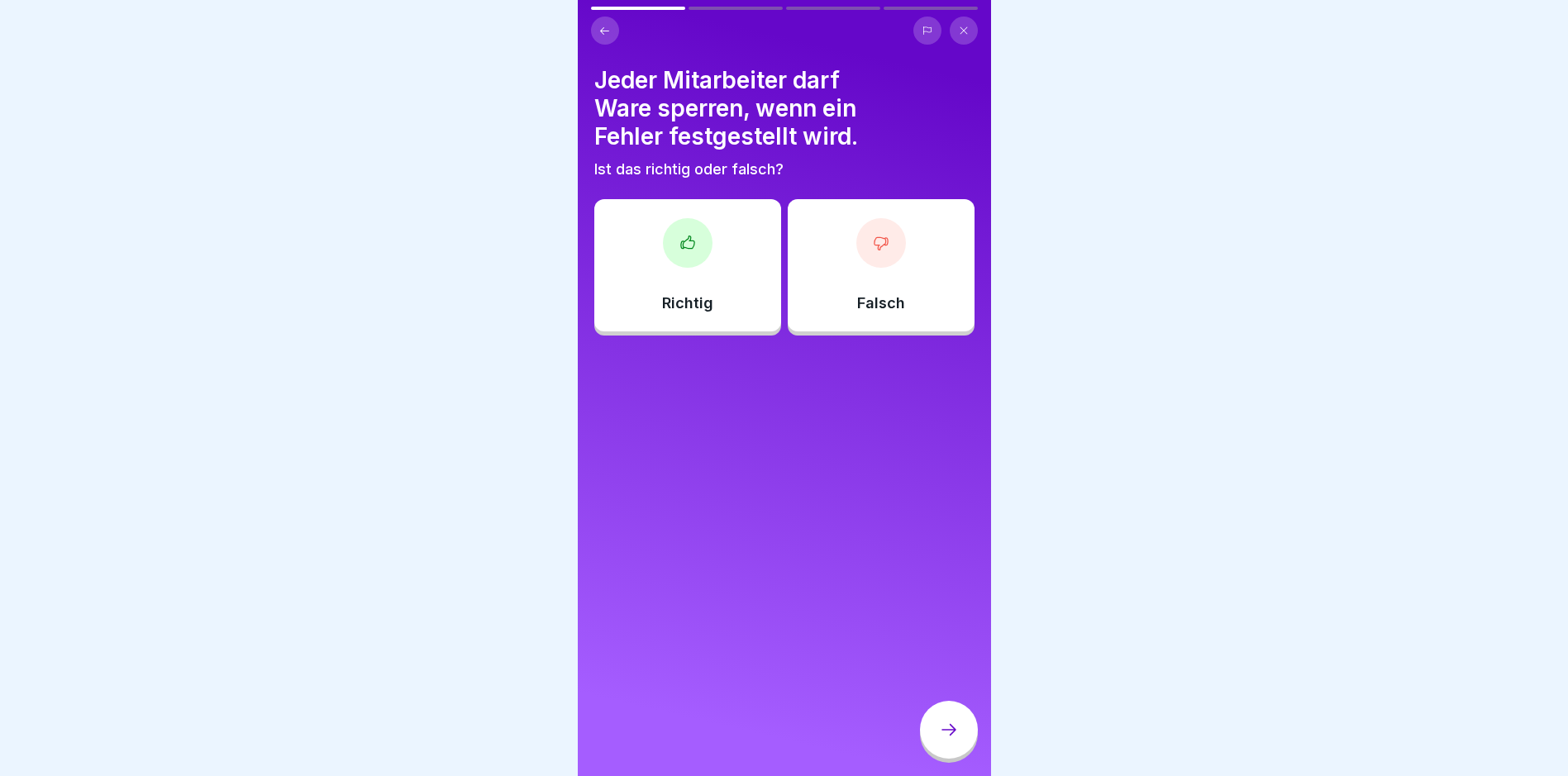
click at [825, 244] on div "Falsch" at bounding box center [881, 265] width 187 height 132
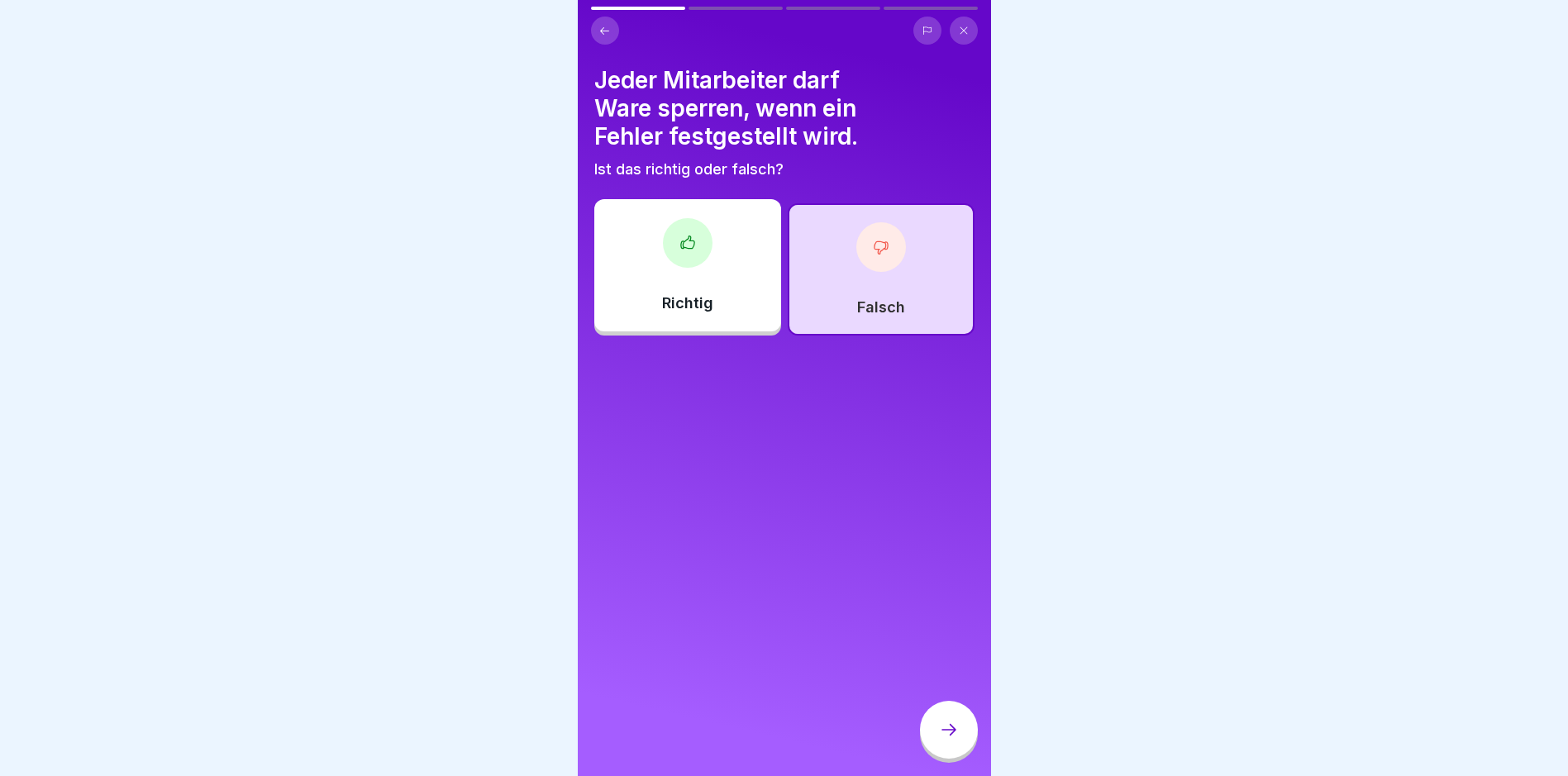
click at [935, 734] on div at bounding box center [949, 730] width 58 height 58
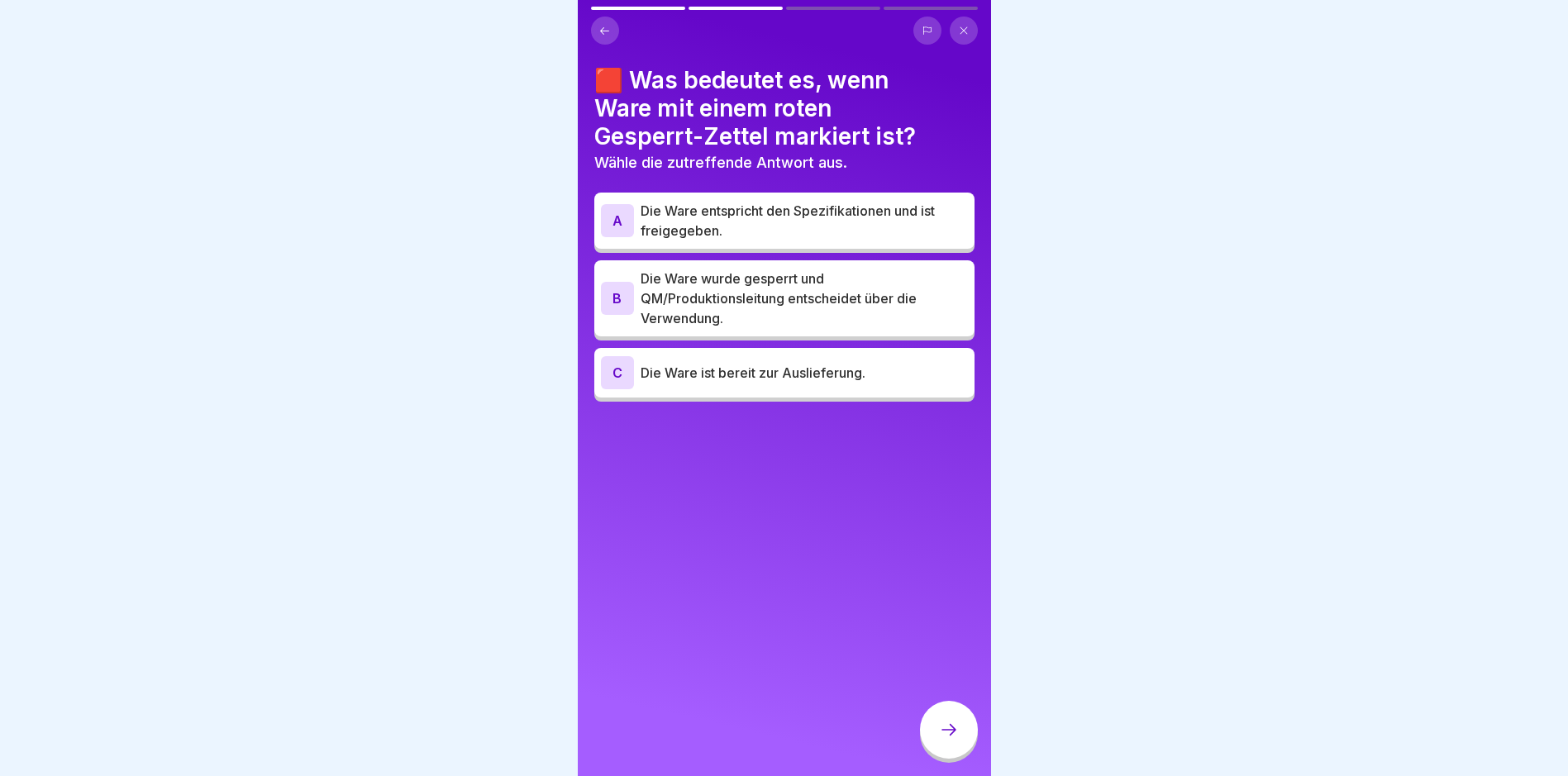
click at [796, 293] on p "Die Ware wurde gesperrt und QM/Produktionsleitung entscheidet über die Verwendu…" at bounding box center [804, 299] width 327 height 59
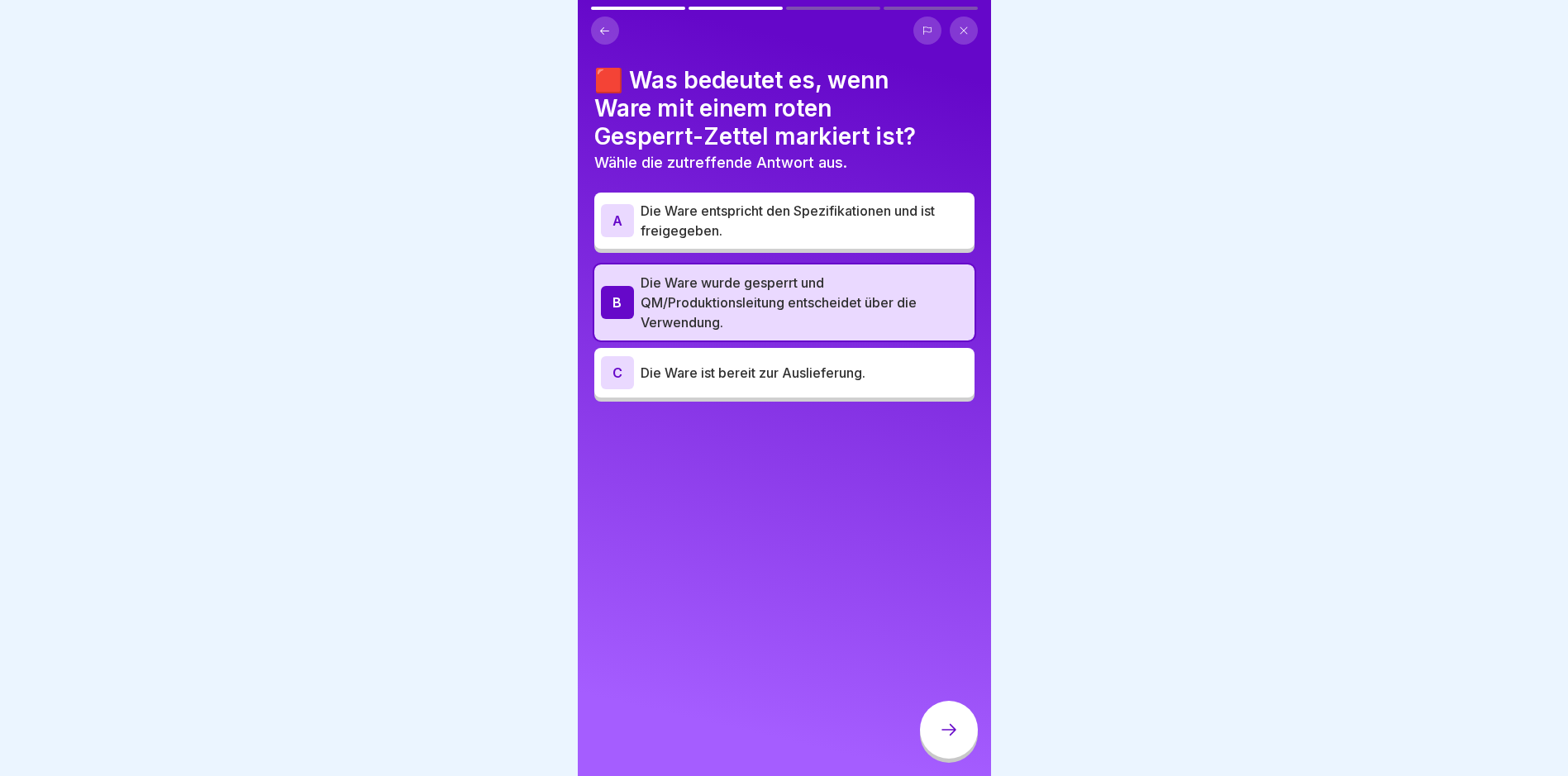
click at [945, 751] on div at bounding box center [949, 730] width 58 height 58
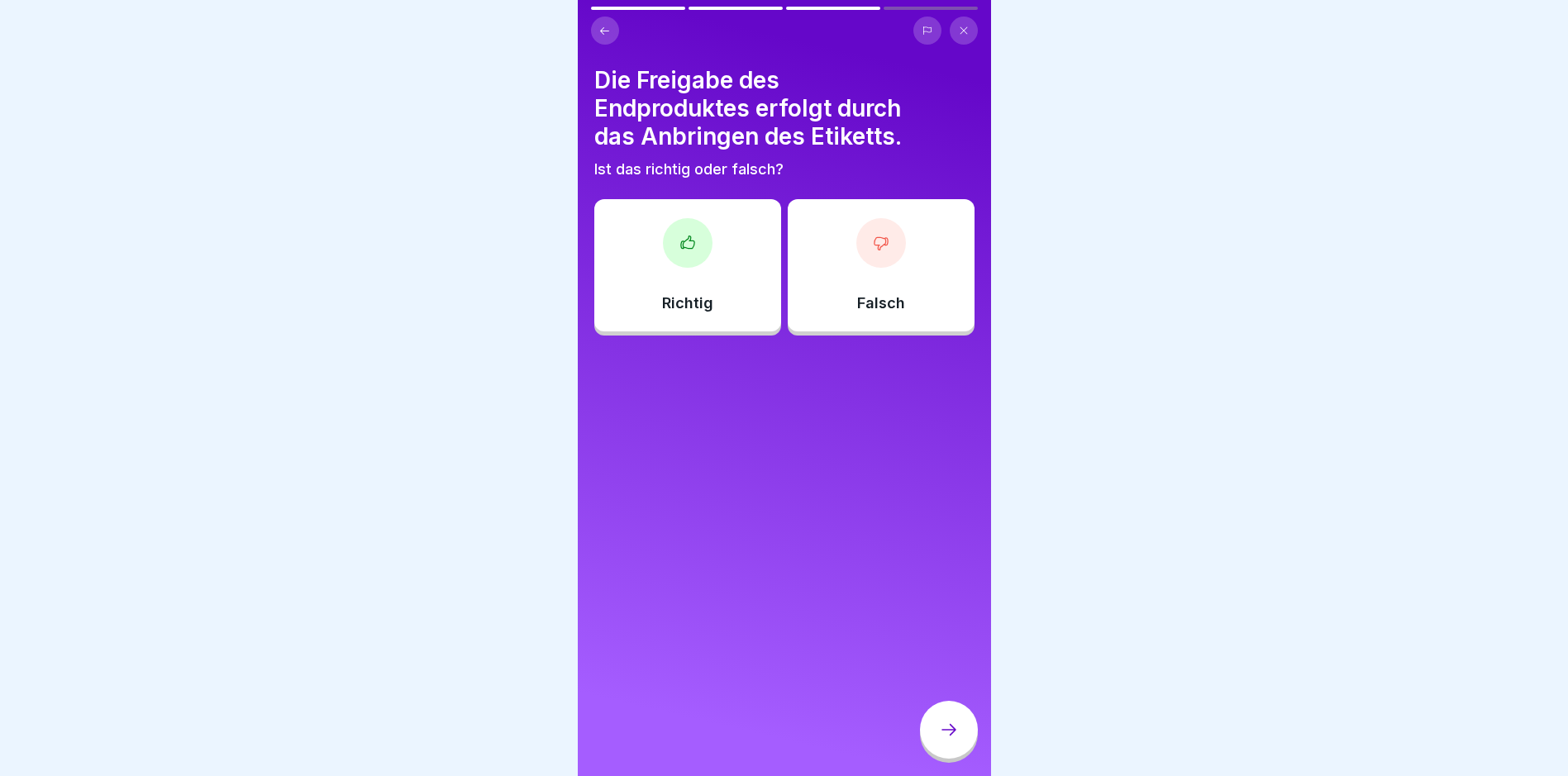
click at [897, 274] on div "Falsch" at bounding box center [881, 265] width 187 height 132
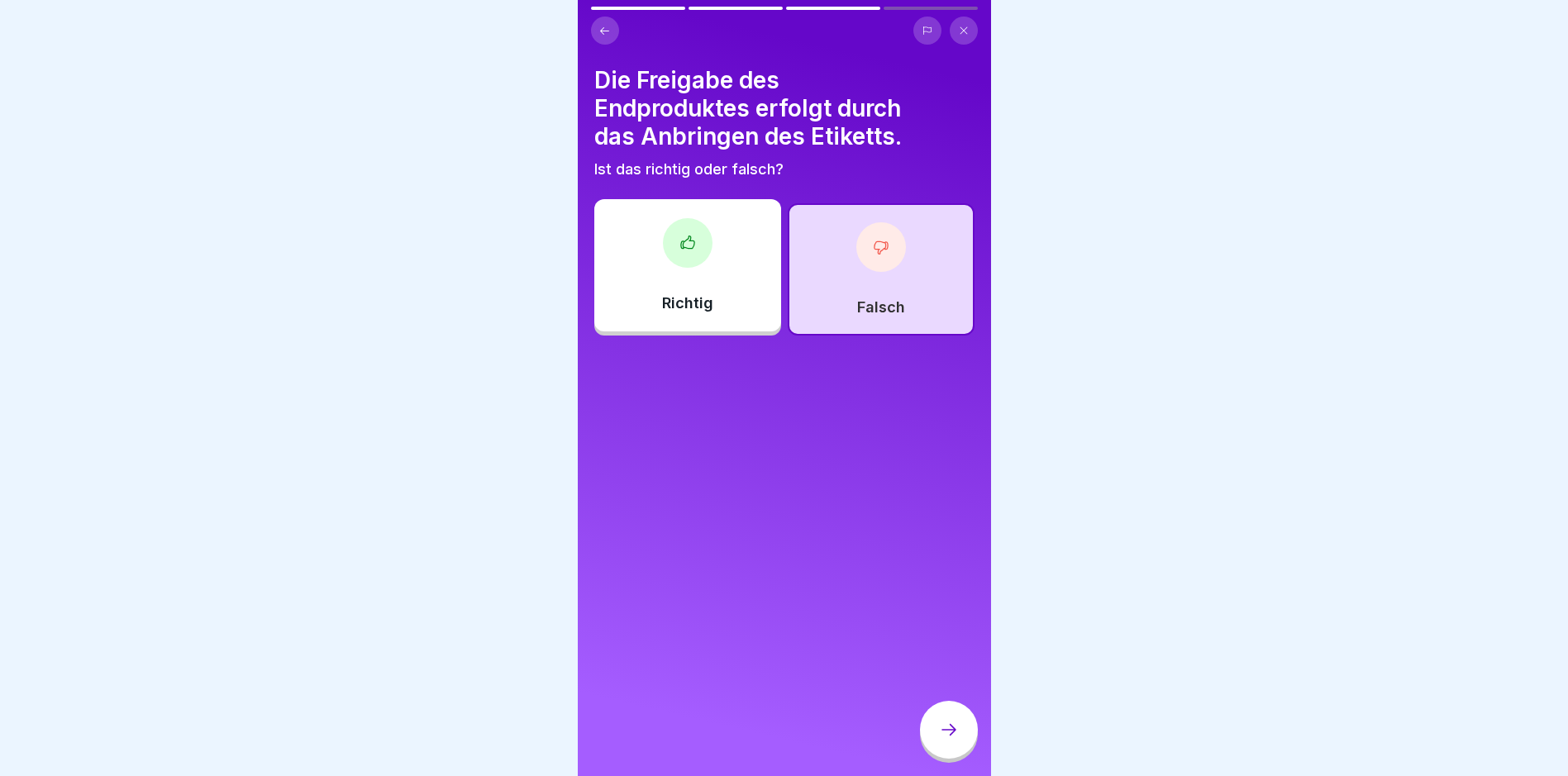
click at [963, 717] on div "Deutsch Prüfung Abschlussfragen Bitte beantworten Sie uns noch einige Fragen. 4…" at bounding box center [784, 388] width 413 height 776
click at [963, 713] on div at bounding box center [949, 732] width 58 height 62
click at [957, 724] on div at bounding box center [949, 730] width 58 height 58
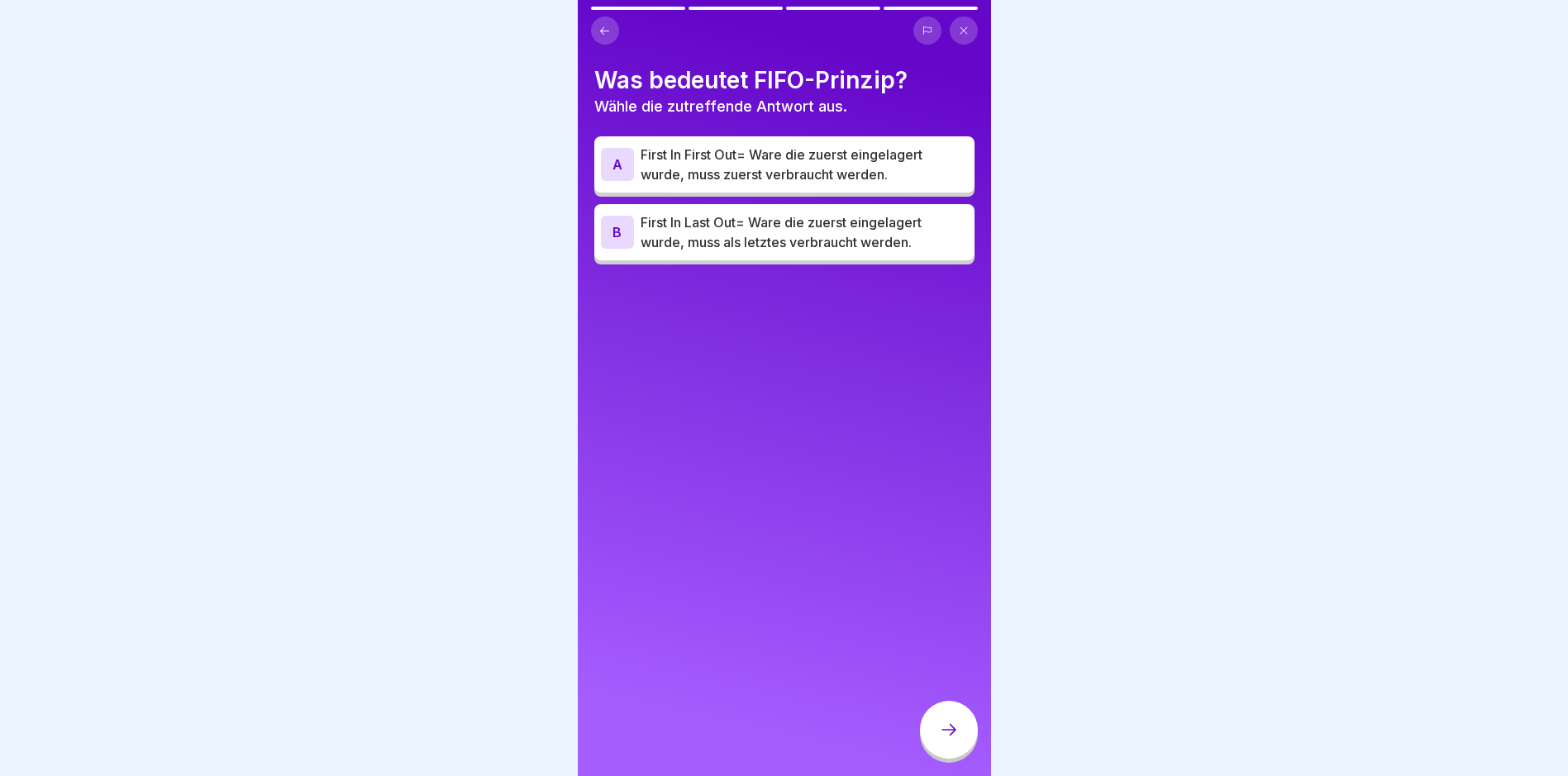
click at [812, 158] on p "First In First Out= Ware die zuerst eingelagert wurde, muss zuerst verbraucht w…" at bounding box center [804, 165] width 327 height 40
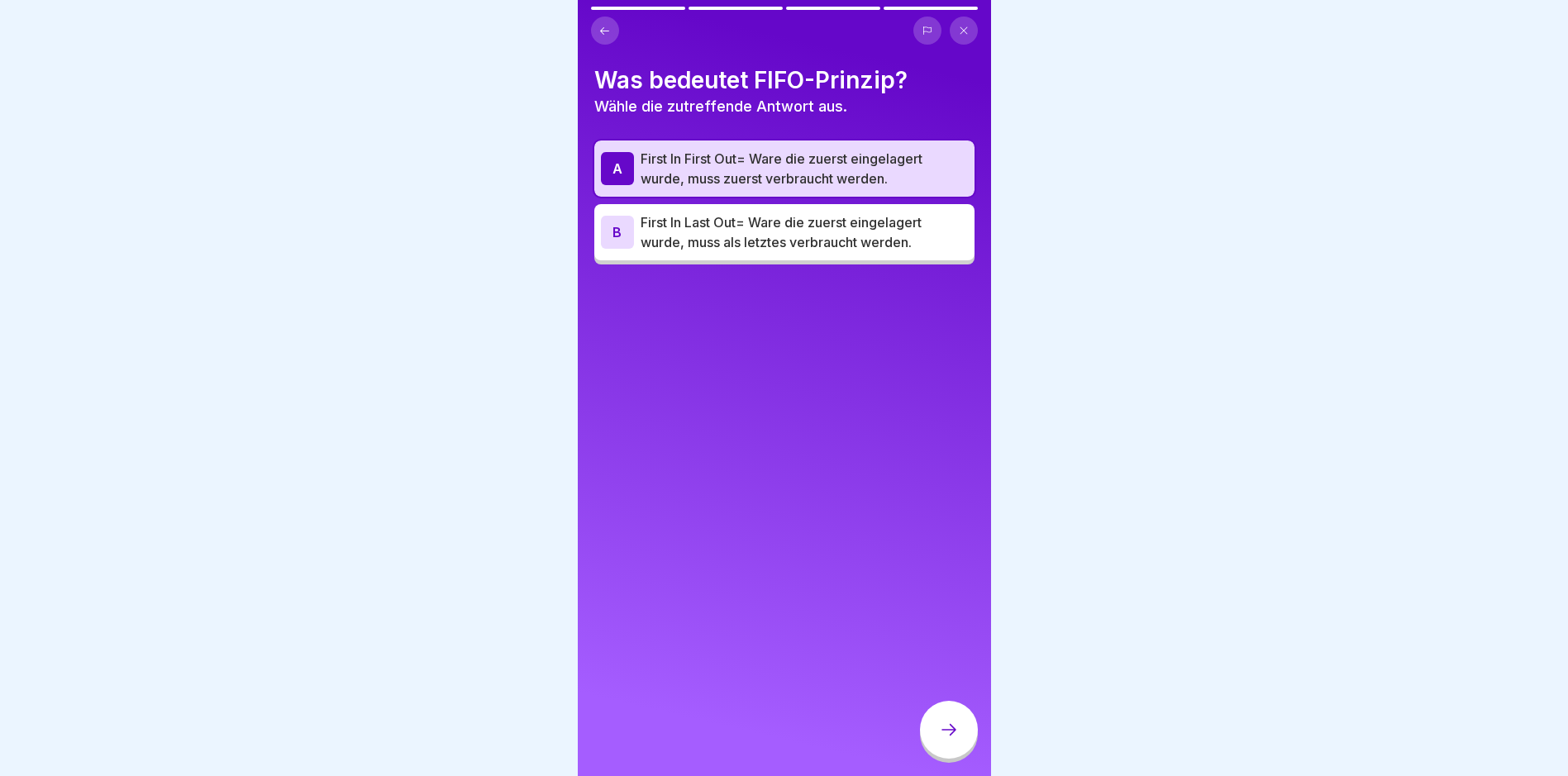
click at [938, 768] on div "Deutsch Prüfung Abschlussfragen Bitte beantworten Sie uns noch einige Fragen. 4…" at bounding box center [784, 388] width 413 height 776
click at [947, 740] on icon at bounding box center [948, 729] width 20 height 20
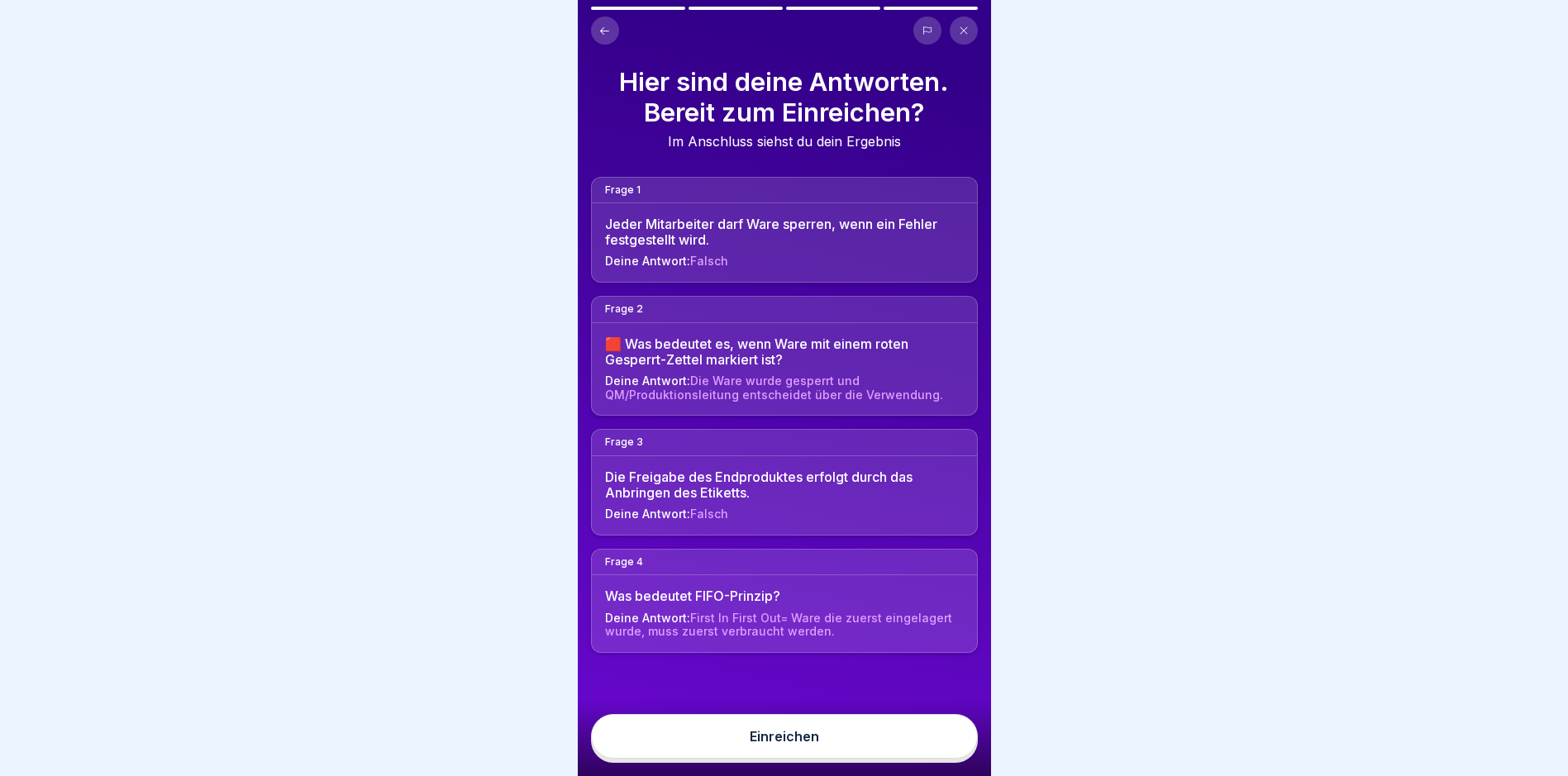
click at [940, 735] on button "Einreichen" at bounding box center [784, 736] width 387 height 45
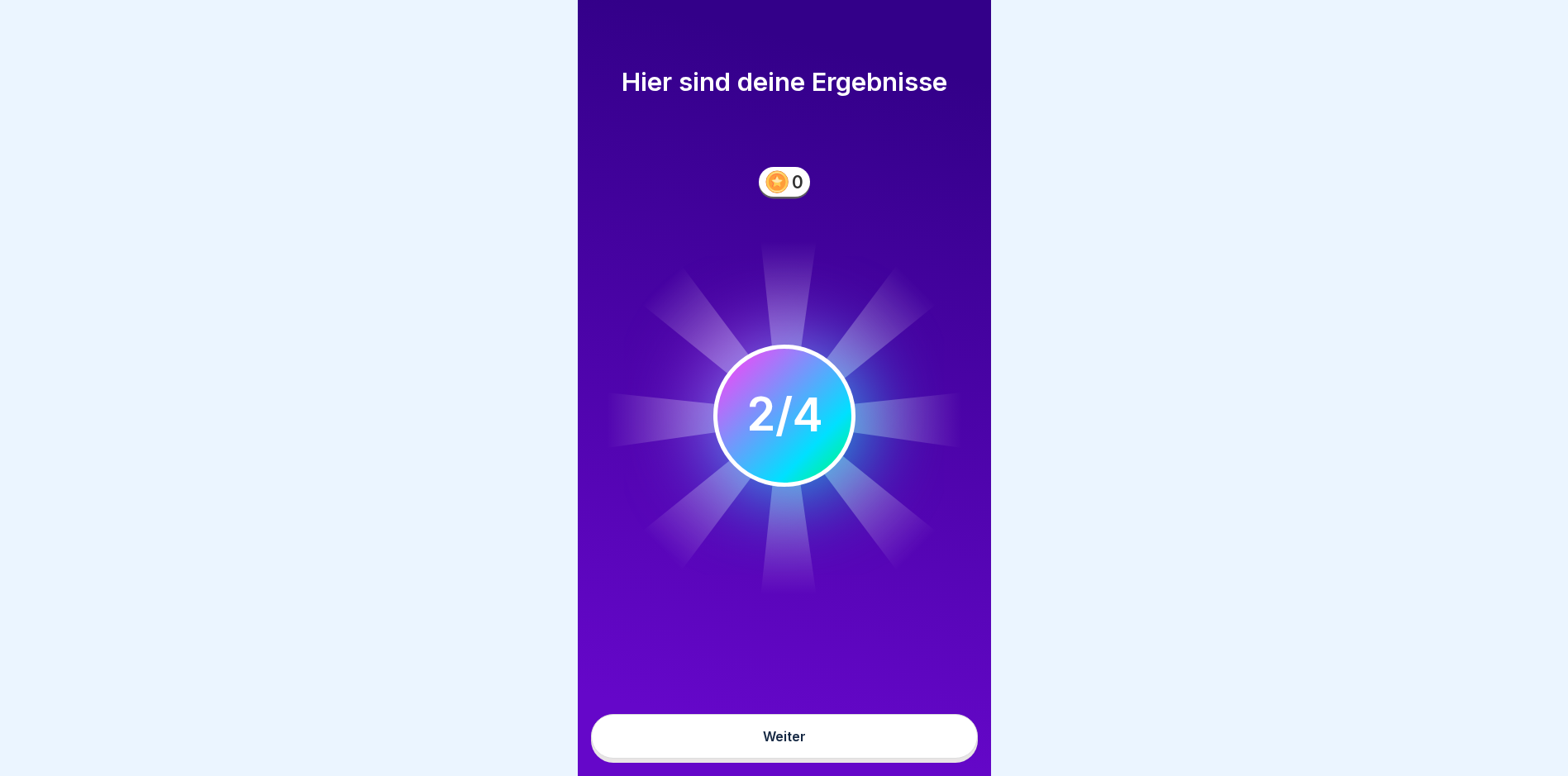
click at [888, 744] on button "Weiter" at bounding box center [784, 736] width 387 height 45
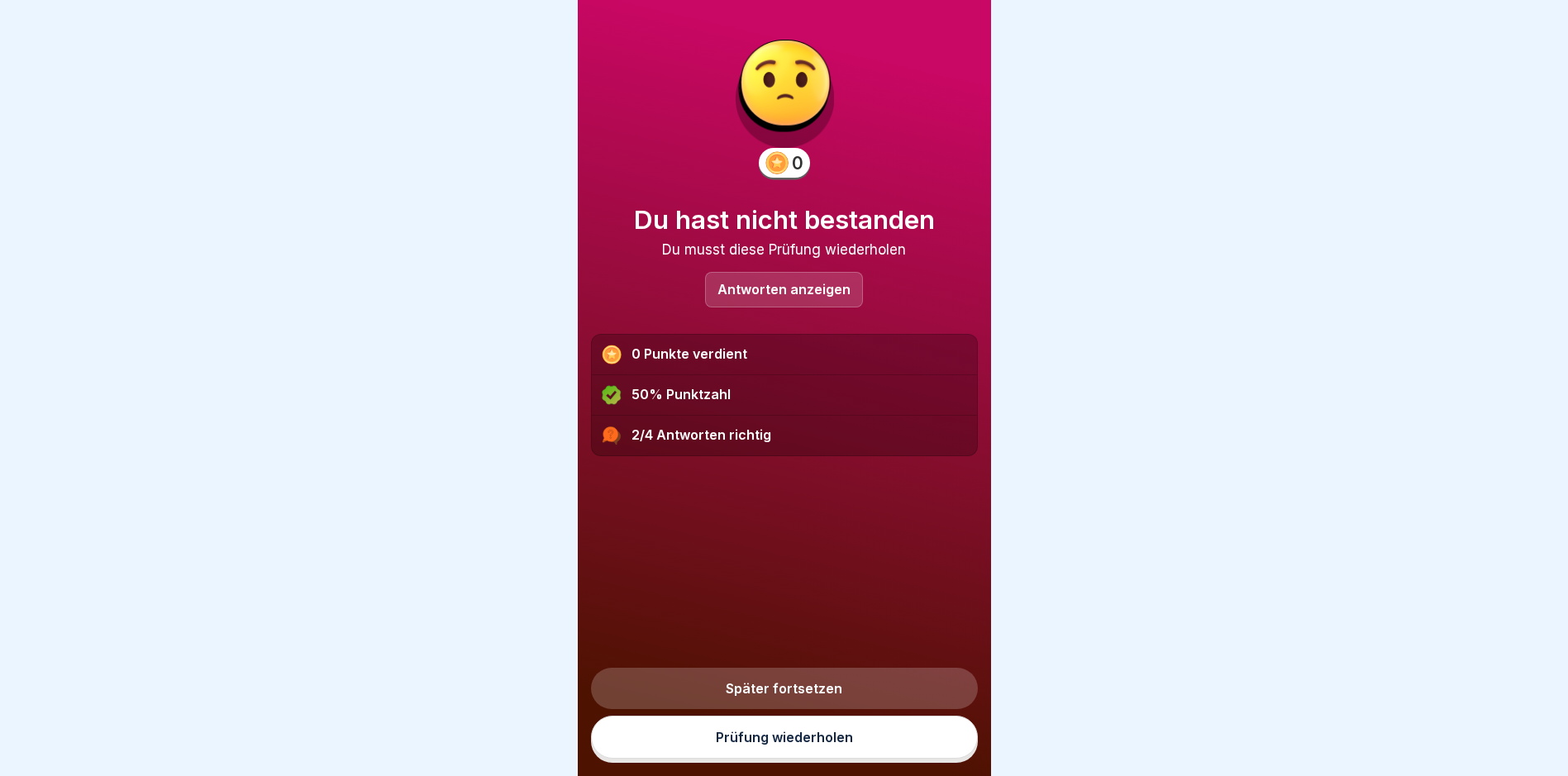
click at [886, 740] on link "Prüfung wiederholen" at bounding box center [784, 737] width 387 height 43
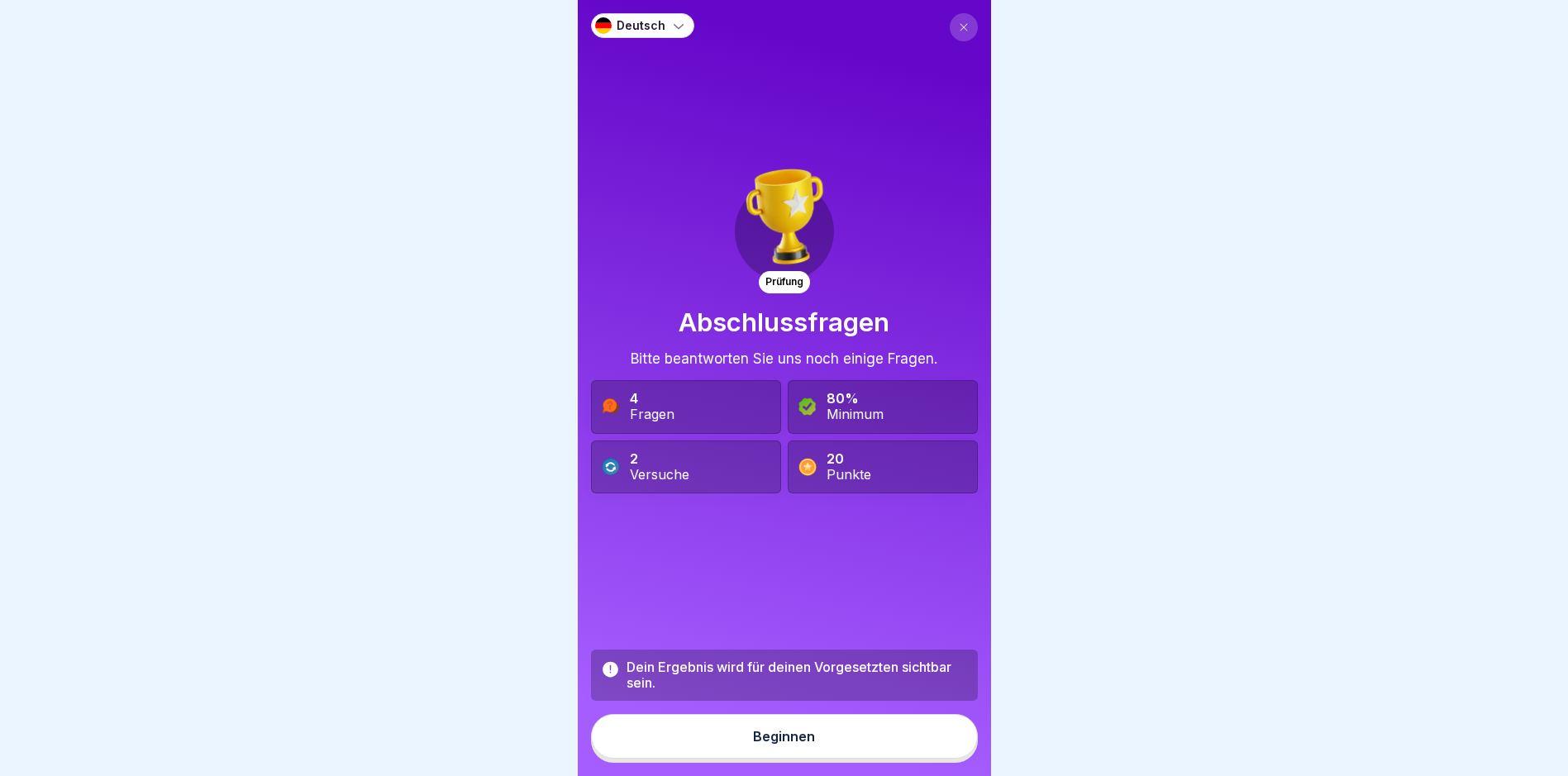
drag, startPoint x: 822, startPoint y: 747, endPoint x: 814, endPoint y: 740, distance: 10.6
click at [819, 743] on button "Beginnen" at bounding box center [784, 736] width 387 height 45
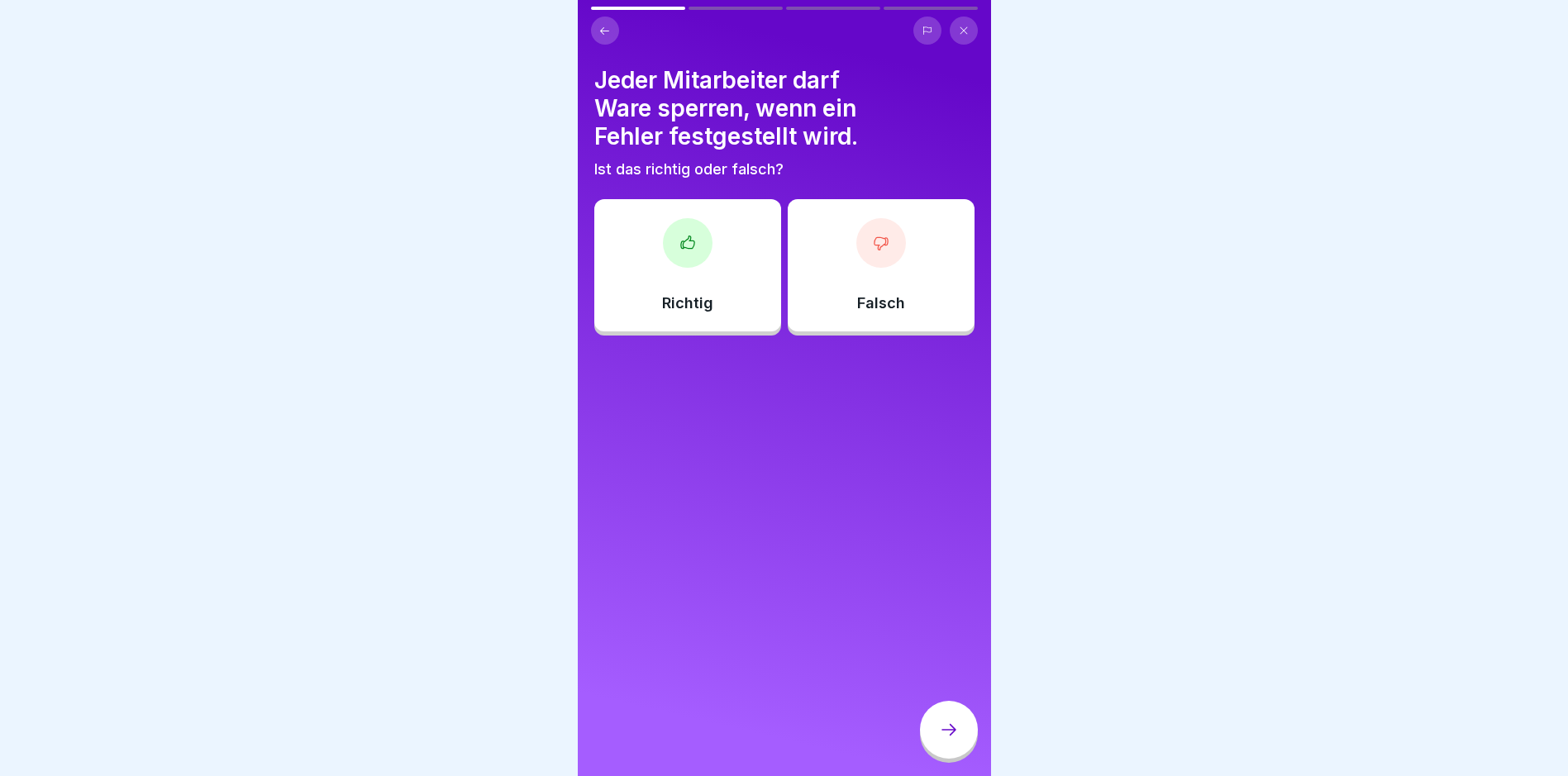
click at [841, 242] on div "Falsch" at bounding box center [881, 265] width 187 height 132
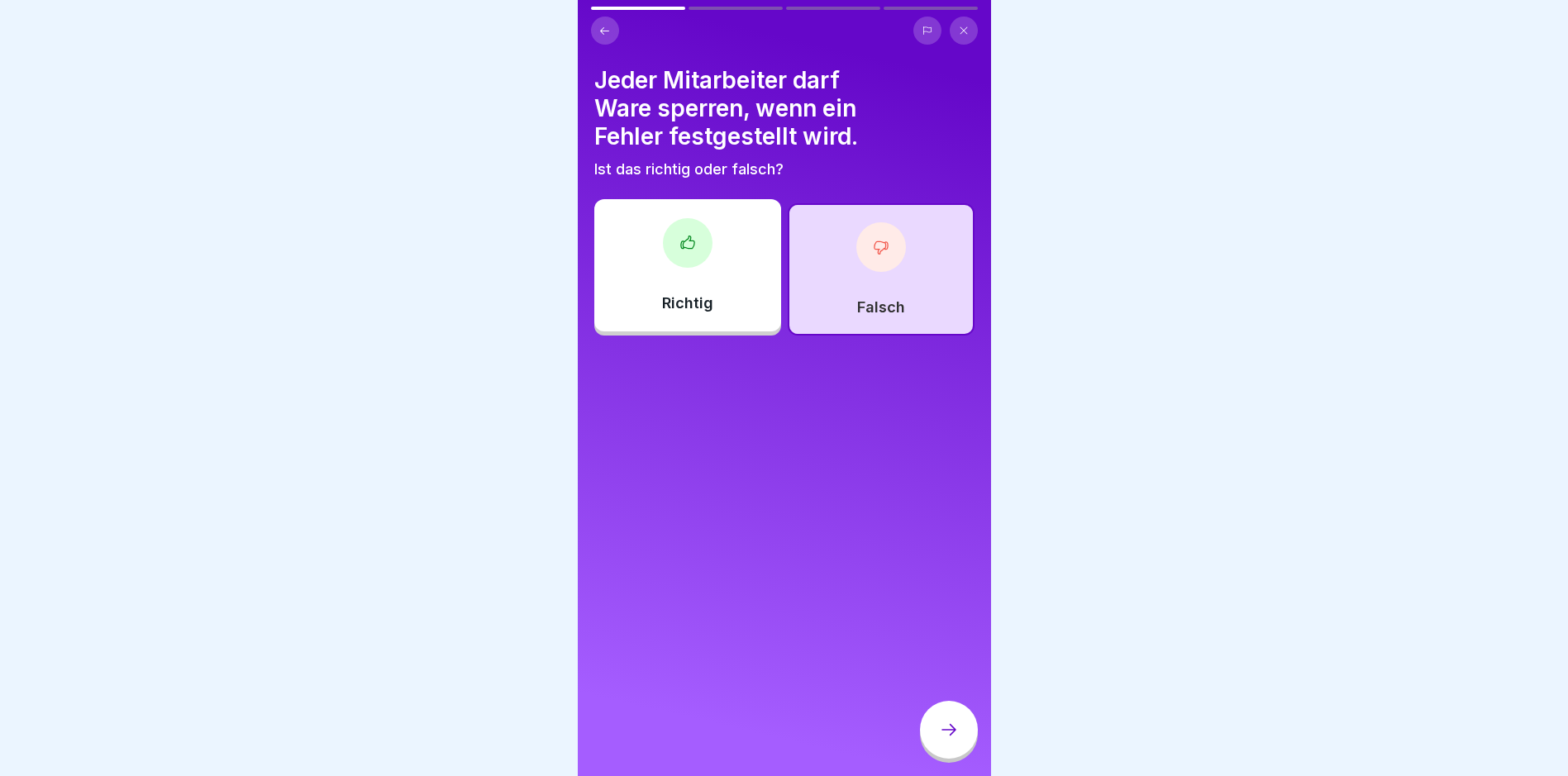
click at [937, 734] on div at bounding box center [949, 730] width 58 height 58
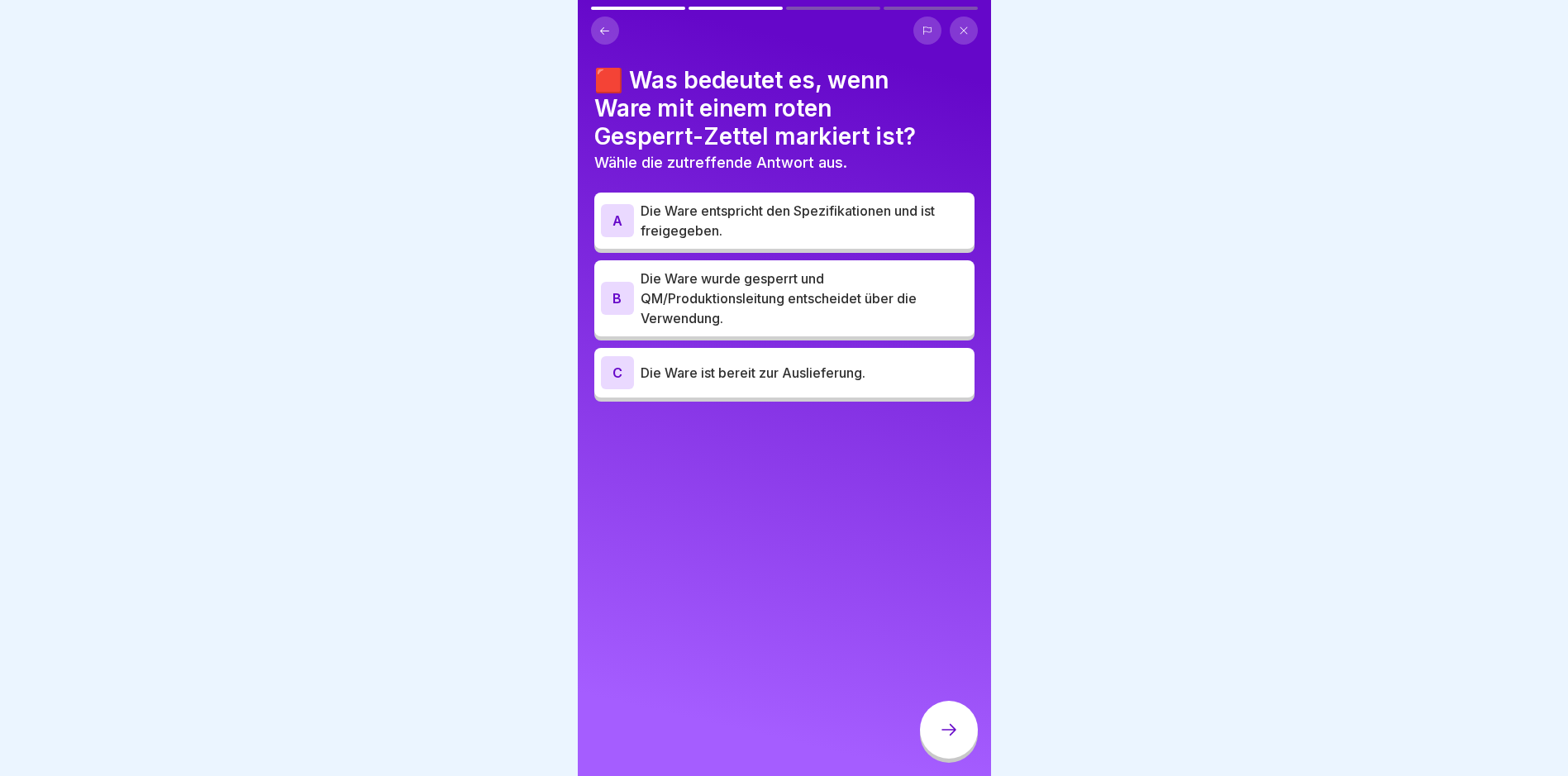
click at [757, 296] on p "Die Ware wurde gesperrt und QM/Produktionsleitung entscheidet über die Verwendu…" at bounding box center [804, 299] width 327 height 59
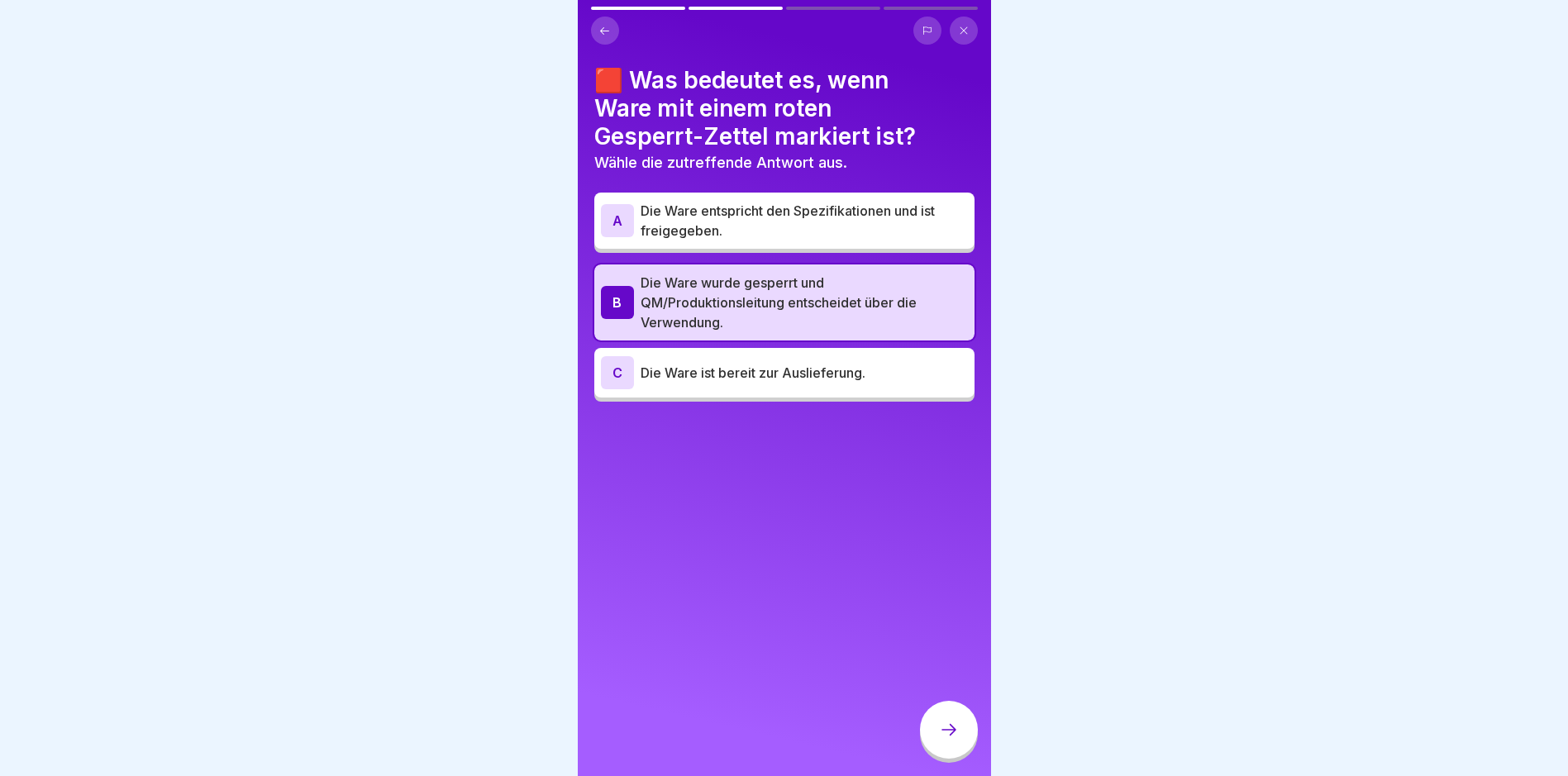
click at [937, 730] on div at bounding box center [949, 730] width 58 height 58
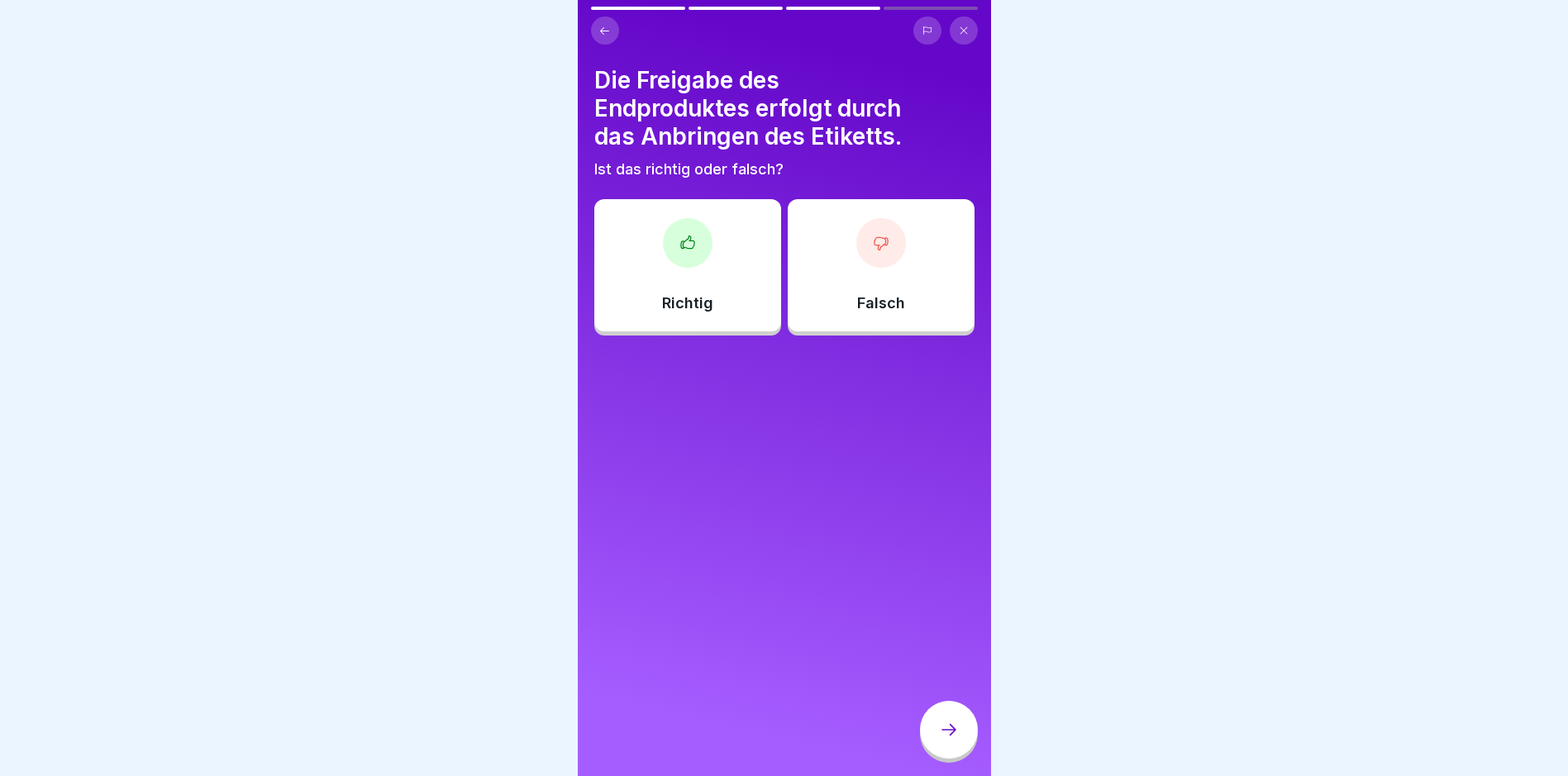
click at [680, 243] on icon at bounding box center [687, 242] width 14 height 13
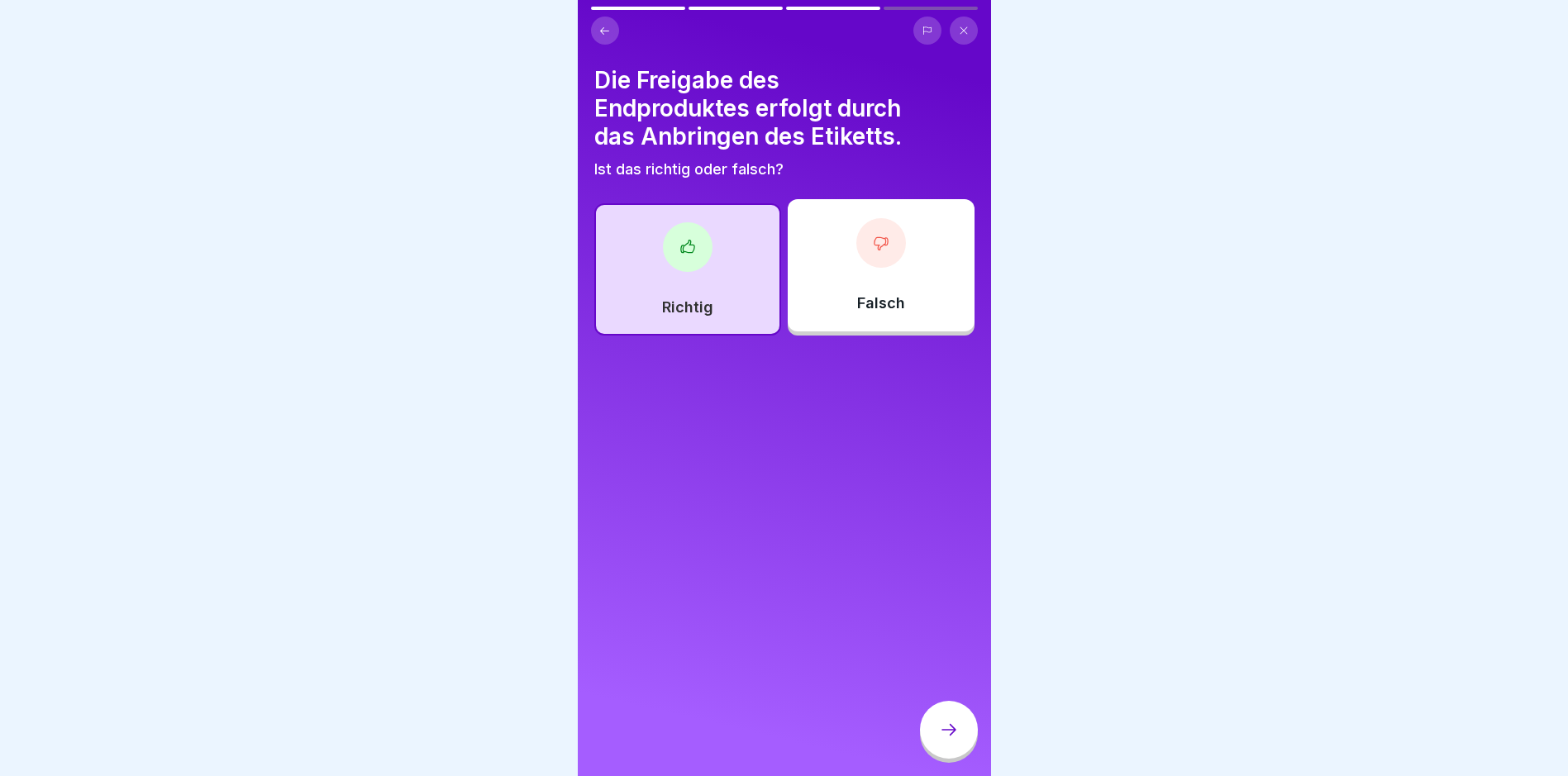
click at [966, 755] on div at bounding box center [949, 730] width 58 height 58
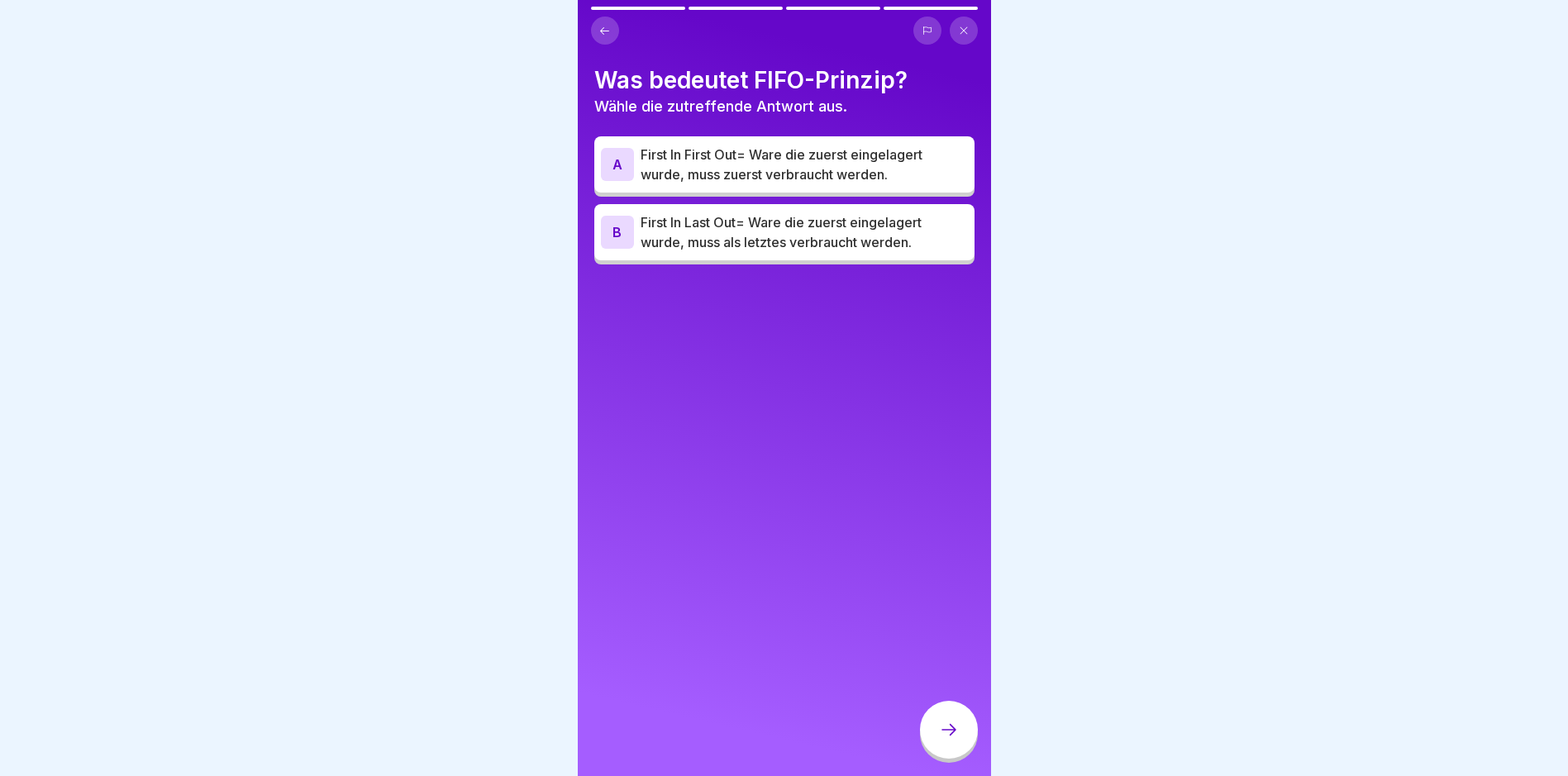
click at [718, 154] on p "First In First Out= Ware die zuerst eingelagert wurde, muss zuerst verbraucht w…" at bounding box center [804, 165] width 327 height 40
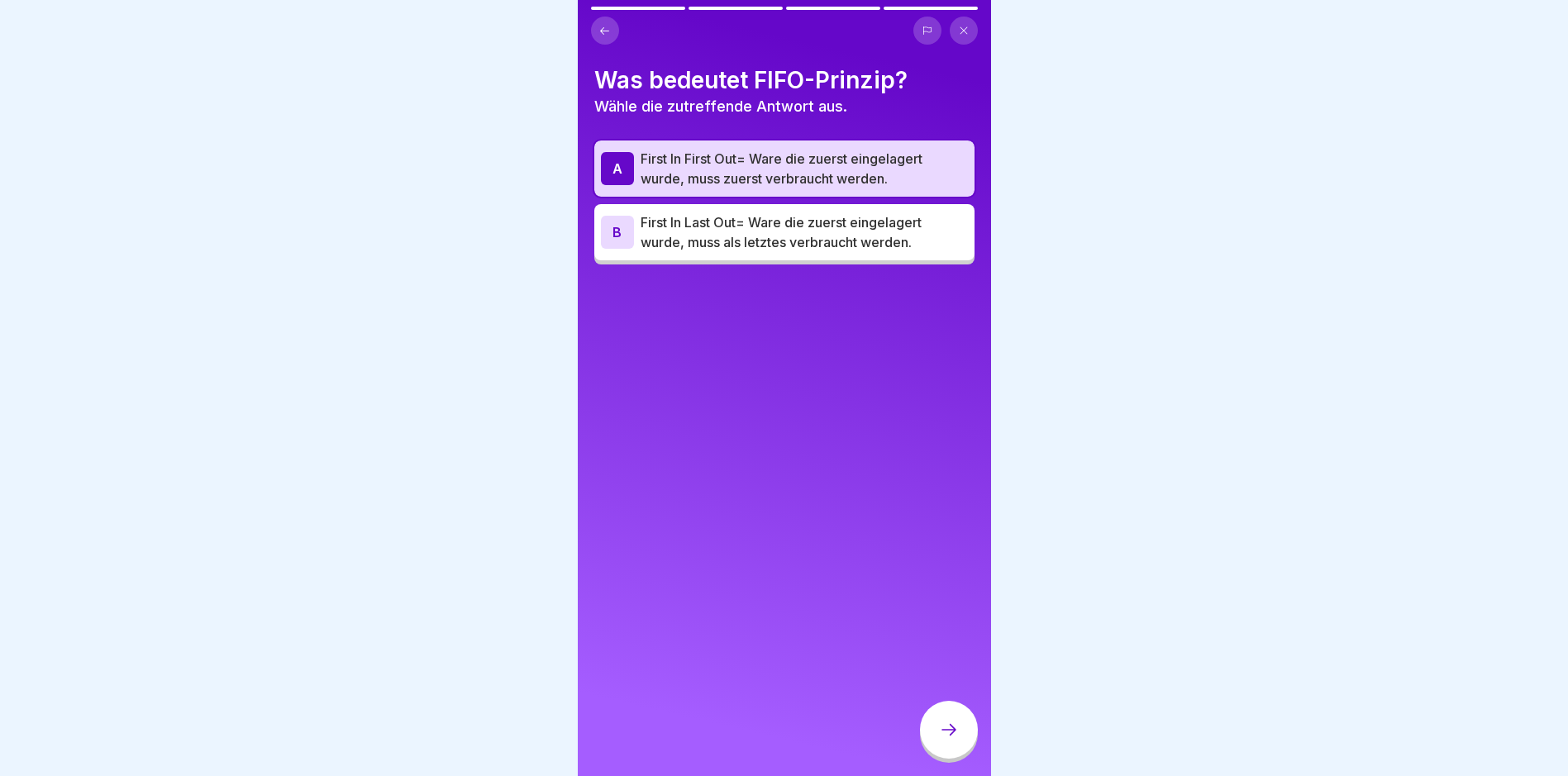
click at [616, 34] on button at bounding box center [605, 30] width 28 height 28
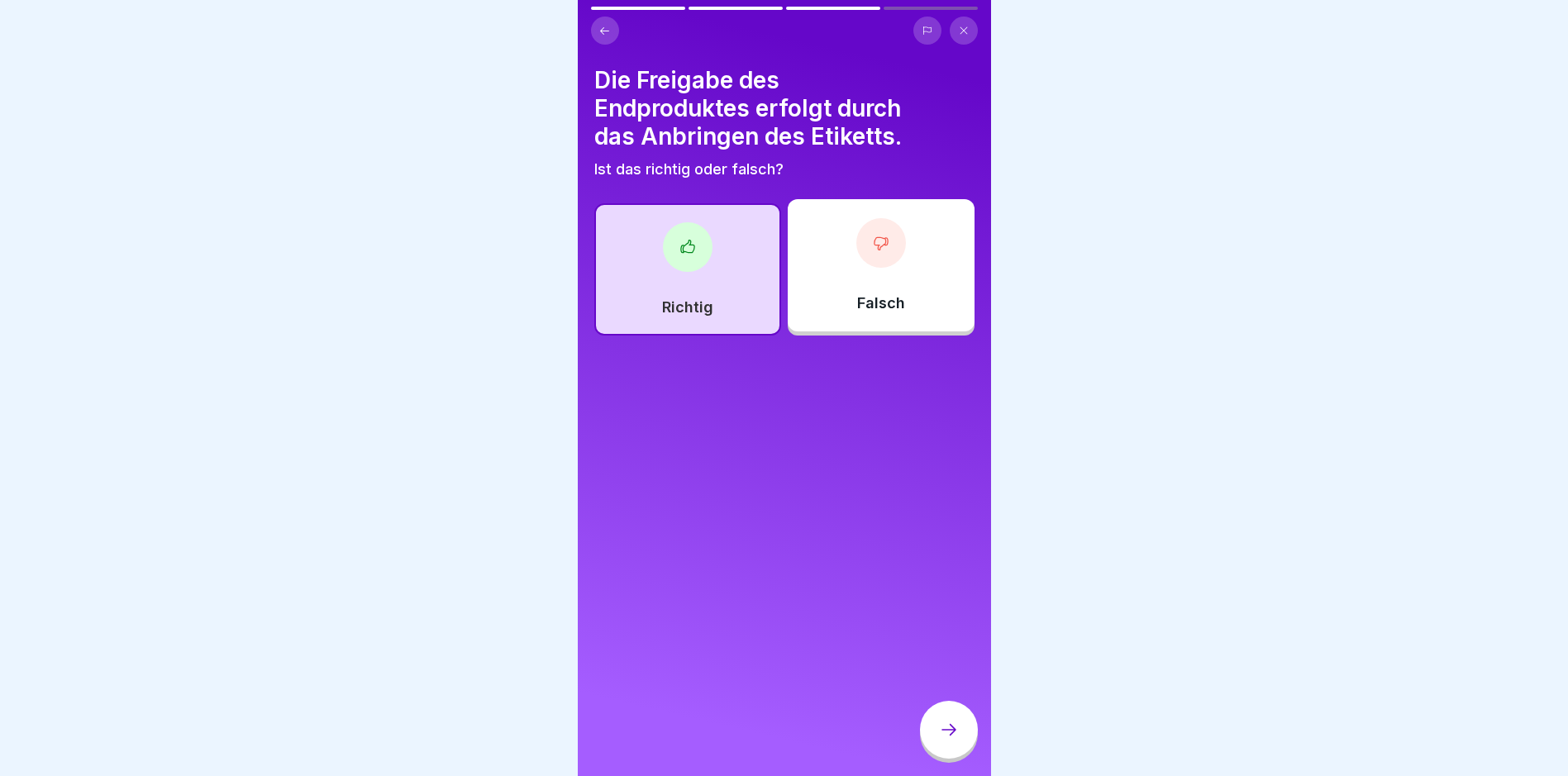
click at [614, 33] on button at bounding box center [605, 30] width 28 height 28
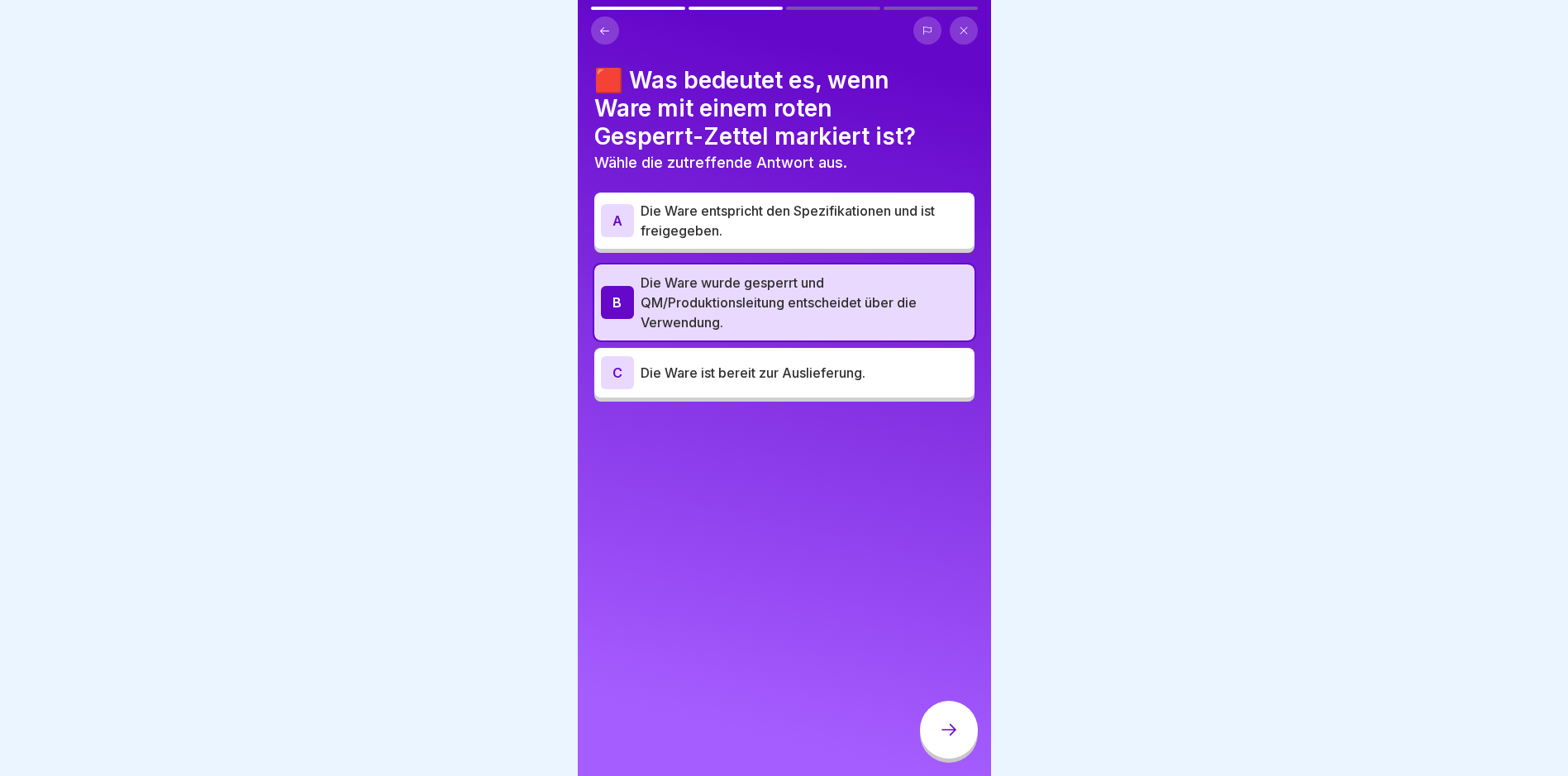
click at [614, 35] on button at bounding box center [605, 30] width 28 height 28
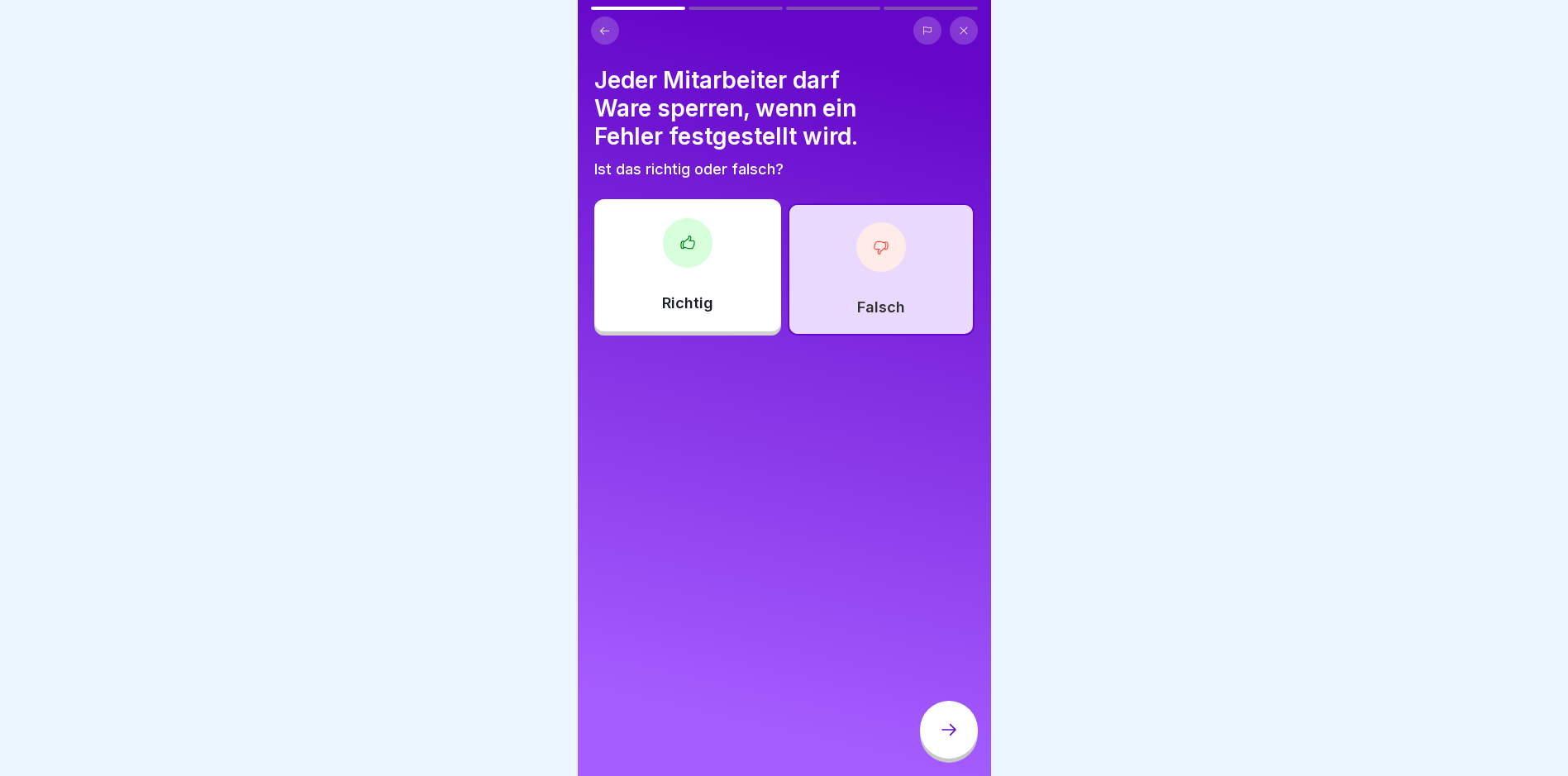
click at [614, 34] on button at bounding box center [605, 30] width 28 height 28
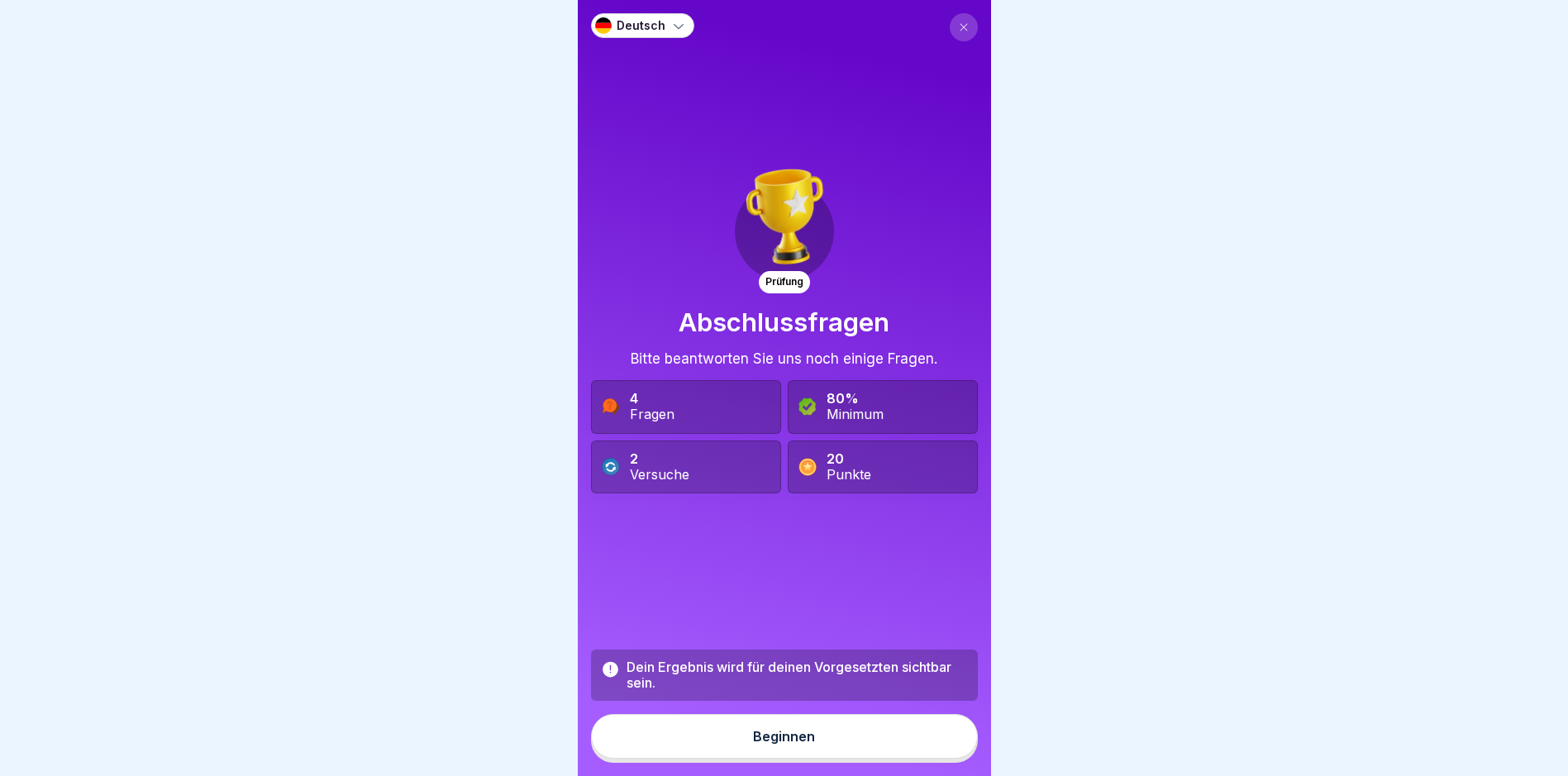
click at [860, 740] on button "Beginnen" at bounding box center [784, 736] width 387 height 45
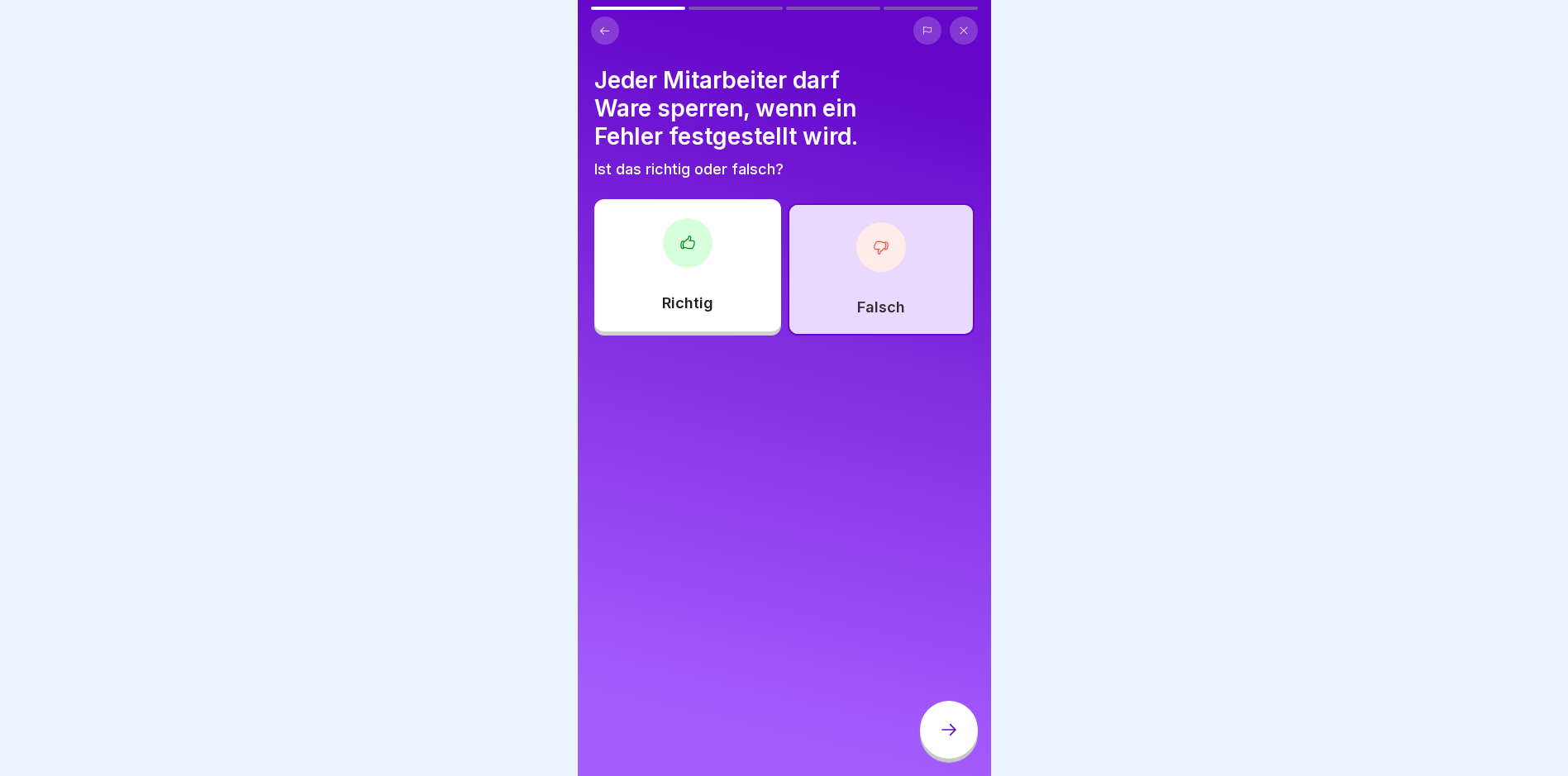
click at [819, 248] on div "Falsch" at bounding box center [881, 270] width 187 height 132
click at [703, 276] on div "Richtig" at bounding box center [688, 265] width 187 height 132
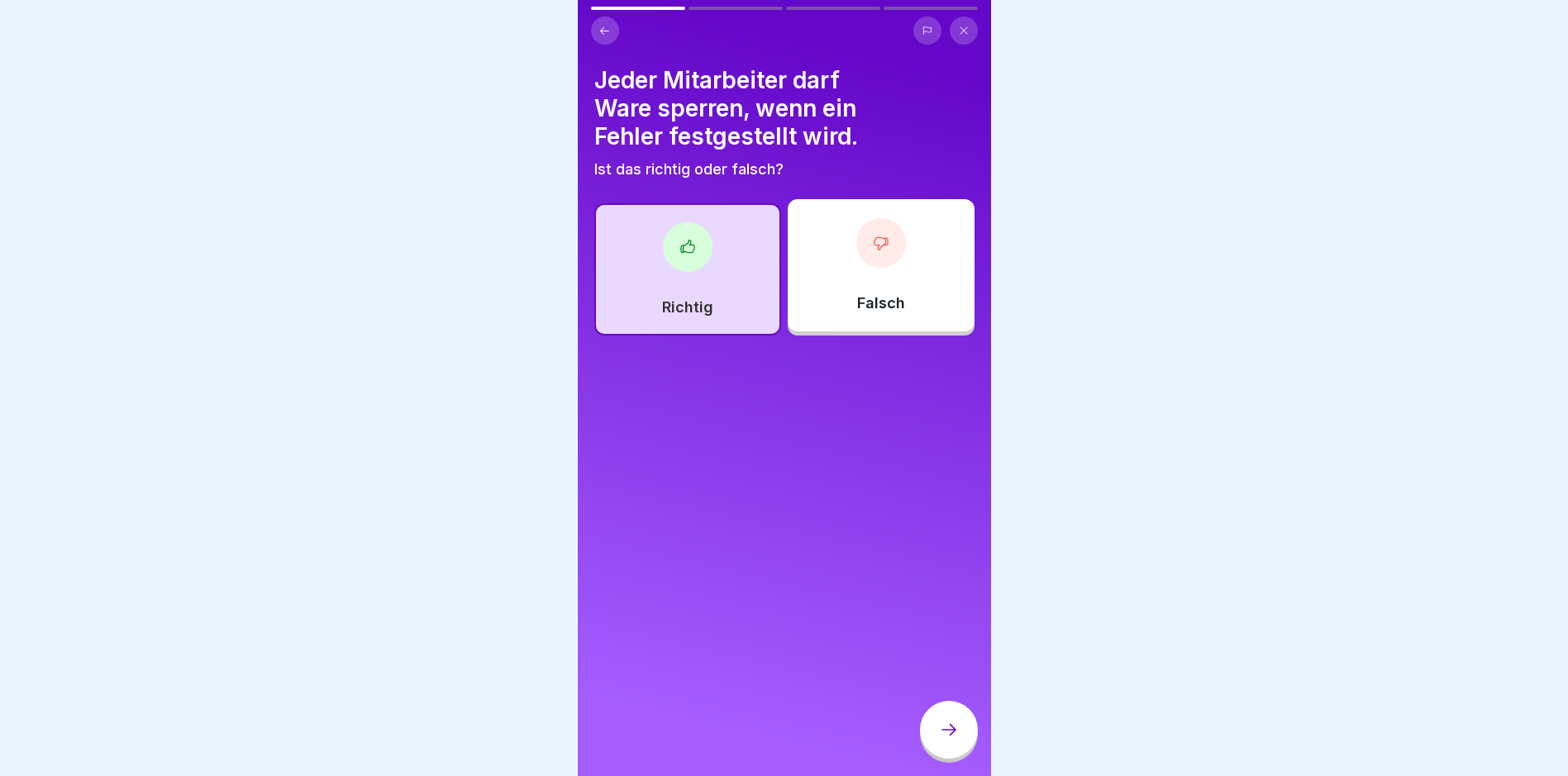
click at [953, 739] on icon at bounding box center [948, 729] width 20 height 20
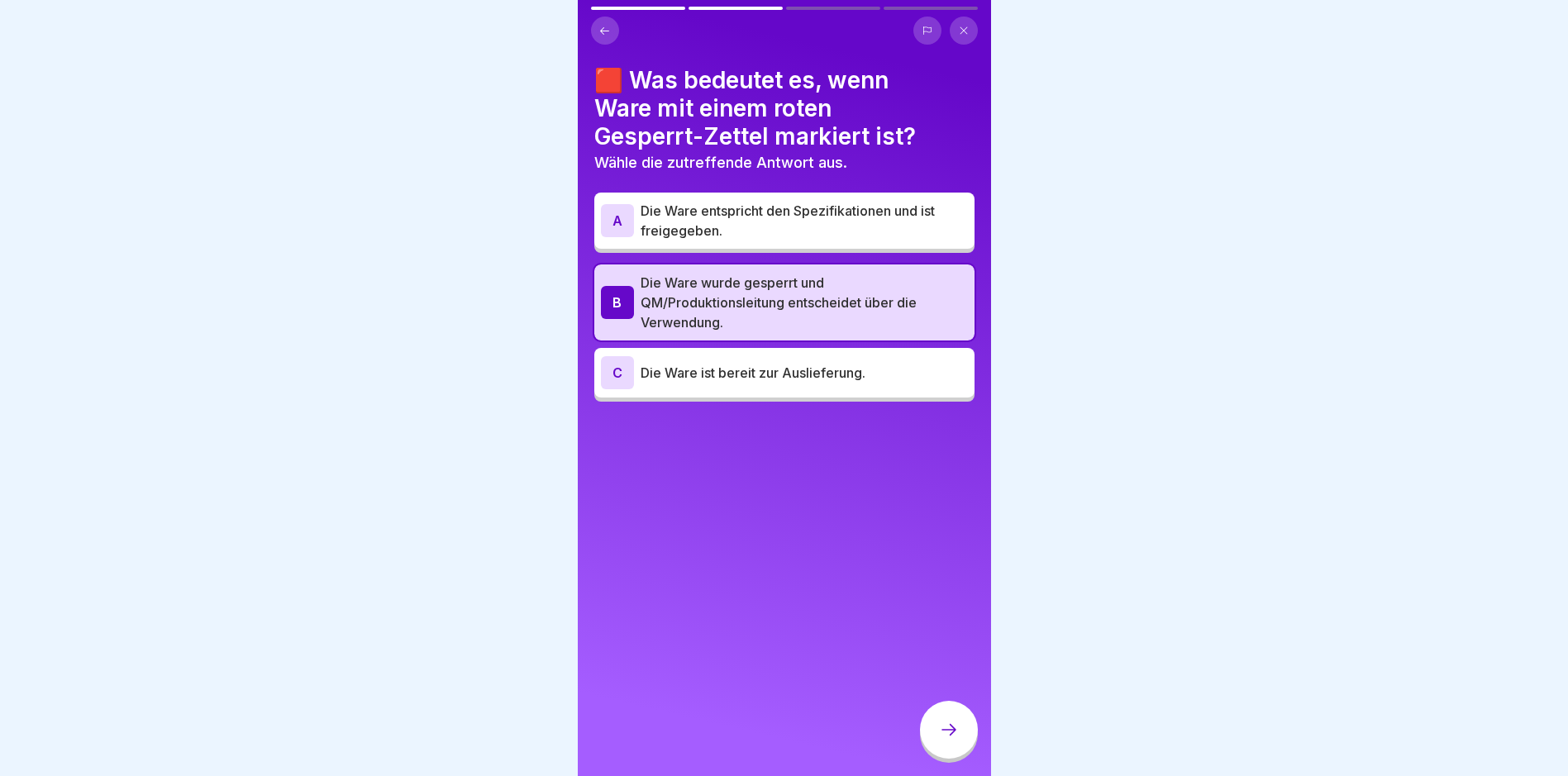
click at [953, 739] on icon at bounding box center [948, 729] width 20 height 20
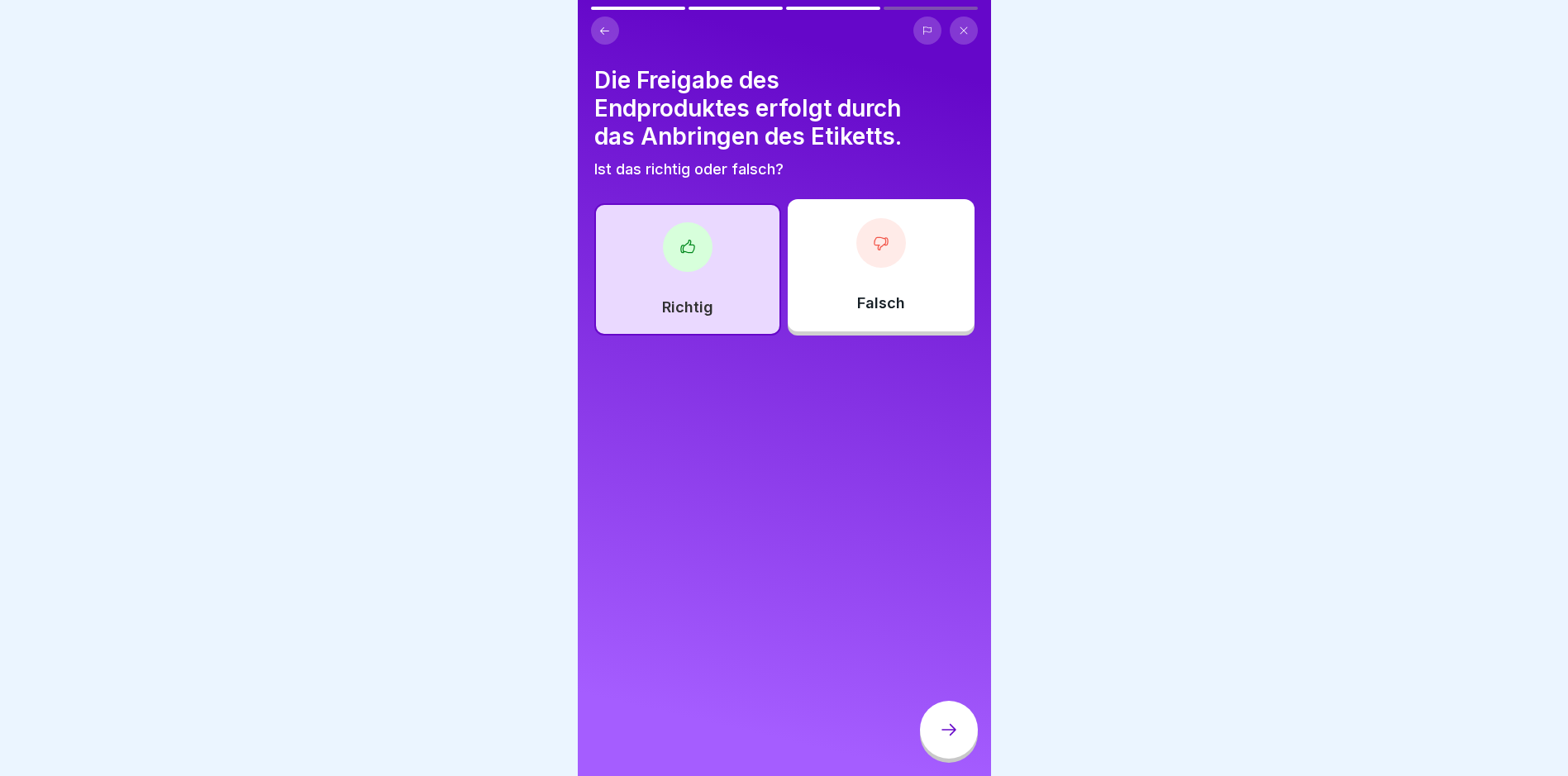
click at [953, 739] on icon at bounding box center [948, 729] width 20 height 20
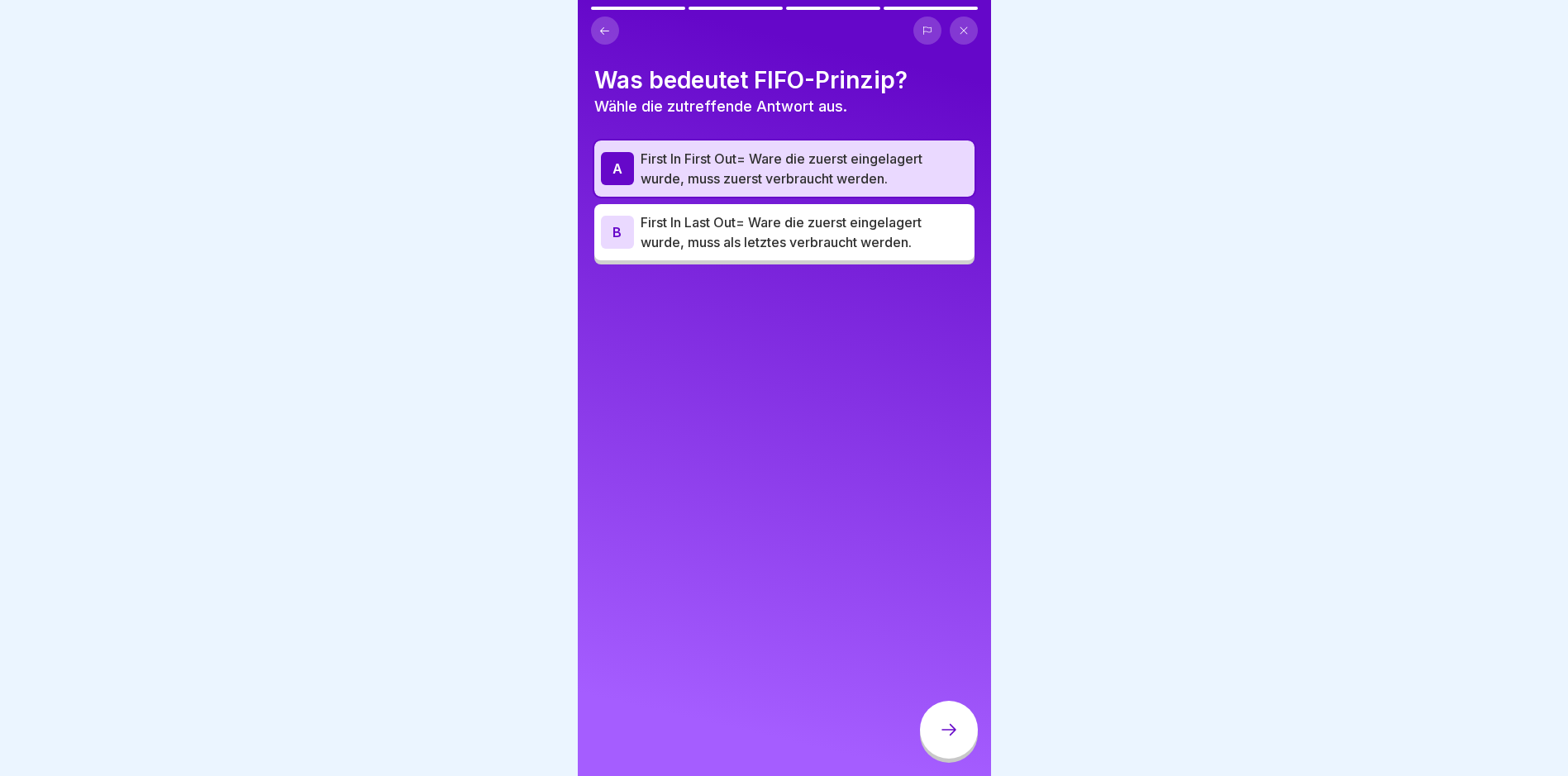
click at [953, 739] on icon at bounding box center [948, 729] width 20 height 20
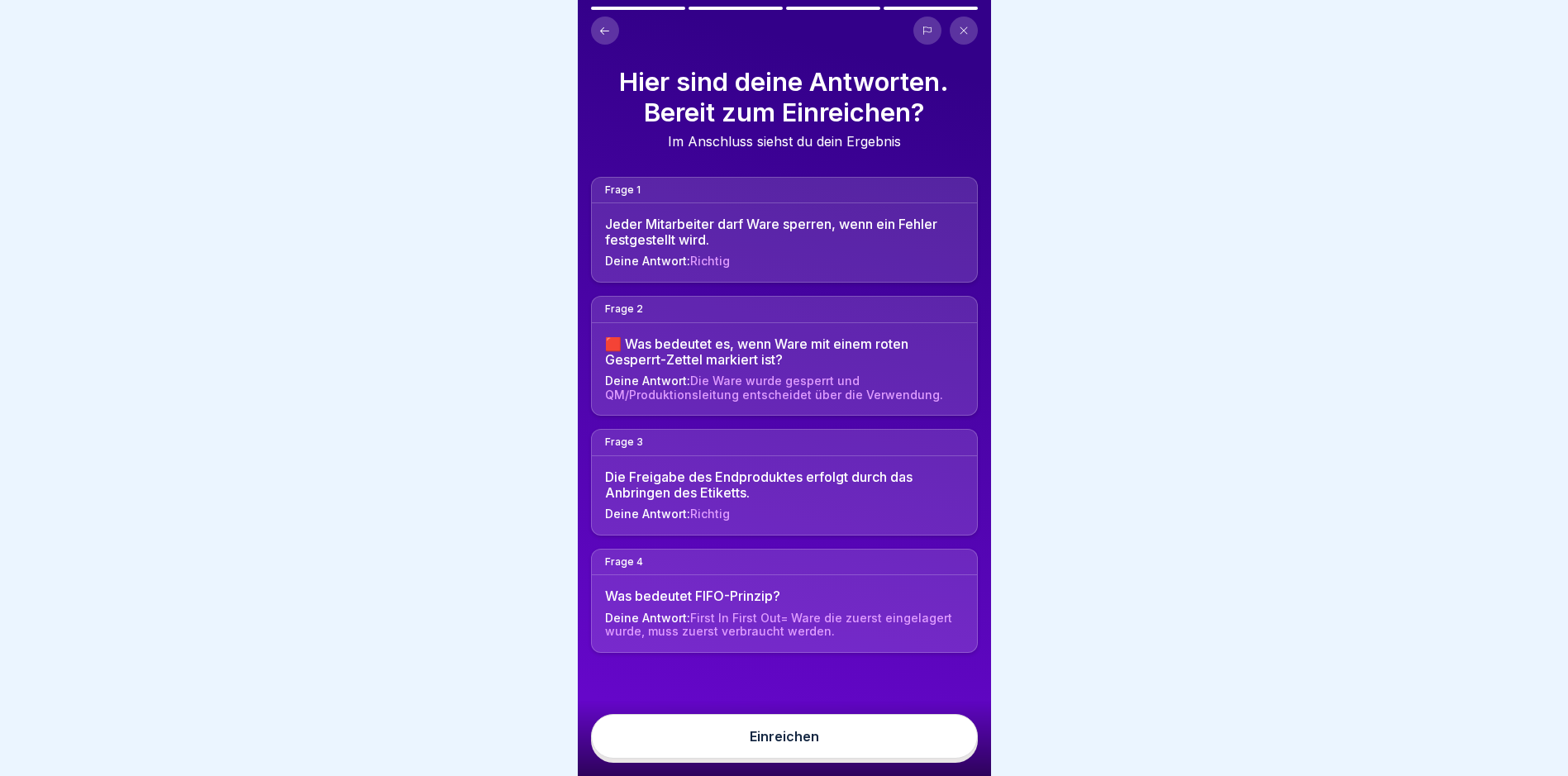
click at [953, 739] on button "Einreichen" at bounding box center [784, 736] width 387 height 45
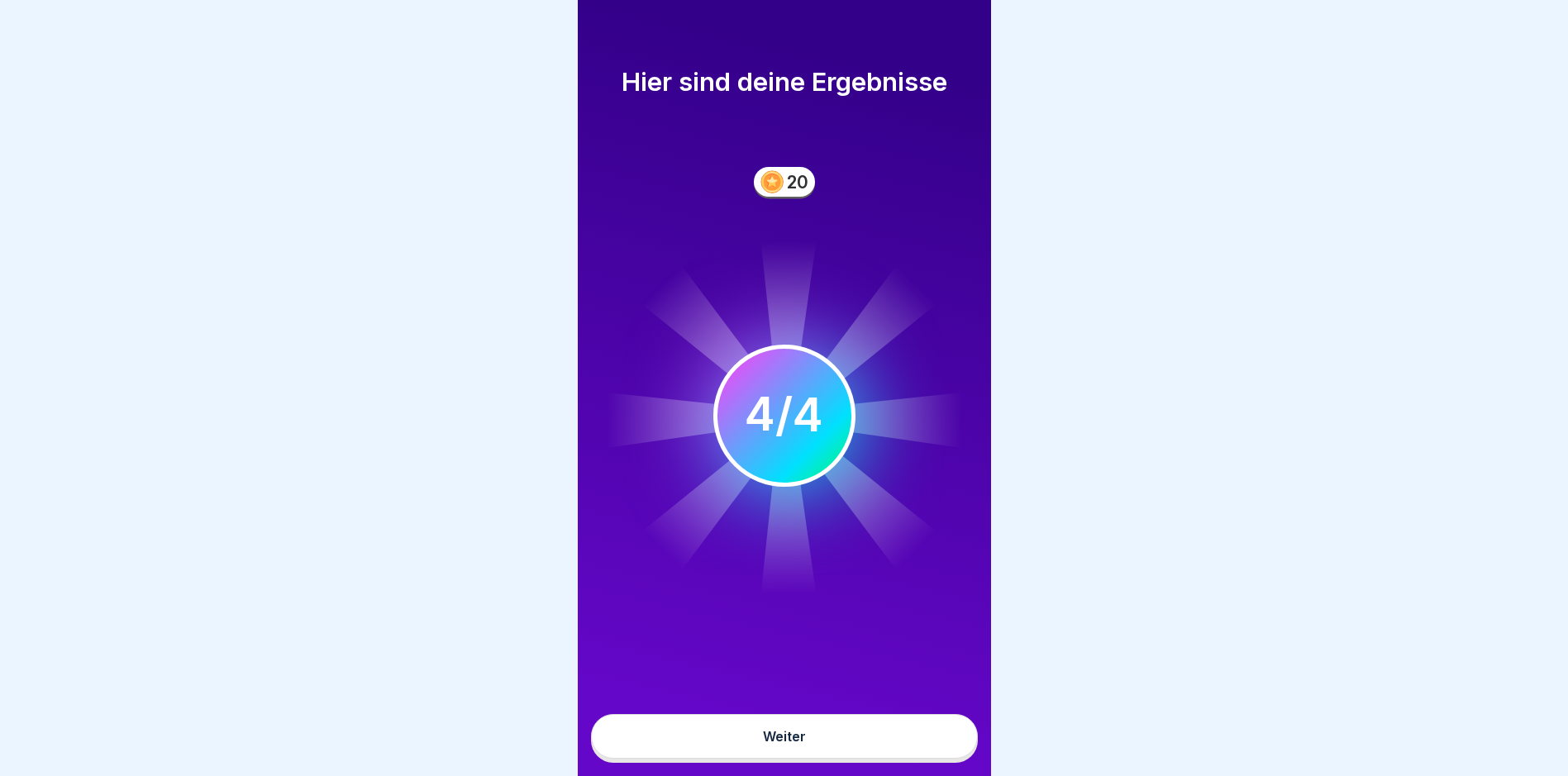
click at [870, 751] on button "Weiter" at bounding box center [784, 736] width 387 height 45
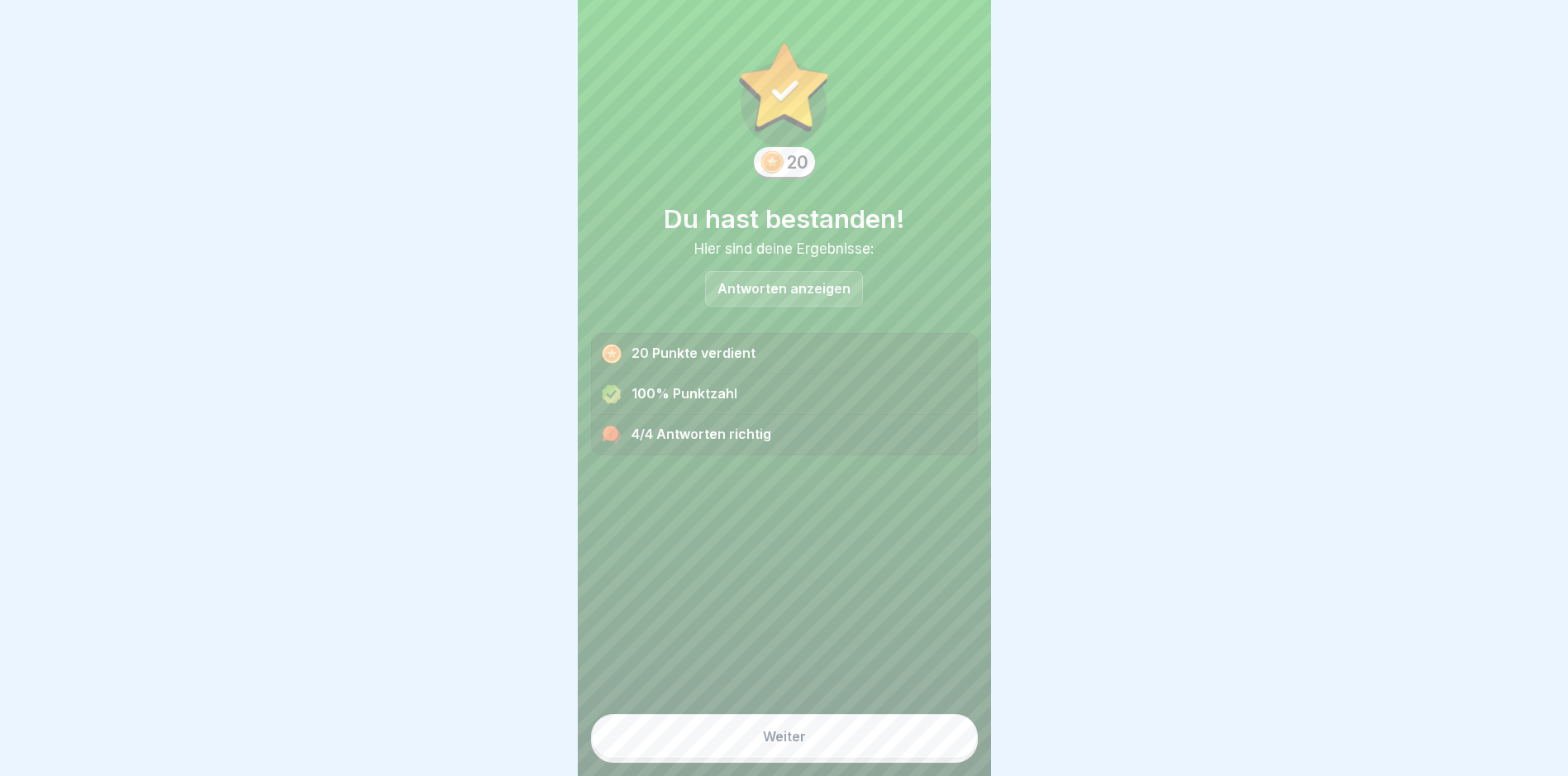
click at [850, 759] on button "Weiter" at bounding box center [784, 736] width 387 height 45
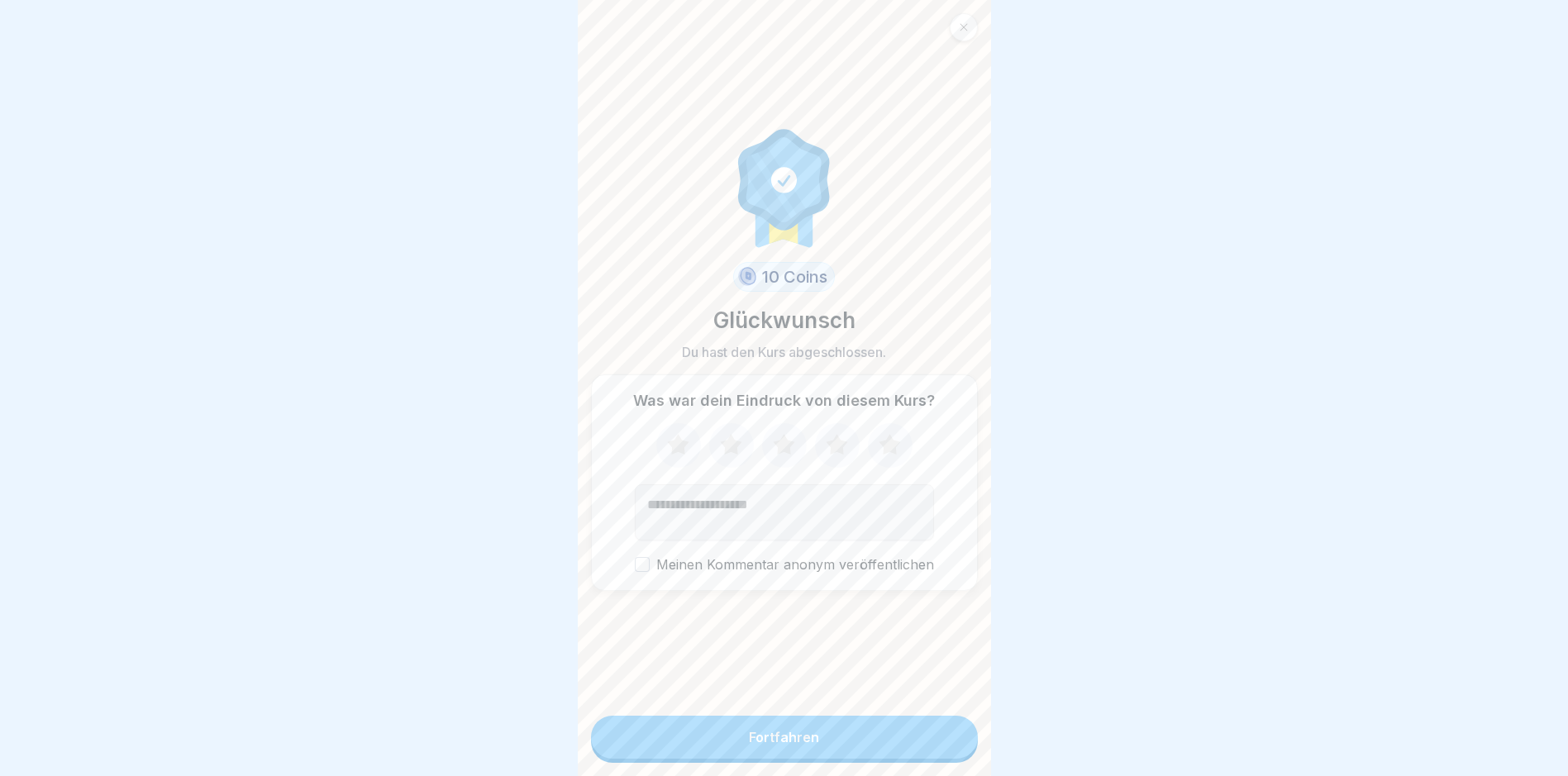
click at [810, 759] on button "Fortfahren" at bounding box center [784, 737] width 387 height 43
click at [812, 759] on button "Fortfahren" at bounding box center [784, 737] width 387 height 43
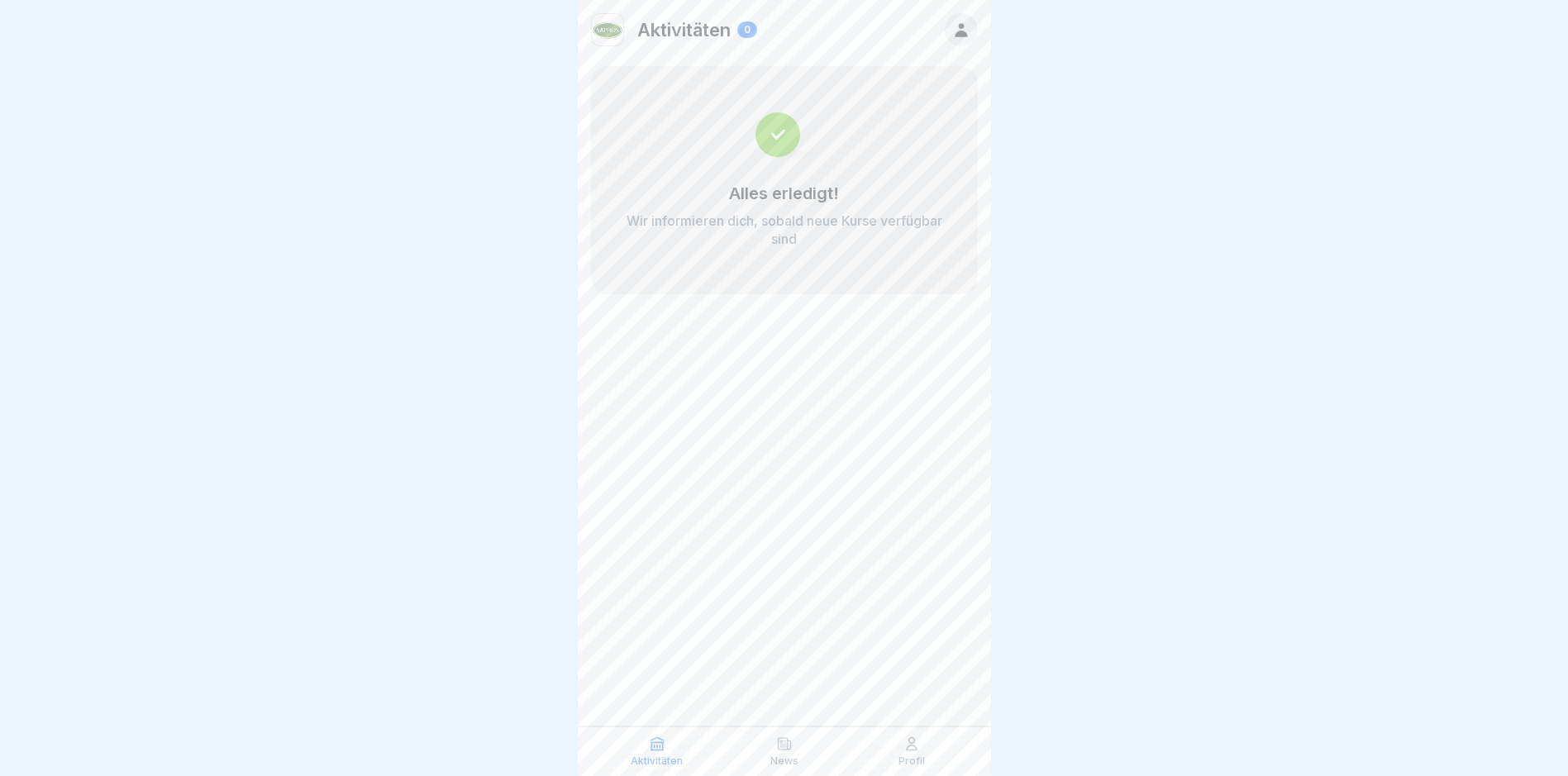
click at [931, 751] on div "Profil" at bounding box center [912, 751] width 119 height 31
drag, startPoint x: 923, startPoint y: 751, endPoint x: 898, endPoint y: 753, distance: 25.1
click at [920, 751] on div "Profil" at bounding box center [912, 751] width 119 height 31
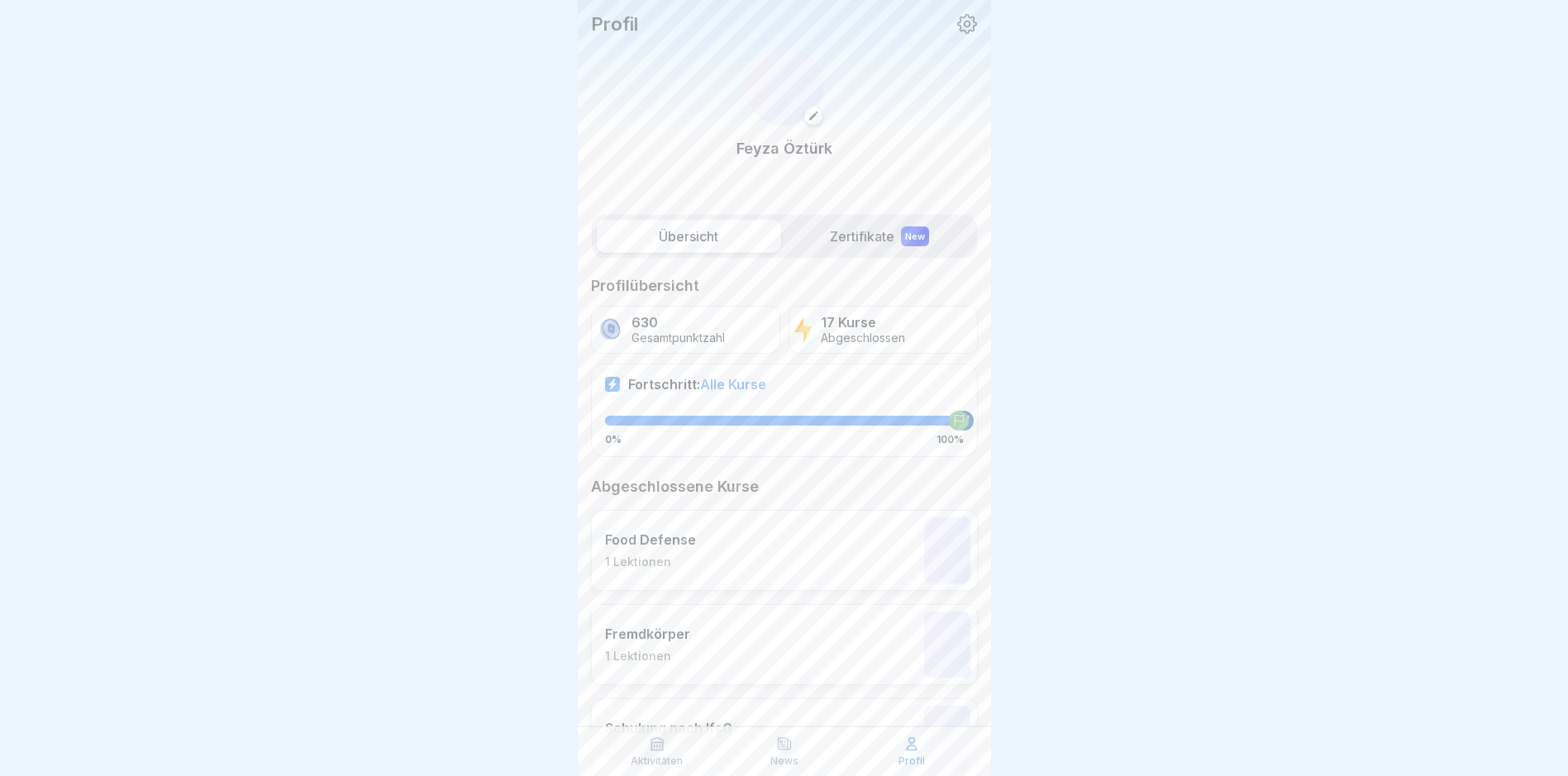
click at [900, 750] on div "Profil" at bounding box center [912, 751] width 119 height 31
